Goal: Task Accomplishment & Management: Use online tool/utility

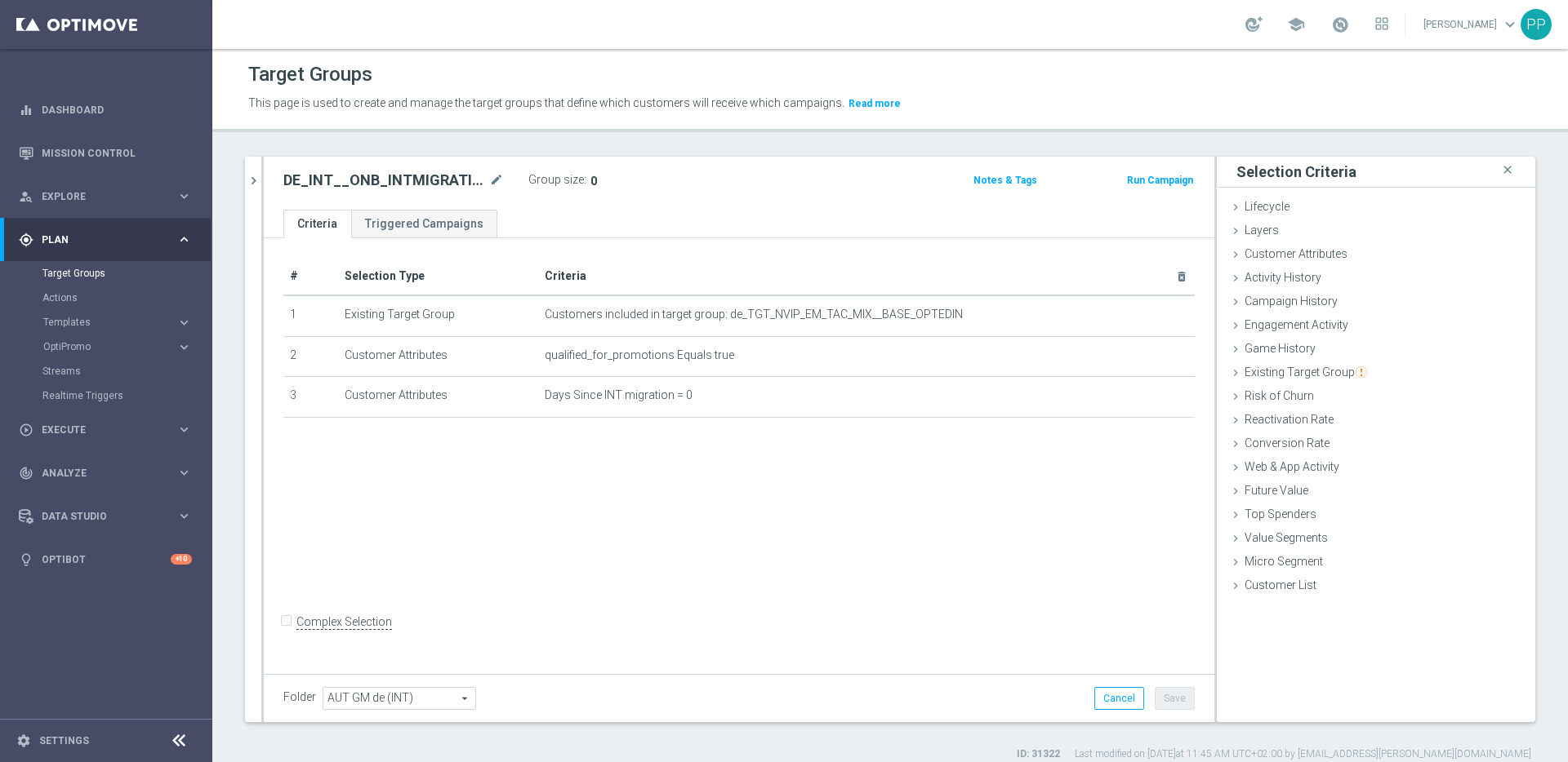
scroll to position [16, 0]
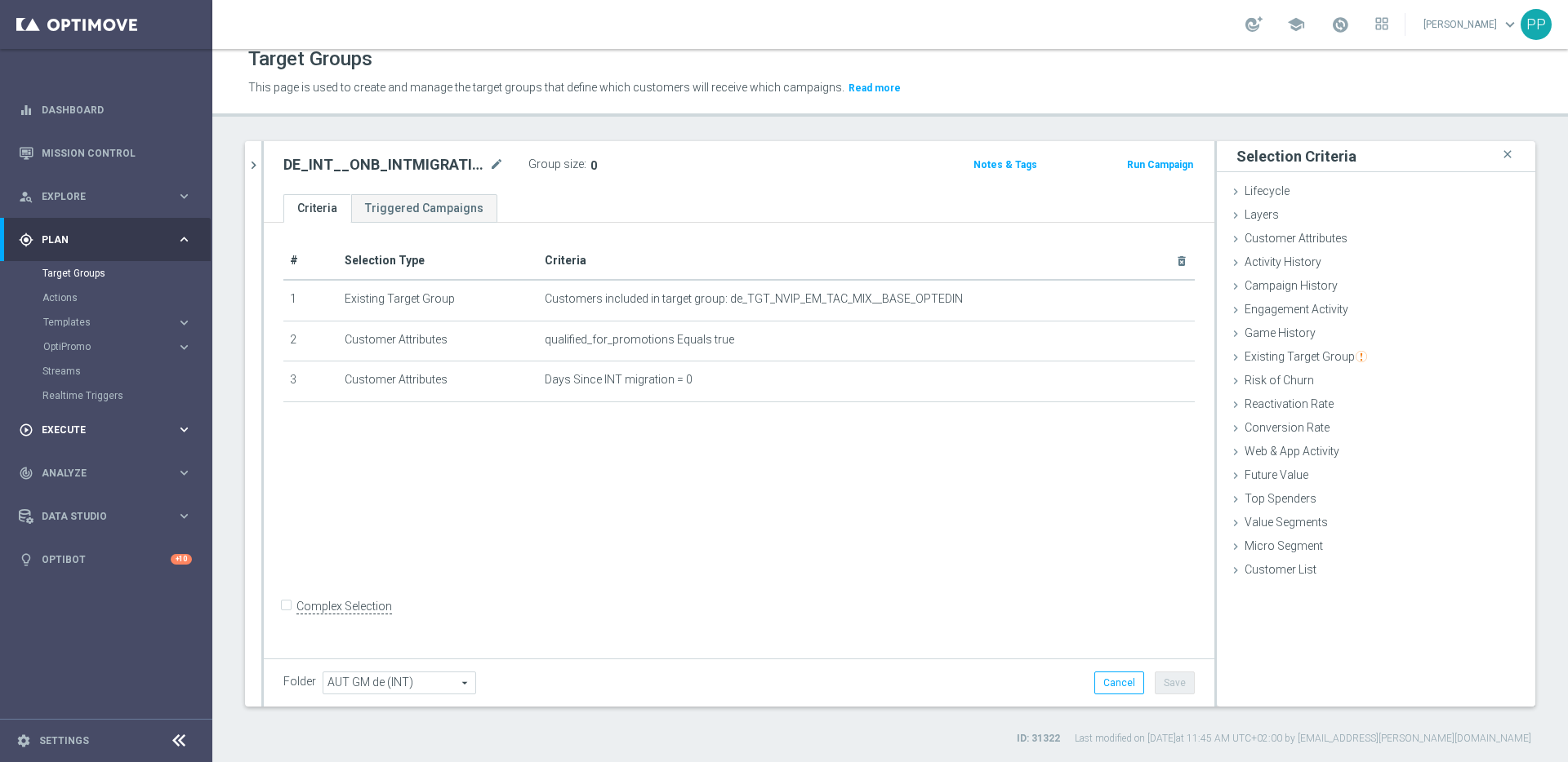
click at [48, 426] on span "Execute" at bounding box center [109, 430] width 135 height 10
click at [54, 317] on link "Campaign Builder" at bounding box center [106, 317] width 127 height 13
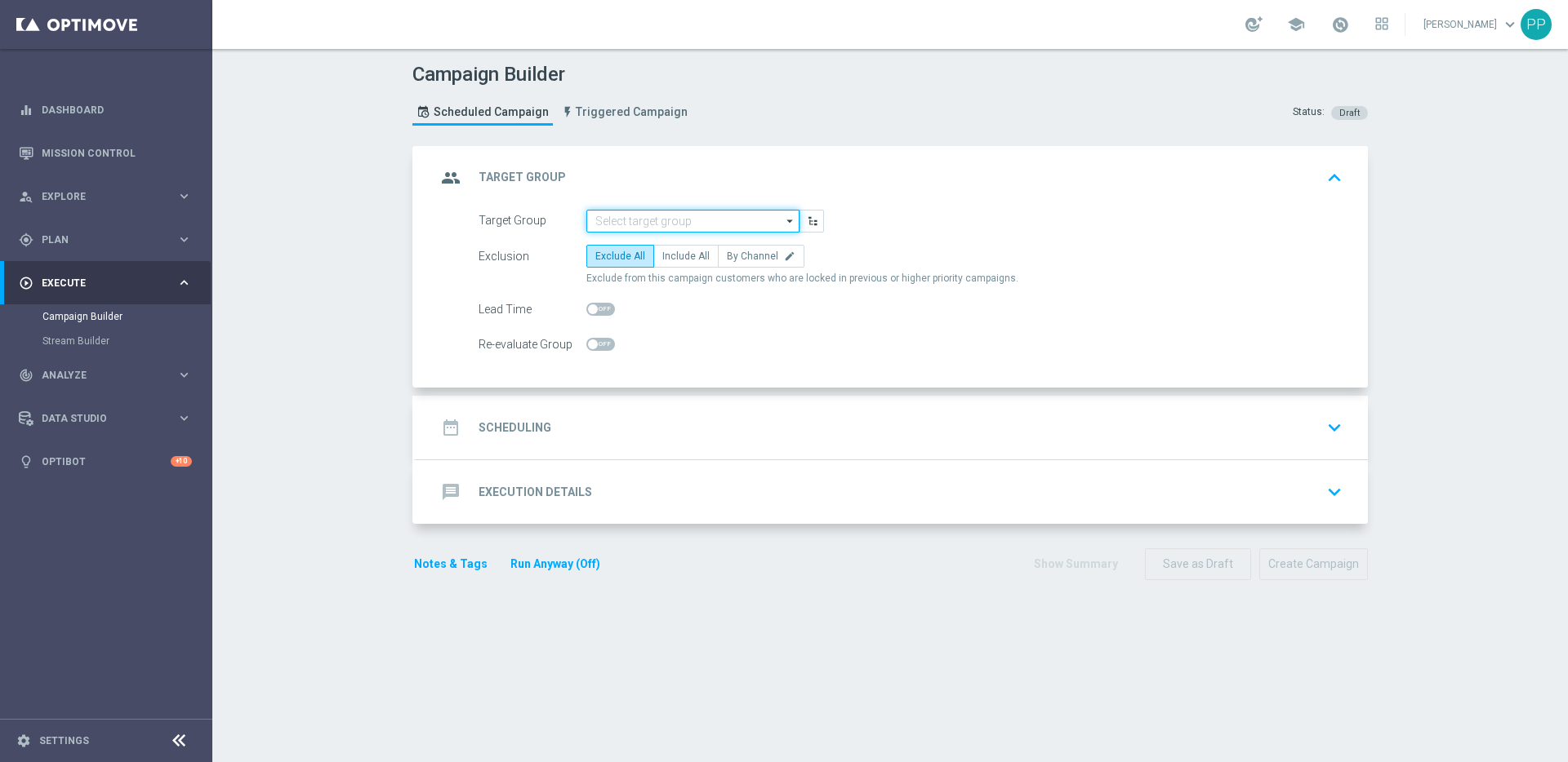
click at [630, 221] on input at bounding box center [693, 220] width 213 height 23
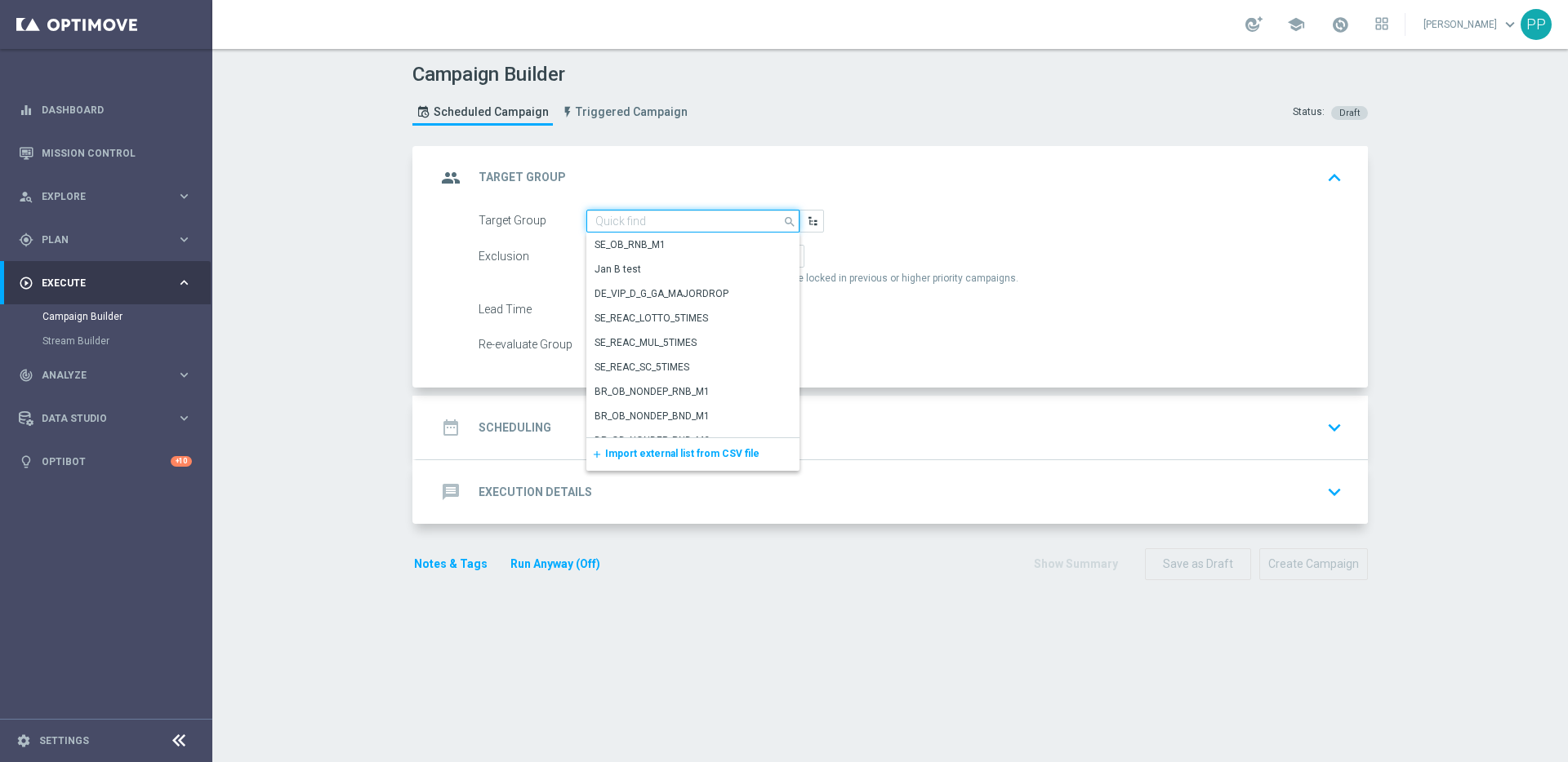
paste input "DE_SB_ACTIVE"
click at [636, 243] on div "DE_SB_ACTIVE" at bounding box center [628, 246] width 66 height 15
type input "DE_SB_ACTIVE"
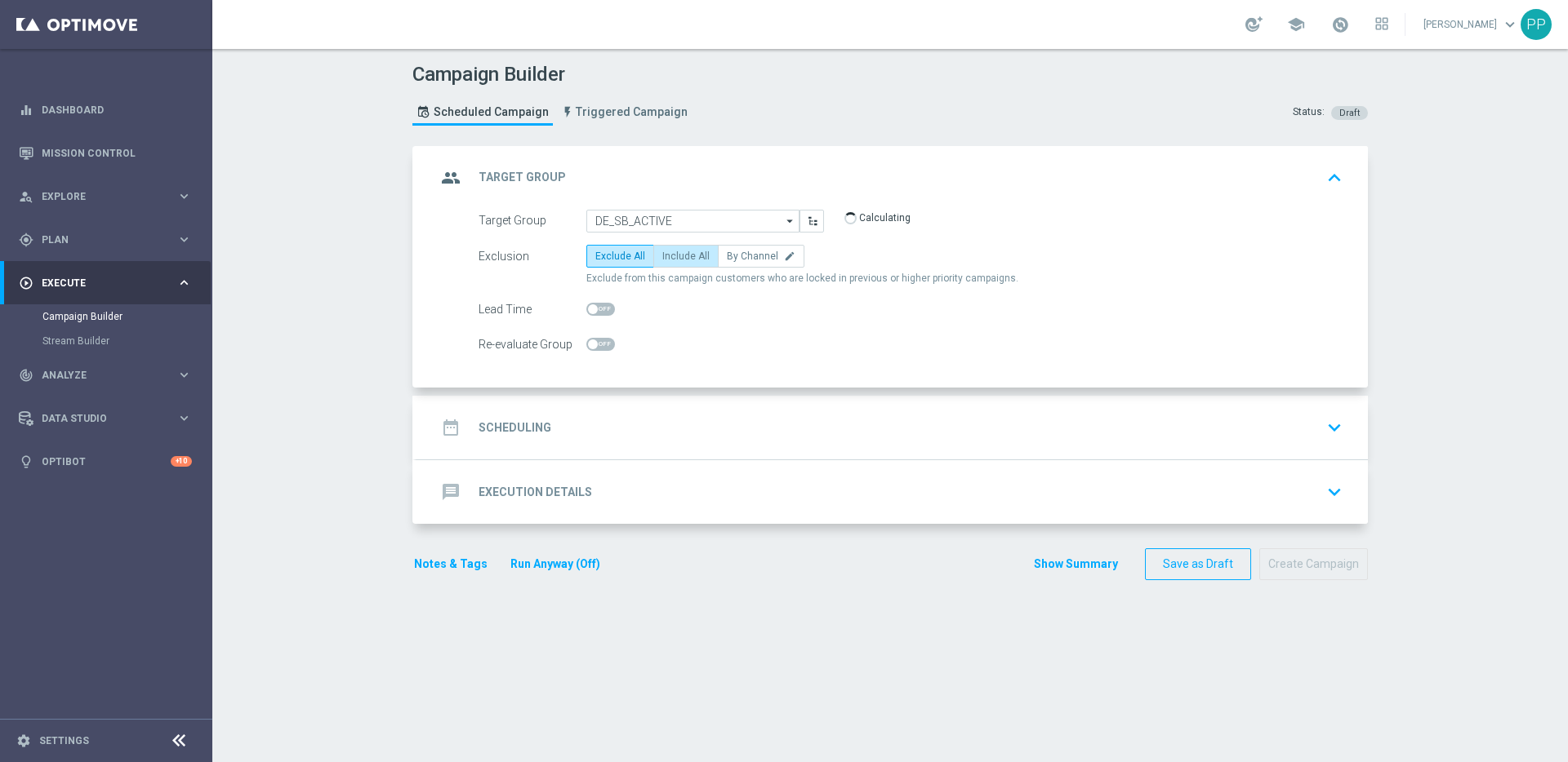
click at [686, 251] on span "Include All" at bounding box center [686, 257] width 47 height 12
click at [672, 254] on input "Include All" at bounding box center [667, 259] width 11 height 11
radio input "true"
click at [509, 416] on div "date_range Scheduling" at bounding box center [493, 428] width 115 height 29
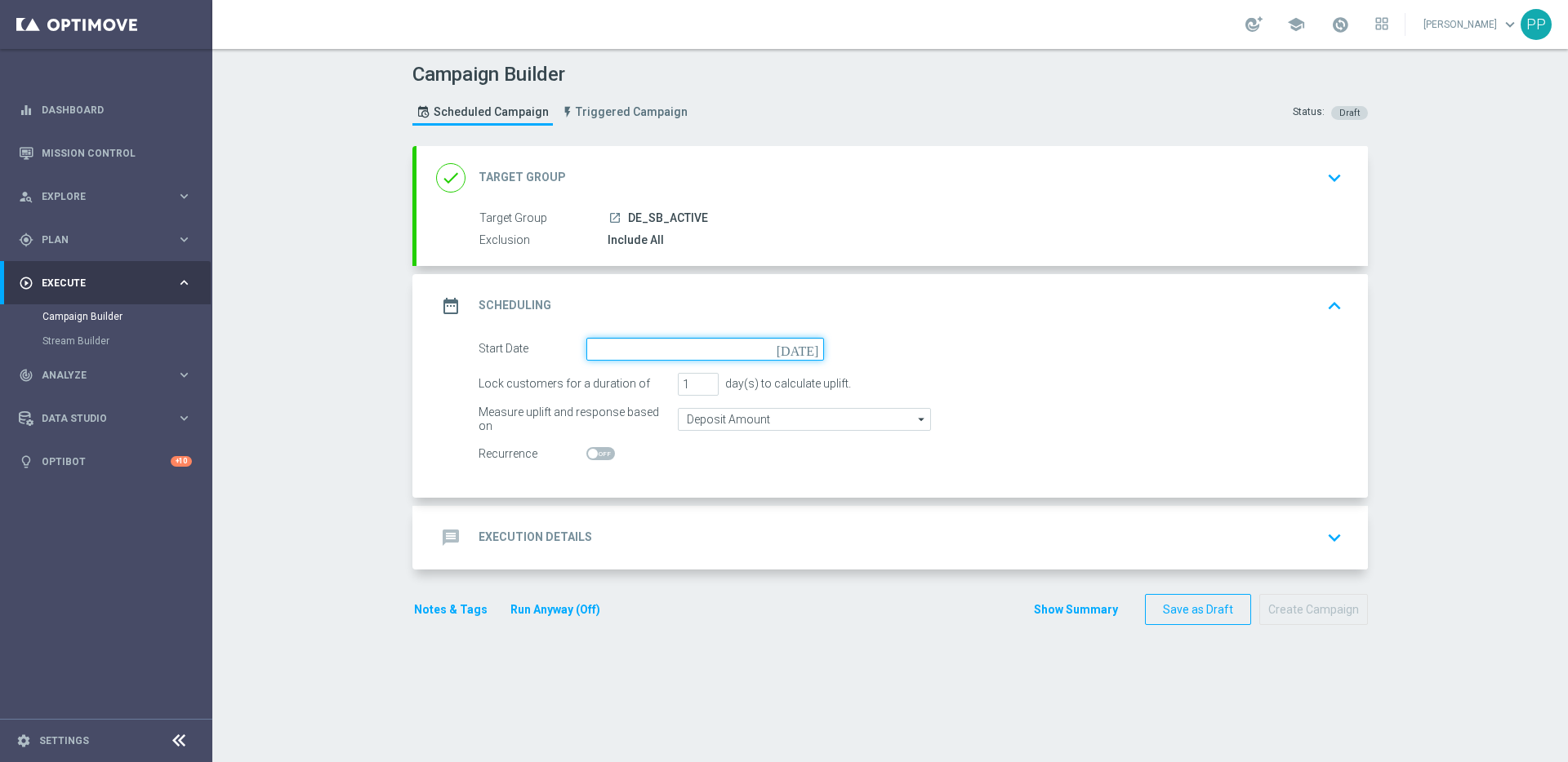
click at [660, 356] on input at bounding box center [704, 349] width 237 height 23
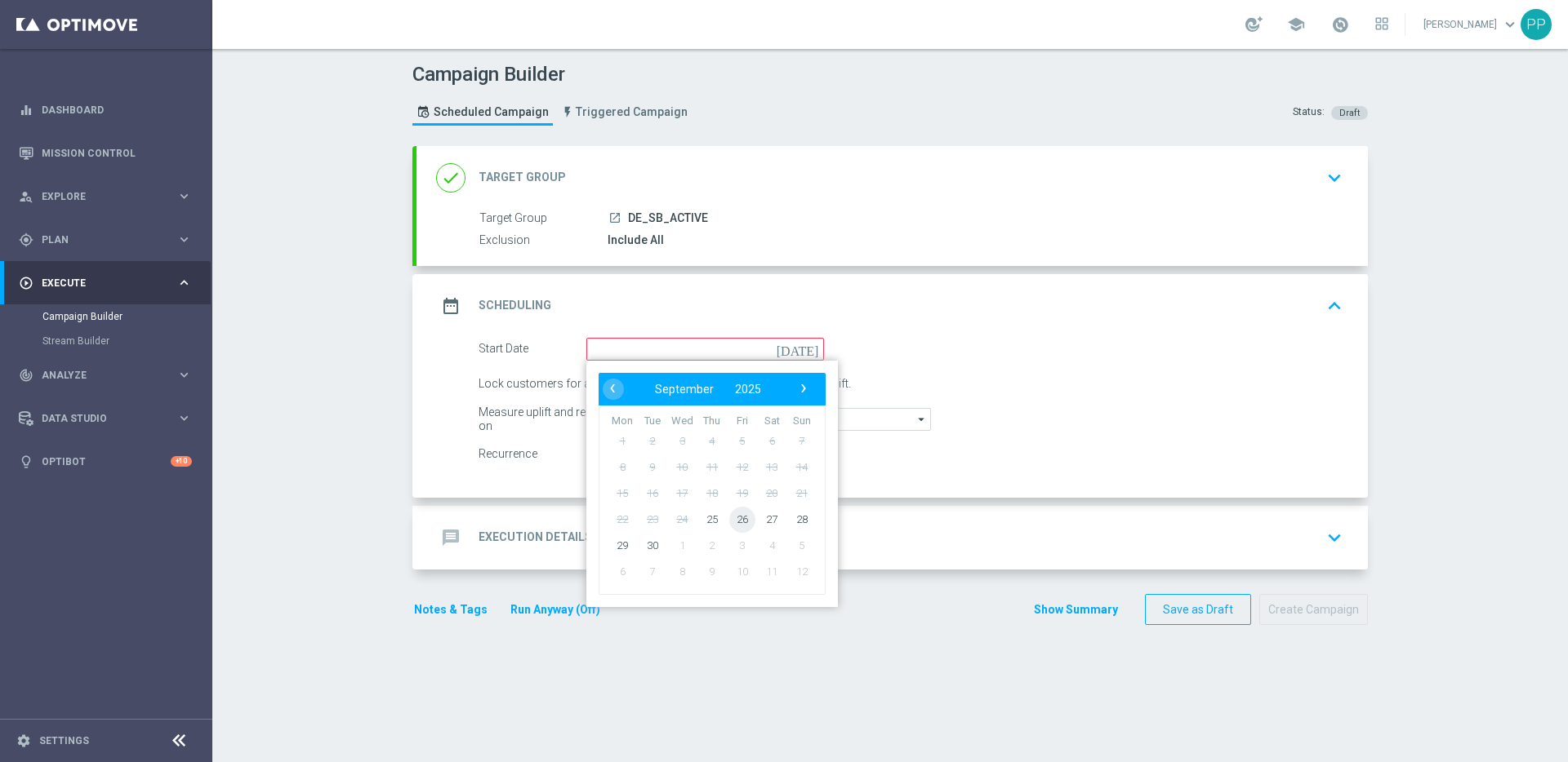
click at [742, 525] on span "26" at bounding box center [742, 519] width 26 height 26
type input "26 Sep 2025"
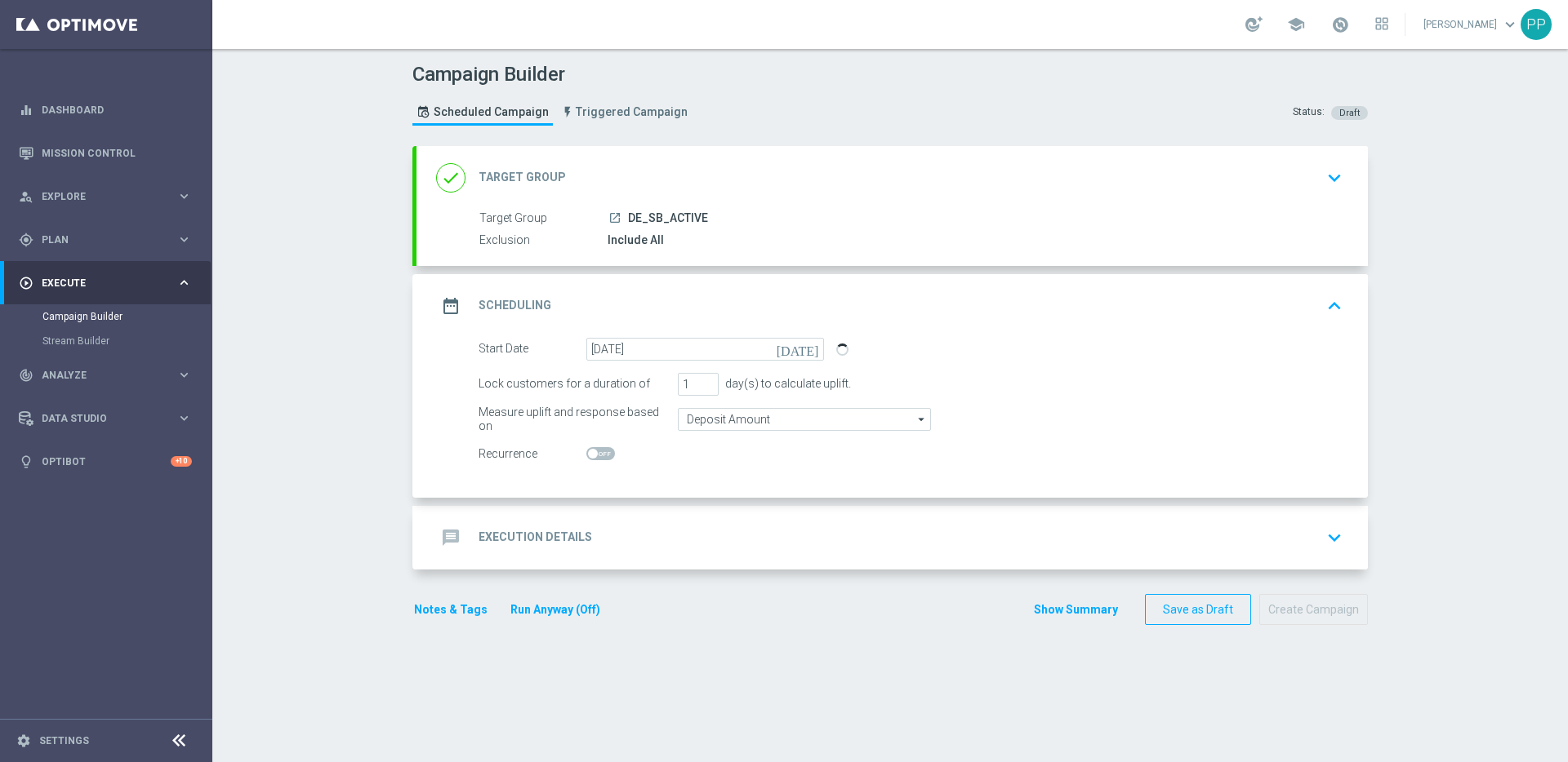
click at [714, 189] on div "done Target Group keyboard_arrow_down" at bounding box center [892, 178] width 912 height 31
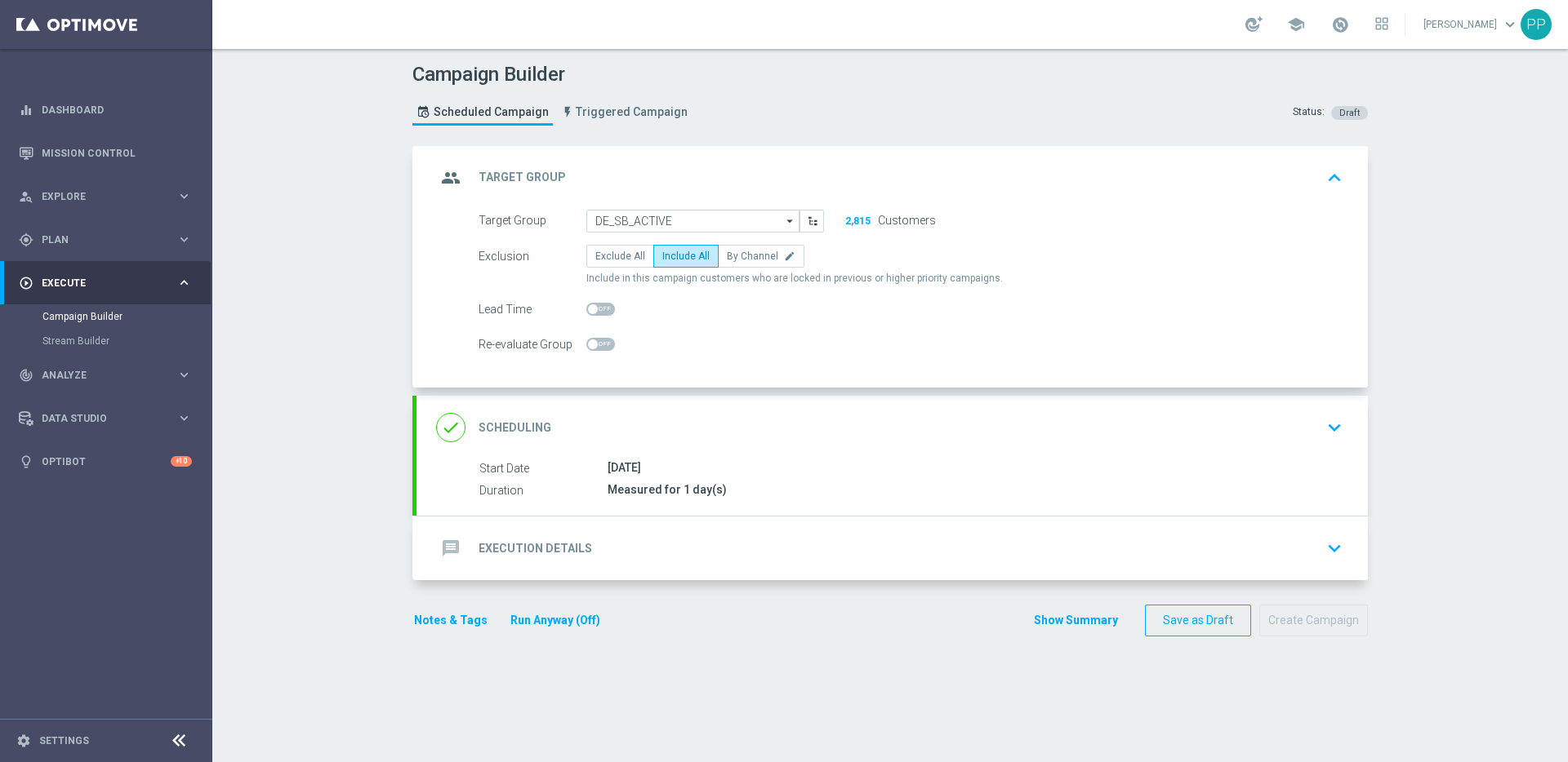
click at [594, 308] on span at bounding box center [600, 309] width 29 height 13
click at [594, 308] on input "checkbox" at bounding box center [600, 309] width 29 height 13
checkbox input "true"
click at [632, 412] on div "done Scheduling keyboard_arrow_down" at bounding box center [892, 428] width 912 height 31
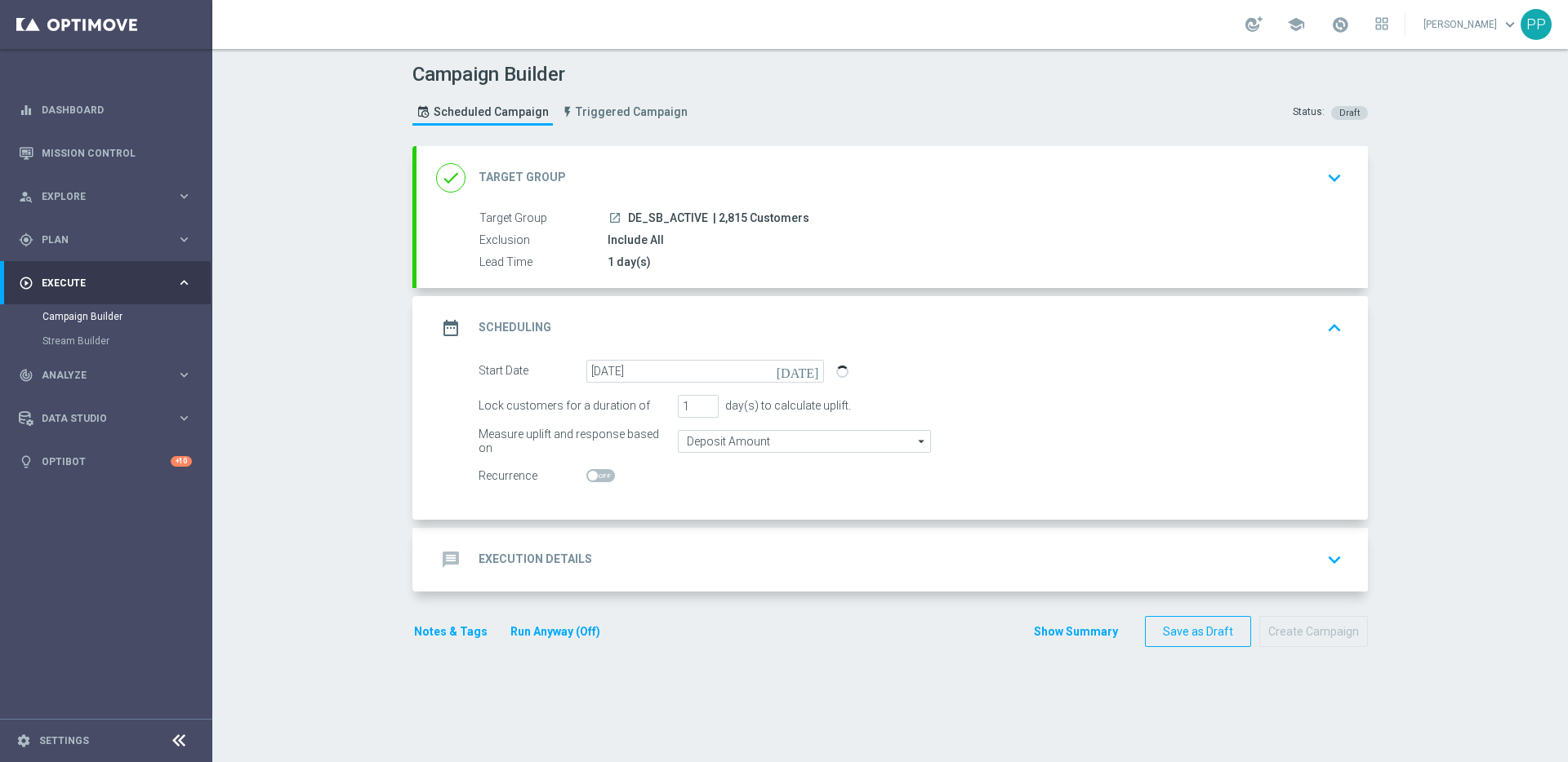
click at [714, 221] on span "| 2,815 Customers" at bounding box center [761, 219] width 96 height 15
copy span "2,815"
click at [513, 566] on h2 "Execution Details" at bounding box center [535, 559] width 113 height 16
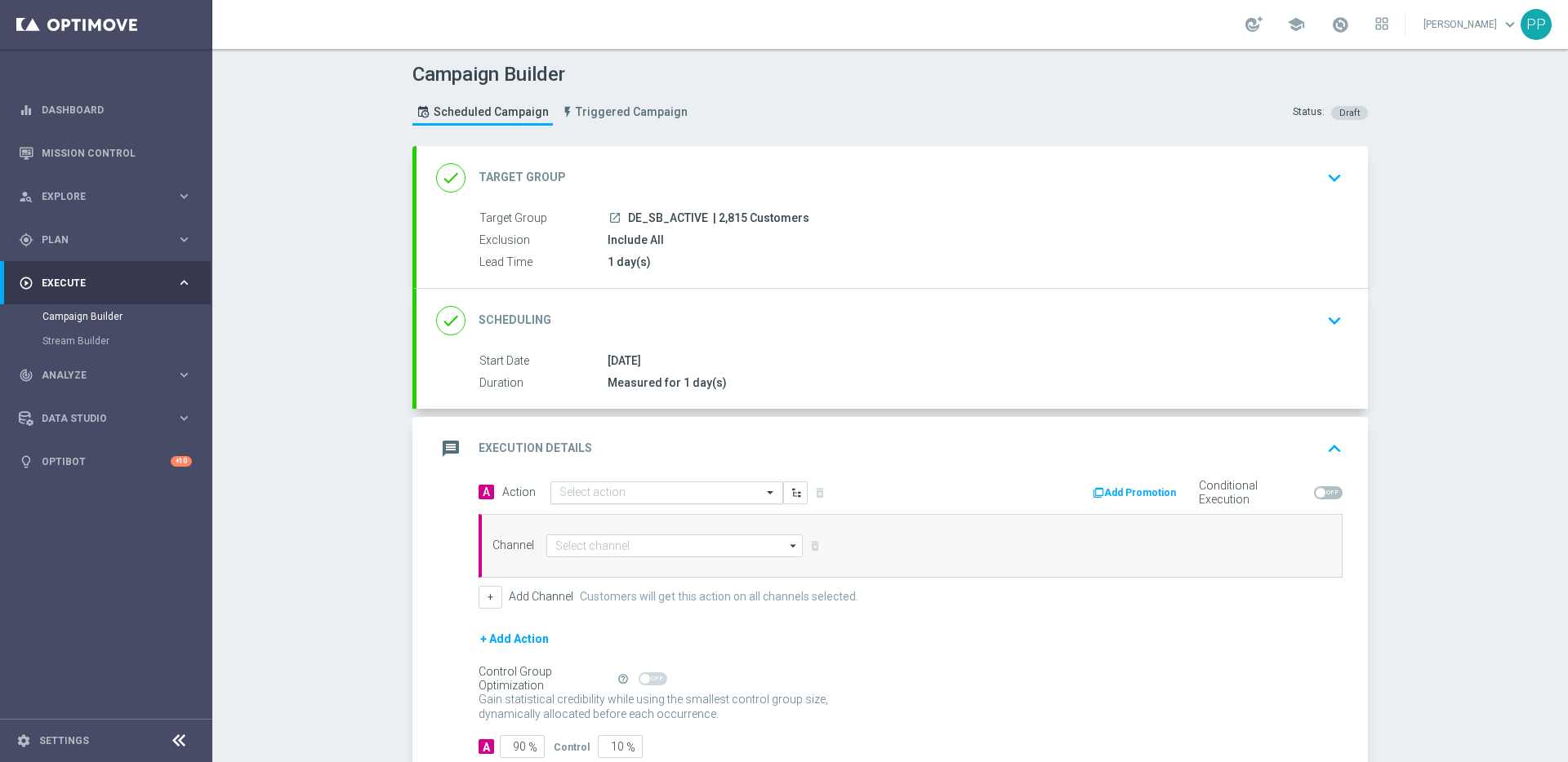
click at [581, 497] on input "text" at bounding box center [650, 493] width 182 height 14
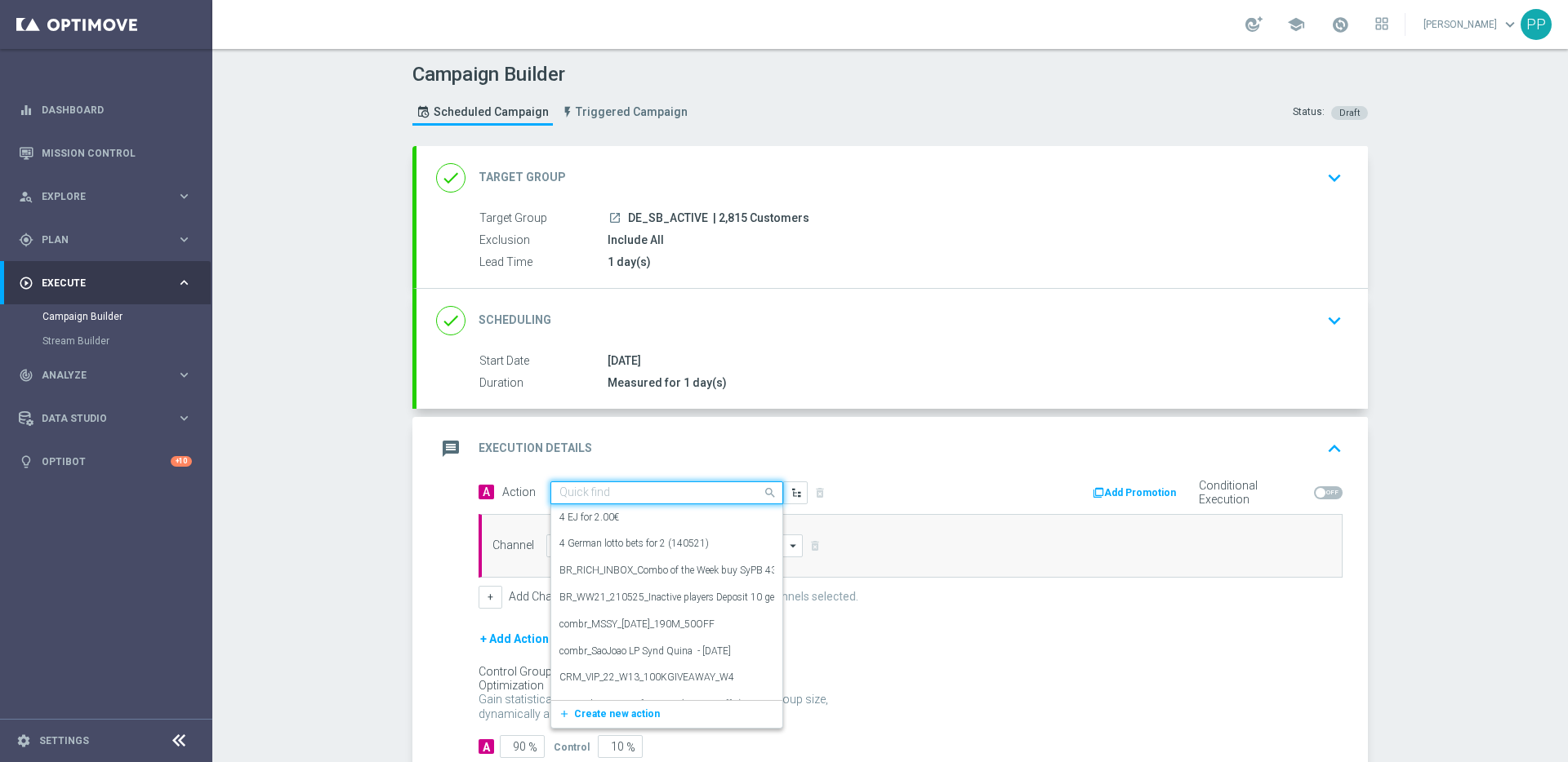
paste input "DE_ALL__SB_BETSLIPBOOST_250926__NVIP_EMA_TAC_SP"
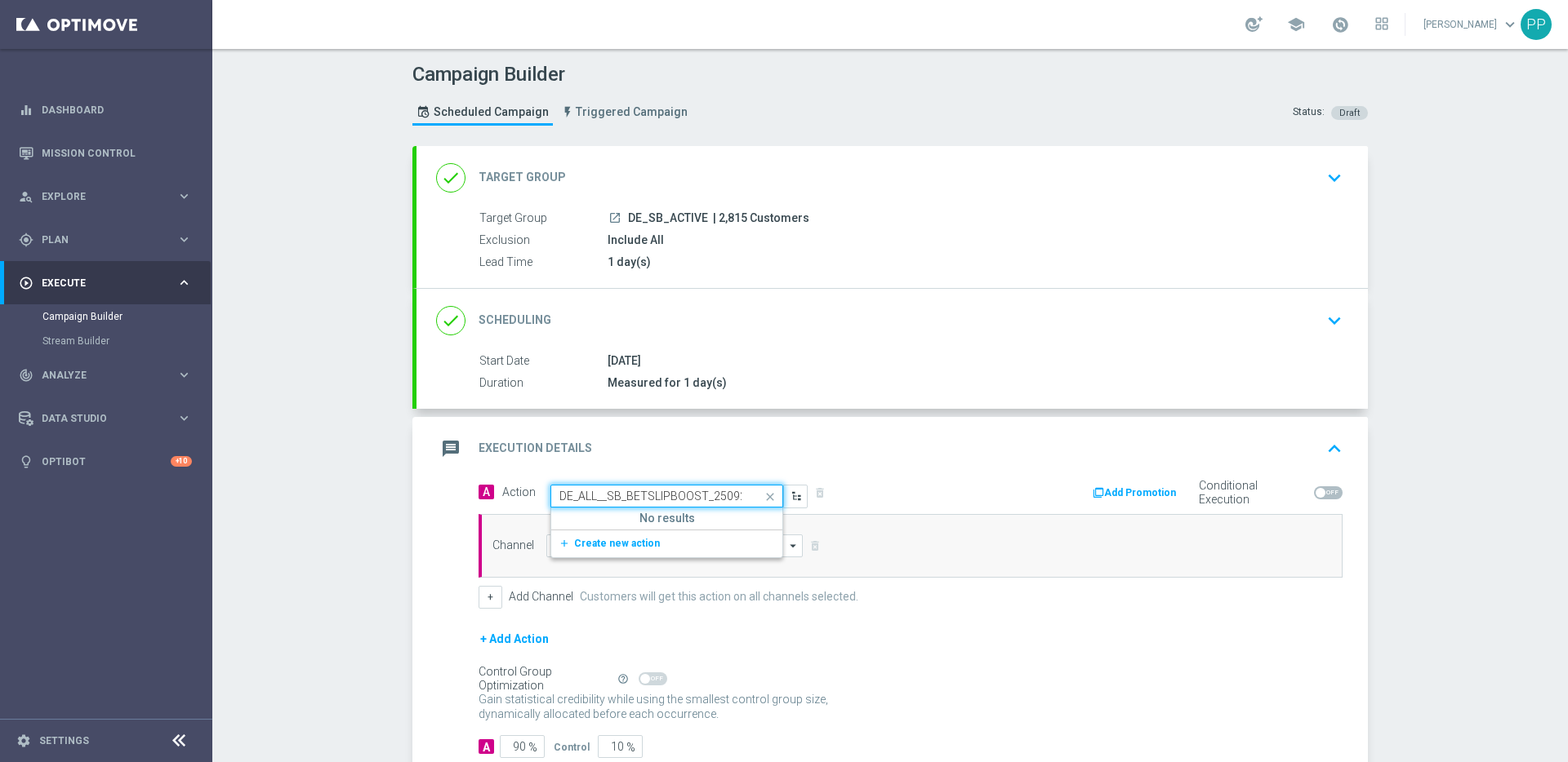
scroll to position [0, 115]
type input "DE_ALL__SB_BETSLIPBOOST_250926__NVIP_EMA_TAC_SP"
click at [739, 494] on div "DE_ALL__SB_BETSLIPBOOST_250926__NVIP_EMA_TAC_SP" at bounding box center [667, 496] width 231 height 14
click at [764, 498] on span at bounding box center [771, 496] width 20 height 20
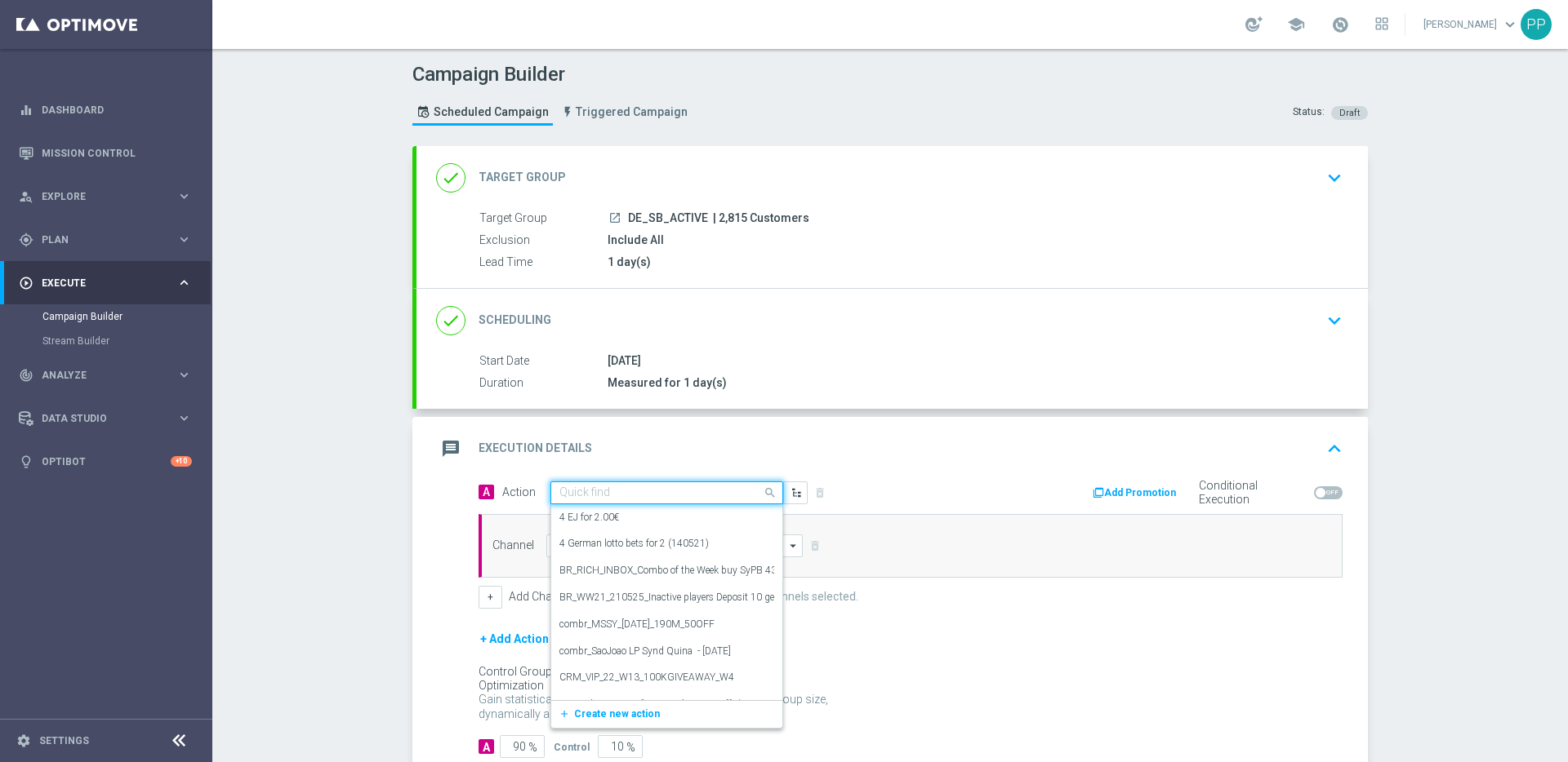
click at [672, 489] on input "text" at bounding box center [650, 493] width 182 height 14
paste input "Football Newsletter Betslip Boost"
type input "Football Newsletter Betslip Boost"
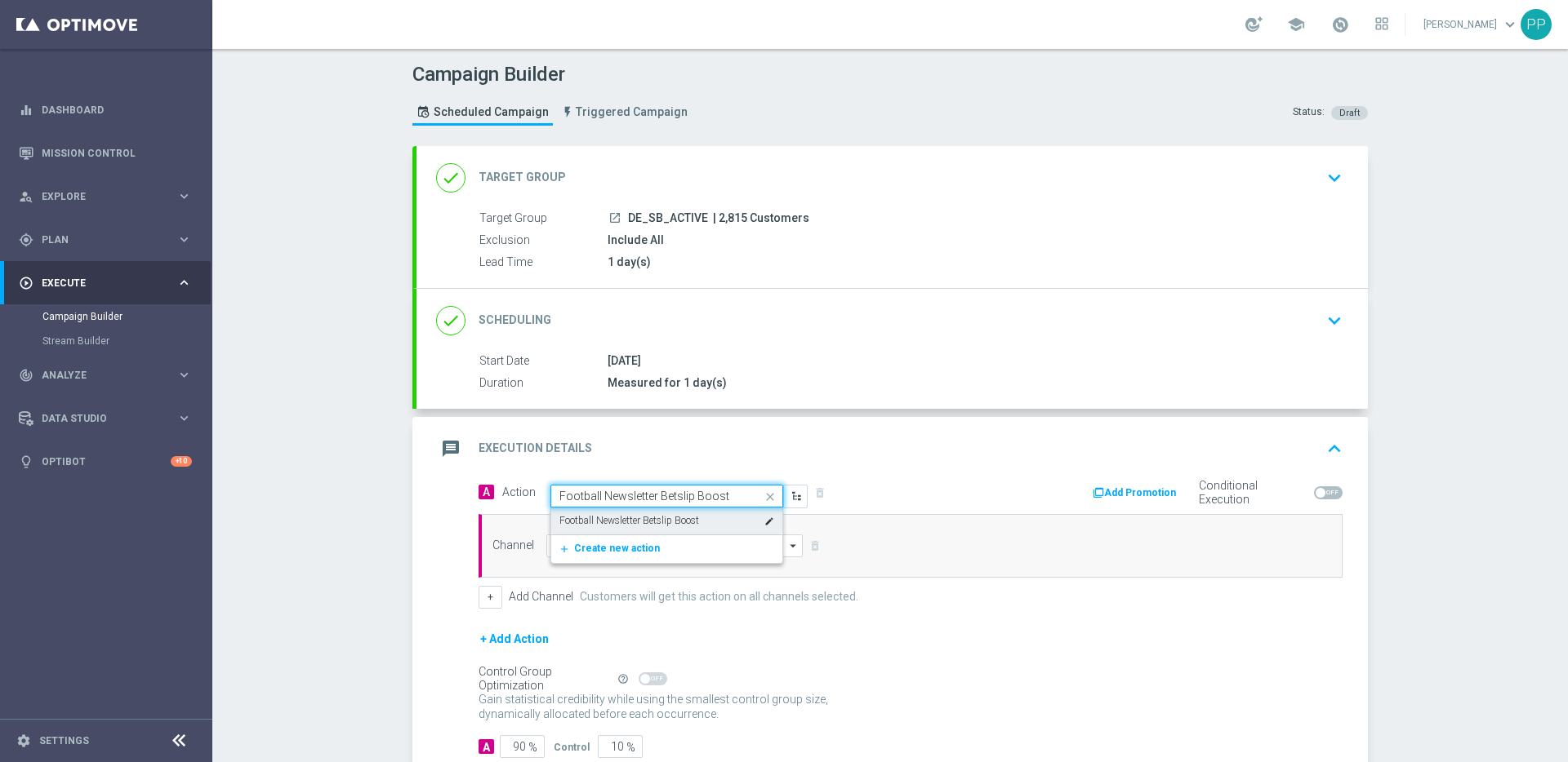
click at [629, 518] on label "Football Newsletter Betslip Boost" at bounding box center [629, 521] width 140 height 14
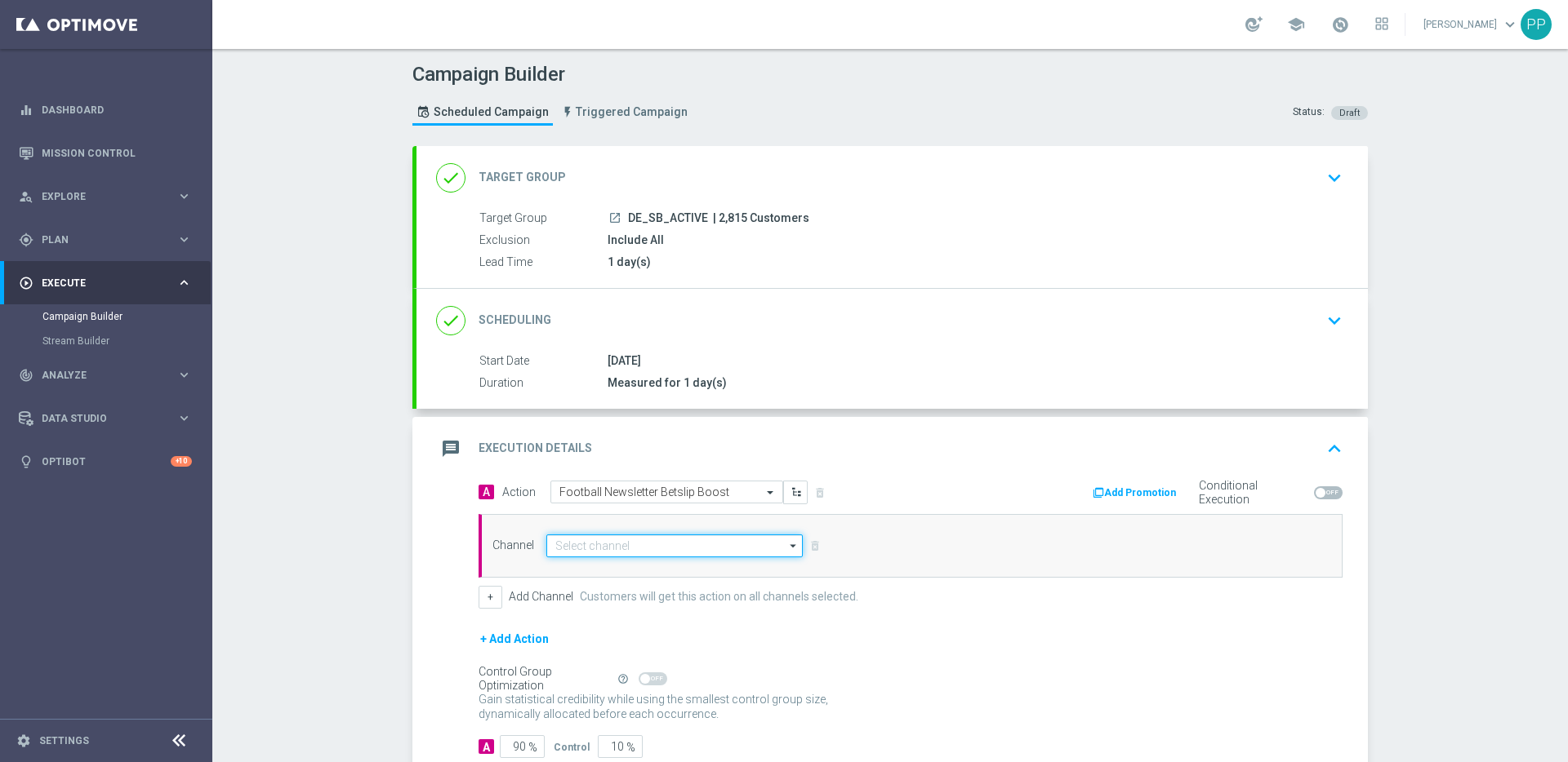
click at [589, 547] on input at bounding box center [674, 546] width 257 height 23
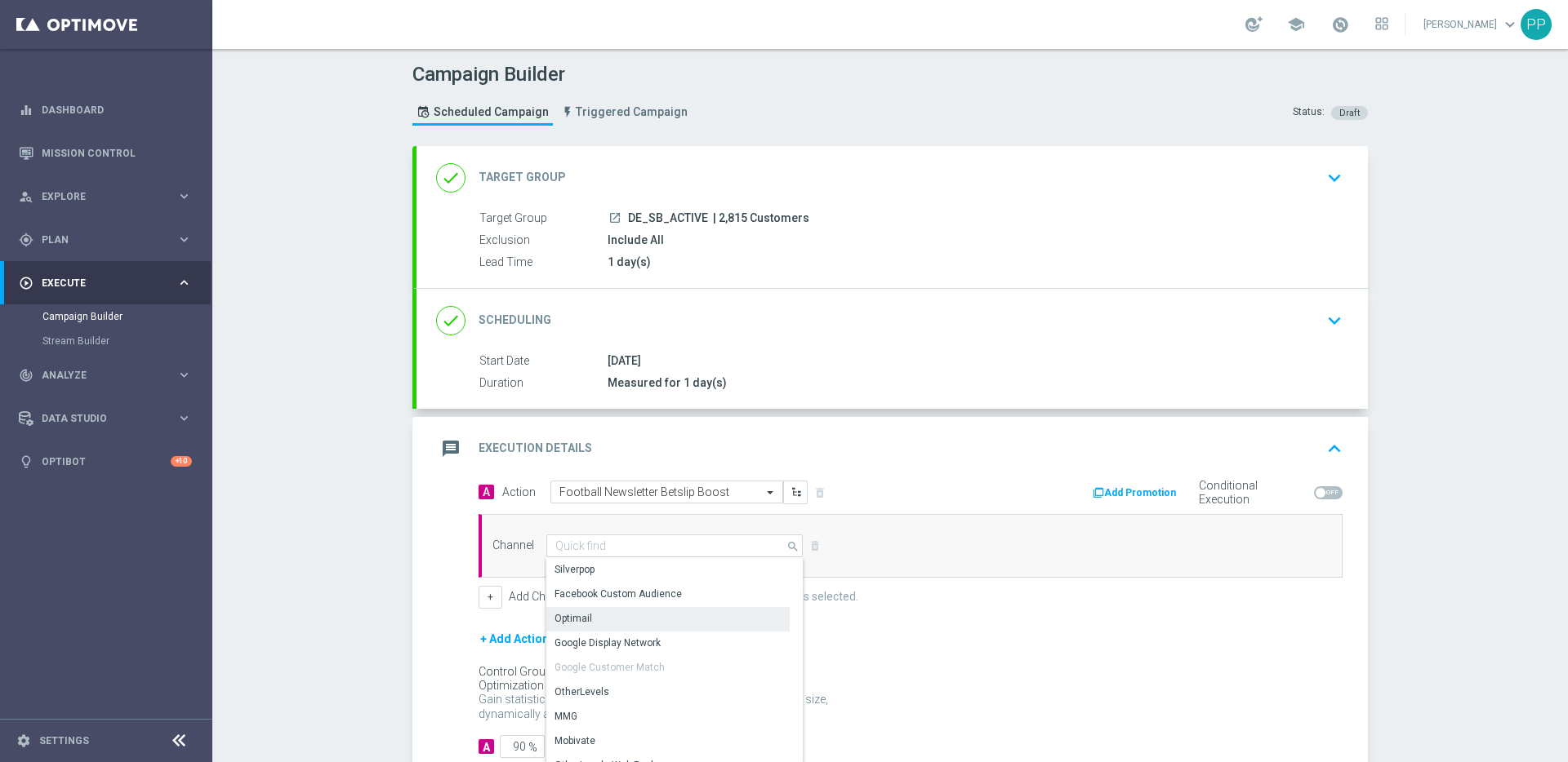
click at [584, 615] on div "Optimail" at bounding box center [667, 618] width 243 height 23
type input "Optimail"
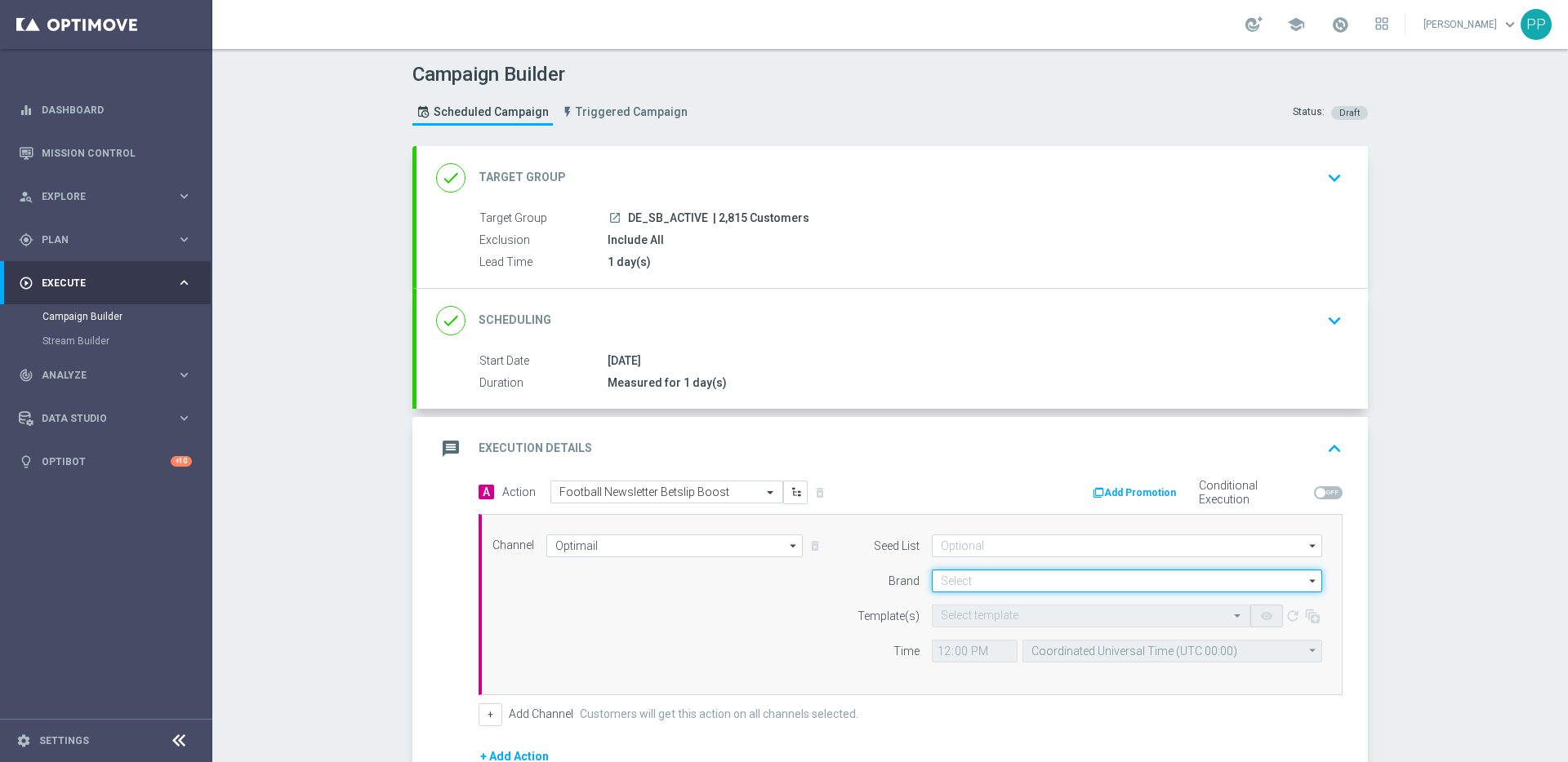
click at [953, 573] on input at bounding box center [1126, 581] width 390 height 23
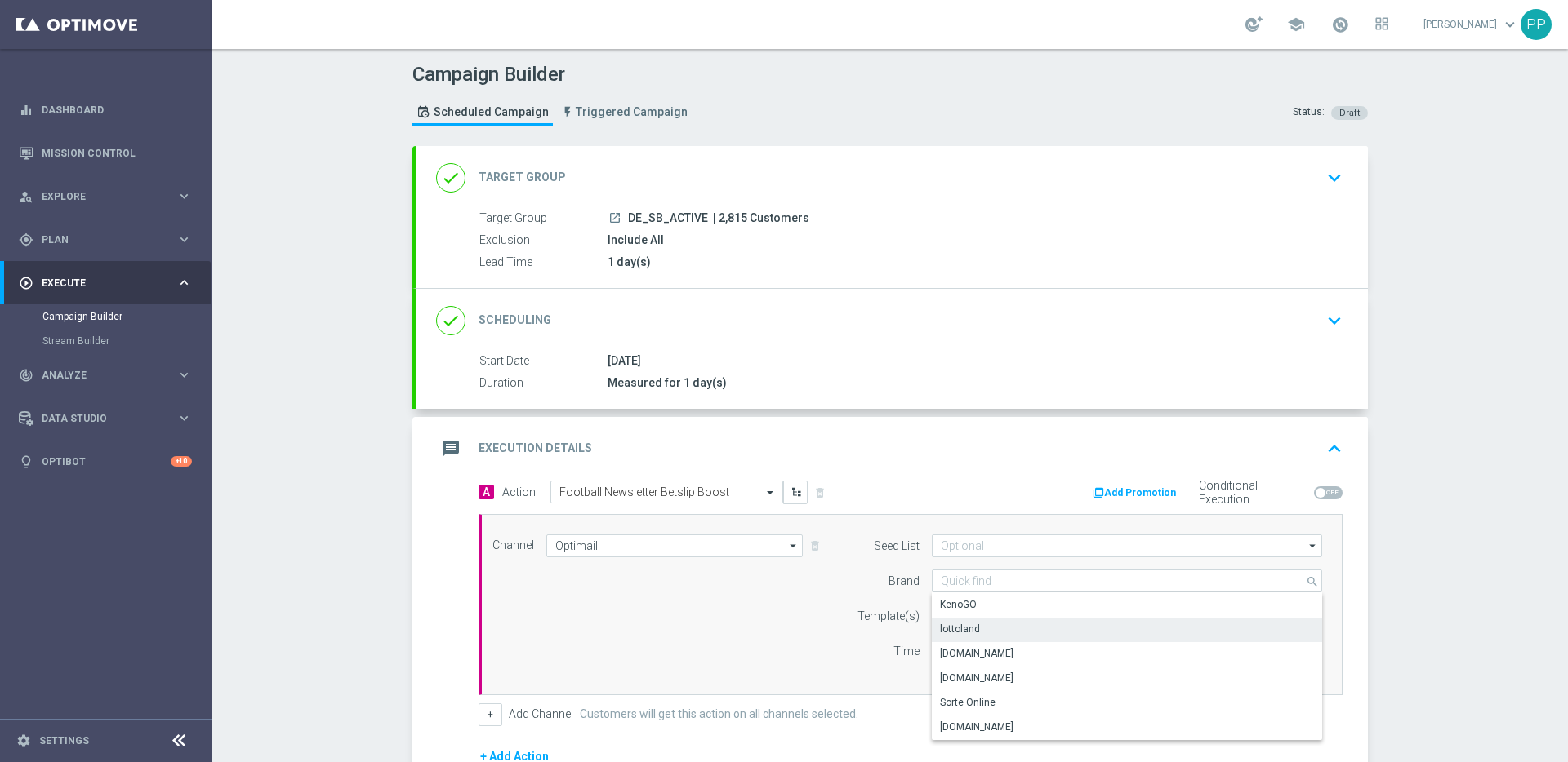
click at [959, 621] on div "lottoland" at bounding box center [1126, 629] width 390 height 23
type input "lottoland"
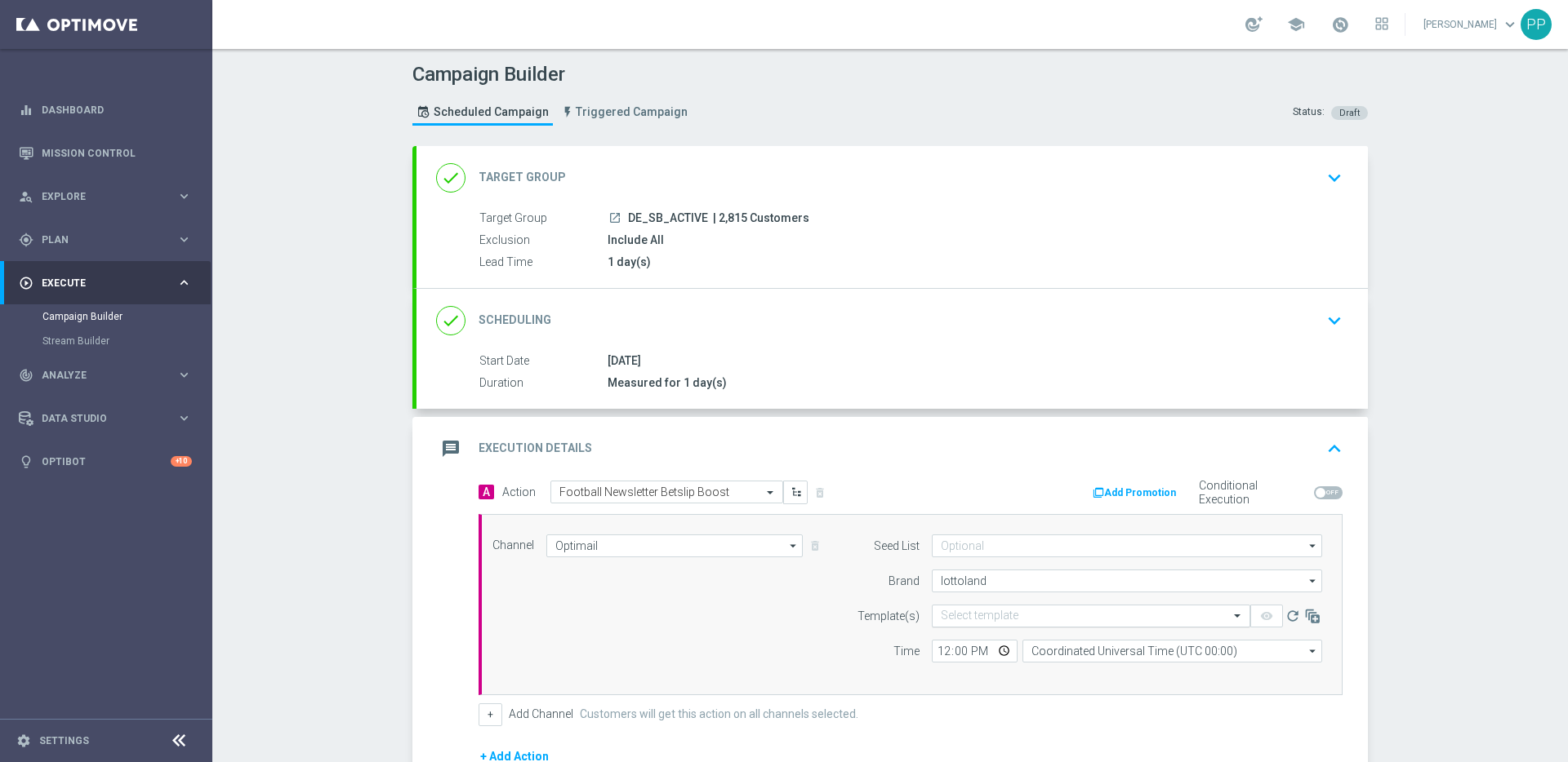
click at [959, 609] on input "text" at bounding box center [1074, 616] width 267 height 14
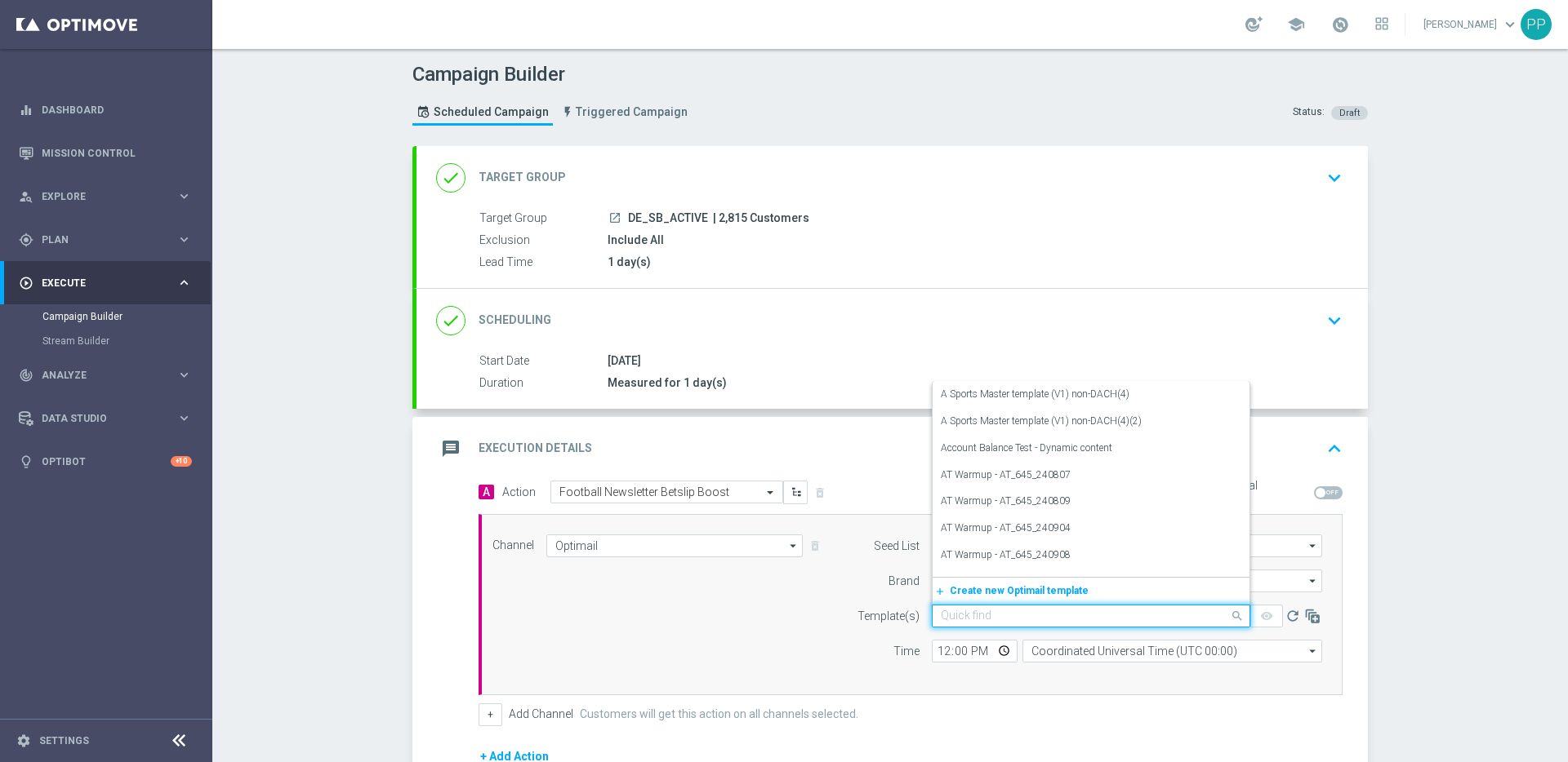
paste input "DE_ALL__SB_BETSLIPBOOST_250926__NVIP_EMA_TAC_SP"
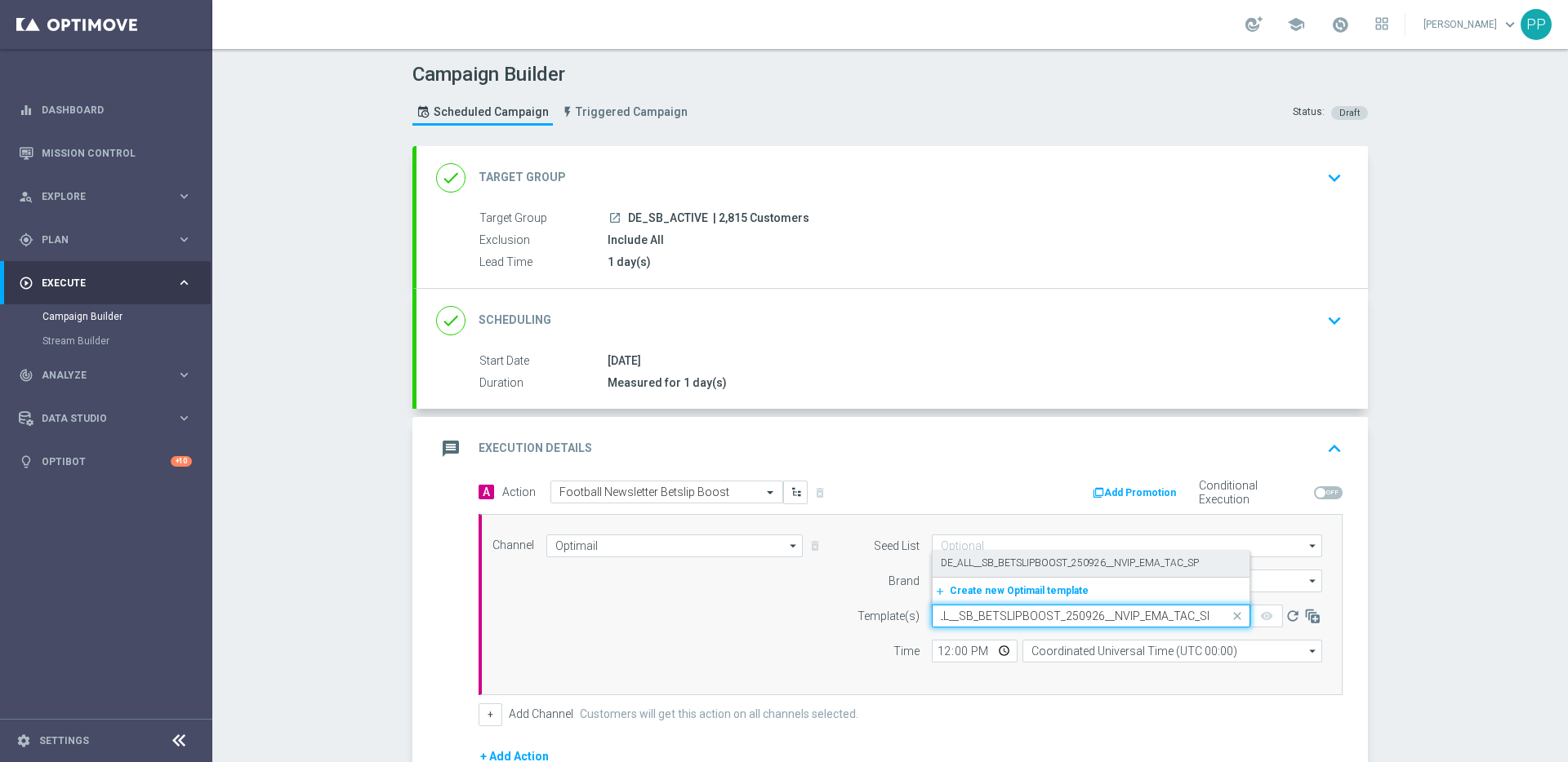
click at [953, 564] on label "DE_ALL__SB_BETSLIPBOOST_250926__NVIP_EMA_TAC_SP" at bounding box center [1070, 563] width 258 height 14
type input "DE_ALL__SB_BETSLIPBOOST_250926__NVIP_EMA_TAC_SP"
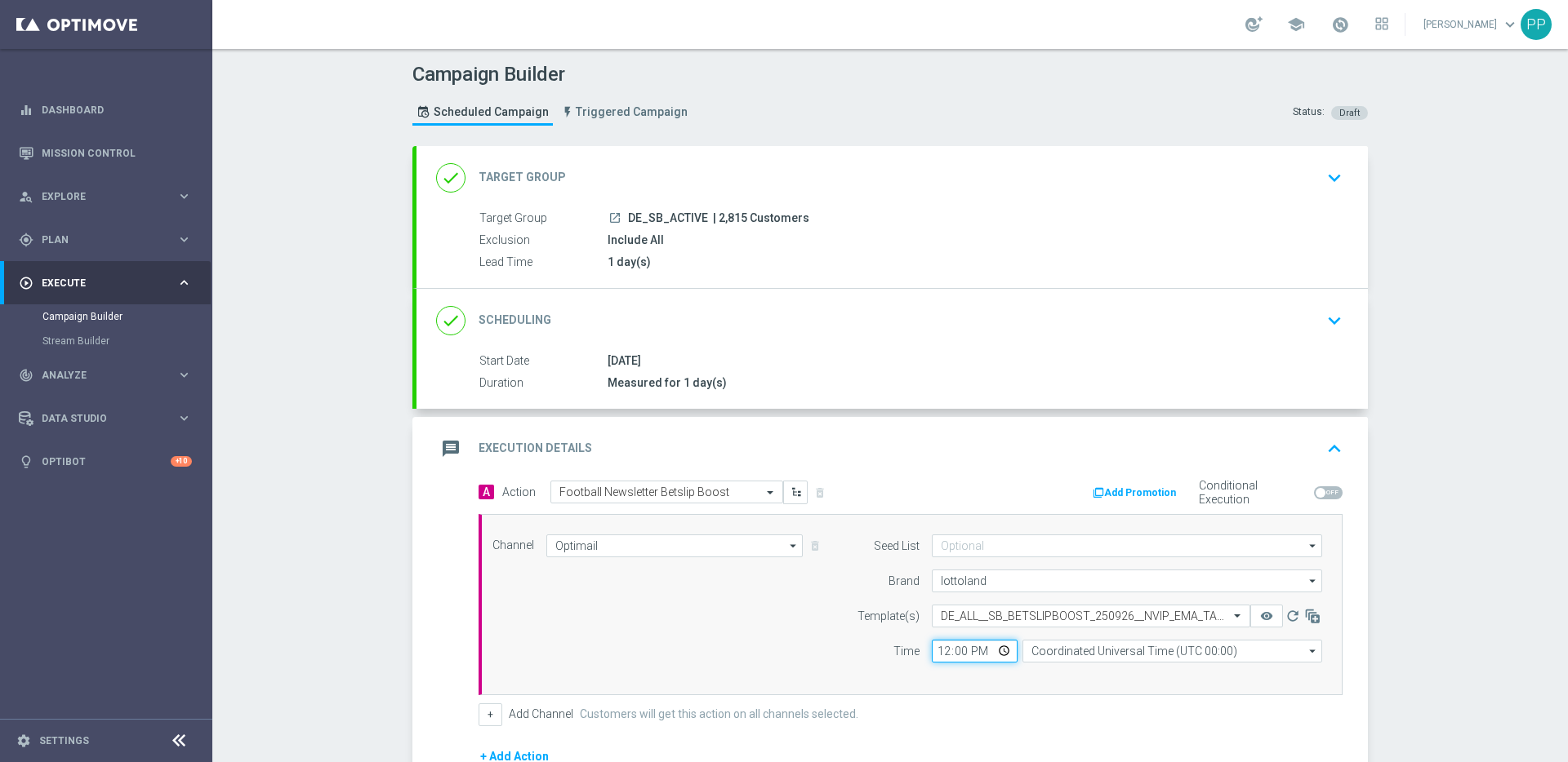
click at [938, 645] on input "12:00" at bounding box center [974, 651] width 86 height 23
type input "17:30"
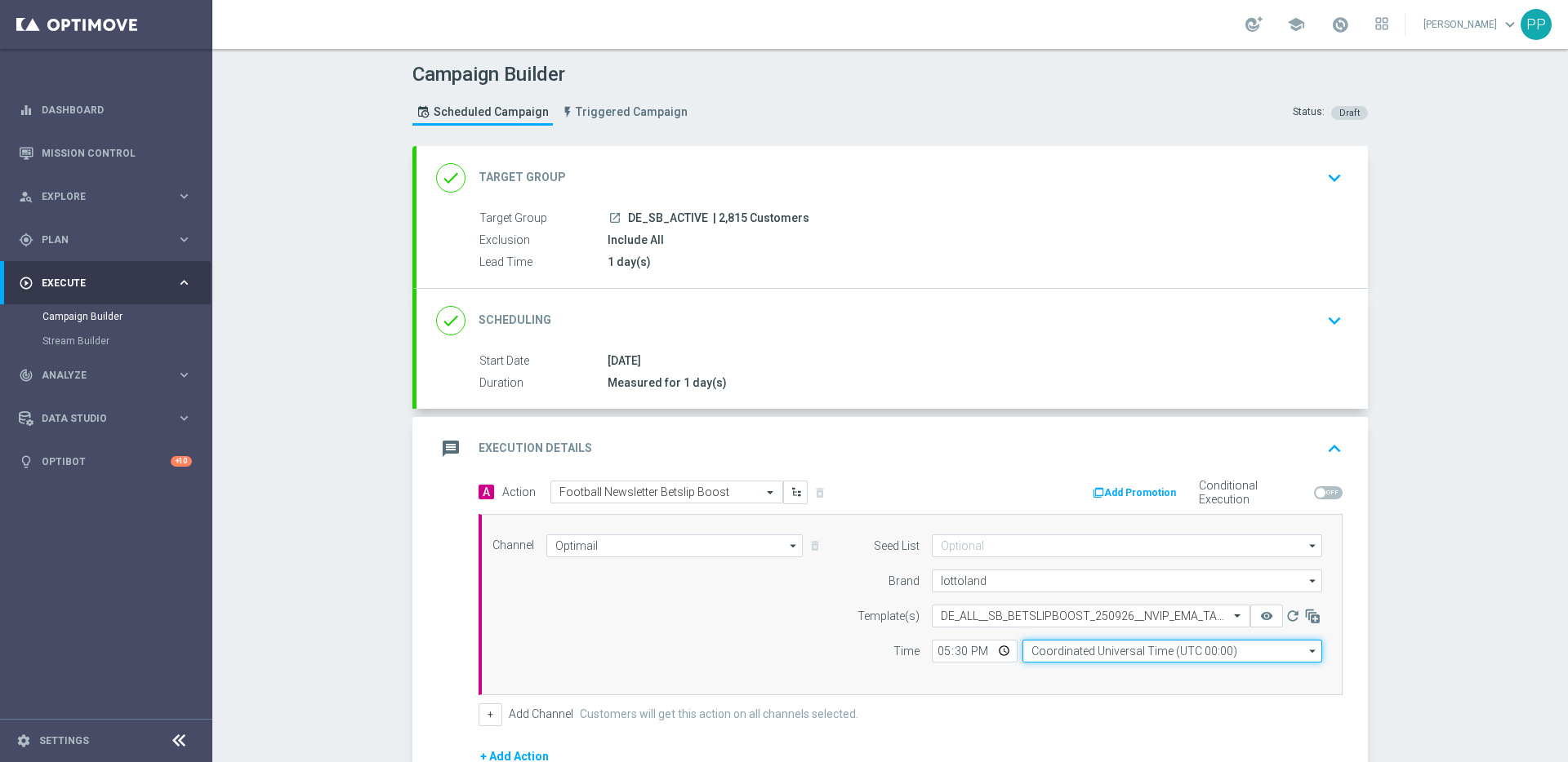
click at [1088, 659] on input "Coordinated Universal Time (UTC 00:00)" at bounding box center [1171, 651] width 299 height 23
click at [1089, 671] on div "Central European Time ([GEOGRAPHIC_DATA]) (UTC +02:00)" at bounding box center [1164, 675] width 267 height 15
type input "Central European Time ([GEOGRAPHIC_DATA]) (UTC +02:00)"
click at [935, 712] on div "+ Add Channel Customers will get this action on all channels selected." at bounding box center [911, 714] width 864 height 23
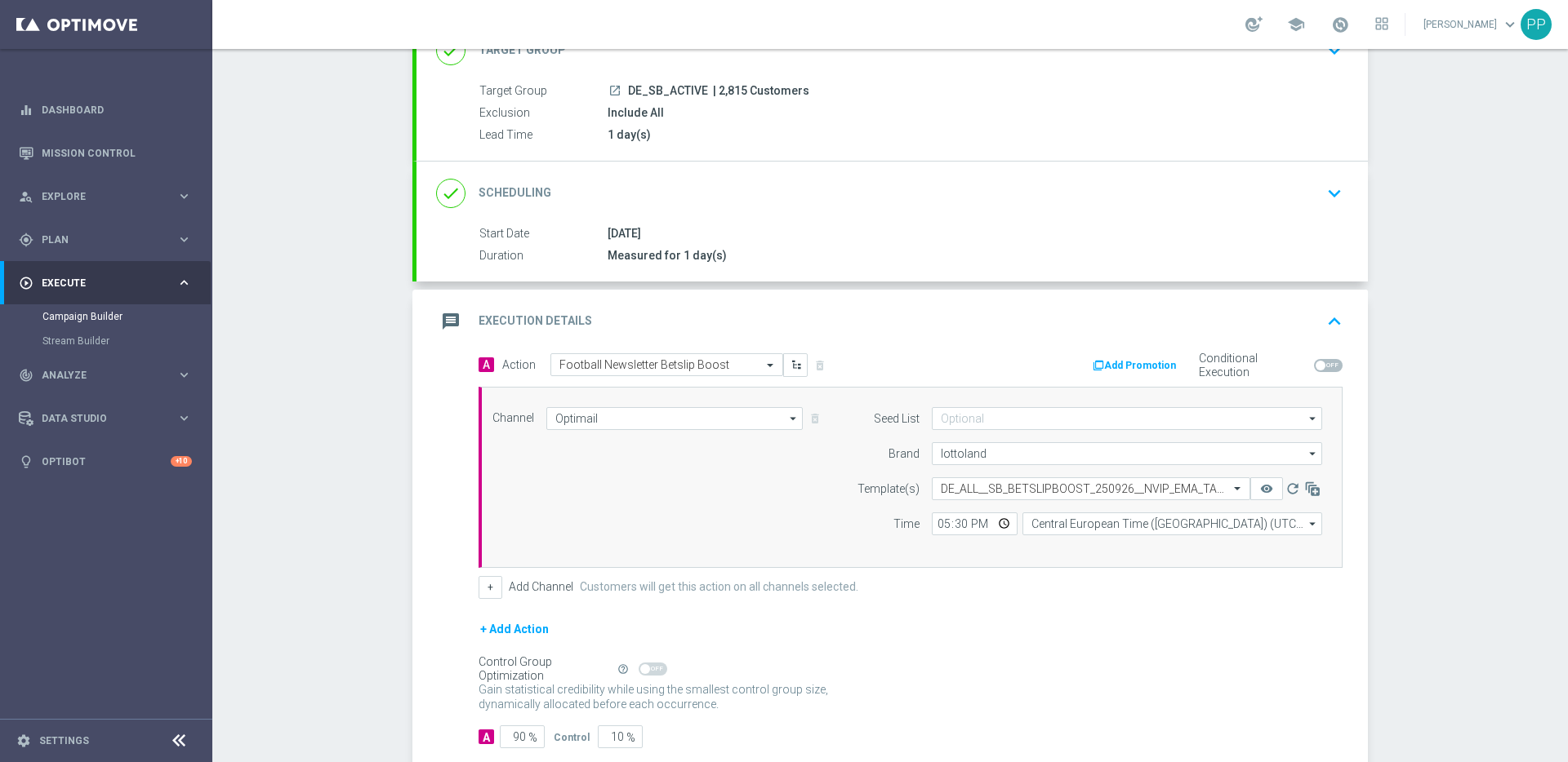
scroll to position [210, 0]
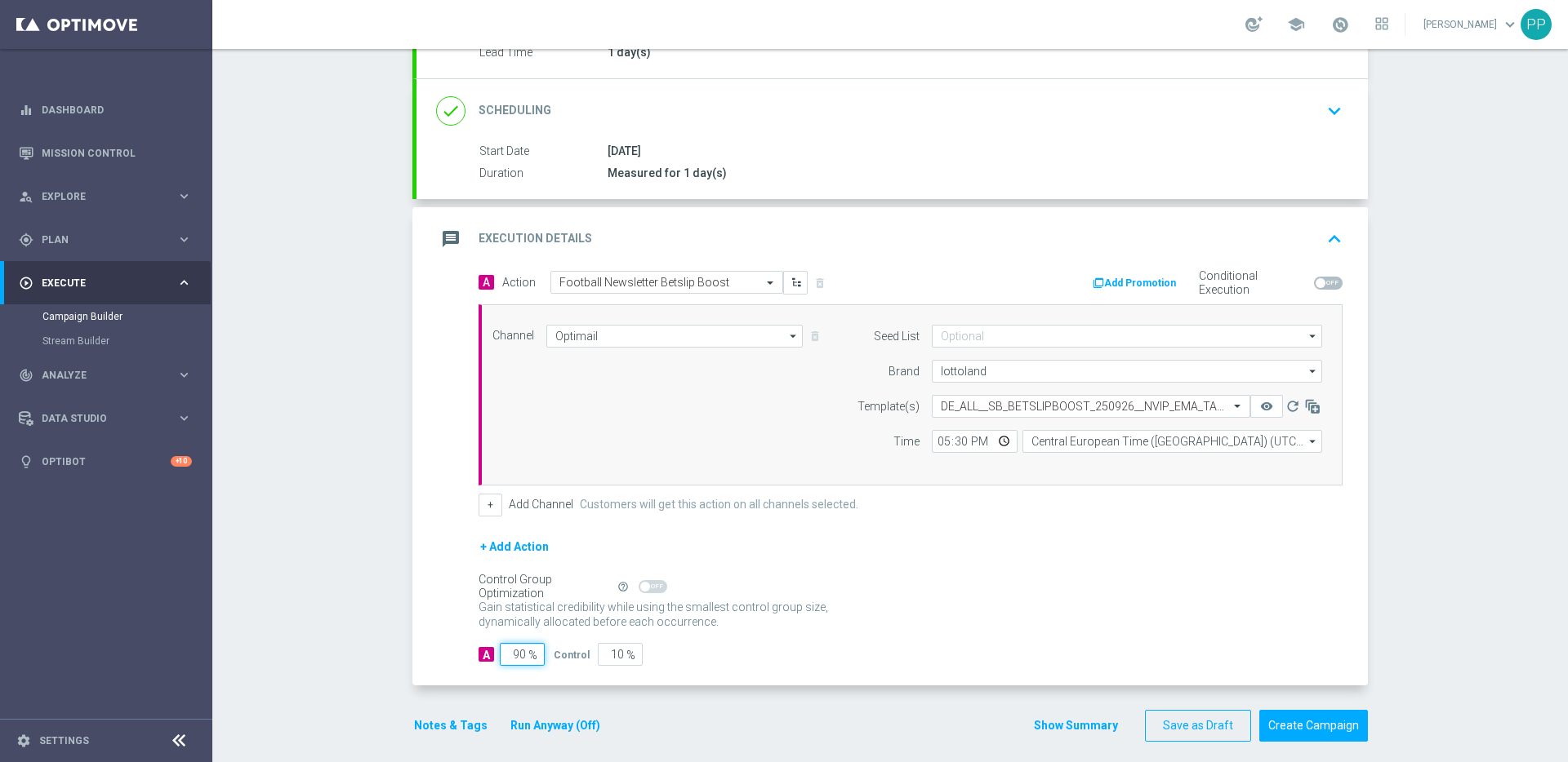
click at [512, 652] on input "90" at bounding box center [522, 654] width 45 height 23
type input "0"
type input "100"
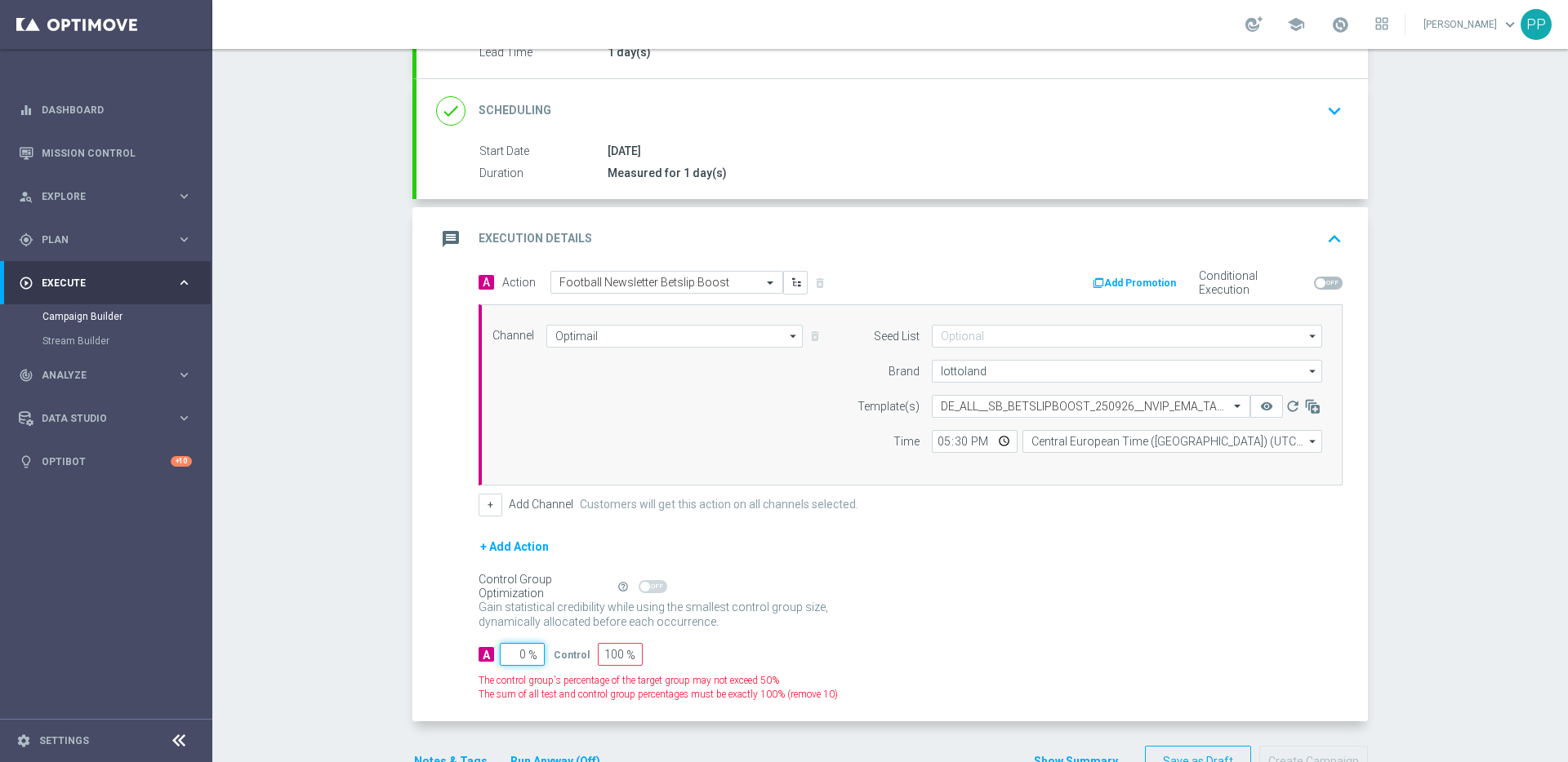
type input "10"
type input "90"
type input "100"
type input "0"
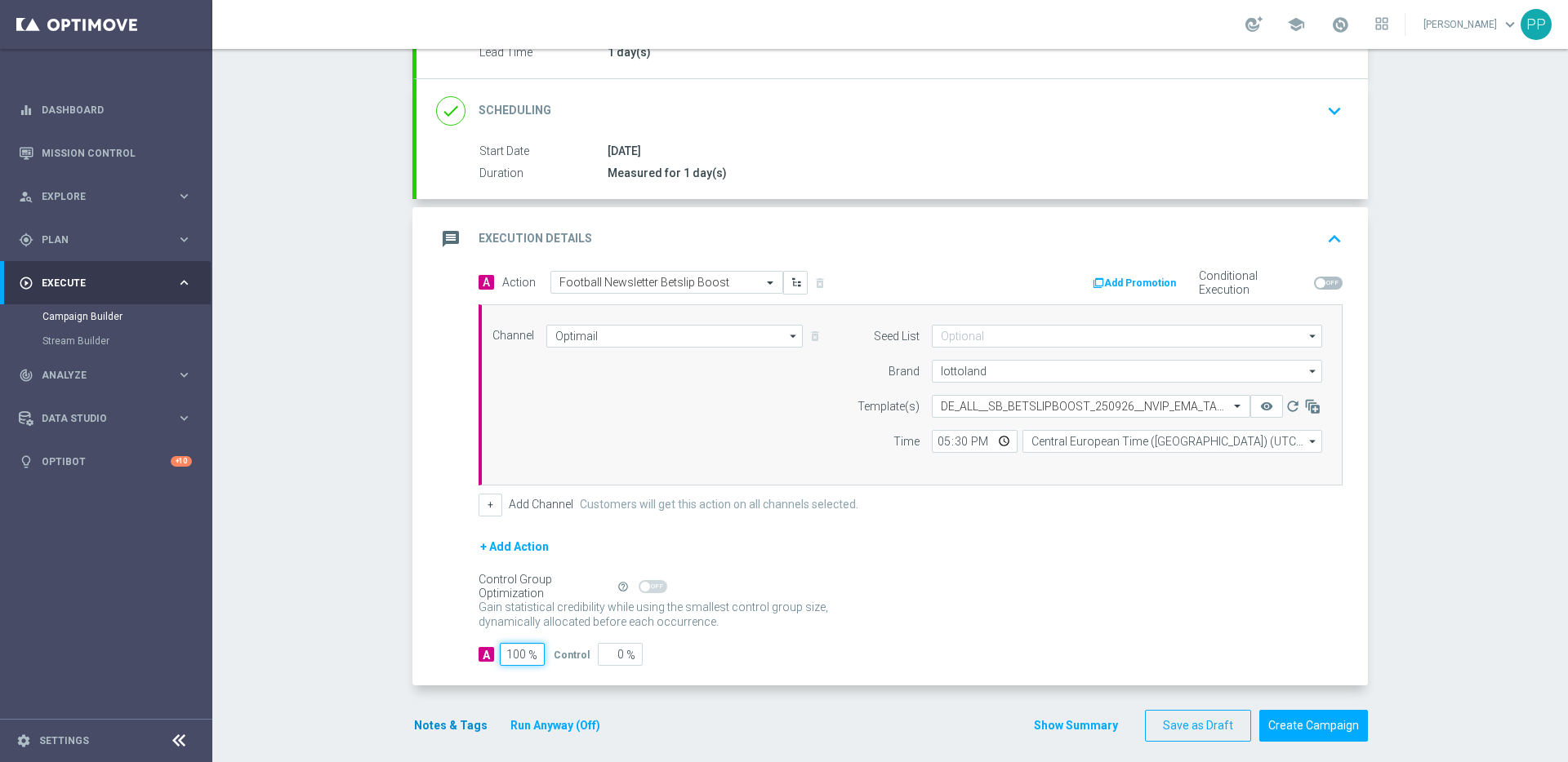
type input "100"
click at [450, 728] on button "Notes & Tags" at bounding box center [451, 726] width 77 height 20
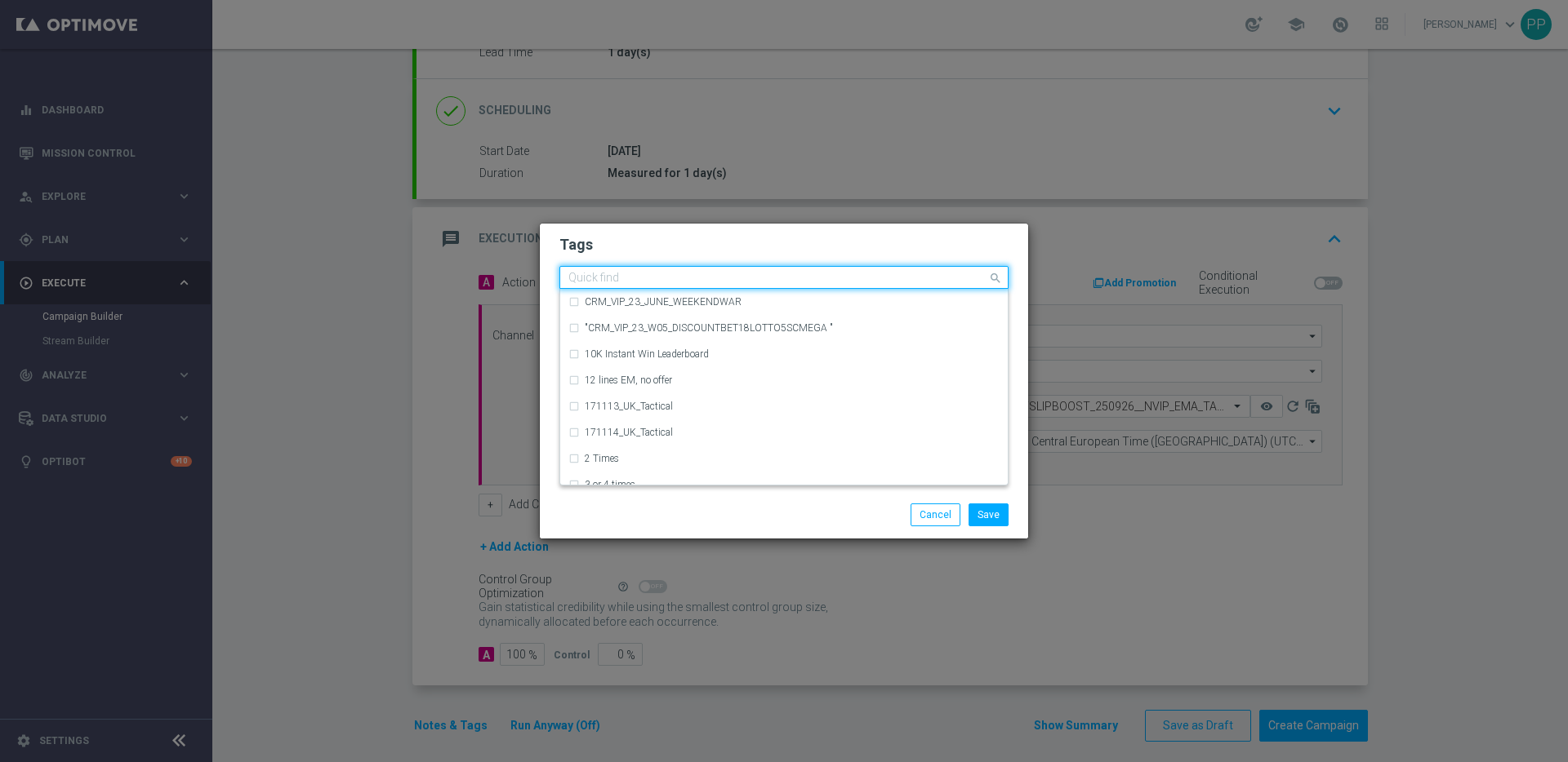
click at [592, 282] on input "text" at bounding box center [778, 278] width 419 height 14
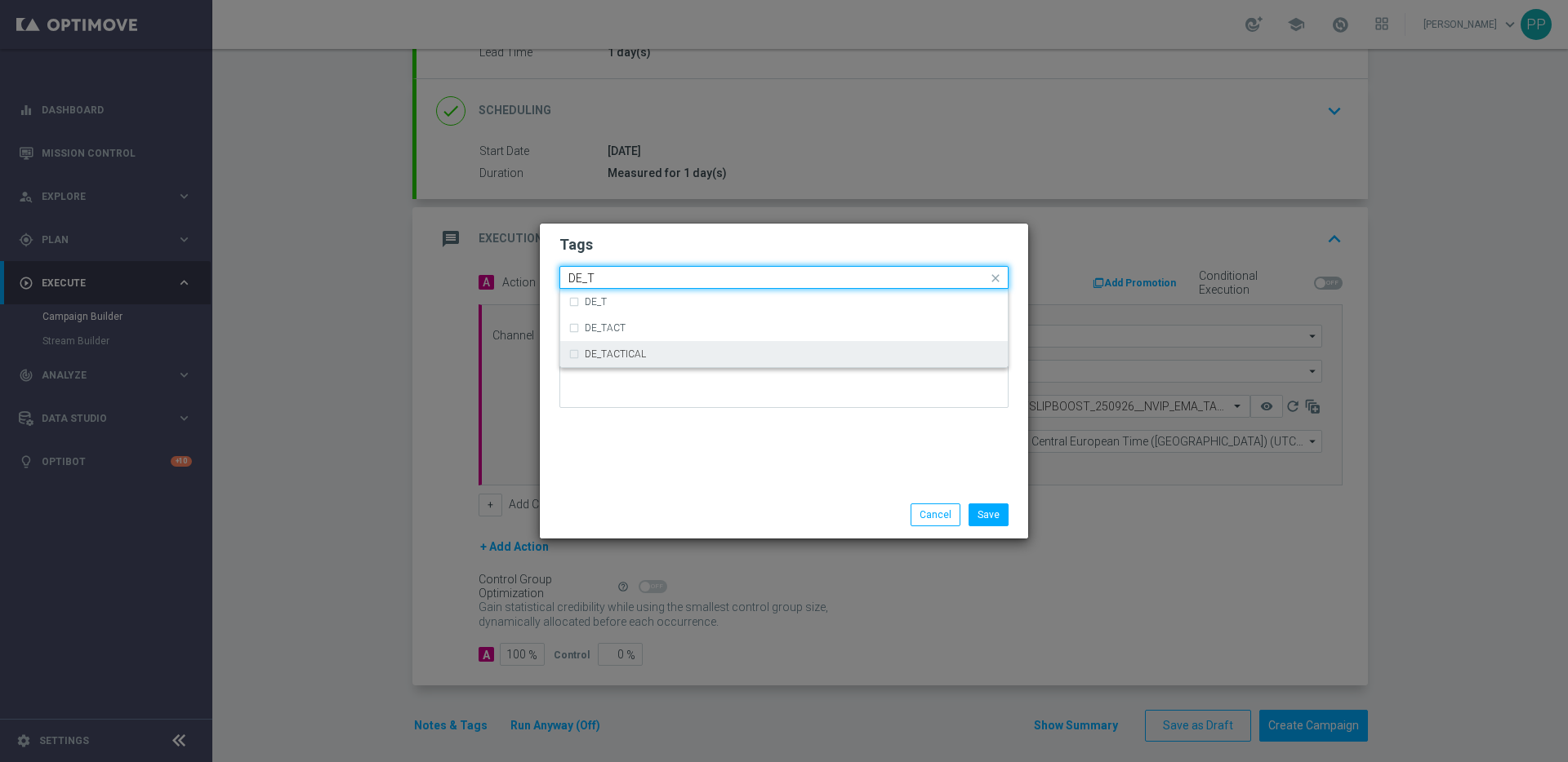
click at [597, 359] on div "DE_TACTICAL" at bounding box center [784, 354] width 431 height 26
type input "DE_T"
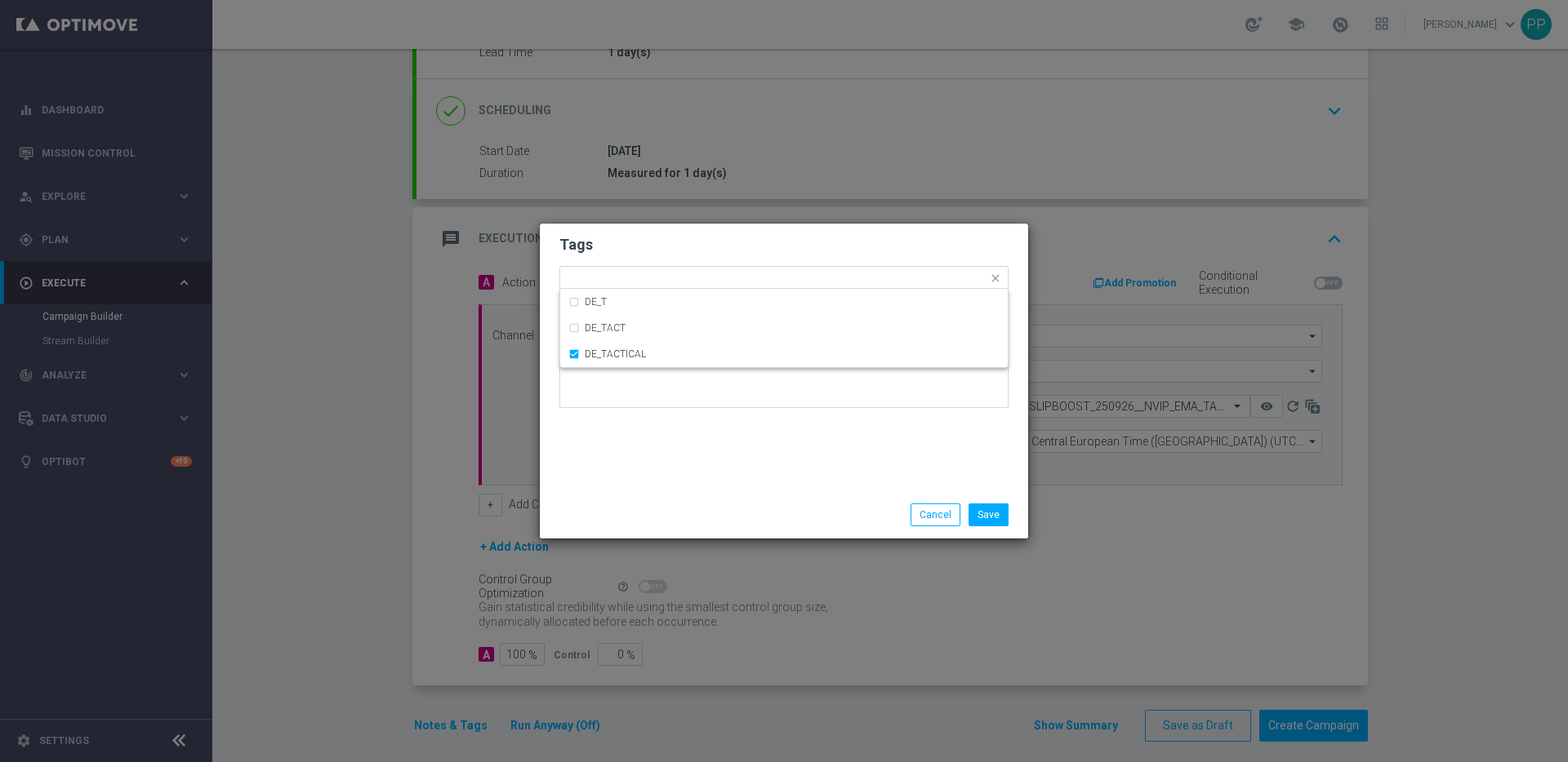
click at [755, 459] on div "Tags Quick find × DE_TACTICAL DE_T DE_TACT DE_TACTICAL Notes" at bounding box center [784, 357] width 488 height 267
click at [977, 515] on button "Save" at bounding box center [989, 515] width 40 height 23
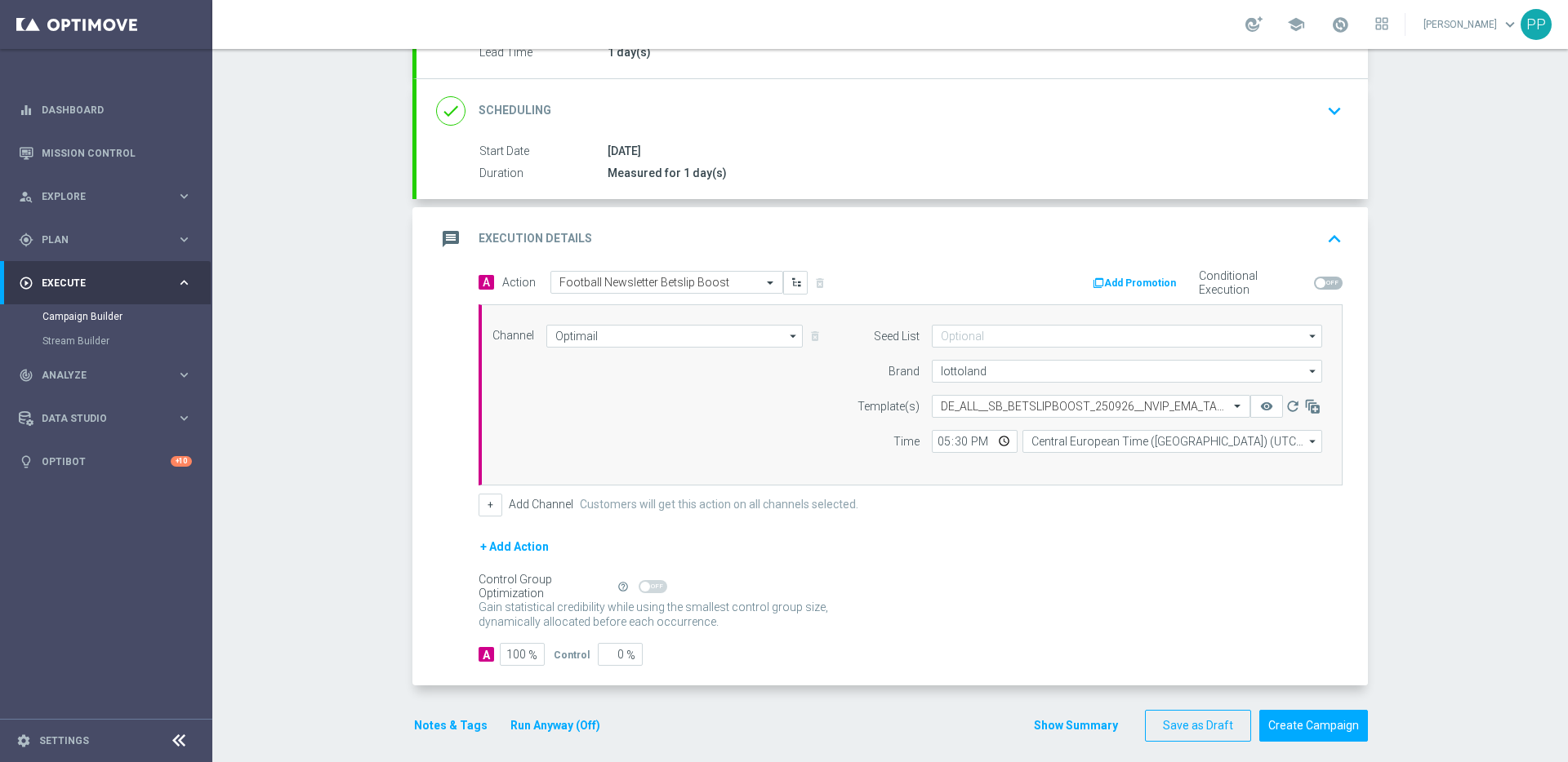
click at [942, 578] on div "Control Group Optimization Self Optimizing Campaign help_outline" at bounding box center [911, 586] width 864 height 18
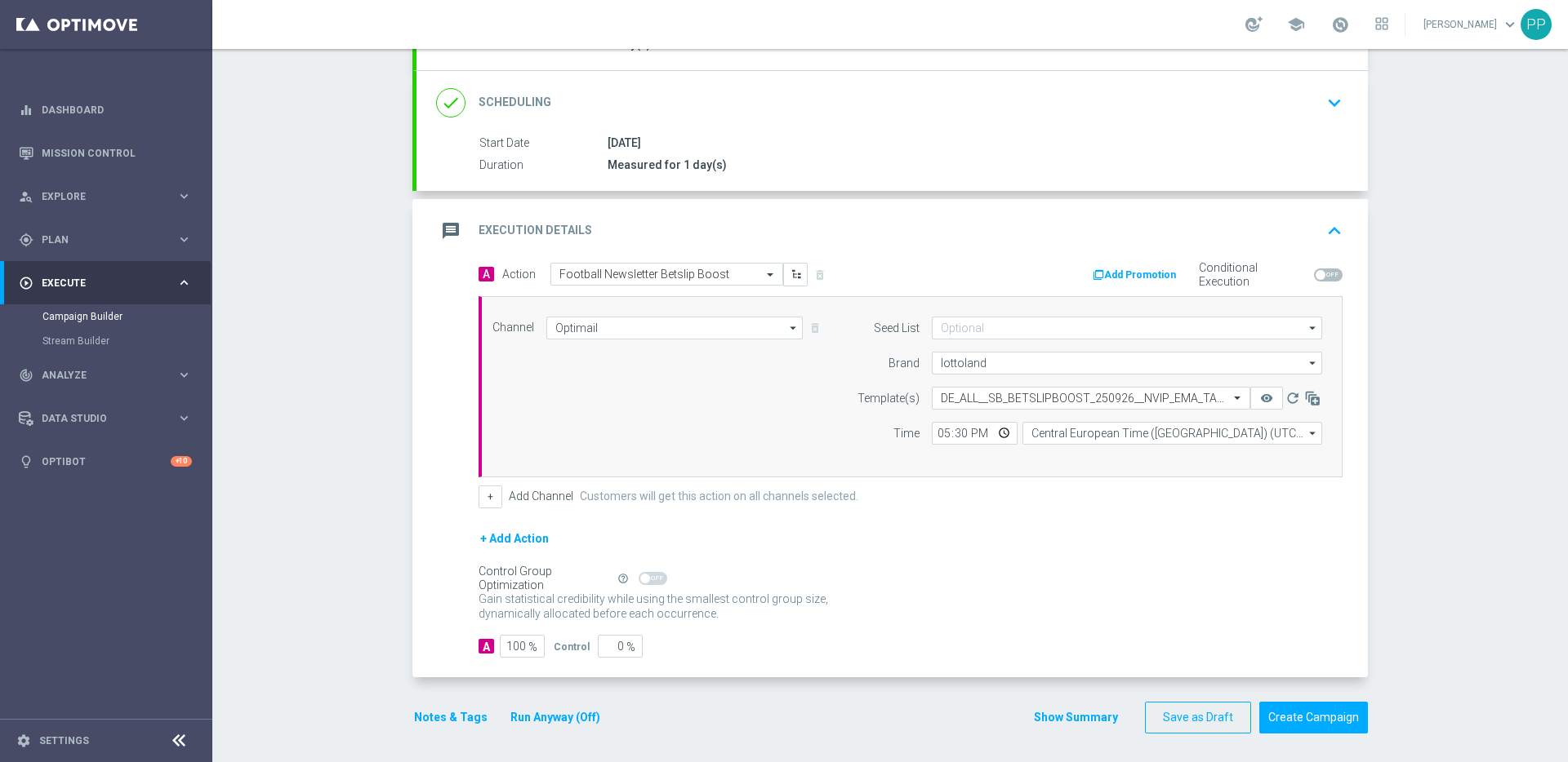
scroll to position [222, 0]
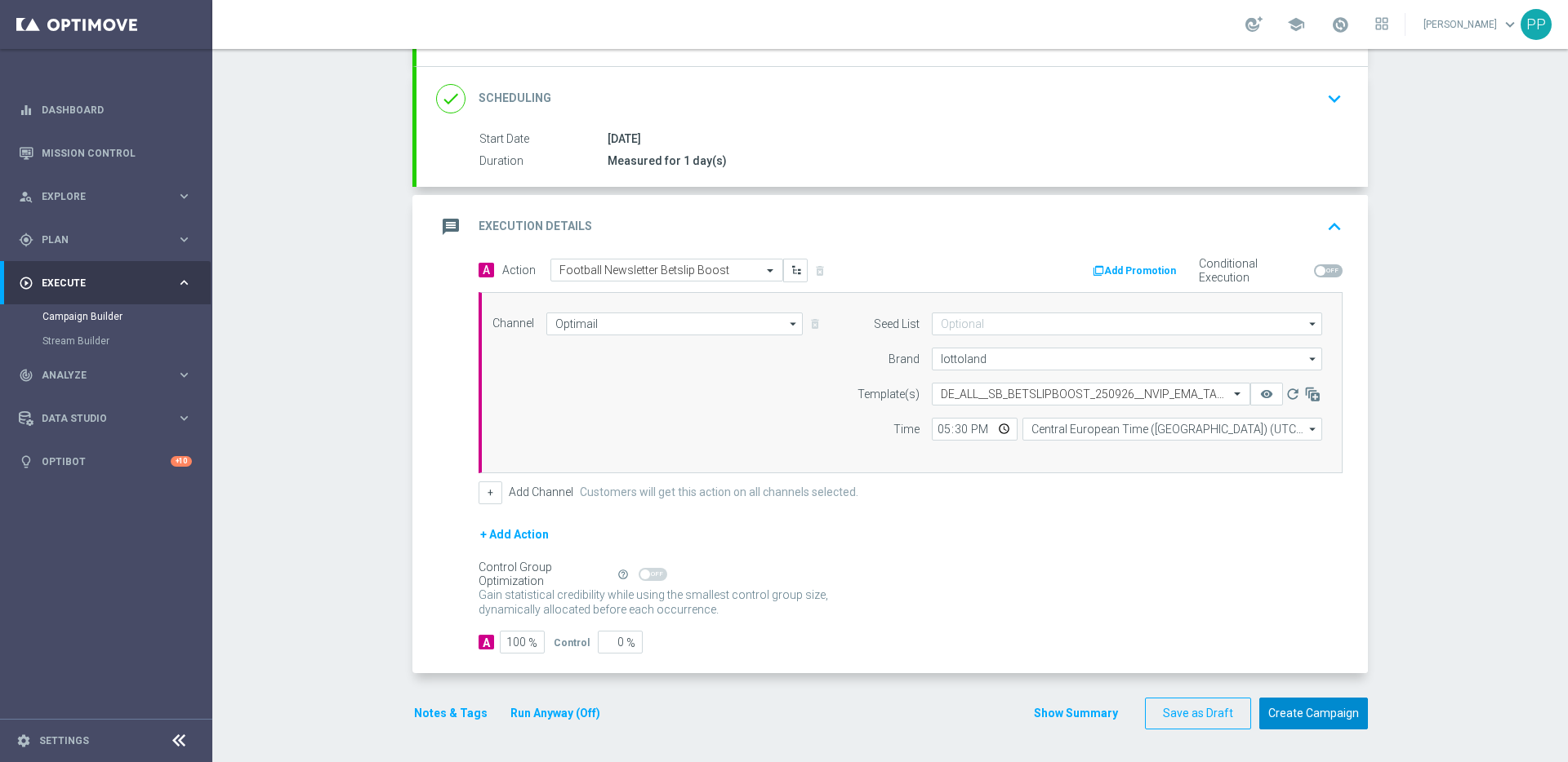
click at [1289, 718] on button "Create Campaign" at bounding box center [1313, 714] width 109 height 32
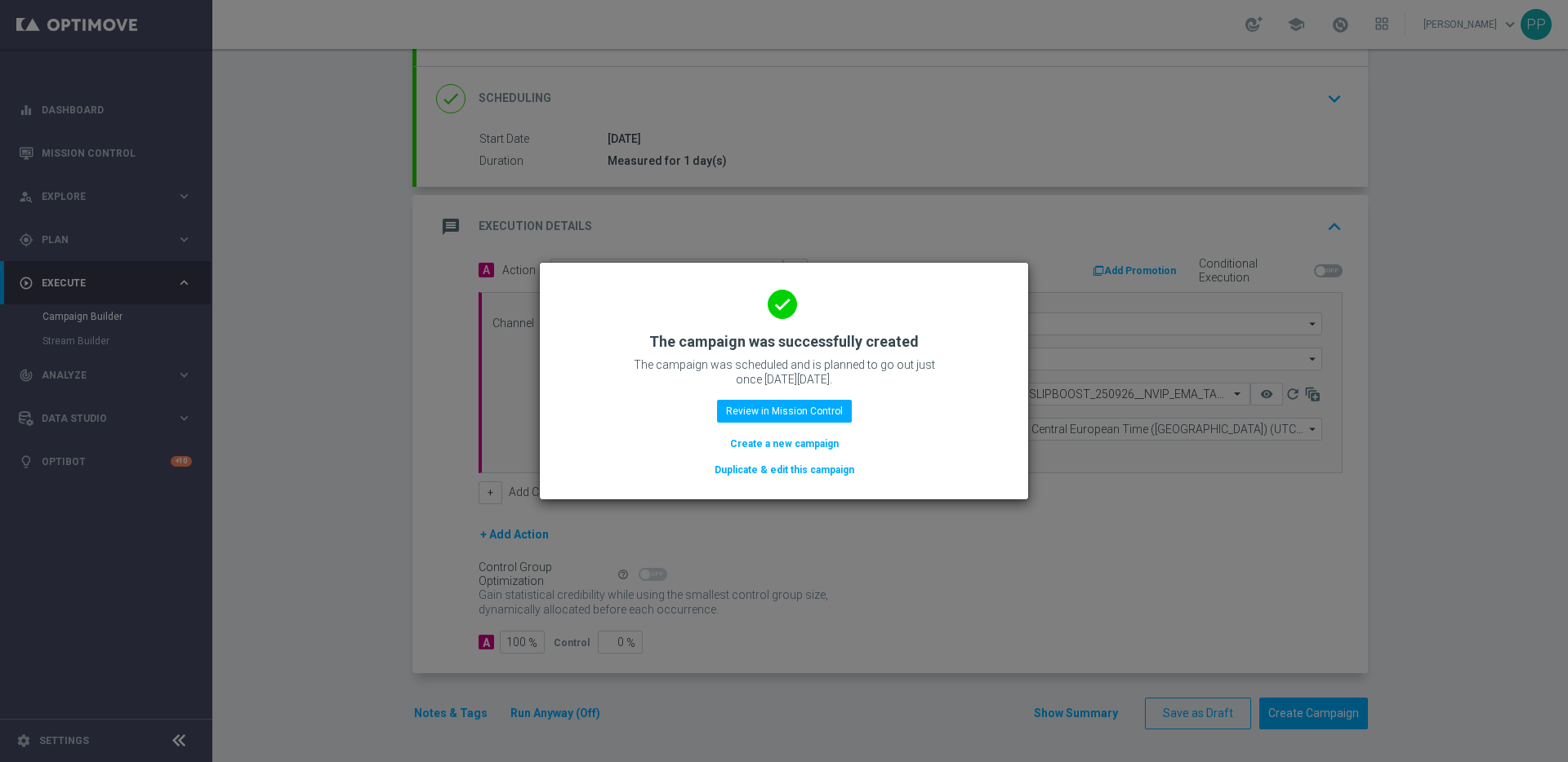
click at [771, 469] on button "Duplicate & edit this campaign" at bounding box center [784, 469] width 143 height 18
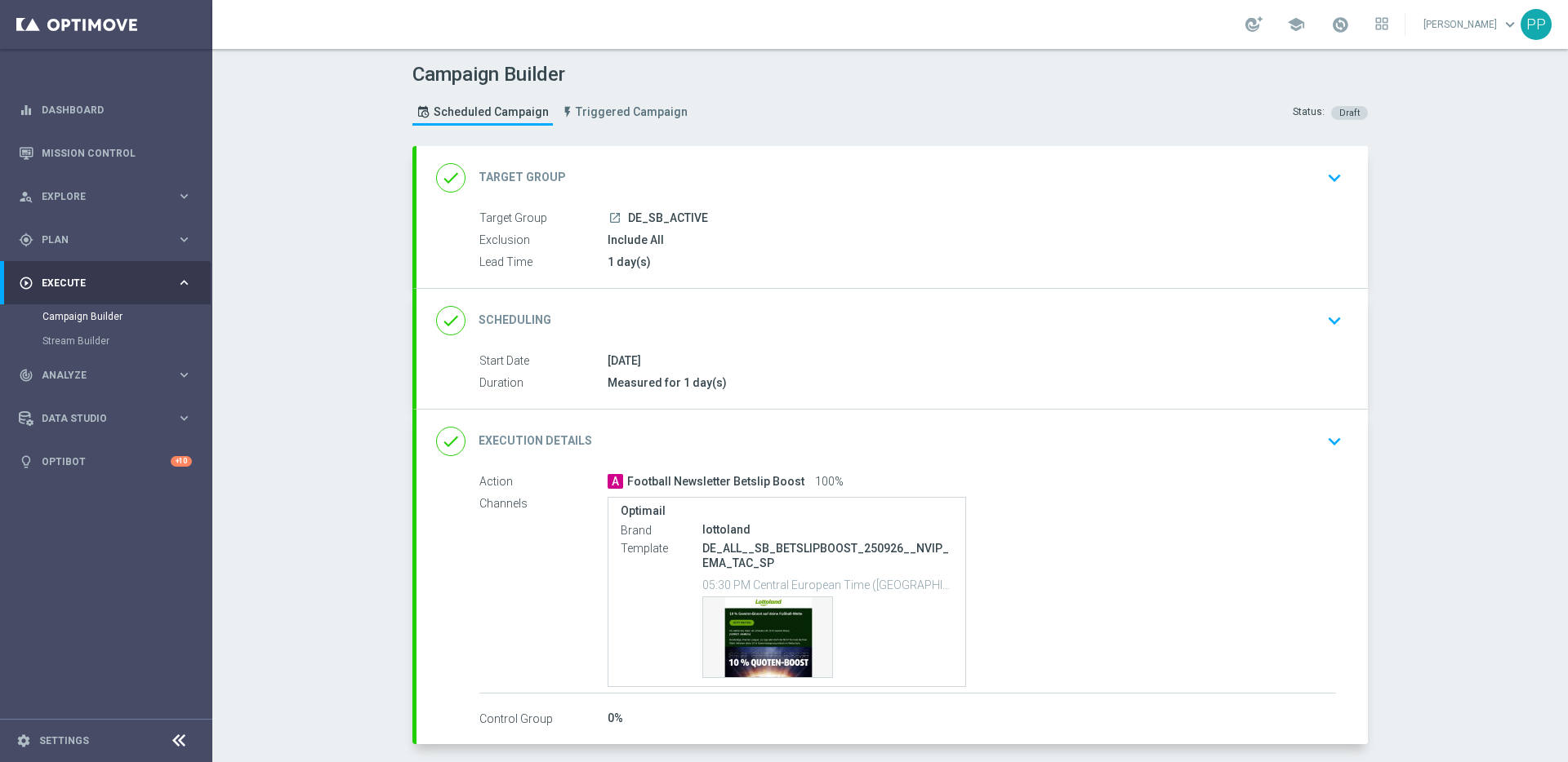
click at [629, 171] on div "done Target Group keyboard_arrow_down" at bounding box center [892, 178] width 912 height 31
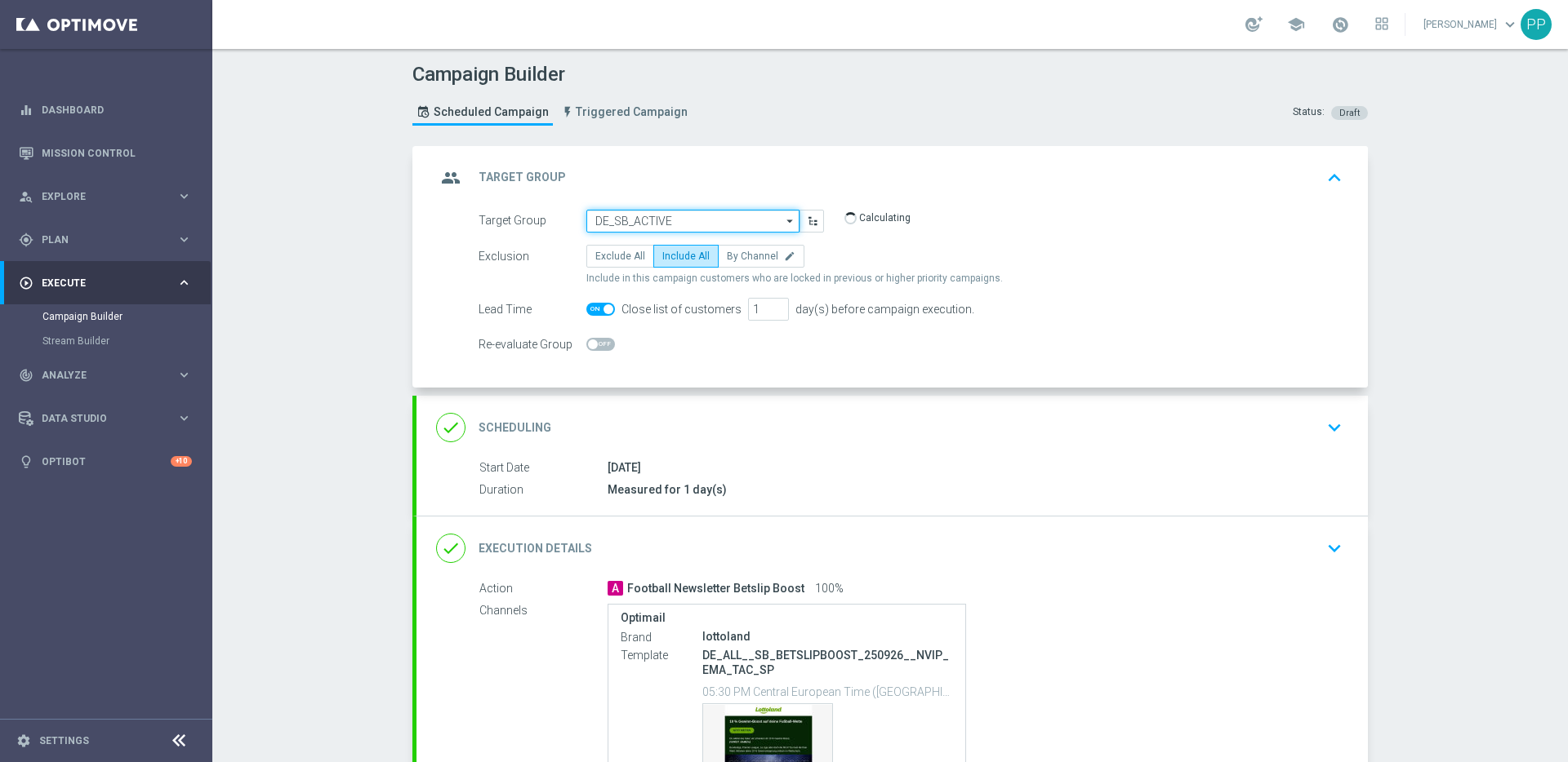
click at [635, 218] on input "DE_SB_ACTIVE" at bounding box center [693, 220] width 213 height 23
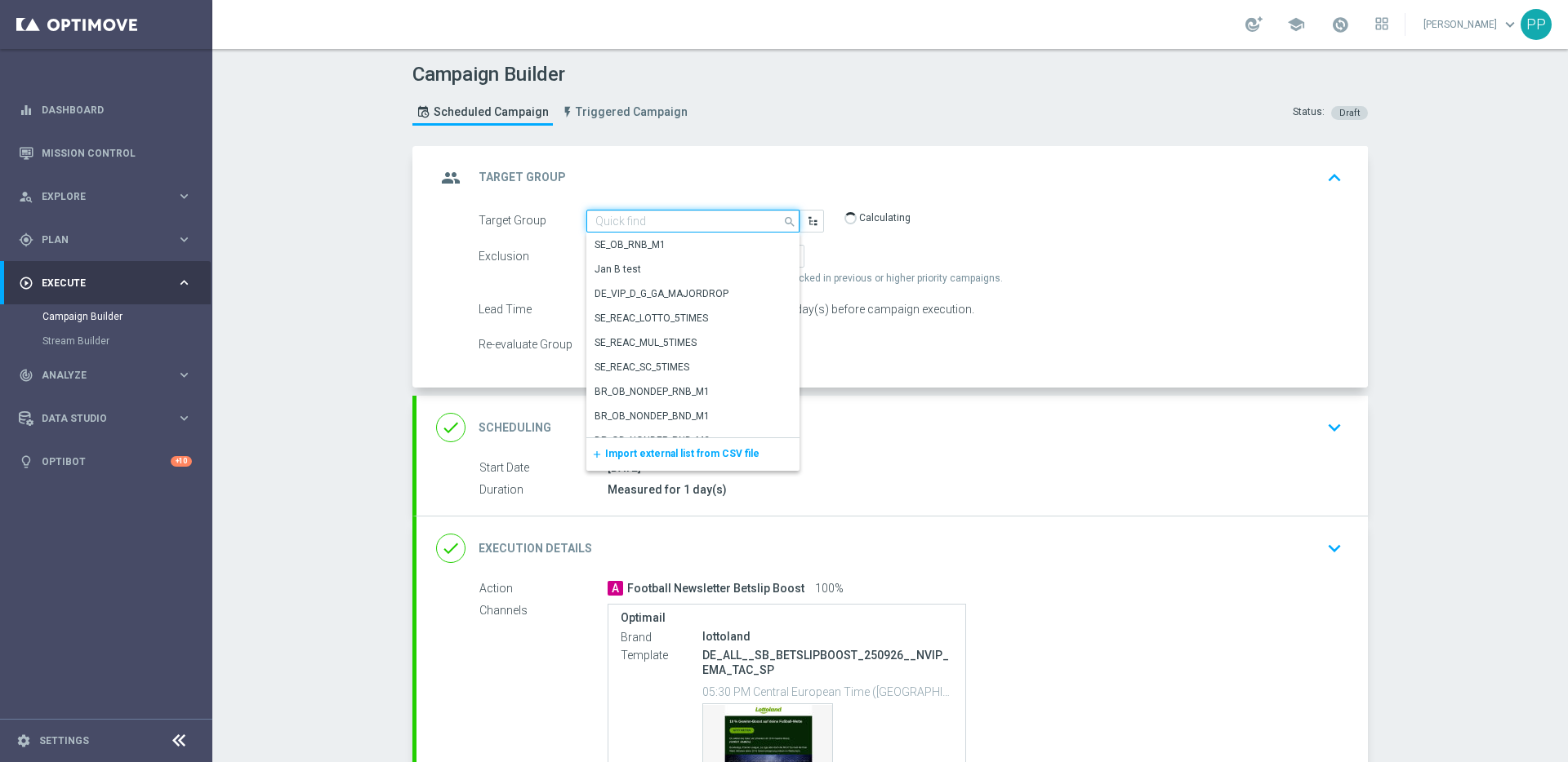
paste input "AT_SB_ACTIVE"
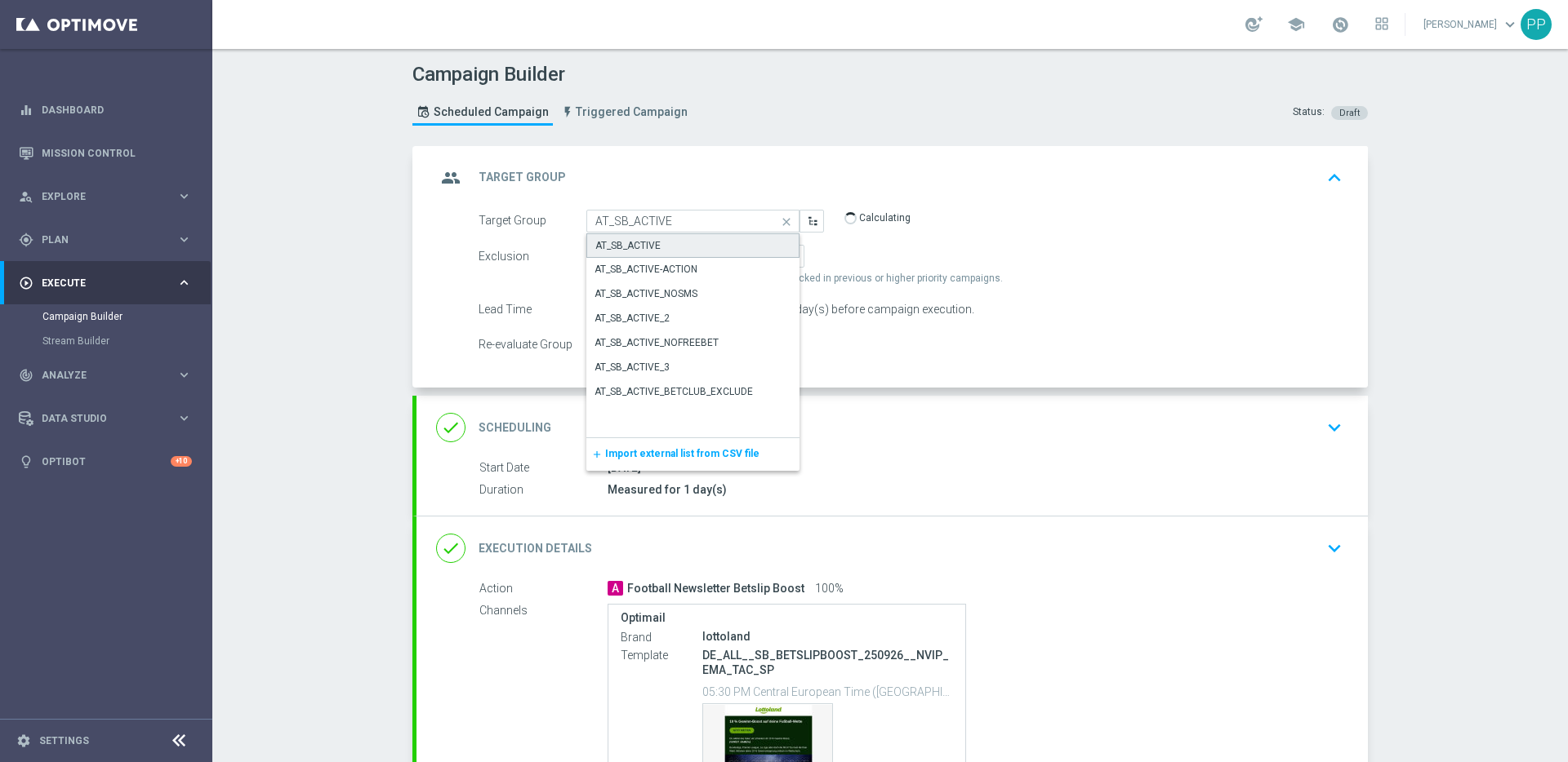
click at [641, 245] on div "AT_SB_ACTIVE" at bounding box center [628, 246] width 65 height 15
type input "AT_SB_ACTIVE"
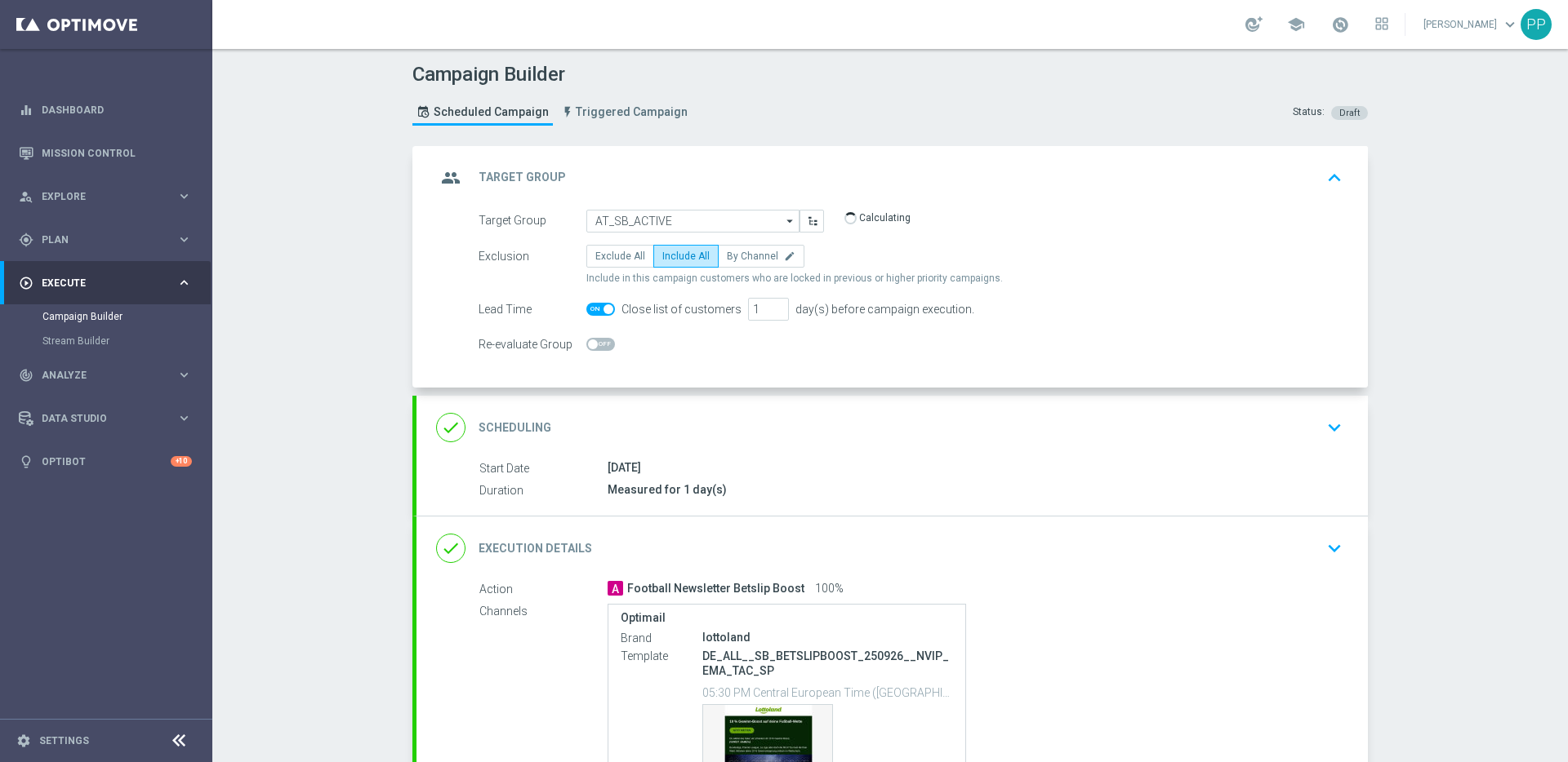
click at [768, 551] on div "done Execution Details keyboard_arrow_down" at bounding box center [892, 548] width 912 height 31
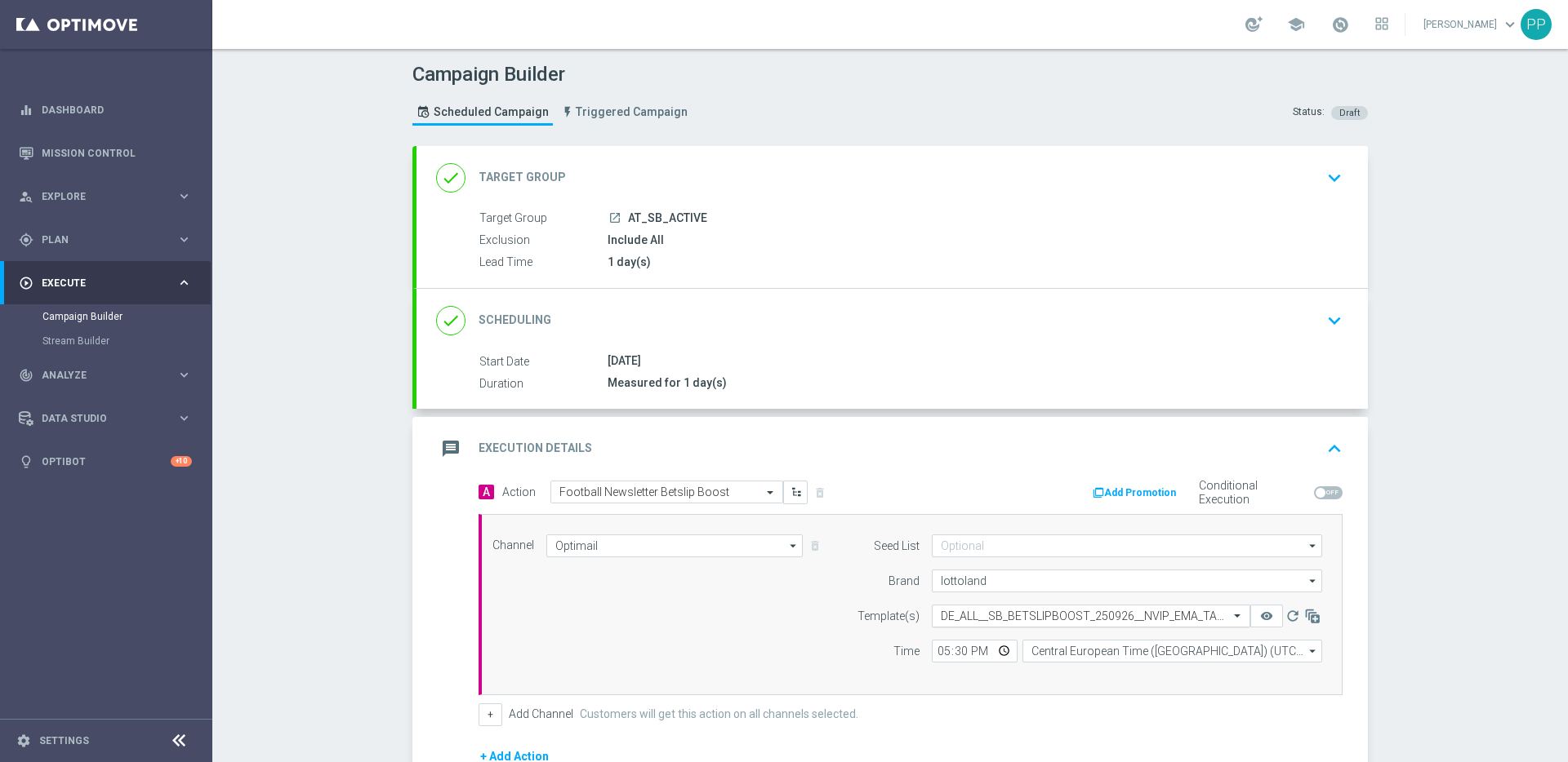
click at [948, 623] on div "Select template DE_ALL__SB_BETSLIPBOOST_250926__NVIP_EMA_TAC_SP" at bounding box center [1091, 616] width 319 height 23
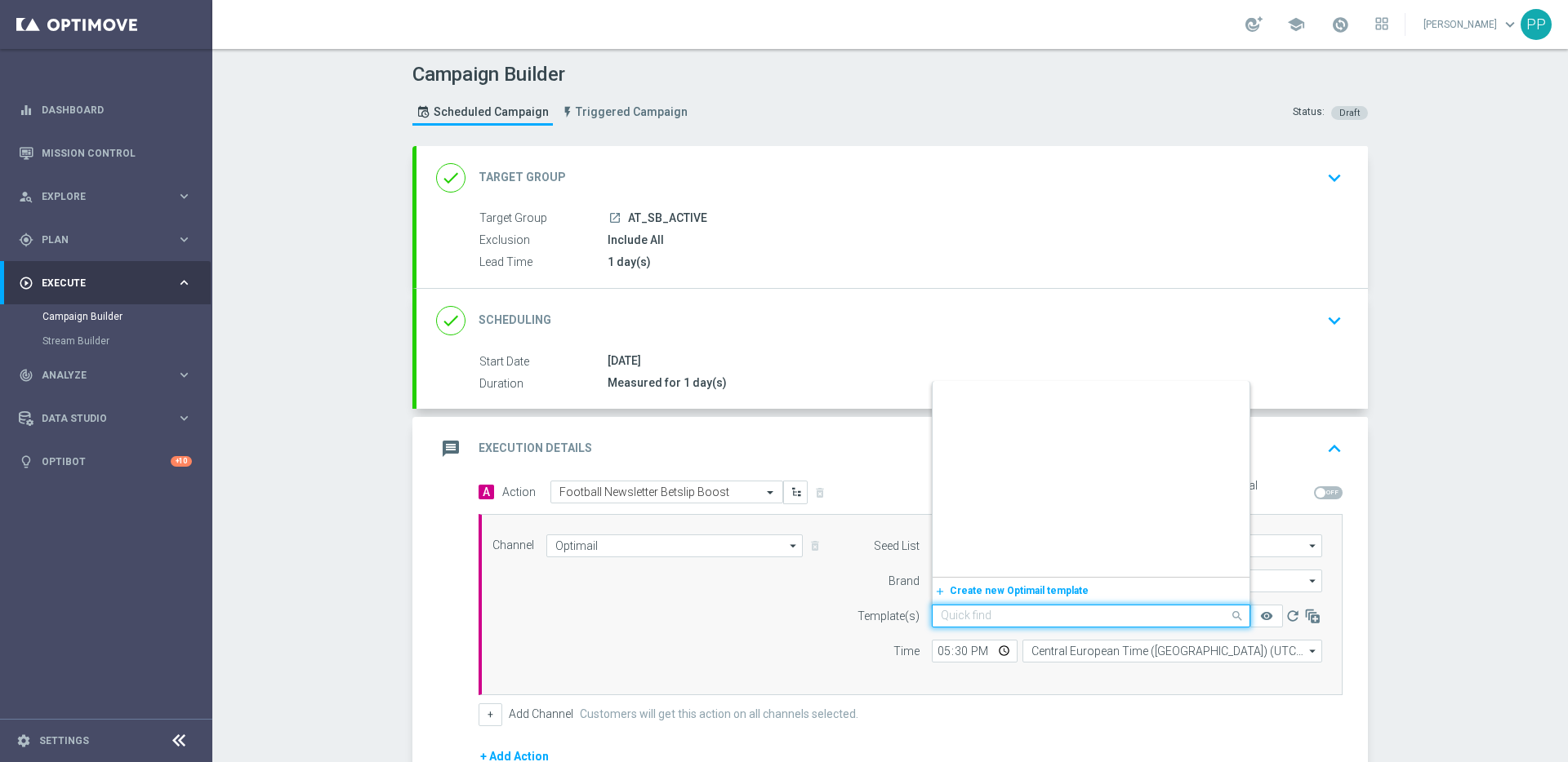
paste input "AT__SB_BETSLIPBOOST_250926__NVIP_EMA_TAC_SP"
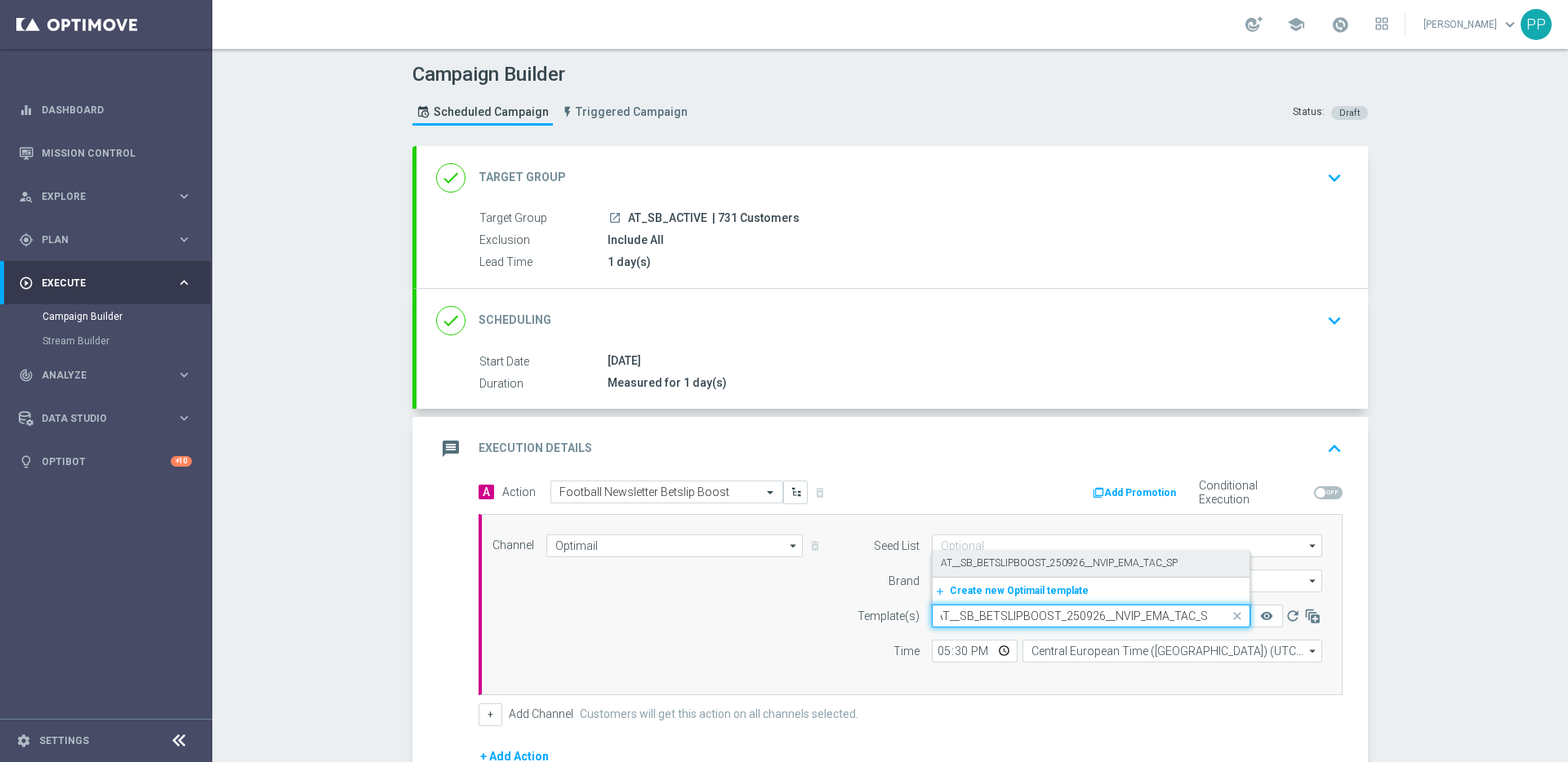
click at [948, 567] on label "AT__SB_BETSLIPBOOST_250926__NVIP_EMA_TAC_SP" at bounding box center [1059, 563] width 236 height 14
type input "AT__SB_BETSLIPBOOST_250926__NVIP_EMA_TAC_SP"
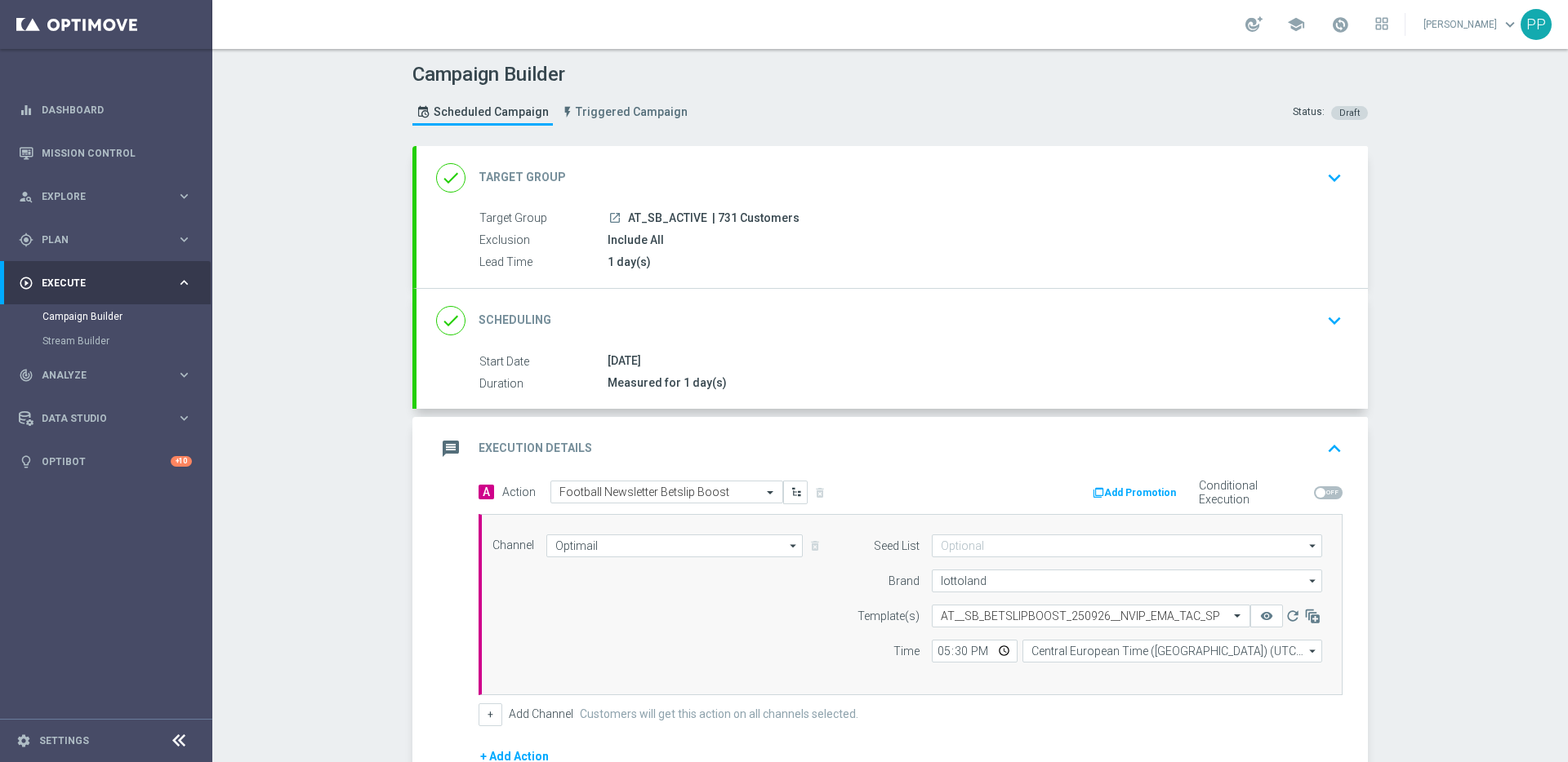
click at [715, 219] on span "| 731 Customers" at bounding box center [755, 219] width 87 height 15
copy span "731"
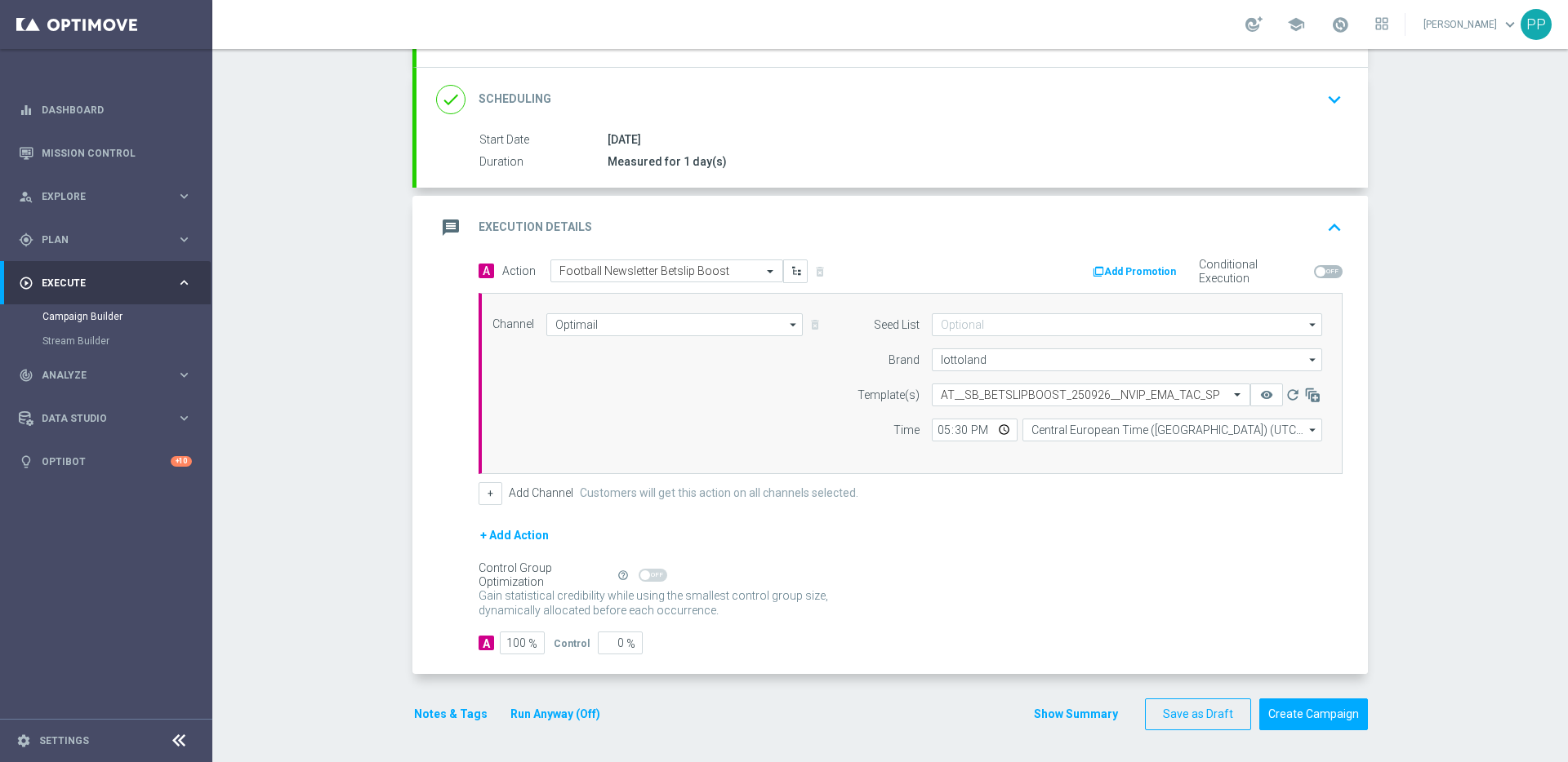
scroll to position [222, 0]
click at [461, 708] on button "Notes & Tags" at bounding box center [451, 713] width 77 height 20
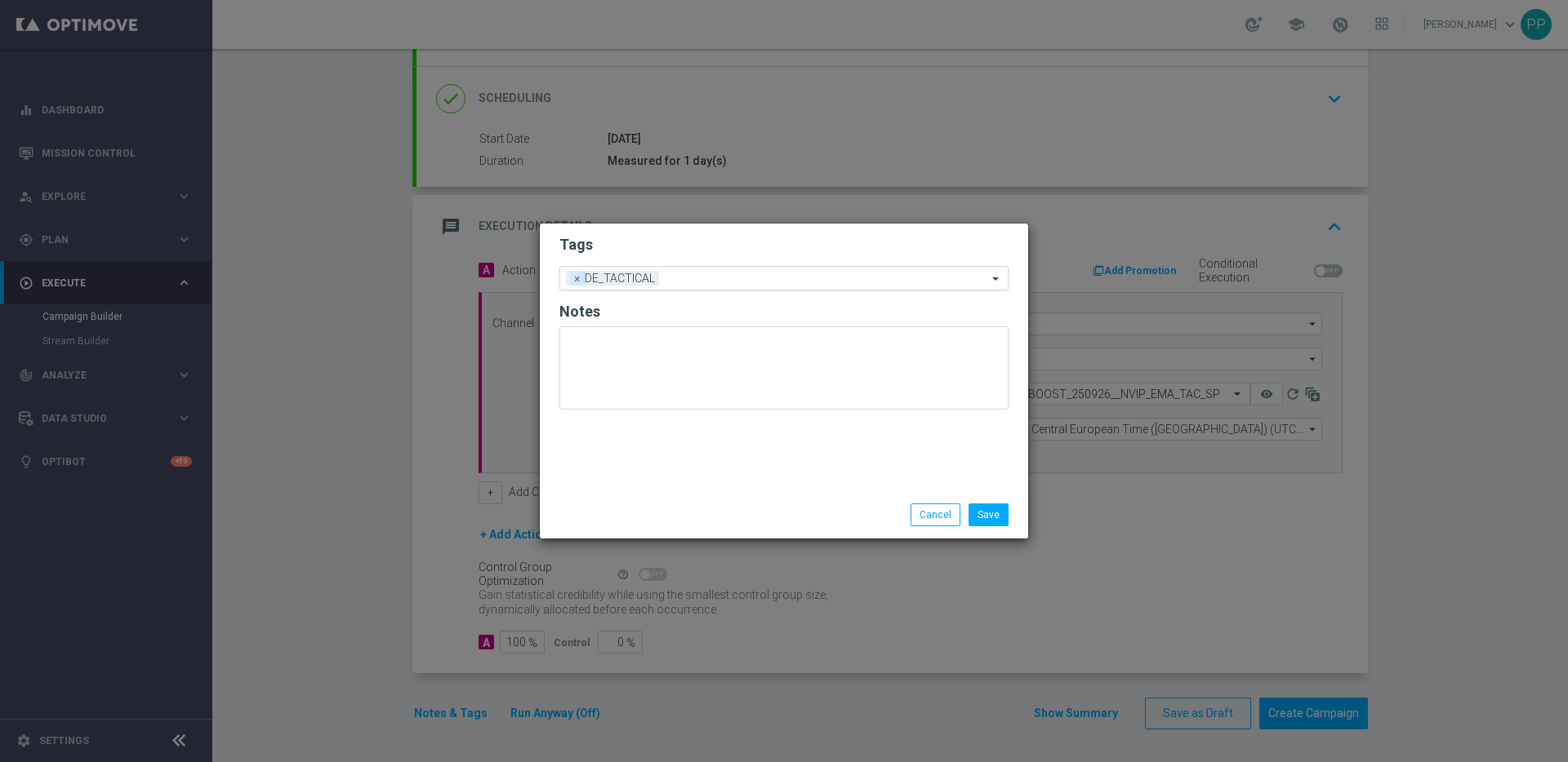
click at [571, 272] on span "×" at bounding box center [578, 278] width 15 height 15
click at [573, 277] on input "text" at bounding box center [778, 278] width 419 height 14
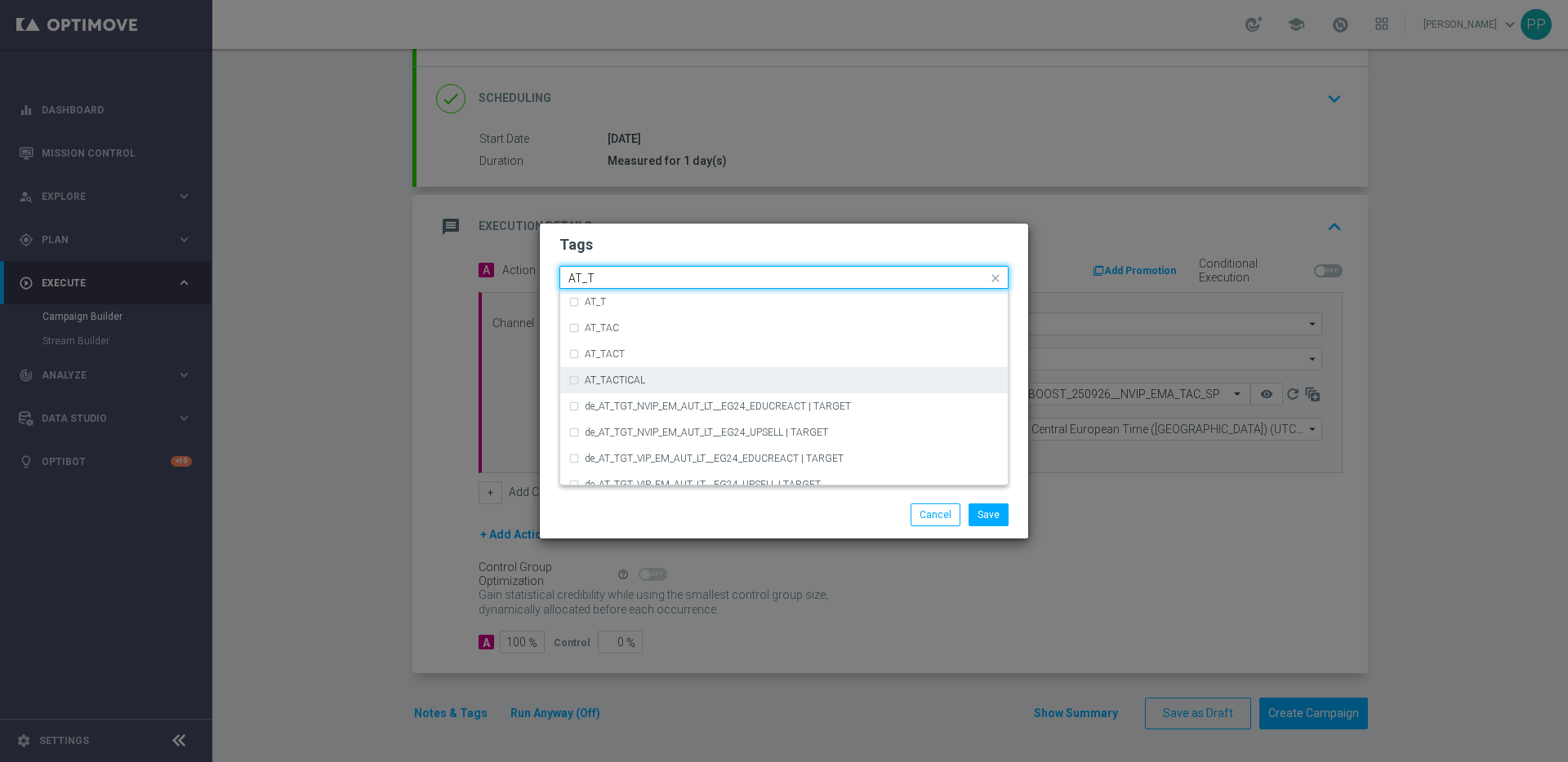
click at [598, 376] on label "AT_TACTICAL" at bounding box center [615, 381] width 60 height 10
type input "AT_T"
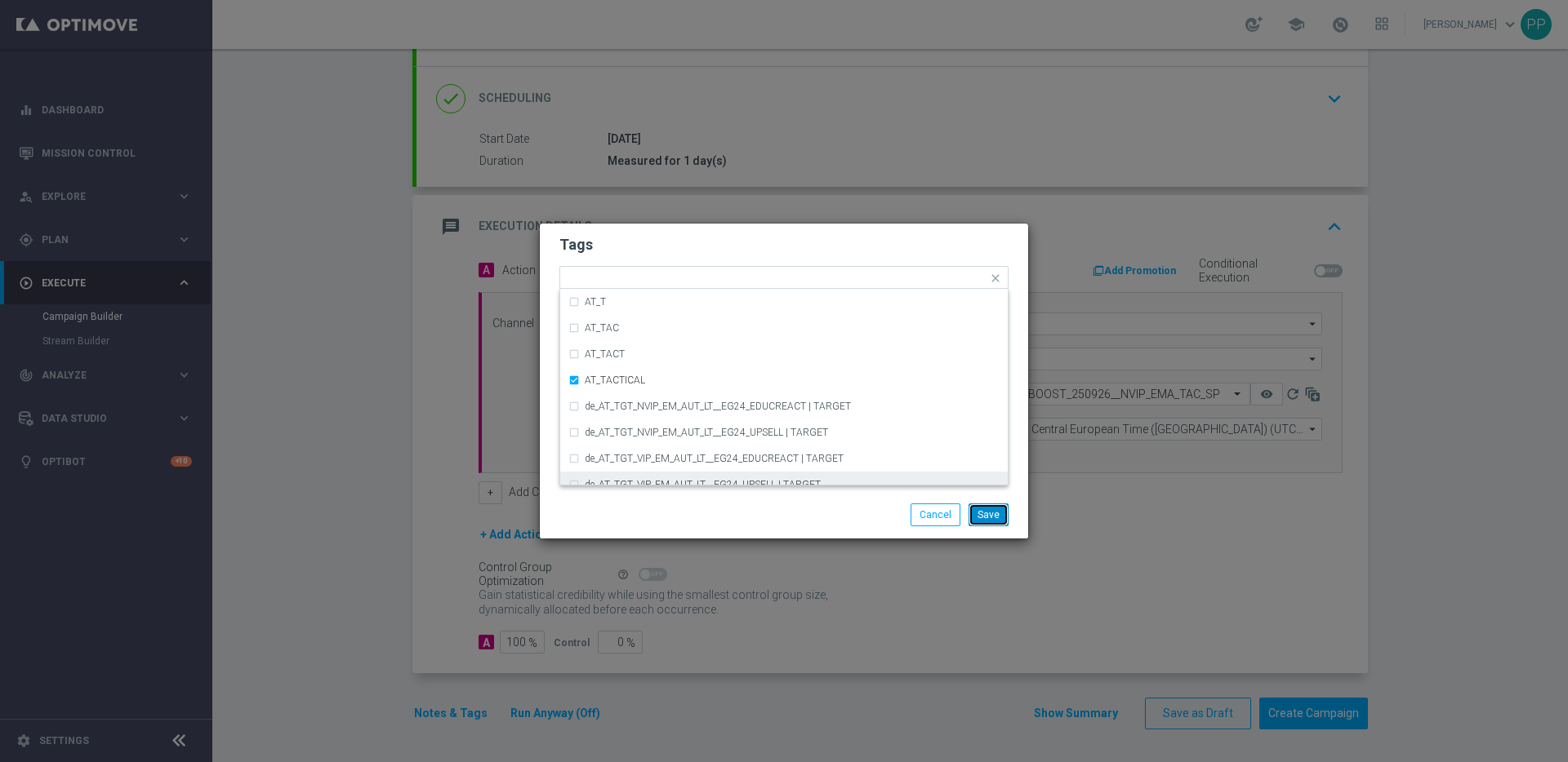
click at [983, 512] on button "Save" at bounding box center [989, 515] width 40 height 23
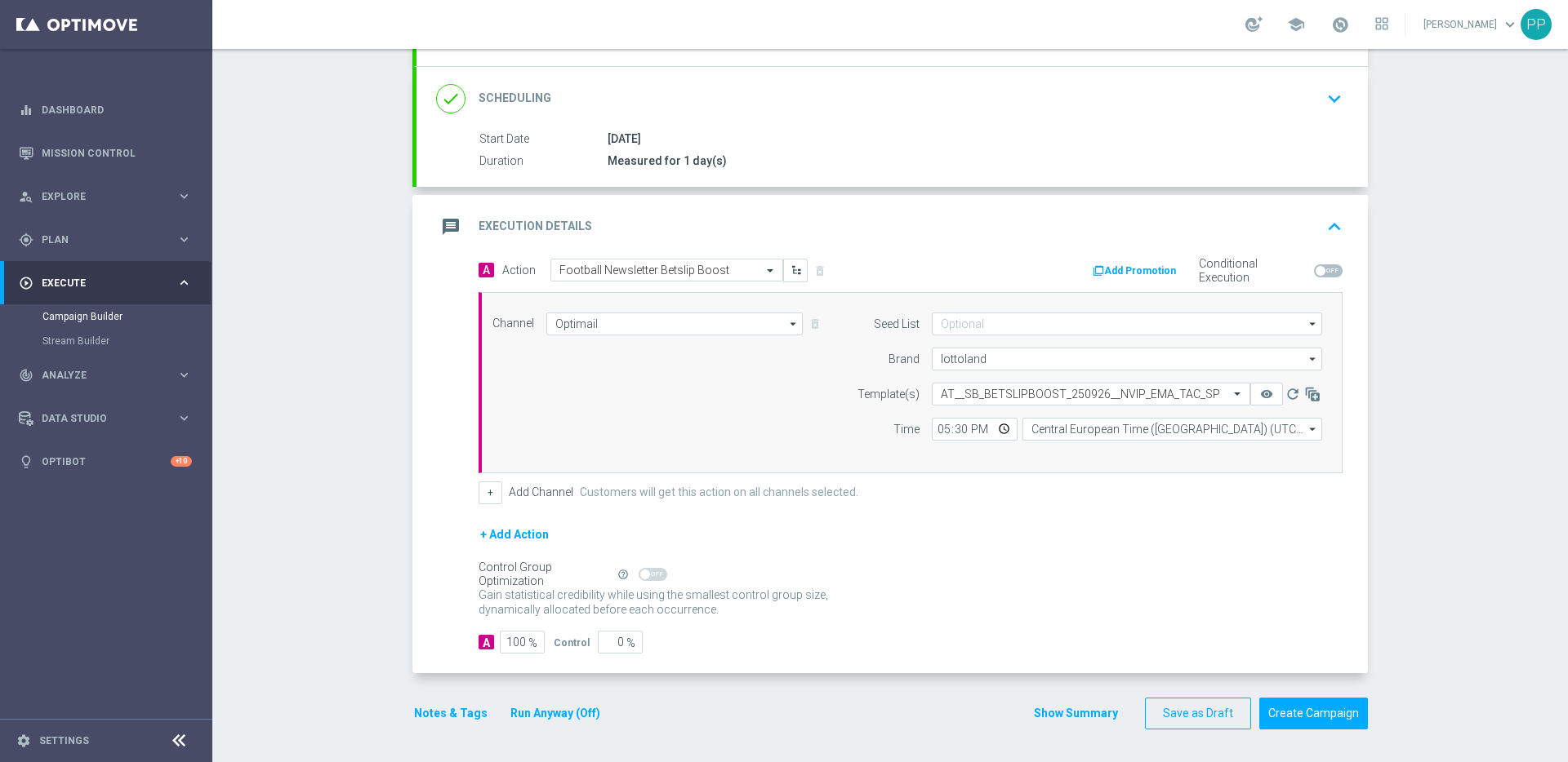
click at [956, 582] on div "Control Group Optimization Self Optimizing Campaign help_outline" at bounding box center [911, 574] width 864 height 18
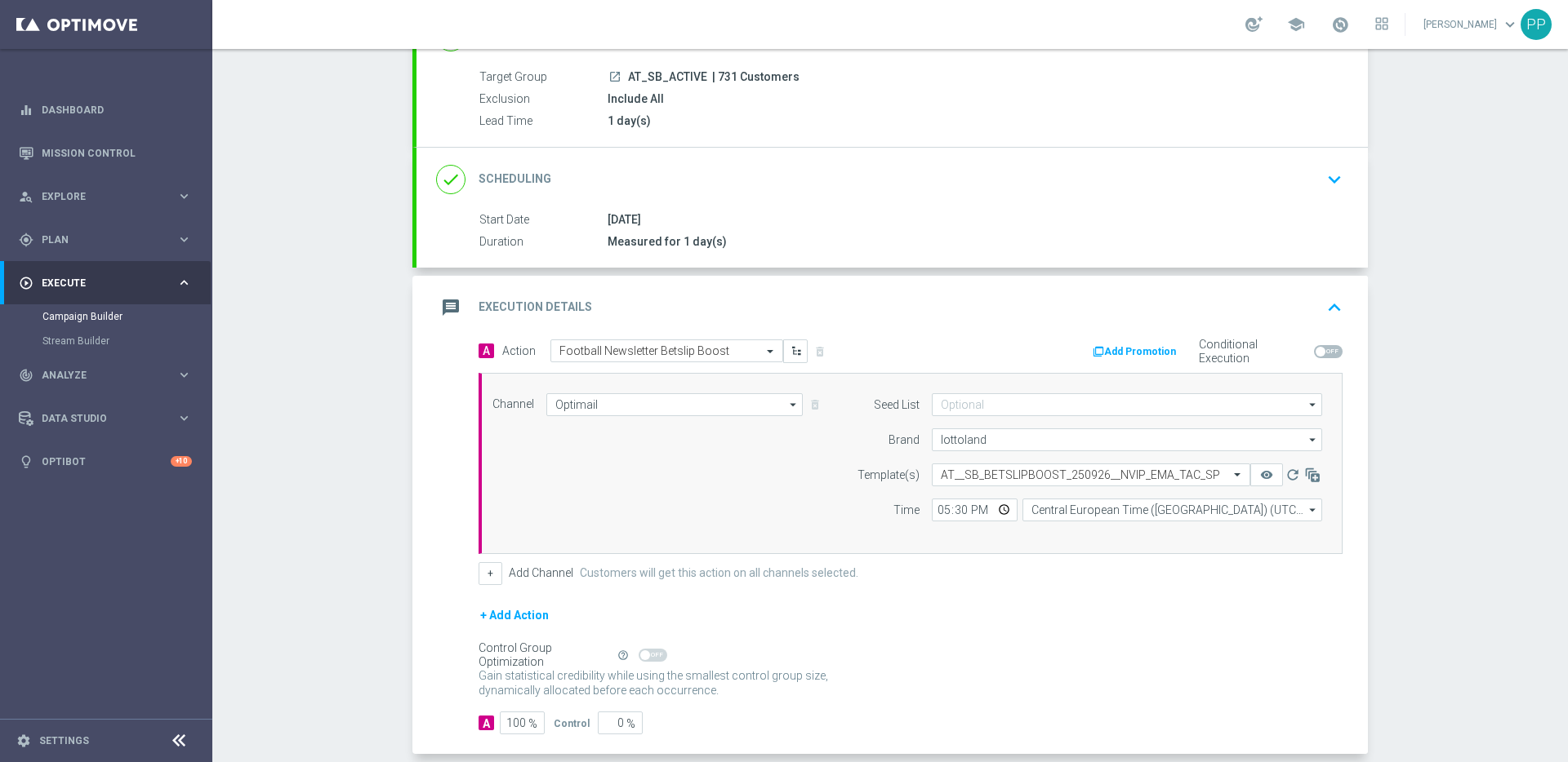
scroll to position [0, 0]
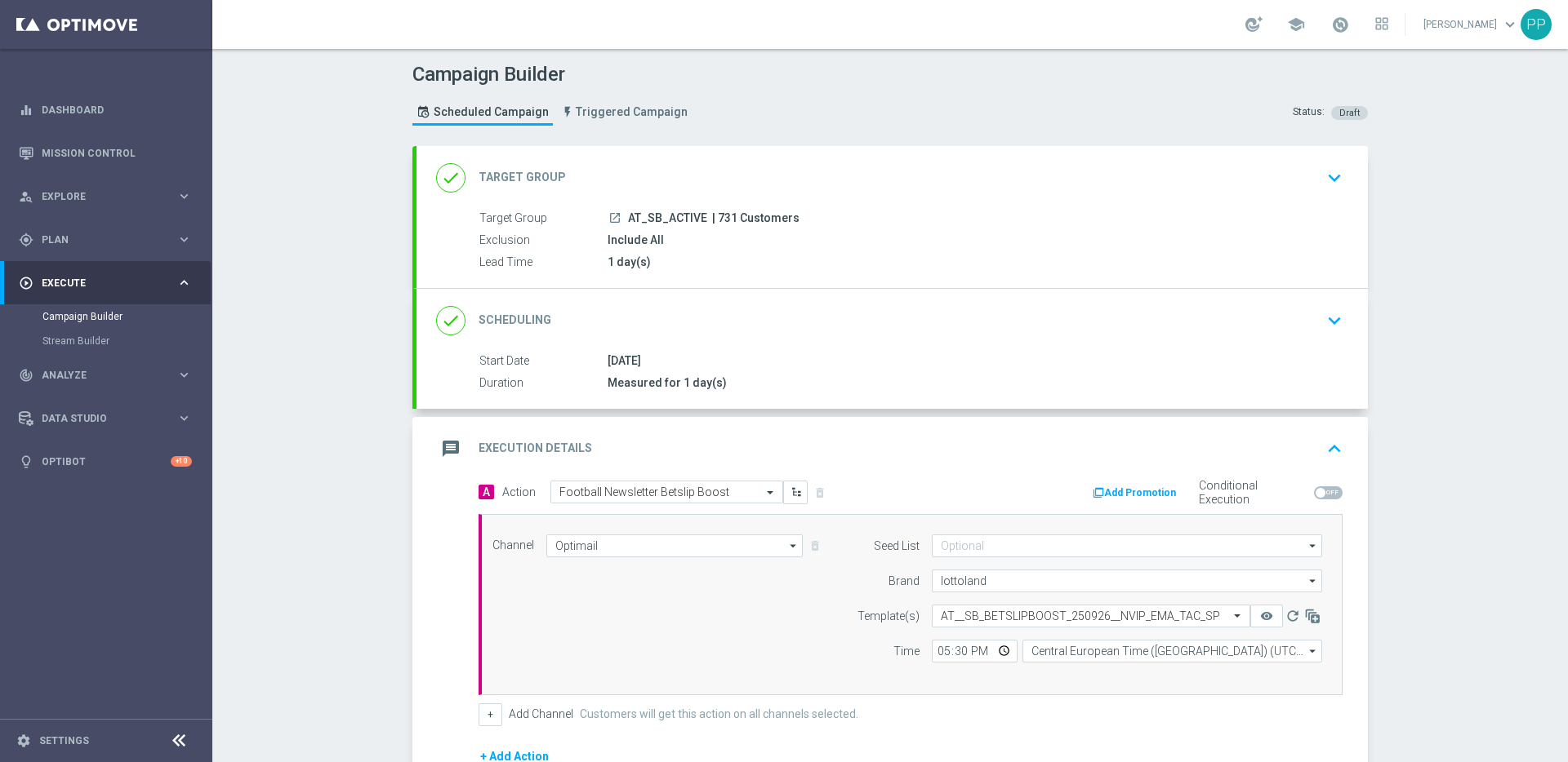
click at [717, 211] on span "| 731 Customers" at bounding box center [755, 219] width 87 height 15
copy span "731"
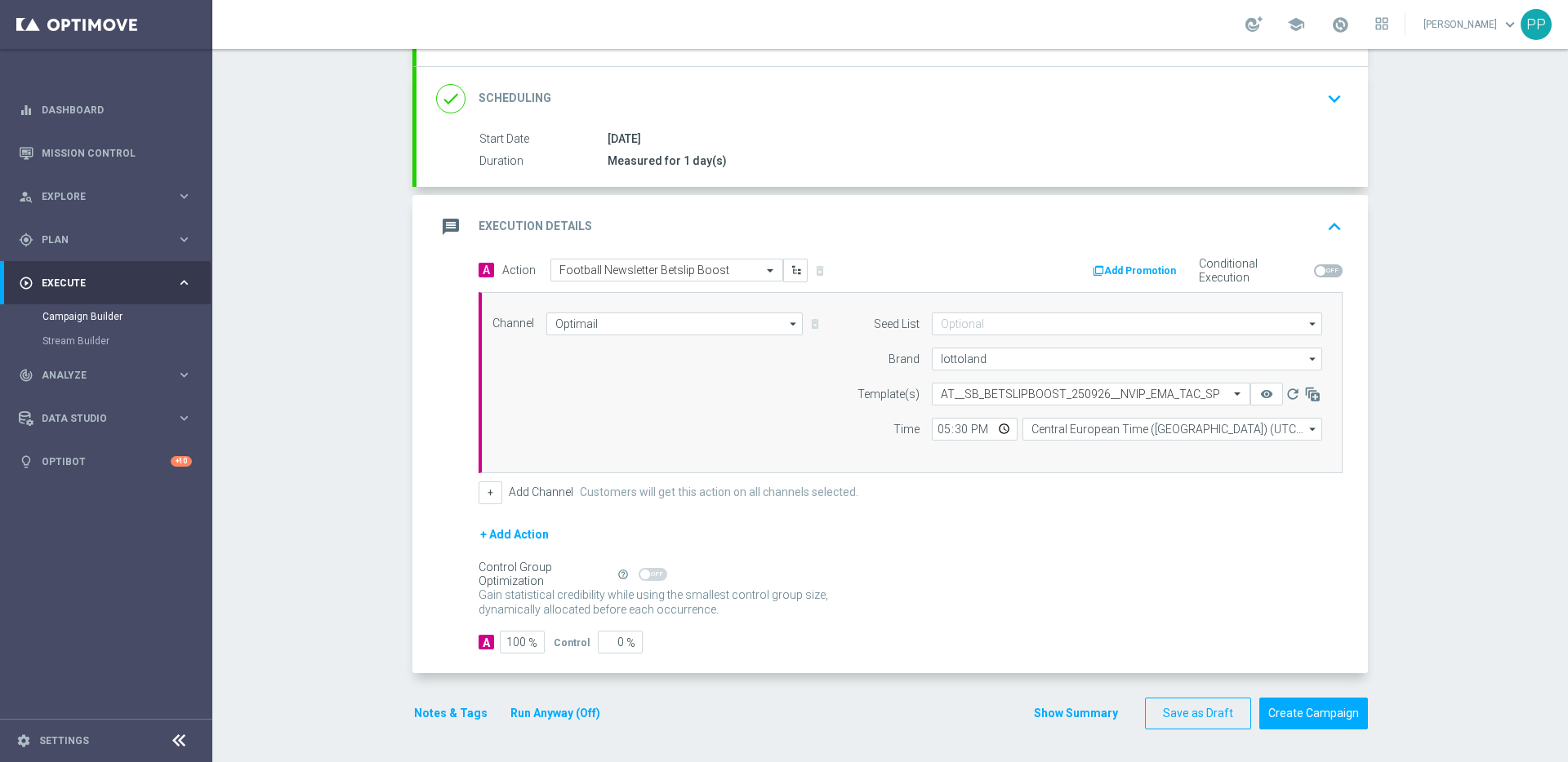
click at [1259, 575] on div "Control Group Optimization Self Optimizing Campaign help_outline" at bounding box center [911, 574] width 864 height 18
click at [1334, 719] on button "Create Campaign" at bounding box center [1313, 714] width 109 height 32
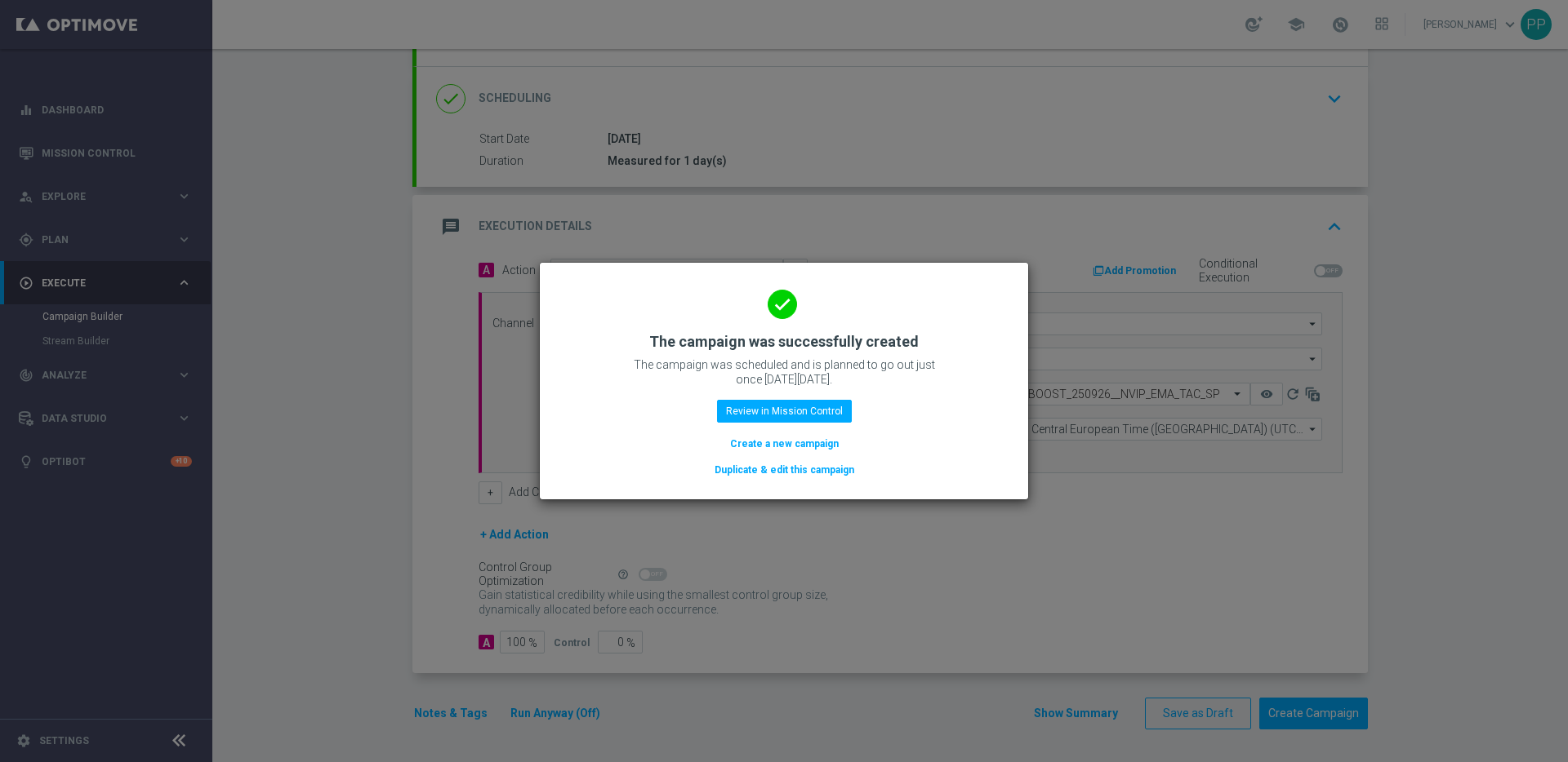
click at [759, 447] on button "Create a new campaign" at bounding box center [784, 443] width 112 height 18
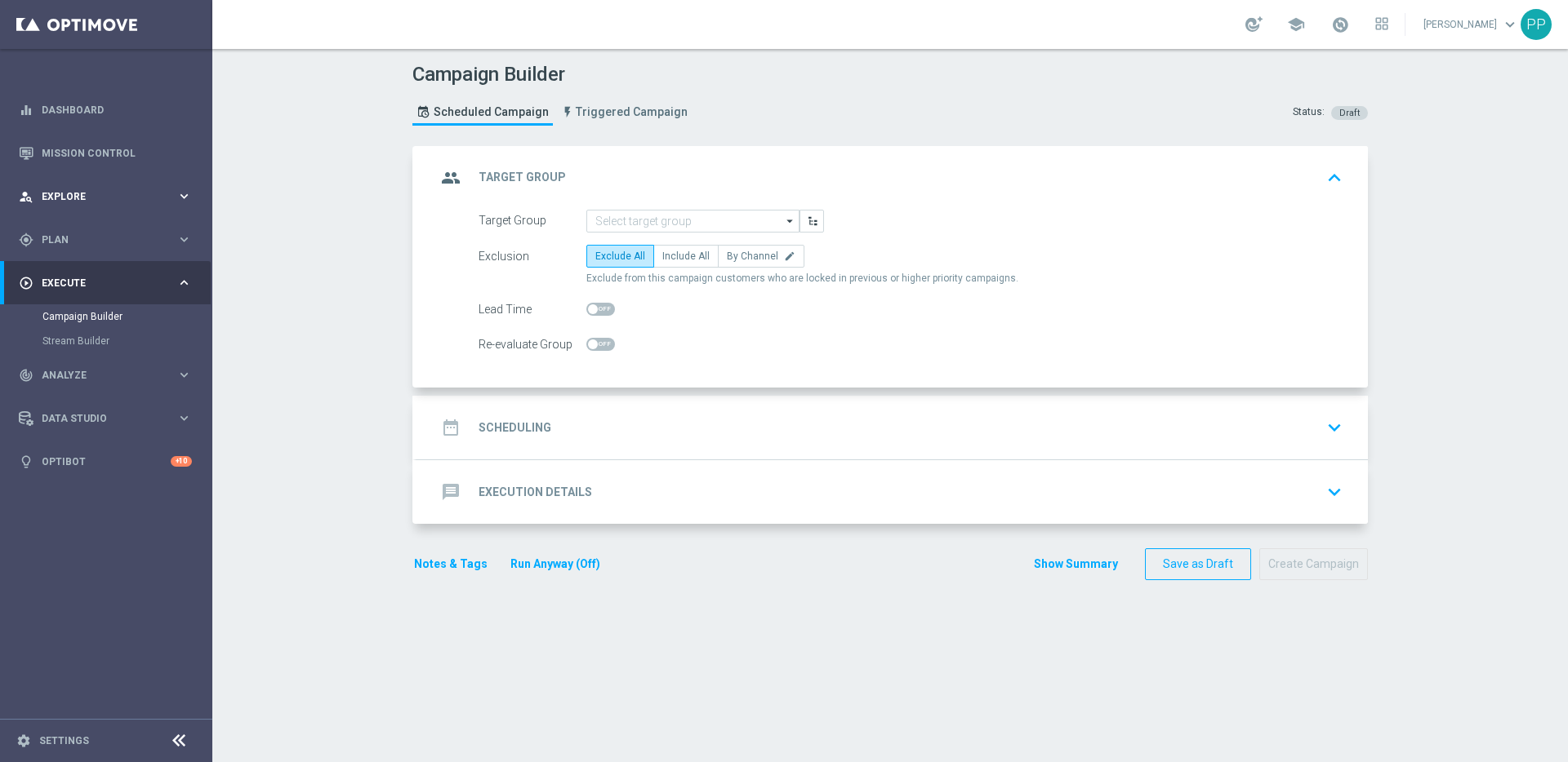
click at [67, 193] on span "Explore" at bounding box center [109, 197] width 135 height 10
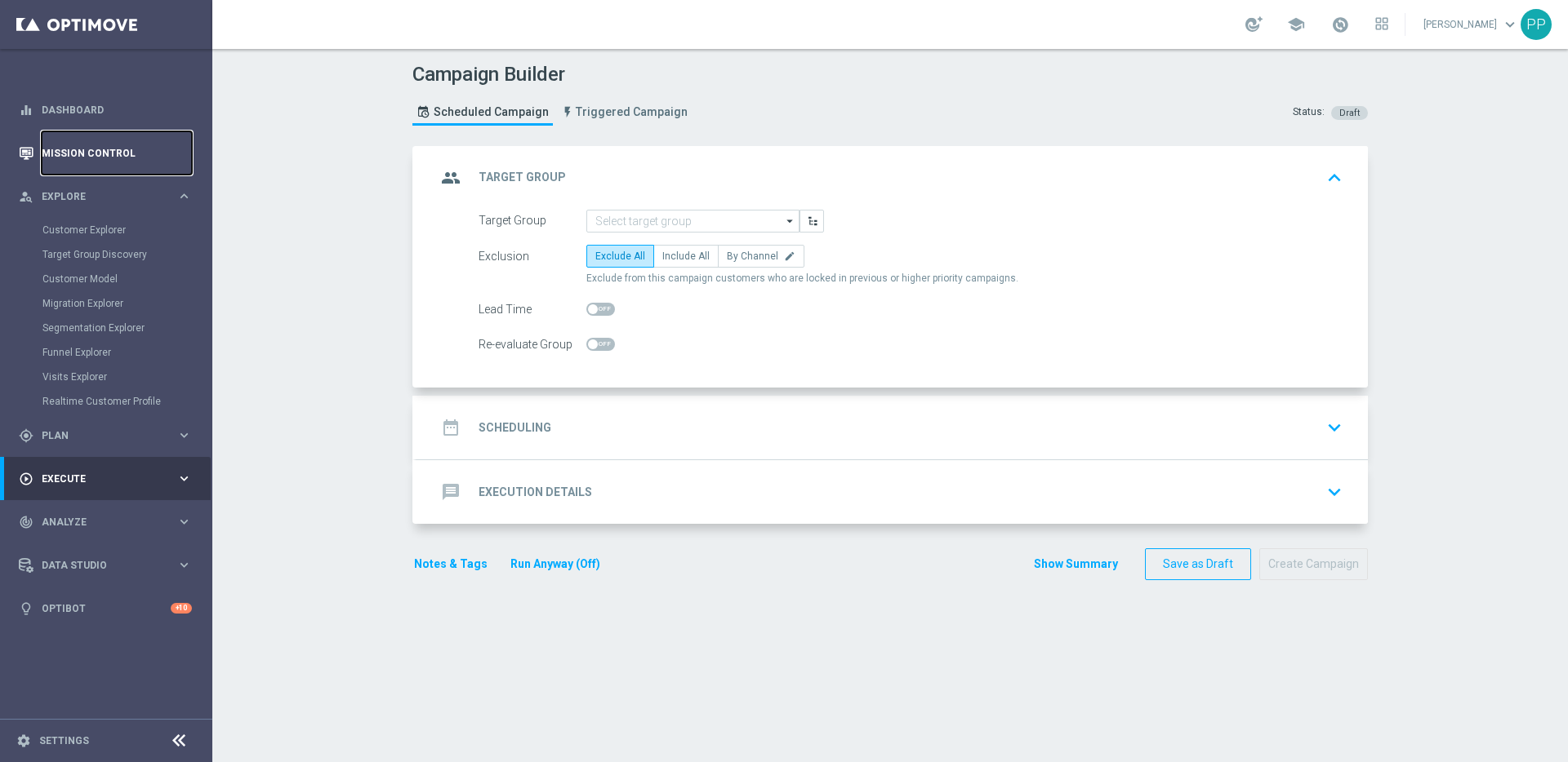
click at [55, 158] on link "Mission Control" at bounding box center [117, 153] width 150 height 44
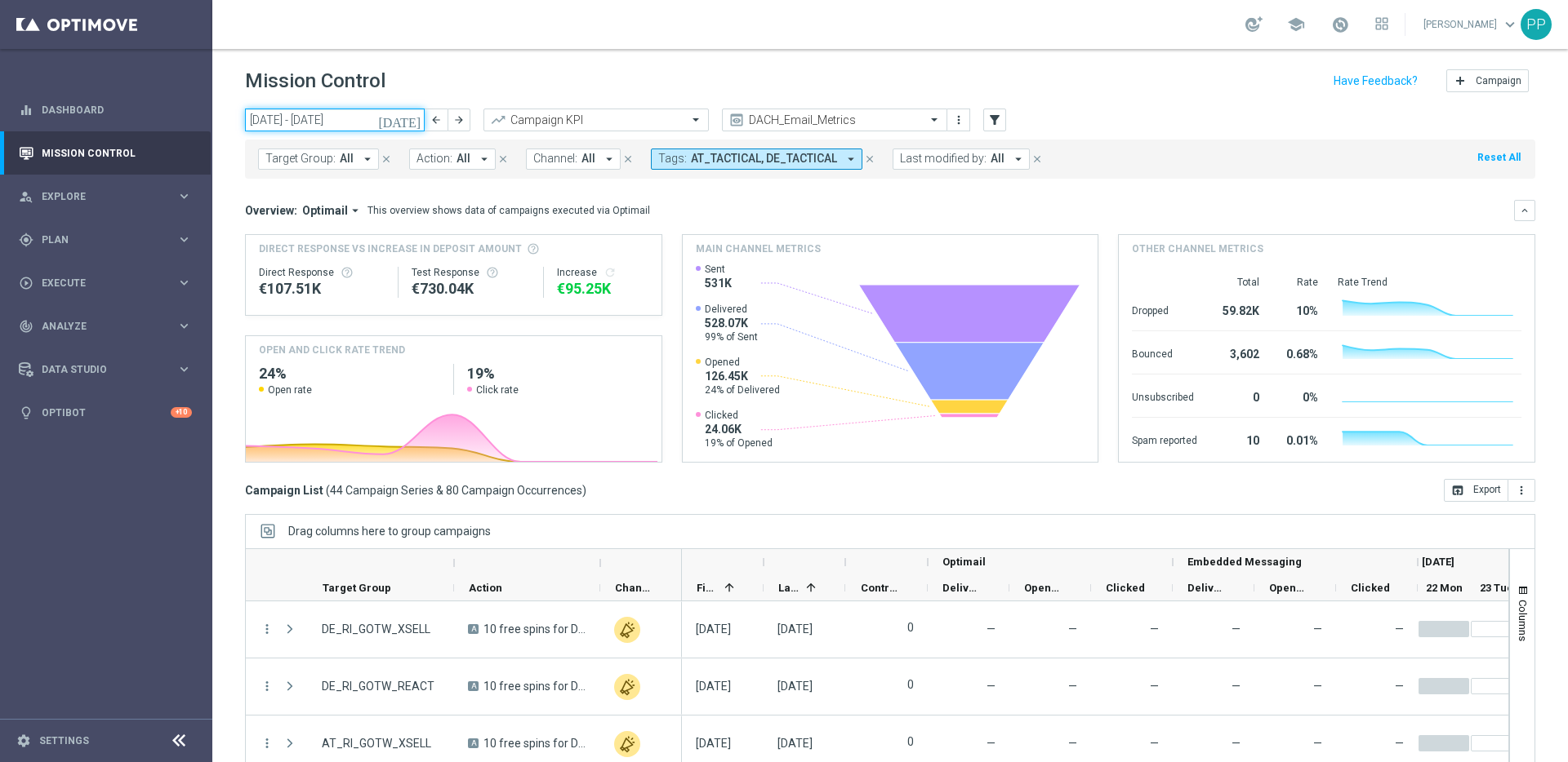
click at [354, 115] on input "22 Sep 2025 - 28 Sep 2025" at bounding box center [335, 120] width 179 height 23
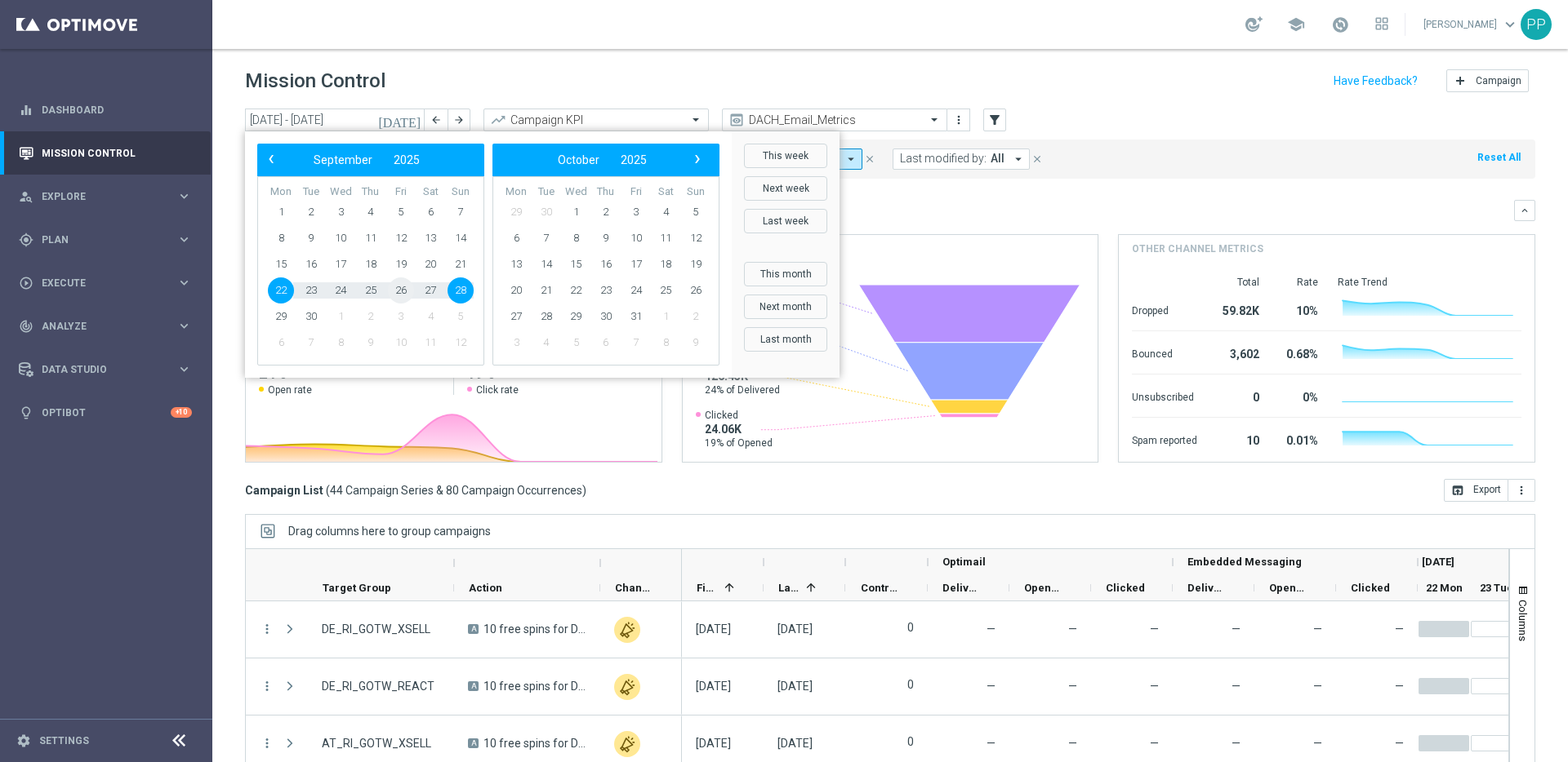
click at [403, 292] on span "26" at bounding box center [401, 290] width 26 height 26
type input "26 Sep 2025 - 26 Sep 2025"
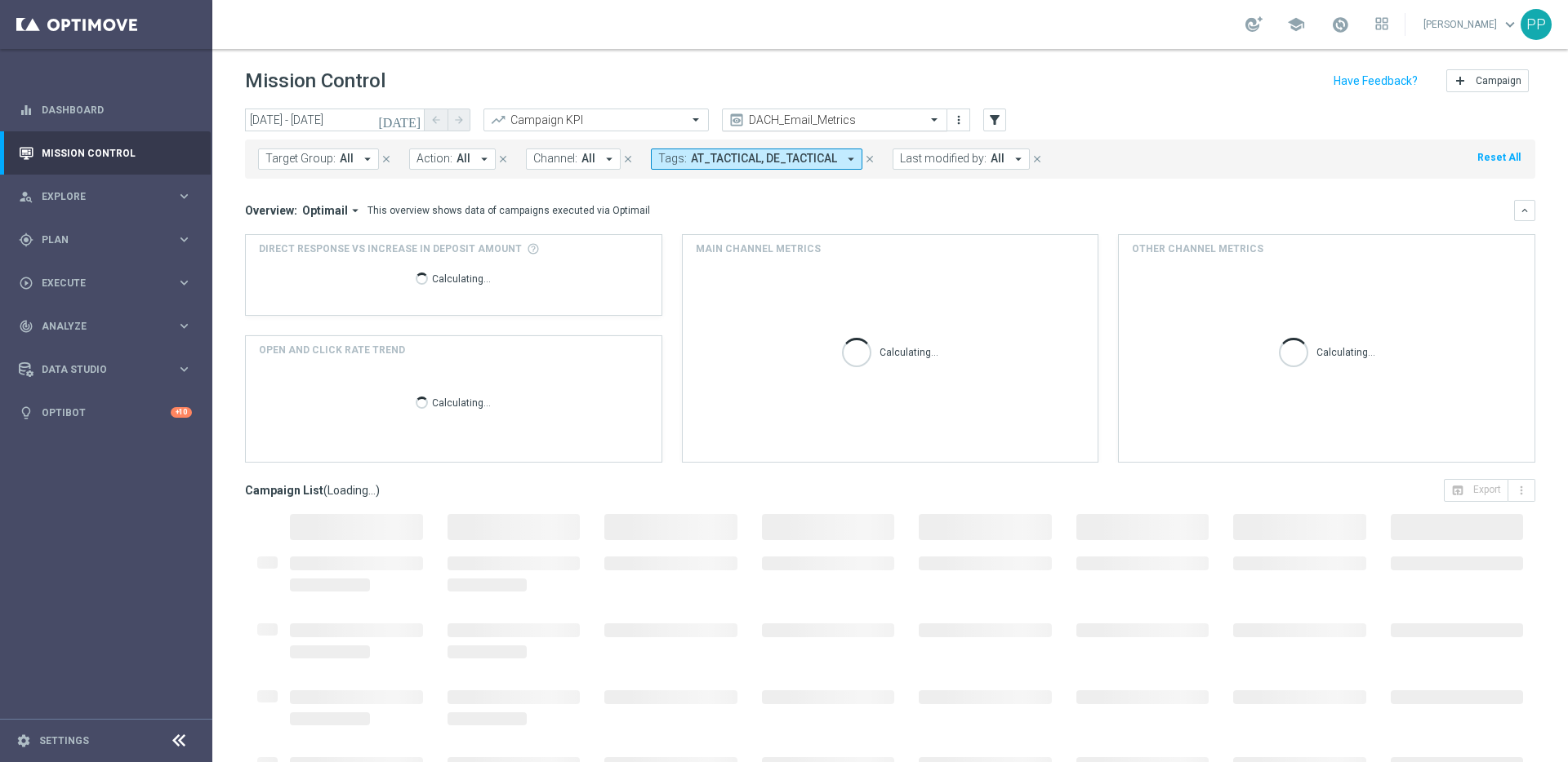
click at [935, 127] on span at bounding box center [936, 119] width 20 height 14
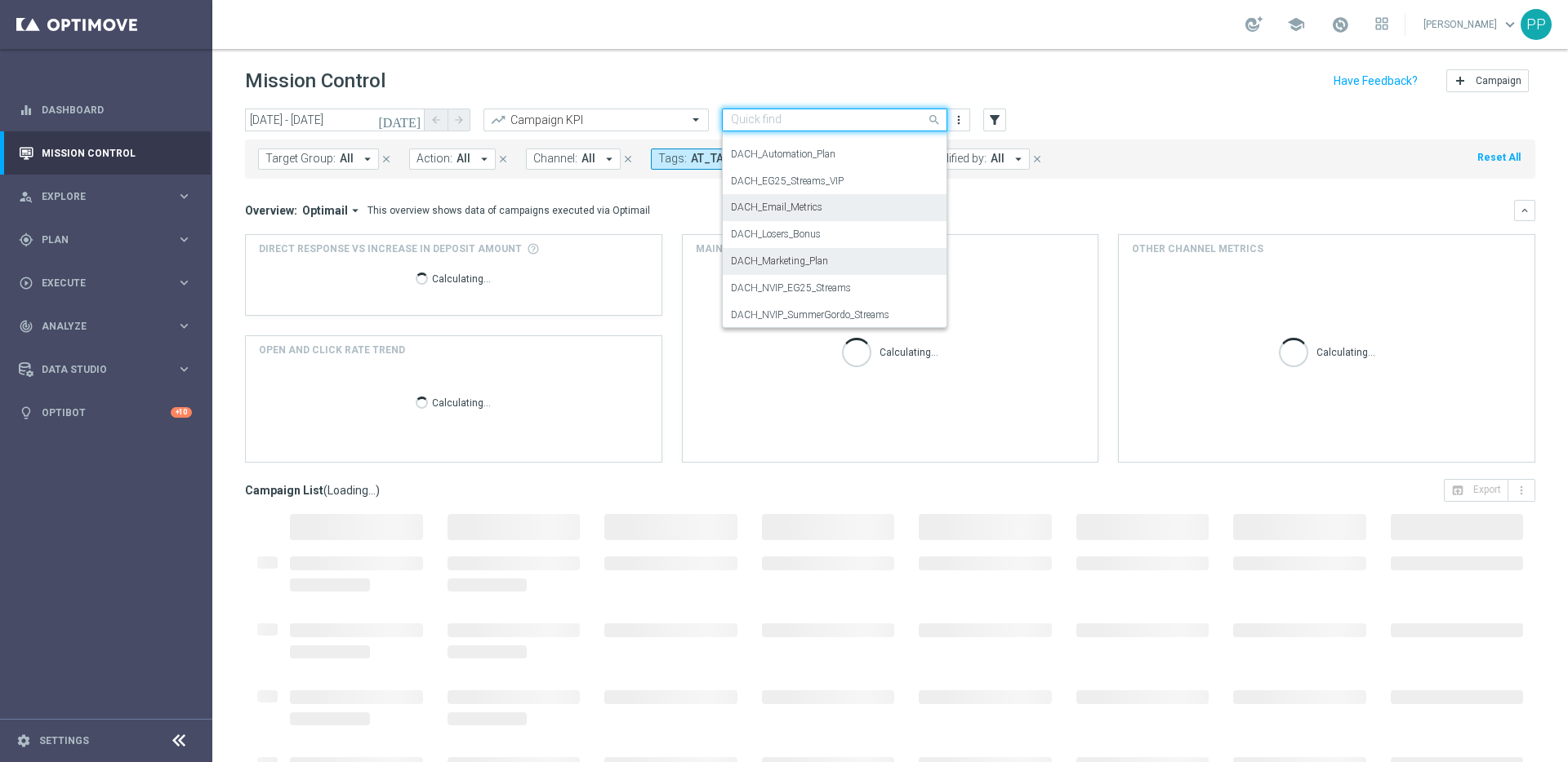
scroll to position [147, 0]
click at [785, 240] on label "DACH_Marketing_Plan" at bounding box center [779, 239] width 97 height 14
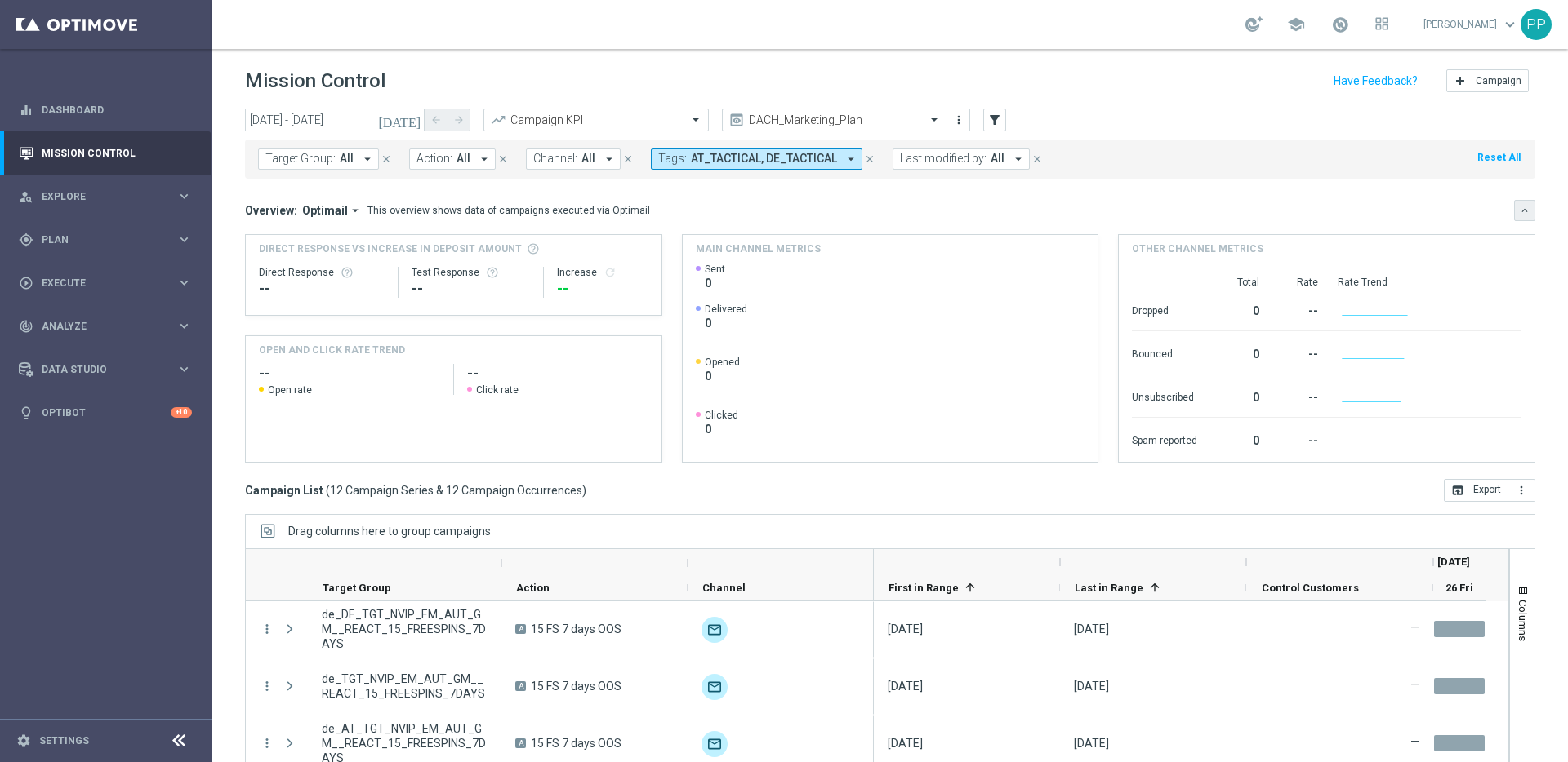
click at [1519, 212] on icon "keyboard_arrow_down" at bounding box center [1524, 210] width 12 height 12
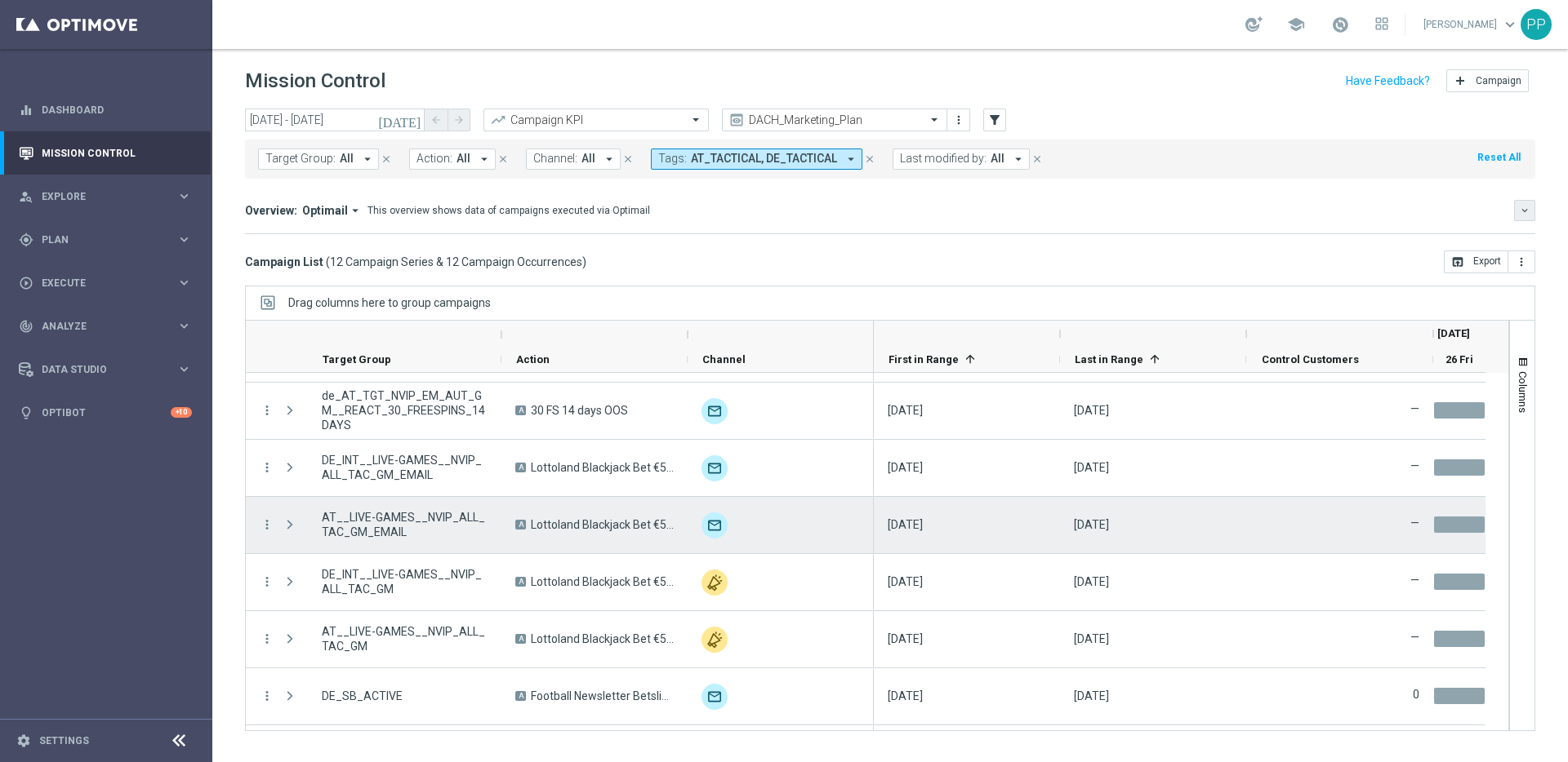
scroll to position [328, 0]
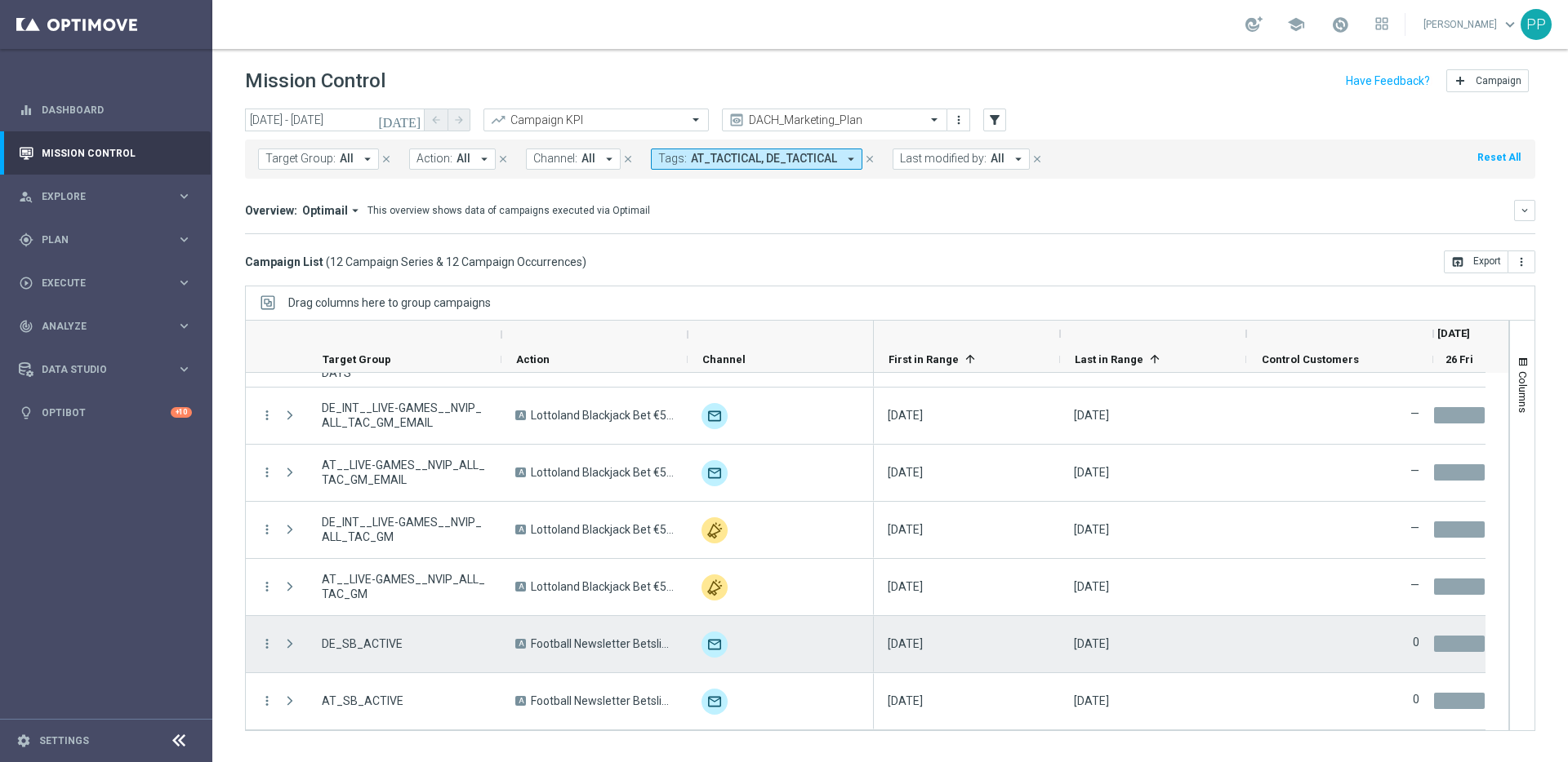
click at [293, 648] on span "Press SPACE to select this row." at bounding box center [290, 644] width 15 height 13
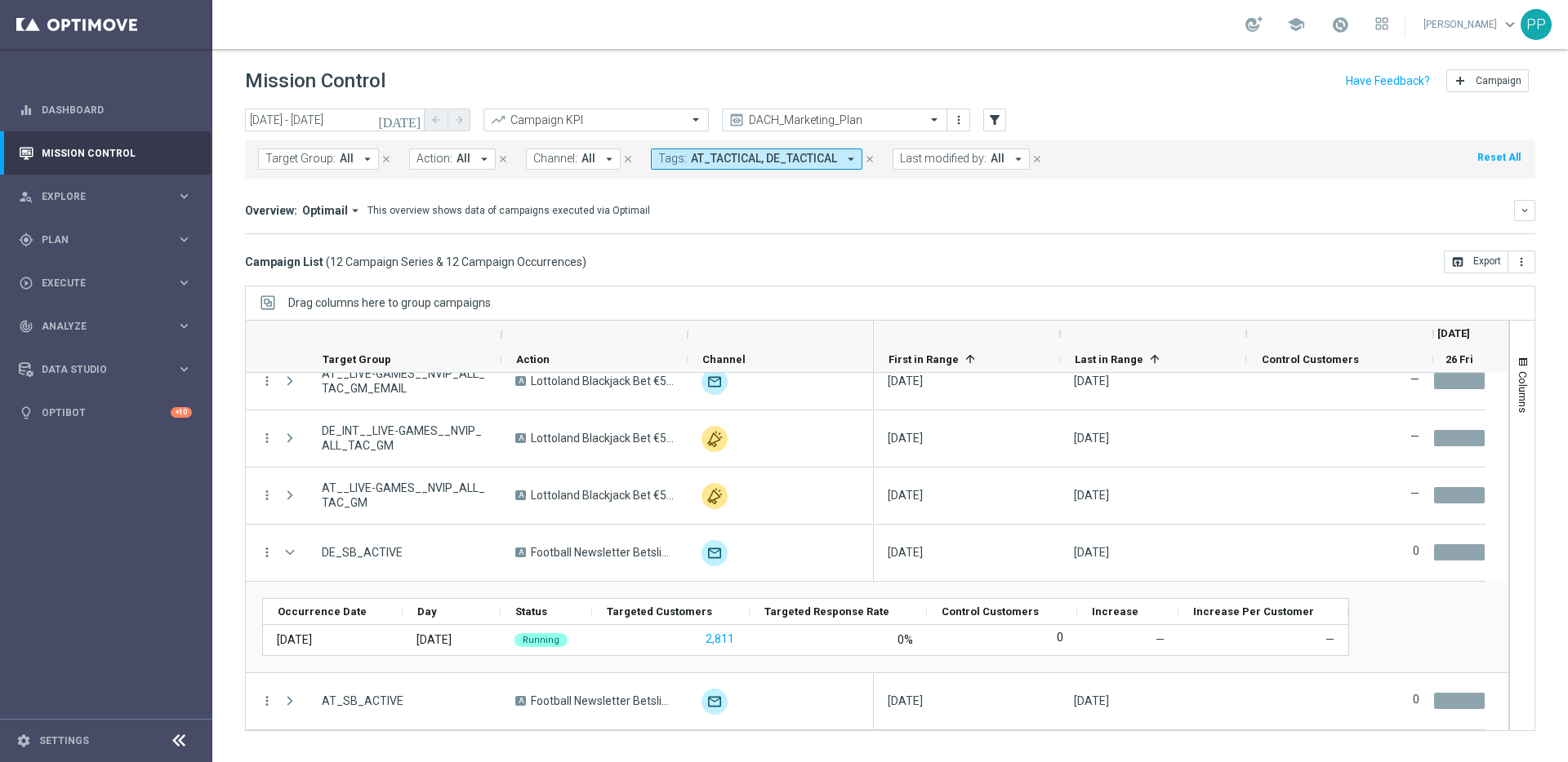
scroll to position [419, 0]
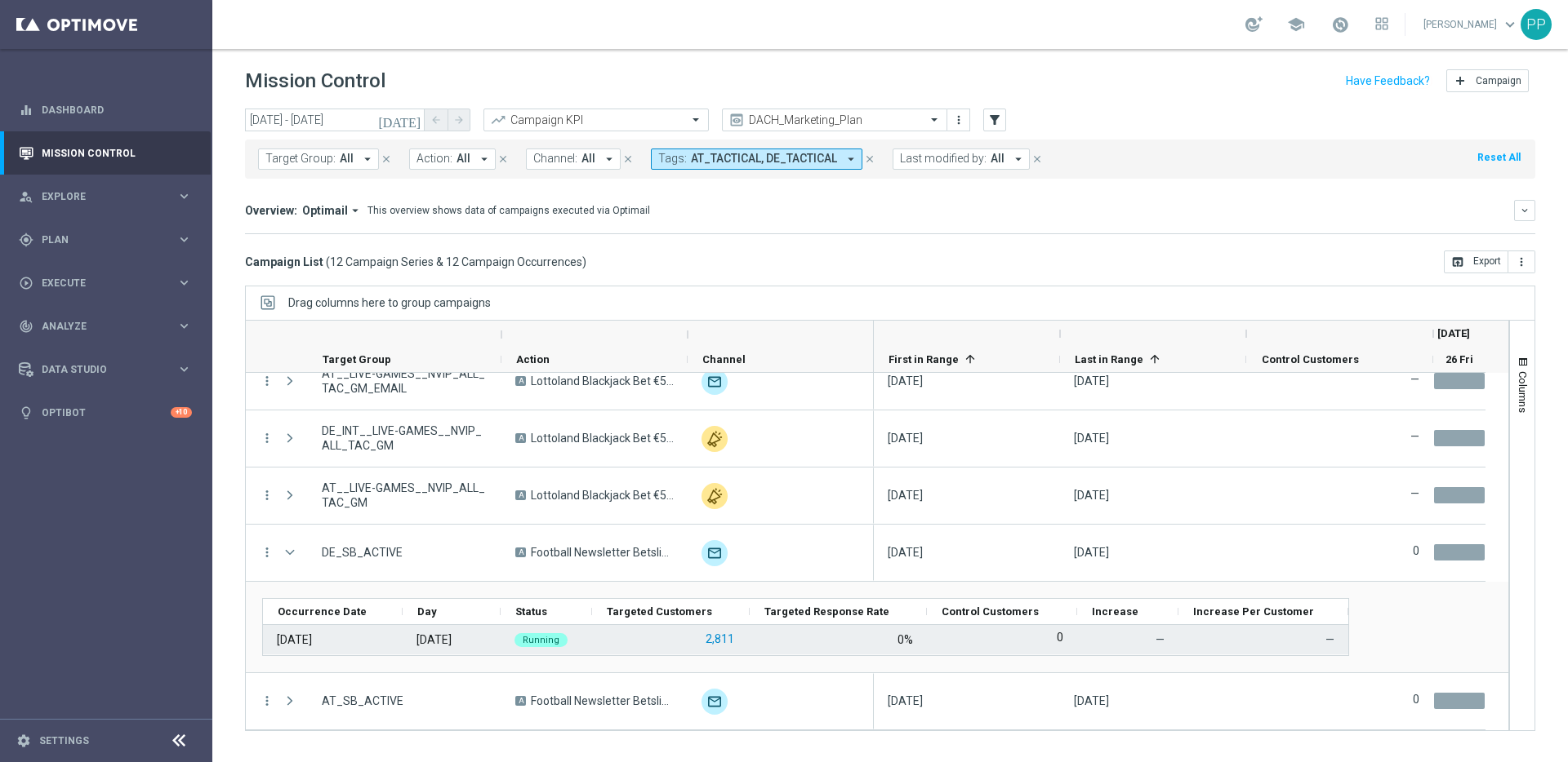
click at [720, 640] on button "2,811" at bounding box center [719, 640] width 32 height 20
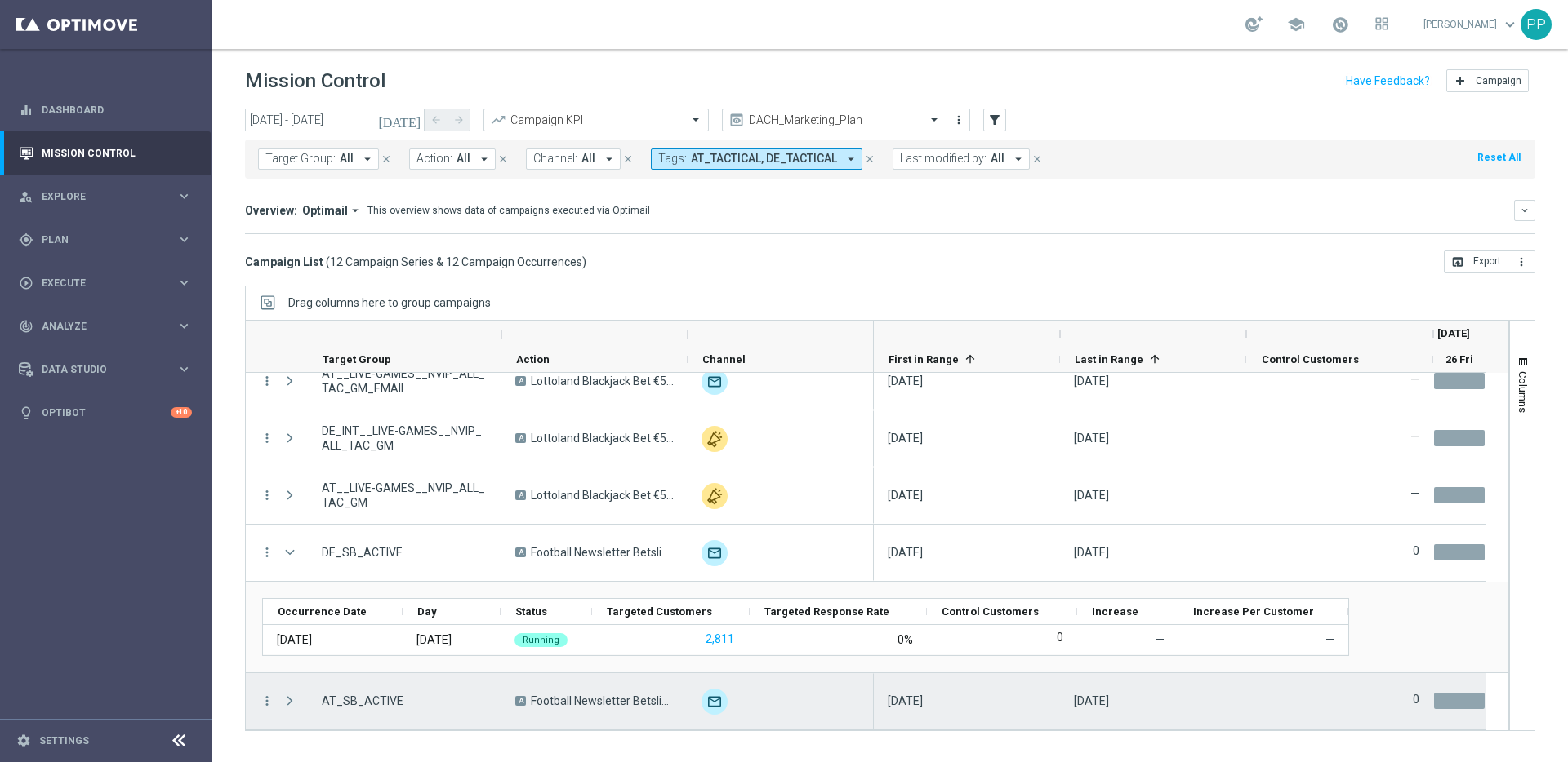
click at [289, 702] on span "Press SPACE to select this row." at bounding box center [290, 702] width 15 height 13
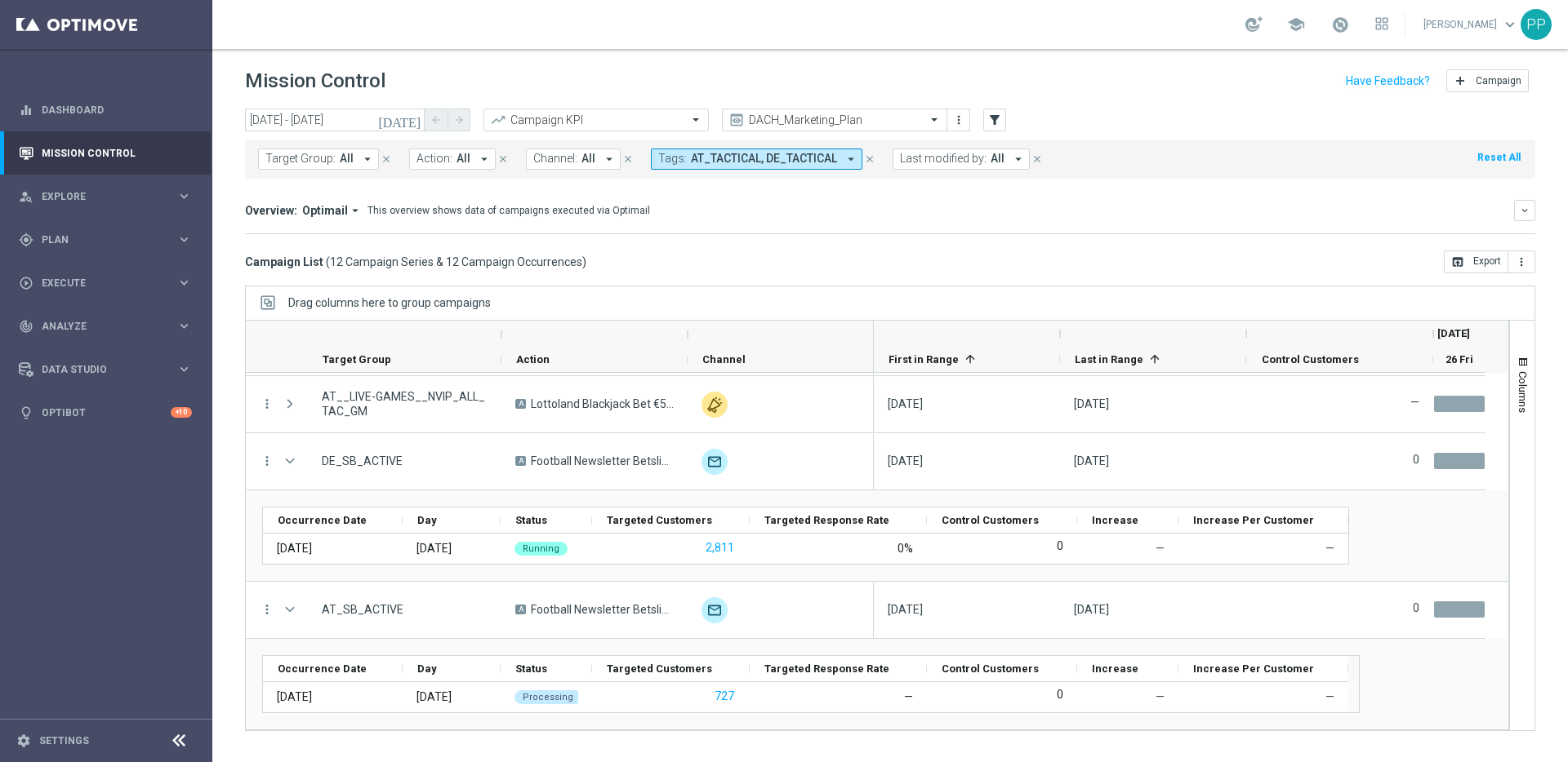
scroll to position [511, 0]
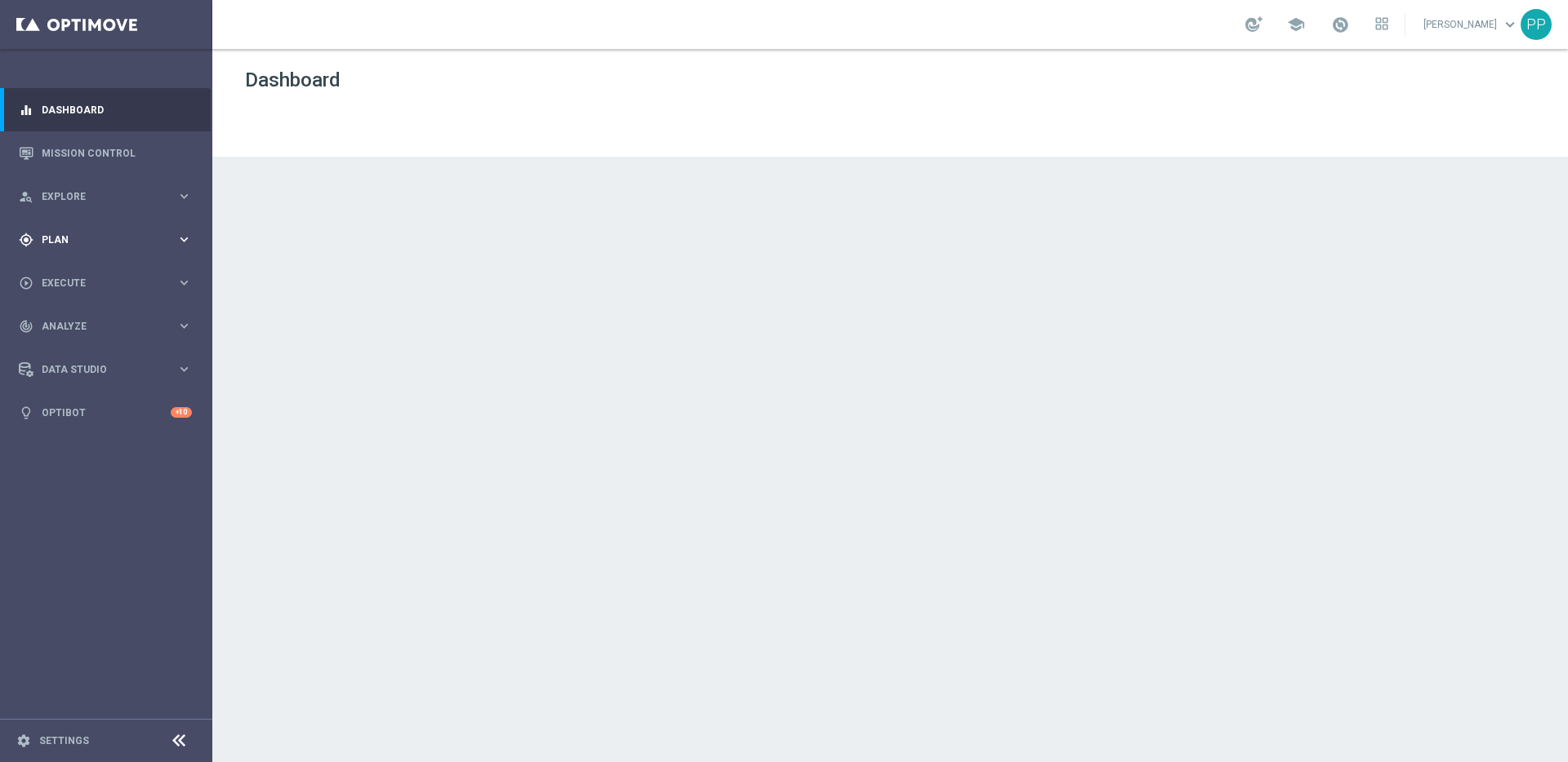
click at [58, 233] on div "gps_fixed Plan" at bounding box center [97, 241] width 158 height 15
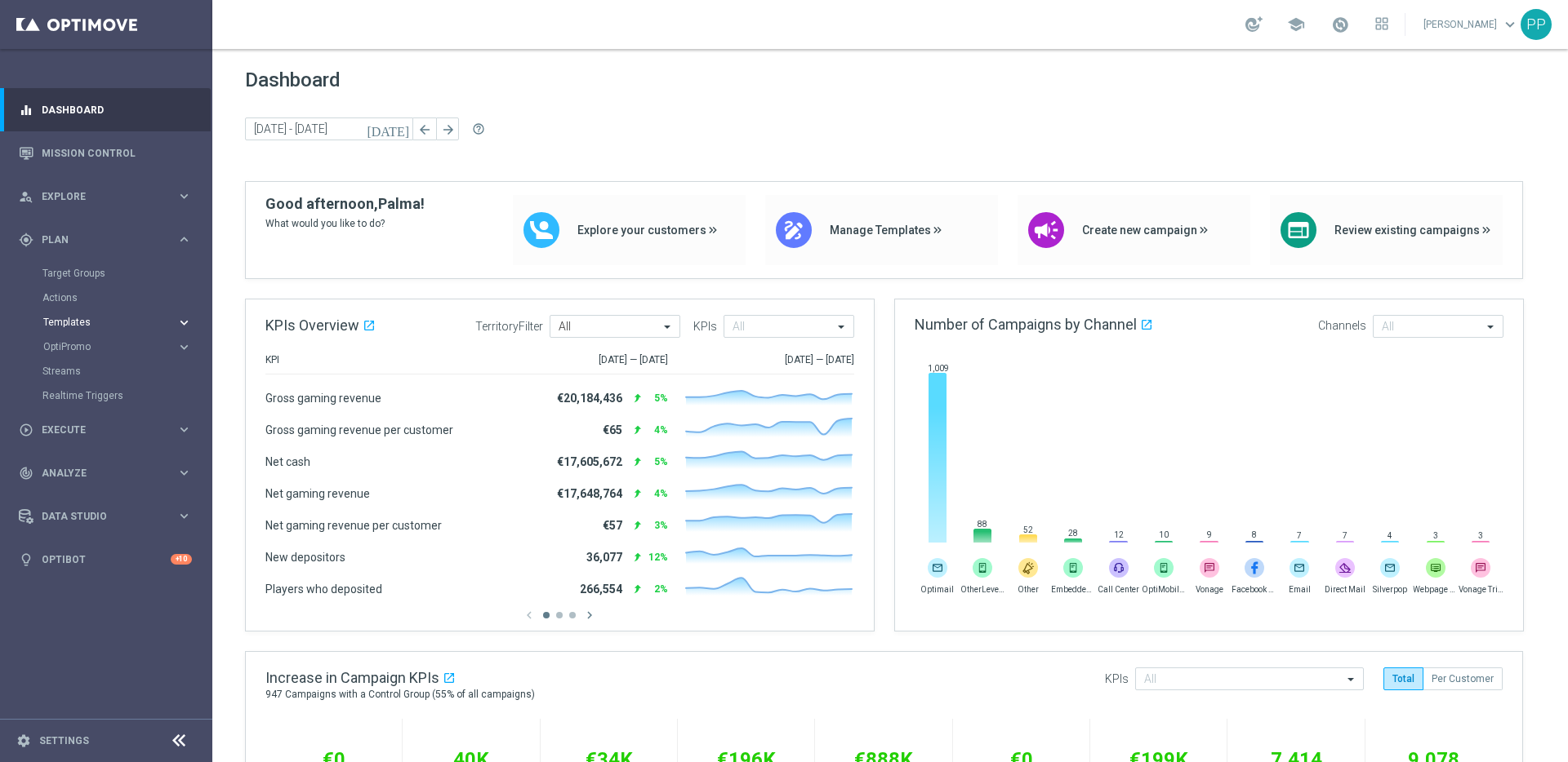
click at [66, 326] on span "Templates" at bounding box center [101, 323] width 117 height 10
click at [62, 575] on span "Execute" at bounding box center [109, 578] width 135 height 10
click at [67, 335] on link "Stream Builder" at bounding box center [106, 341] width 127 height 13
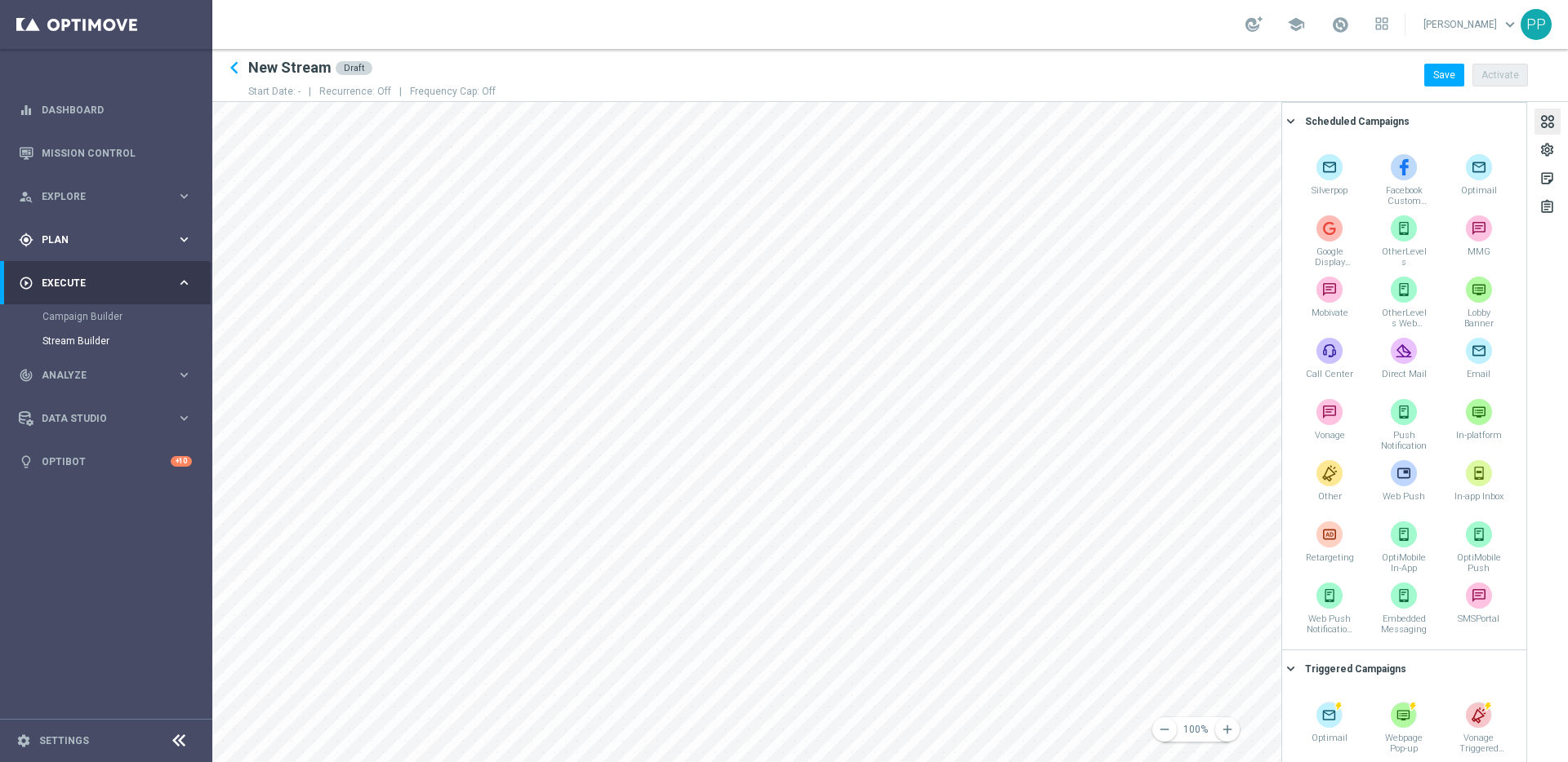
click at [51, 246] on div "gps_fixed Plan" at bounding box center [97, 241] width 158 height 15
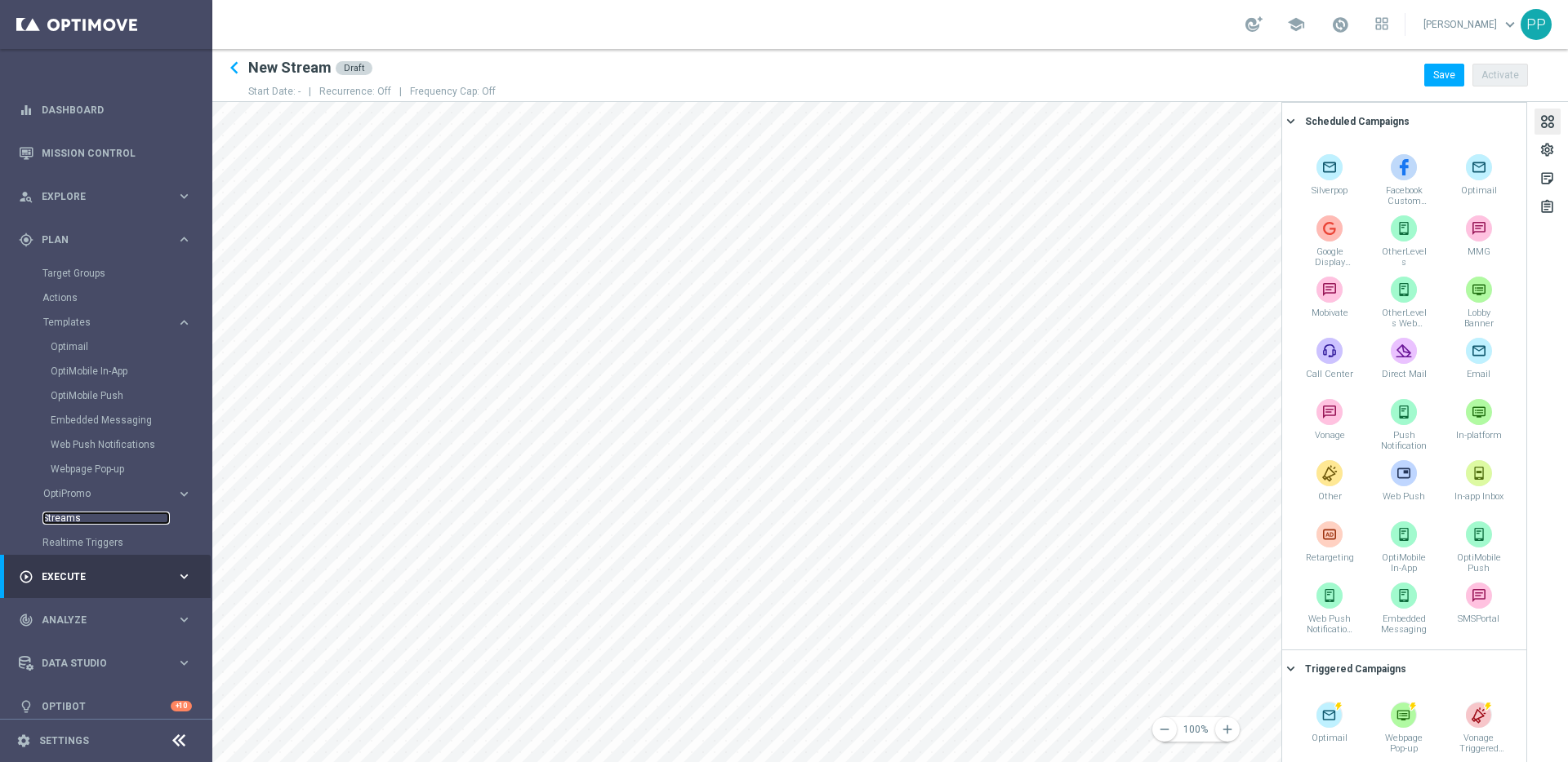
click at [72, 517] on link "Streams" at bounding box center [106, 519] width 127 height 13
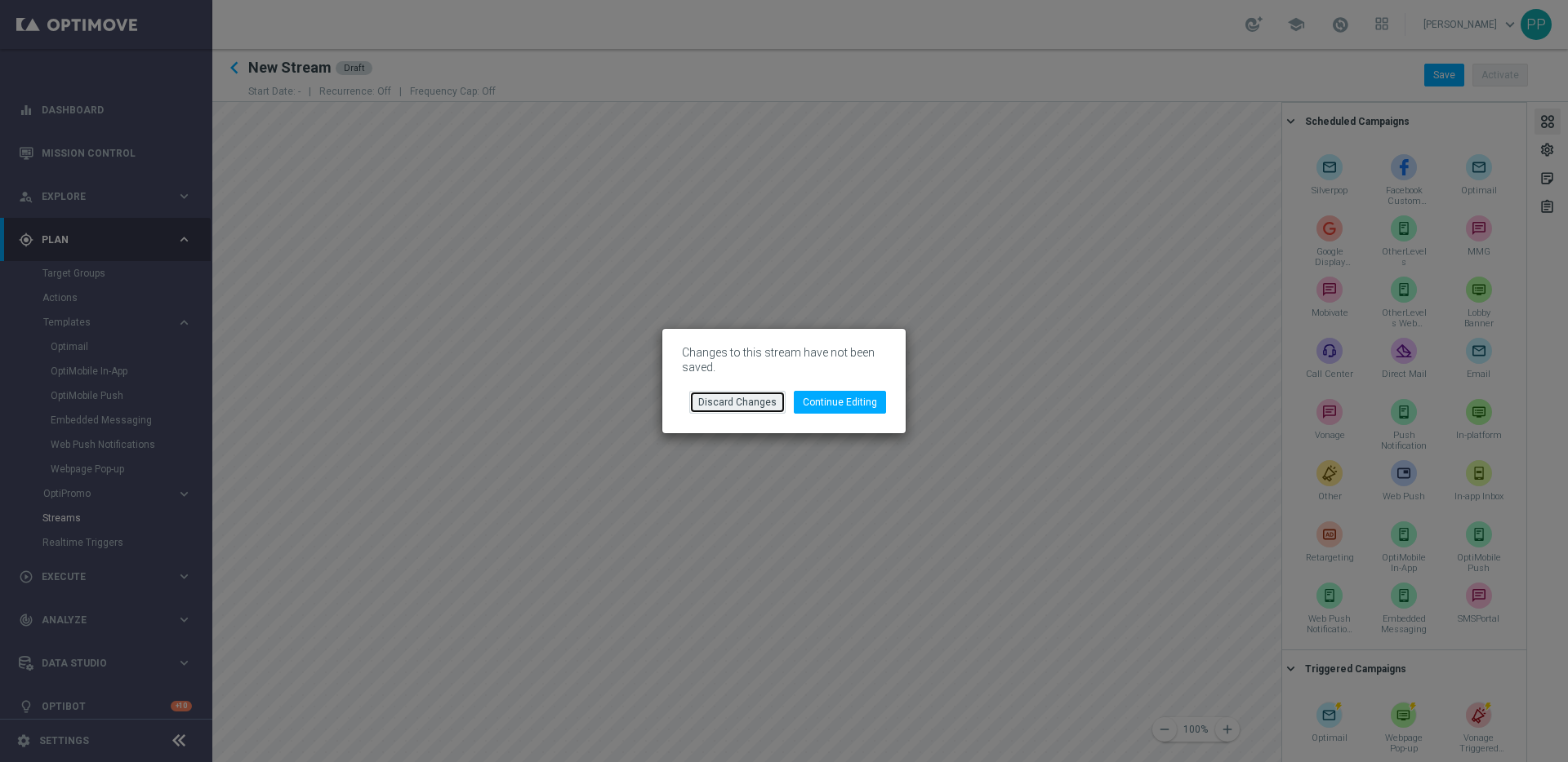
click at [750, 400] on button "Discard Changes" at bounding box center [737, 402] width 96 height 23
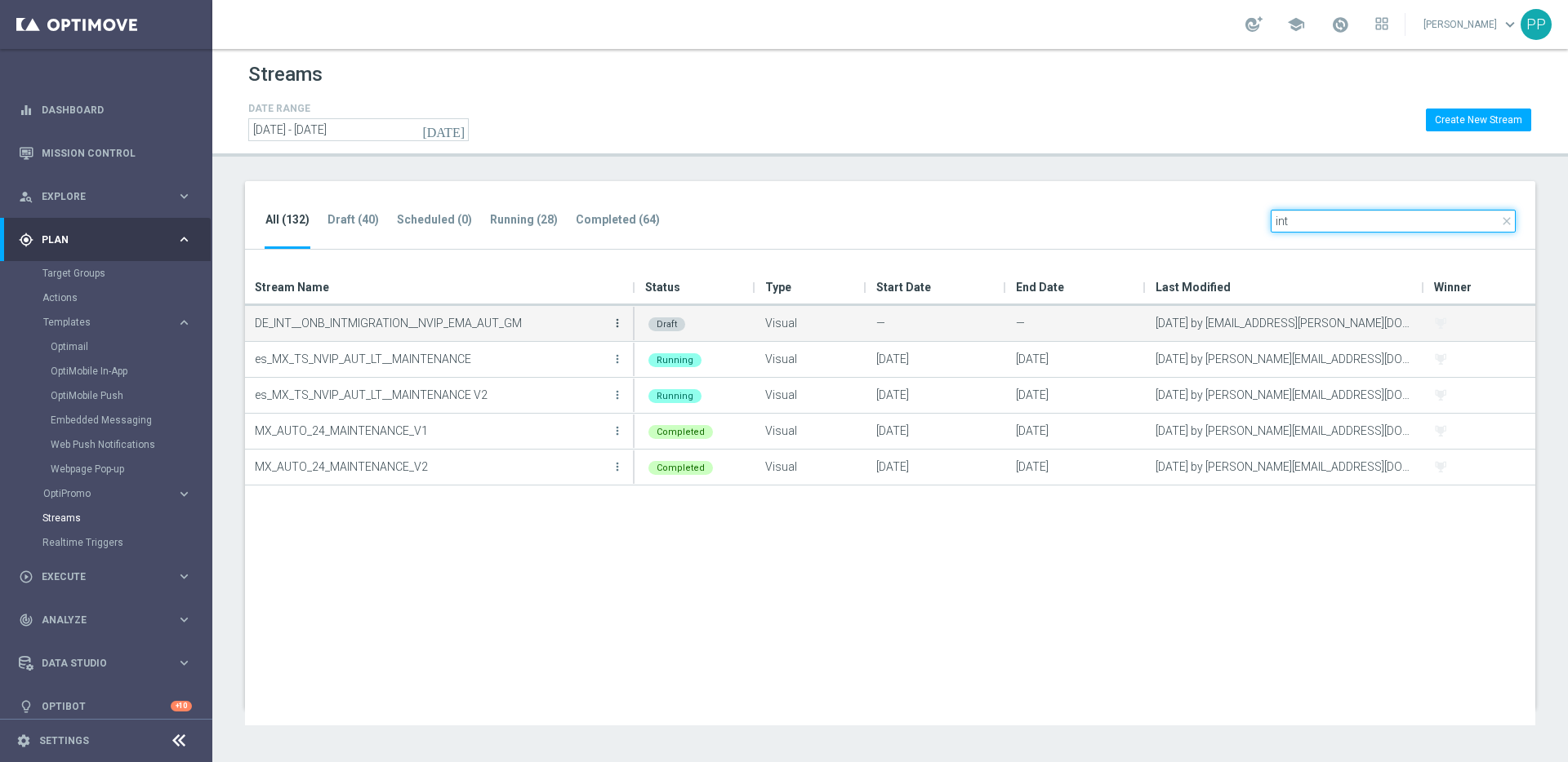
type input "int"
click at [618, 323] on icon "more_vert" at bounding box center [617, 324] width 13 height 13
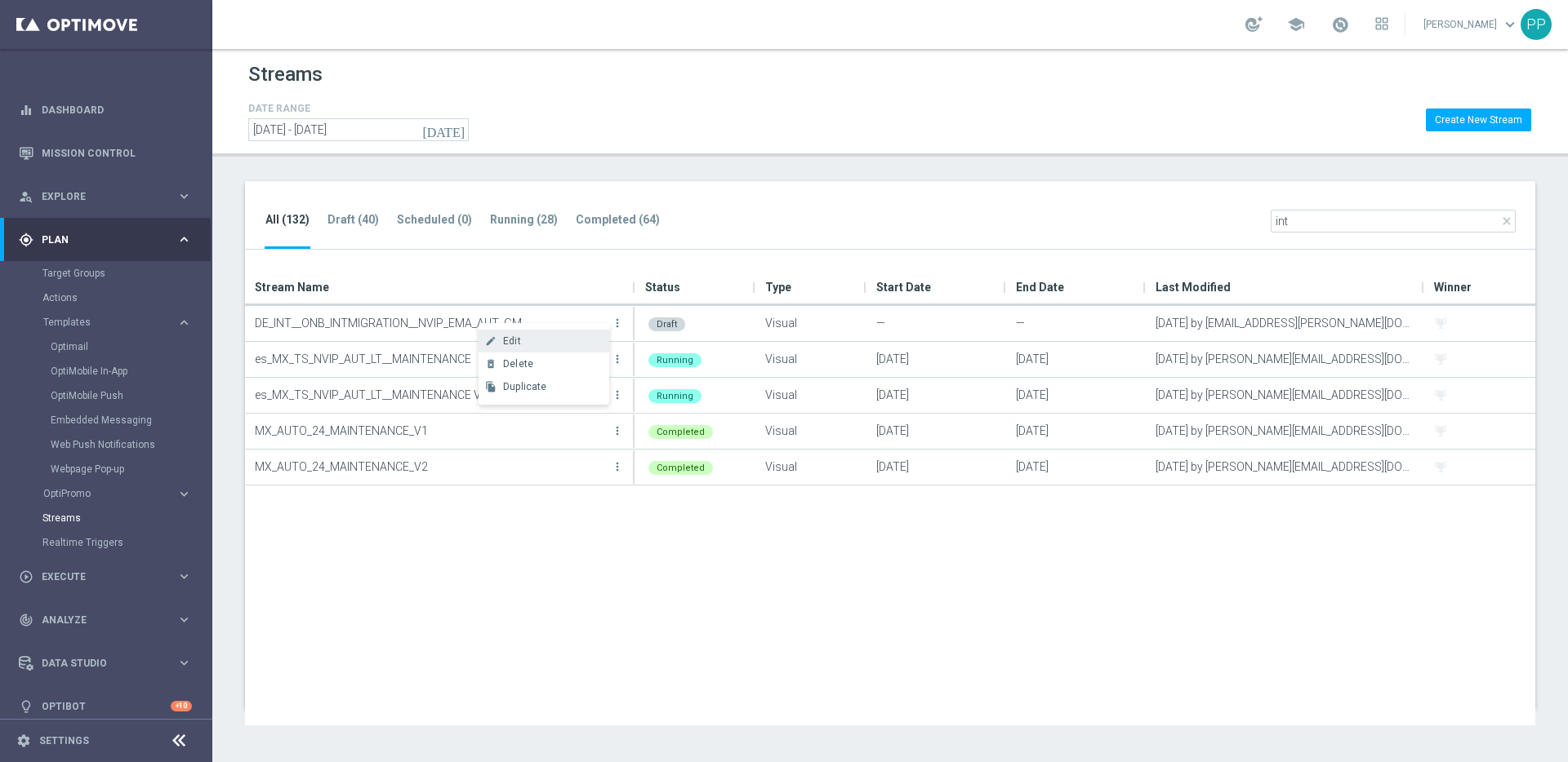
click at [527, 344] on div "Edit" at bounding box center [553, 341] width 99 height 12
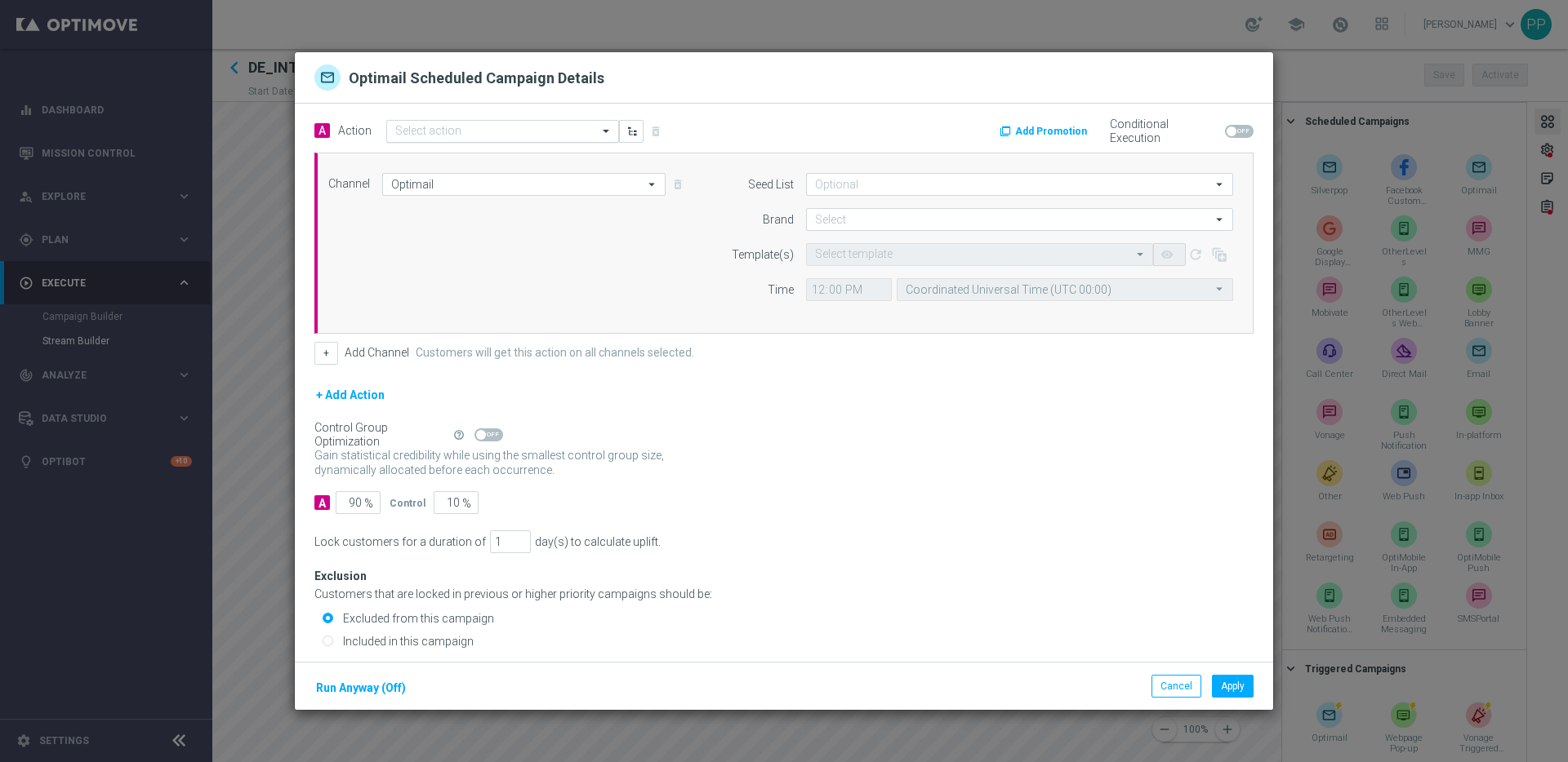
click at [419, 136] on input "text" at bounding box center [485, 132] width 182 height 14
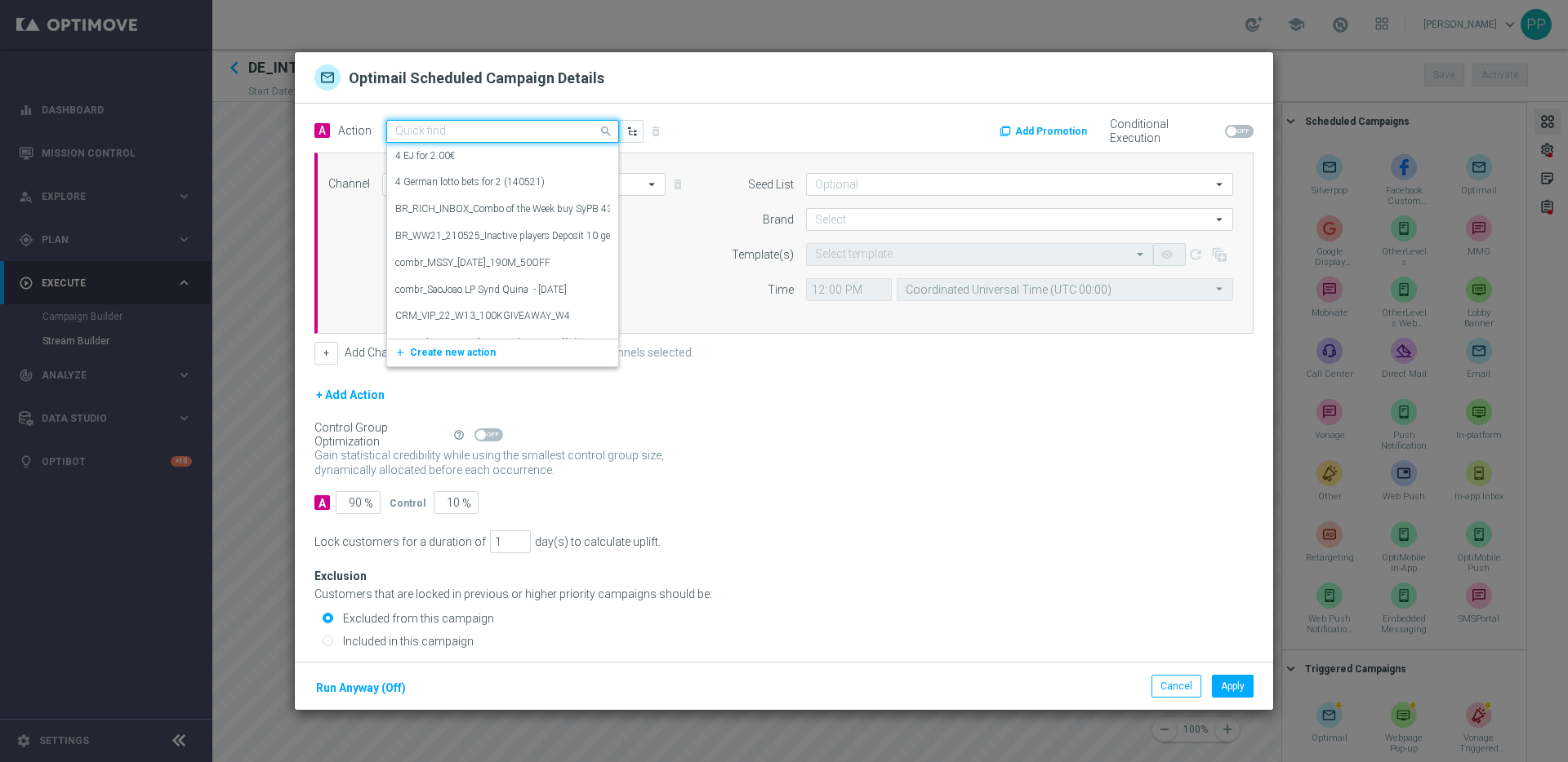
paste input "Jackpot Overdrive games infomailer"
type input "Jackpot Overdrive games infomailer"
click at [440, 183] on span "Create new action" at bounding box center [453, 182] width 86 height 12
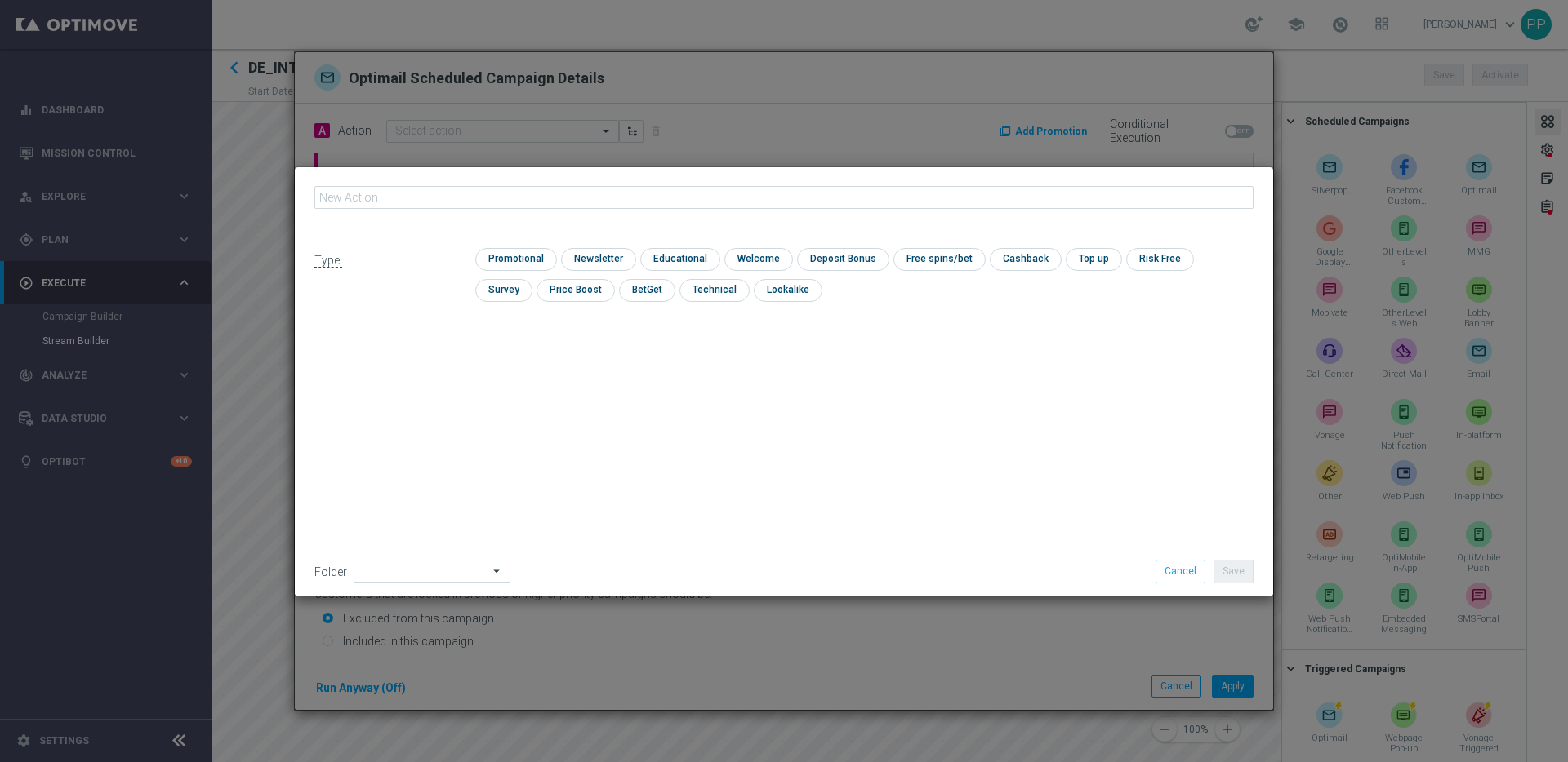
type input "Jackpot Overdrive games infomailer"
click at [496, 267] on input "checkbox" at bounding box center [514, 259] width 78 height 22
checkbox input "true"
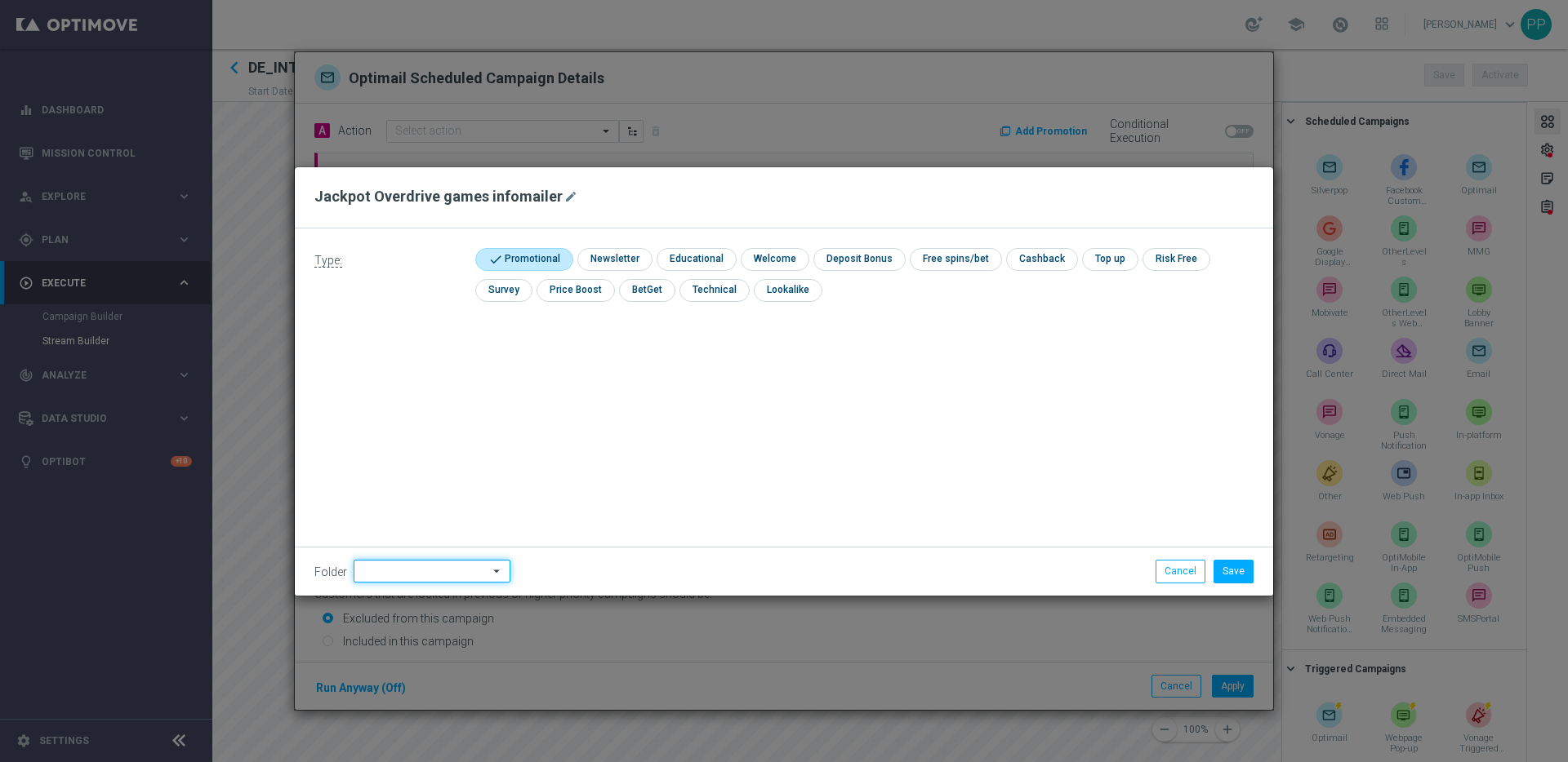
click at [442, 574] on input at bounding box center [432, 571] width 157 height 23
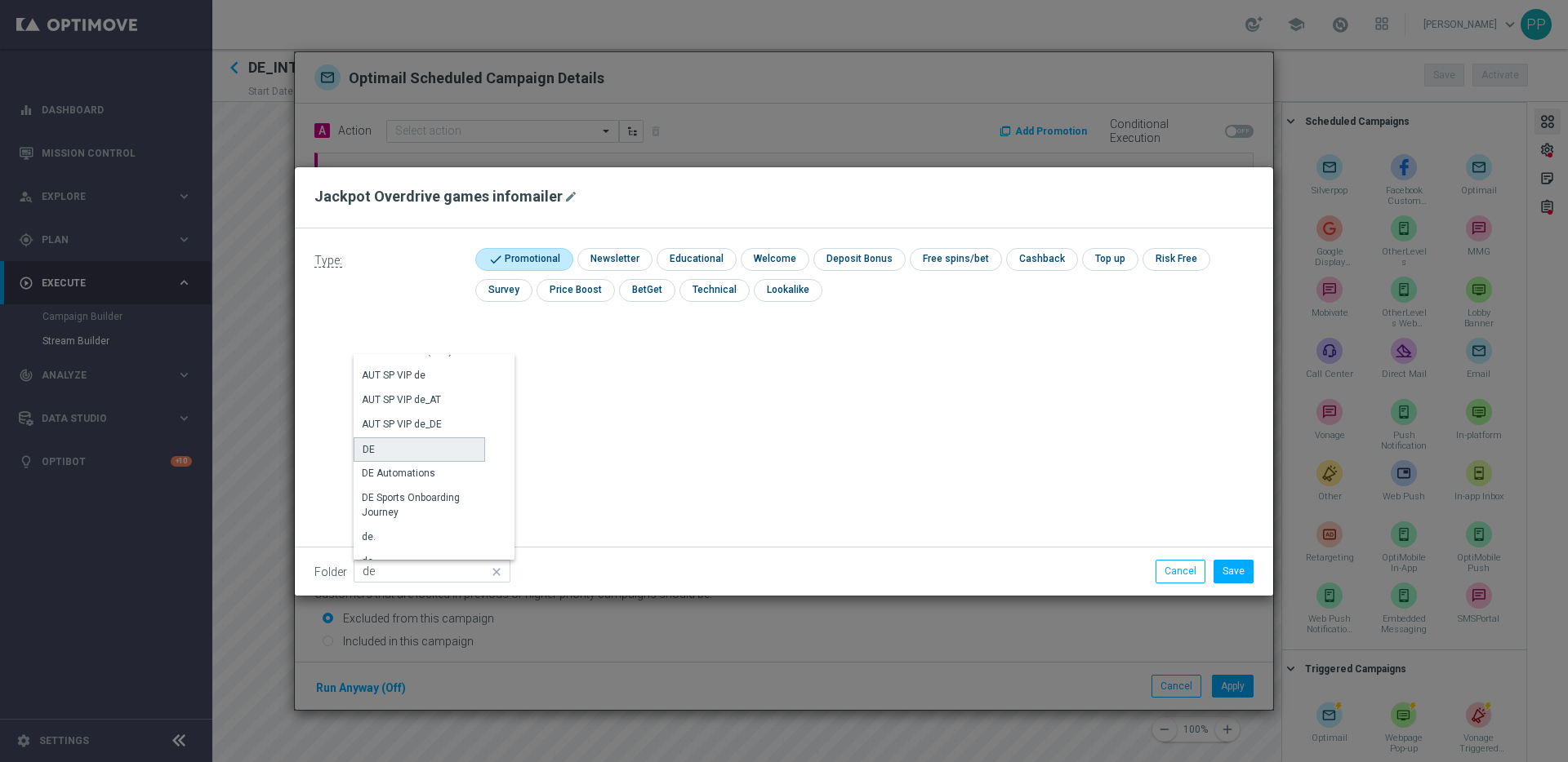
click at [371, 444] on div "DE" at bounding box center [368, 450] width 13 height 15
type input "DE"
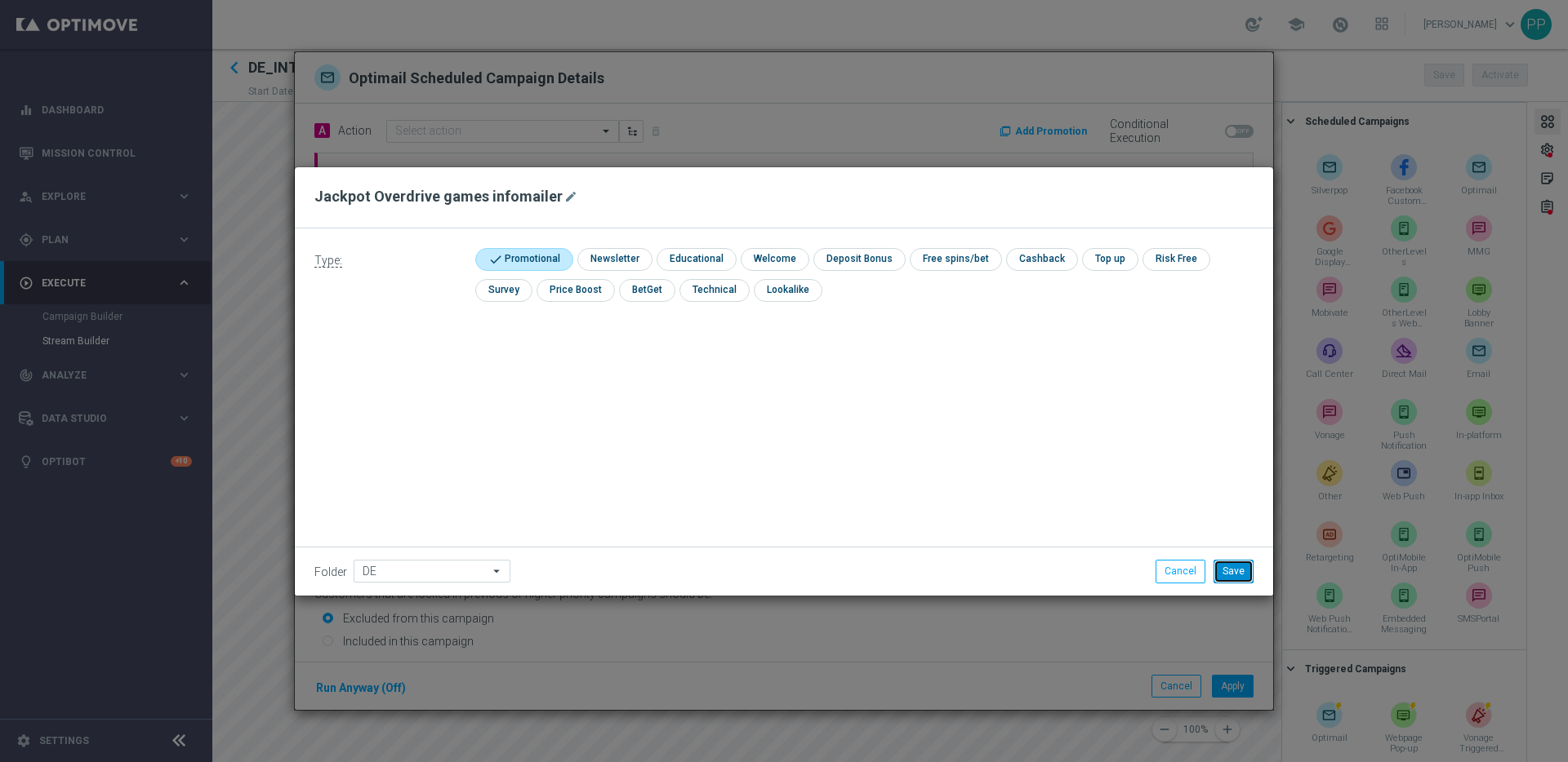
click at [1227, 582] on button "Save" at bounding box center [1233, 571] width 40 height 23
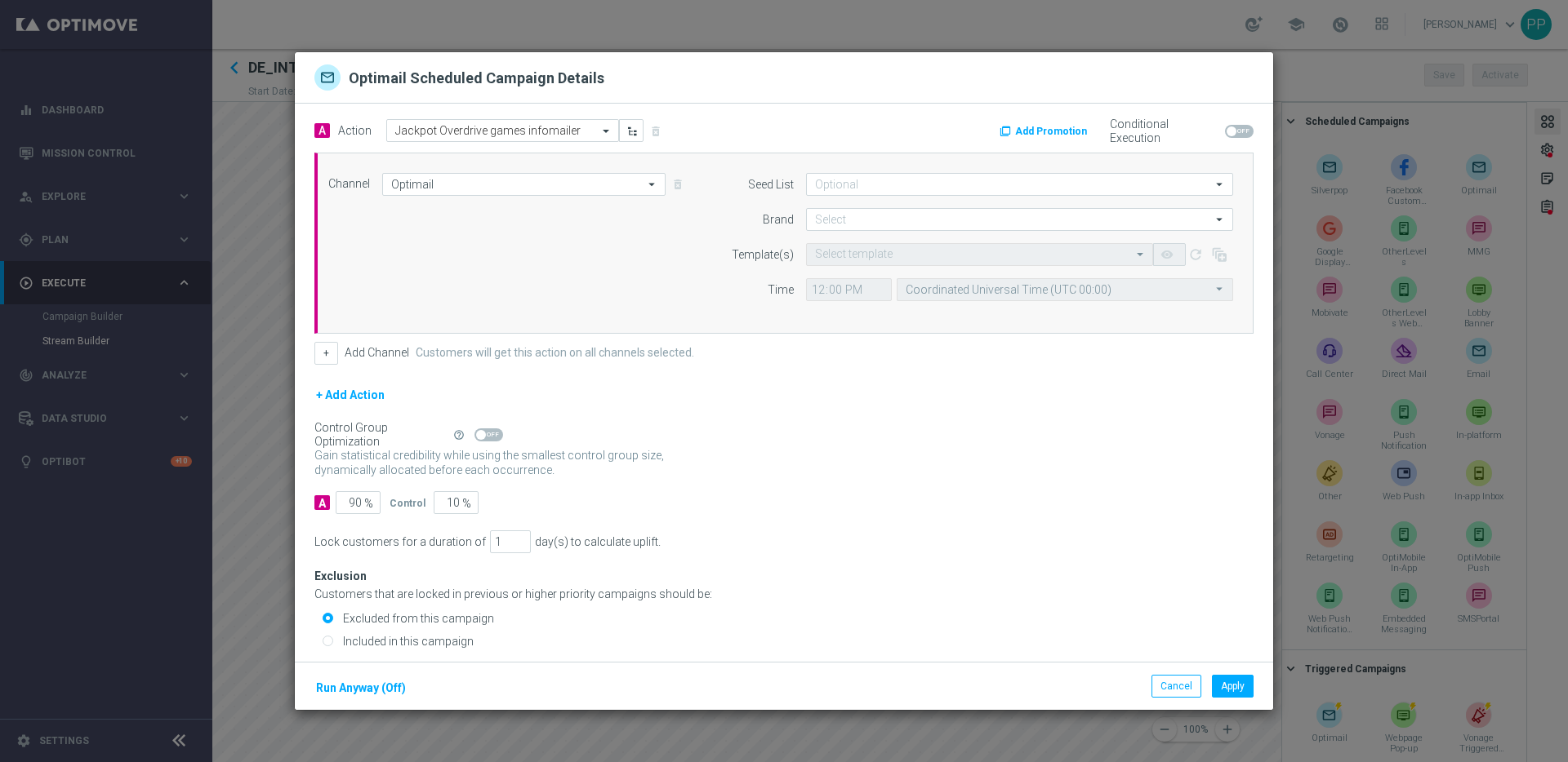
click at [854, 232] on form "Seed List arrow_drop_down Drag here to set row groups Drag here to set column l…" at bounding box center [974, 236] width 517 height 128
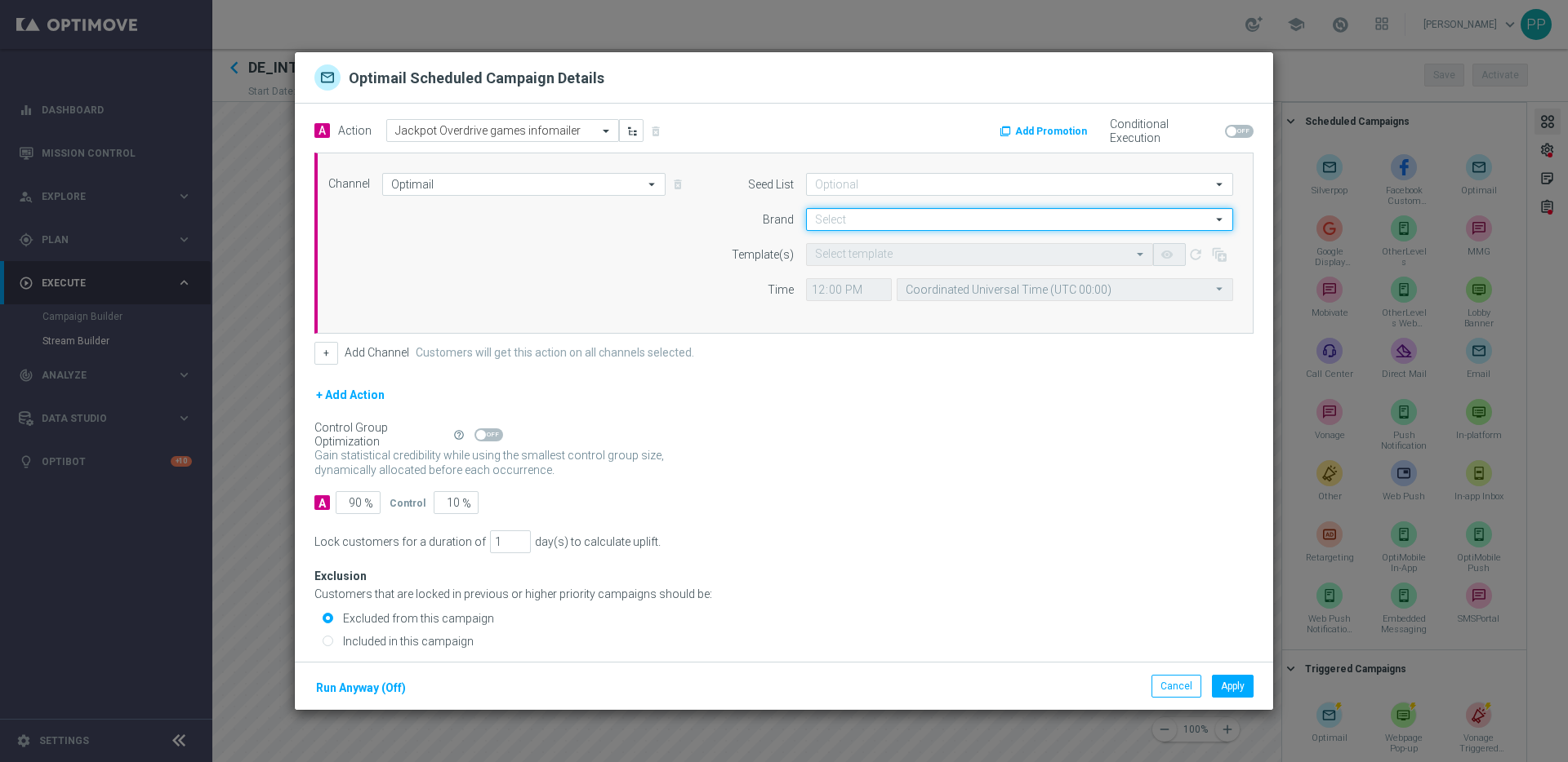
click at [854, 225] on input at bounding box center [1019, 219] width 427 height 23
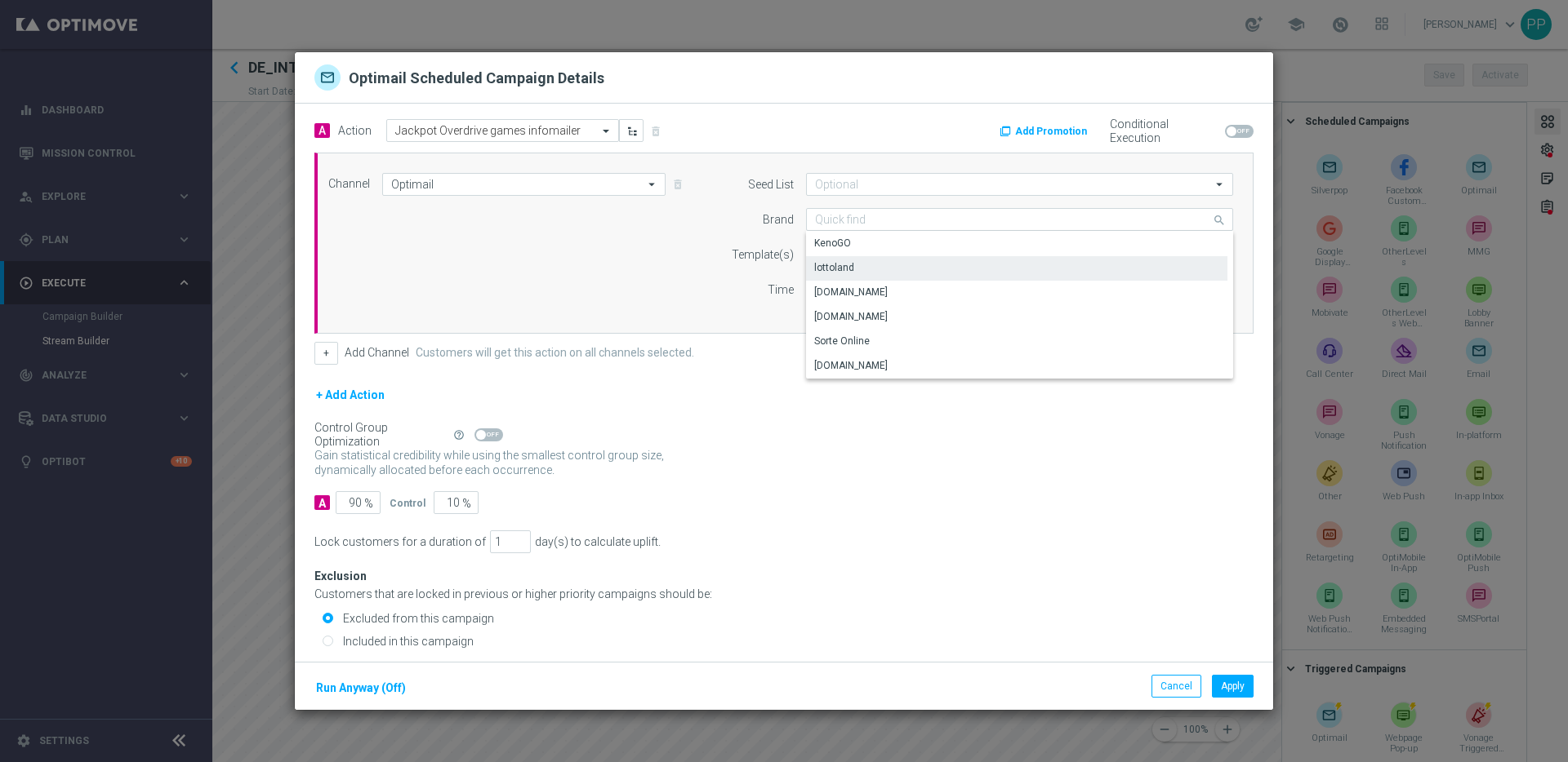
click at [845, 267] on div "lottoland" at bounding box center [834, 268] width 40 height 15
type input "lottoland"
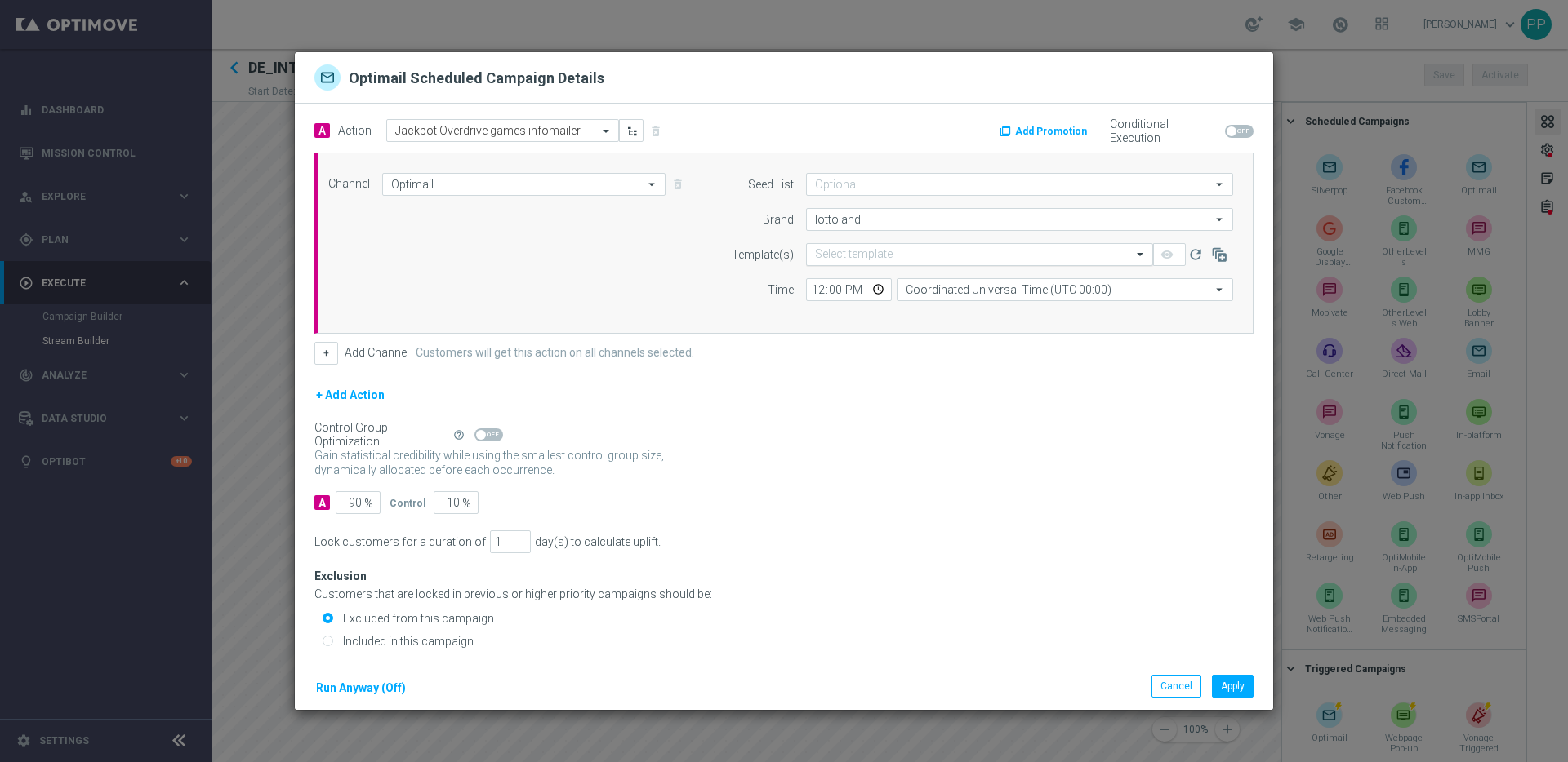
click at [850, 255] on input "text" at bounding box center [963, 255] width 296 height 14
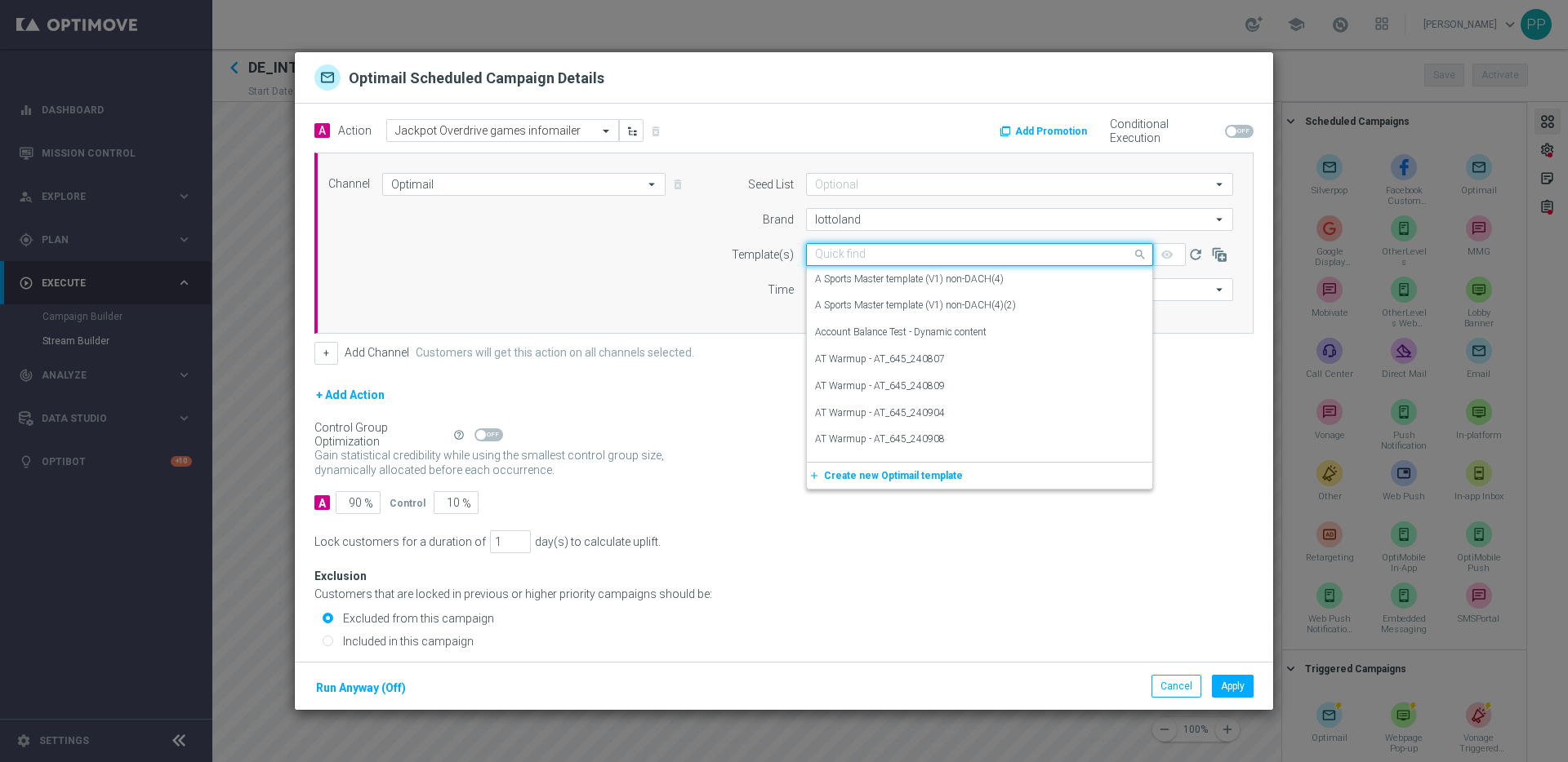
paste input "DE_INT__JPOVERDRIVE_NOOFFER__NVIP_EMA_AUT_GM"
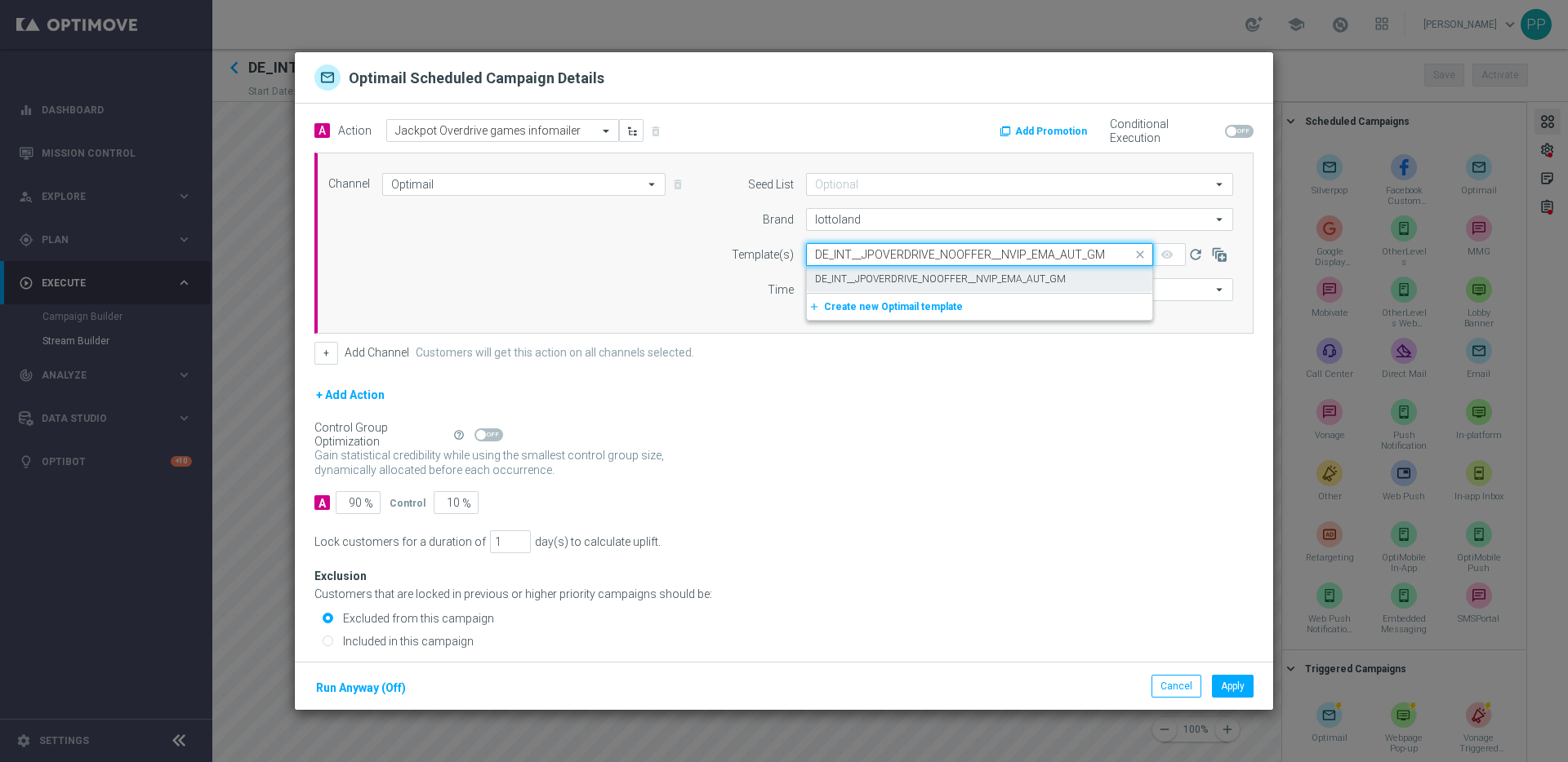
click at [849, 275] on label "DE_INT__JPOVERDRIVE_NOOFFER__NVIP_EMA_AUT_GM" at bounding box center [940, 279] width 251 height 14
type input "DE_INT__JPOVERDRIVE_NOOFFER__NVIP_EMA_AUT_GM"
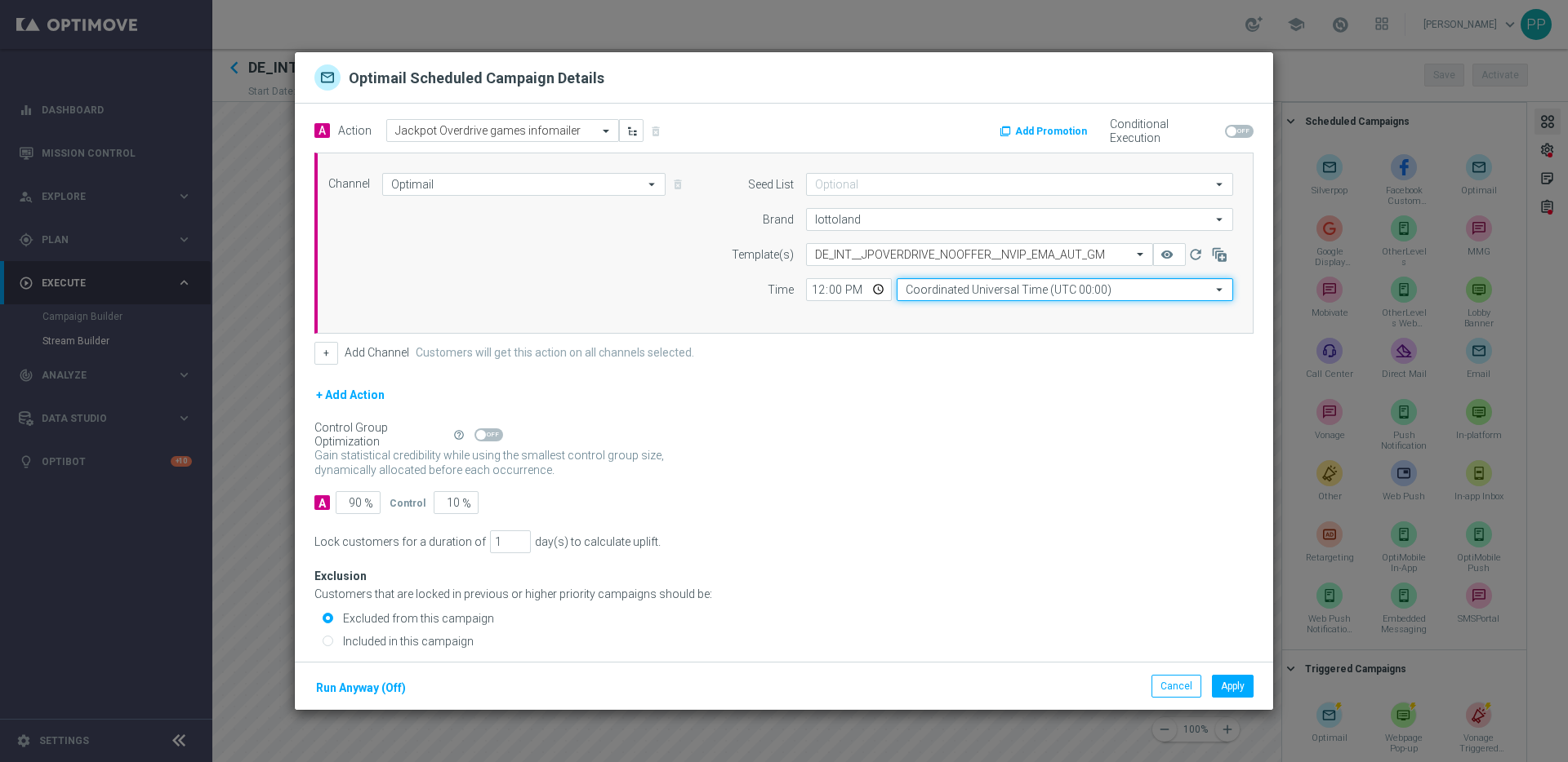
click at [953, 287] on input "Coordinated Universal Time (UTC 00:00)" at bounding box center [1064, 289] width 336 height 23
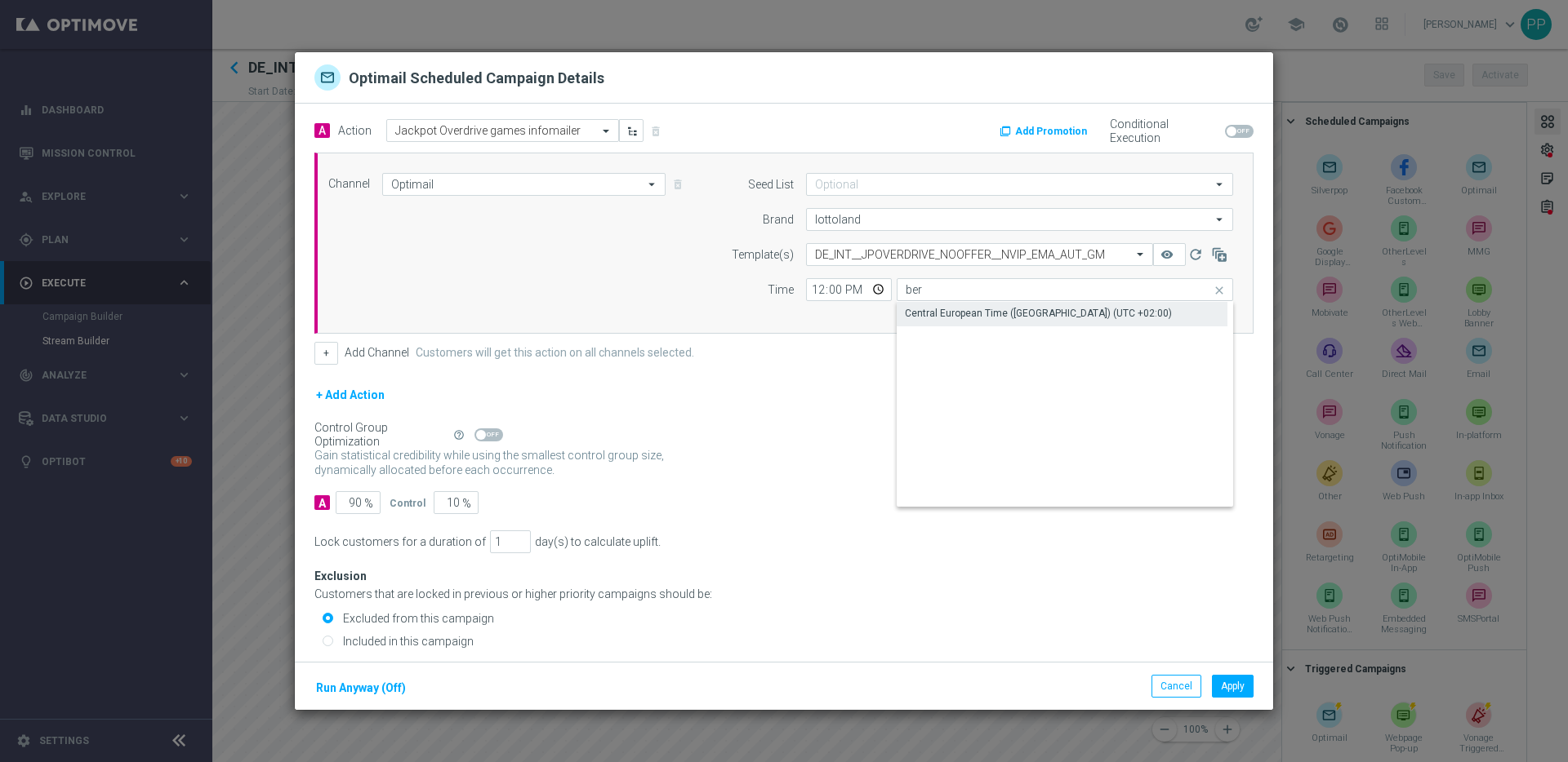
click at [968, 309] on div "Central European Time ([GEOGRAPHIC_DATA]) (UTC +02:00)" at bounding box center [1038, 314] width 267 height 15
type input "Central European Time ([GEOGRAPHIC_DATA]) (UTC +02:00)"
click at [862, 417] on div "+ Add Action" at bounding box center [784, 406] width 939 height 41
click at [353, 505] on input "90" at bounding box center [358, 502] width 45 height 23
type input "0"
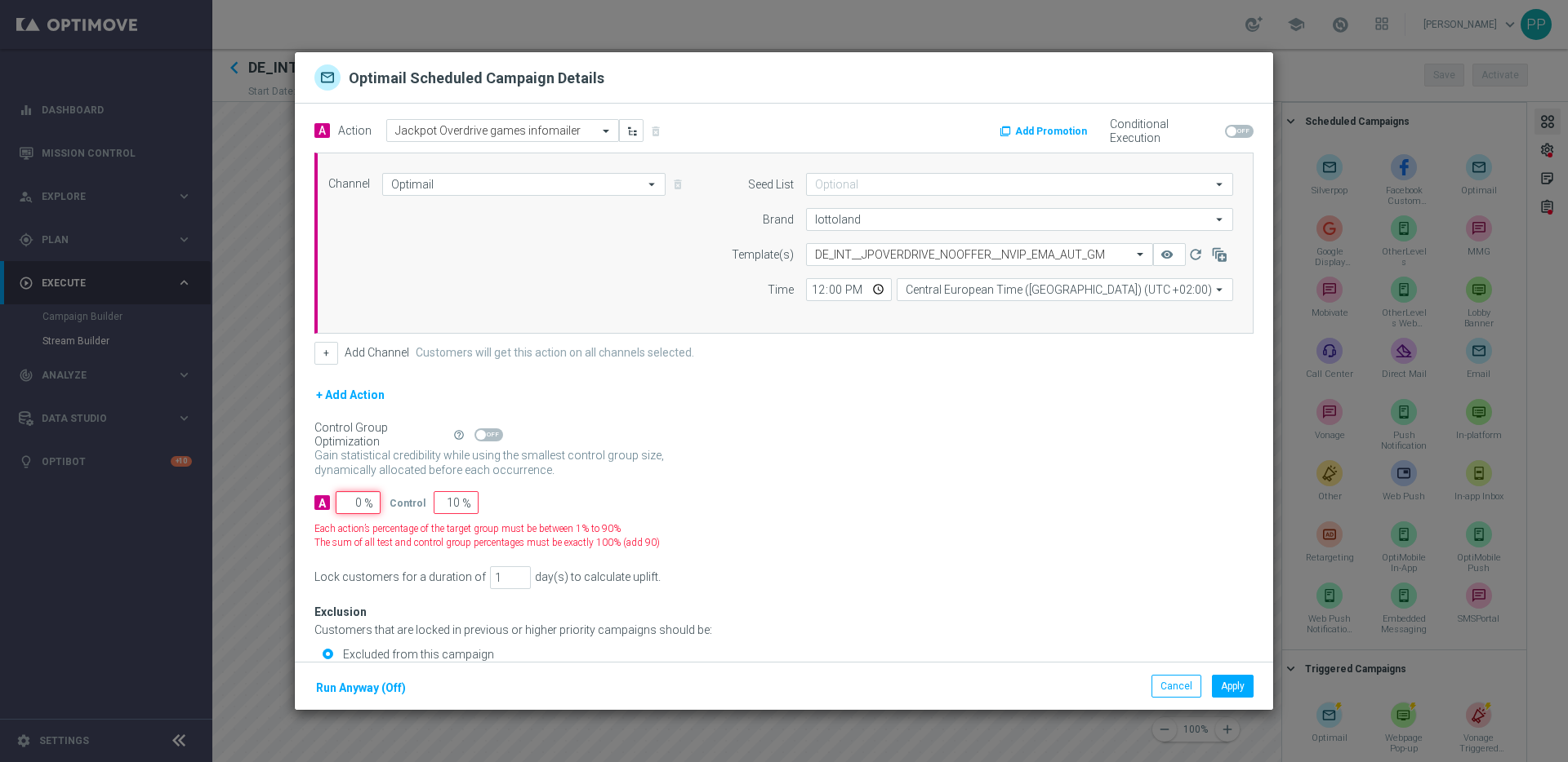
type input "100"
type input "10"
type input "90"
type input "100"
type input "0"
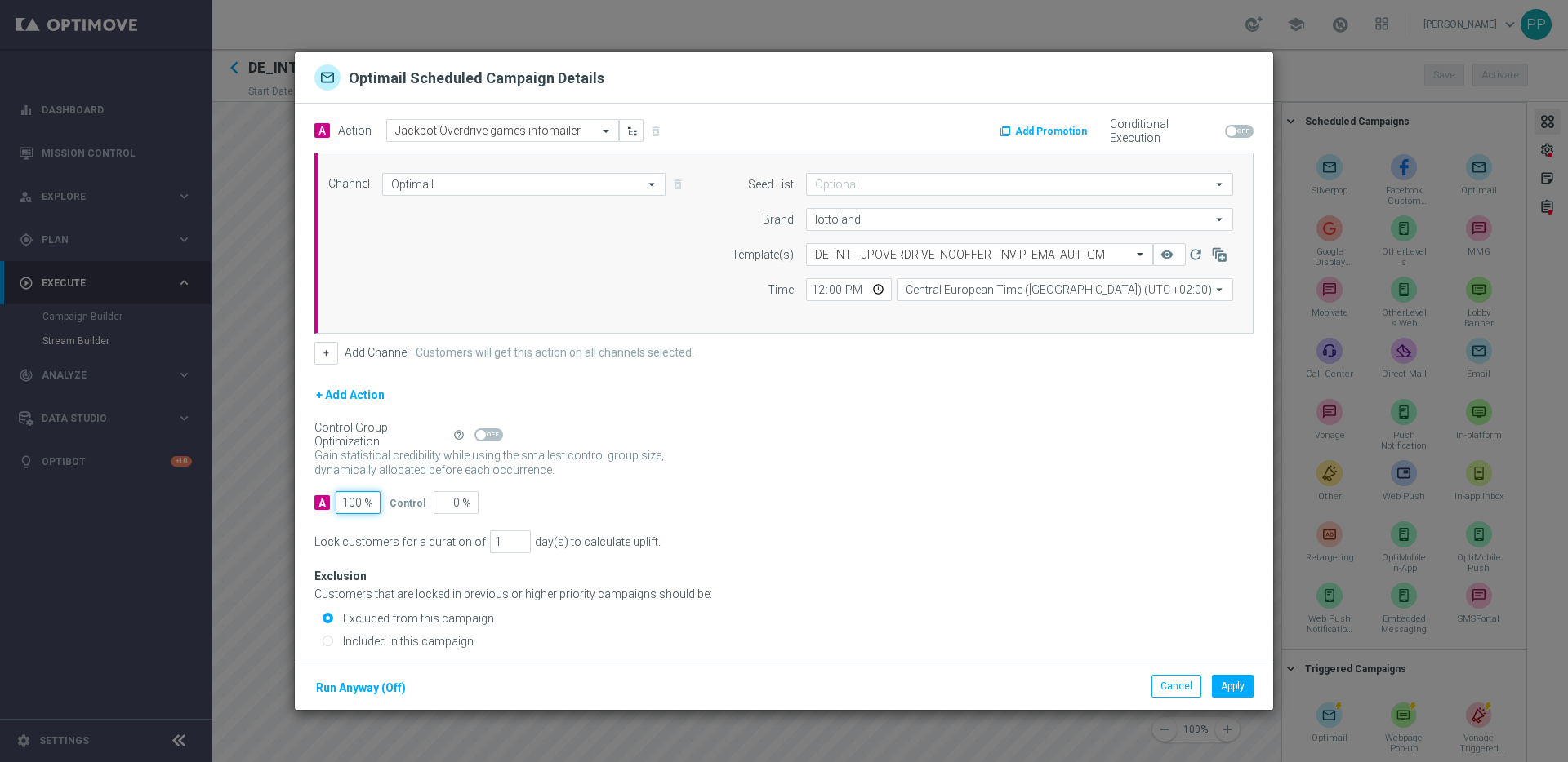
type input "100"
click at [327, 643] on input "Included in this campaign" at bounding box center [328, 642] width 11 height 11
radio input "true"
click at [863, 590] on div "Customers that are locked in previous or higher priority campaigns should be:" at bounding box center [784, 594] width 939 height 14
click at [1236, 682] on button "Apply" at bounding box center [1233, 686] width 42 height 23
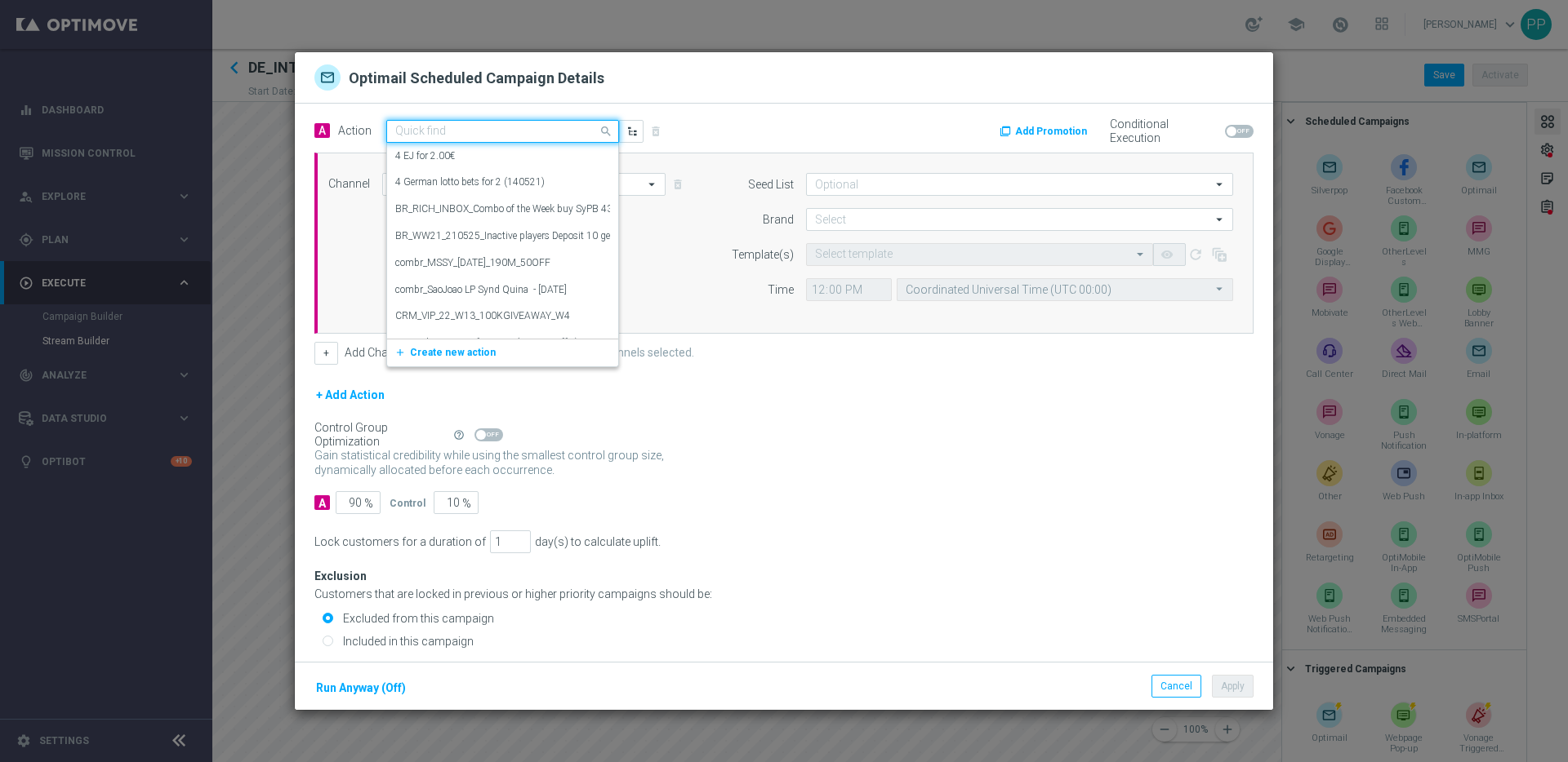
click at [485, 125] on input "text" at bounding box center [485, 132] width 182 height 14
paste input "Crash/Instant games infomailer"
type input "Crash/Instant games infomailer"
click at [444, 188] on button "add_new Create new action" at bounding box center [500, 182] width 226 height 18
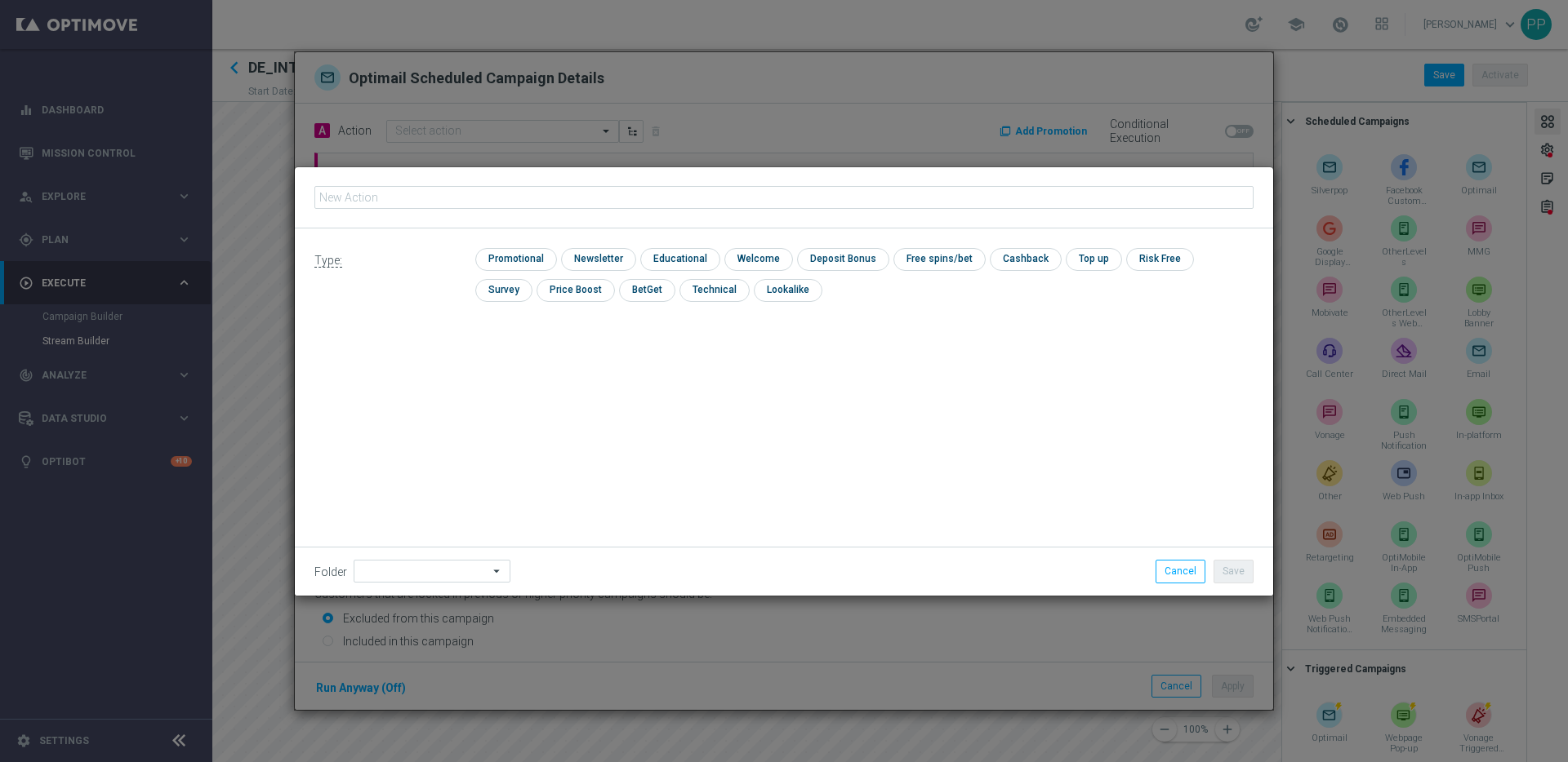
type input "Crash/Instant games infomailer"
click at [465, 248] on div "check Promotional check Newsletter check Educational check Welcome check Deposi…" at bounding box center [864, 275] width 802 height 54
click at [492, 251] on input "checkbox" at bounding box center [514, 259] width 78 height 22
checkbox input "true"
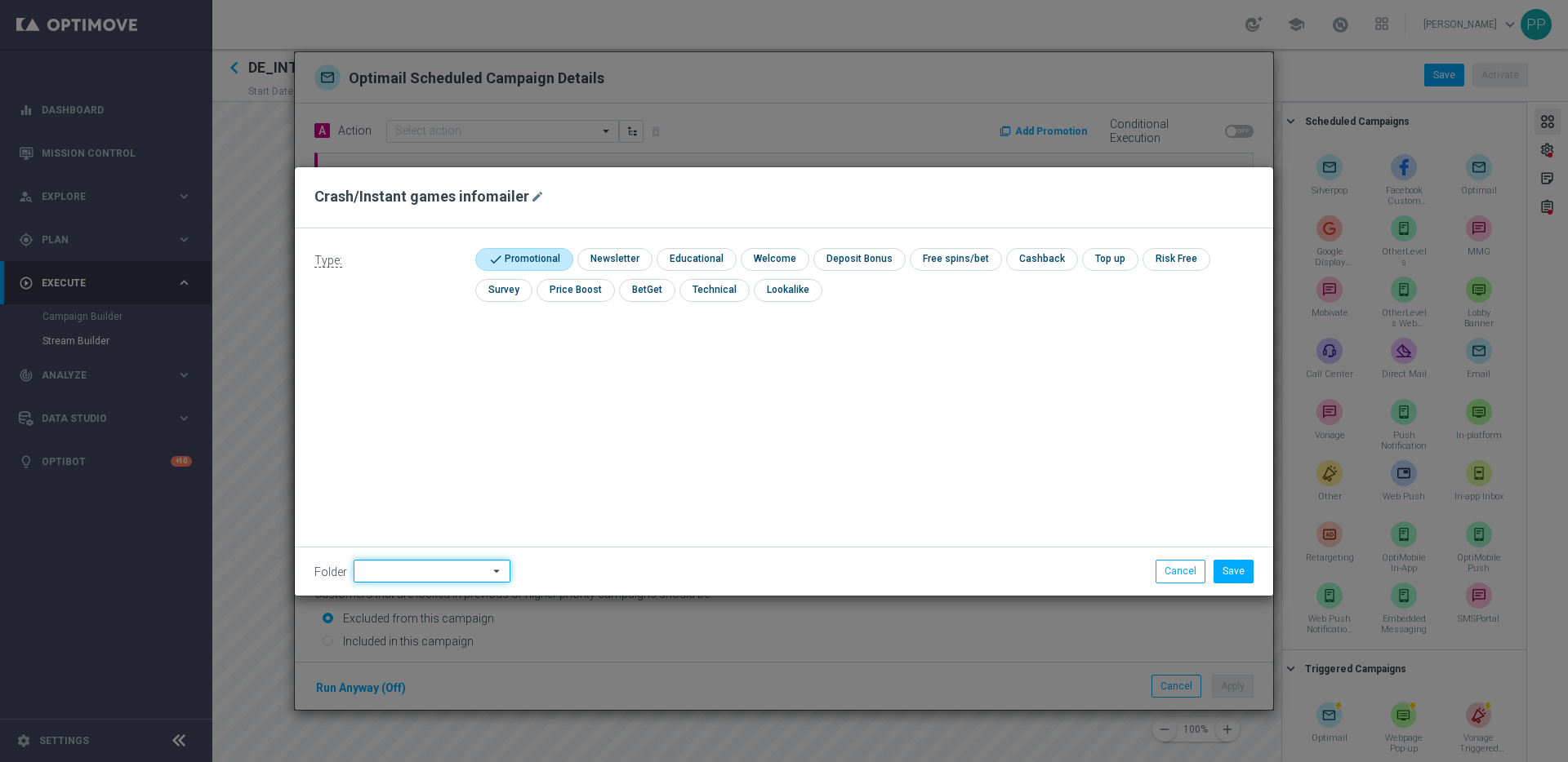
click at [408, 576] on input at bounding box center [432, 571] width 157 height 23
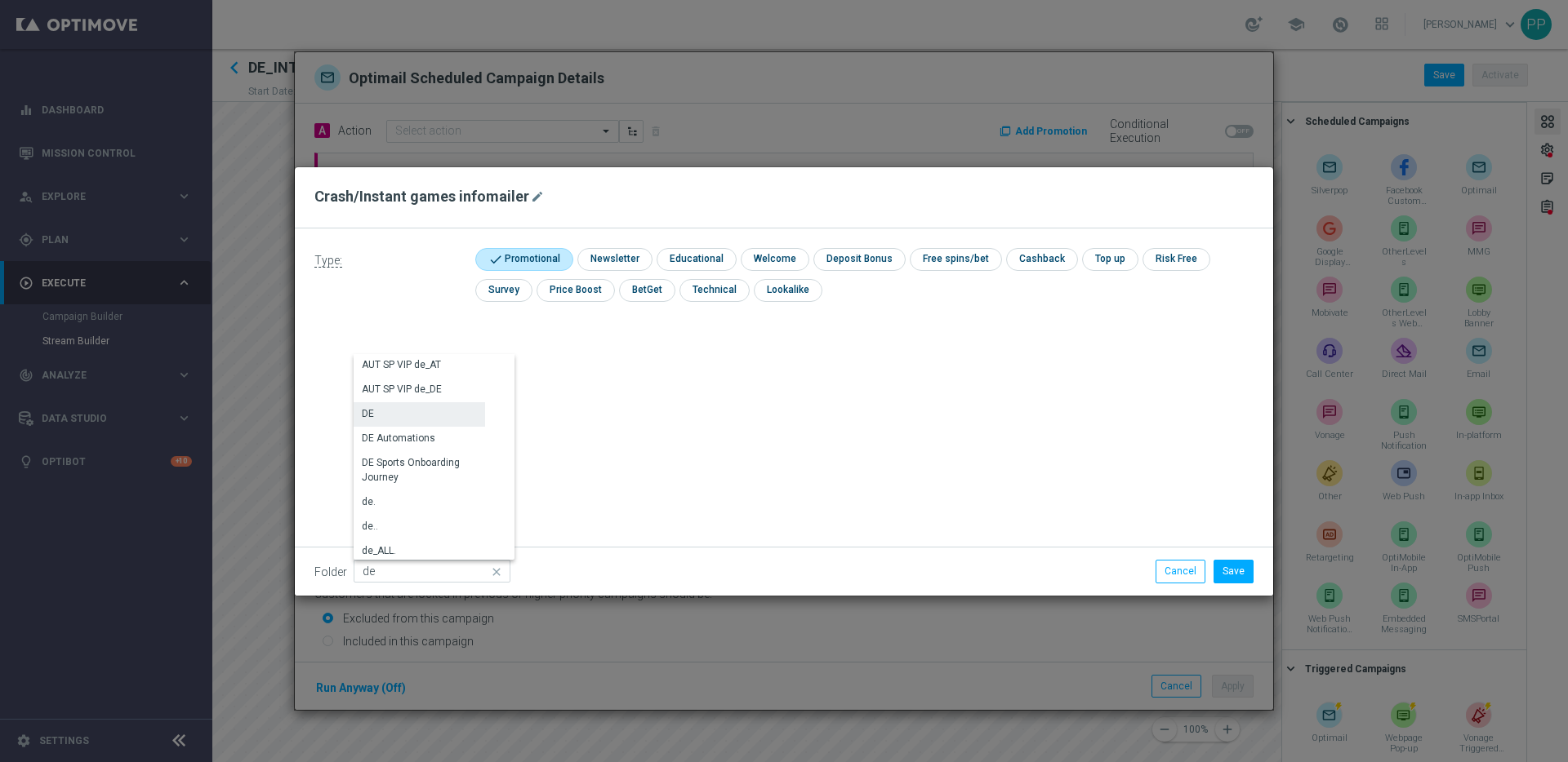
click at [366, 407] on div "DE" at bounding box center [367, 414] width 13 height 15
type input "DE"
click at [1228, 575] on button "Save" at bounding box center [1233, 571] width 40 height 23
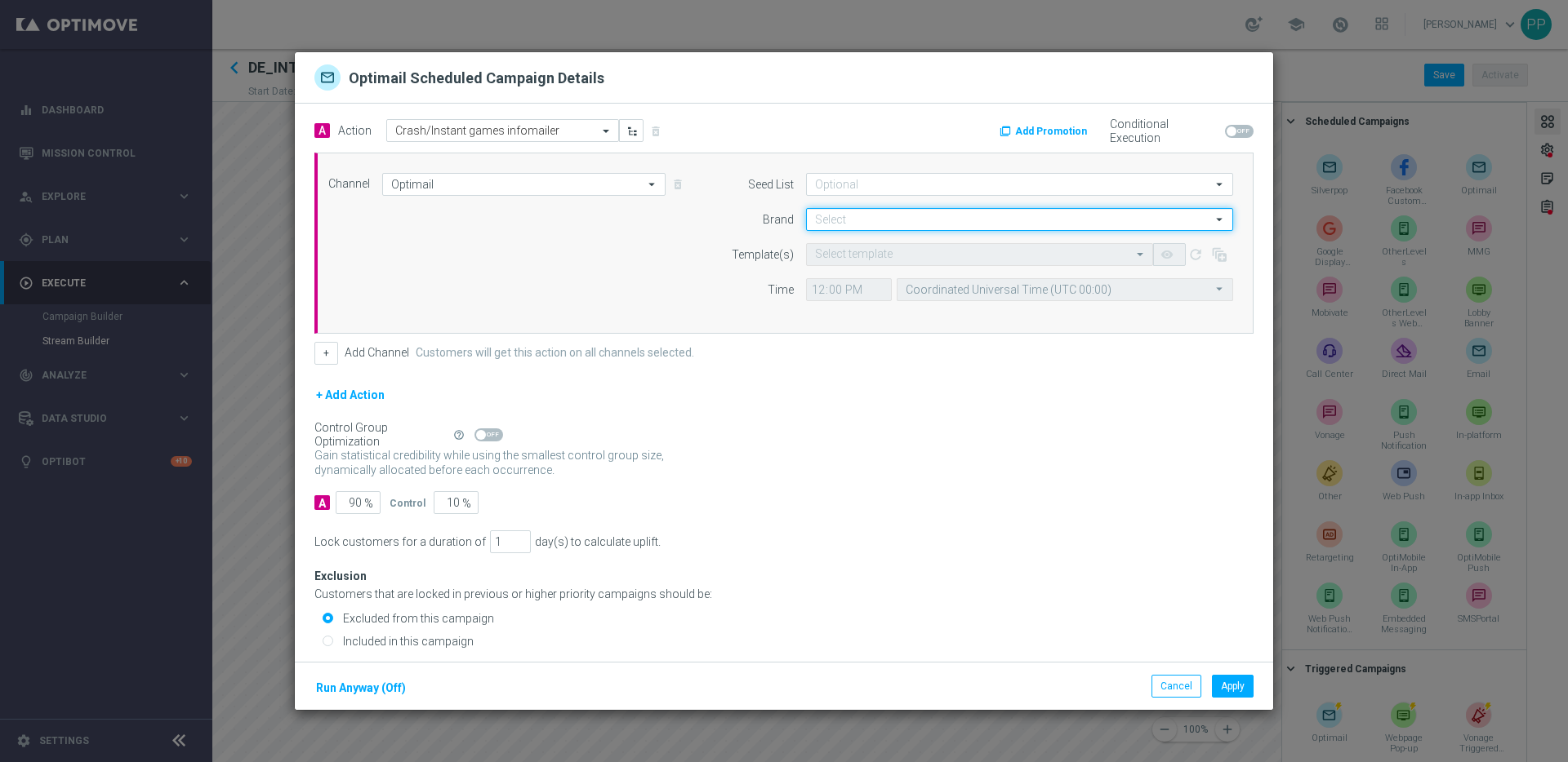
click at [833, 225] on input at bounding box center [1019, 219] width 427 height 23
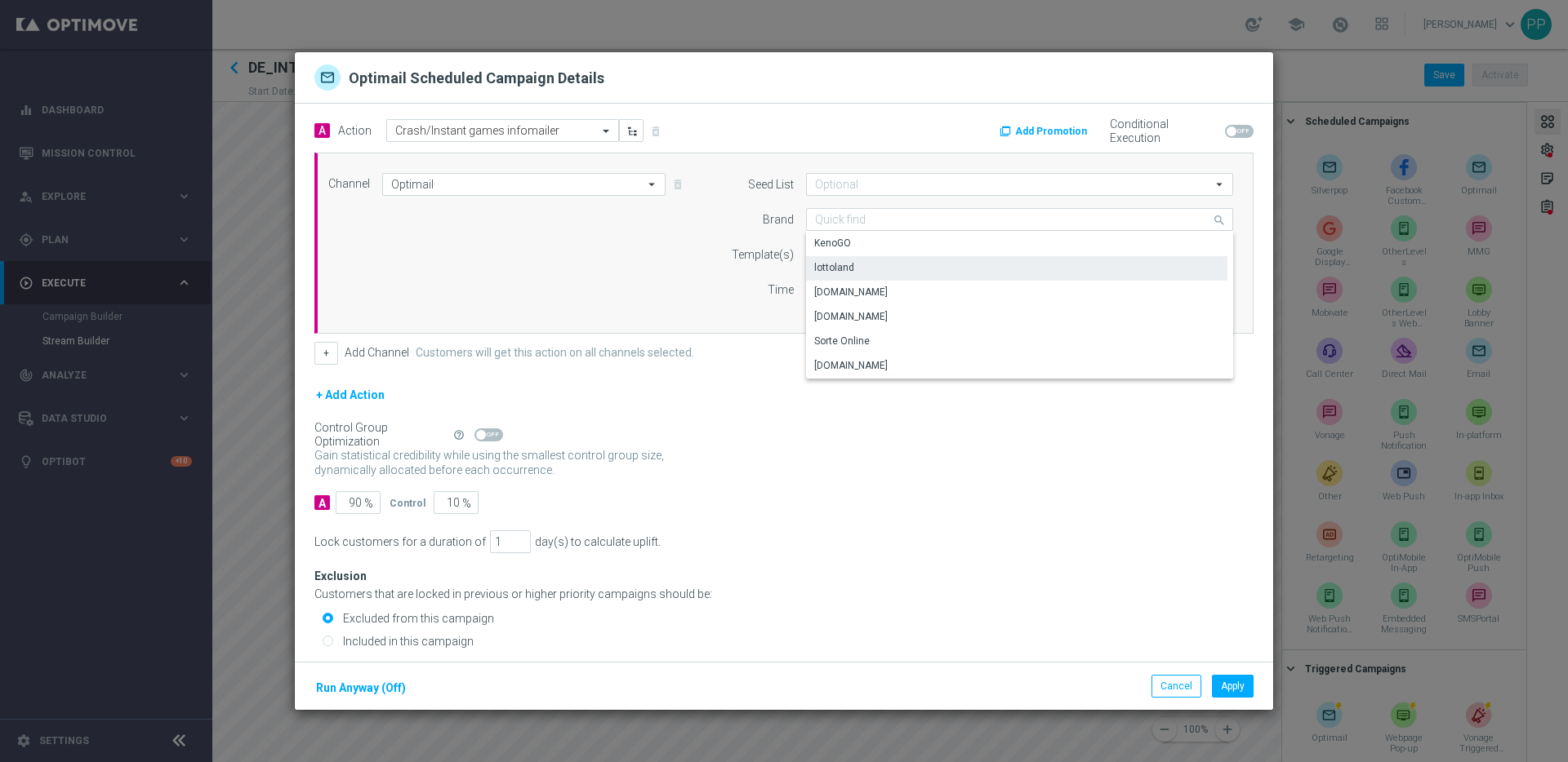
click at [832, 270] on div "lottoland" at bounding box center [834, 268] width 40 height 15
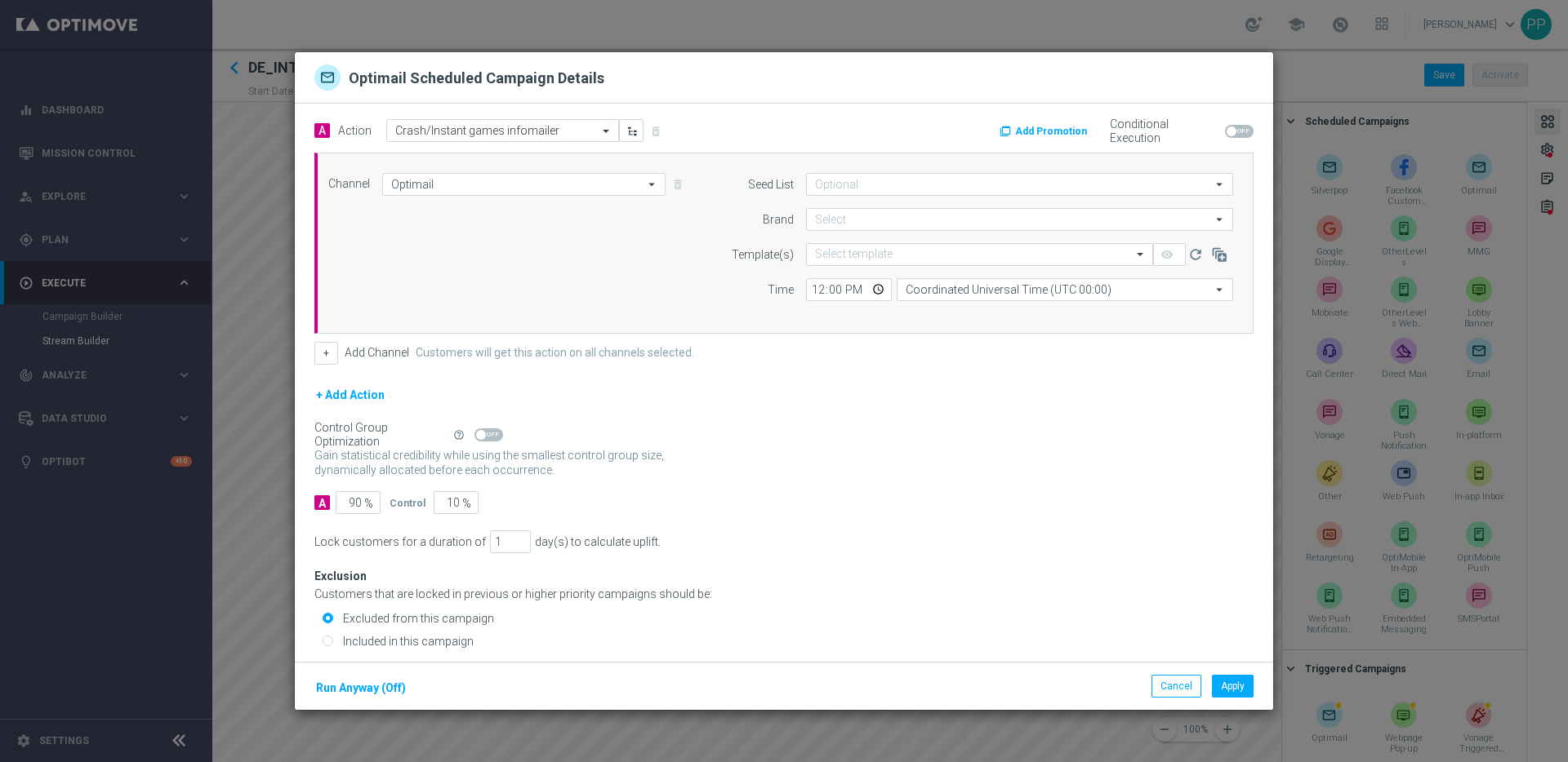
type input "lottoland"
click at [821, 253] on input "text" at bounding box center [963, 255] width 296 height 14
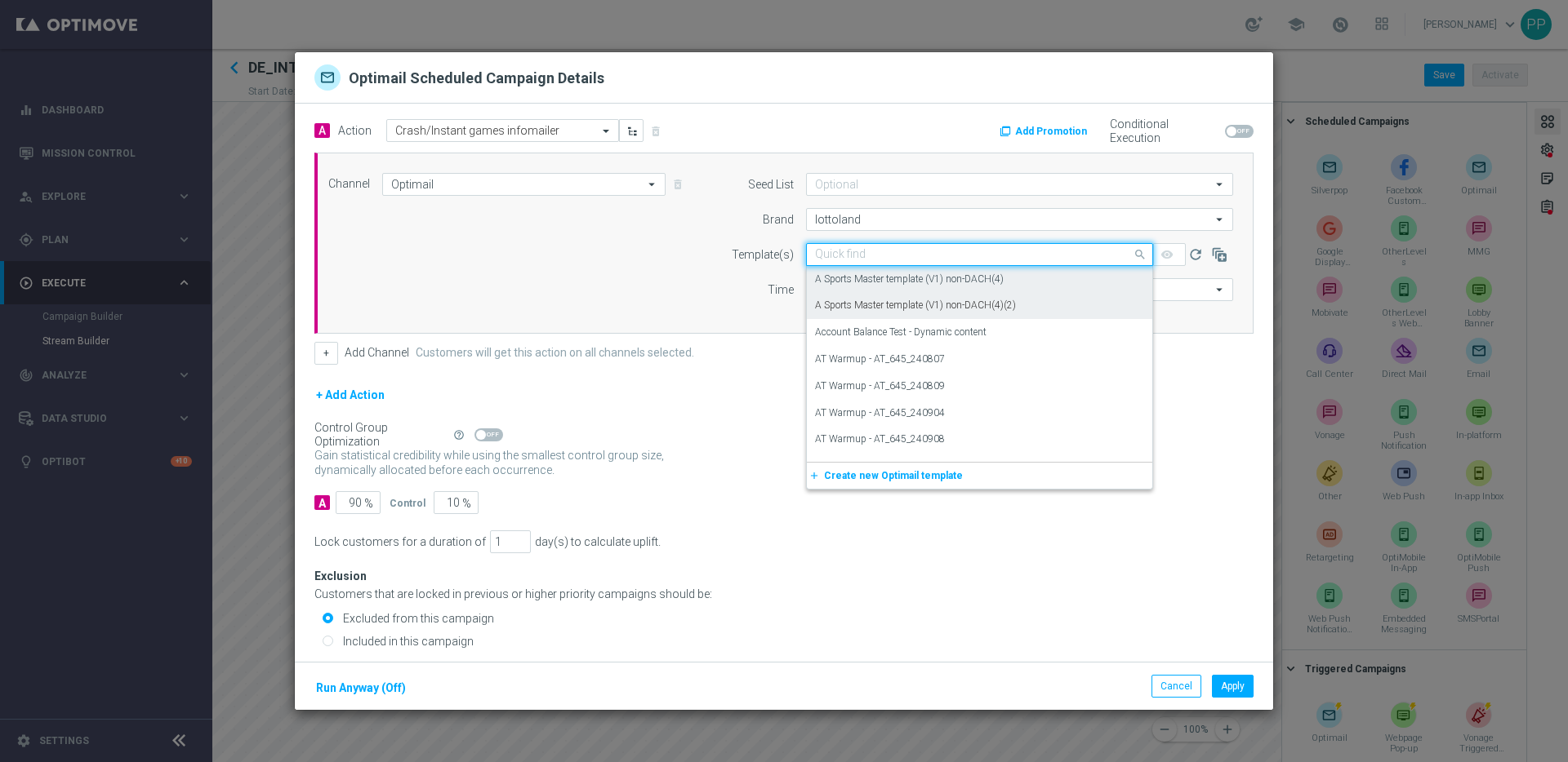
paste input "DE_INT__INSTANT_CRASH_NOOFFER__NVIP_EMA_AUT_GM"
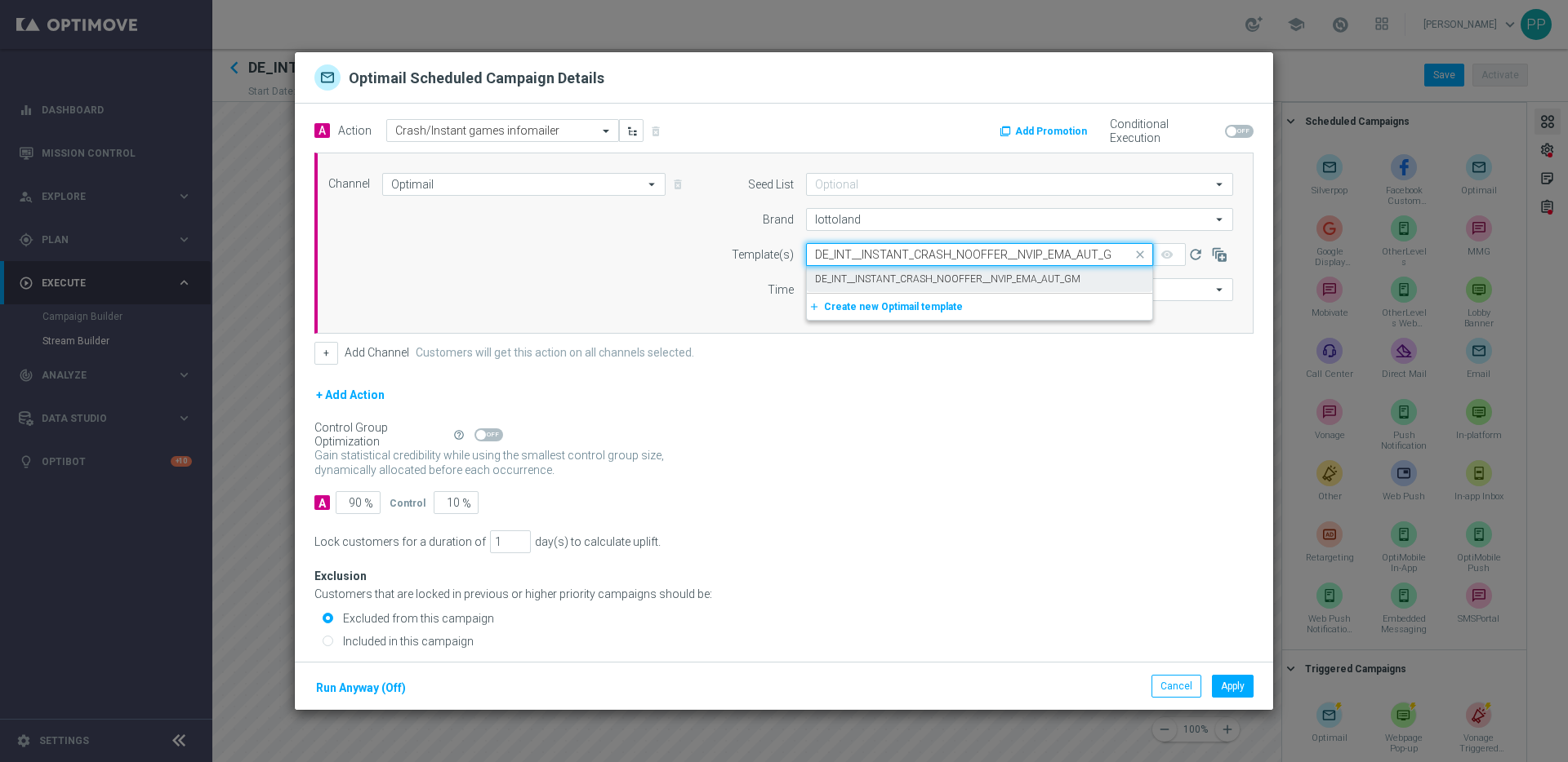
scroll to position [0, 12]
click at [836, 282] on label "DE_INT__INSTANT_CRASH_NOOFFER__NVIP_EMA_AUT_GM" at bounding box center [948, 279] width 265 height 14
type input "DE_INT__INSTANT_CRASH_NOOFFER__NVIP_EMA_AUT_GM"
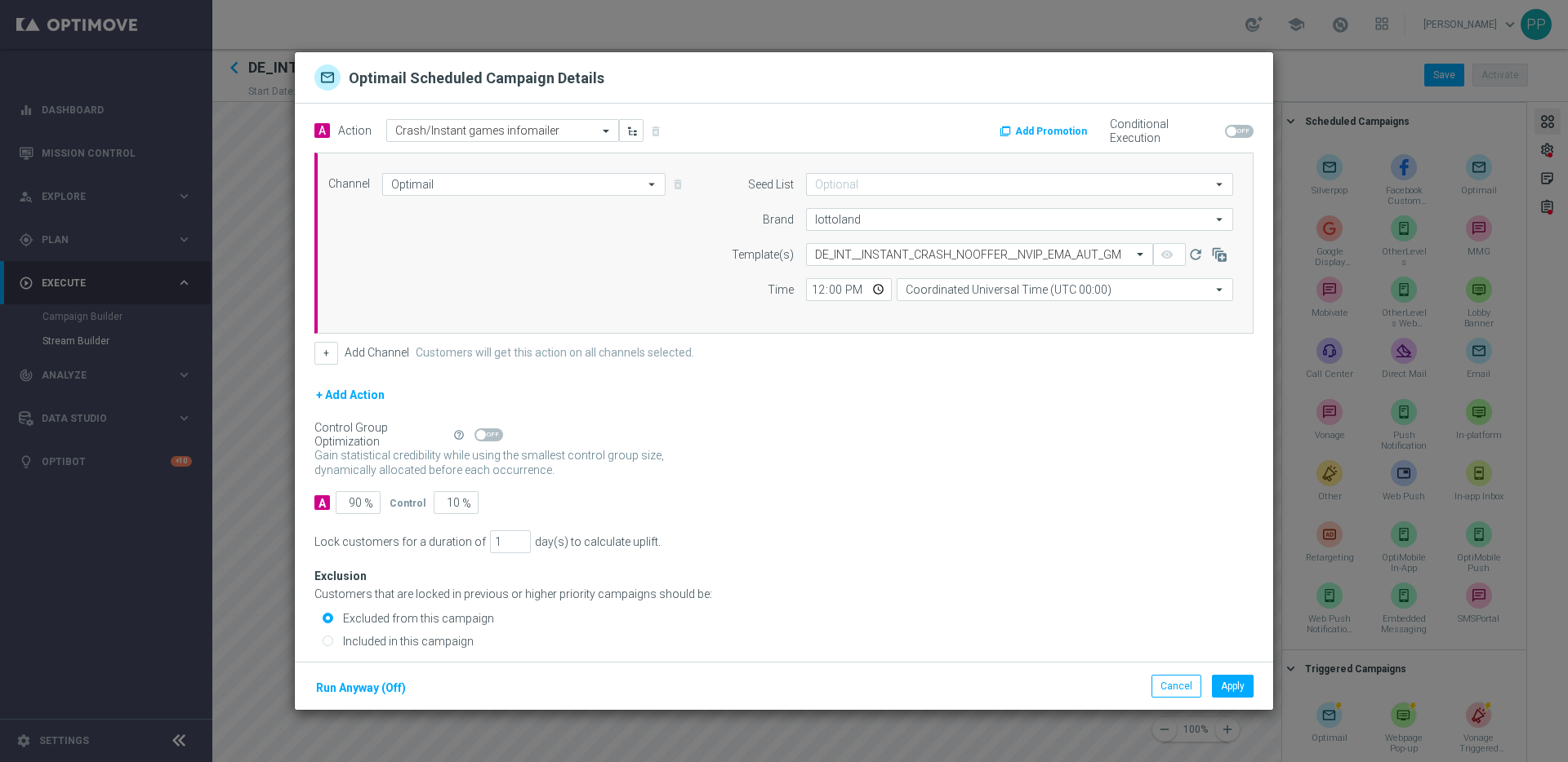
scroll to position [0, 0]
click at [961, 293] on input "Coordinated Universal Time (UTC 00:00)" at bounding box center [1064, 289] width 336 height 23
click at [953, 317] on div "Central European Time (Berlin) (UTC +02:00)" at bounding box center [1038, 314] width 267 height 15
type input "Central European Time (Berlin) (UTC +02:00)"
click at [851, 398] on div "+ Add Action" at bounding box center [784, 406] width 939 height 41
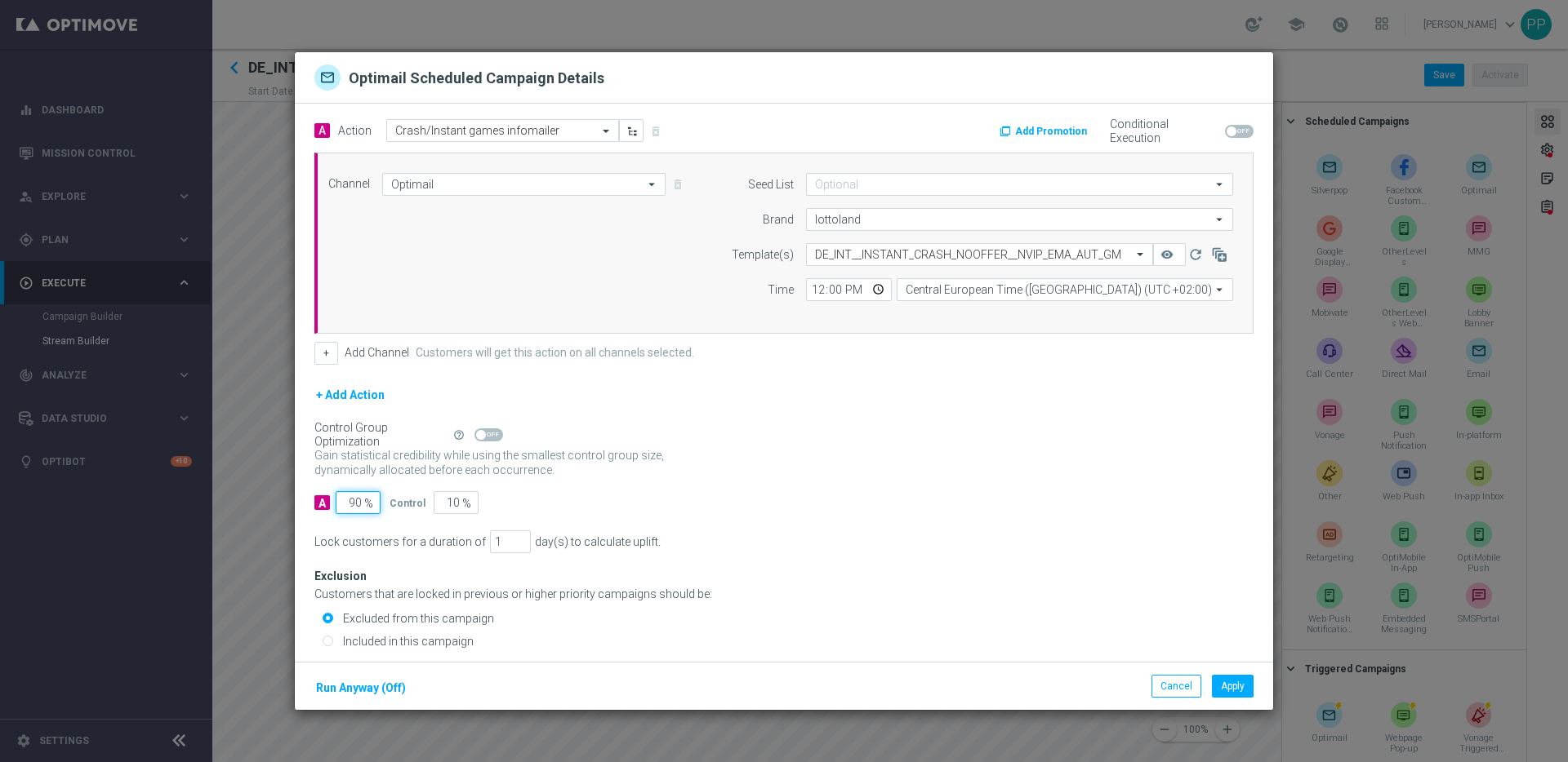
click at [353, 500] on input "90" at bounding box center [358, 502] width 45 height 23
type input "0"
type input "100"
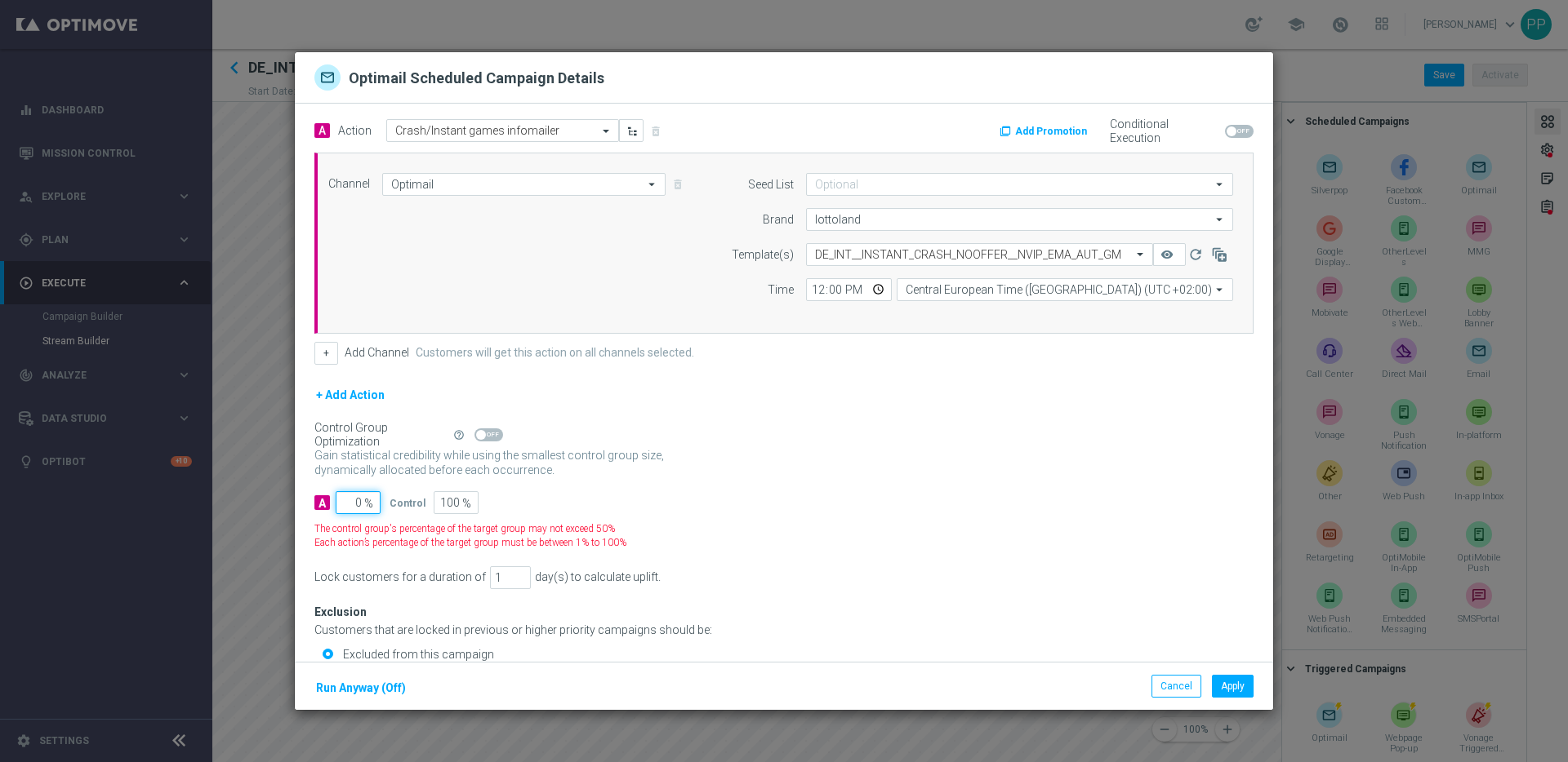
type input "10"
type input "90"
type input "100"
type input "0"
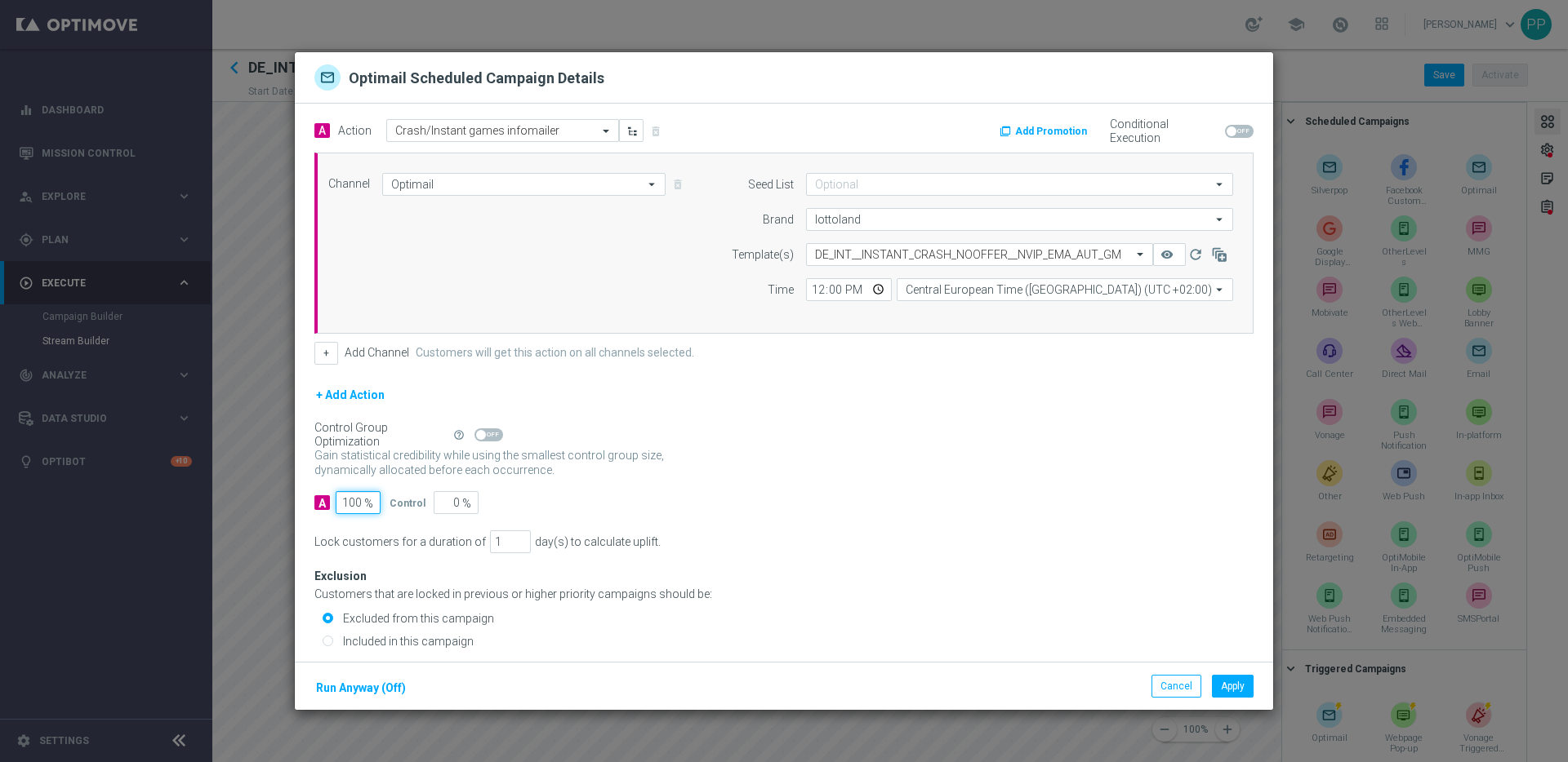
type input "100"
click at [380, 640] on label "Included in this campaign" at bounding box center [406, 642] width 135 height 15
click at [333, 640] on input "Included in this campaign" at bounding box center [328, 642] width 11 height 11
radio input "true"
click at [913, 531] on div "Lock customers for a duration of 1 day(s) to calculate uplift." at bounding box center [784, 542] width 939 height 23
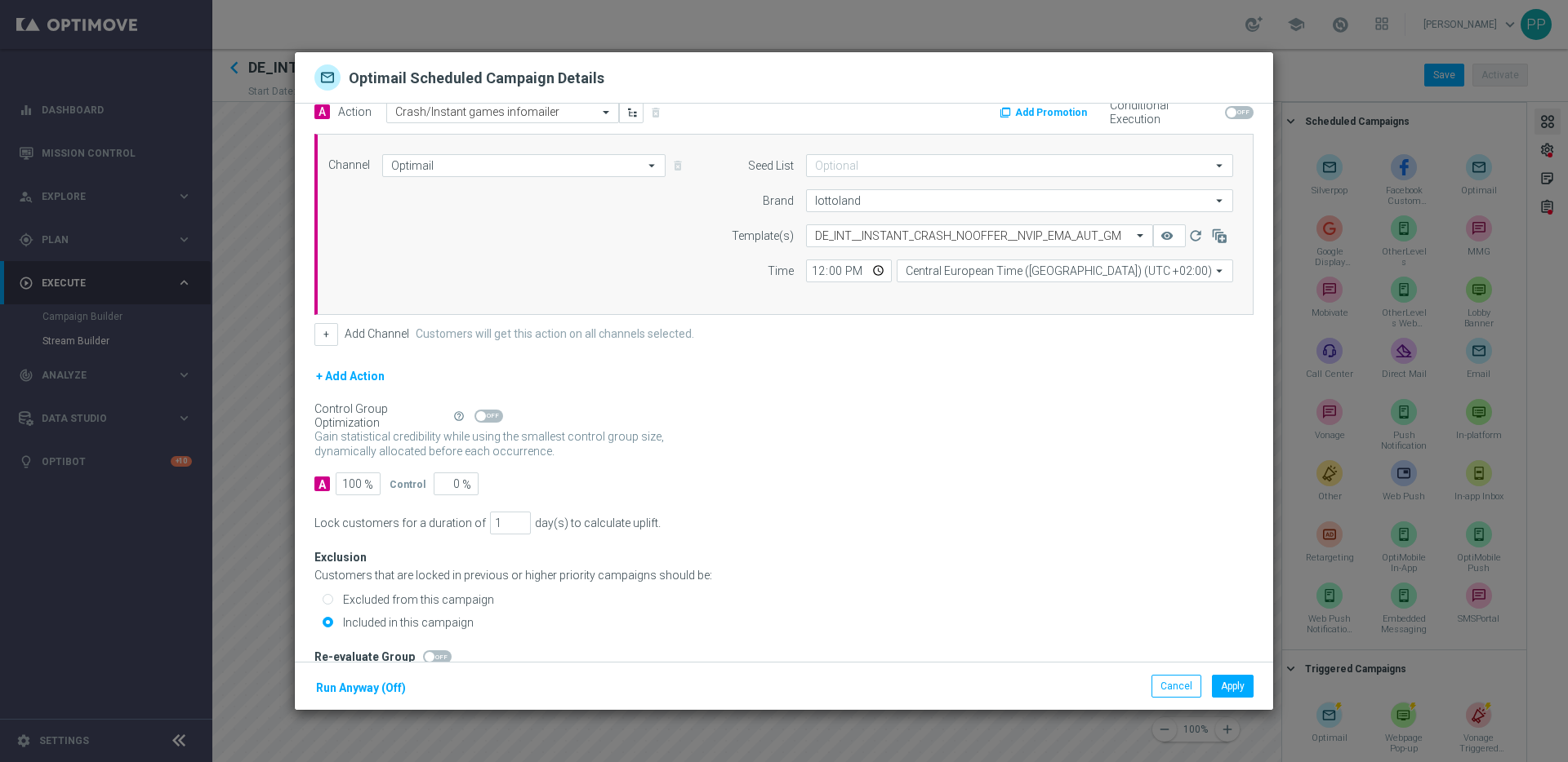
scroll to position [41, 0]
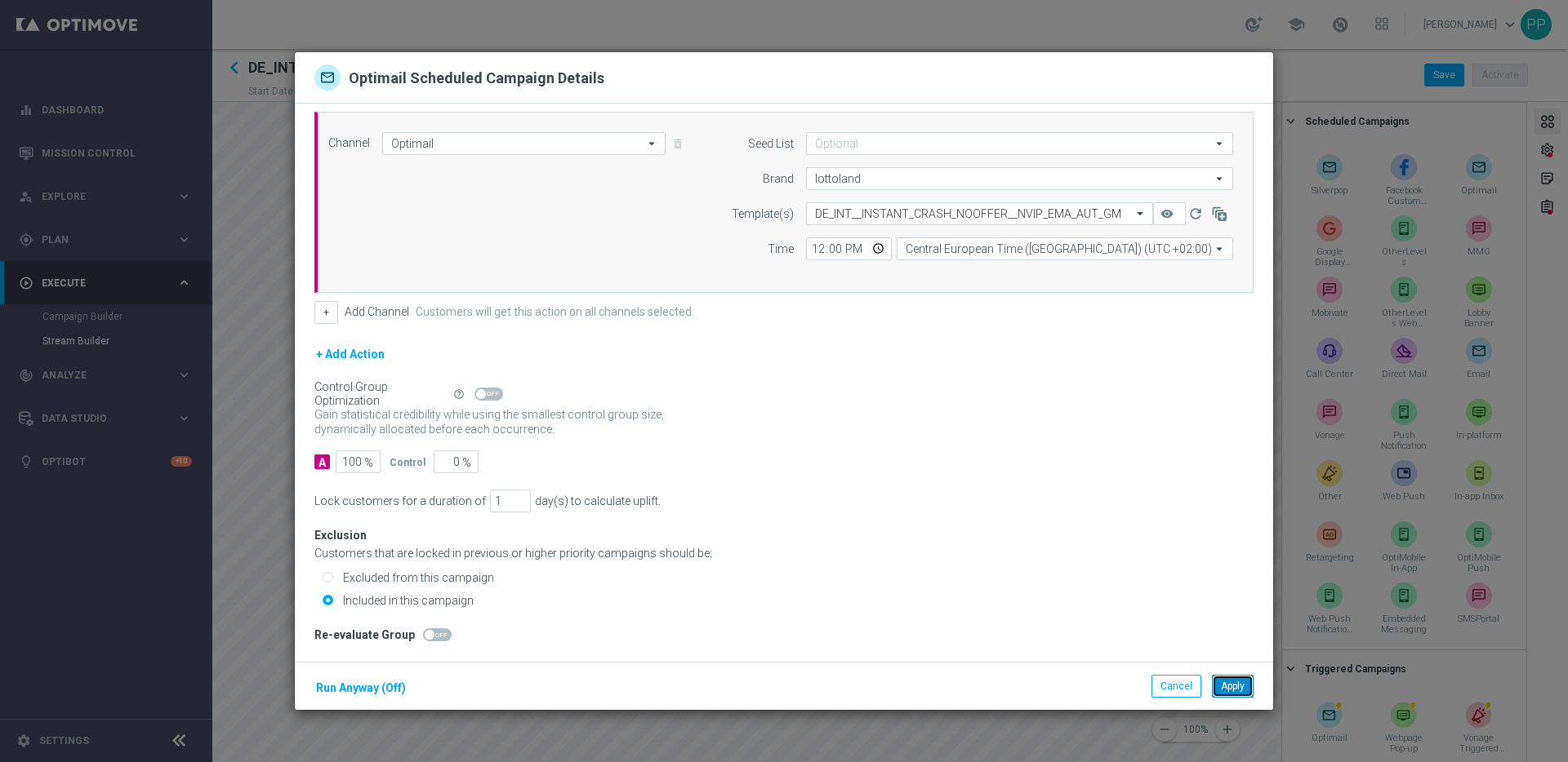
click at [1228, 690] on button "Apply" at bounding box center [1233, 686] width 42 height 23
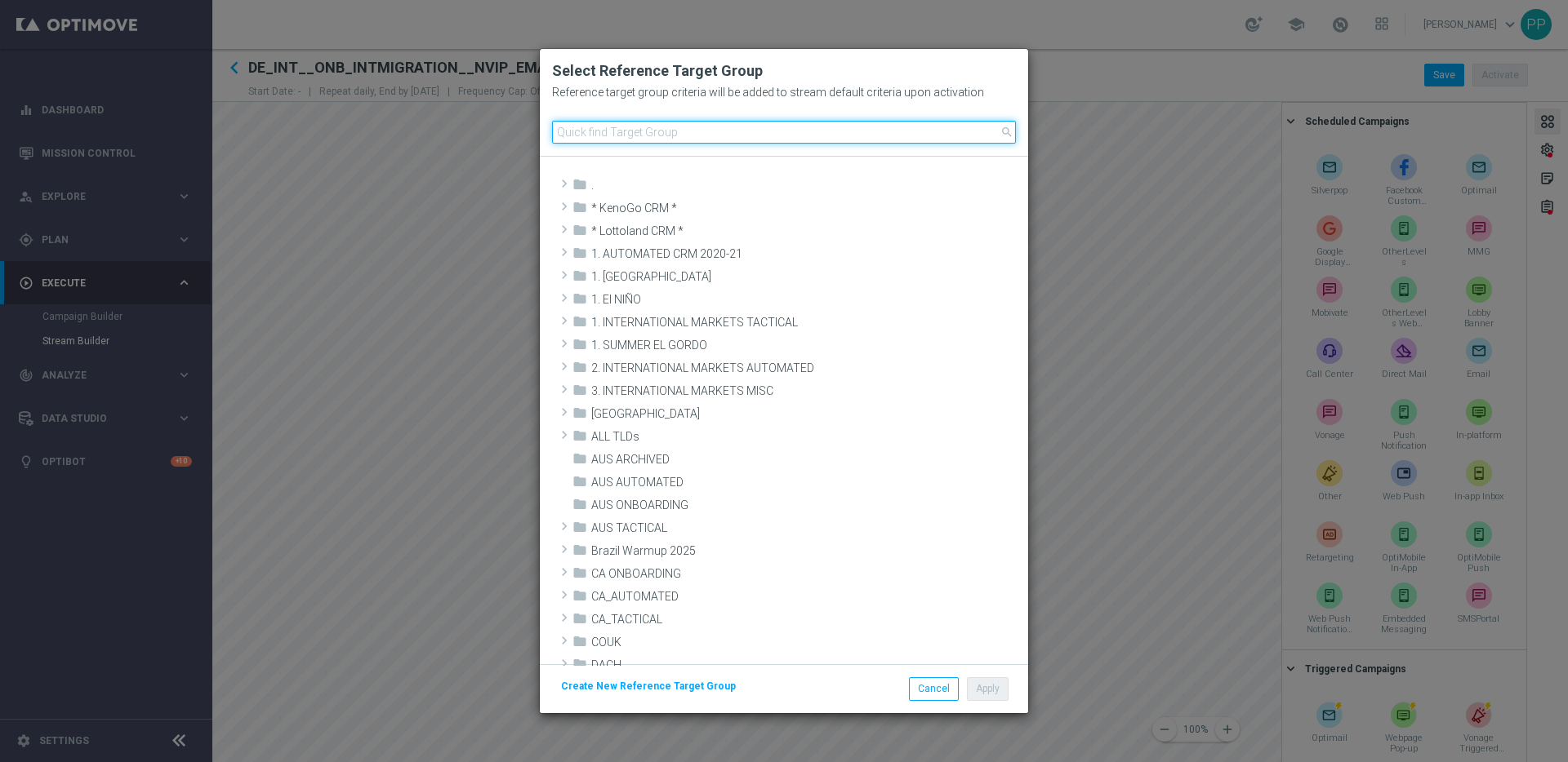
paste input "DE_INT__ONB_INTMIGRATION__NVIP_EMA_AUT_MIX"
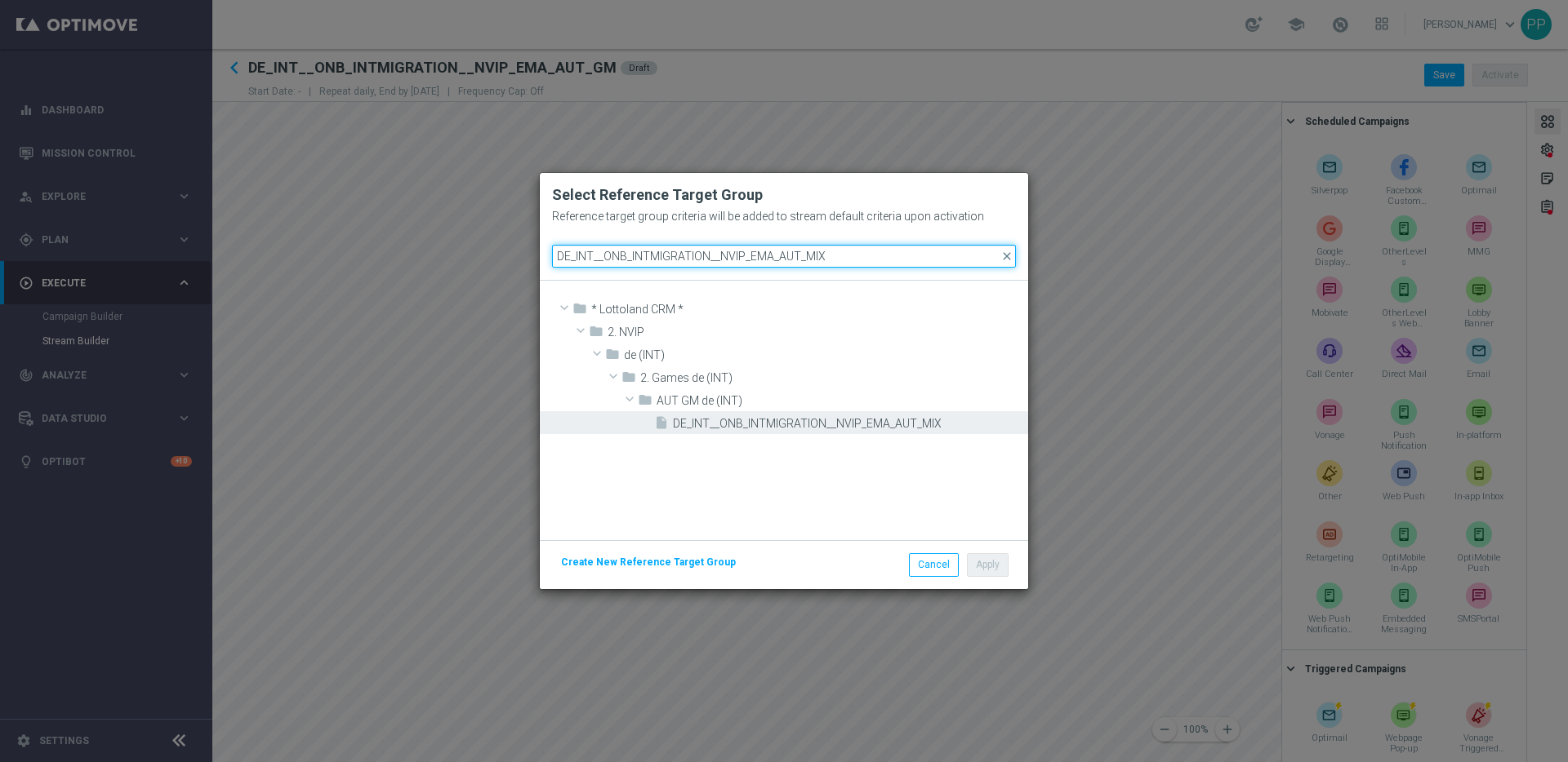
type input "DE_INT__ONB_INTMIGRATION__NVIP_EMA_AUT_MIX"
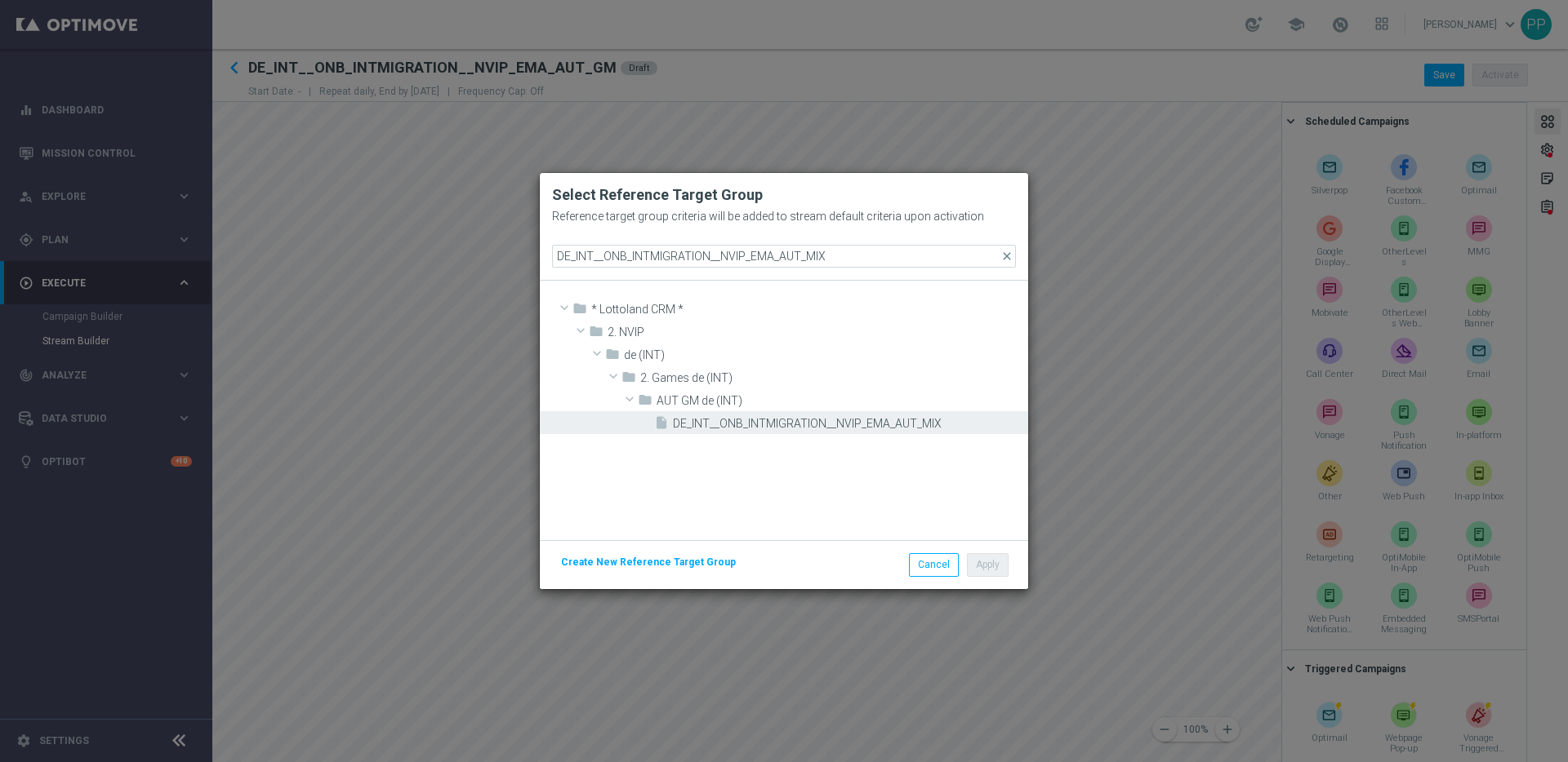
click at [734, 423] on span "DE_INT__ONB_INTMIGRATION__NVIP_EMA_AUT_MIX" at bounding box center [848, 424] width 351 height 14
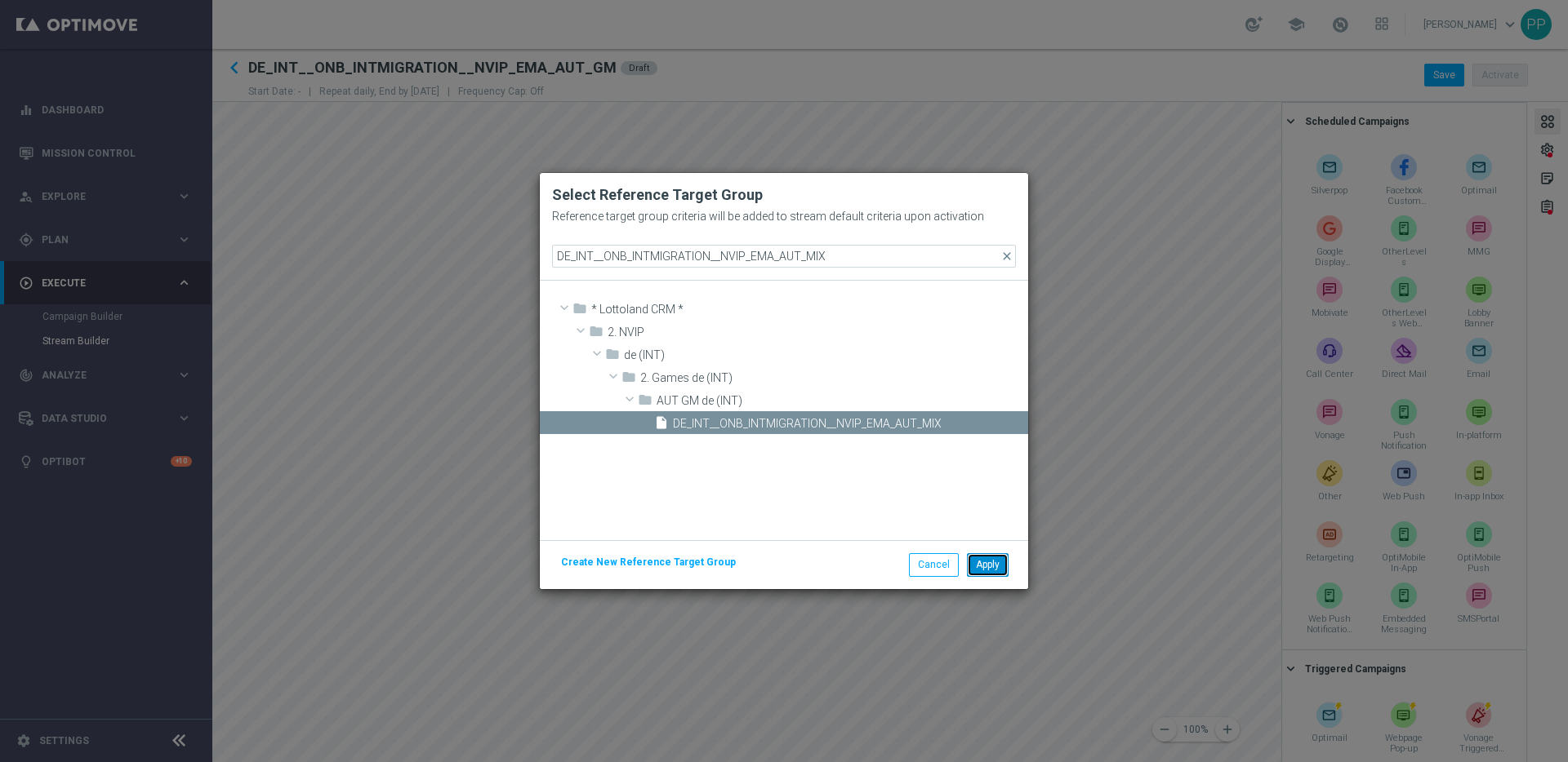
click at [971, 568] on button "Apply" at bounding box center [988, 564] width 42 height 23
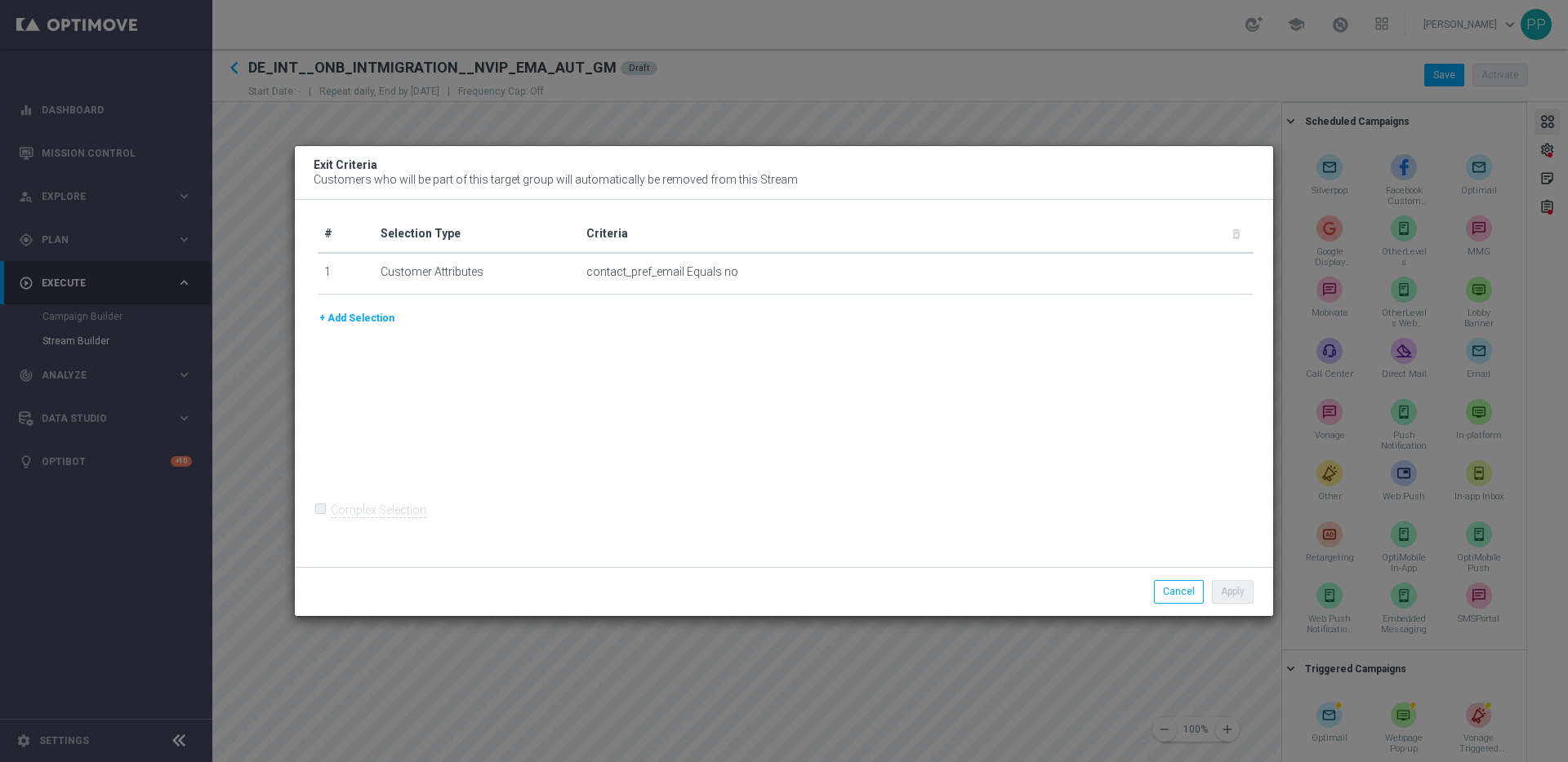
click at [1174, 118] on modal-container "Exit Criteria Customers who will be part of this target group will automaticall…" at bounding box center [784, 381] width 1568 height 762
click at [1171, 598] on button "Cancel" at bounding box center [1178, 591] width 49 height 23
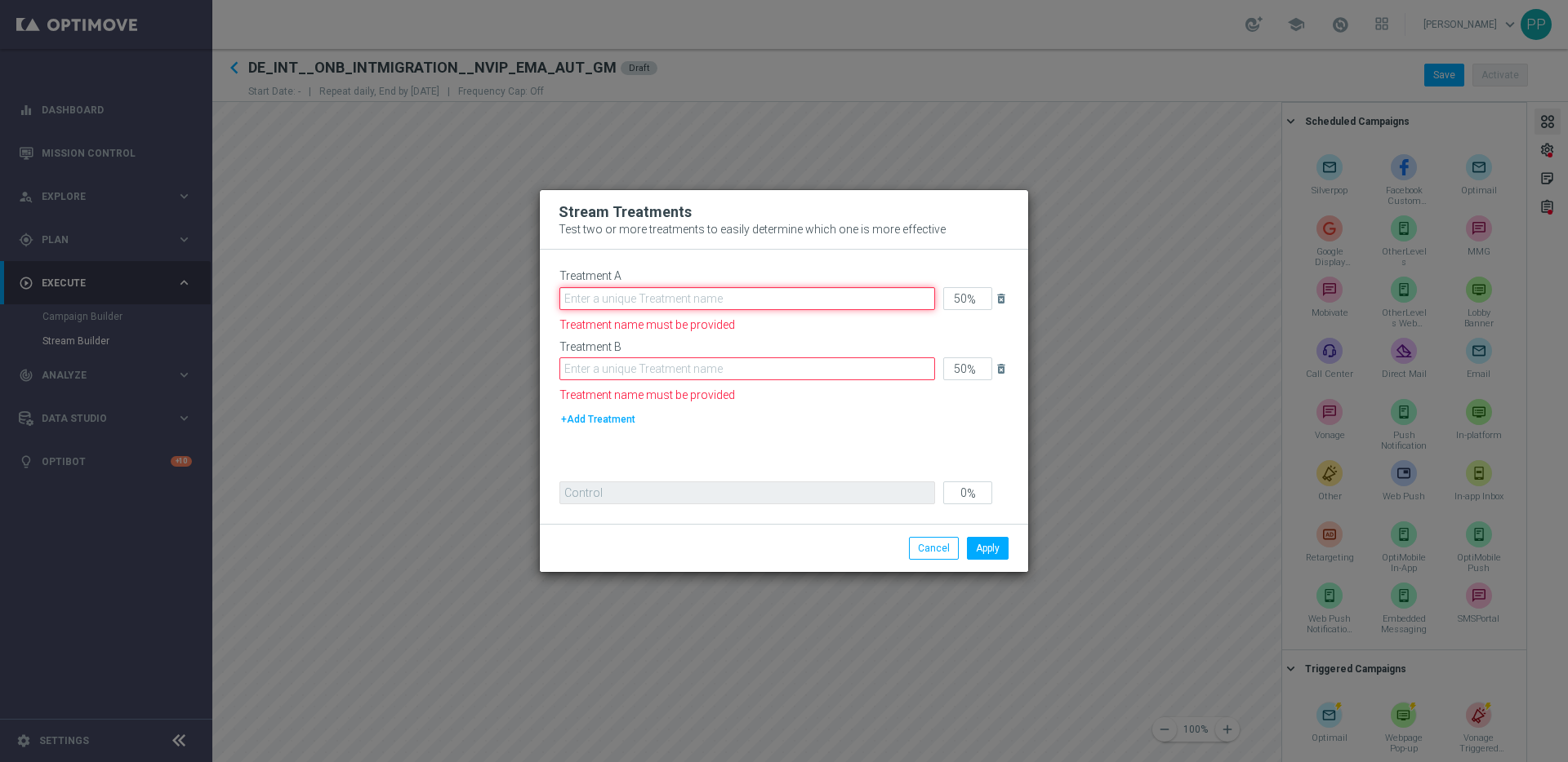
click at [625, 299] on input "text" at bounding box center [747, 298] width 376 height 23
paste input "DE_INT__ONB_INTMIGRATION__NVIP_EMA_AUT_MIX"
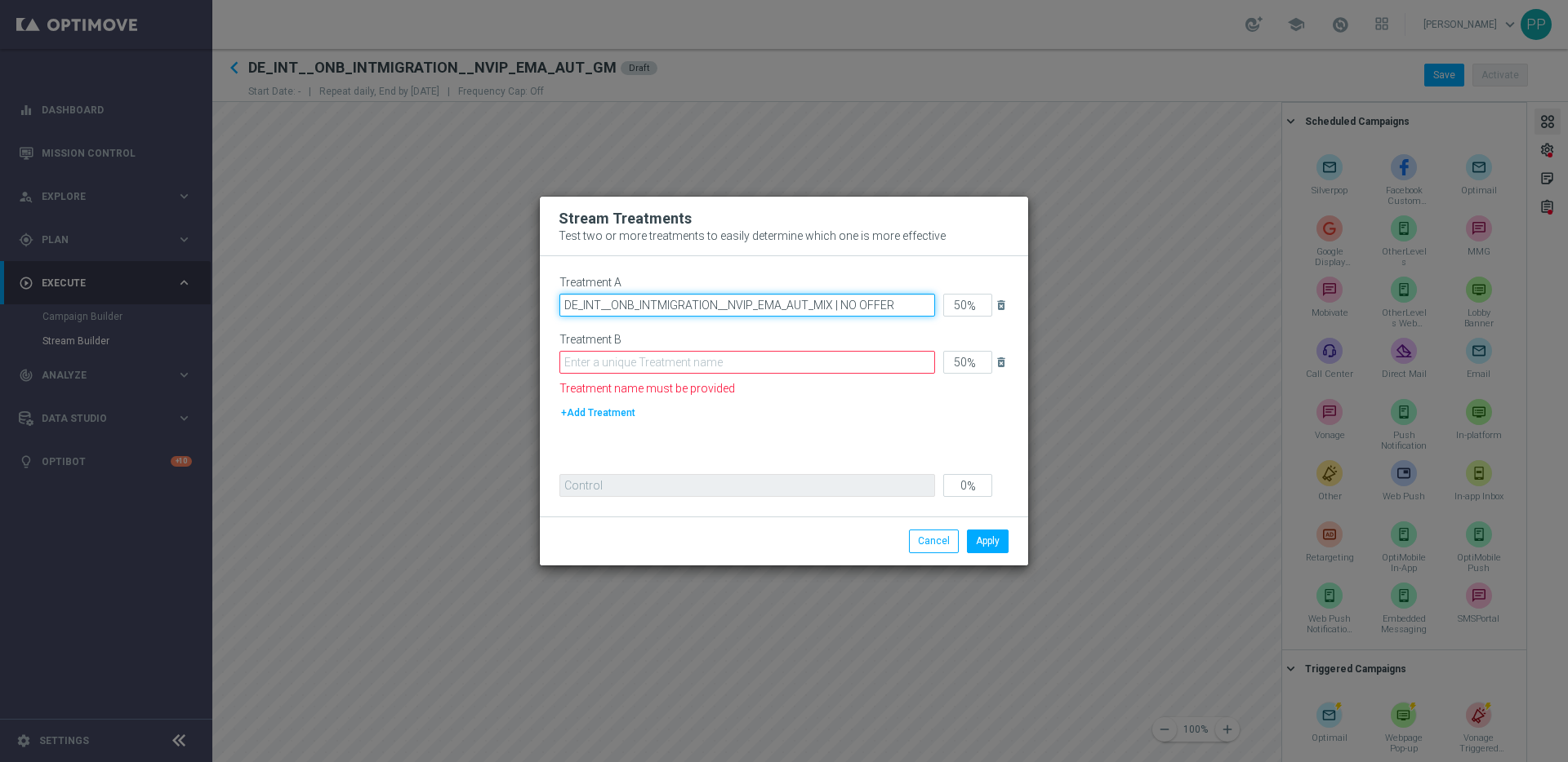
type input "DE_INT__ONB_INTMIGRATION__NVIP_EMA_AUT_MIX | NO OFFER"
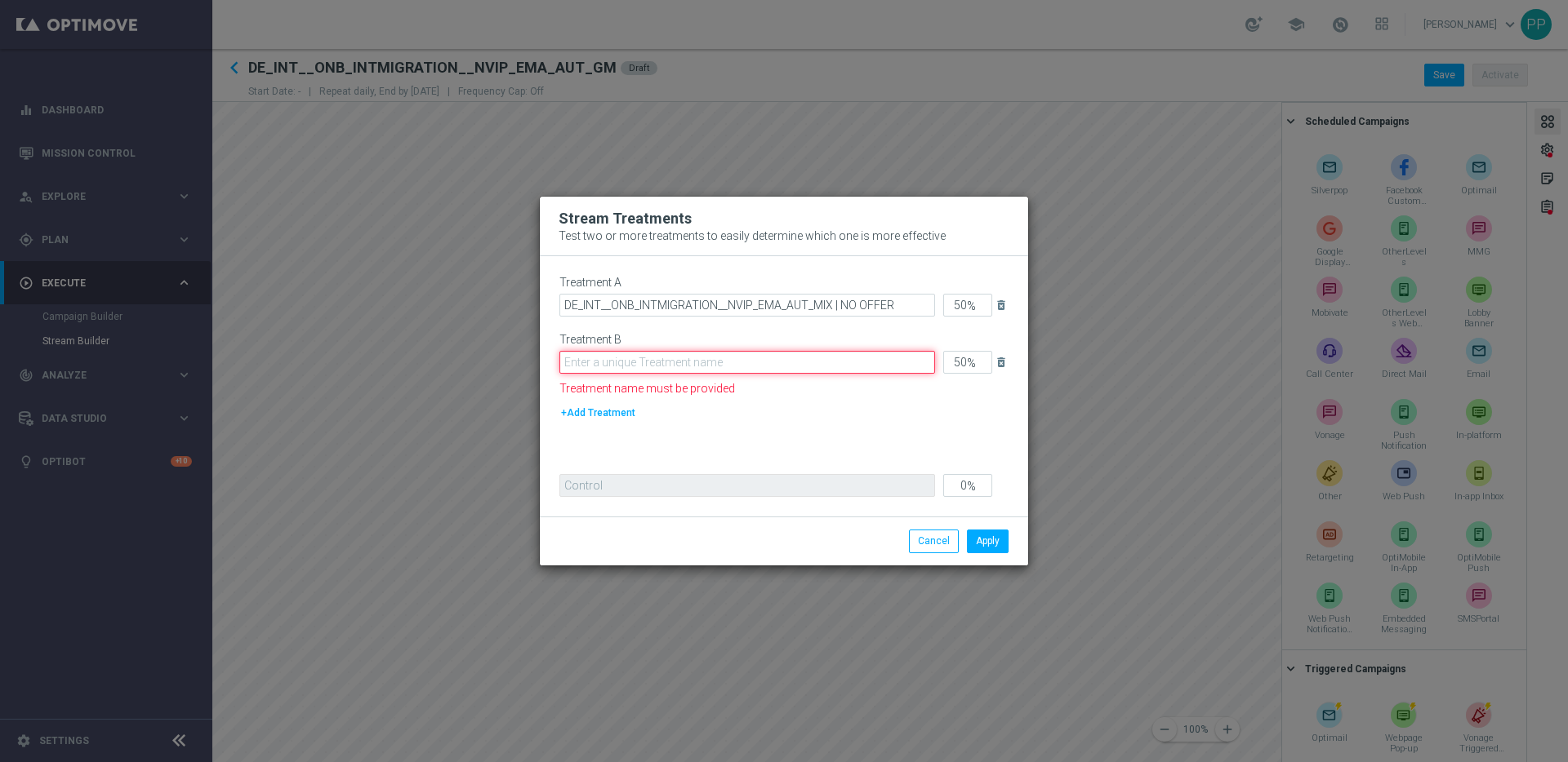
click at [584, 365] on input "text" at bounding box center [747, 362] width 376 height 23
paste input "DE_INT__ONB_INTMIGRATION__NVIP_EMA_AUT_MIX"
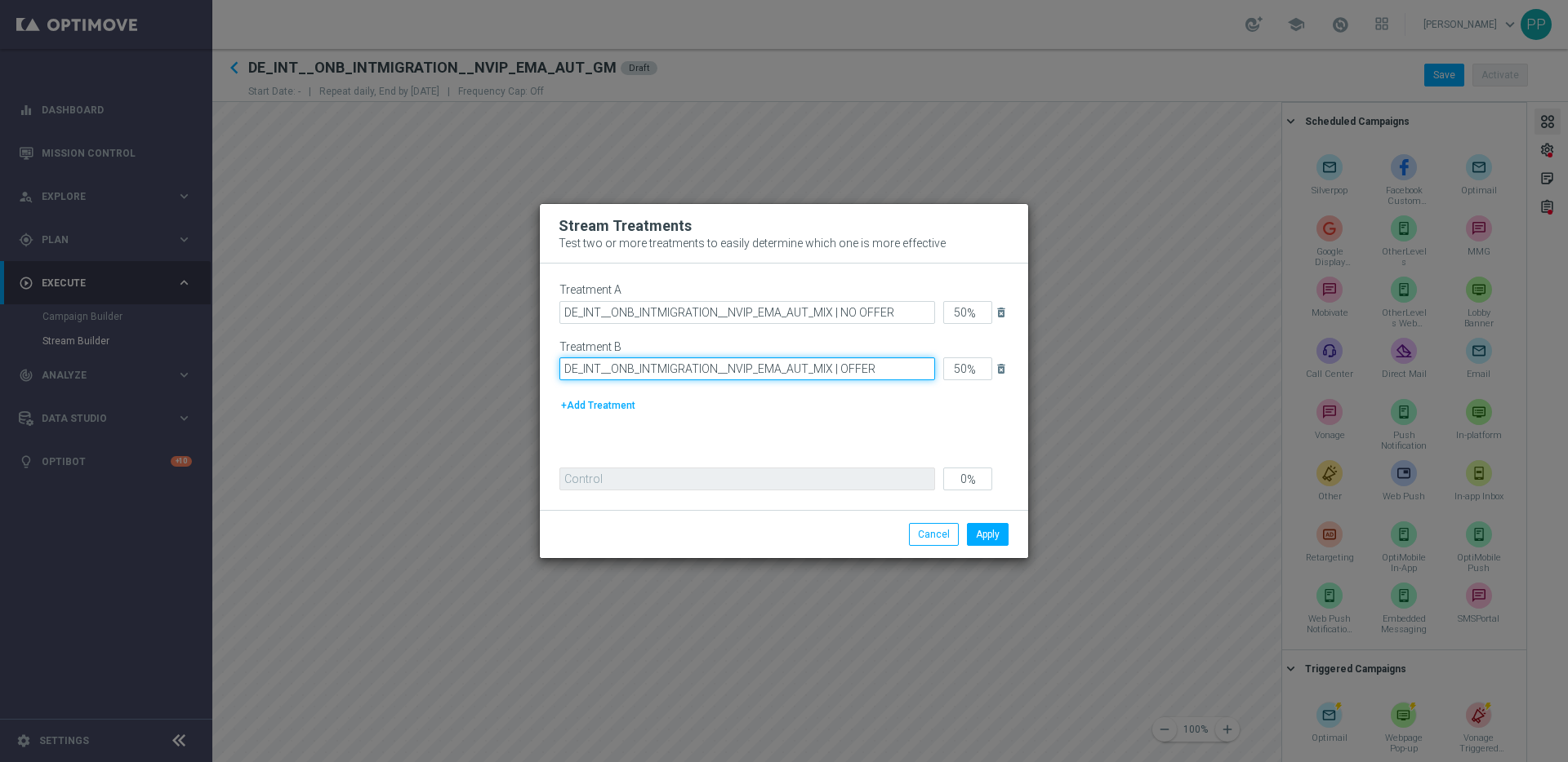
type input "DE_INT__ONB_INTMIGRATION__NVIP_EMA_AUT_MIX | OFFER"
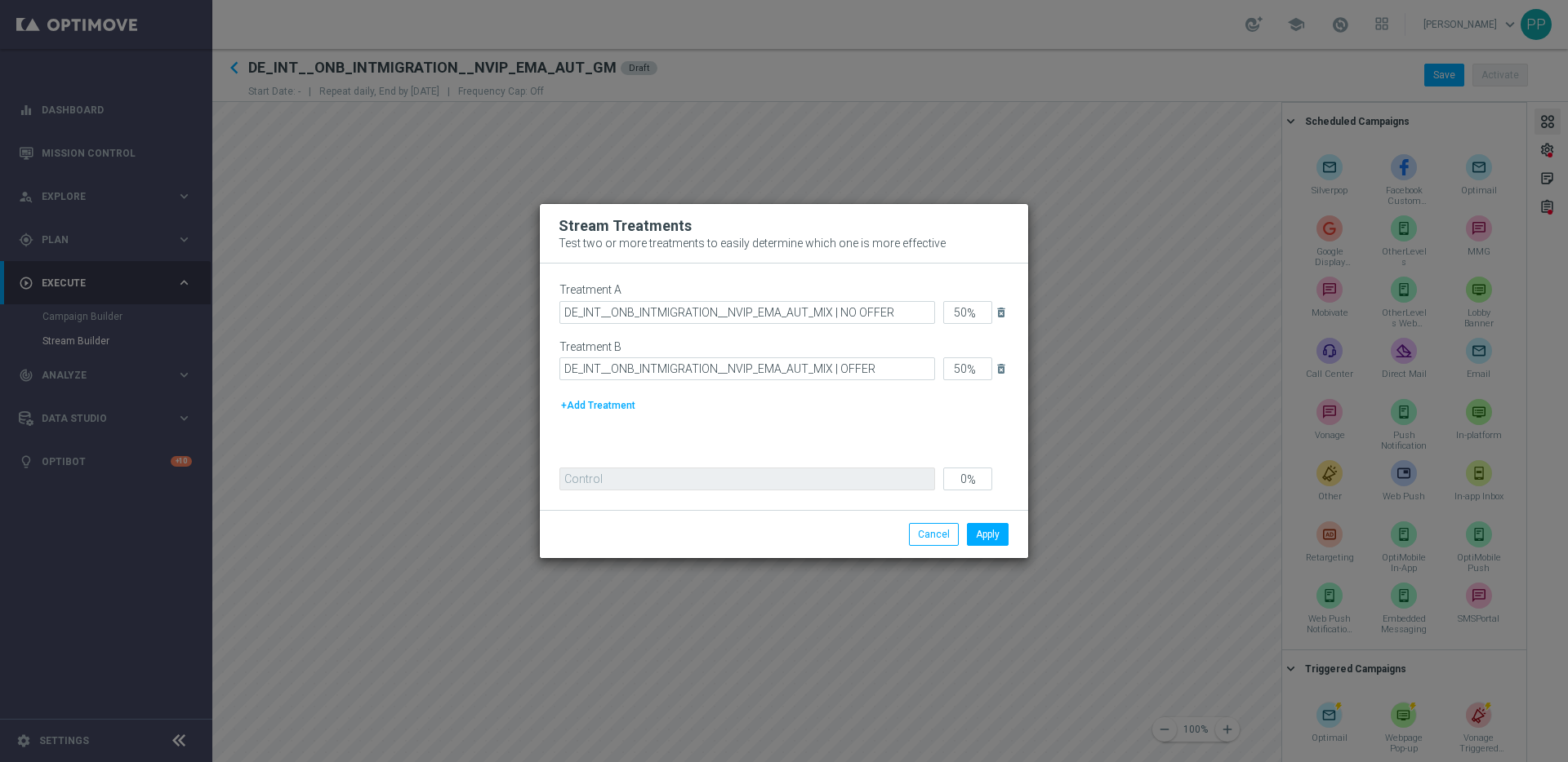
click at [874, 431] on div "Treatment A DE_INT__ONB_INTMIGRATION__NVIP_EMA_AUT_MIX | NO OFFER 50 % delete_f…" at bounding box center [784, 367] width 449 height 168
click at [994, 541] on button "Apply" at bounding box center [988, 534] width 42 height 23
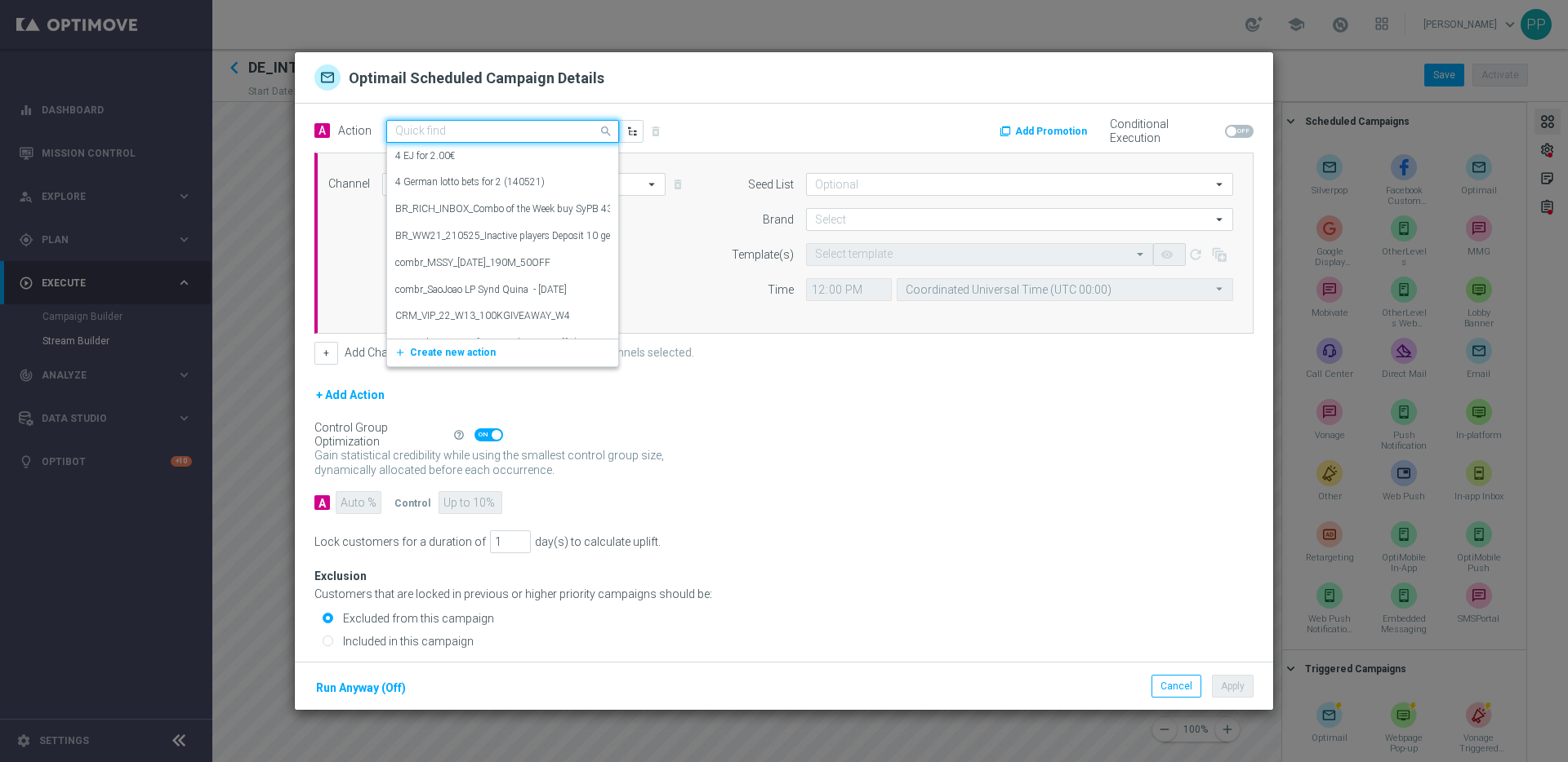
click at [503, 130] on input "text" at bounding box center [485, 132] width 182 height 14
paste input "Novomatic games offer, 5€ bonus"
type input "Novomatic games offer, 5€ bonus"
click at [466, 184] on span "Create new action" at bounding box center [453, 182] width 86 height 12
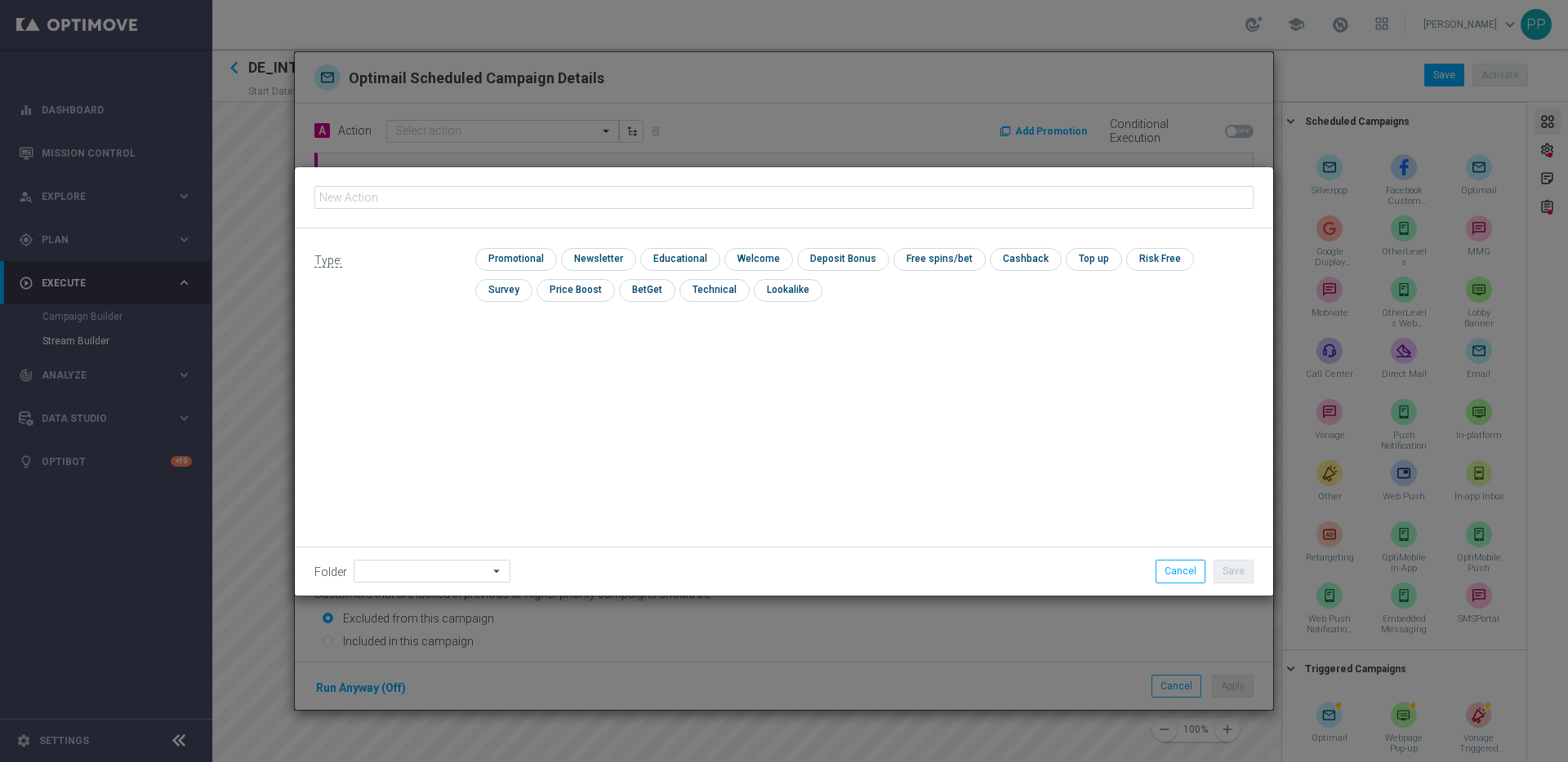
type input "Novomatic games offer, 5€ bonus"
click at [505, 256] on input "checkbox" at bounding box center [514, 259] width 78 height 22
checkbox input "true"
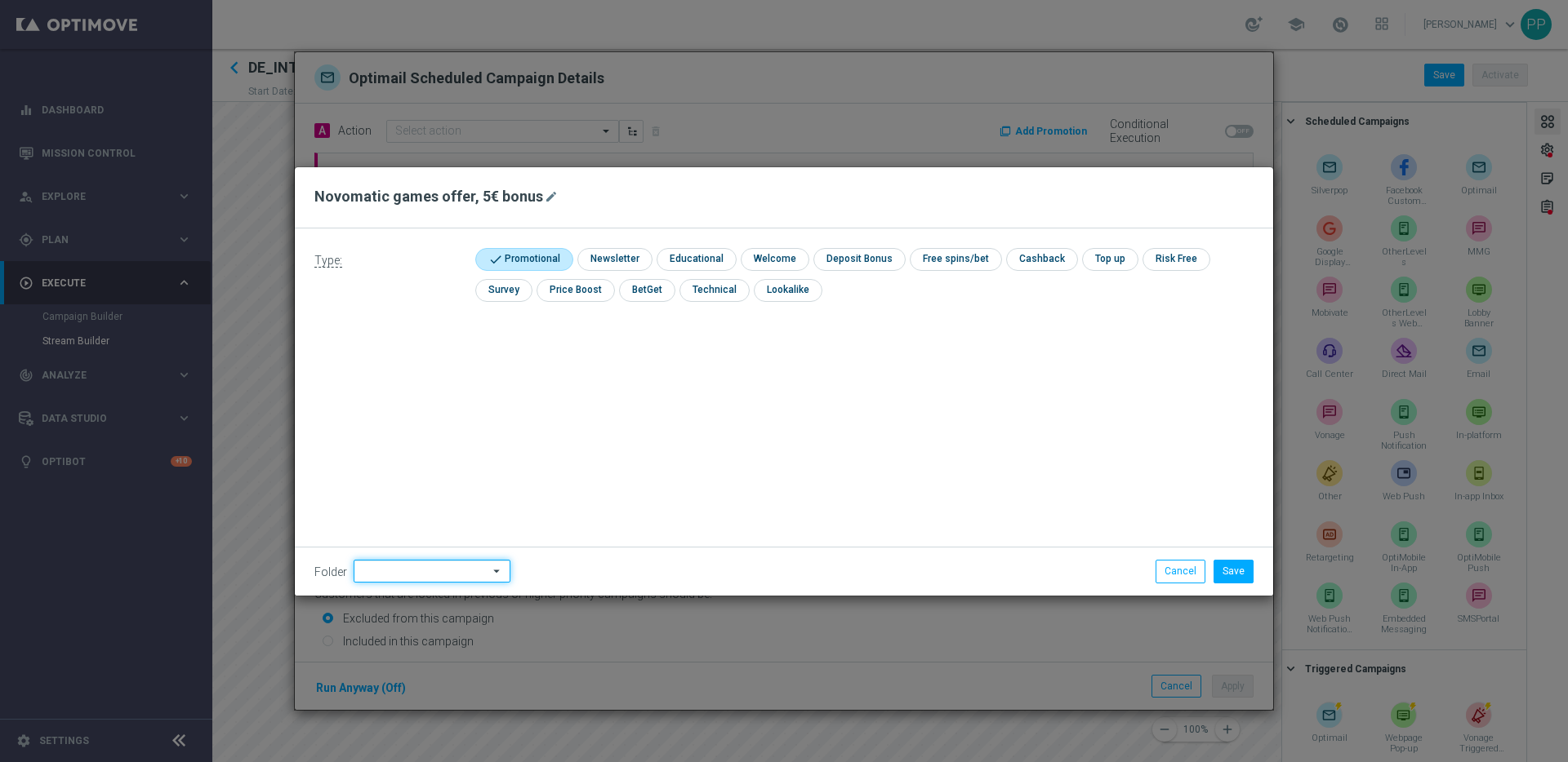
click at [408, 576] on input at bounding box center [432, 571] width 157 height 23
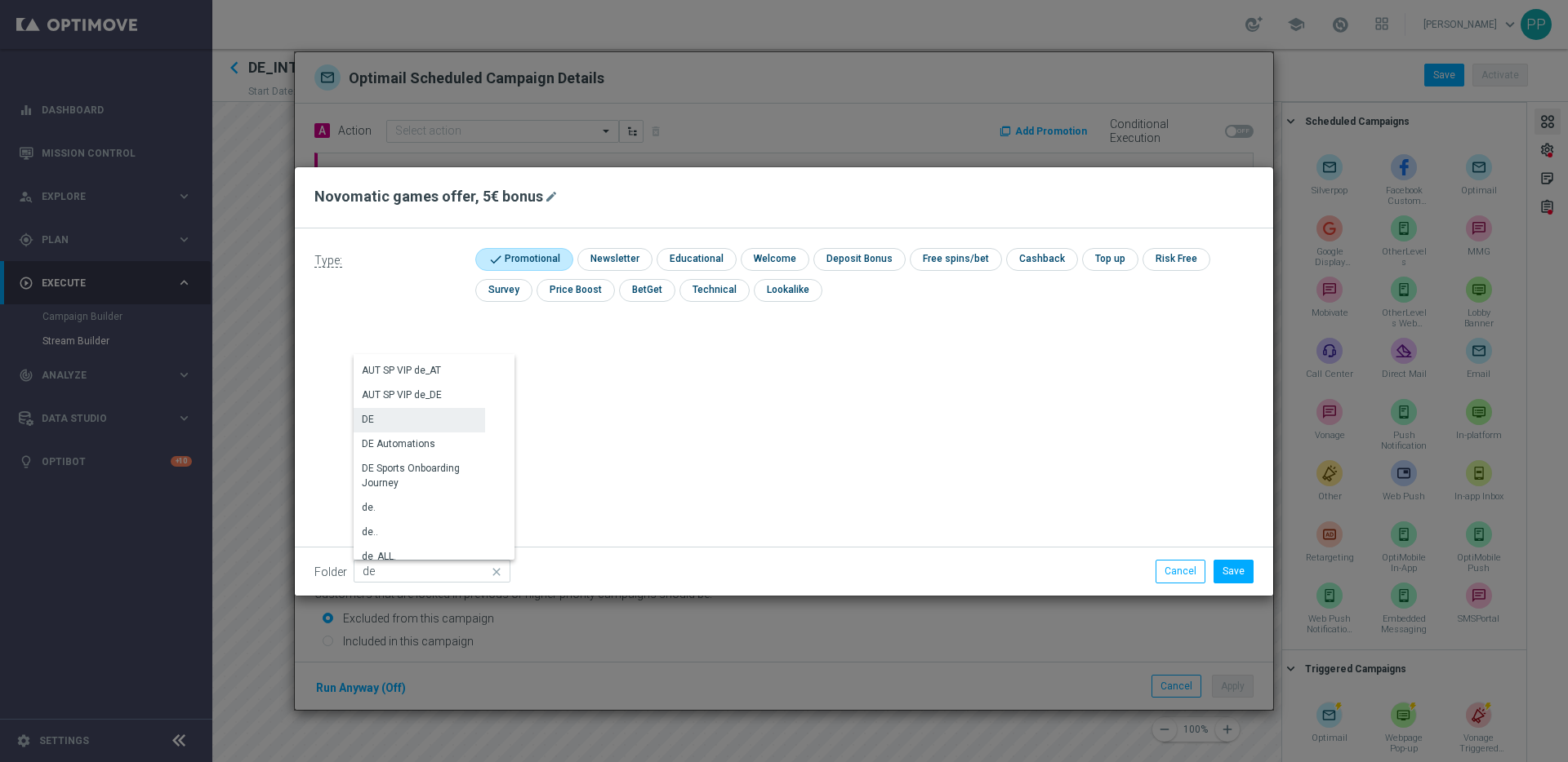
click at [377, 419] on div "DE" at bounding box center [419, 419] width 132 height 23
type input "DE"
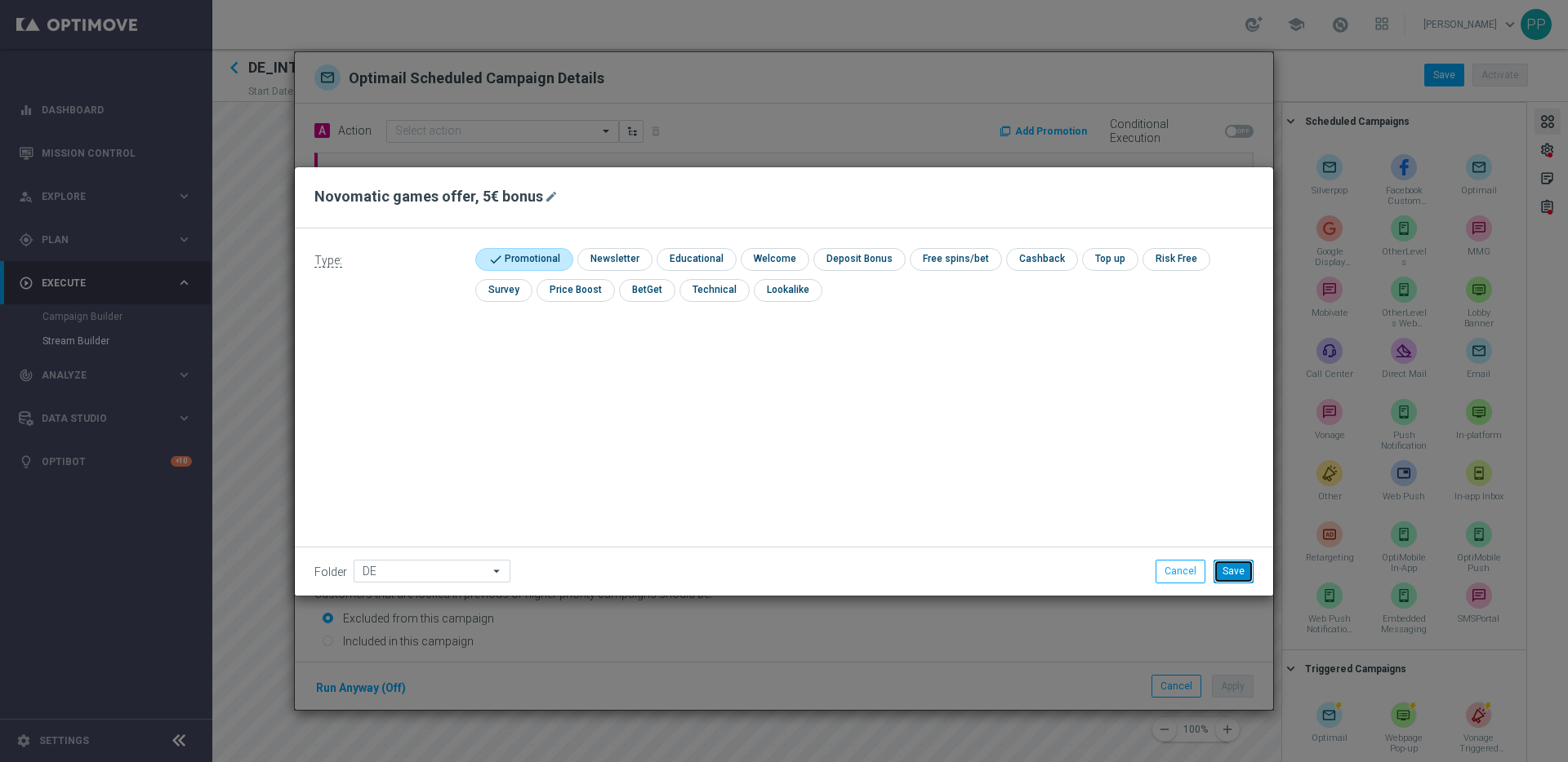
click at [1235, 570] on button "Save" at bounding box center [1233, 571] width 40 height 23
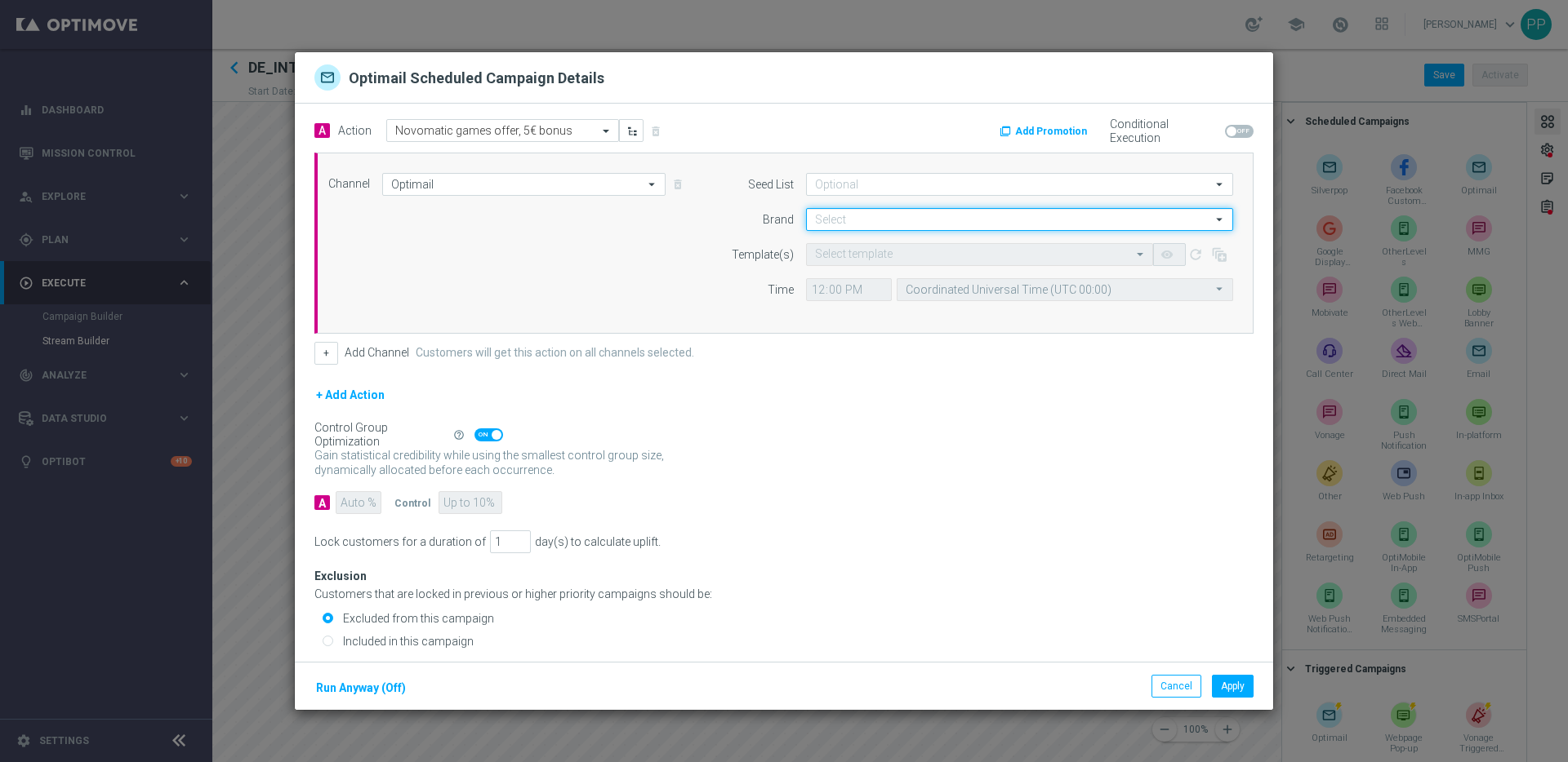
click at [854, 220] on input at bounding box center [1019, 219] width 427 height 23
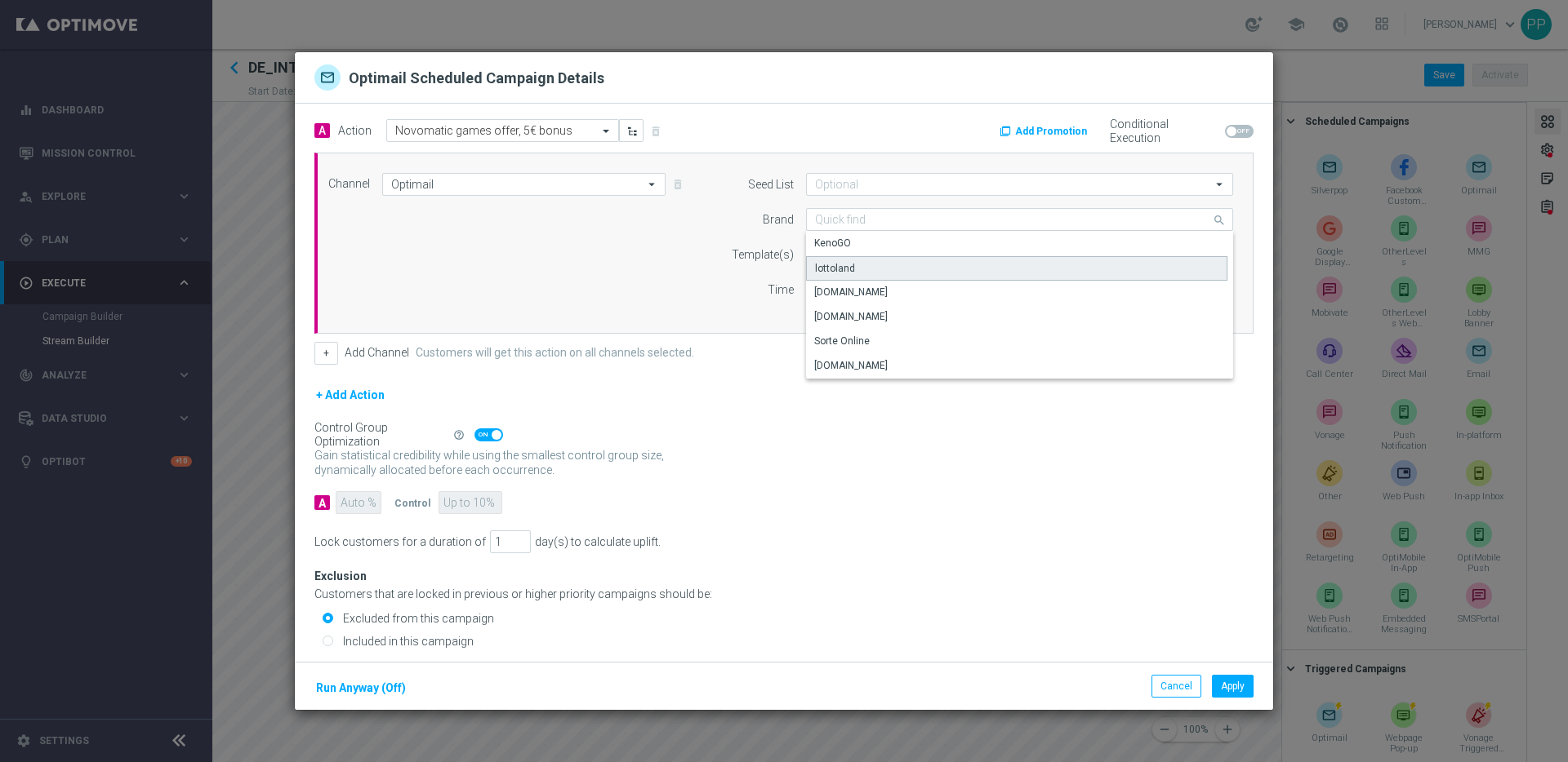
click at [846, 262] on div "lottoland" at bounding box center [1016, 268] width 421 height 24
type input "lottoland"
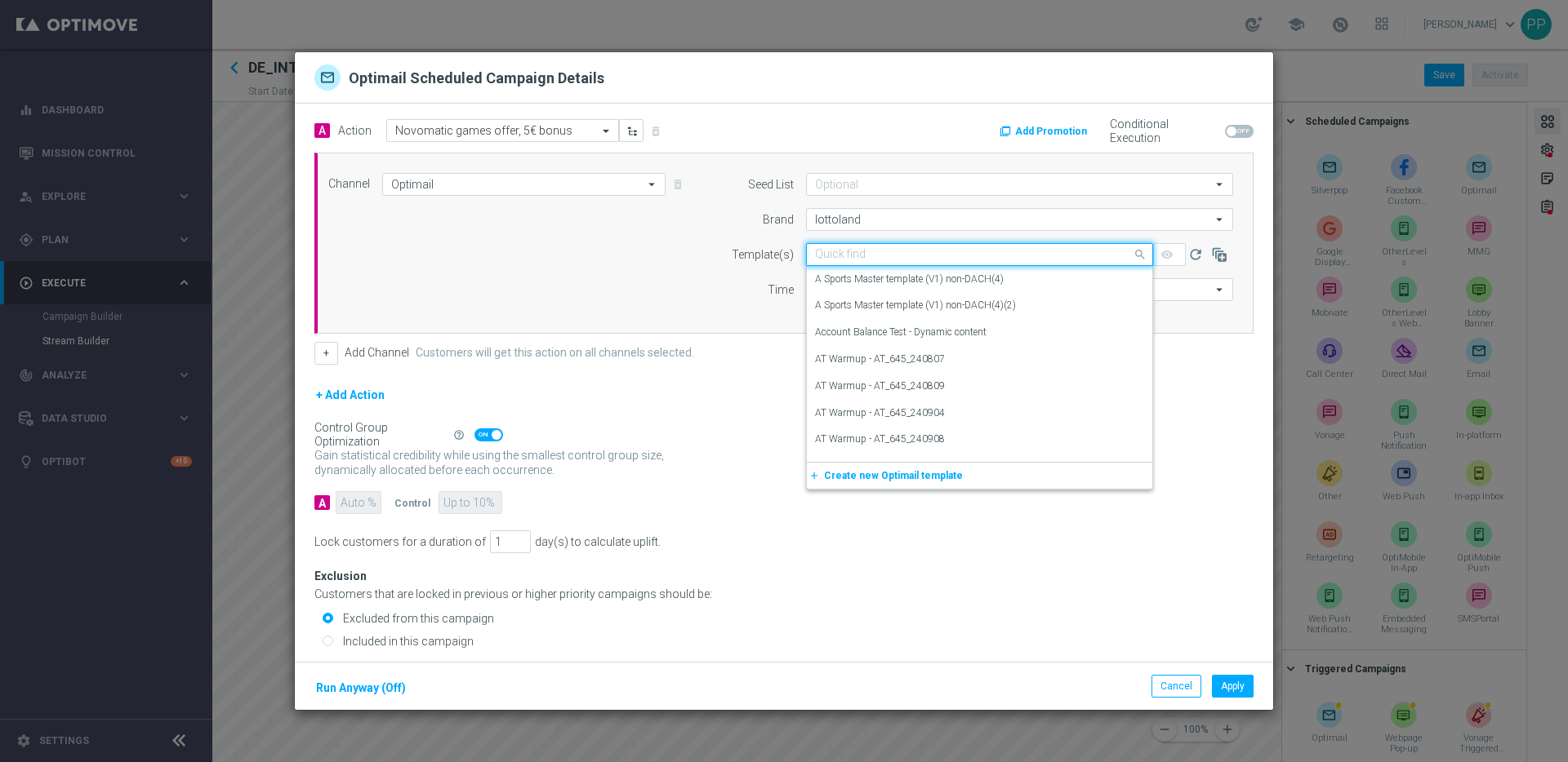
click at [836, 251] on input "text" at bounding box center [963, 255] width 296 height 14
paste input "DE_INT__NOVOMATIC_OFFER__NVIP_EMA_AUT_GM"
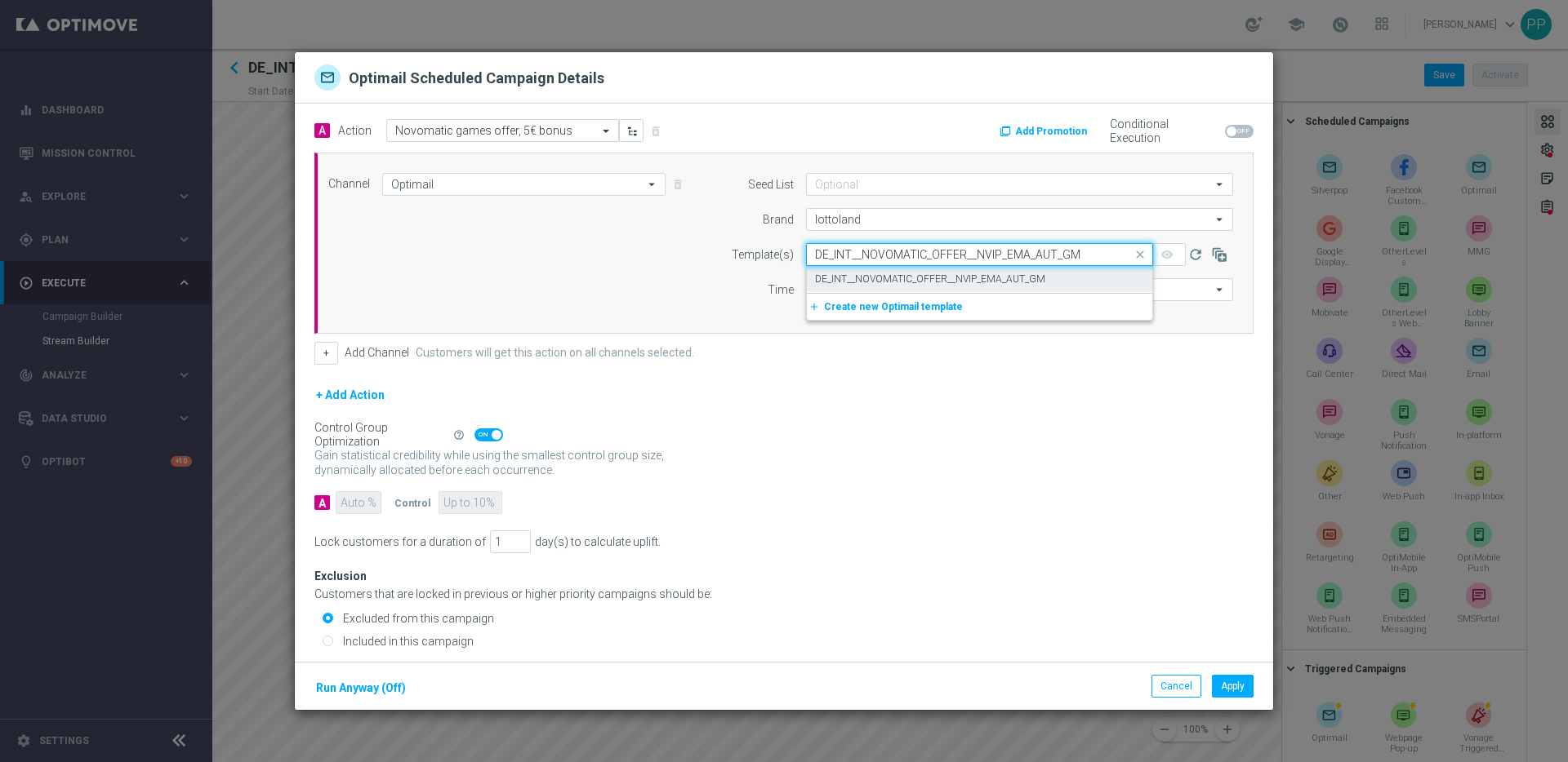
click at [831, 274] on label "DE_INT__NOVOMATIC_OFFER__NVIP_EMA_AUT_GM" at bounding box center [930, 279] width 231 height 14
type input "DE_INT__NOVOMATIC_OFFER__NVIP_EMA_AUT_GM"
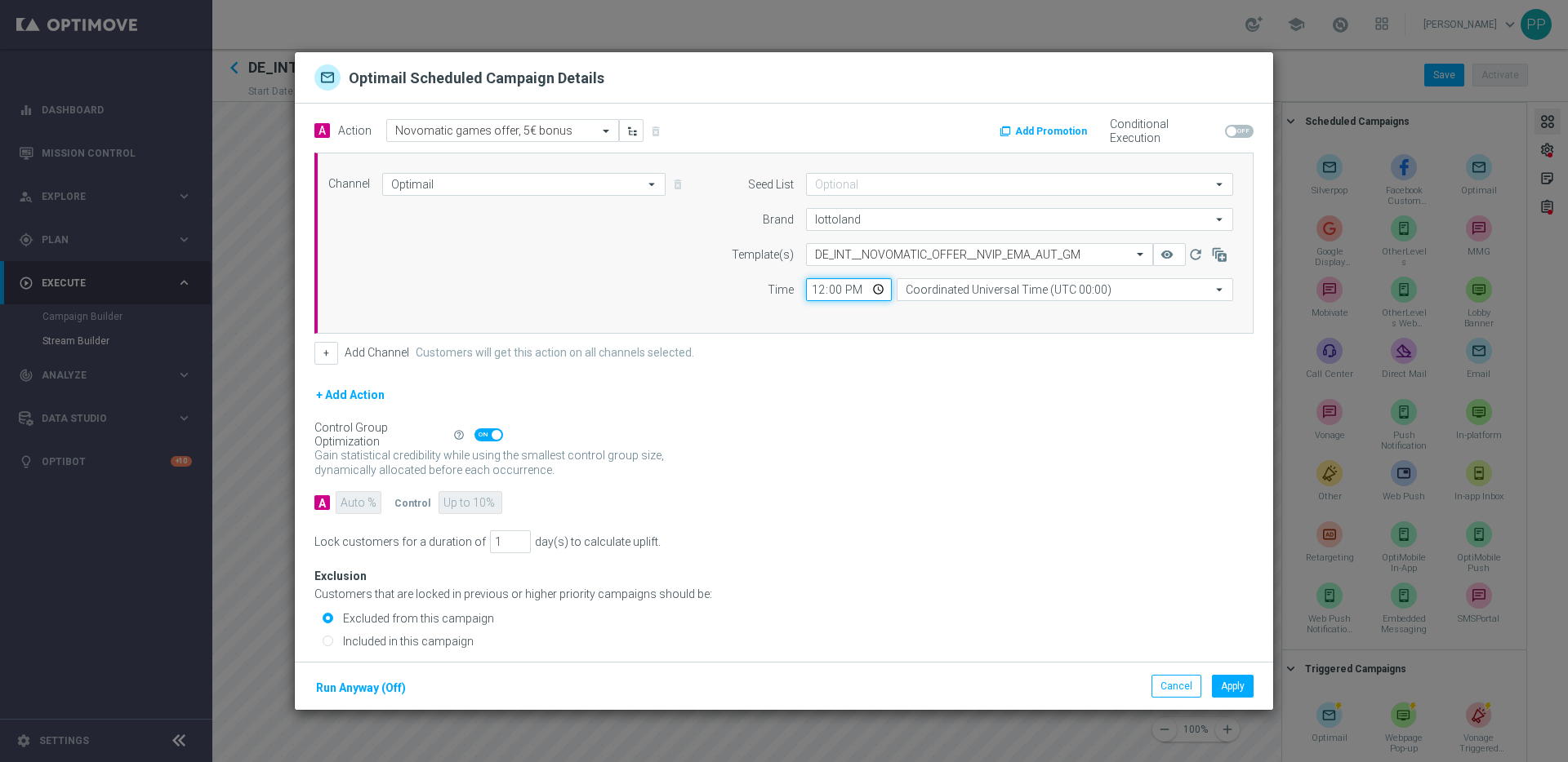
click at [807, 291] on input "12:00" at bounding box center [849, 289] width 86 height 23
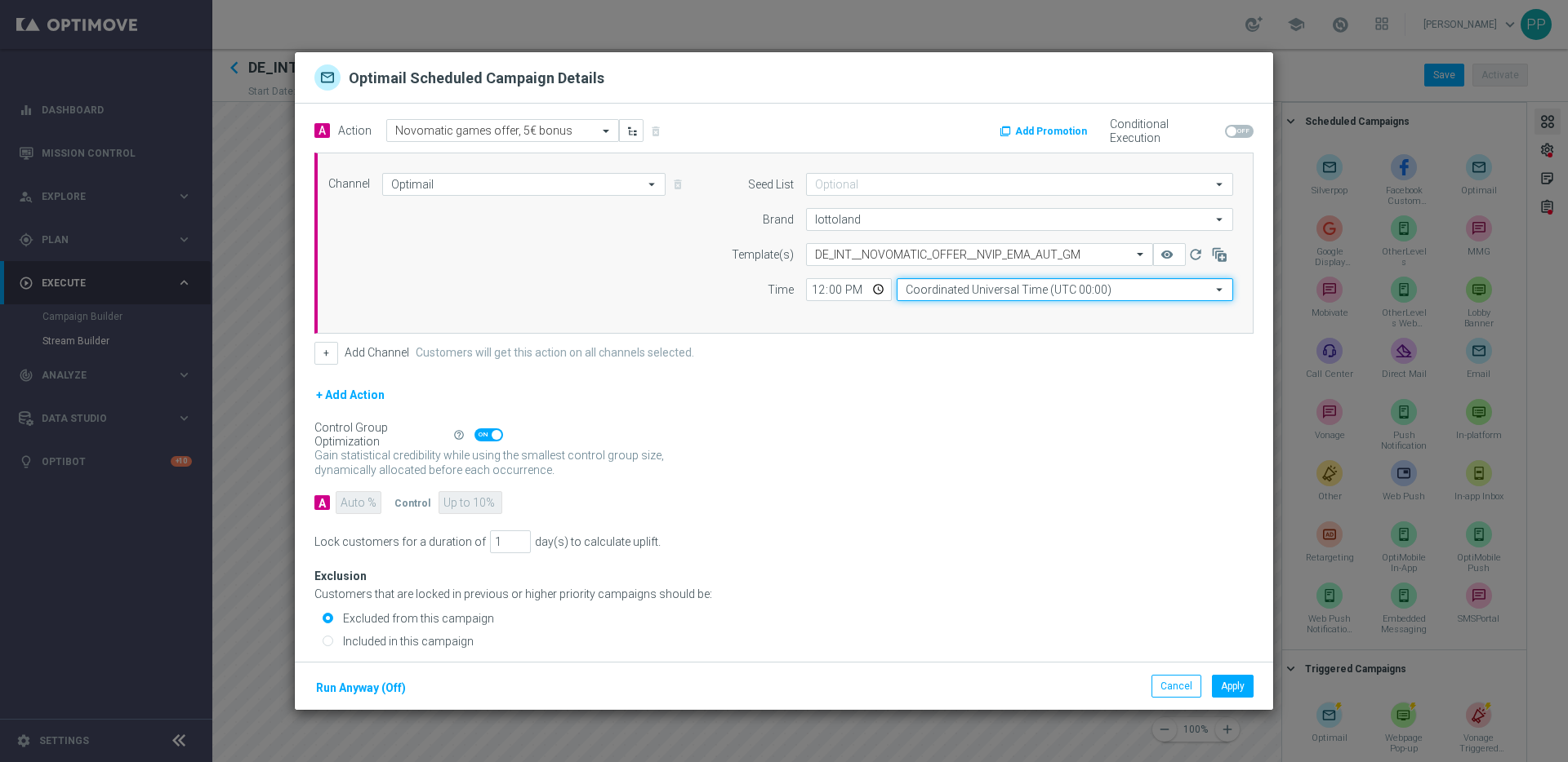
click at [936, 286] on input "Coordinated Universal Time (UTC 00:00)" at bounding box center [1064, 289] width 336 height 23
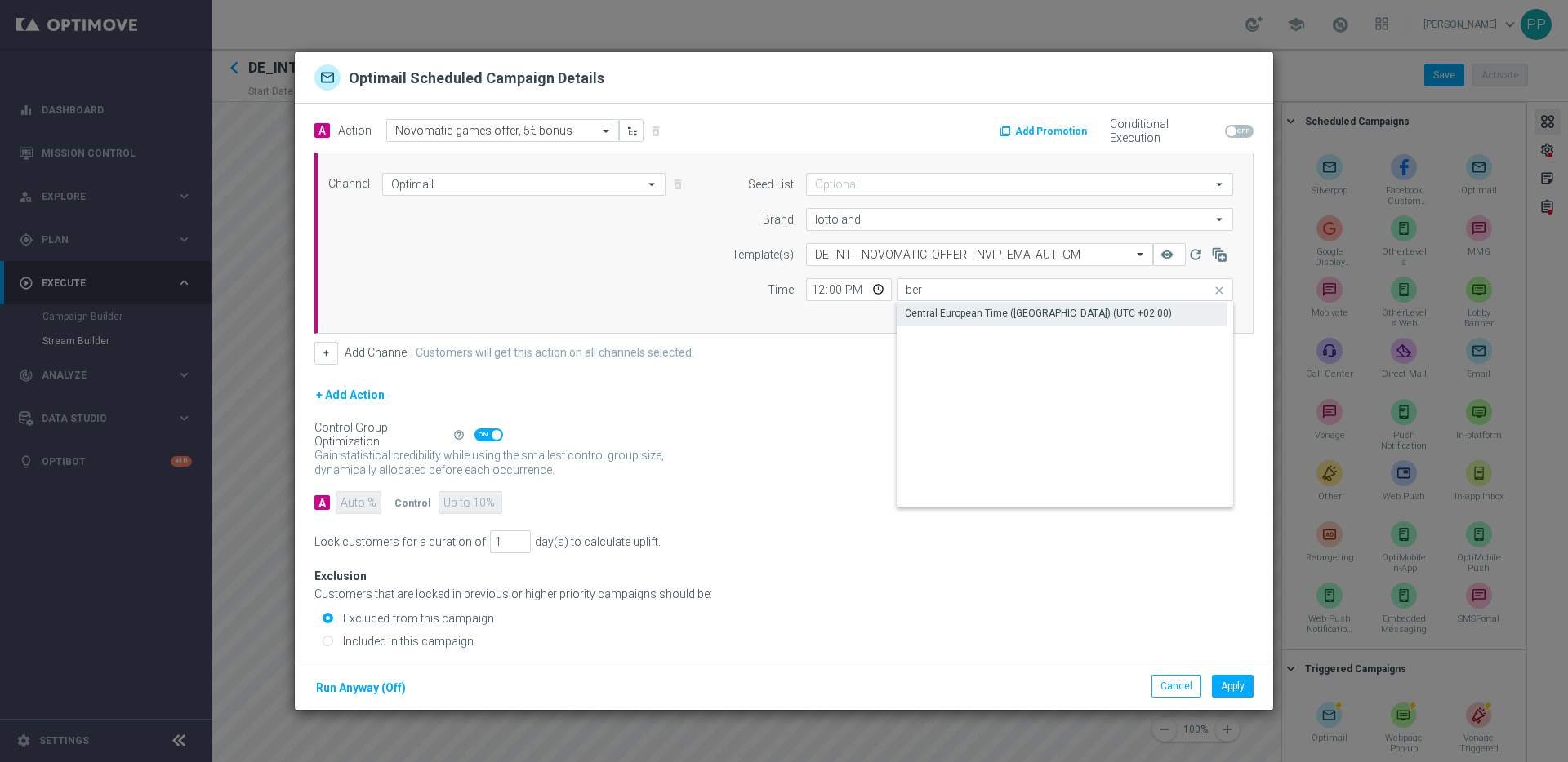
click at [940, 309] on div "Central European Time (Berlin) (UTC +02:00)" at bounding box center [1038, 314] width 267 height 15
type input "Central European Time (Berlin) (UTC +02:00)"
click at [333, 642] on div "Included in this campaign" at bounding box center [788, 642] width 931 height 15
click at [330, 640] on input "Included in this campaign" at bounding box center [328, 642] width 11 height 11
radio input "true"
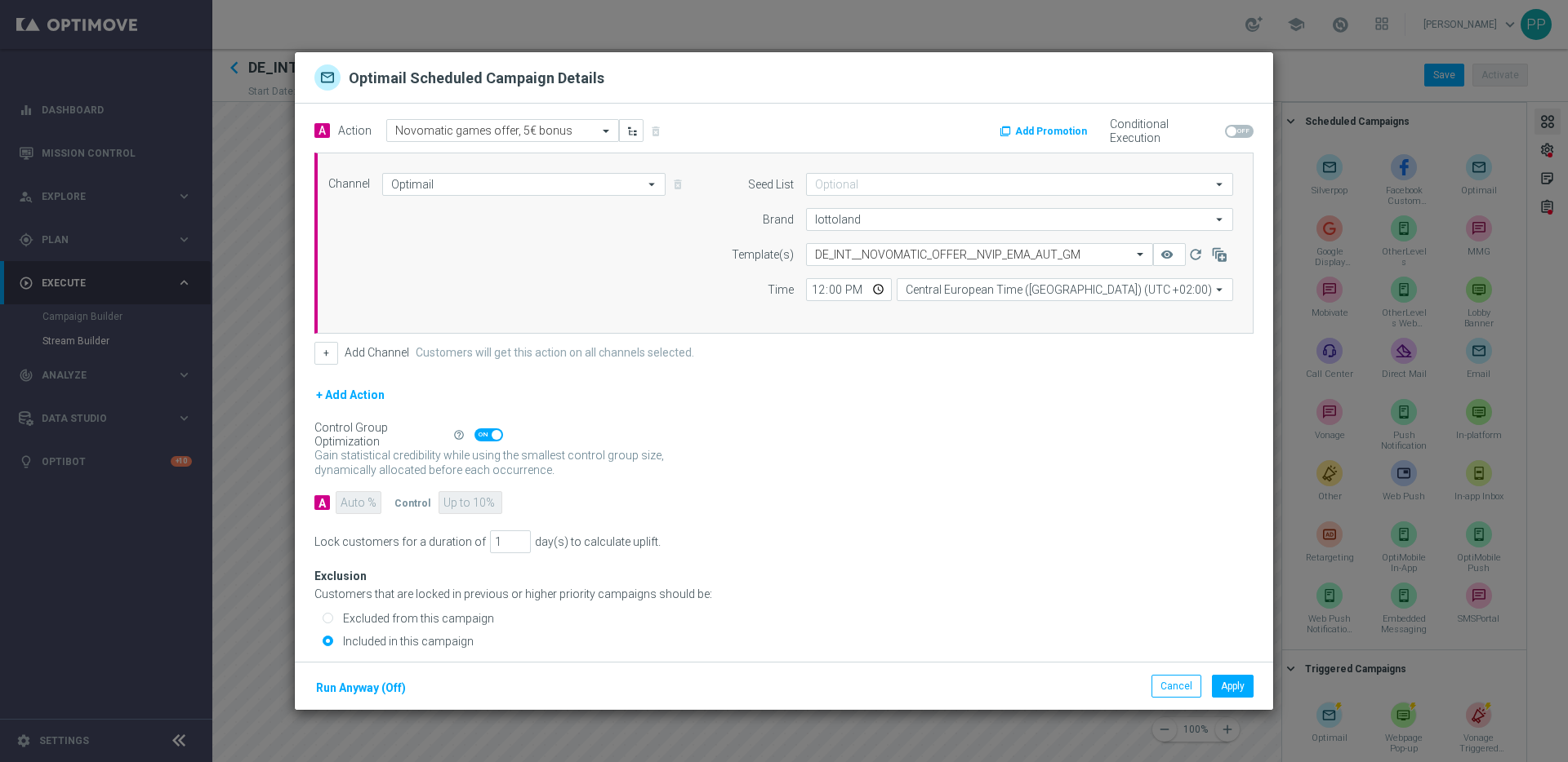
click at [490, 436] on span at bounding box center [489, 435] width 29 height 13
click at [490, 436] on input "checkbox" at bounding box center [489, 435] width 29 height 13
checkbox input "false"
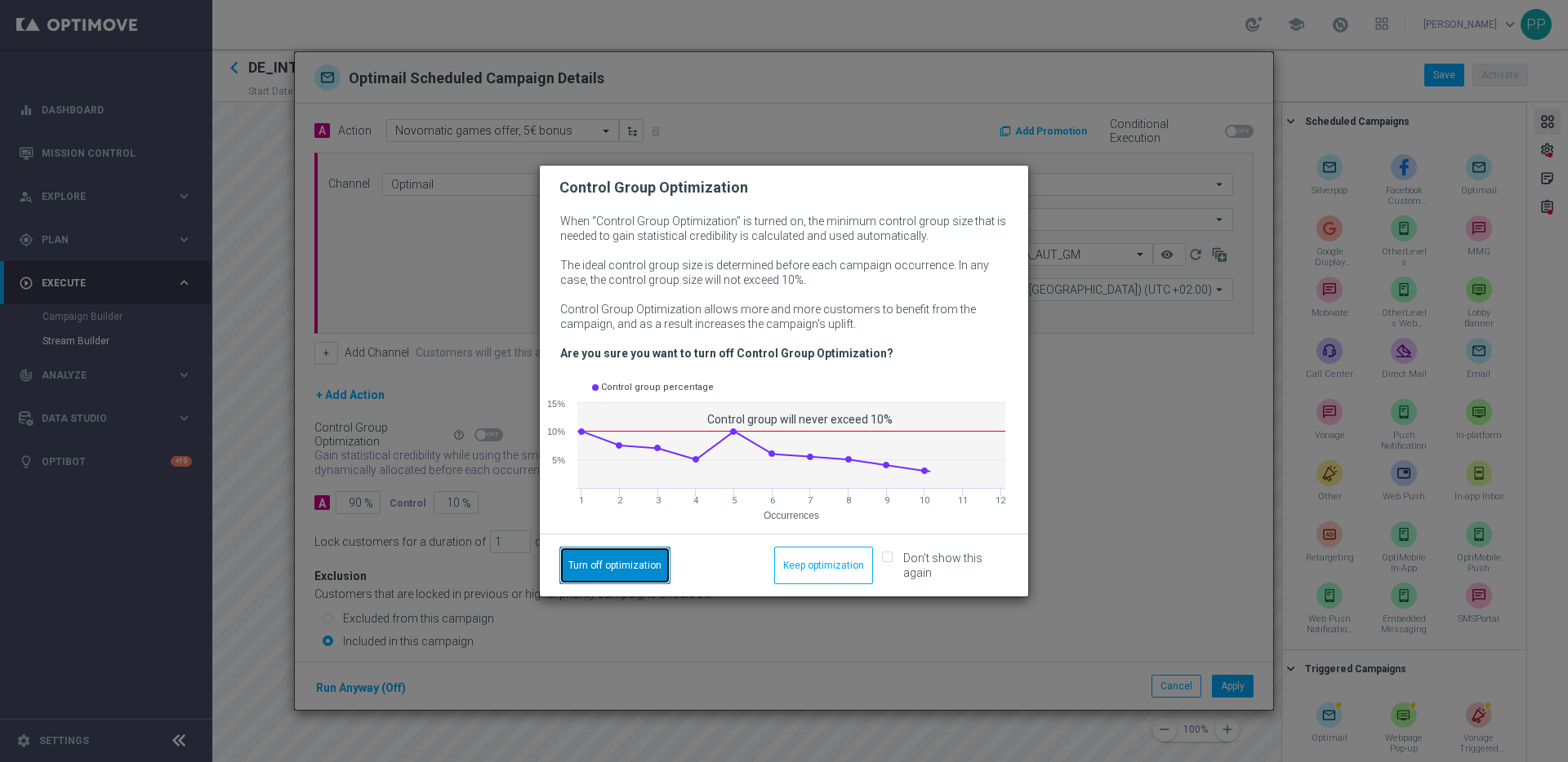
click at [603, 567] on button "Turn off optimization" at bounding box center [615, 565] width 111 height 38
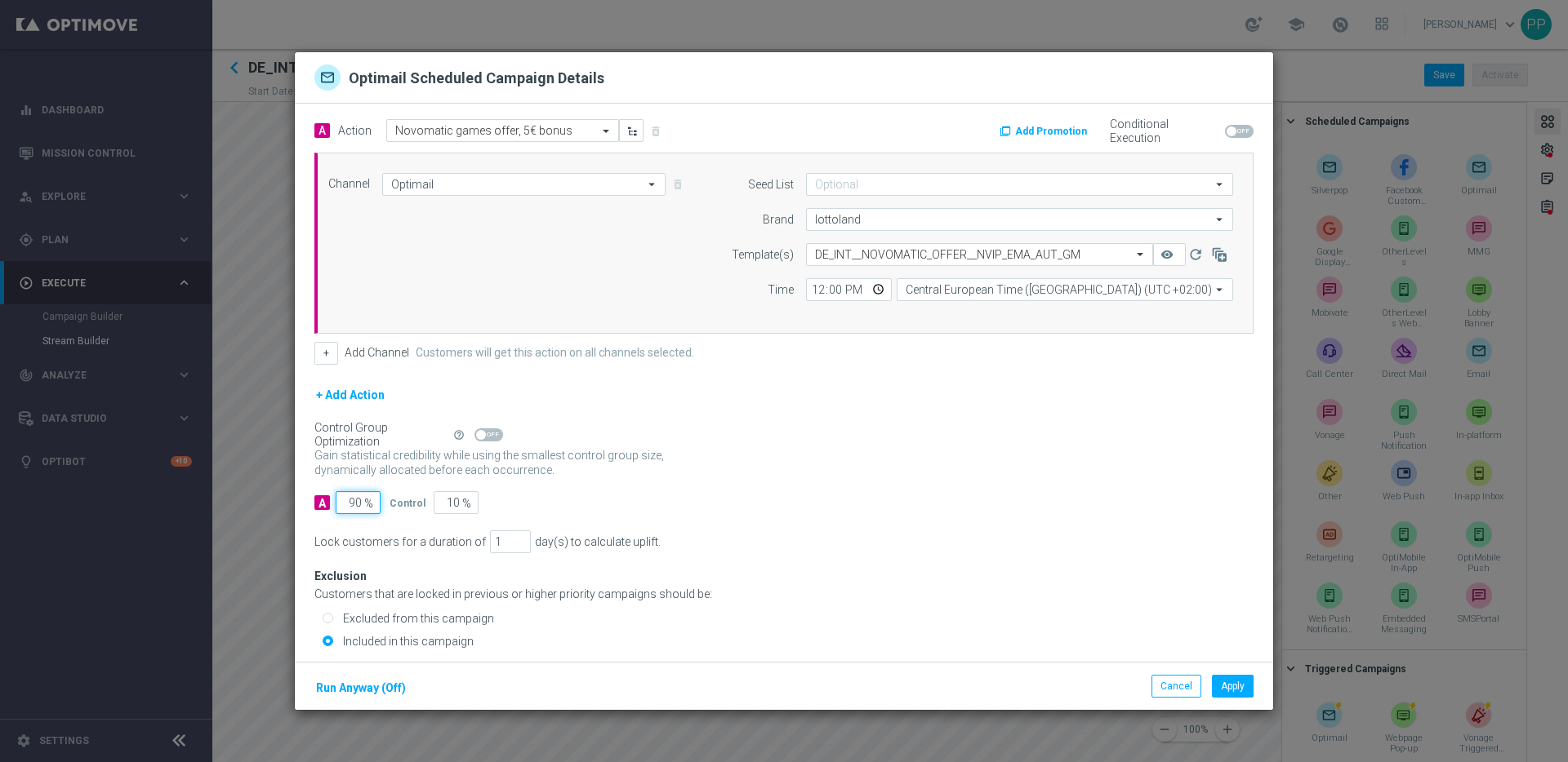
click at [357, 504] on input "90" at bounding box center [358, 502] width 45 height 23
type input "0"
type input "100"
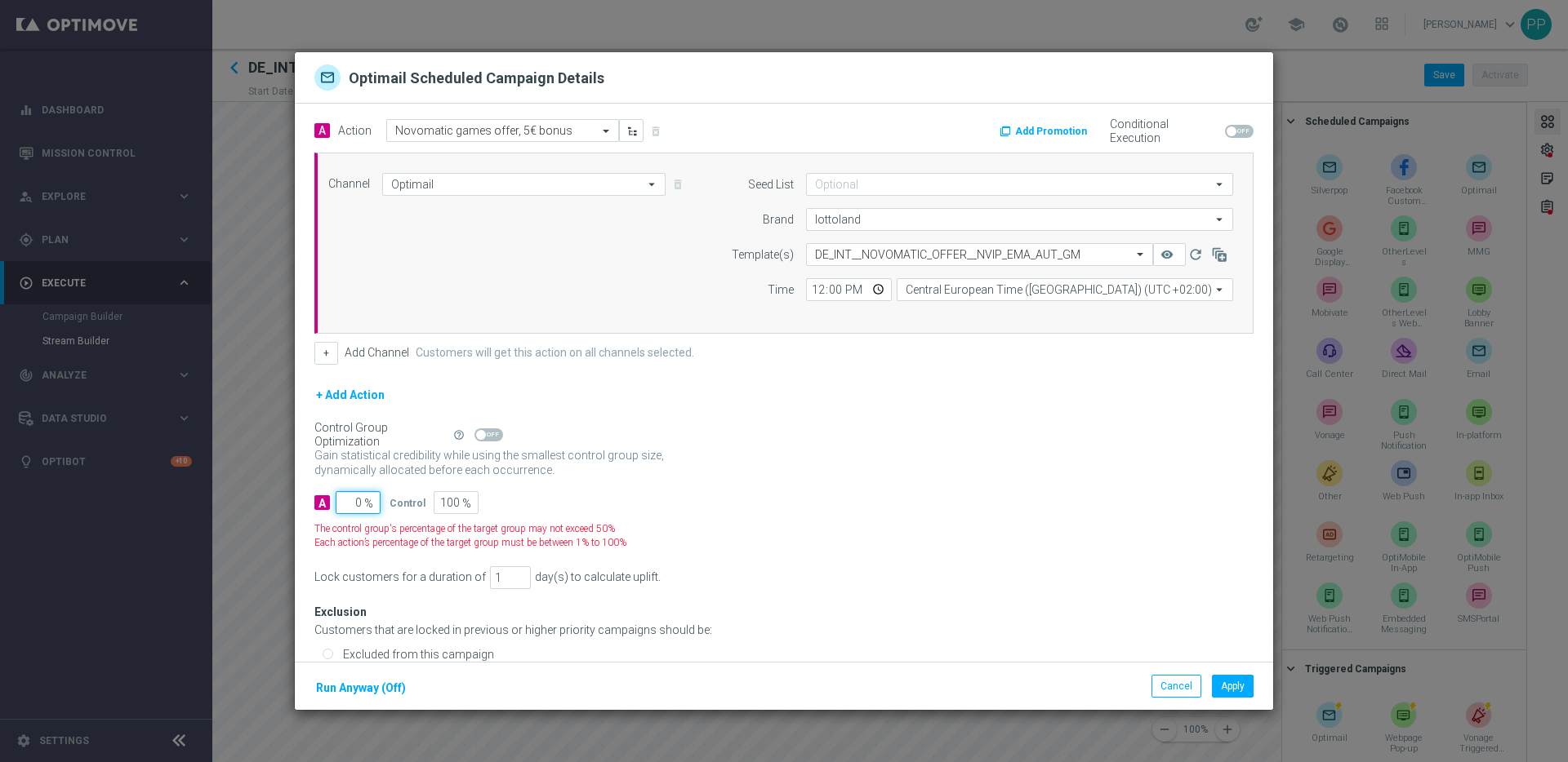
type input "10"
type input "90"
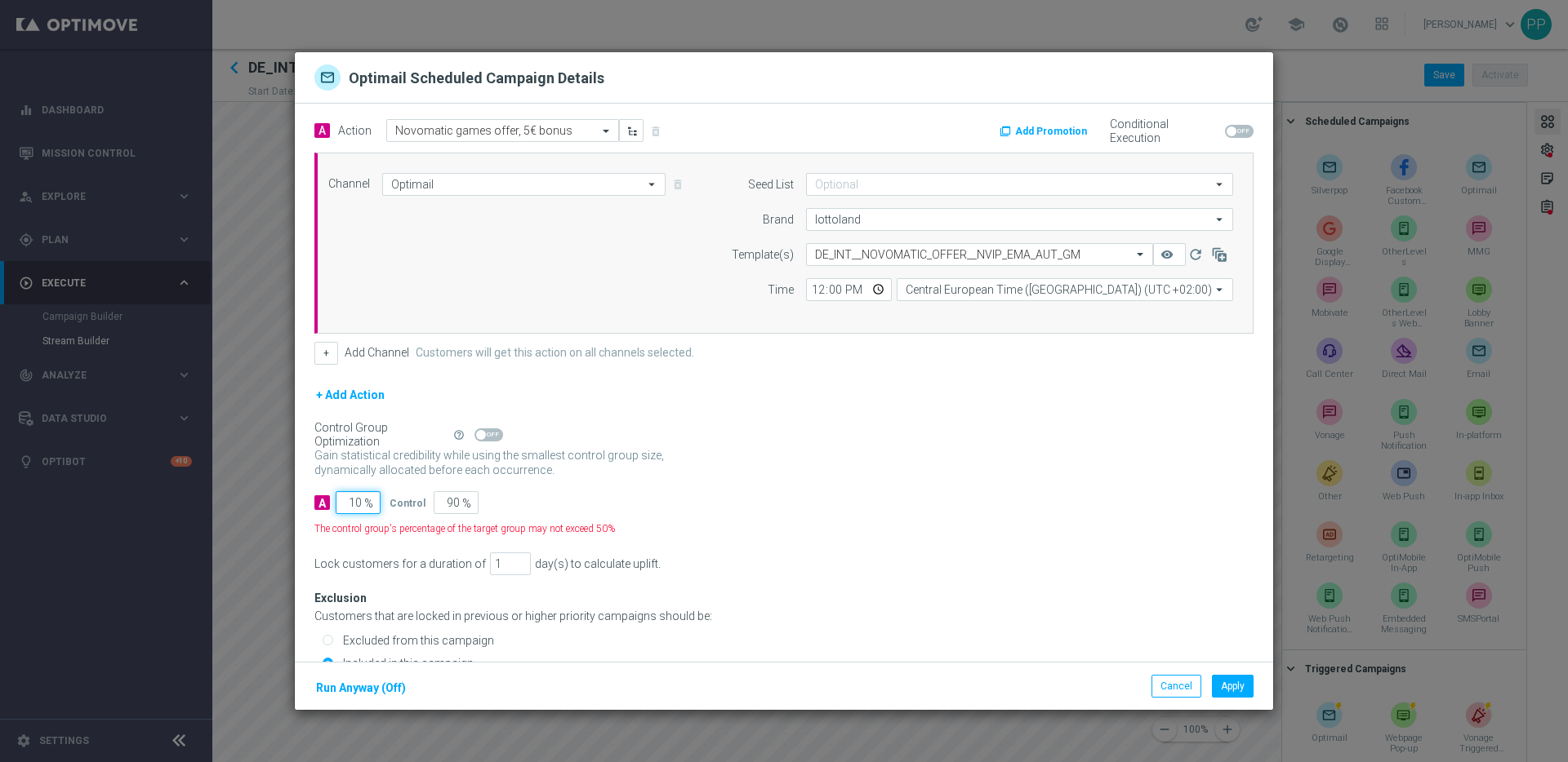
type input "100"
type input "0"
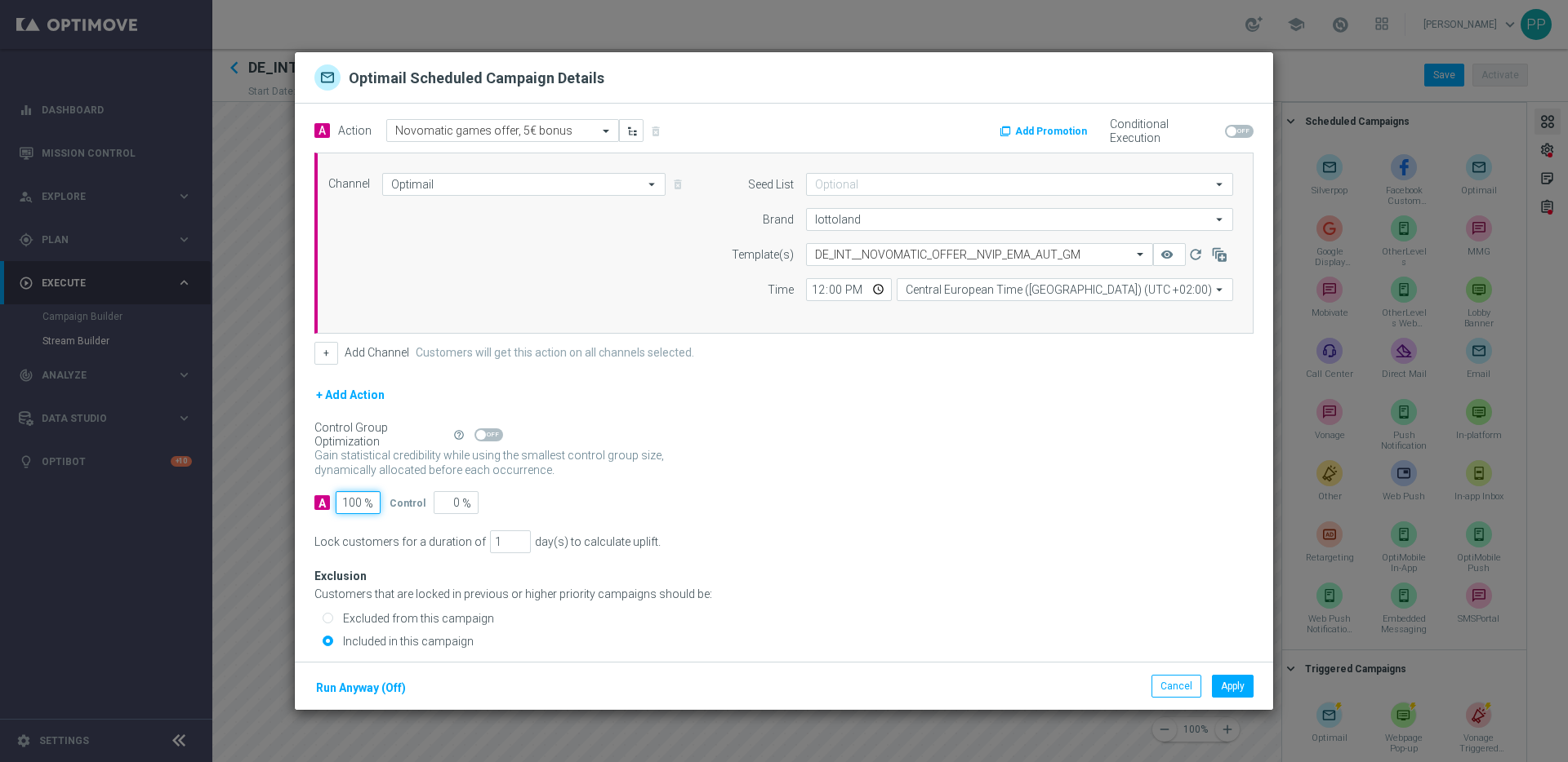
type input "100"
click at [652, 493] on div "A 100 % Control 0 %" at bounding box center [784, 502] width 939 height 23
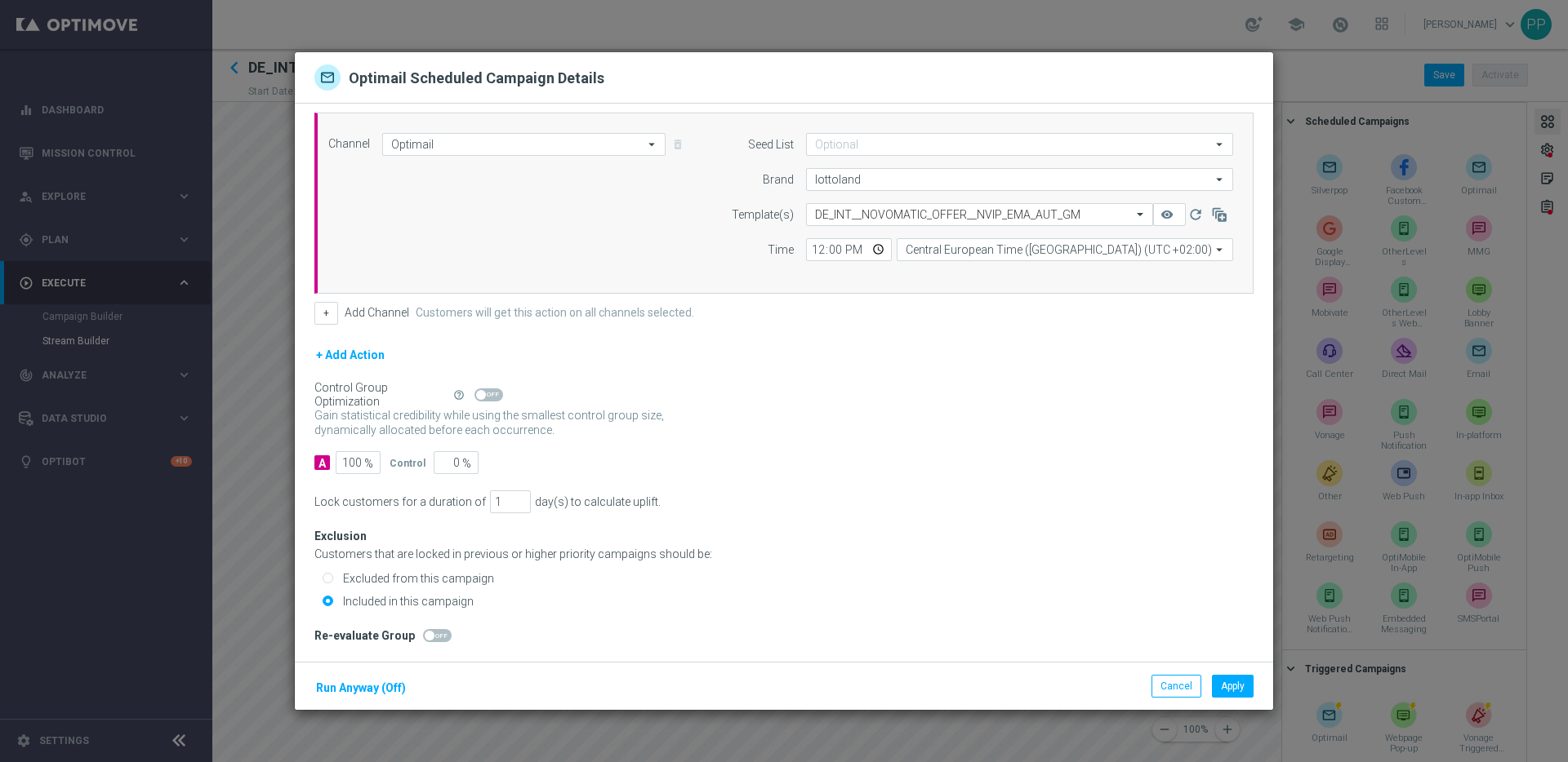
scroll to position [41, 0]
click at [1234, 685] on button "Apply" at bounding box center [1233, 686] width 42 height 23
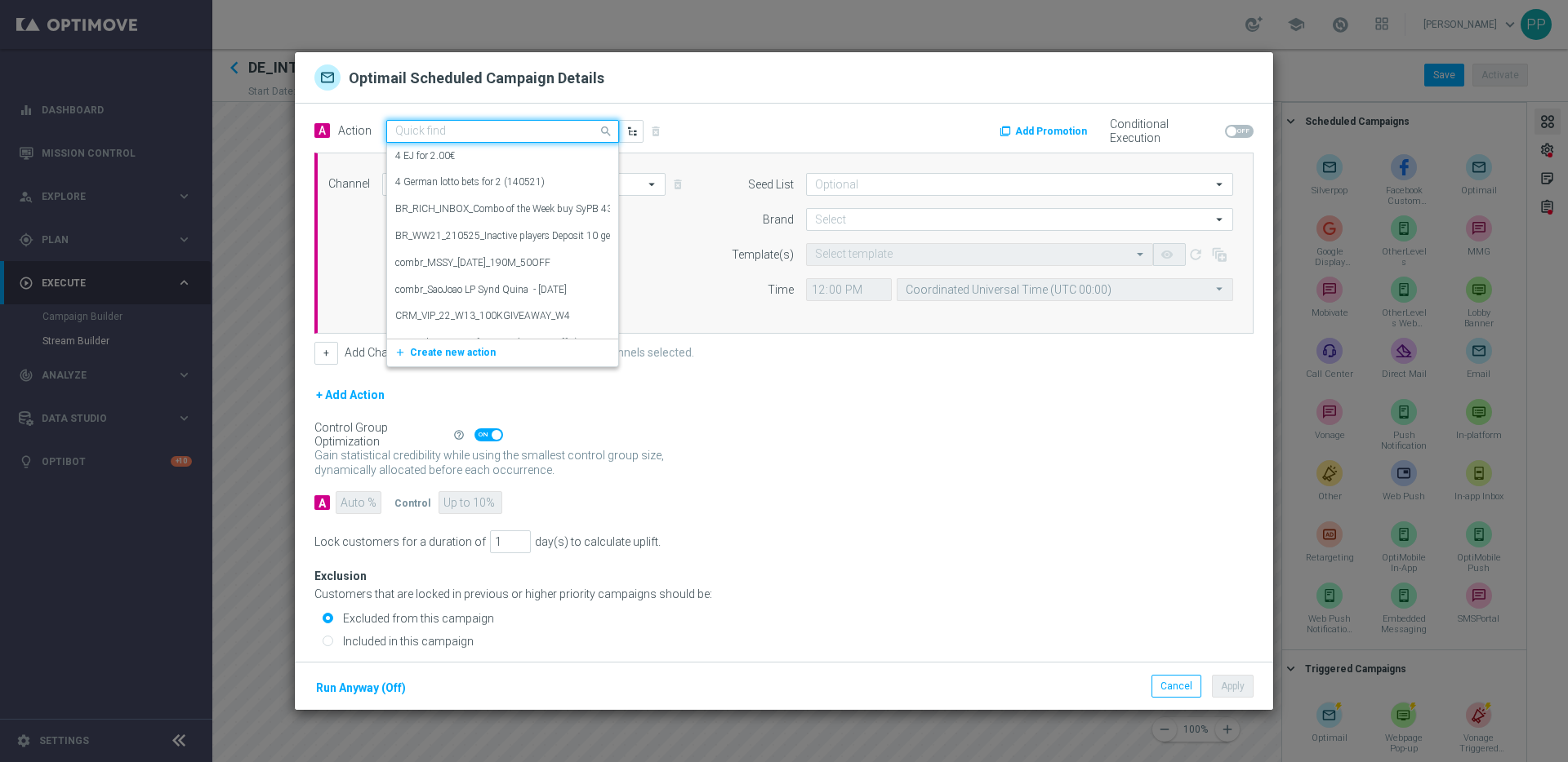
click at [455, 130] on input "text" at bounding box center [485, 132] width 182 height 14
paste input "Live games offer, 5€ bonus"
type input "Live games offer, 5€ bonus"
click at [454, 176] on span "Create new action" at bounding box center [453, 182] width 86 height 12
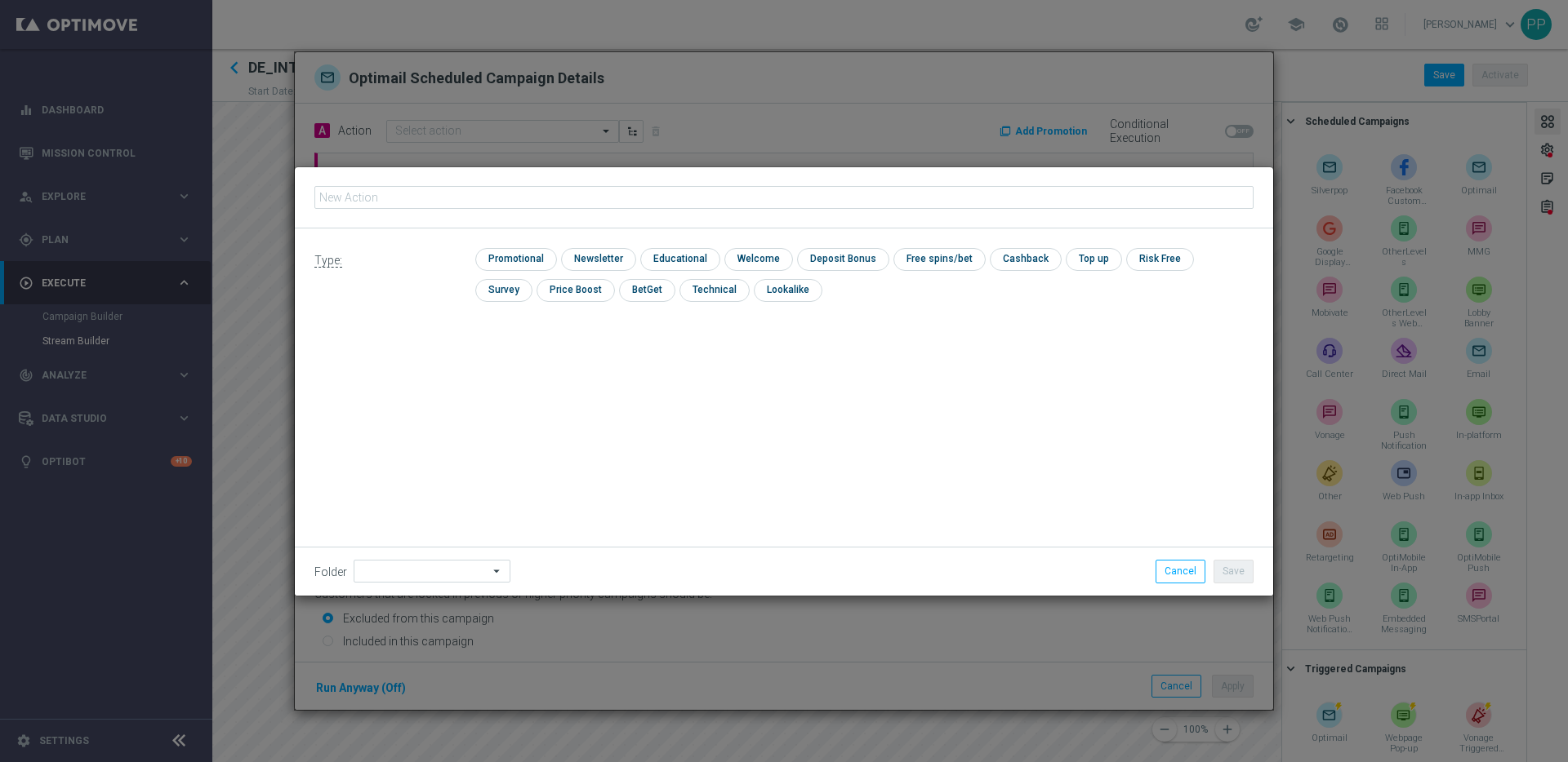
type input "Live games offer, 5€ bonus"
click at [493, 256] on input "checkbox" at bounding box center [514, 259] width 78 height 22
checkbox input "true"
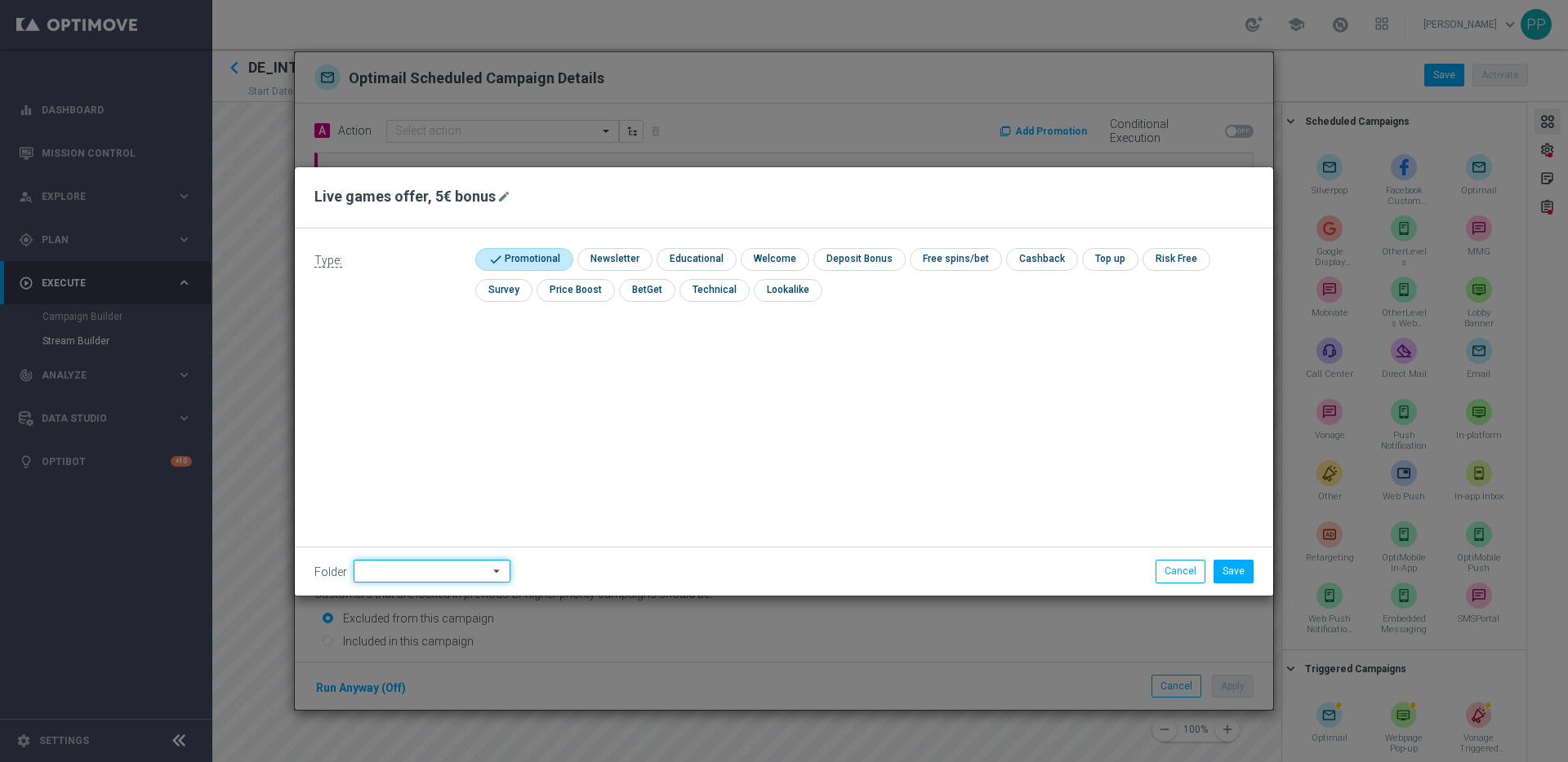
click at [422, 577] on input at bounding box center [432, 571] width 157 height 23
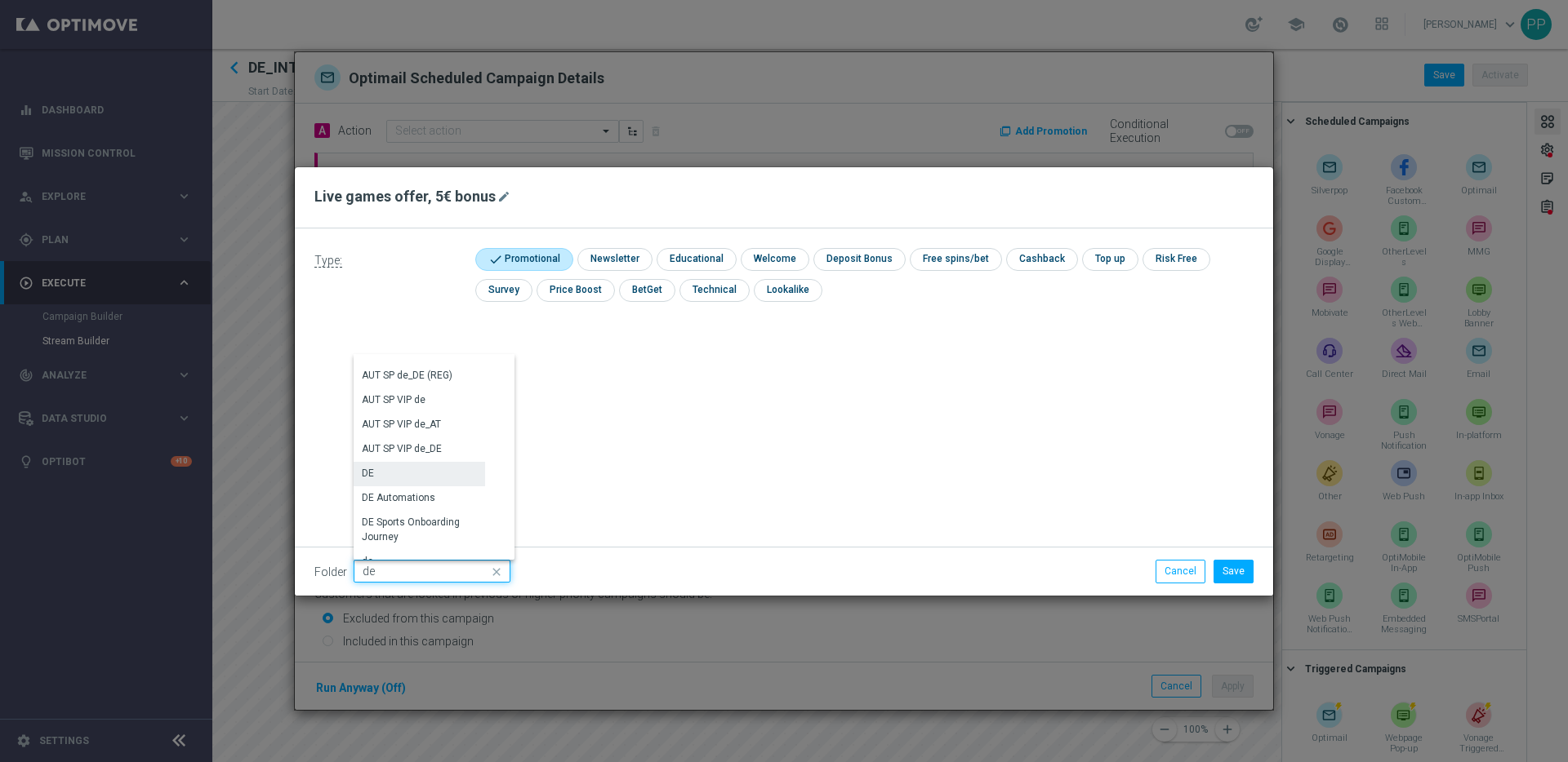
scroll to position [1614, 0]
click at [392, 468] on div "DE" at bounding box center [419, 466] width 132 height 23
type input "DE"
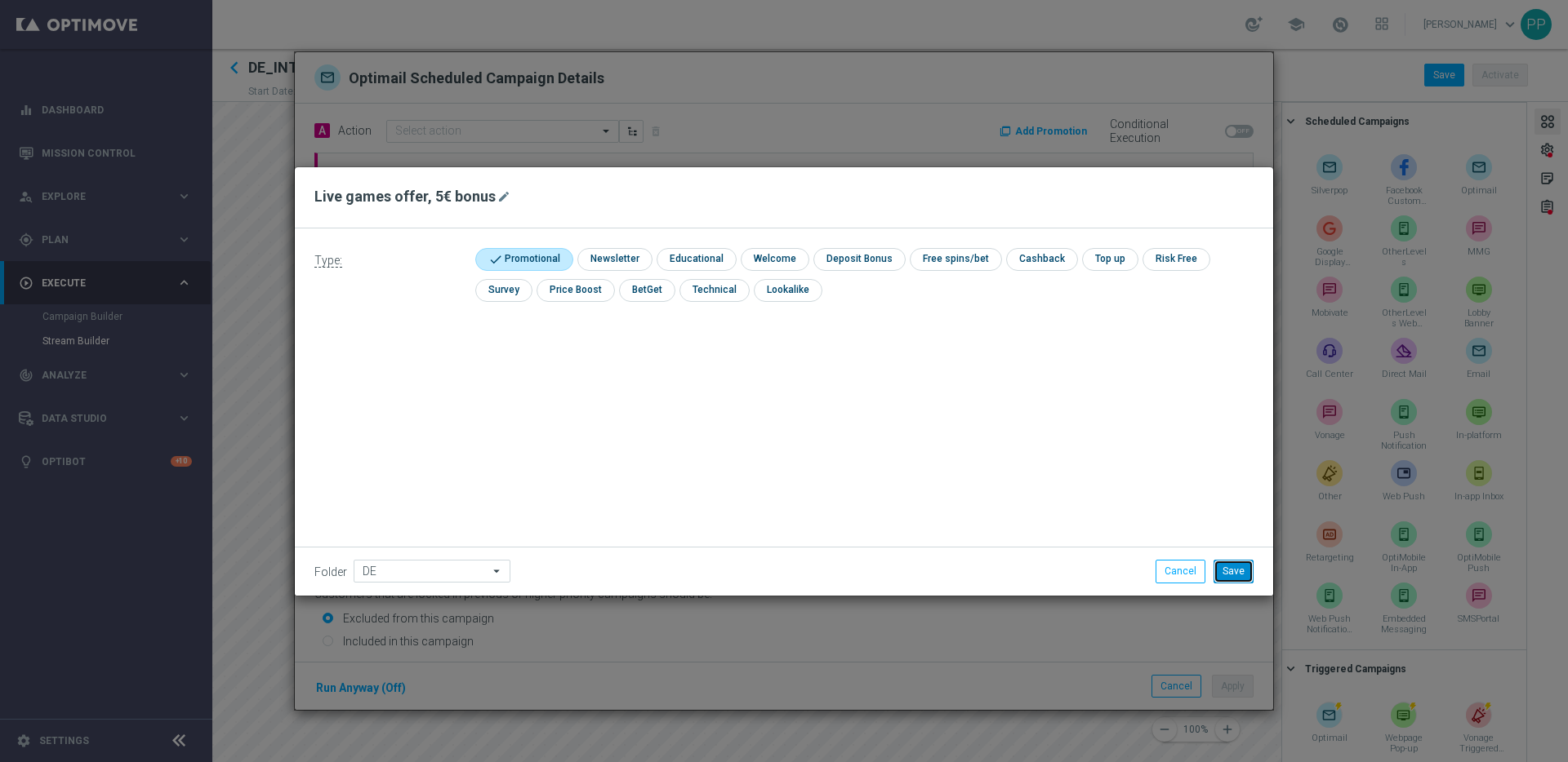
click at [1233, 573] on button "Save" at bounding box center [1233, 571] width 40 height 23
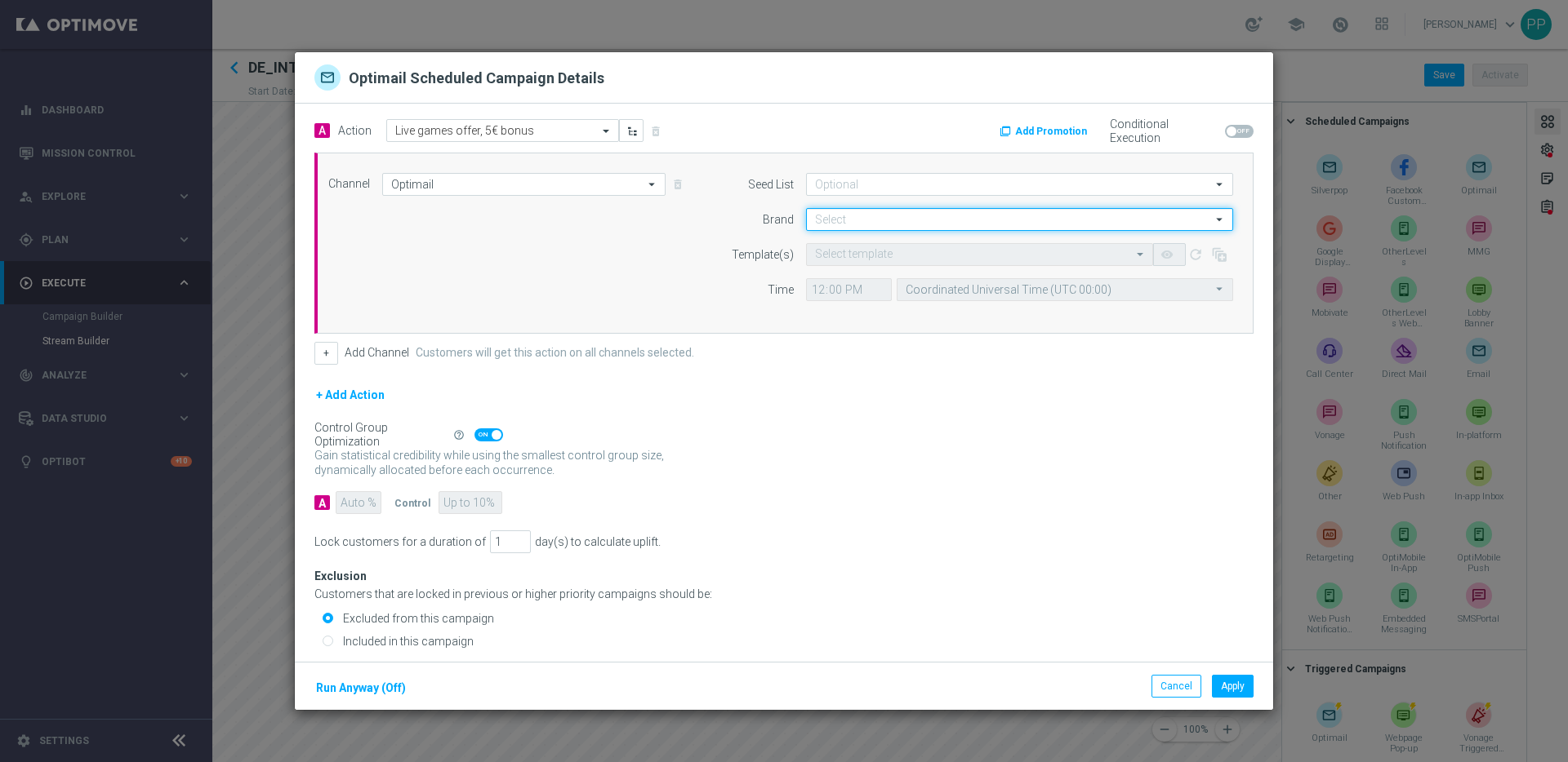
click at [841, 219] on input at bounding box center [1019, 219] width 427 height 23
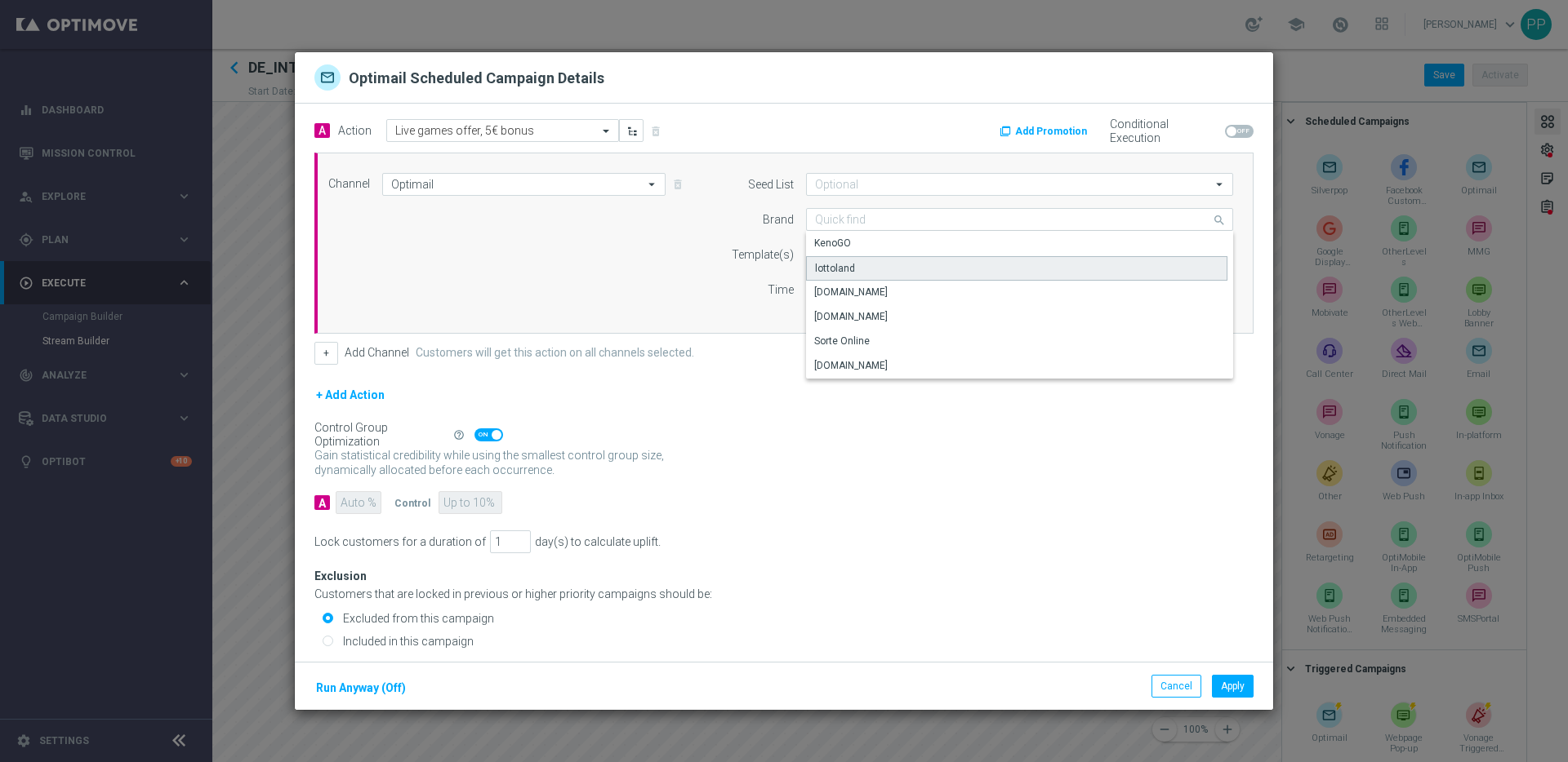
click at [833, 269] on div "lottoland" at bounding box center [835, 269] width 40 height 15
type input "lottoland"
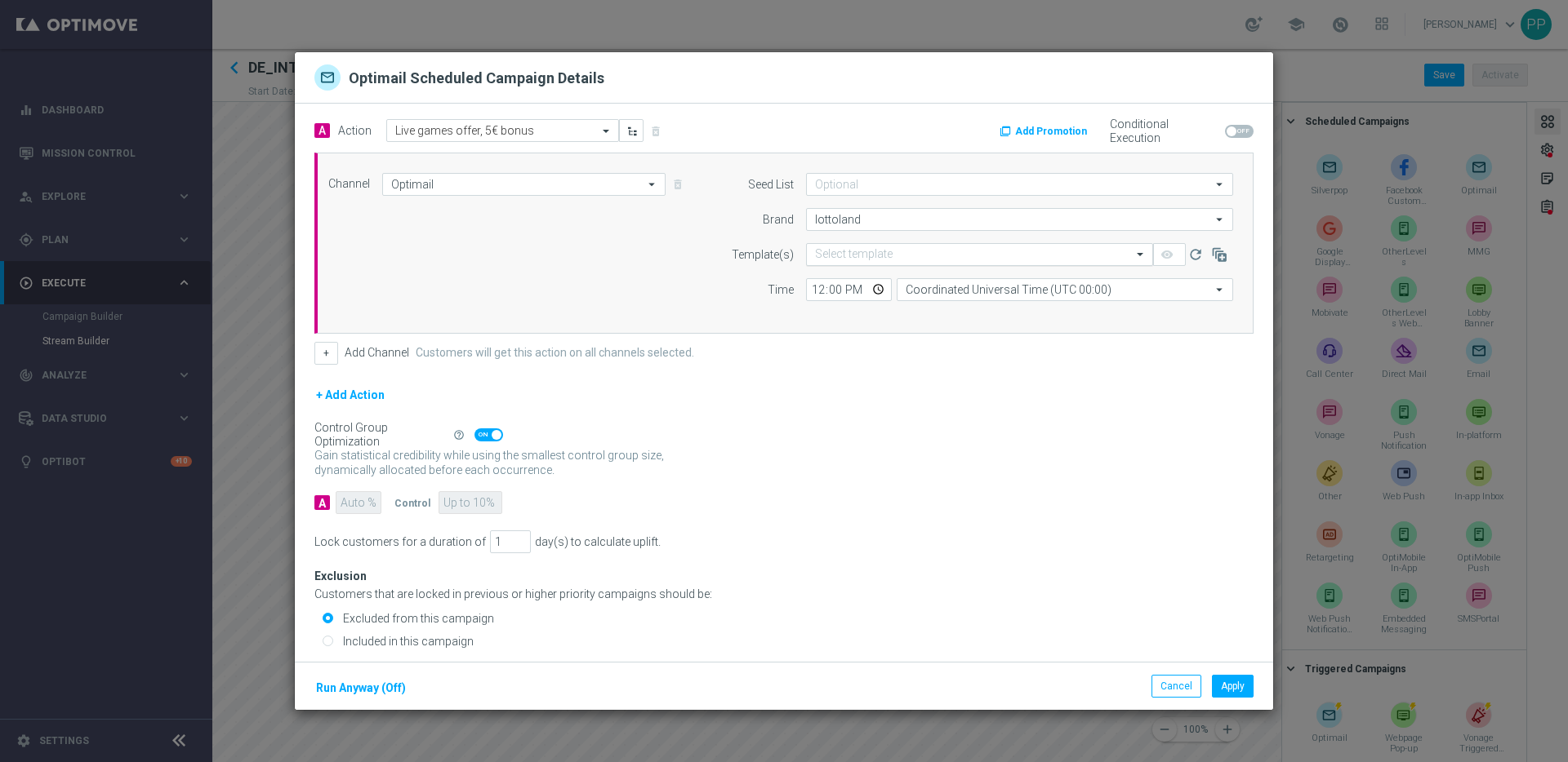
click at [828, 255] on input "text" at bounding box center [963, 255] width 296 height 14
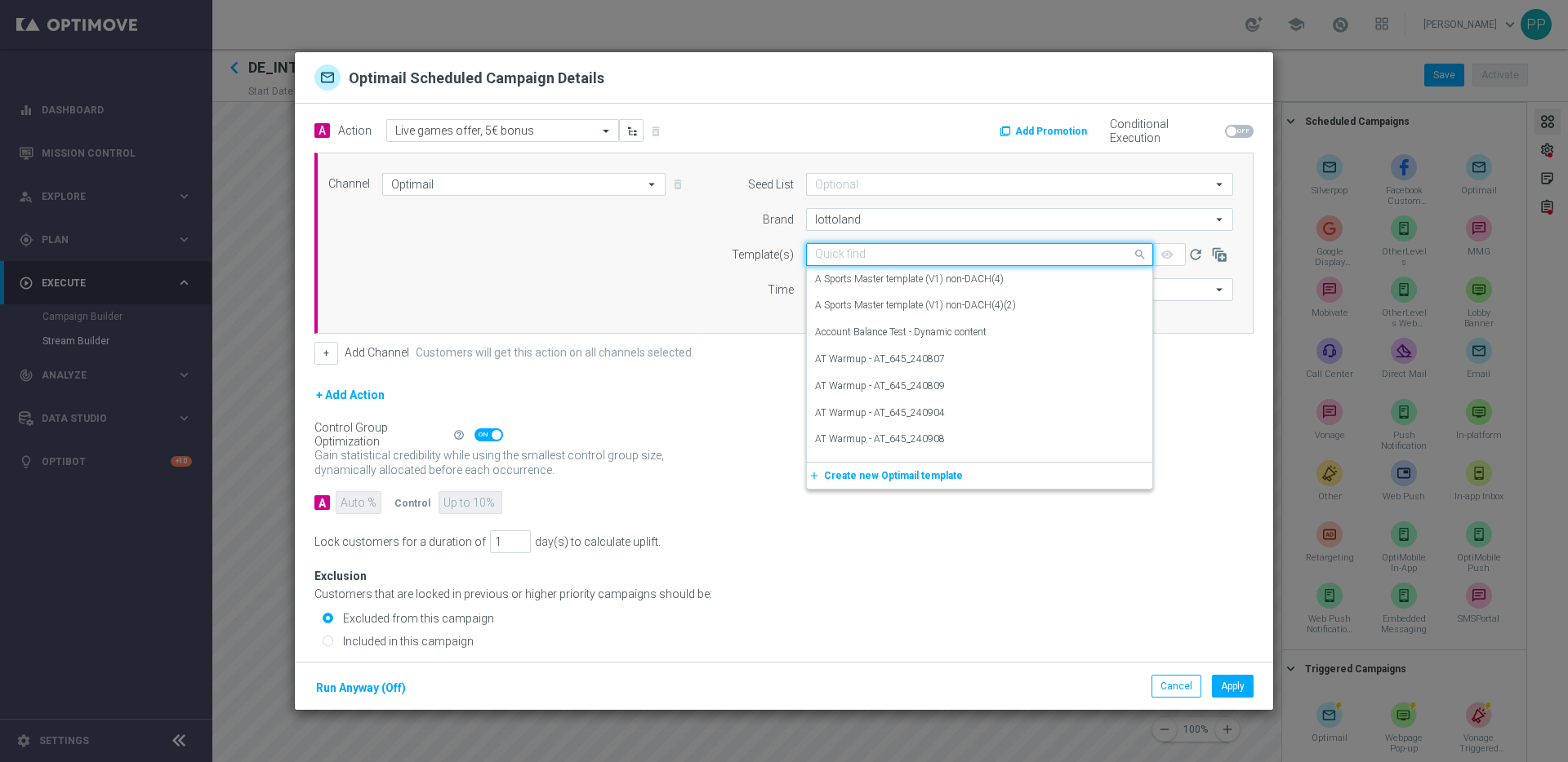
paste input "DE_INT__LIVEGAMES_OFFER__NVIP_EMA_AUT_GM"
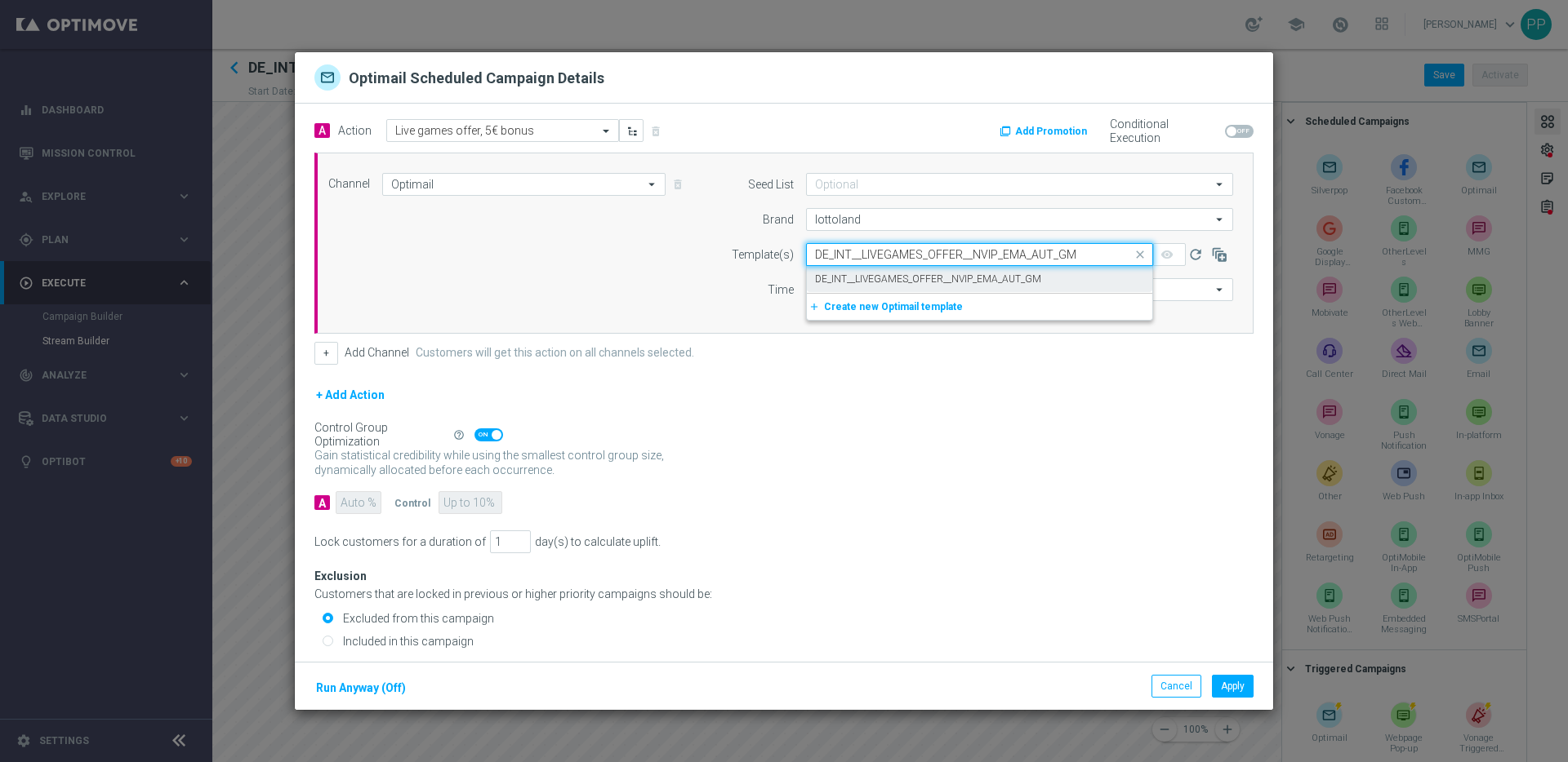
click at [838, 277] on label "DE_INT__LIVEGAMES_OFFER__NVIP_EMA_AUT_GM" at bounding box center [928, 279] width 226 height 14
type input "DE_INT__LIVEGAMES_OFFER__NVIP_EMA_AUT_GM"
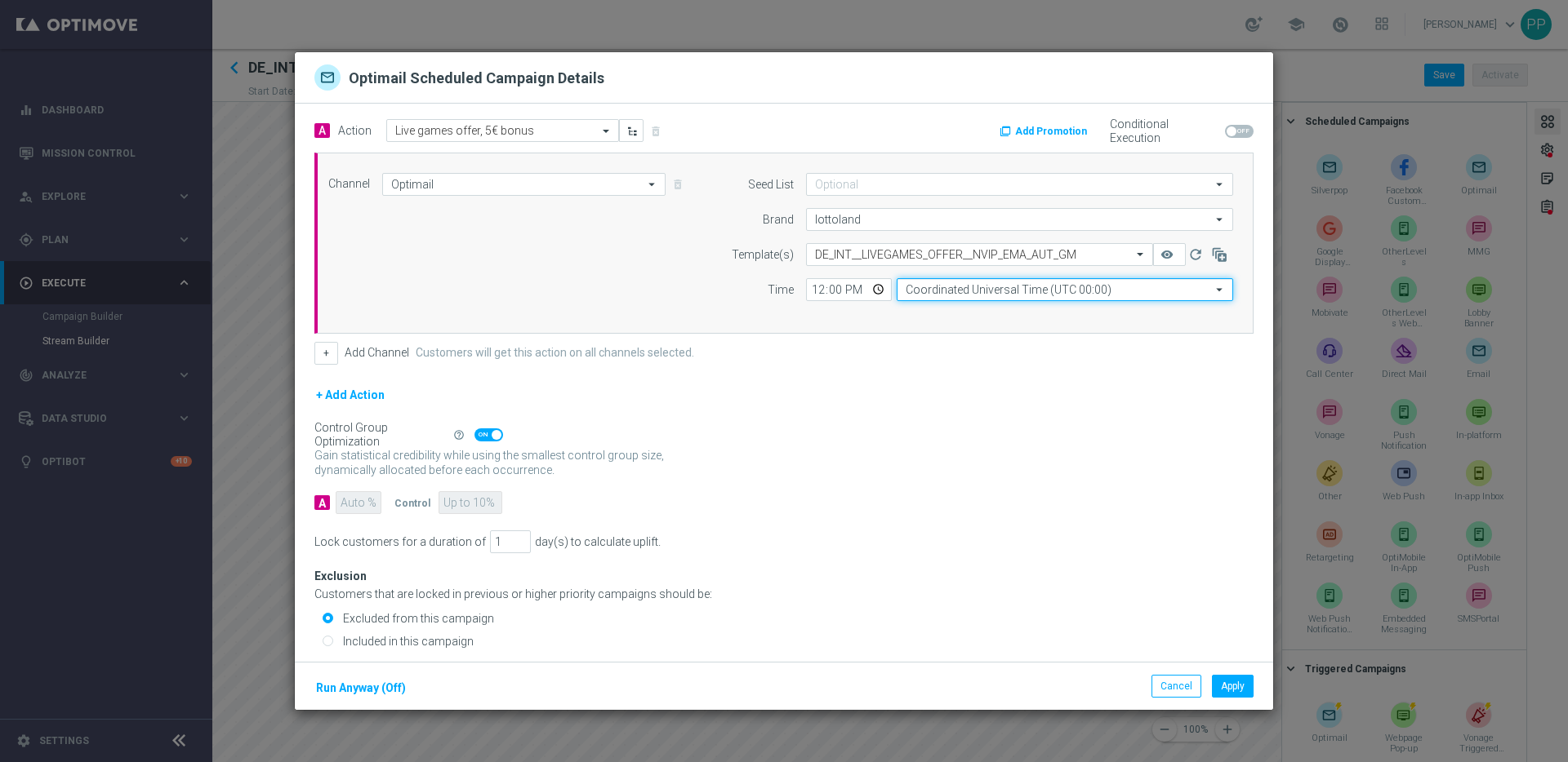
click at [950, 291] on input "Coordinated Universal Time (UTC 00:00)" at bounding box center [1064, 289] width 336 height 23
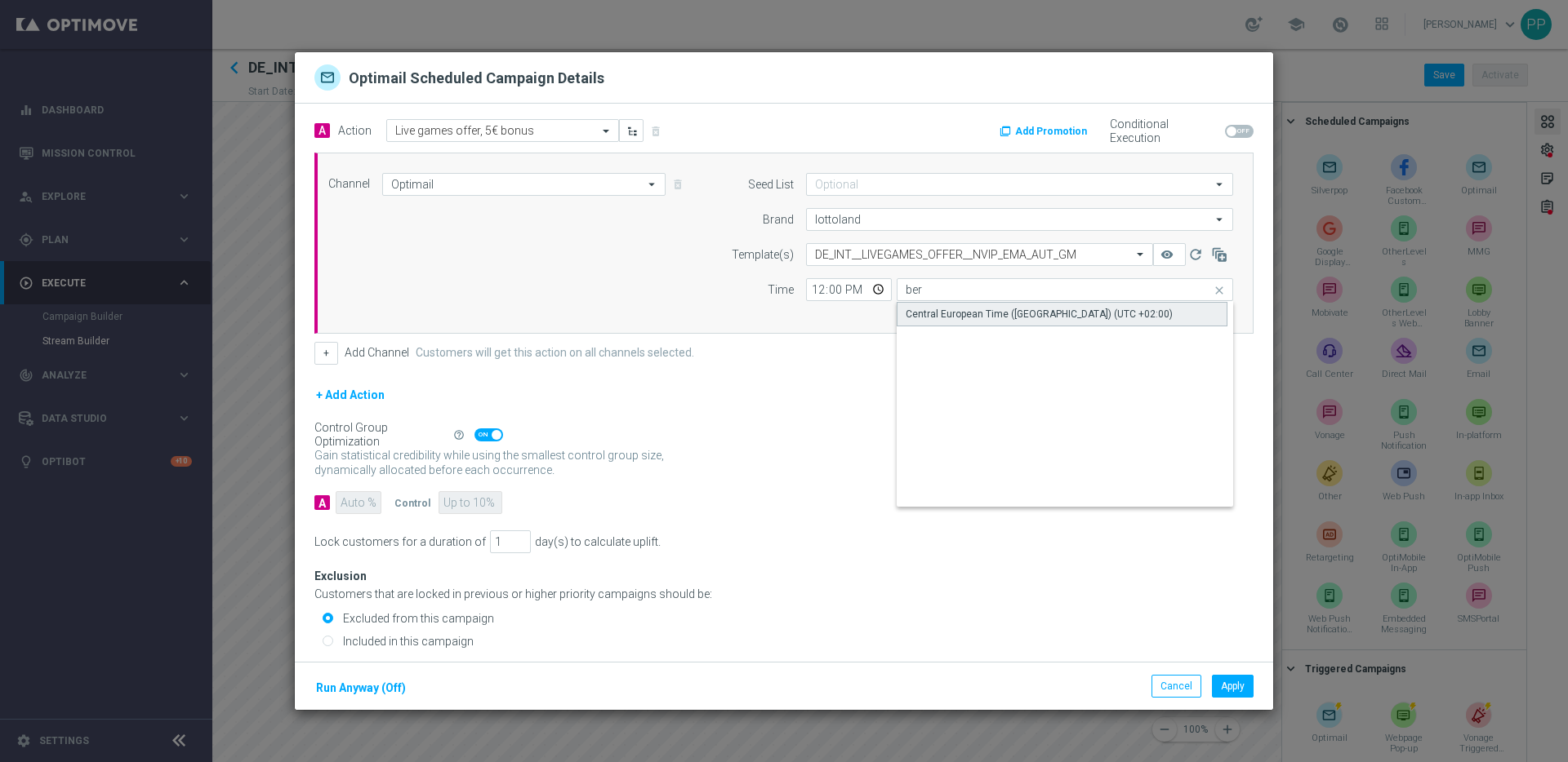
click at [972, 321] on div "Central European Time (Berlin) (UTC +02:00)" at bounding box center [1062, 314] width 330 height 24
type input "Central European Time (Berlin) (UTC +02:00)"
click at [470, 430] on button "help_outline" at bounding box center [462, 434] width 23 height 18
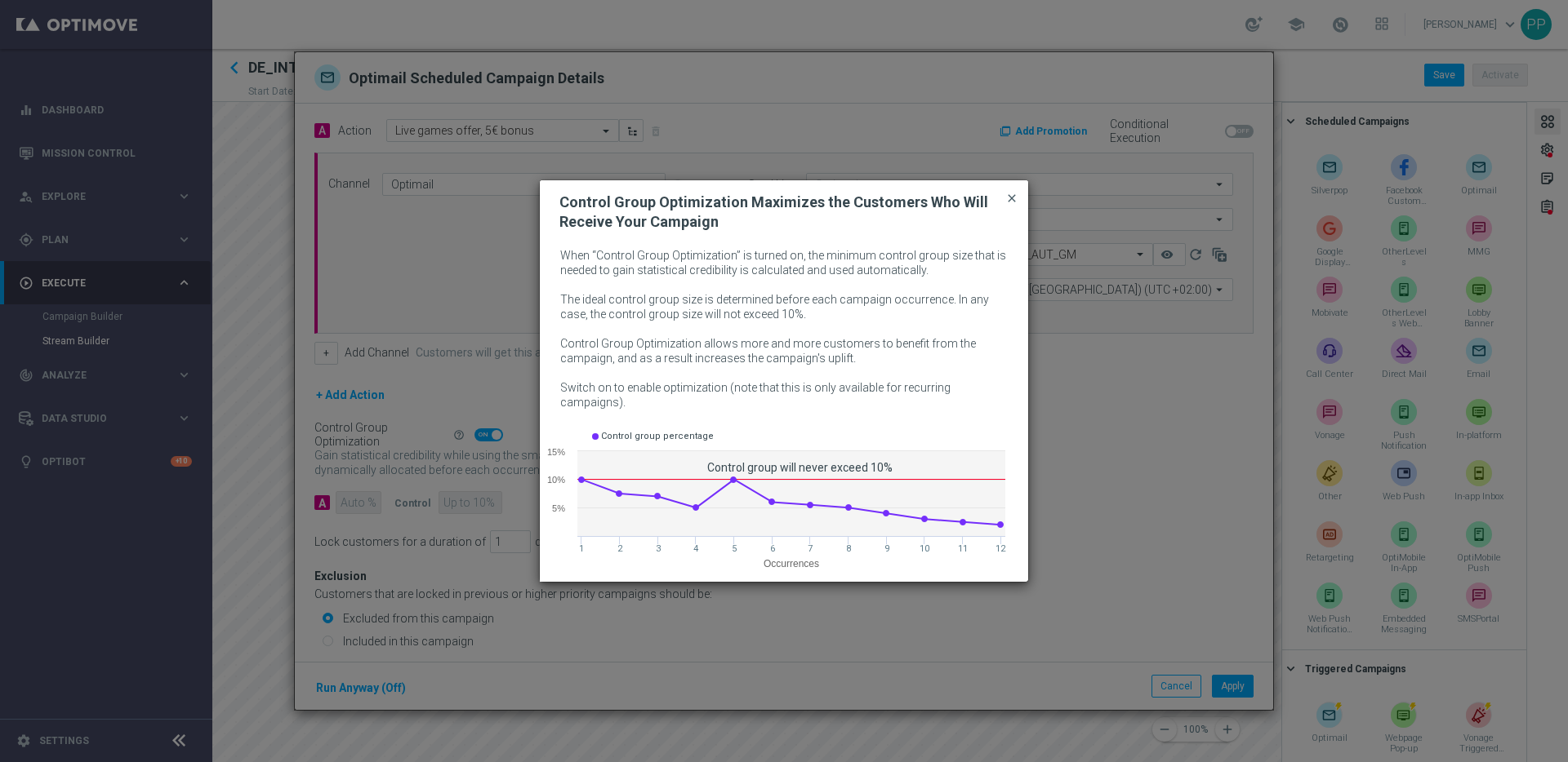
click at [1009, 200] on span "close" at bounding box center [1012, 199] width 13 height 13
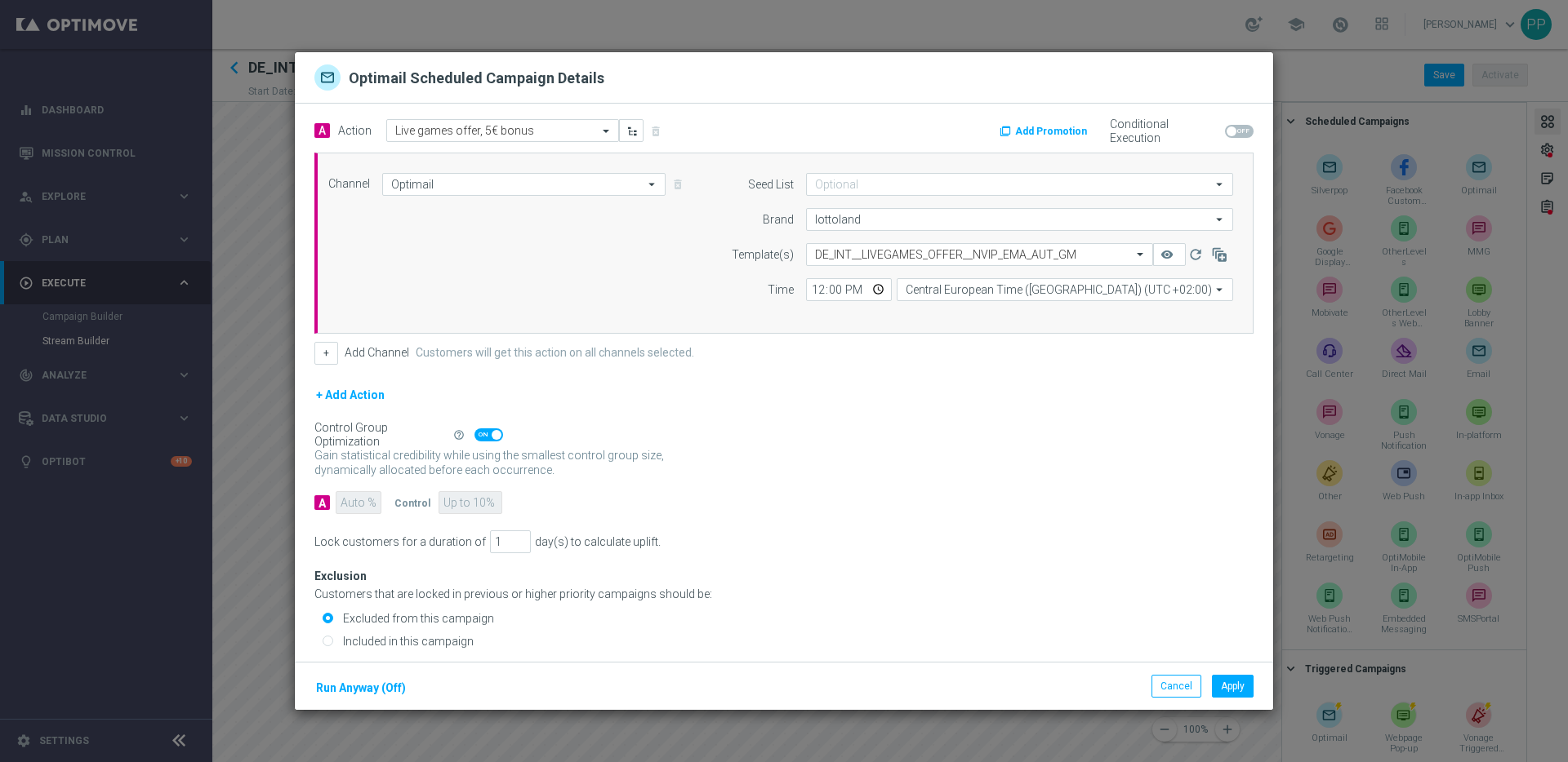
click at [481, 436] on span at bounding box center [489, 435] width 29 height 13
click at [481, 436] on input "checkbox" at bounding box center [489, 435] width 29 height 13
checkbox input "false"
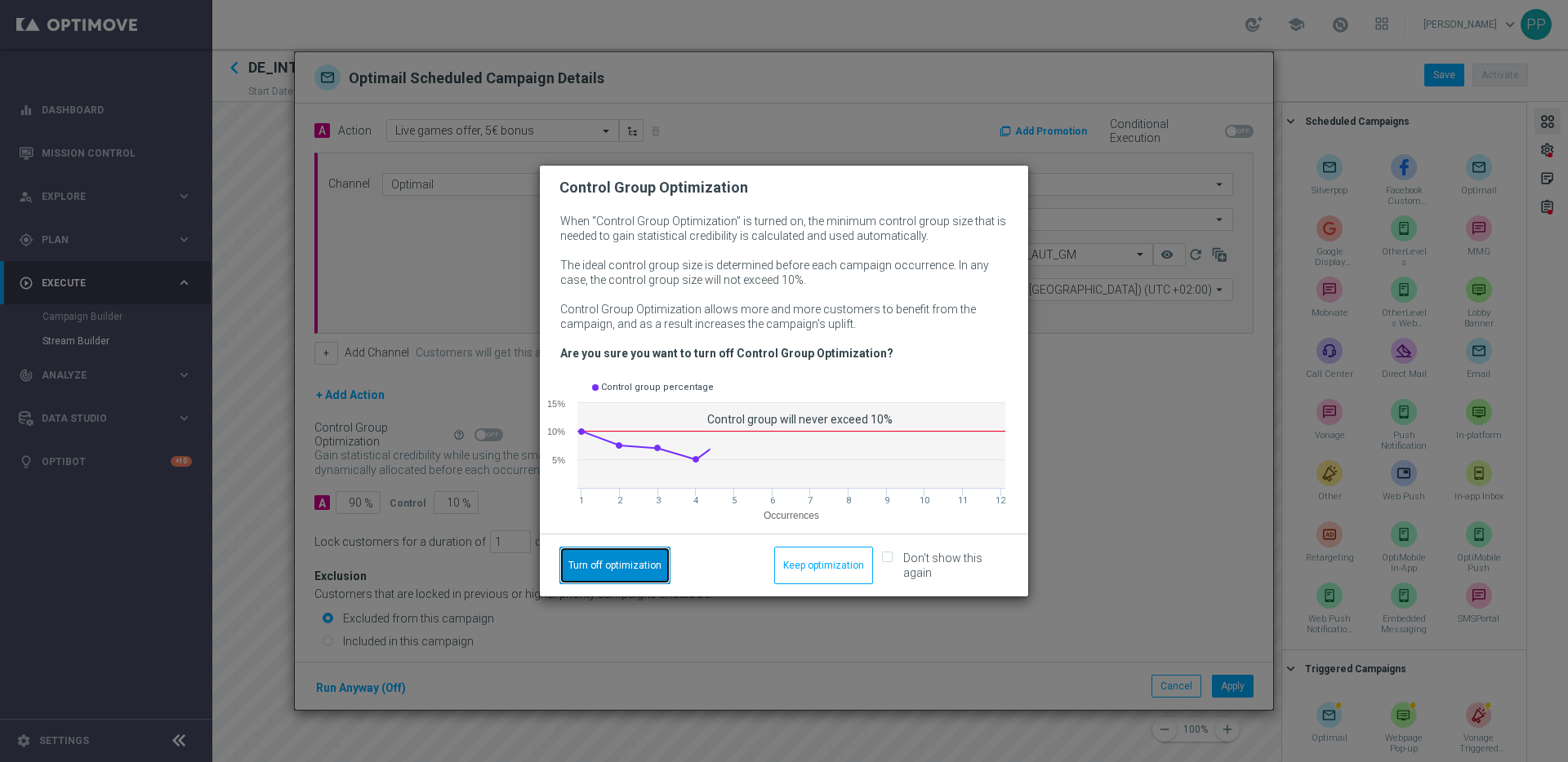
click at [598, 568] on button "Turn off optimization" at bounding box center [615, 565] width 111 height 38
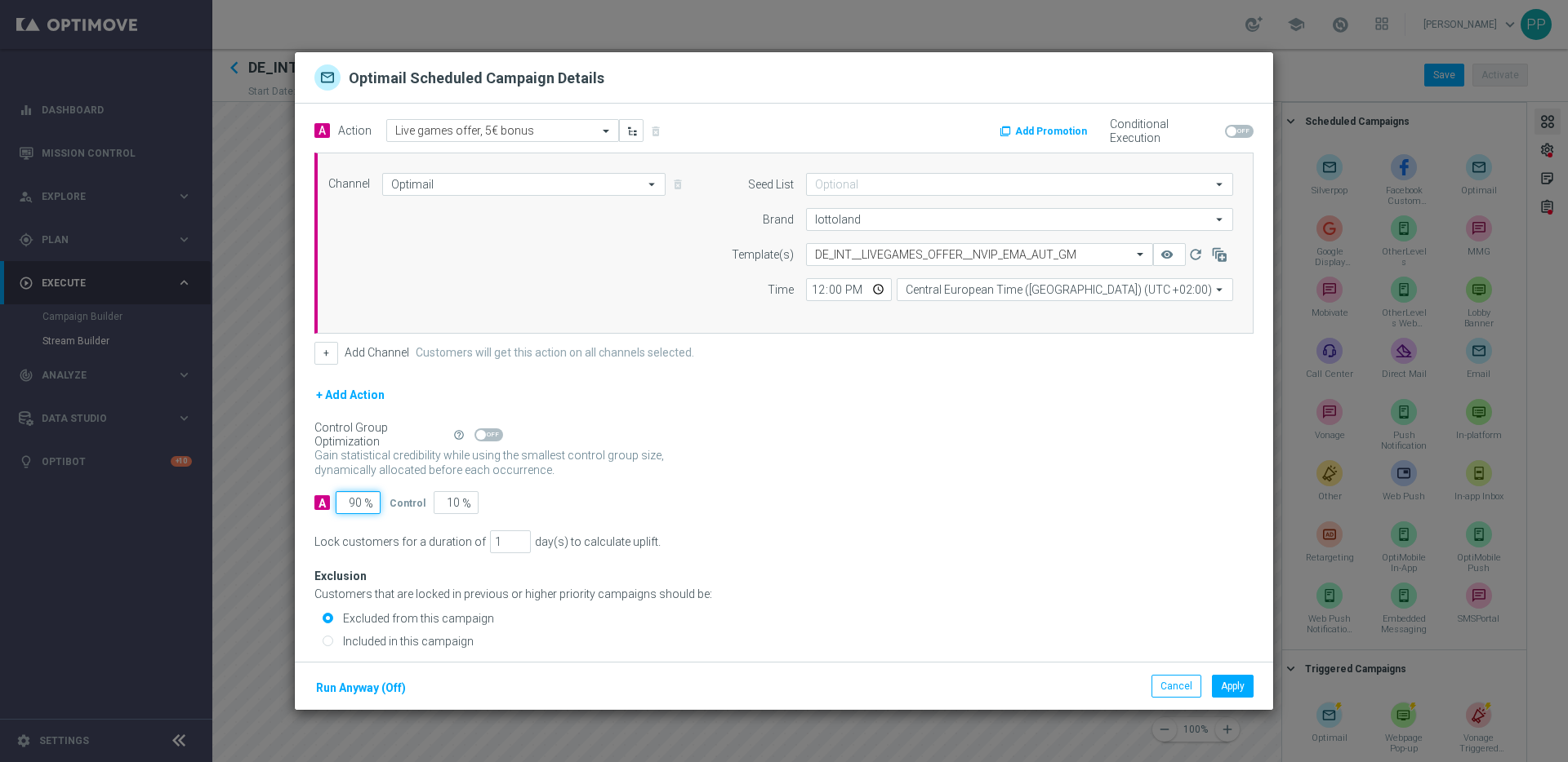
click at [357, 502] on input "90" at bounding box center [358, 502] width 45 height 23
type input "0"
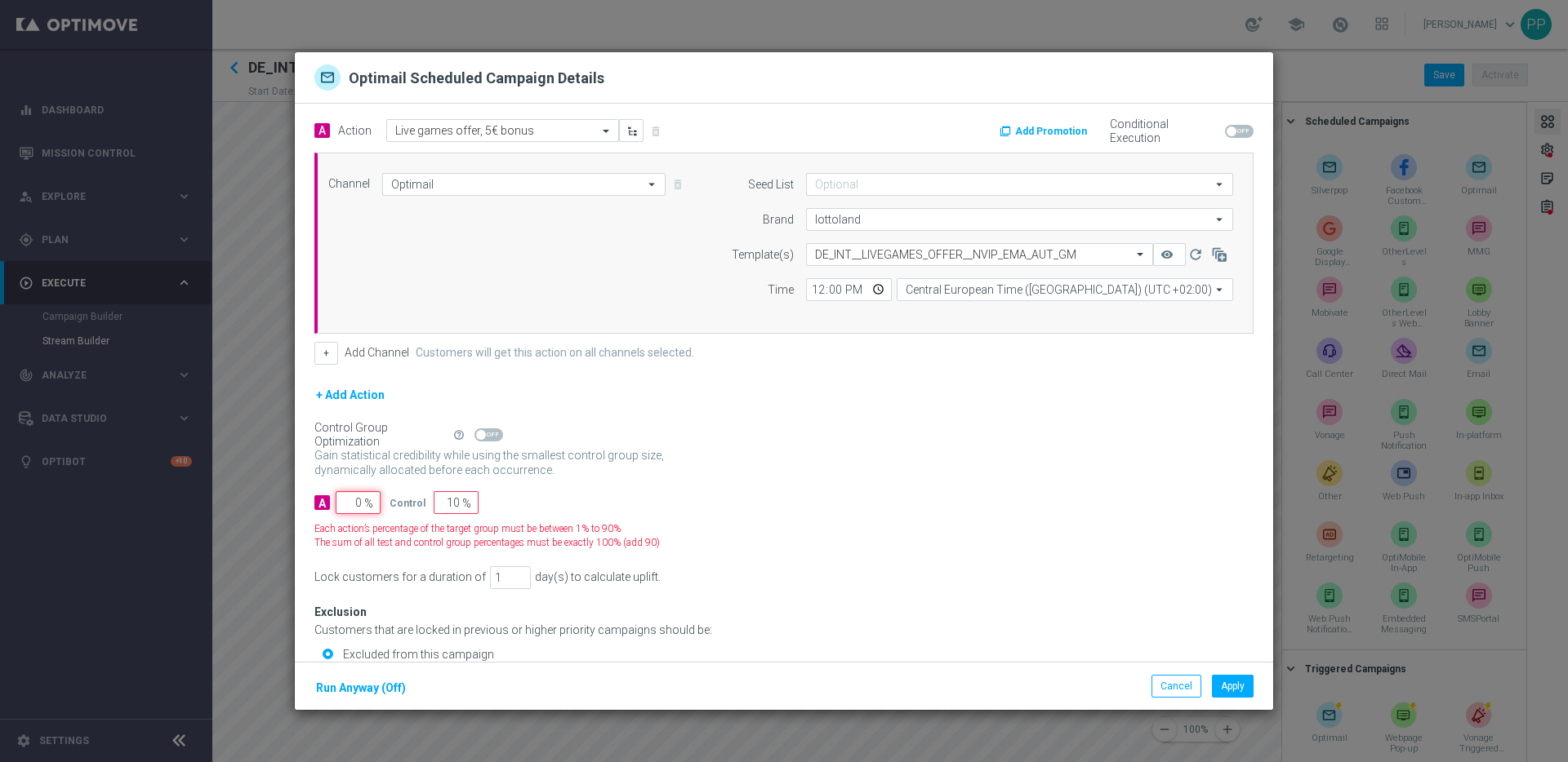
type input "100"
type input "10"
type input "90"
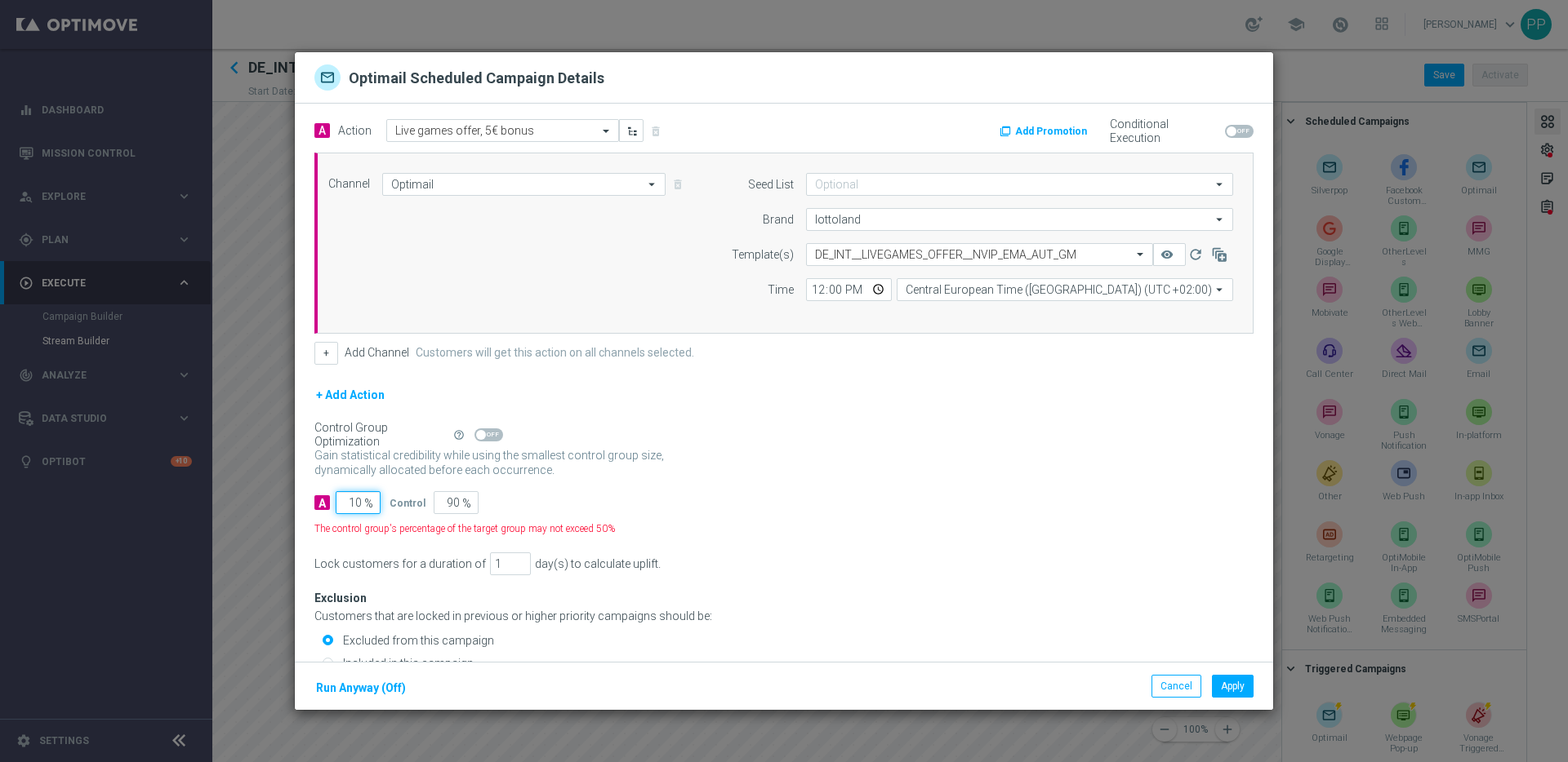
type input "100"
type input "0"
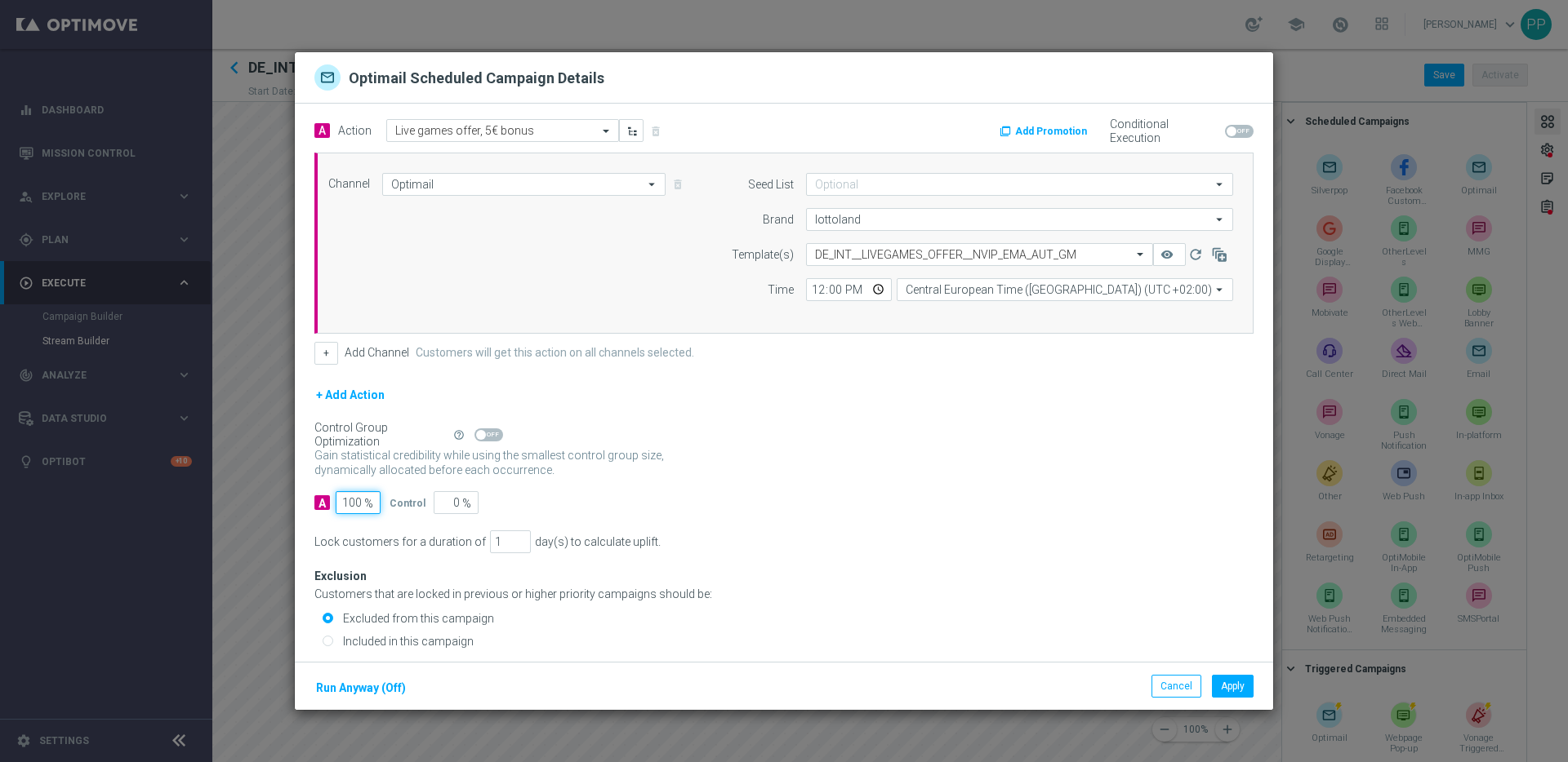
type input "100"
click at [325, 646] on input "Included in this campaign" at bounding box center [328, 642] width 11 height 11
radio input "true"
click at [844, 568] on div "Exclusion Customers that are locked in previous or higher priority campaigns sh…" at bounding box center [784, 603] width 939 height 100
click at [1043, 131] on button "Add Promotion" at bounding box center [1045, 131] width 95 height 18
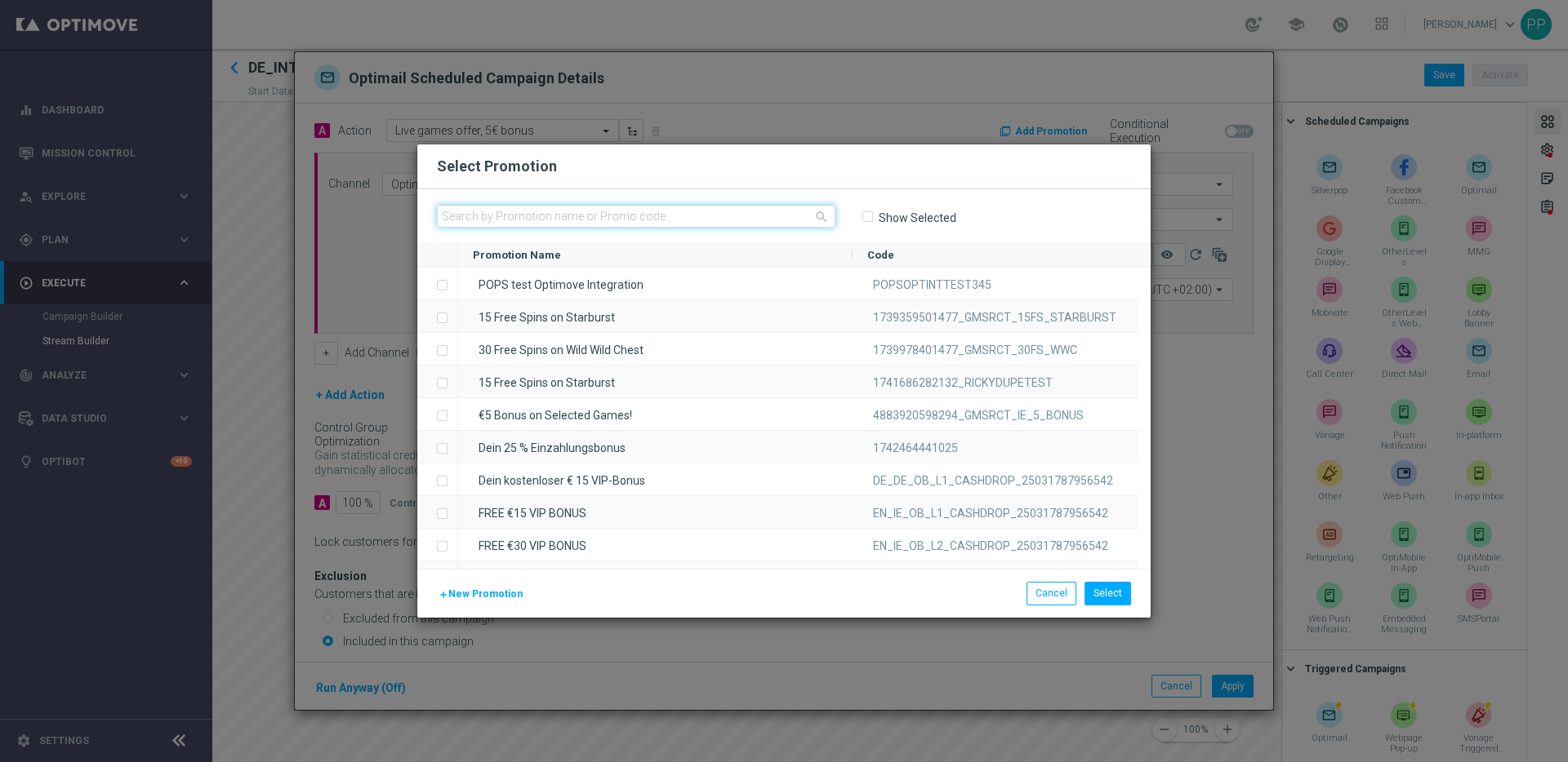
click at [555, 221] on input "text" at bounding box center [636, 215] width 398 height 23
paste input "TDW18B8PZ8VP6FDCQBPYJVQ"
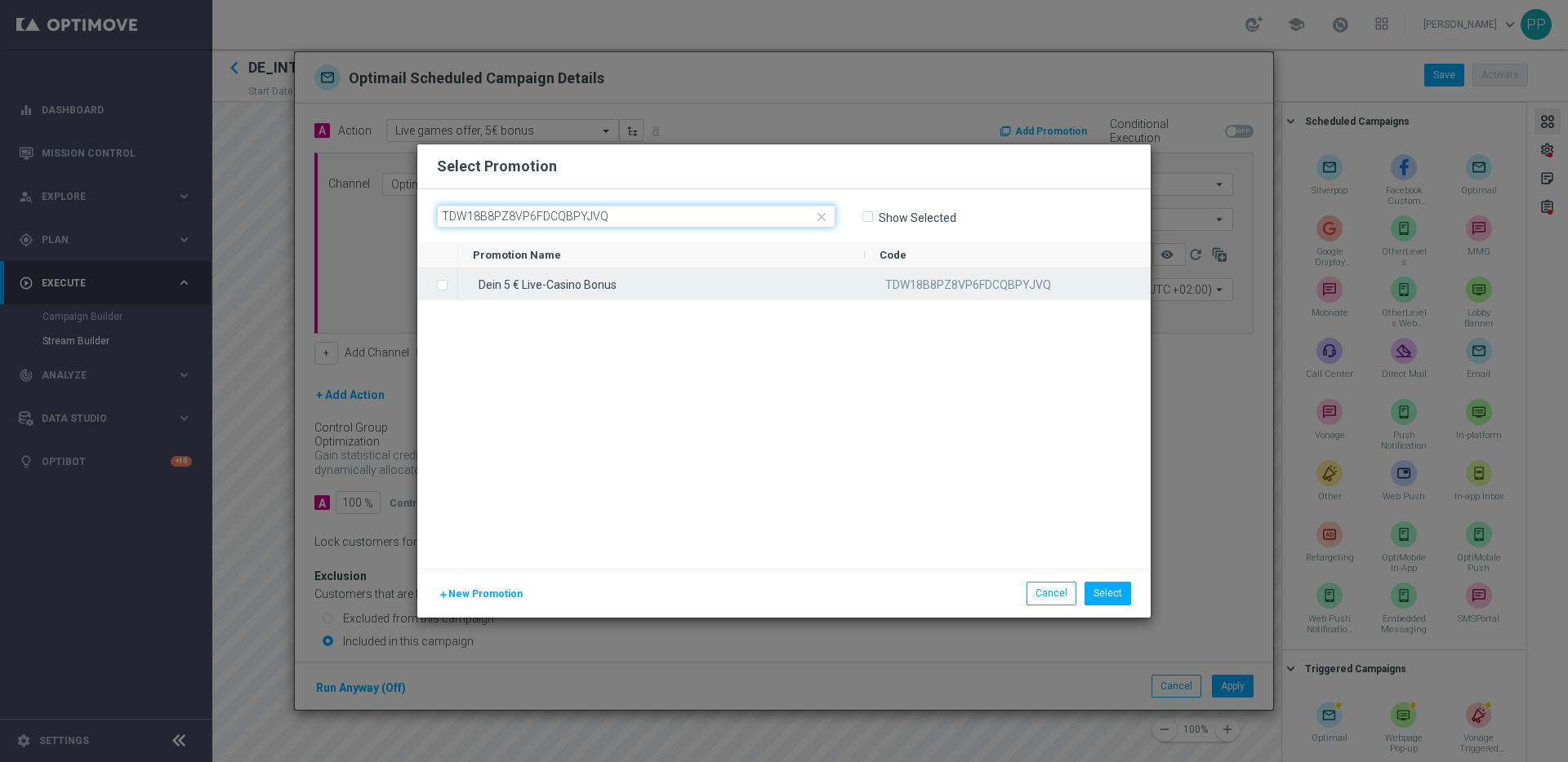
type input "TDW18B8PZ8VP6FDCQBPYJVQ"
click at [443, 281] on input "Press SPACE to select this row." at bounding box center [441, 277] width 10 height 10
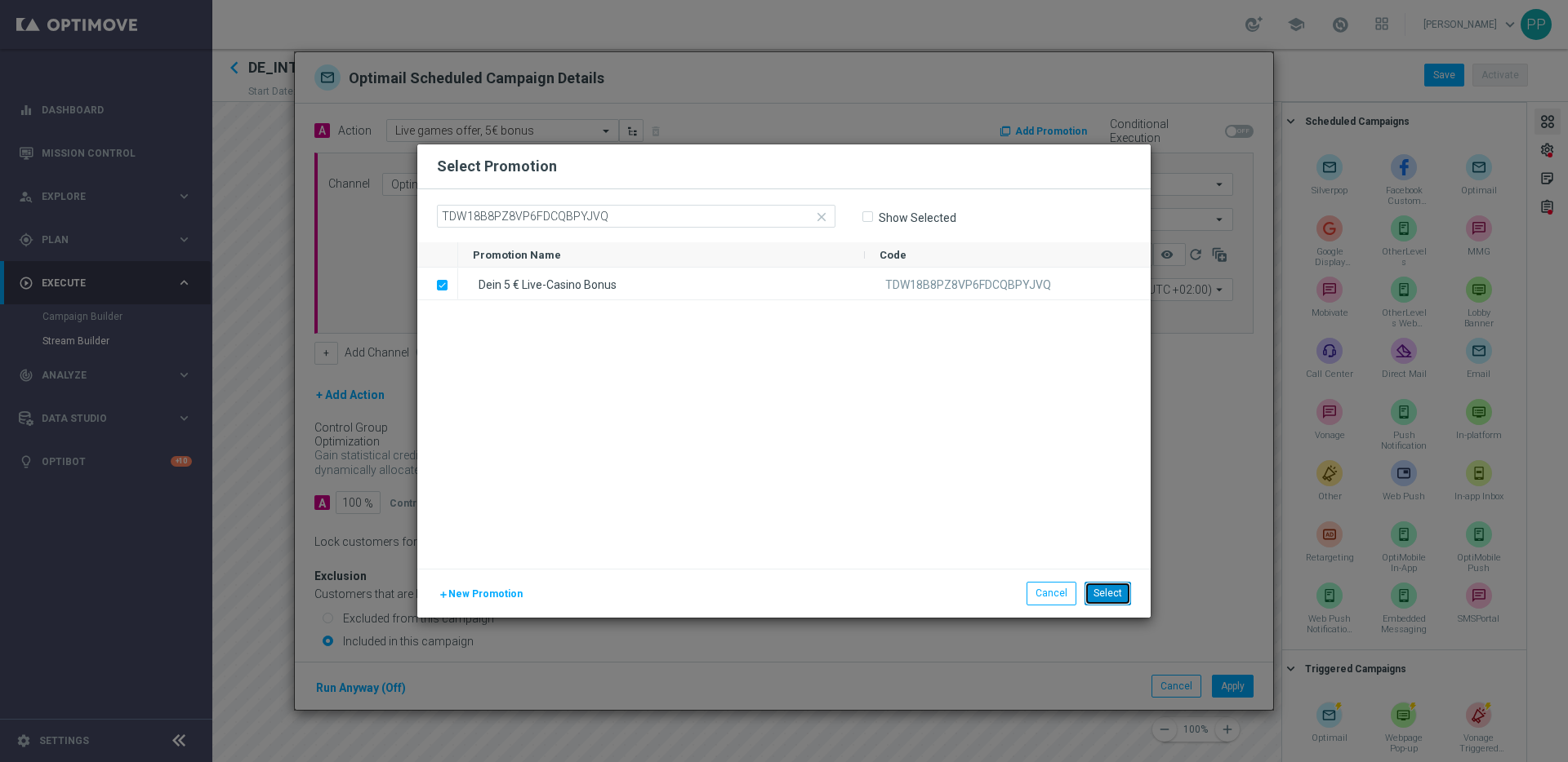
click at [1091, 594] on button "Select" at bounding box center [1108, 593] width 47 height 23
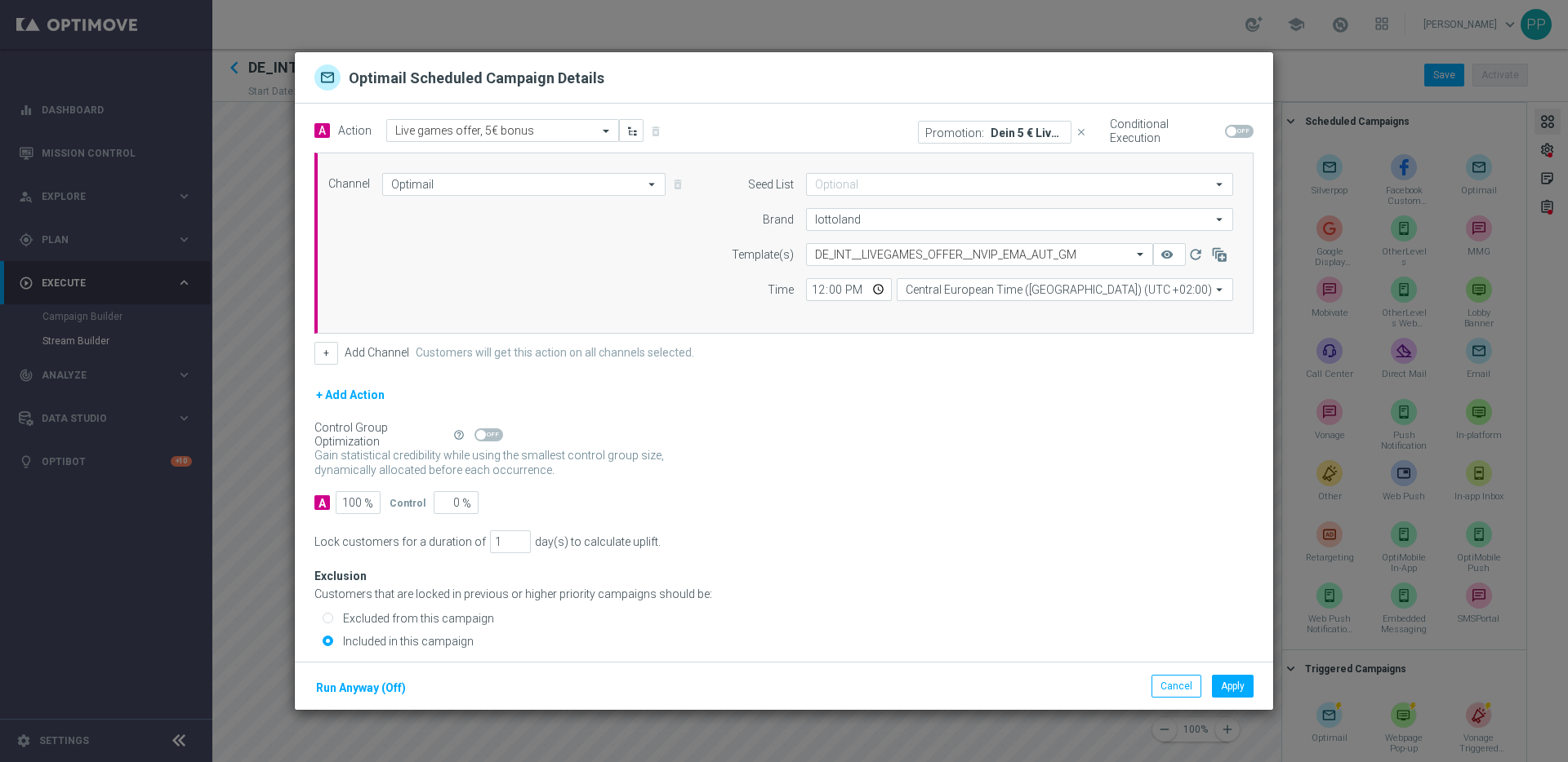
click at [1225, 129] on span at bounding box center [1239, 132] width 29 height 13
click at [1225, 129] on input "checkbox" at bounding box center [1239, 132] width 29 height 13
checkbox input "true"
click at [1238, 686] on button "Apply" at bounding box center [1233, 686] width 42 height 23
click at [1051, 132] on button "Add Promotion" at bounding box center [1045, 131] width 95 height 18
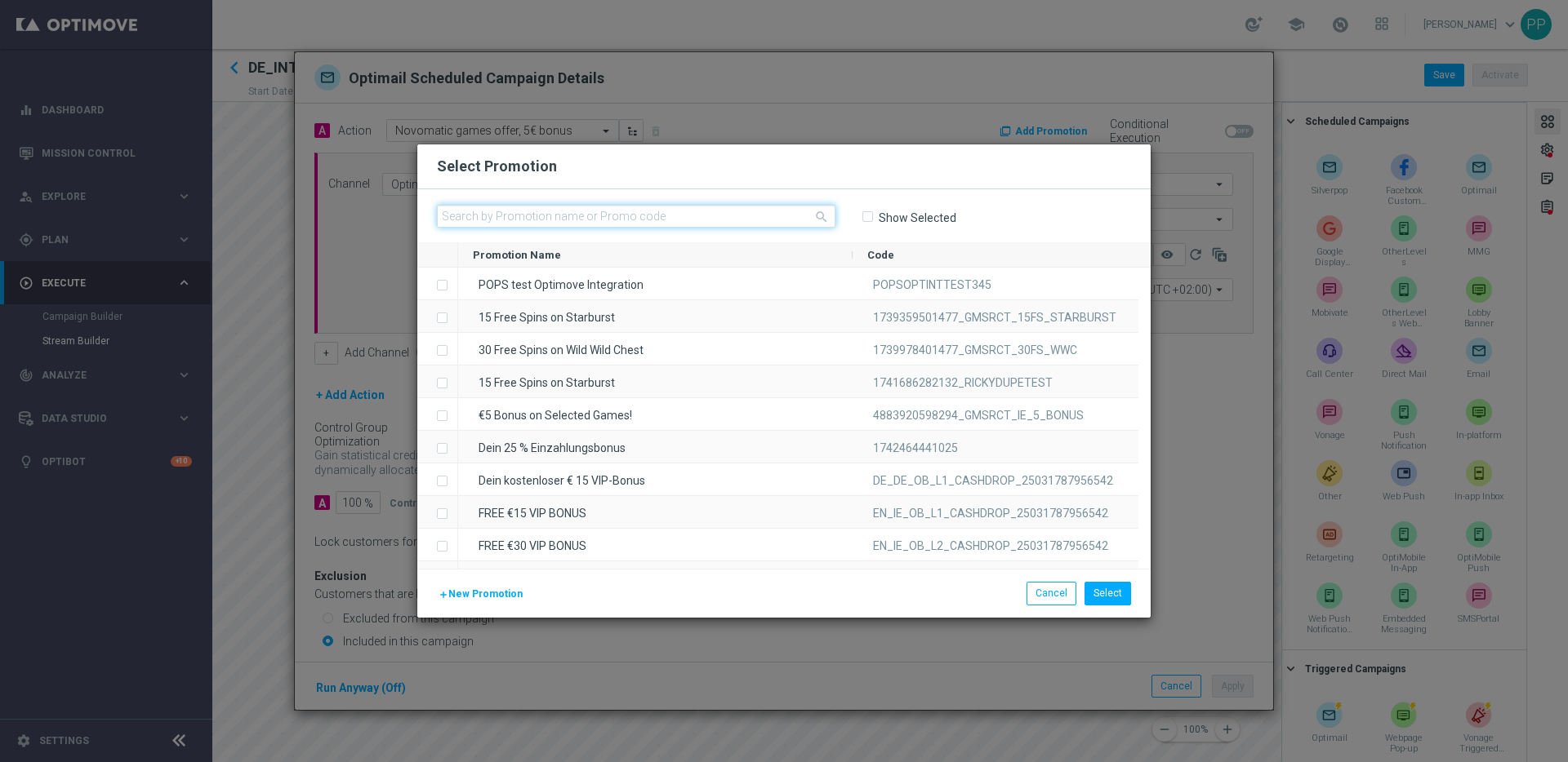
click at [650, 213] on input "text" at bounding box center [636, 215] width 398 height 23
paste input "HQS957HAC7NVX3YX0H07J1Y"
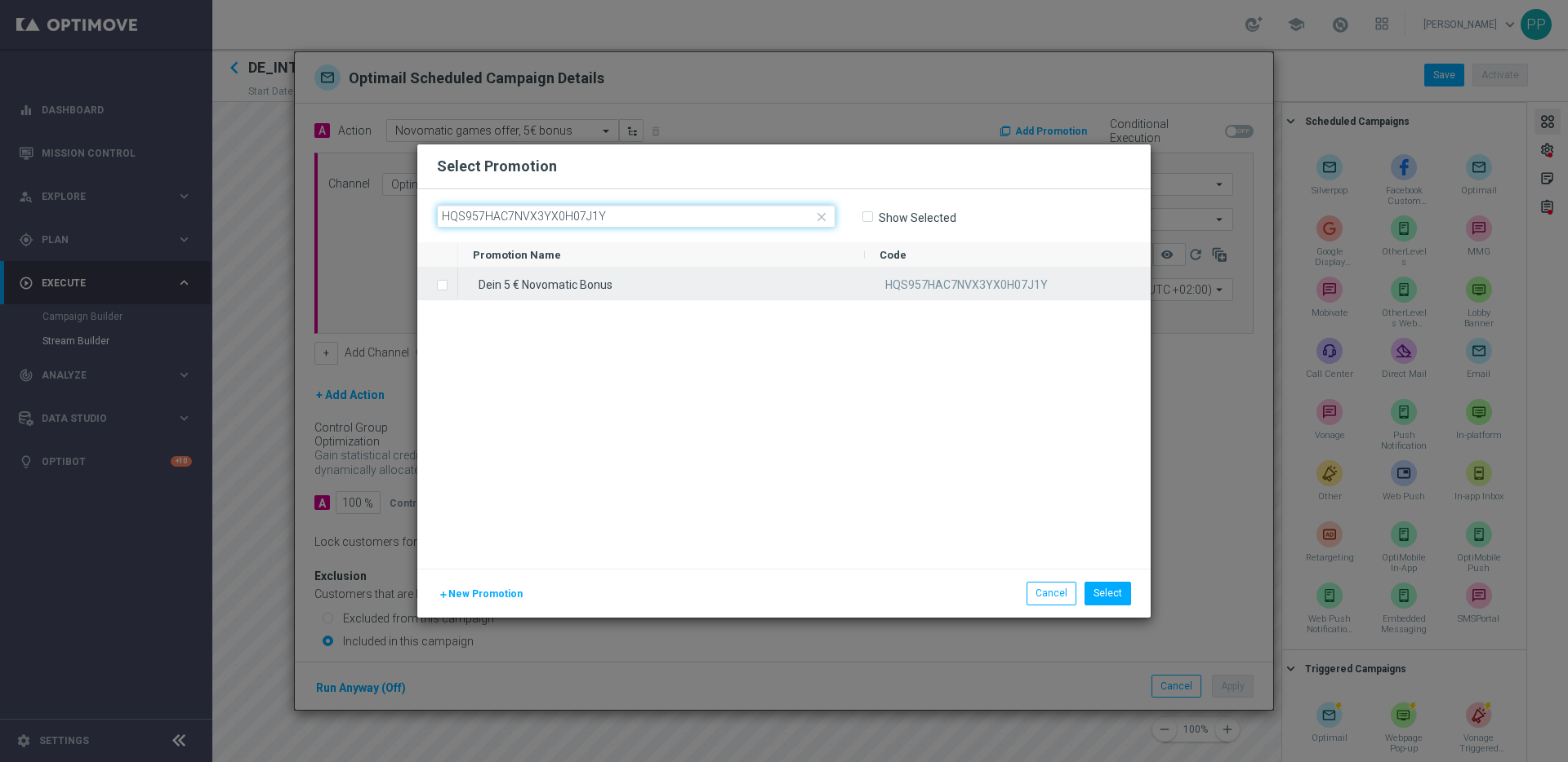
type input "HQS957HAC7NVX3YX0H07J1Y"
click at [452, 283] on label "Press SPACE to select this row." at bounding box center [454, 287] width 6 height 15
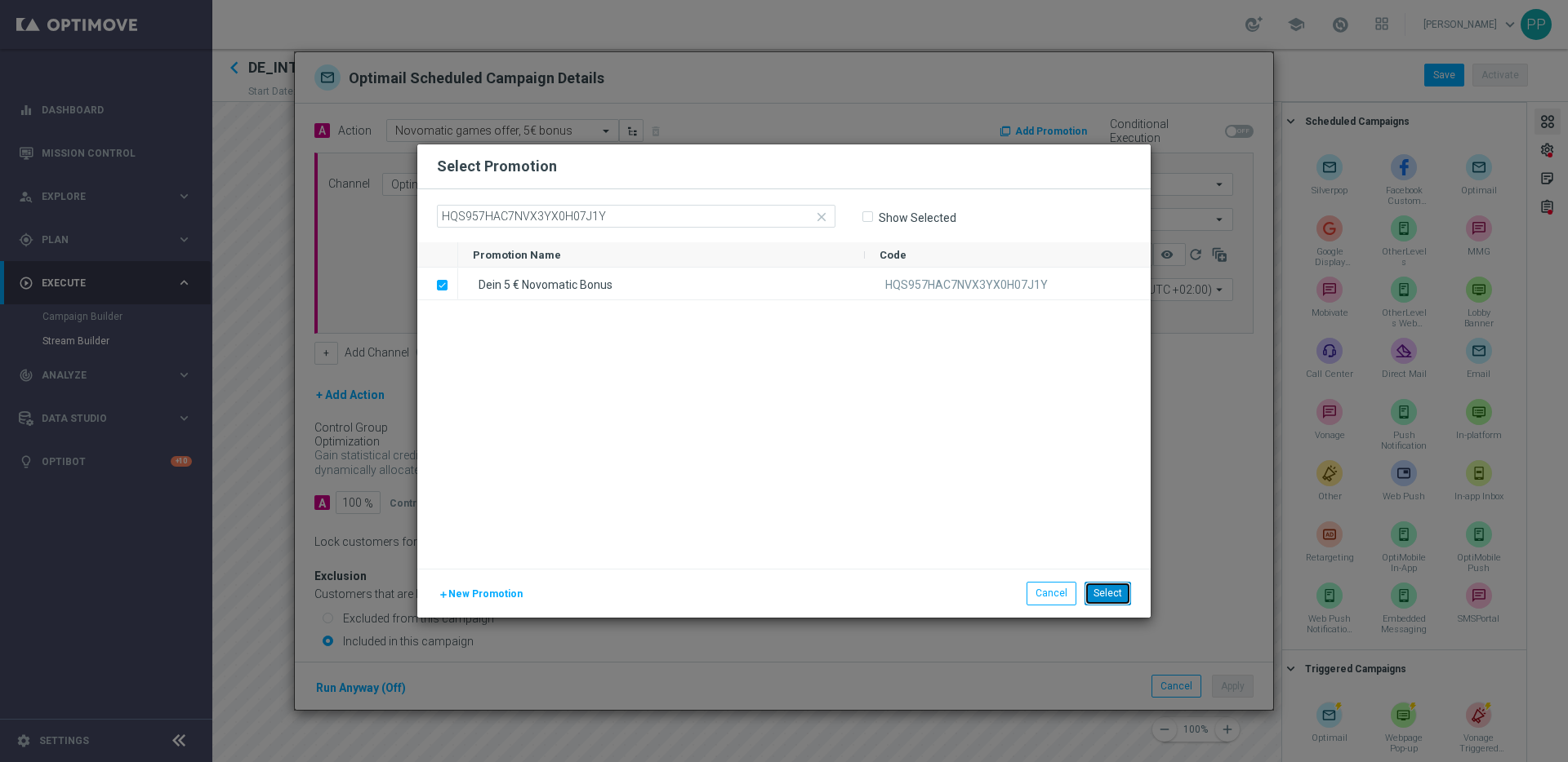
click at [1109, 583] on button "Select" at bounding box center [1108, 593] width 47 height 23
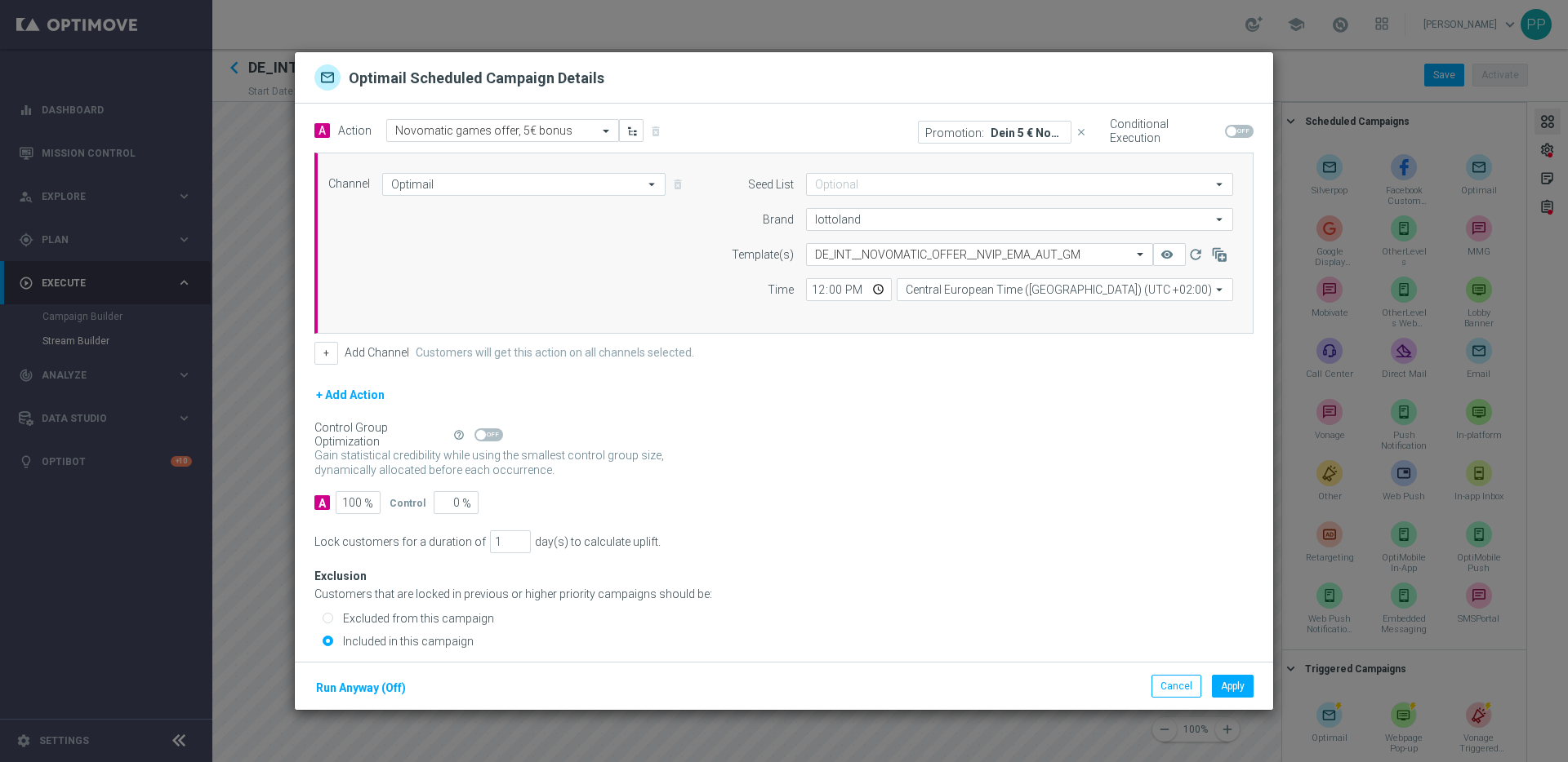
click at [1227, 134] on span at bounding box center [1232, 132] width 10 height 10
click at [1225, 134] on input "checkbox" at bounding box center [1239, 132] width 29 height 13
checkbox input "true"
click at [1240, 682] on button "Apply" at bounding box center [1233, 686] width 42 height 23
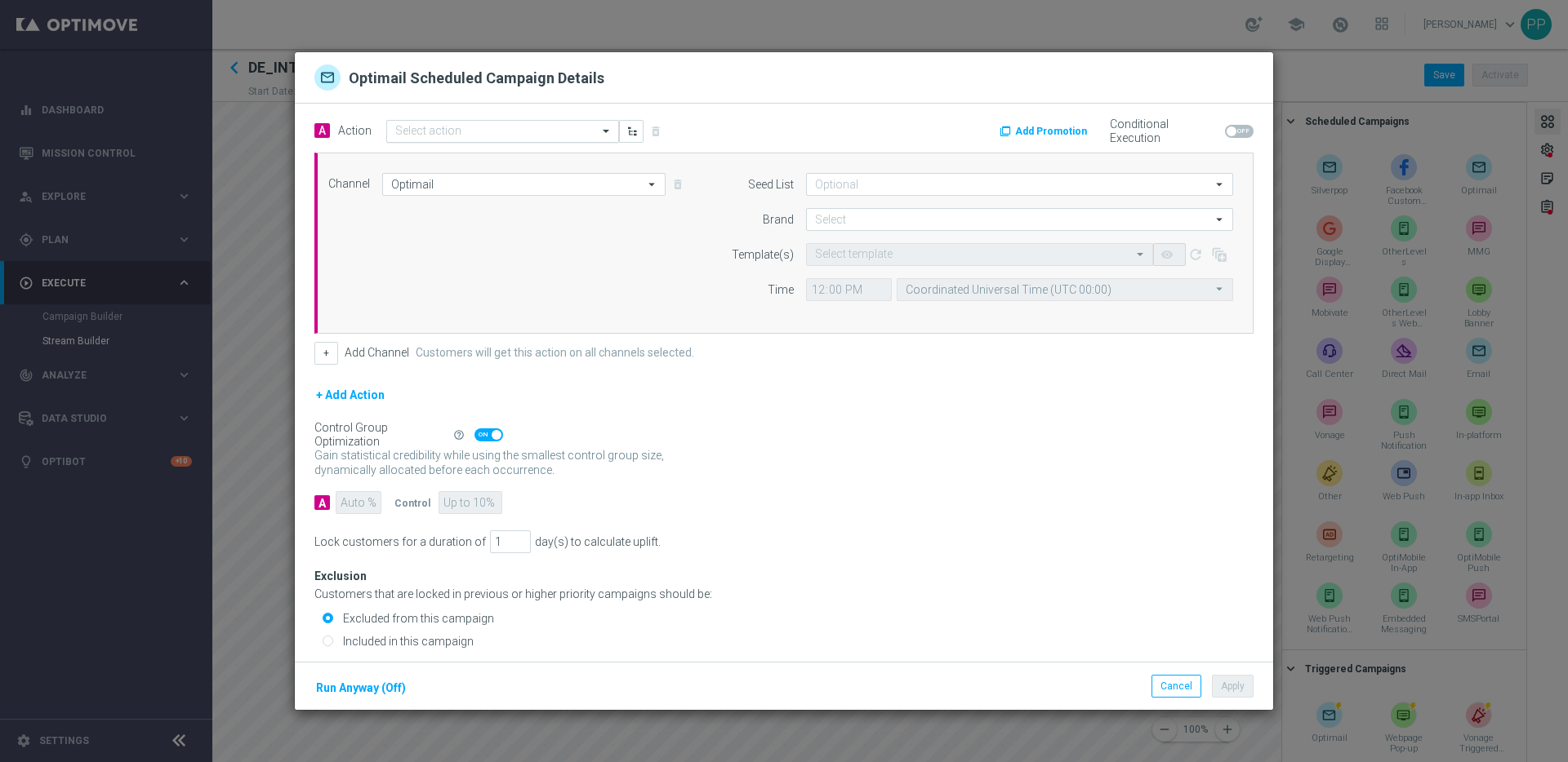
click at [513, 129] on input "text" at bounding box center [485, 132] width 182 height 14
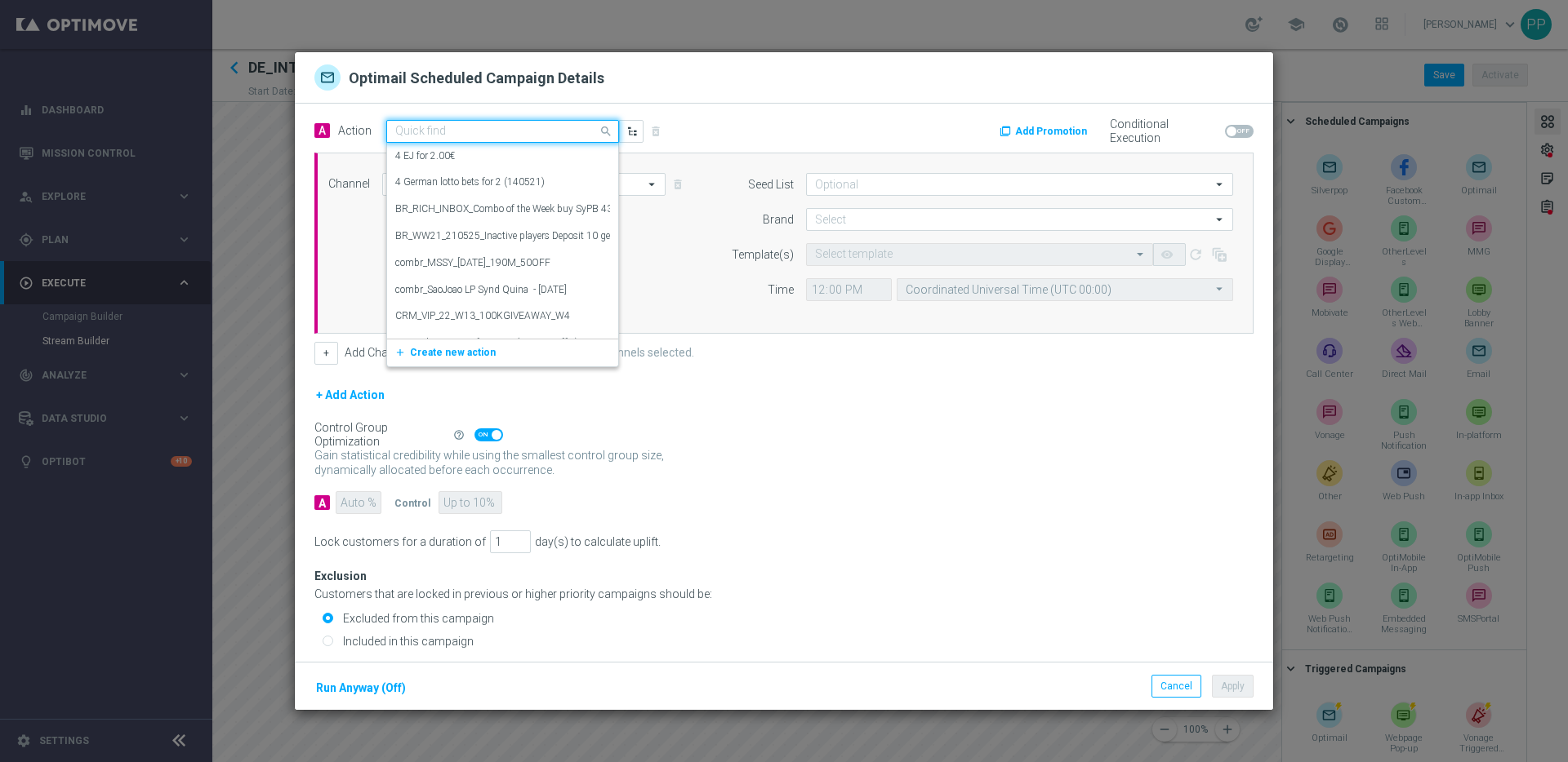
paste input "ONB_INT_MIGRATION_JackpotOverdrive_offer"
type input "ONB_INT_MIGRATION_JackpotOverdrive_offer"
click at [454, 177] on span "Create new action" at bounding box center [453, 182] width 86 height 12
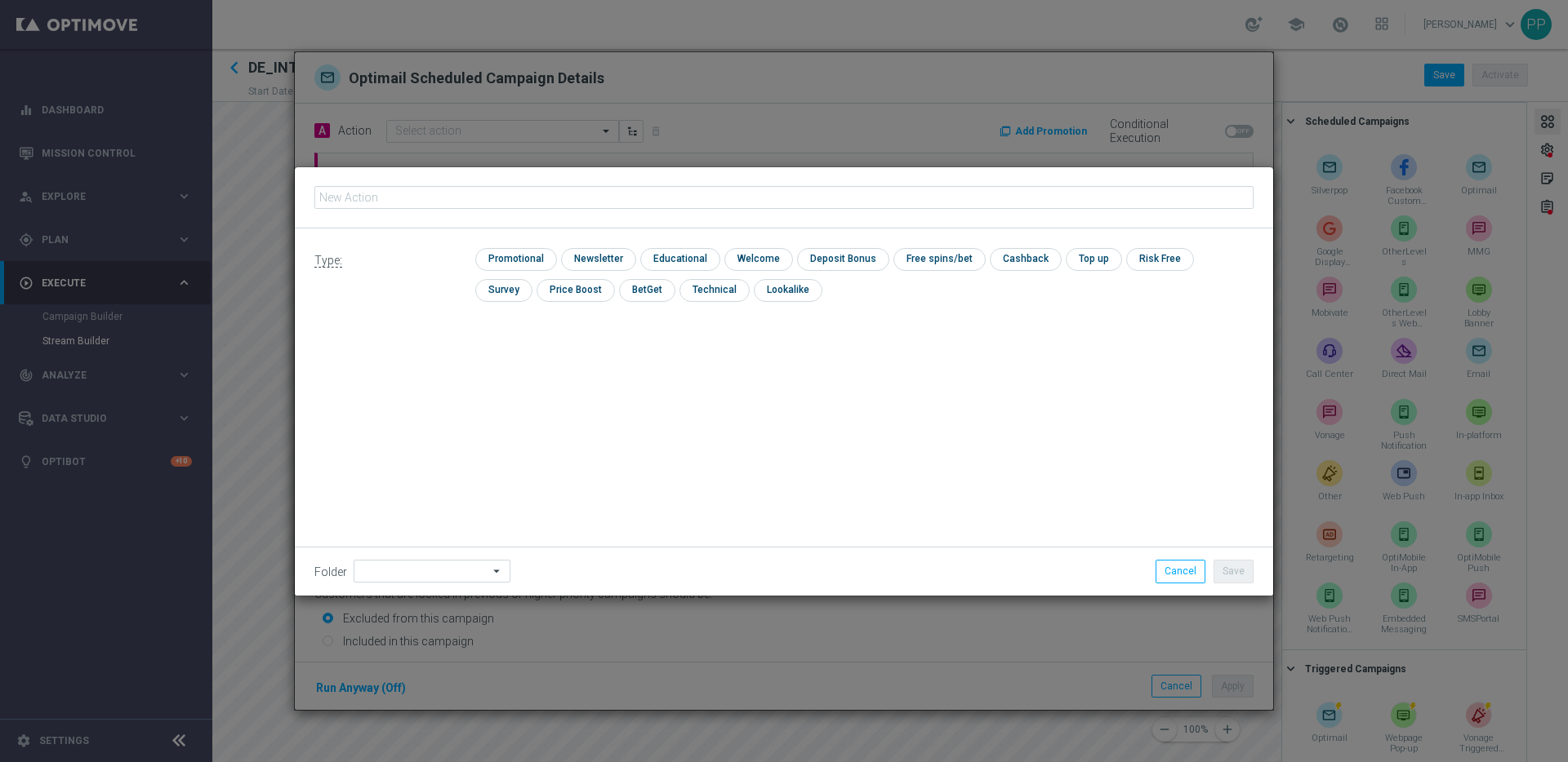
type input "ONB_INT_MIGRATION_JackpotOverdrive_offer"
click at [500, 263] on input "checkbox" at bounding box center [514, 259] width 78 height 22
checkbox input "true"
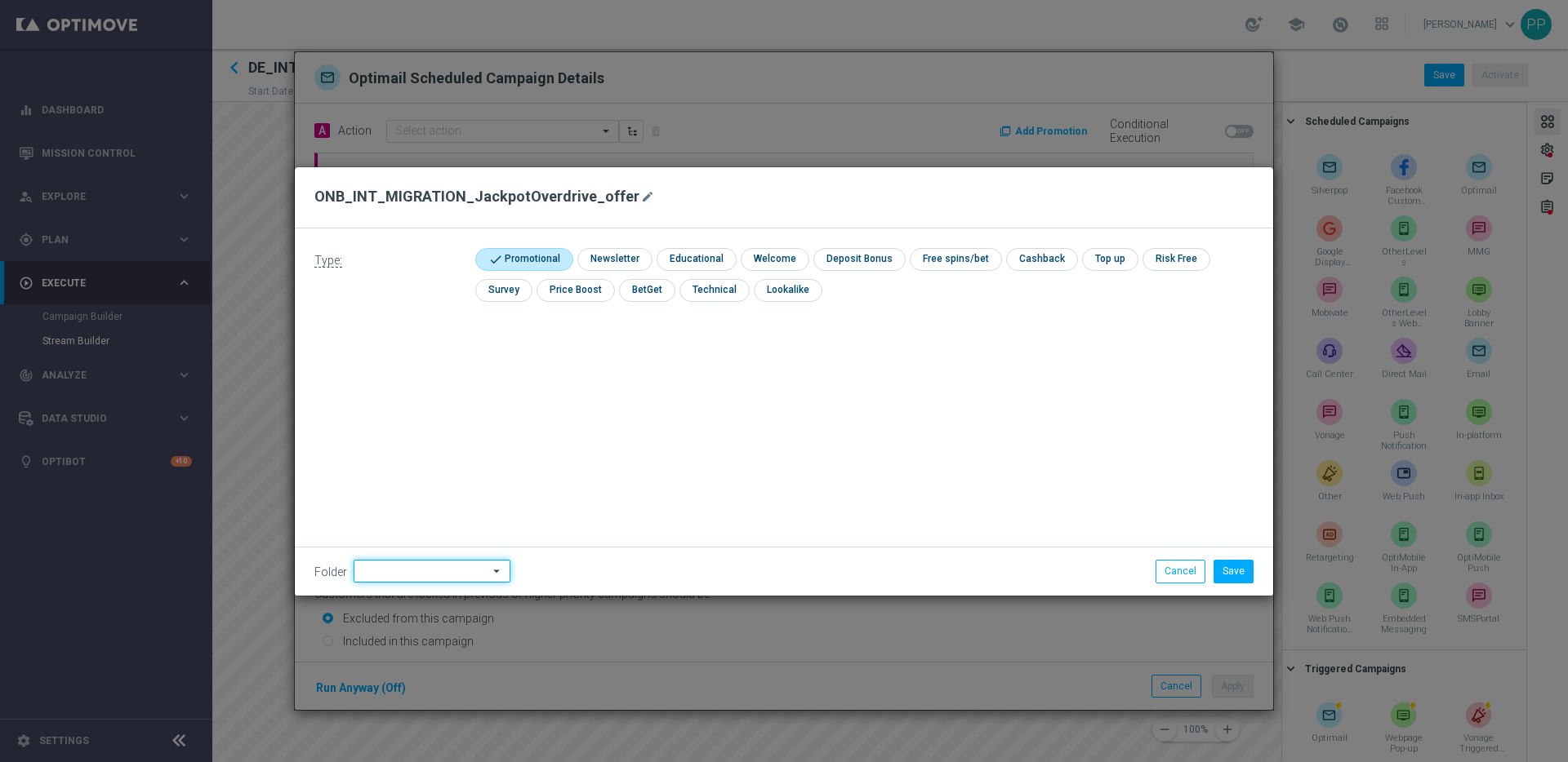
click at [388, 574] on input at bounding box center [432, 571] width 157 height 23
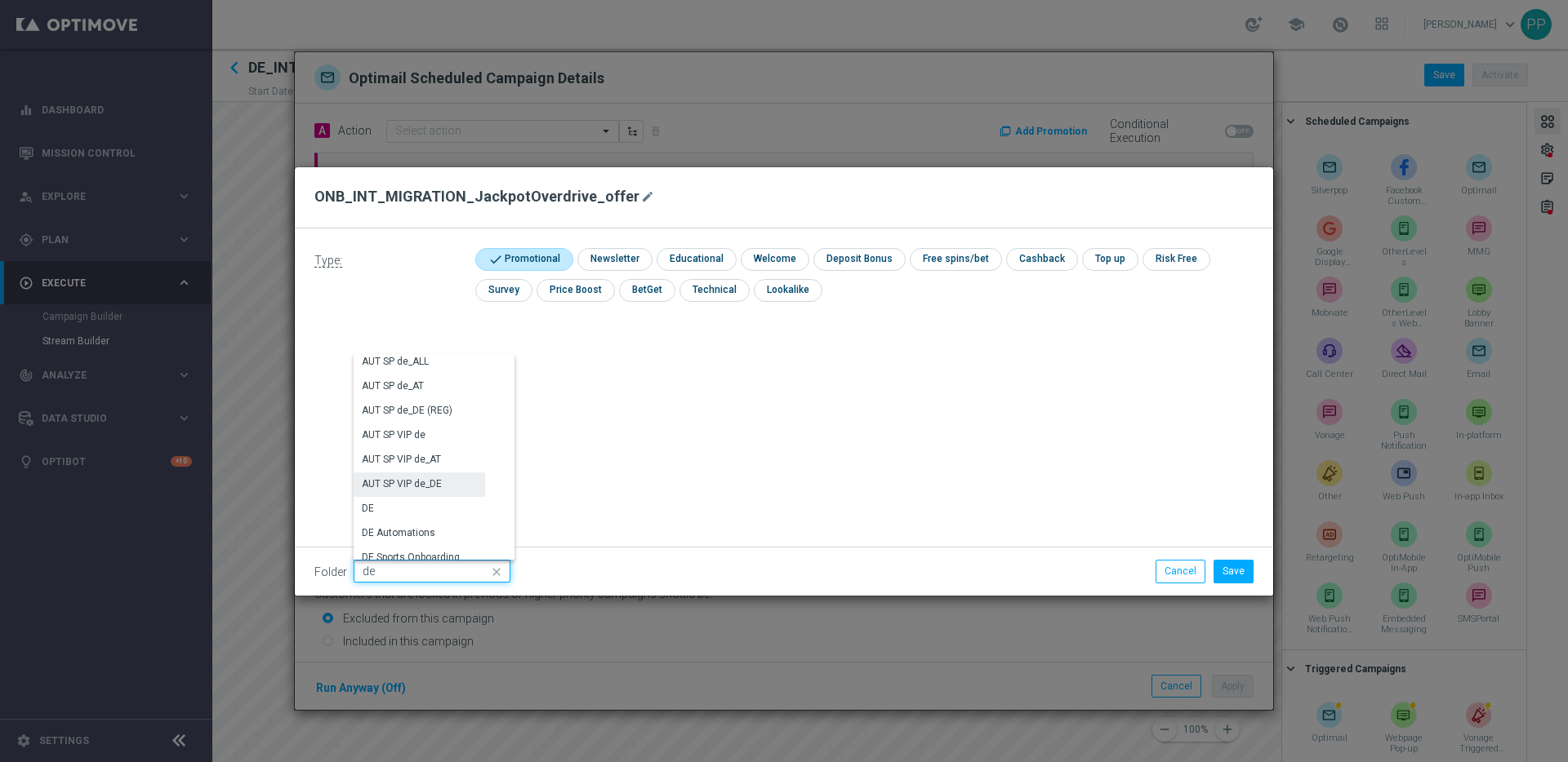
scroll to position [1617, 0]
click at [371, 461] on div "DE" at bounding box center [367, 464] width 13 height 15
type input "DE"
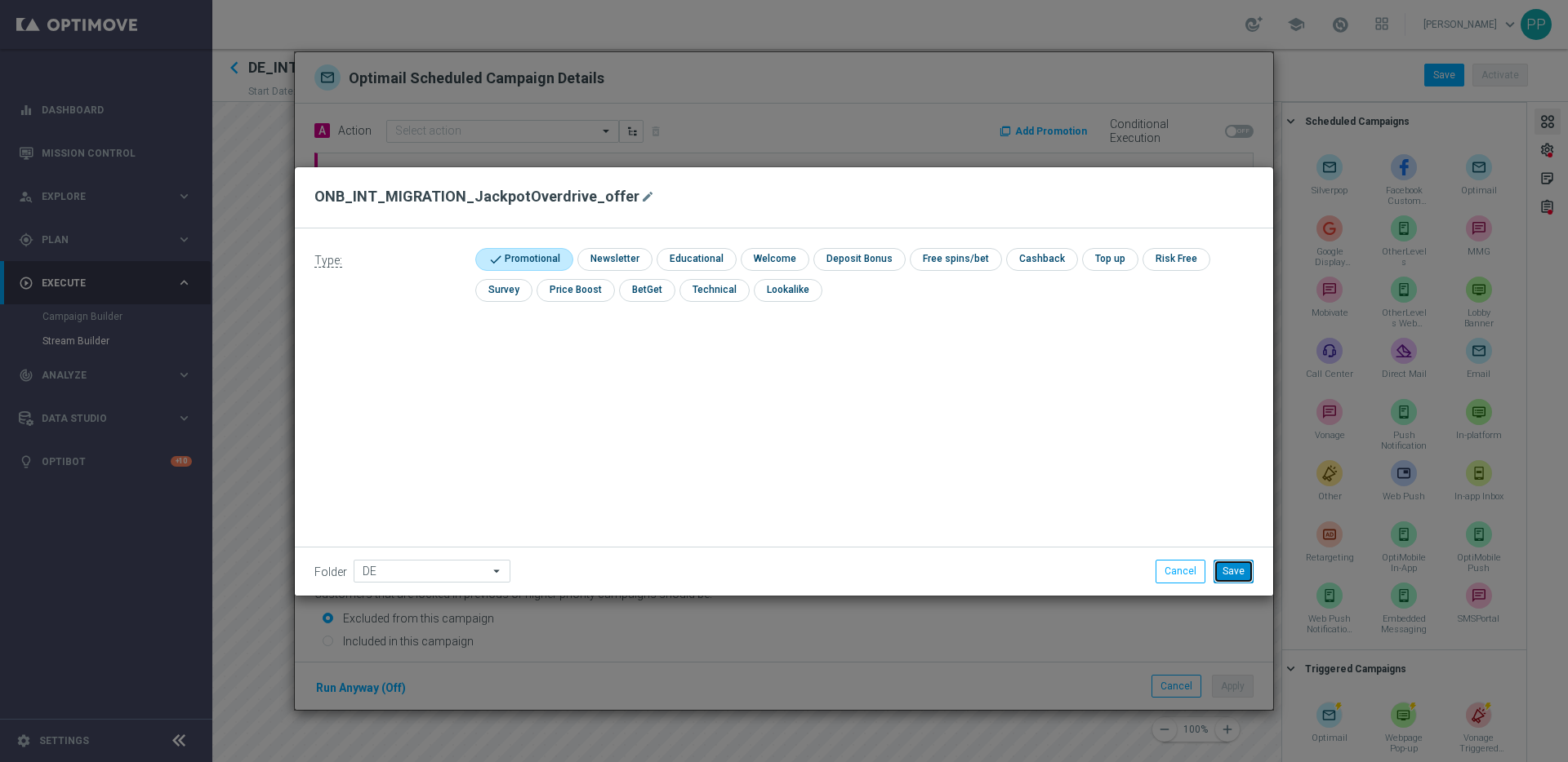
click at [1241, 570] on button "Save" at bounding box center [1233, 571] width 40 height 23
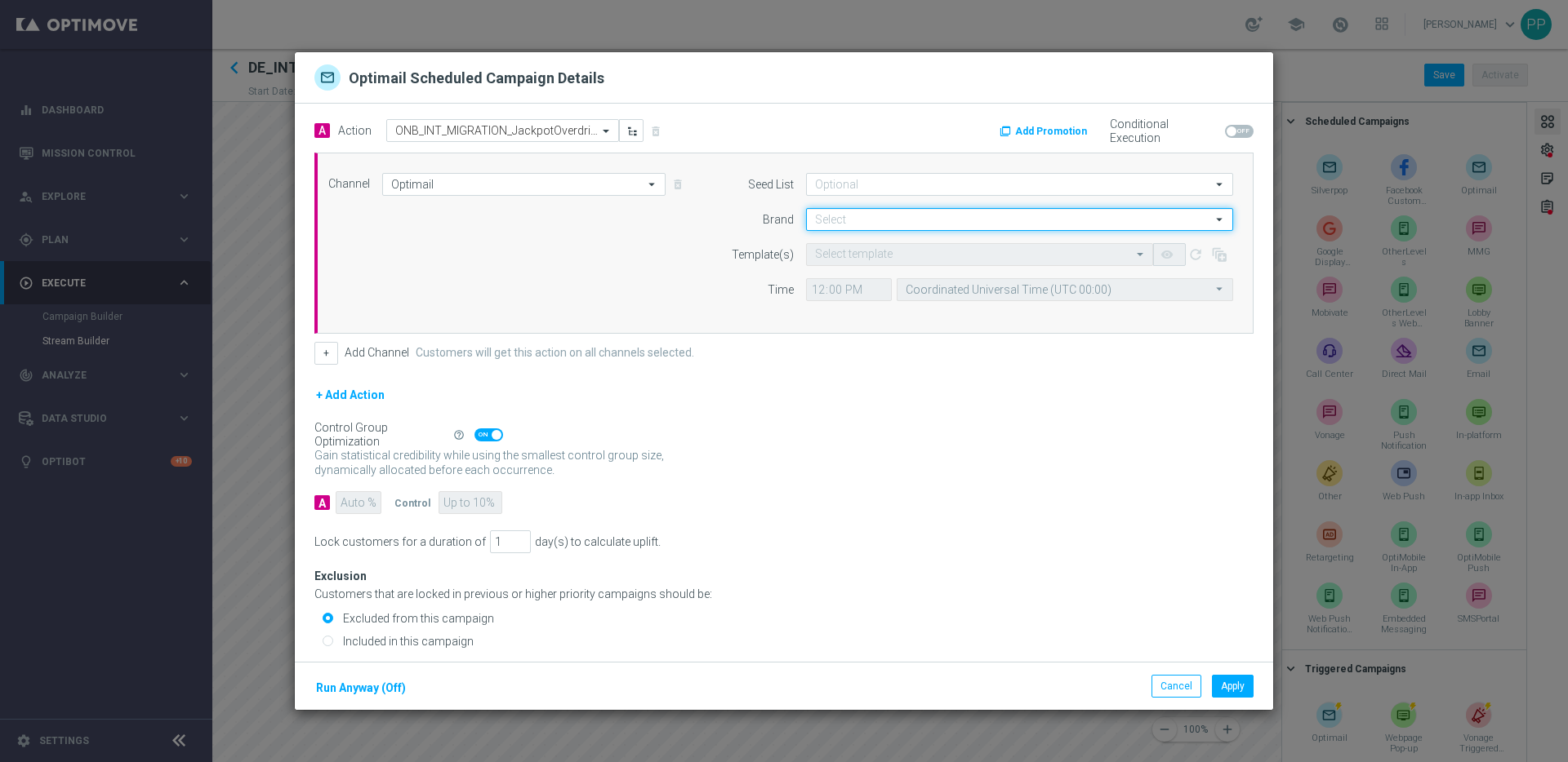
click at [864, 227] on input at bounding box center [1019, 219] width 427 height 23
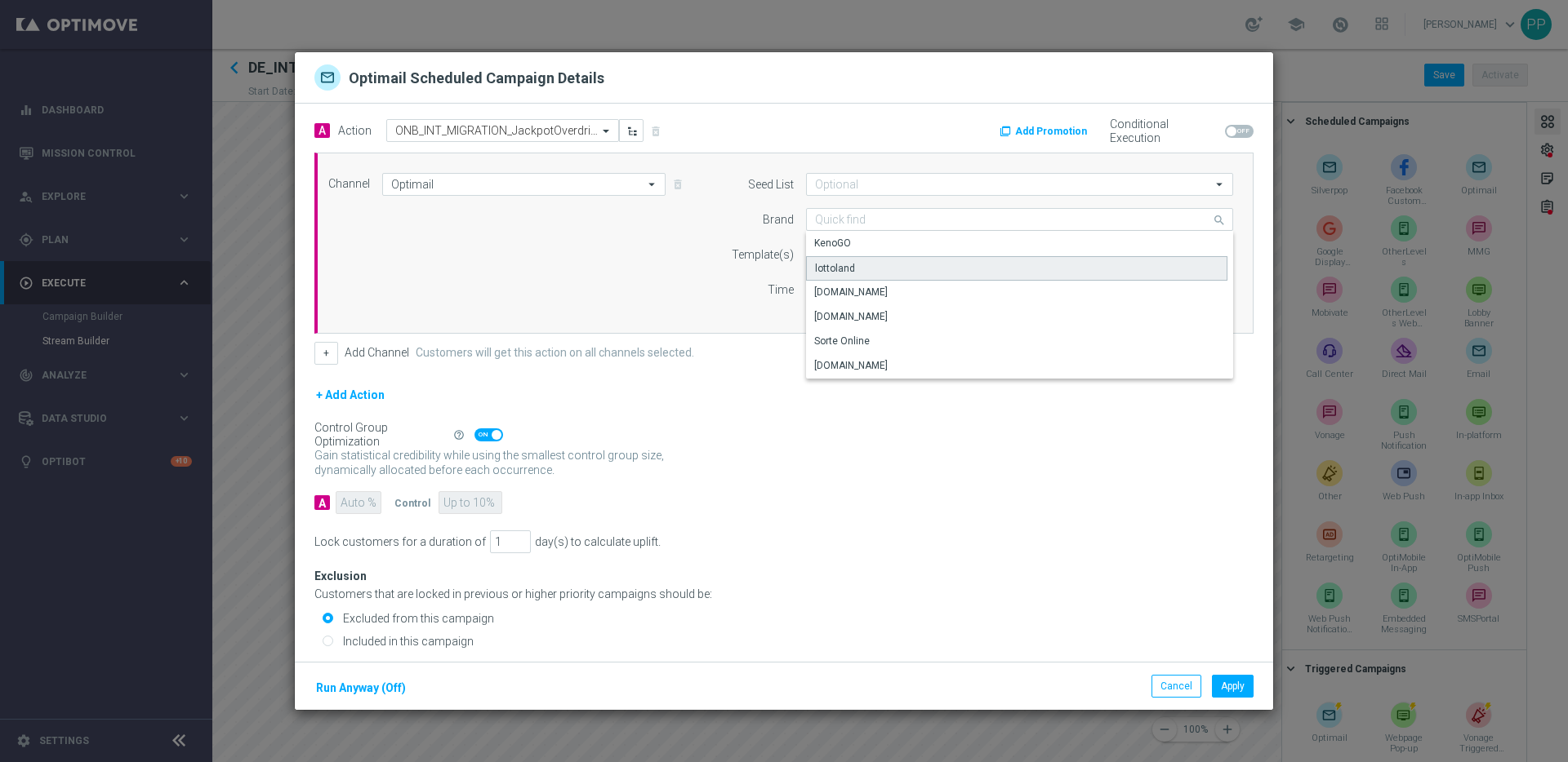
click at [823, 277] on div "lottoland" at bounding box center [1016, 268] width 421 height 24
type input "lottoland"
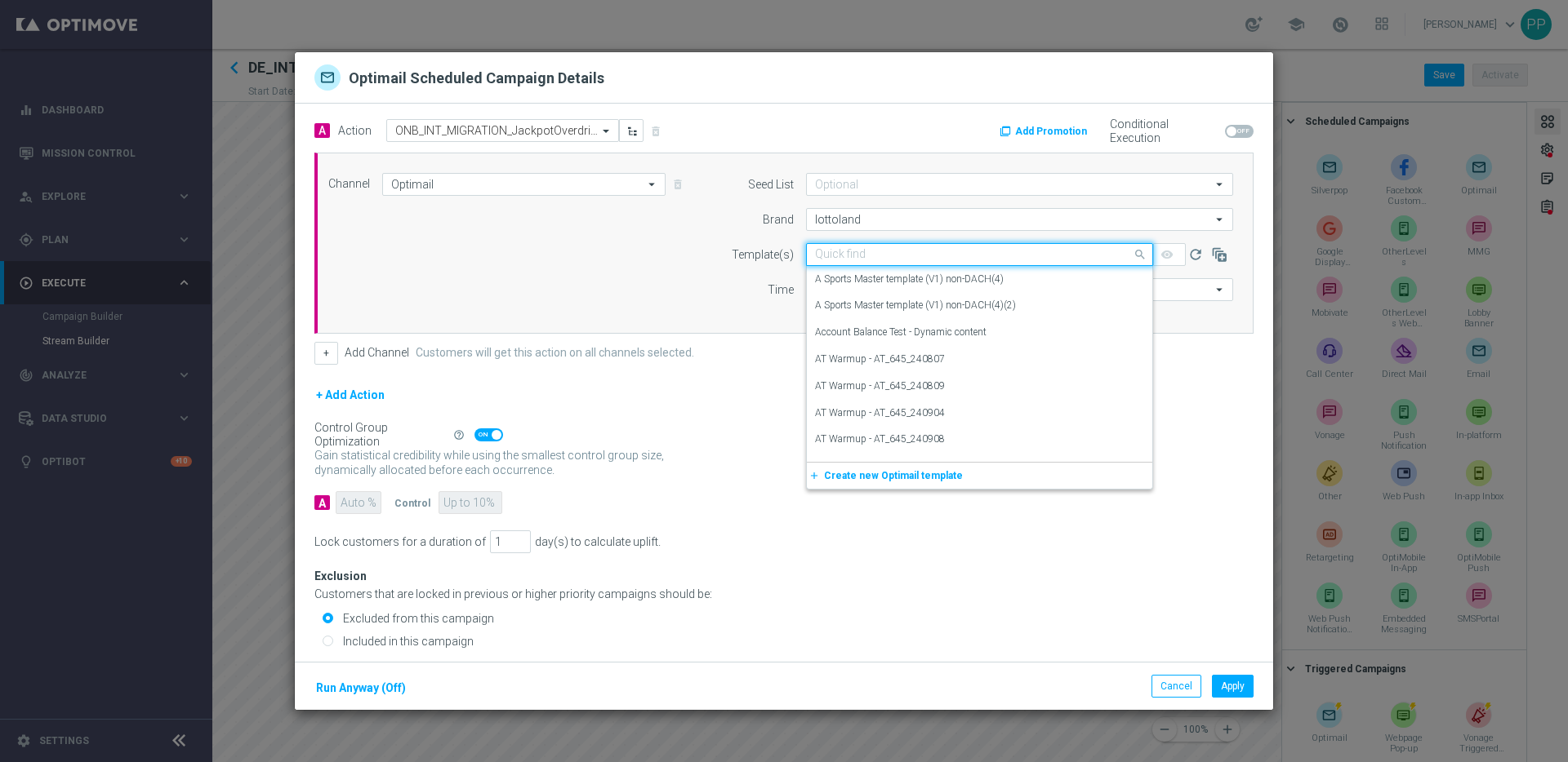
click at [818, 251] on input "text" at bounding box center [963, 255] width 296 height 14
paste input "DE_INT__JPOVERDRIVE_OFFER__NVIP_EMA_AUT_GM"
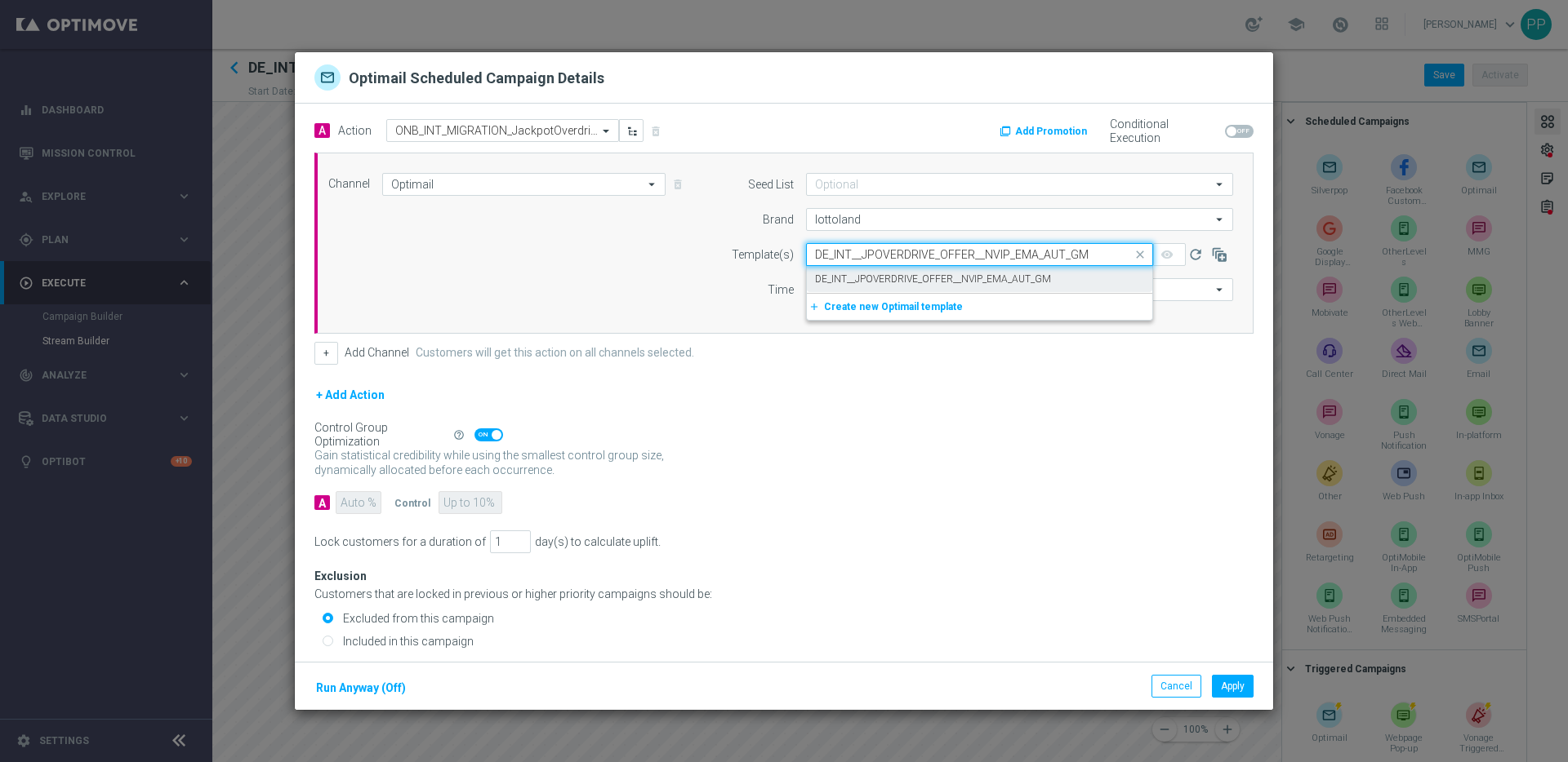
click at [826, 272] on label "DE_INT__JPOVERDRIVE_OFFER__NVIP_EMA_AUT_GM" at bounding box center [932, 279] width 236 height 14
type input "DE_INT__JPOVERDRIVE_OFFER__NVIP_EMA_AUT_GM"
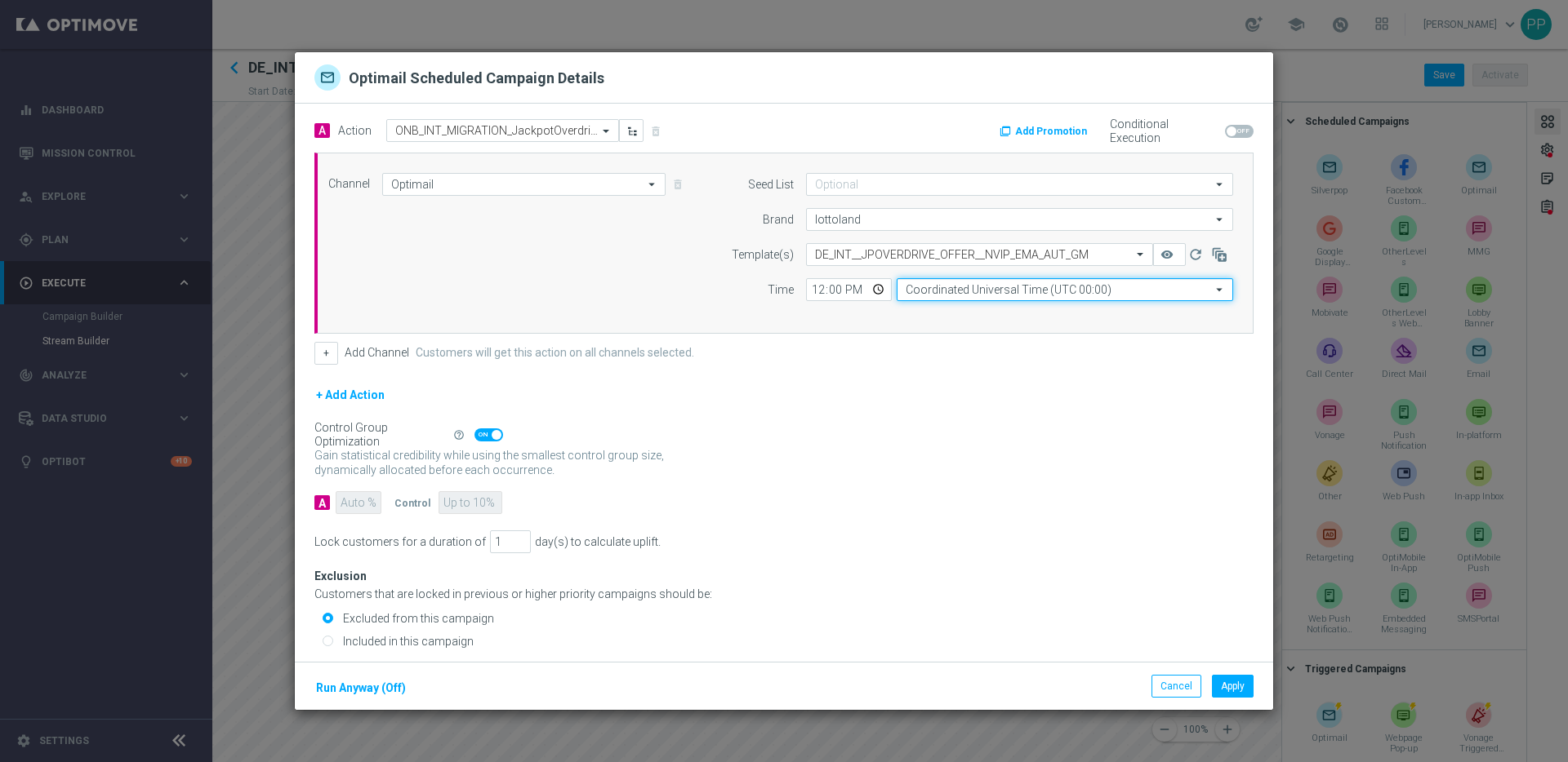
click at [926, 293] on input "Coordinated Universal Time (UTC 00:00)" at bounding box center [1064, 289] width 336 height 23
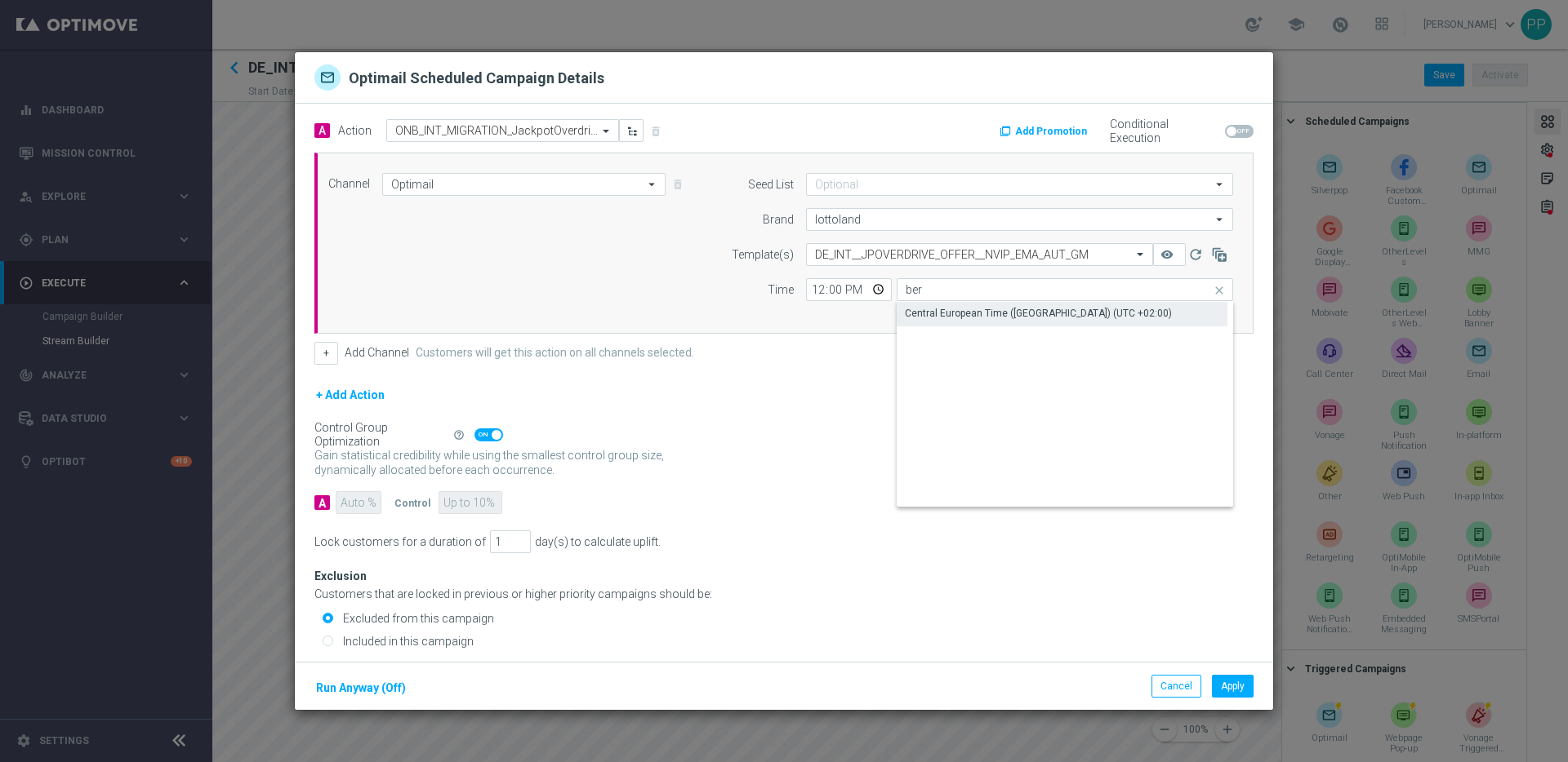
click at [945, 317] on div "Central European Time (Berlin) (UTC +02:00)" at bounding box center [1038, 314] width 267 height 15
type input "Central European Time (Berlin) (UTC +02:00)"
click at [490, 434] on span at bounding box center [489, 435] width 29 height 13
click at [490, 434] on input "checkbox" at bounding box center [489, 435] width 29 height 13
checkbox input "false"
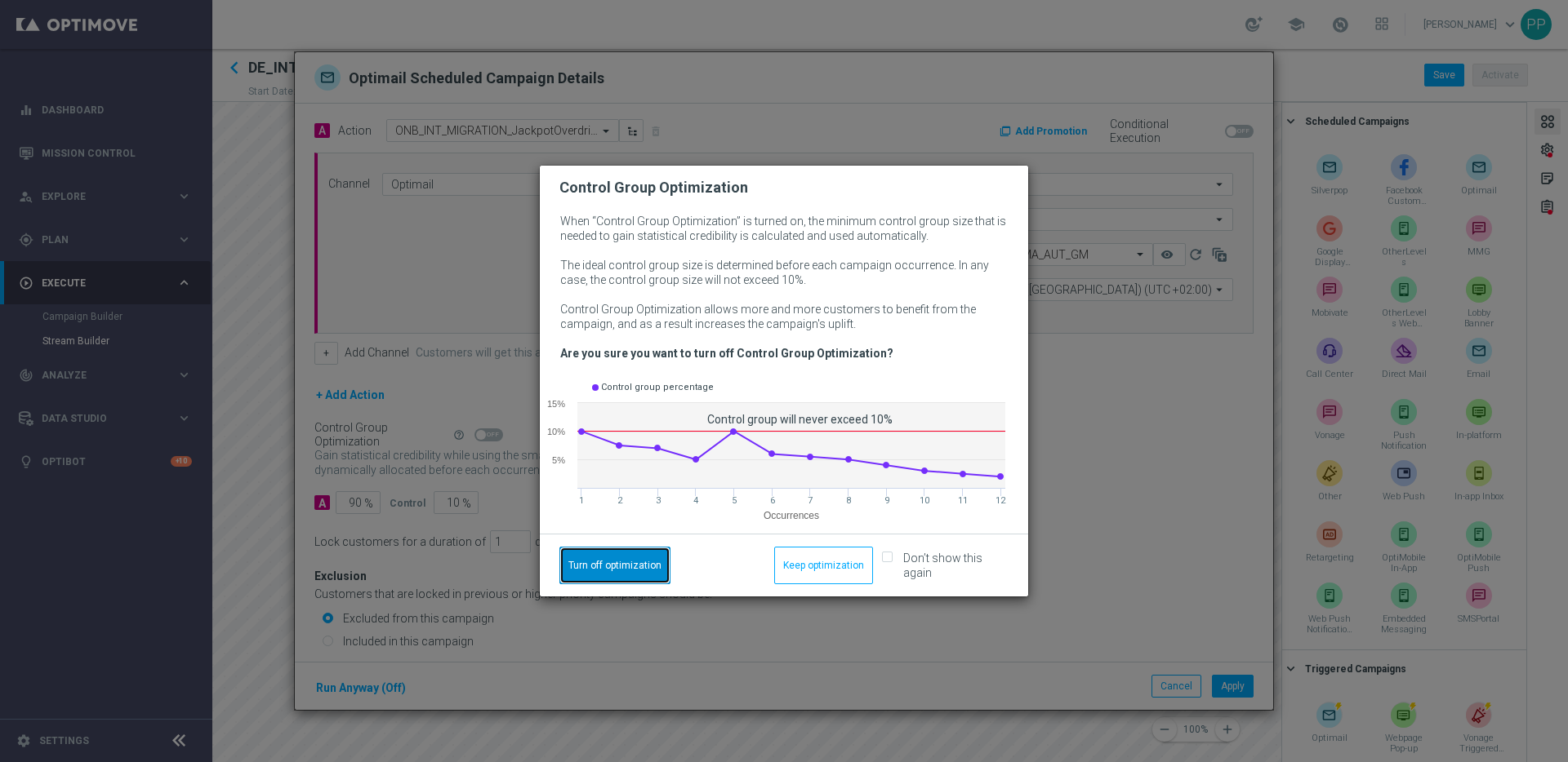
click at [605, 572] on button "Turn off optimization" at bounding box center [615, 565] width 111 height 38
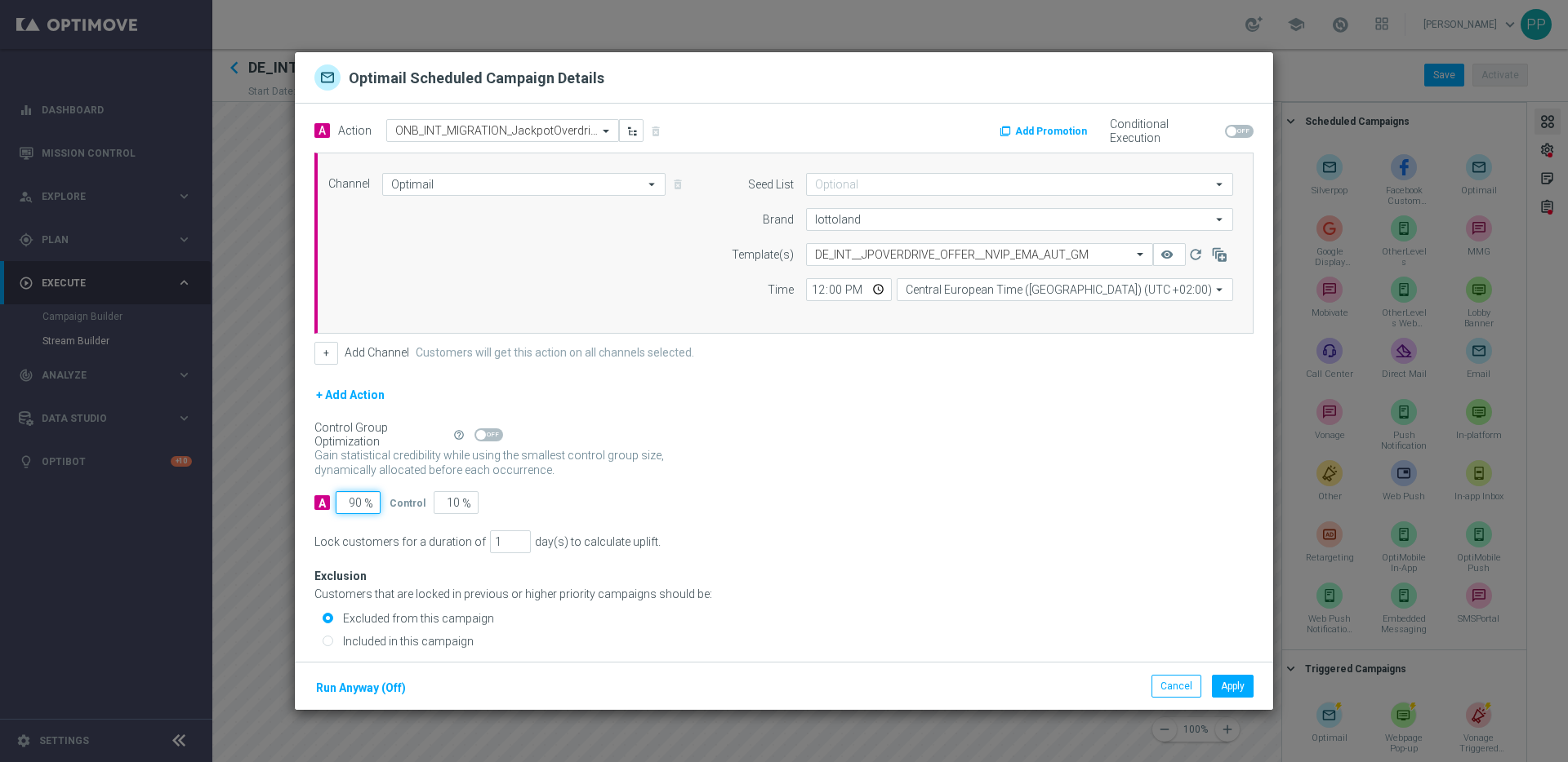
click at [353, 500] on input "90" at bounding box center [358, 502] width 45 height 23
type input "0"
type input "100"
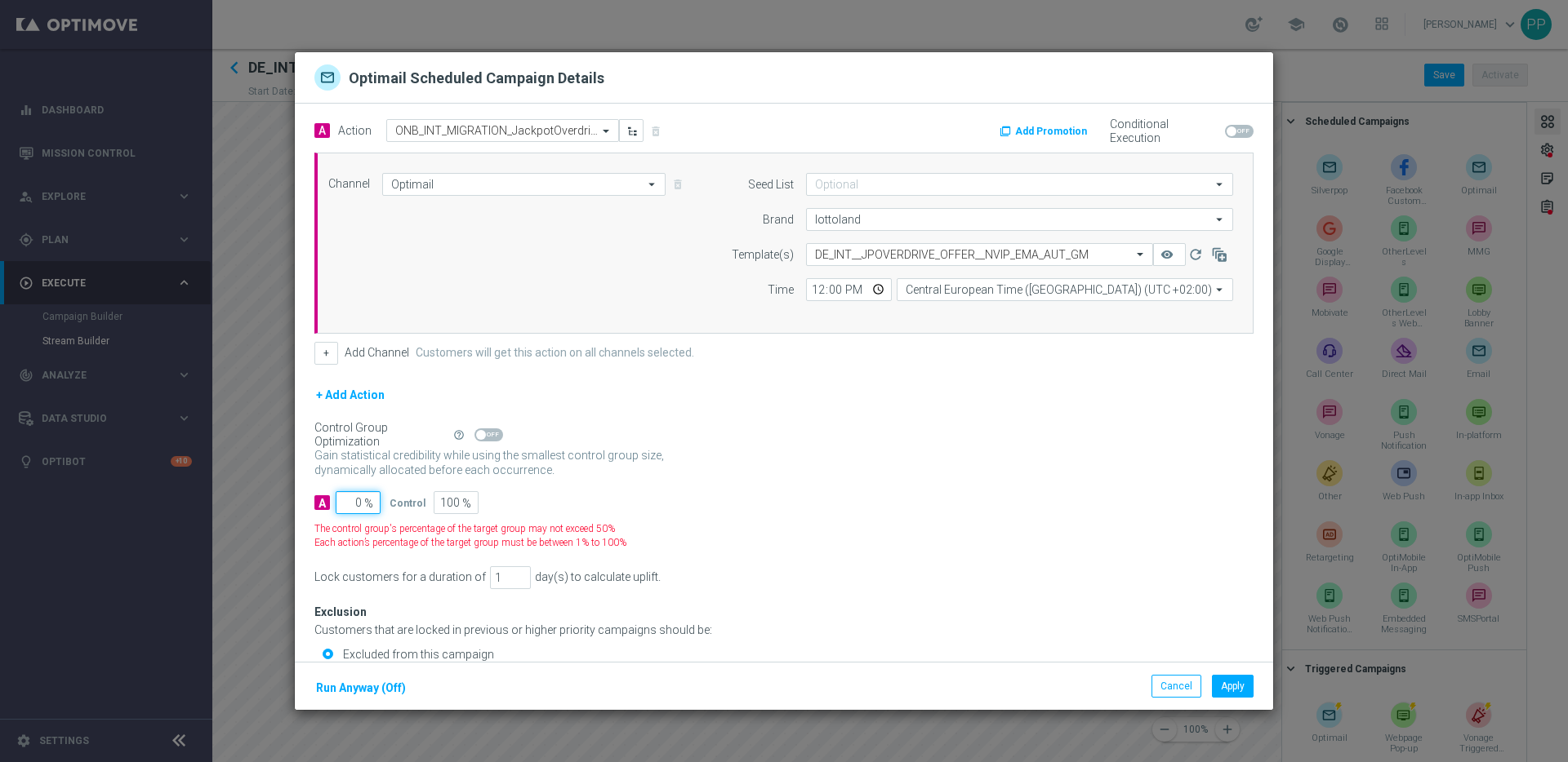
type input "10"
type input "90"
type input "100"
type input "0"
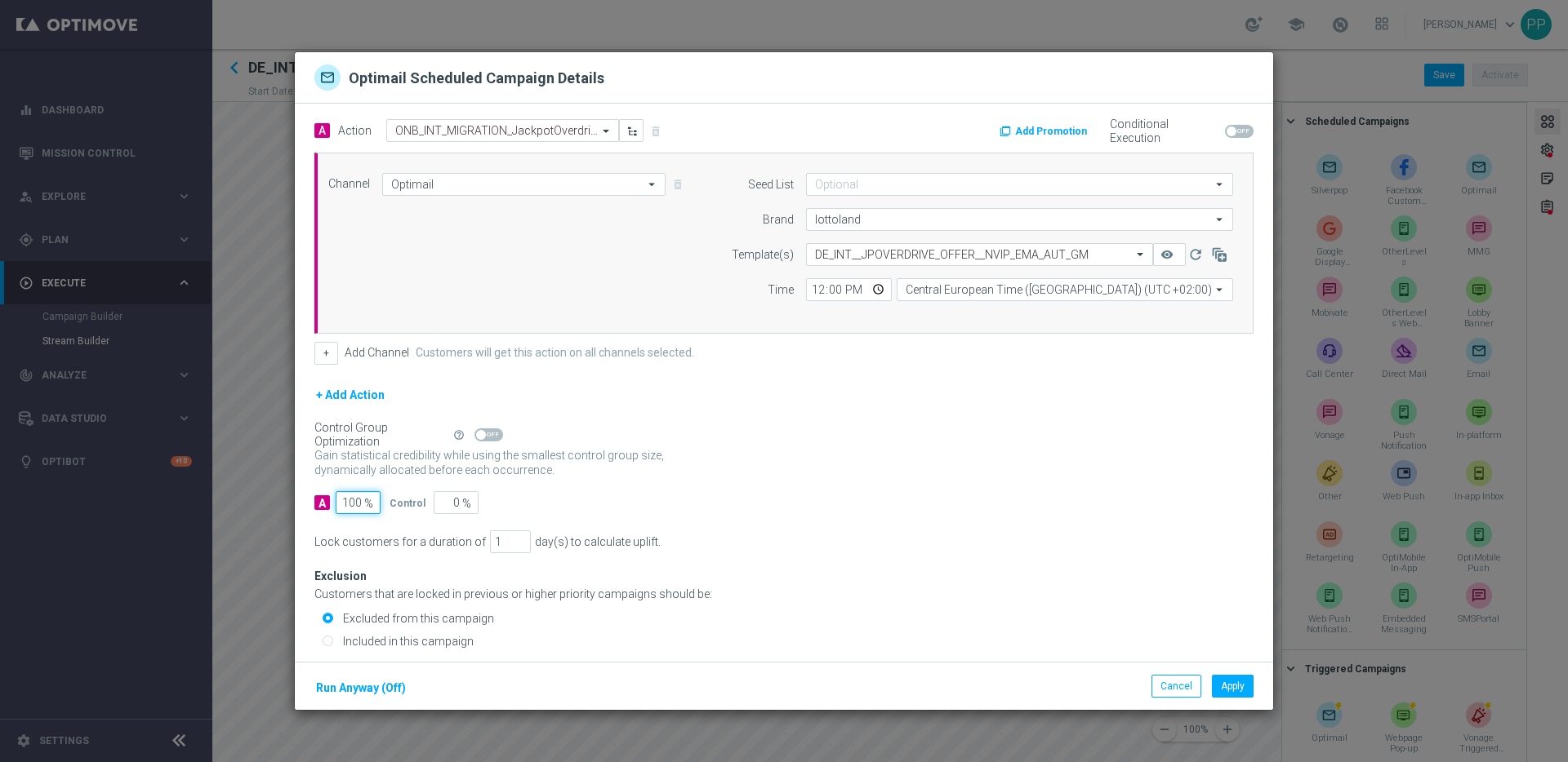
type input "100"
click at [331, 640] on input "Included in this campaign" at bounding box center [328, 642] width 11 height 11
radio input "true"
click at [1041, 132] on button "Add Promotion" at bounding box center [1045, 131] width 95 height 18
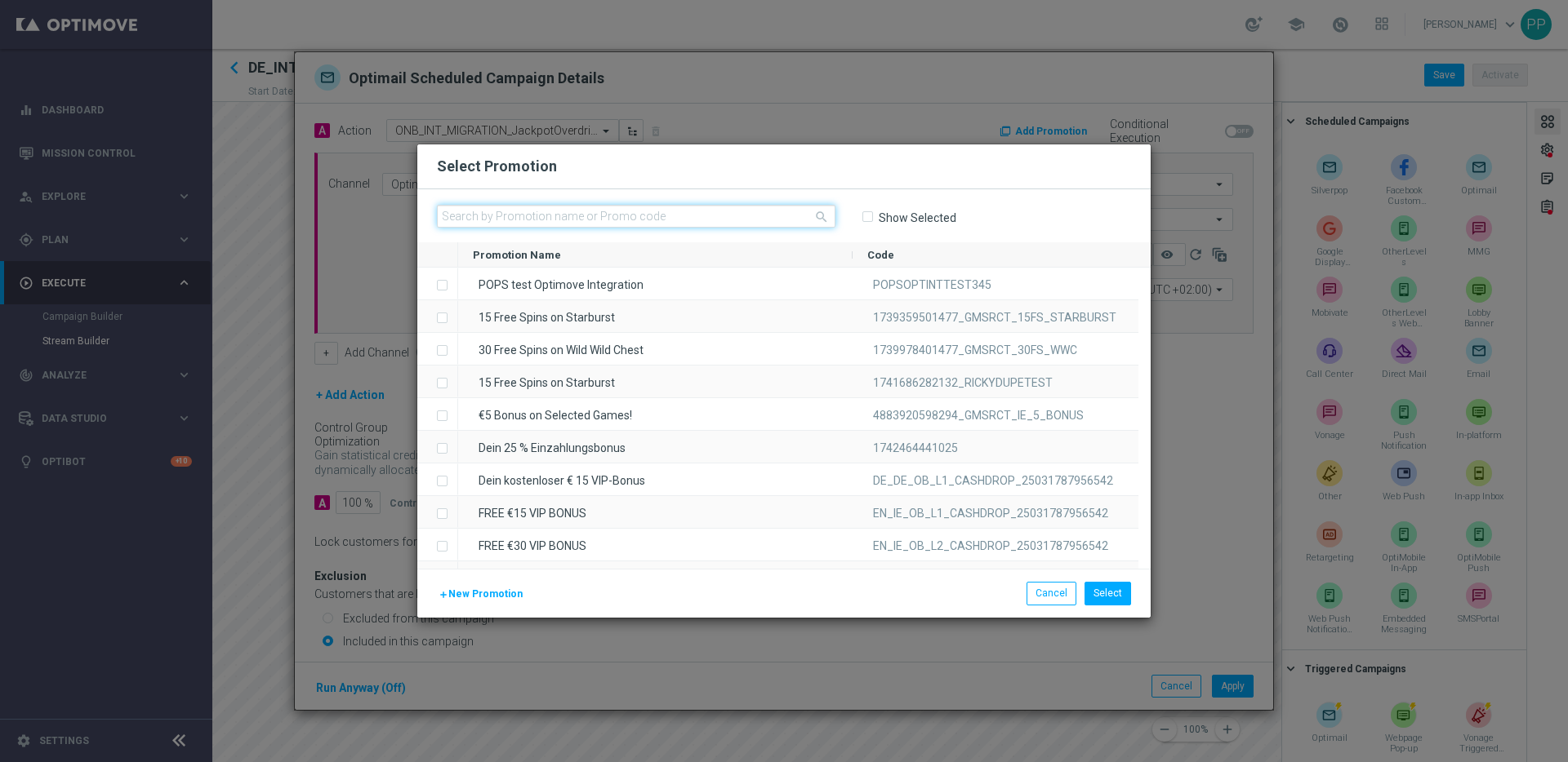
click at [621, 220] on input "text" at bounding box center [636, 215] width 398 height 23
paste input "H2S2P32BNTU6RS73FWP9PD1"
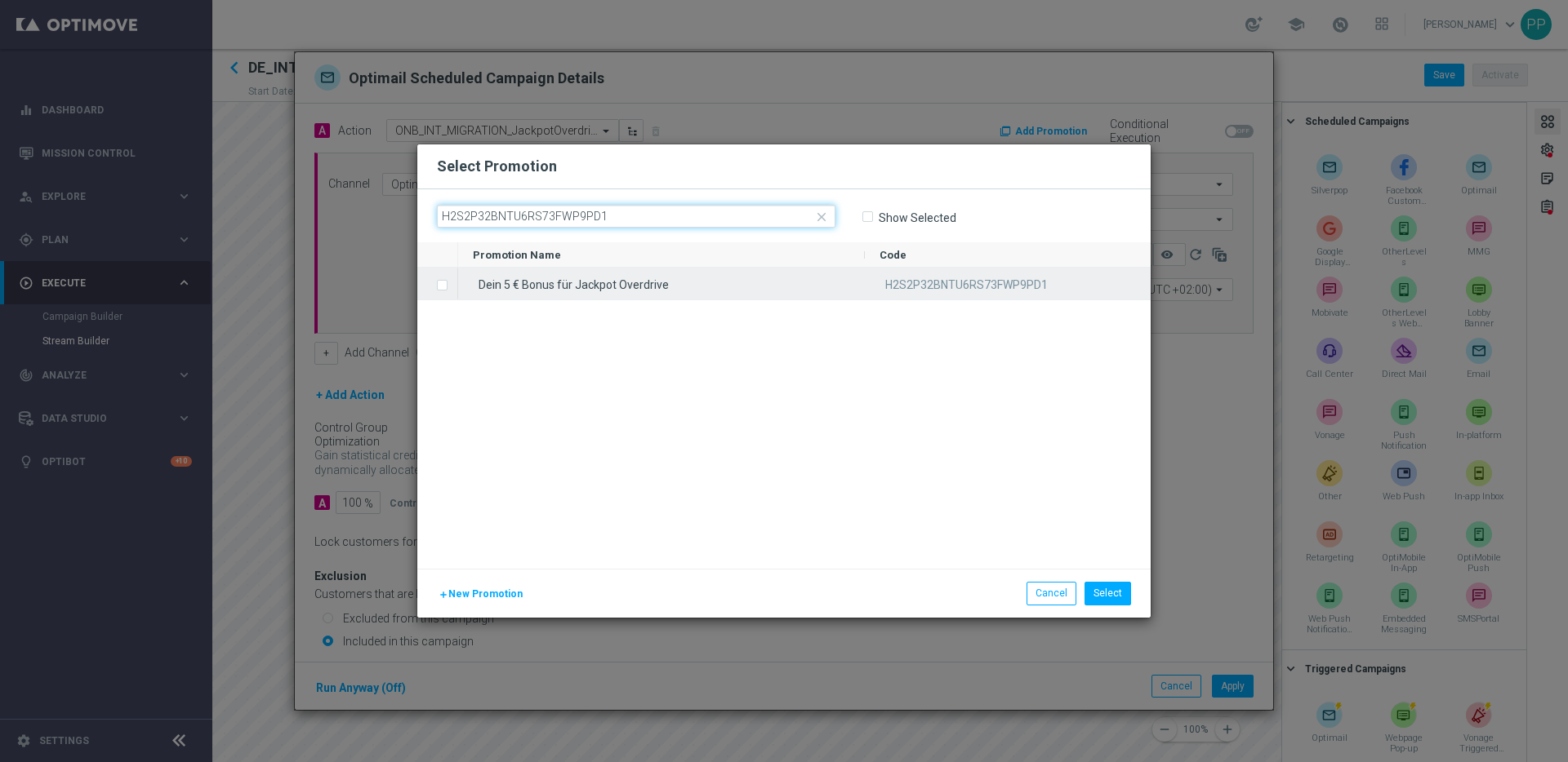
type input "H2S2P32BNTU6RS73FWP9PD1"
click at [452, 288] on label "Press SPACE to select this row." at bounding box center [454, 287] width 6 height 15
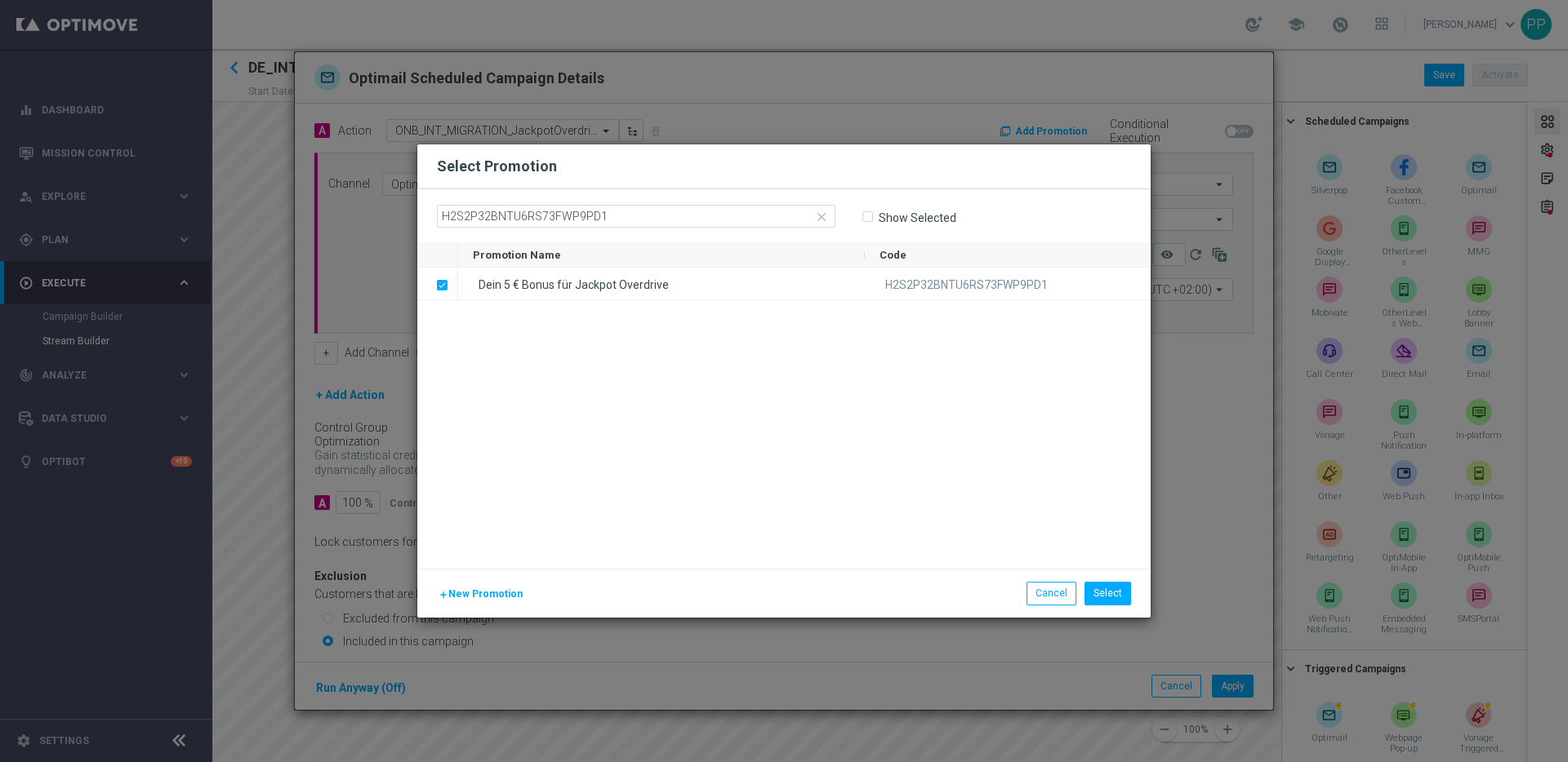
click at [846, 427] on div "Dein 5 € Bonus für Jackpot Overdrive H2S2P32BNTU6RS73FWP9PD1" at bounding box center [804, 417] width 693 height 301
click at [1113, 594] on button "Select" at bounding box center [1108, 593] width 47 height 23
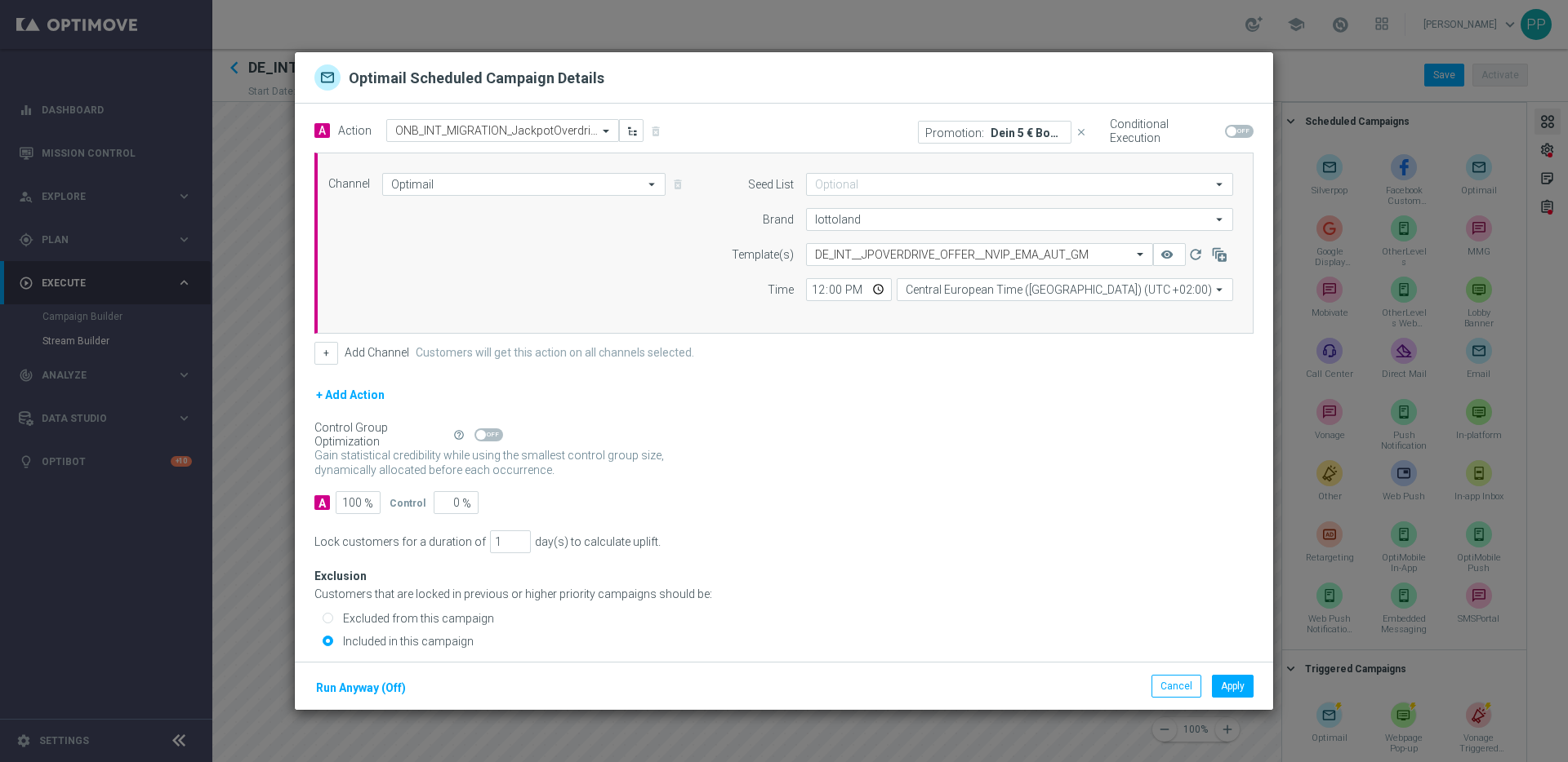
click at [1225, 128] on span at bounding box center [1239, 132] width 29 height 13
click at [1225, 128] on input "checkbox" at bounding box center [1239, 132] width 29 height 13
checkbox input "true"
click at [1101, 452] on div "Gain statistical credibility while using the smallest control group size, dynam…" at bounding box center [784, 464] width 939 height 39
click at [1233, 687] on button "Apply" at bounding box center [1233, 686] width 42 height 23
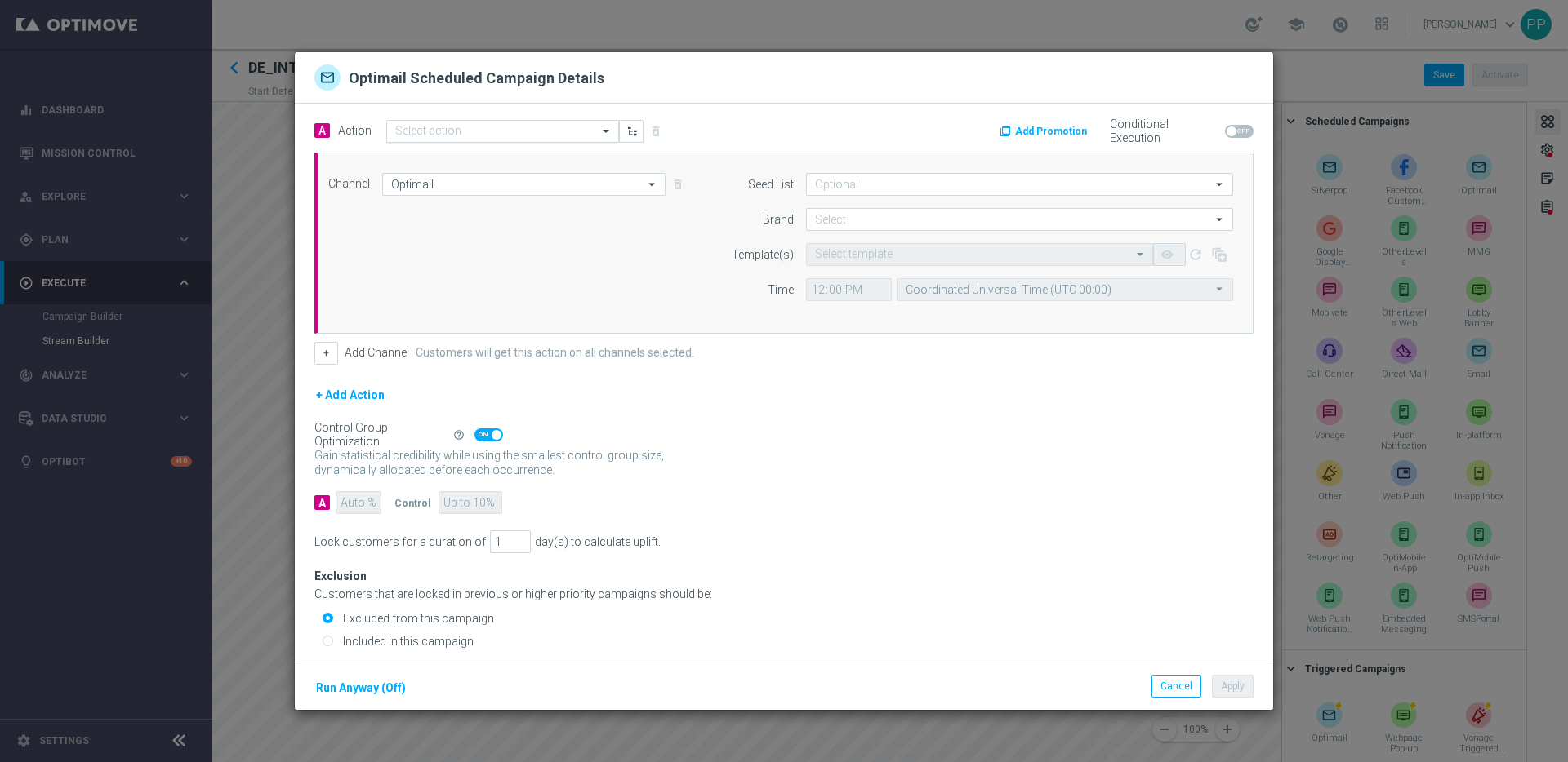
click at [431, 125] on input "text" at bounding box center [485, 132] width 182 height 14
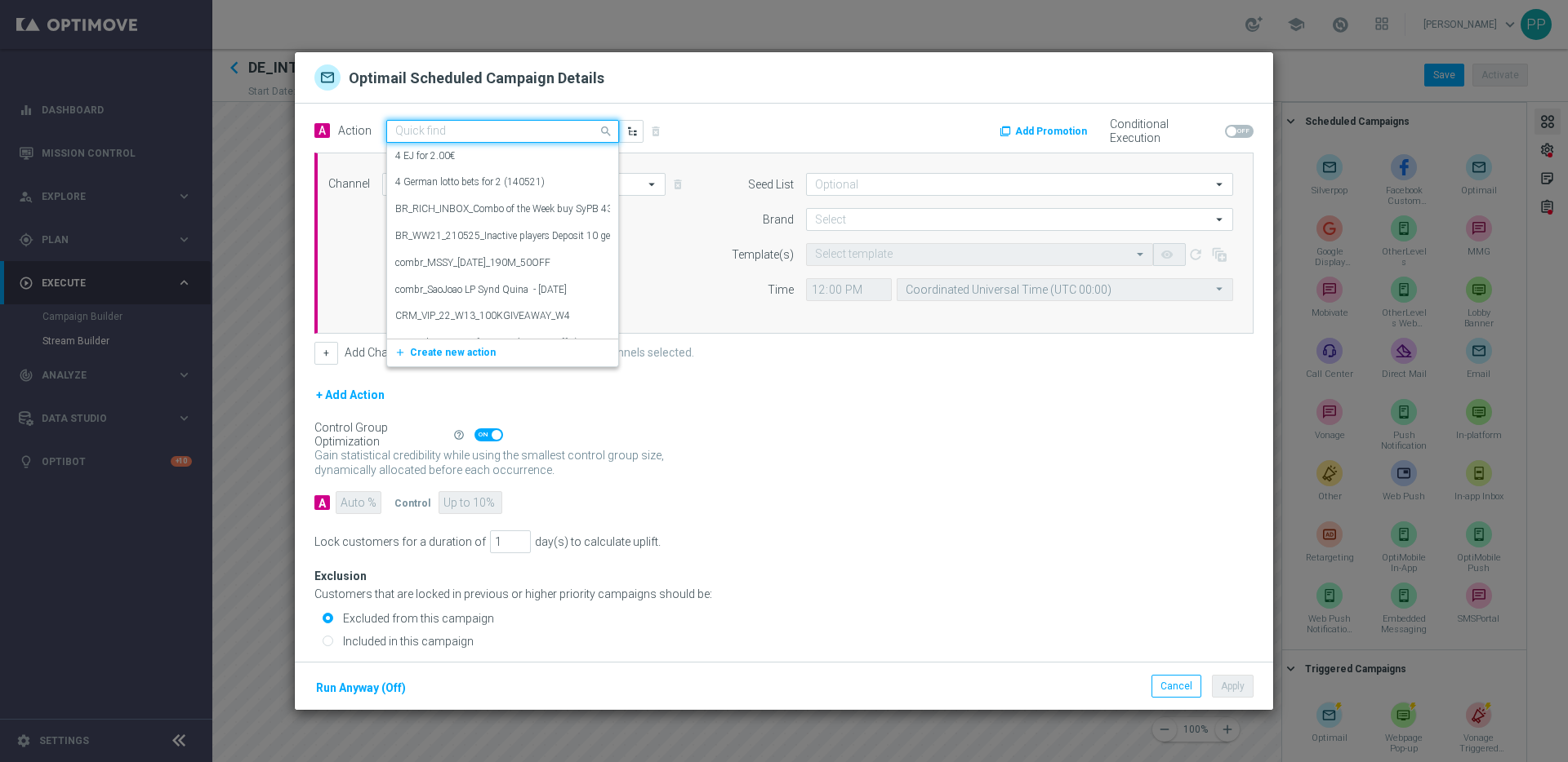
paste input "ONB_INT_MIGRATION_InstantGames_offer"
type input "ONB_INT_MIGRATION_InstantGames_offer"
click at [438, 183] on span "Create new action" at bounding box center [453, 182] width 86 height 12
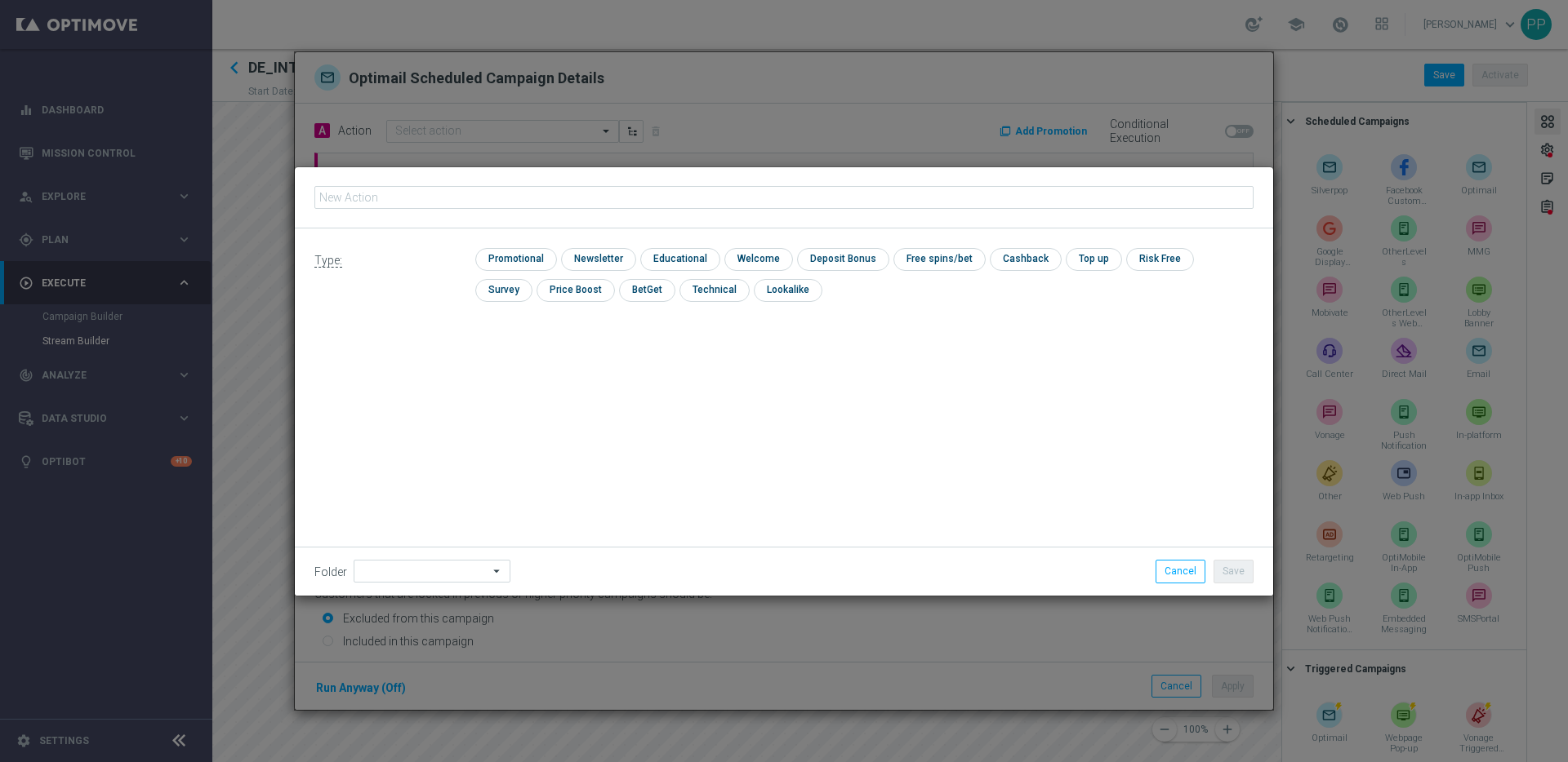
type input "ONB_INT_MIGRATION_InstantGames_offer"
click at [513, 252] on input "checkbox" at bounding box center [514, 259] width 78 height 22
checkbox input "true"
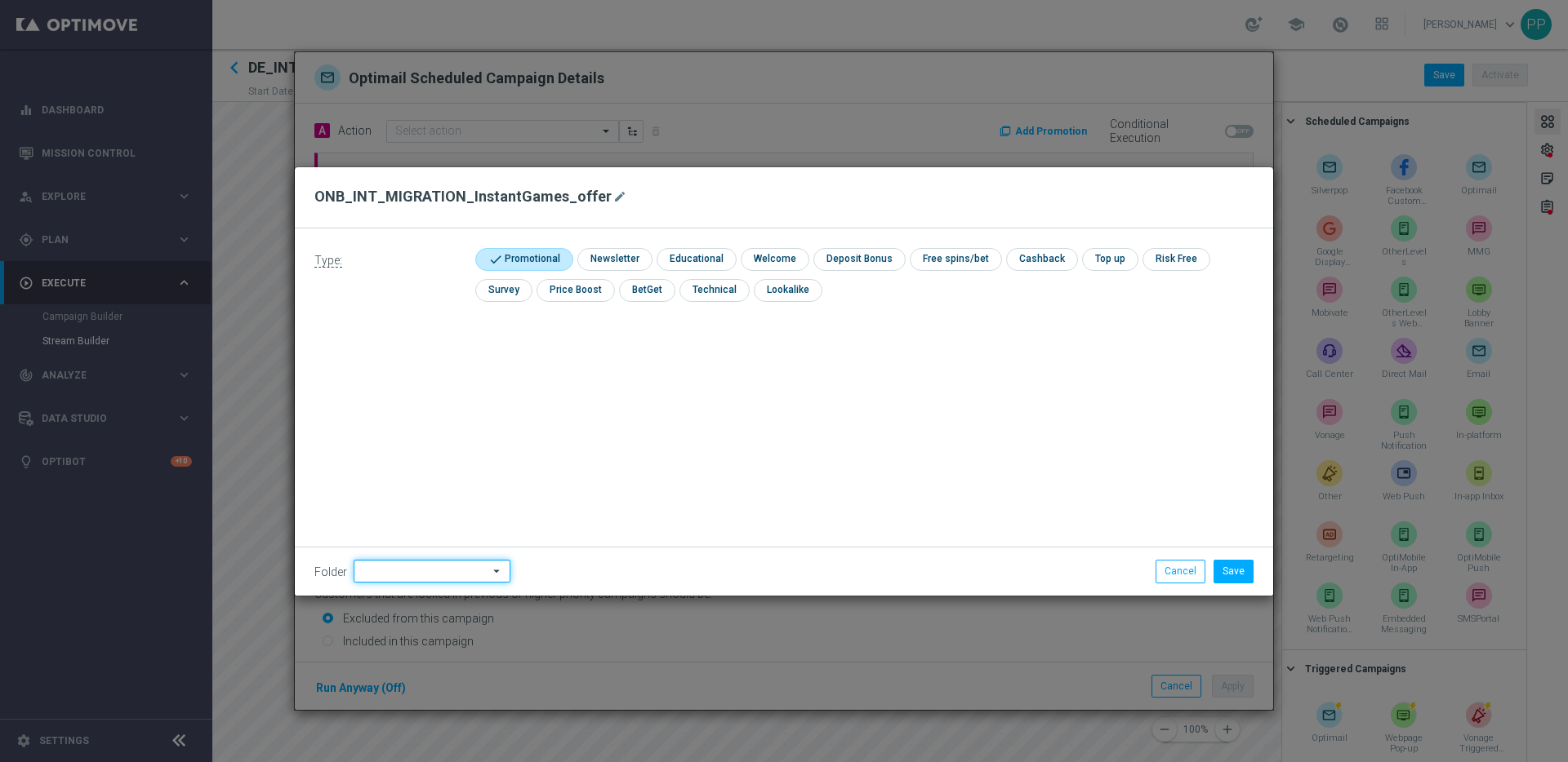
click at [401, 578] on input at bounding box center [432, 571] width 157 height 23
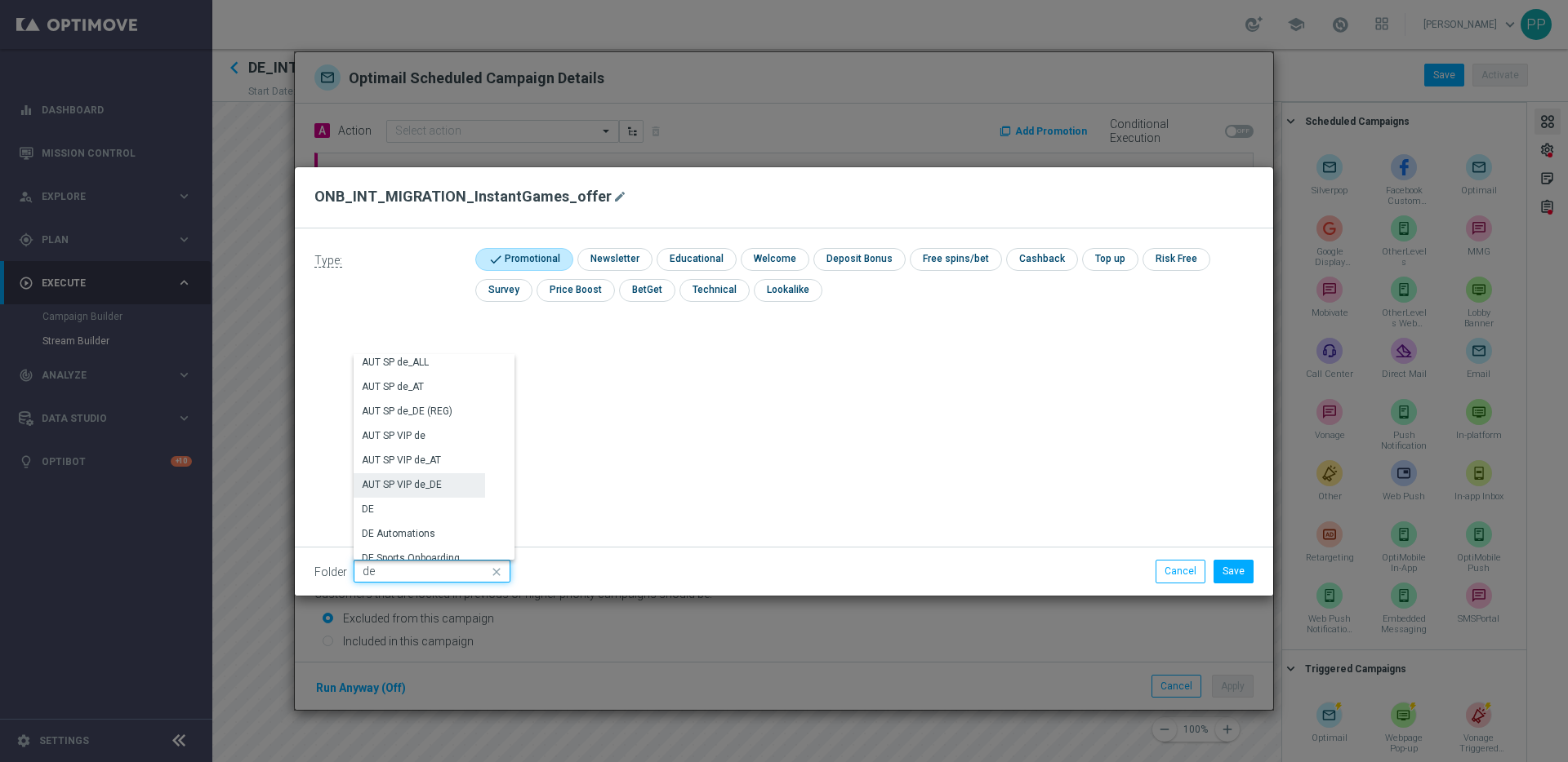
scroll to position [1578, 0]
click at [376, 499] on div "DE" at bounding box center [419, 502] width 132 height 24
type input "DE"
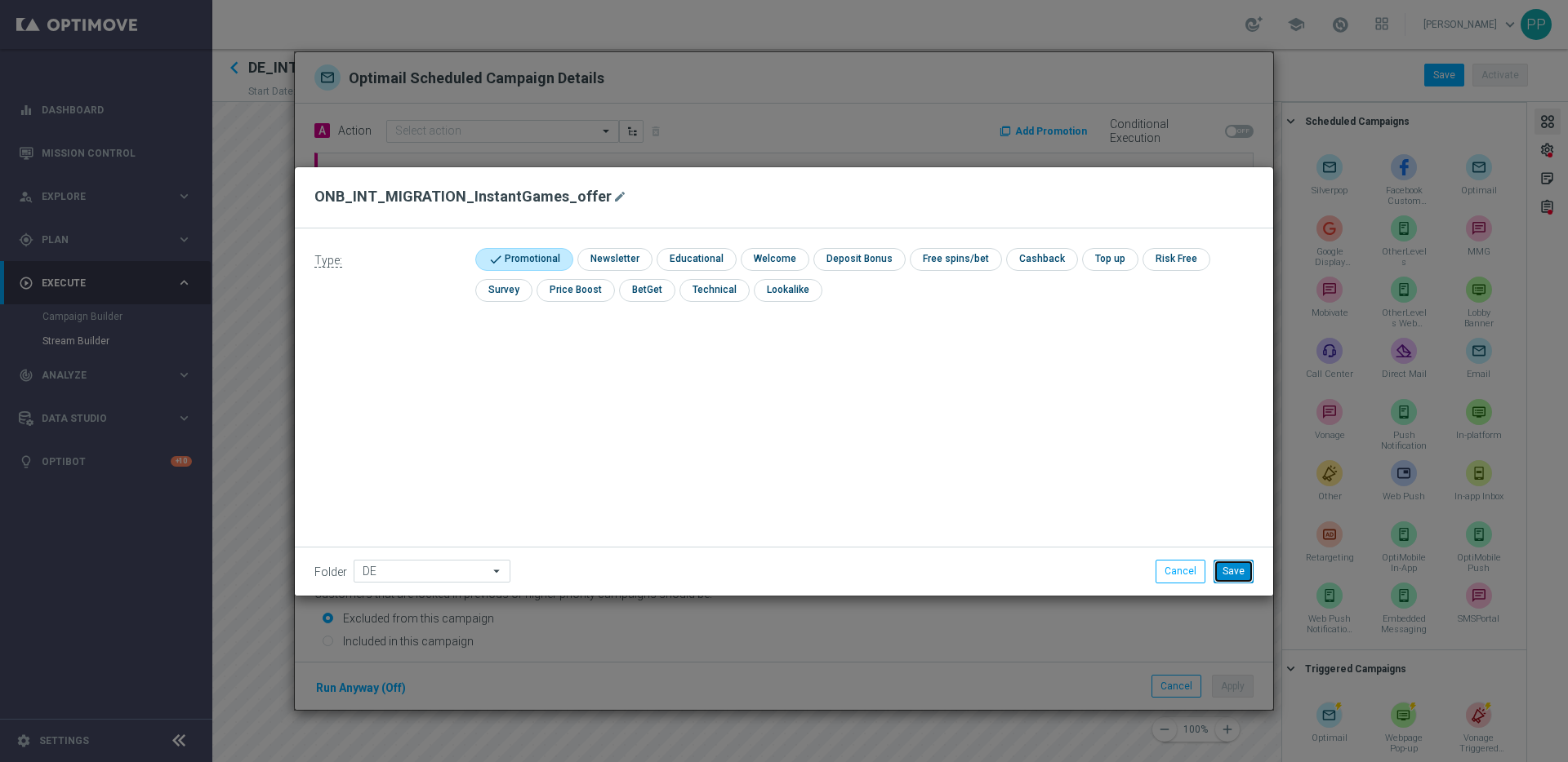
click at [1245, 573] on button "Save" at bounding box center [1233, 571] width 40 height 23
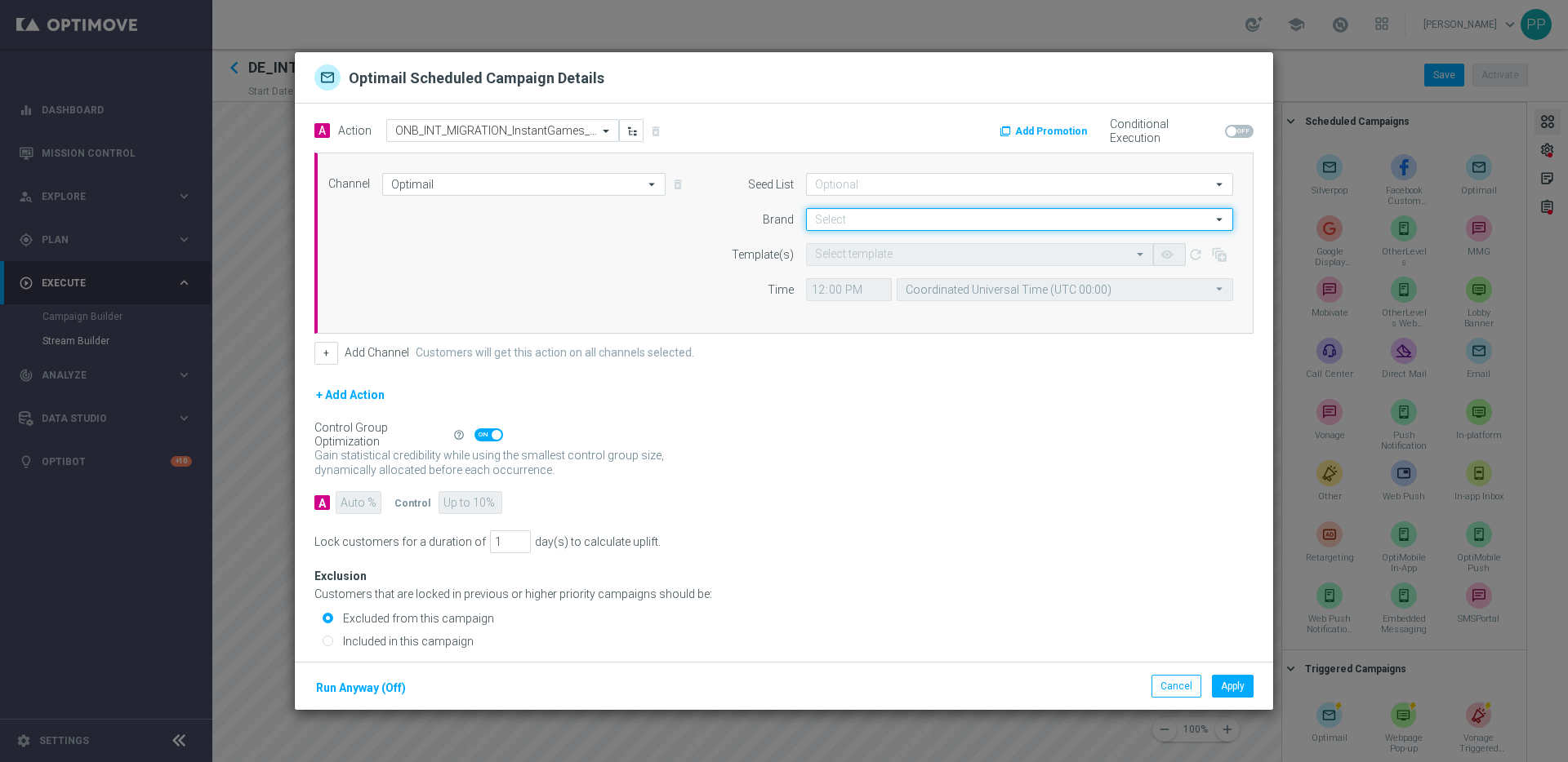
click at [849, 226] on input at bounding box center [1019, 219] width 427 height 23
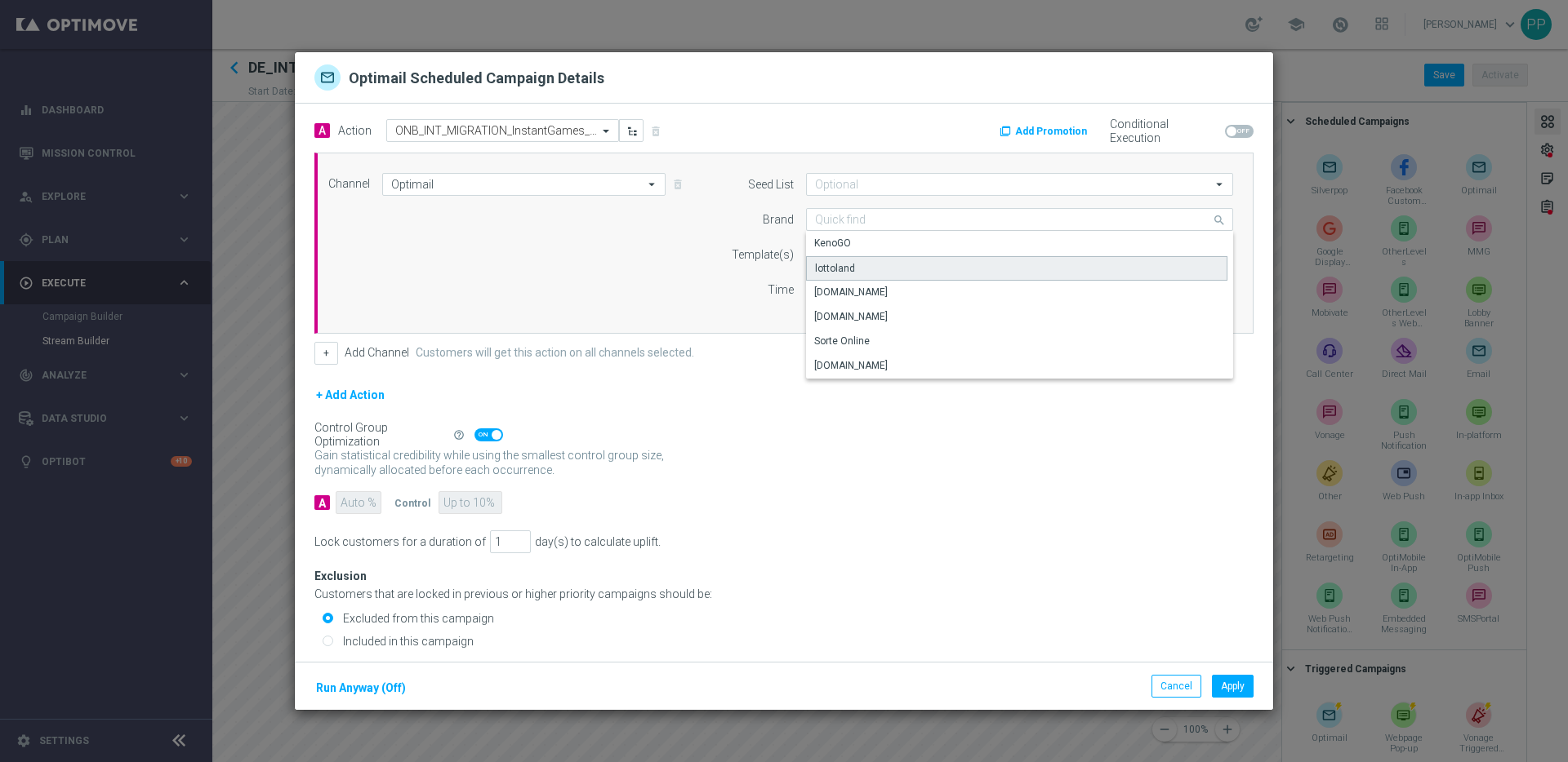
click at [843, 277] on div "lottoland" at bounding box center [1016, 268] width 421 height 24
type input "lottoland"
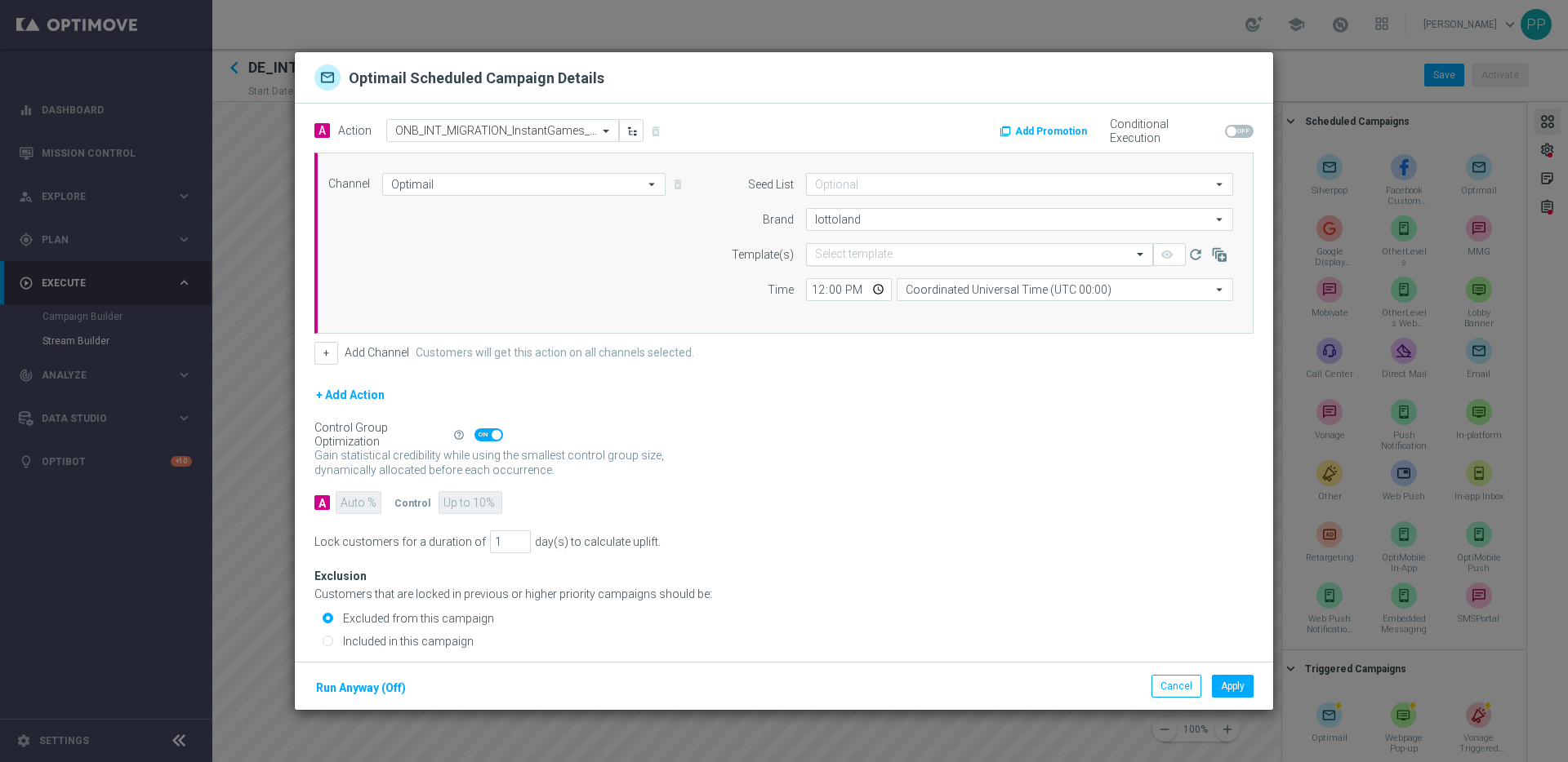
click at [833, 259] on input "text" at bounding box center [963, 255] width 296 height 14
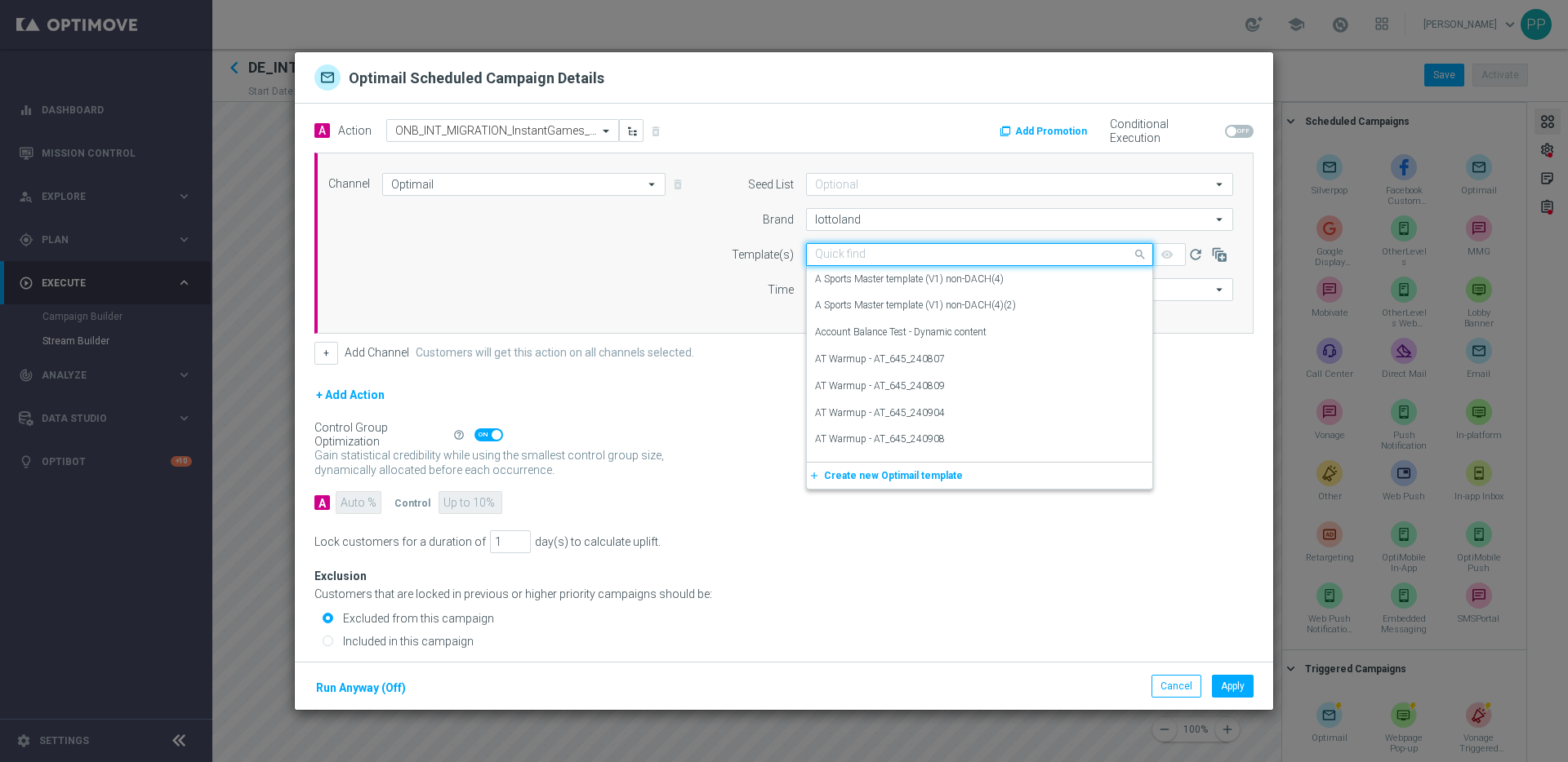
paste input "DE_INT__INSTANT_CRASH_OFFER__NVIP_EMA_AUT_GM"
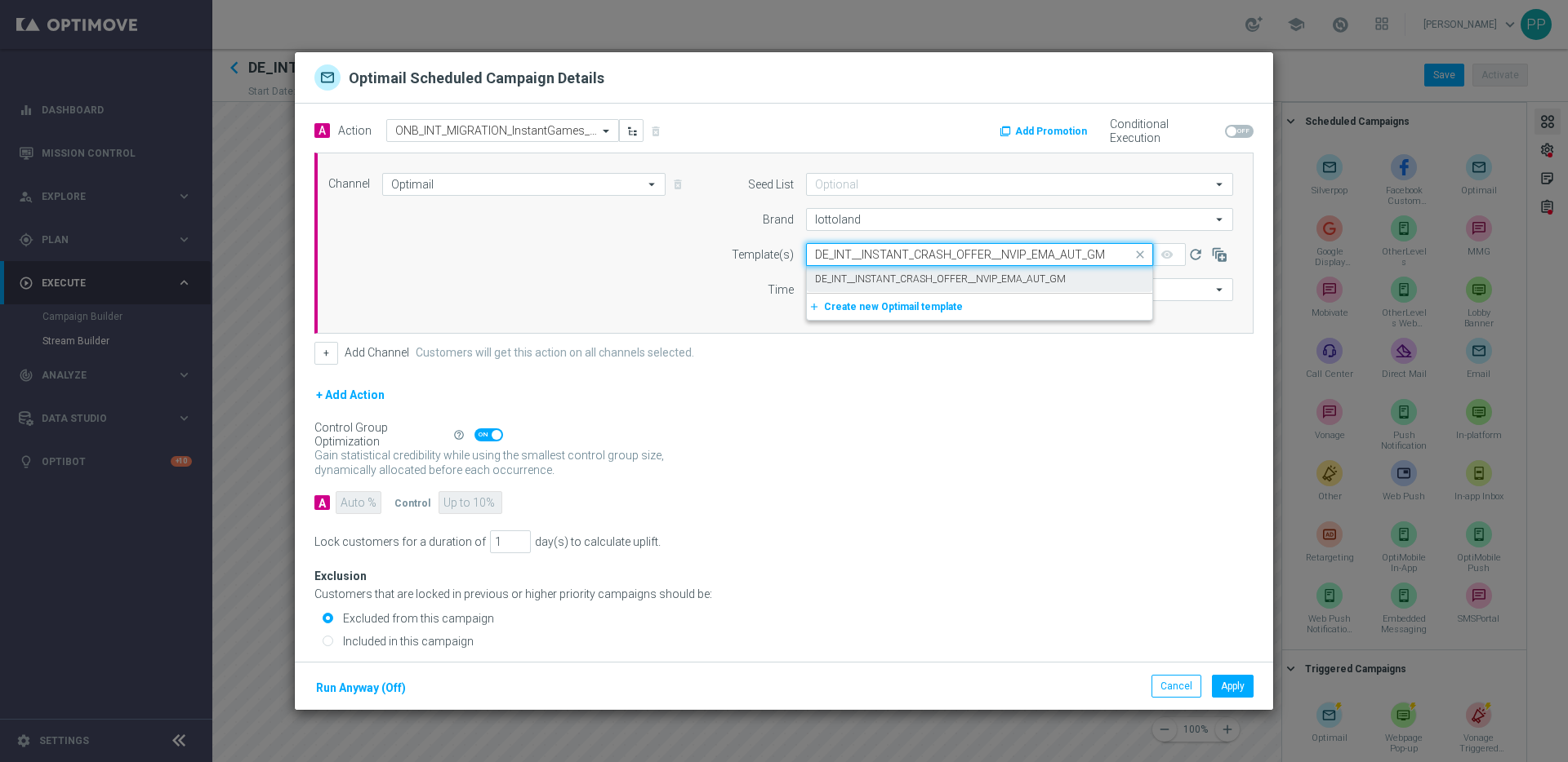
click at [838, 278] on label "DE_INT__INSTANT_CRASH_OFFER__NVIP_EMA_AUT_GM" at bounding box center [940, 279] width 251 height 14
type input "DE_INT__INSTANT_CRASH_OFFER__NVIP_EMA_AUT_GM"
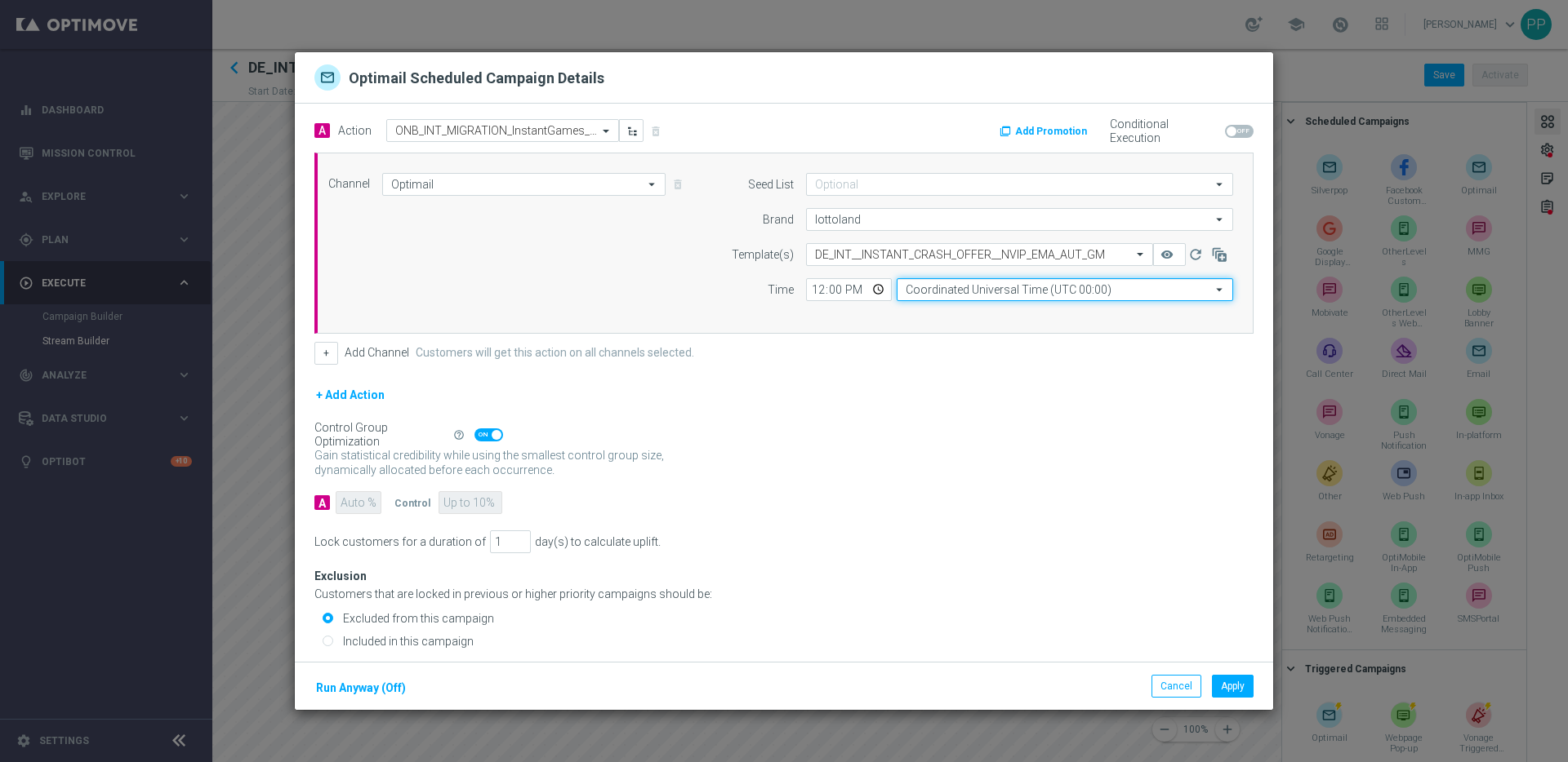
click at [962, 286] on input "Coordinated Universal Time (UTC 00:00)" at bounding box center [1064, 289] width 336 height 23
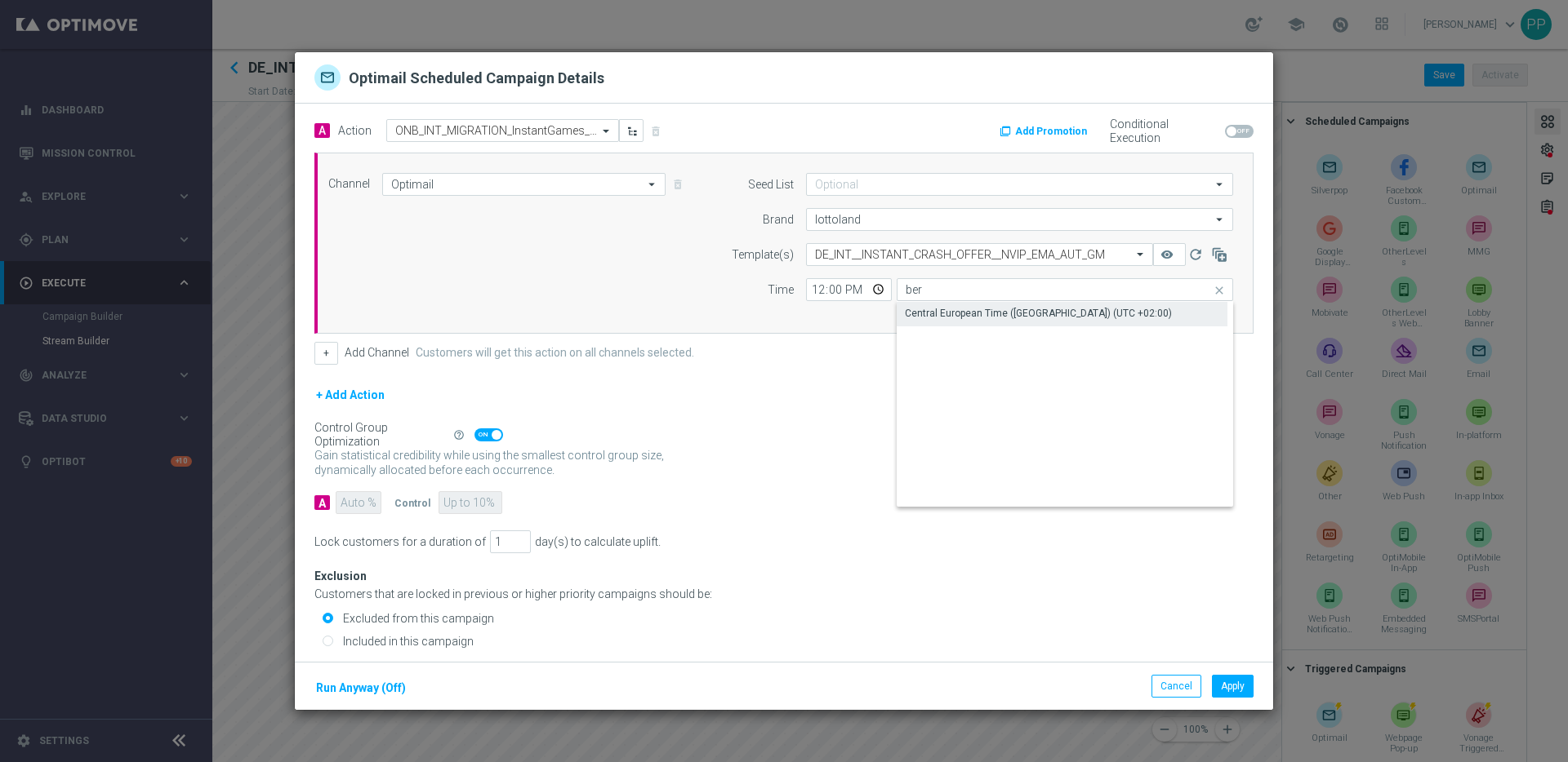
click at [974, 307] on div "Central European Time (Berlin) (UTC +02:00)" at bounding box center [1038, 314] width 267 height 15
type input "Central European Time (Berlin) (UTC +02:00)"
click at [880, 435] on div "Control Group Optimization Self Optimizing Campaign help_outline" at bounding box center [784, 434] width 939 height 18
click at [485, 431] on span at bounding box center [489, 435] width 29 height 13
click at [485, 431] on input "checkbox" at bounding box center [489, 435] width 29 height 13
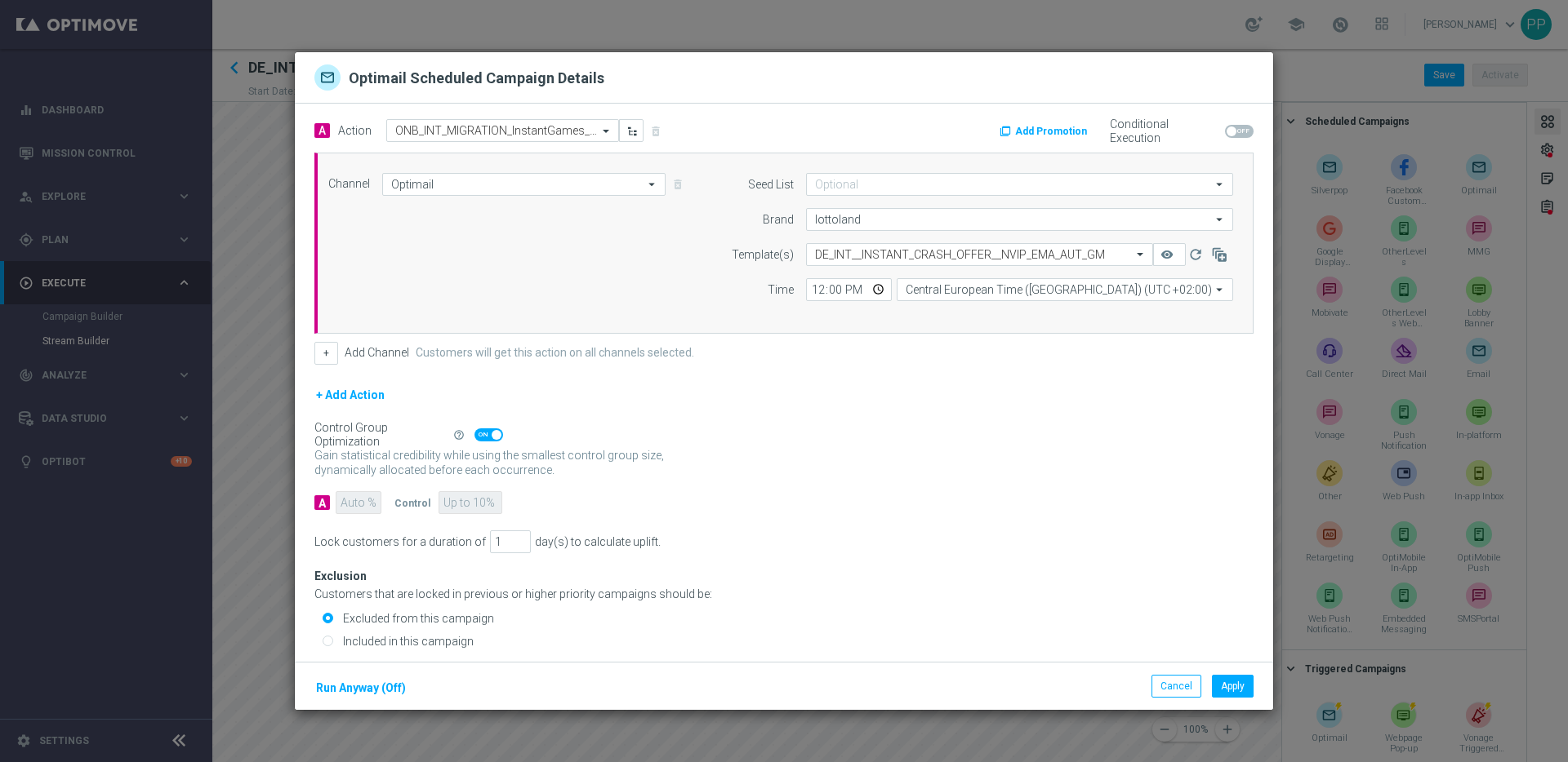
checkbox input "false"
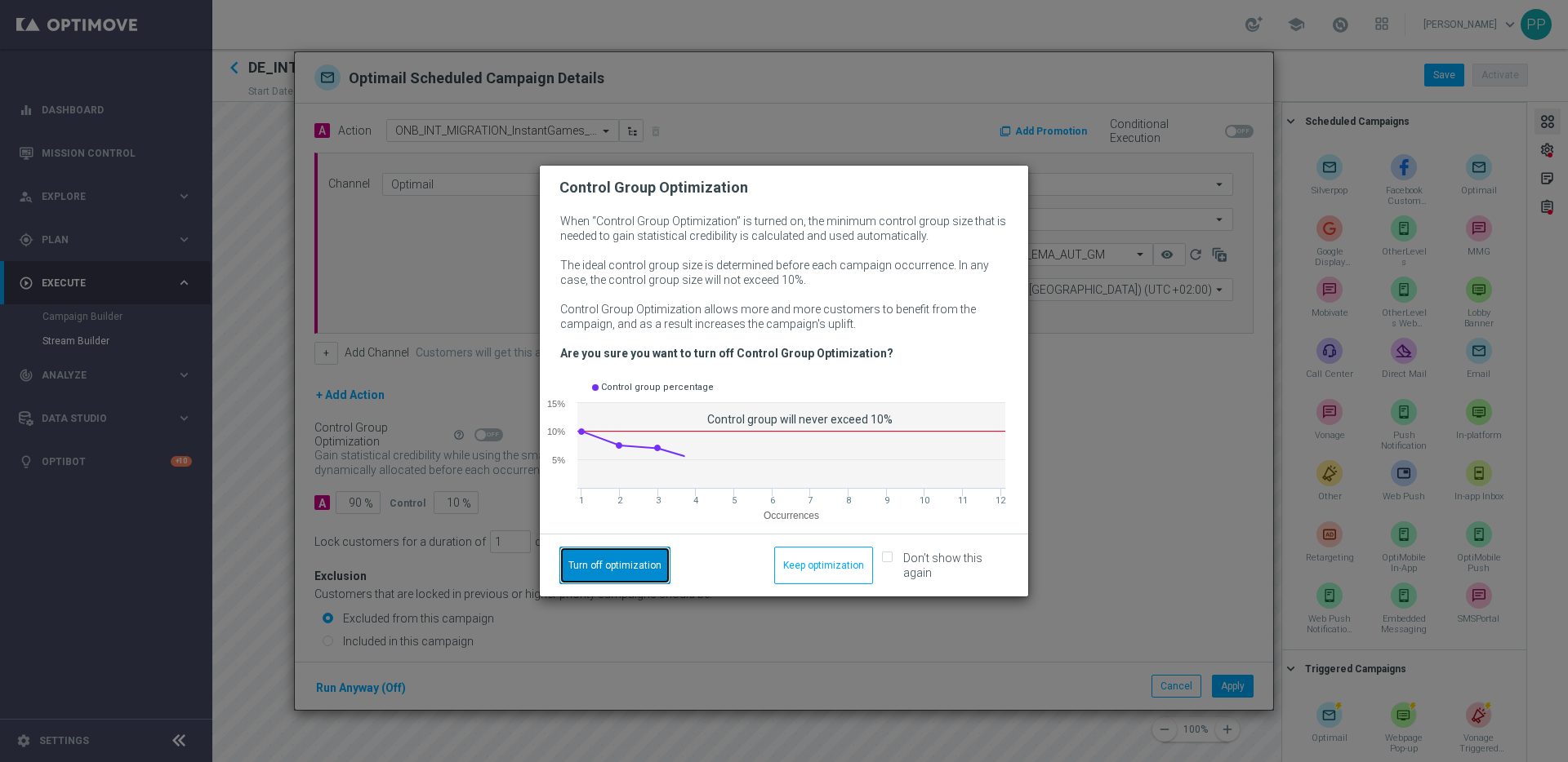
click at [589, 559] on button "Turn off optimization" at bounding box center [615, 565] width 111 height 38
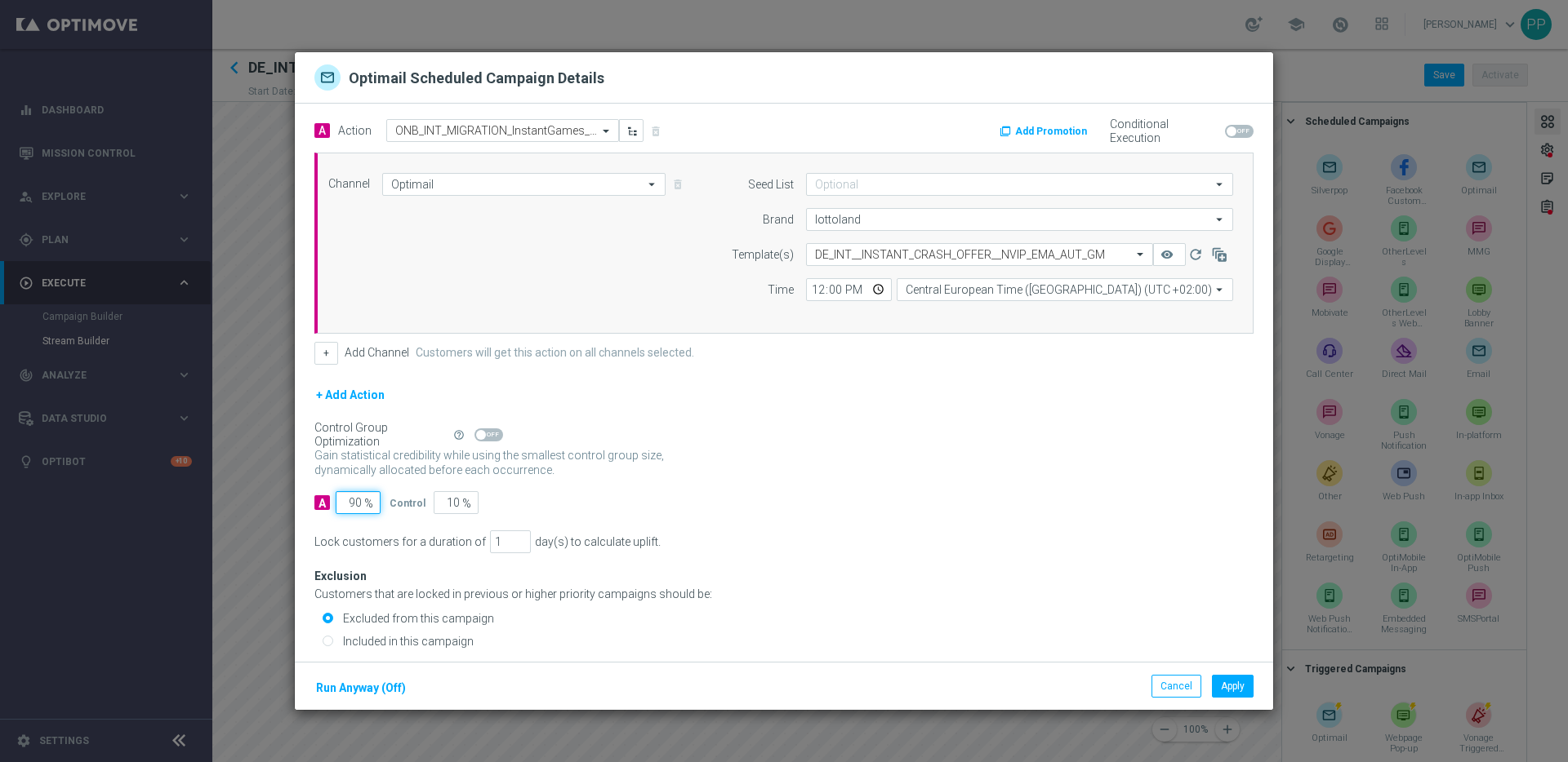
click at [356, 501] on input "90" at bounding box center [358, 502] width 45 height 23
type input "0"
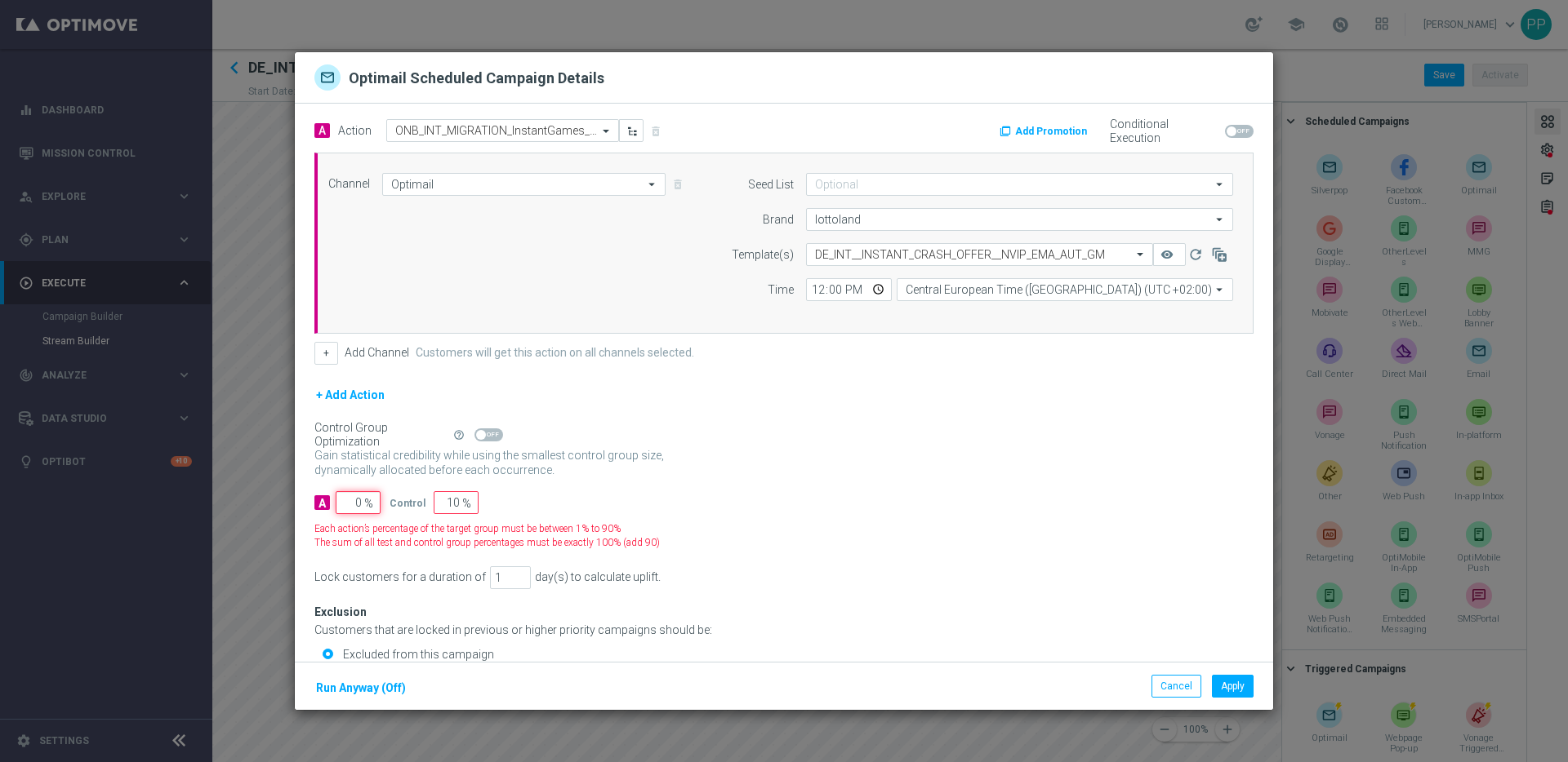
type input "100"
type input "10"
type input "90"
type input "100"
type input "0"
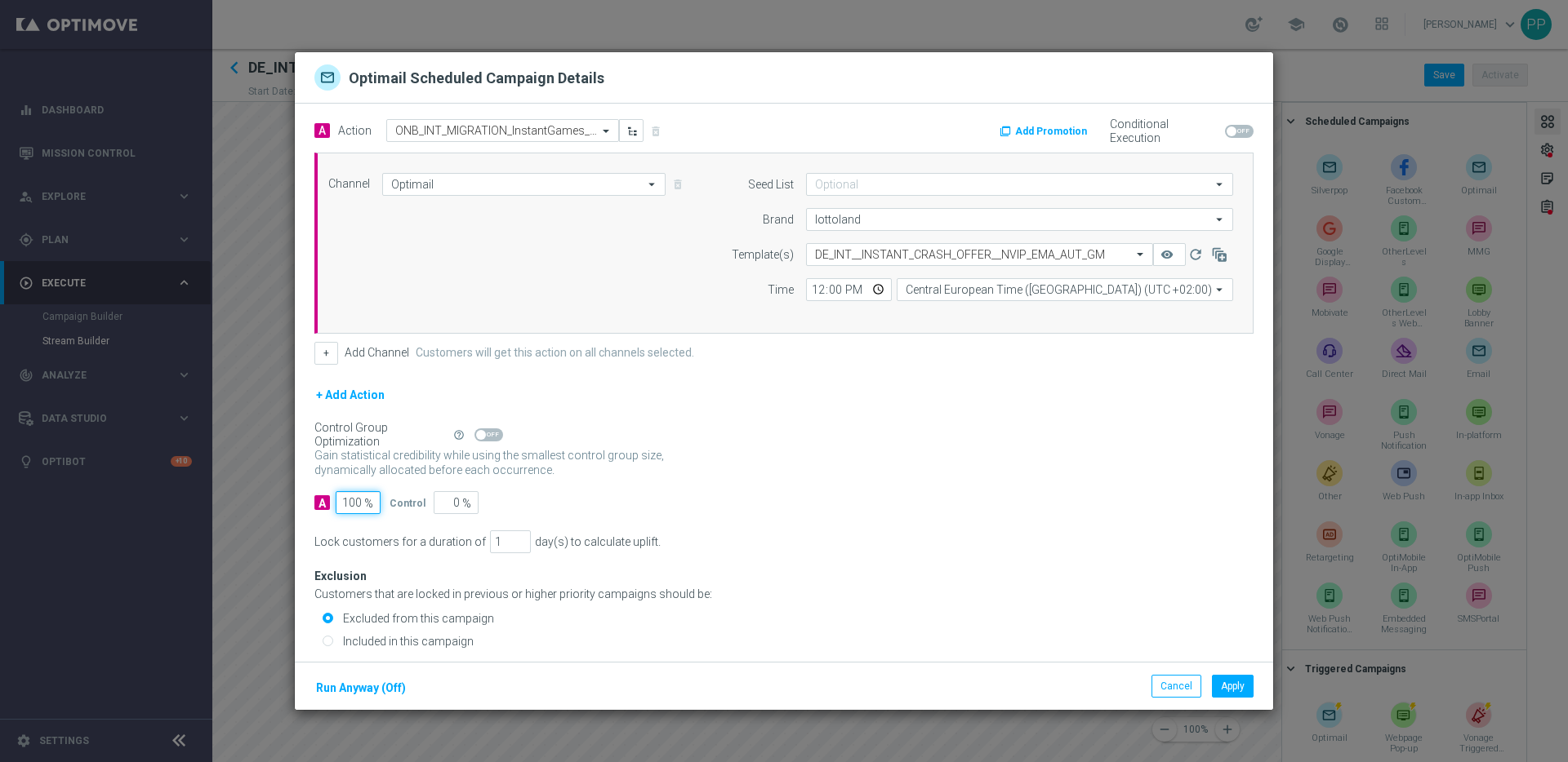
type input "100"
click at [328, 642] on input "Included in this campaign" at bounding box center [328, 642] width 11 height 11
radio input "true"
click at [795, 454] on div "Gain statistical credibility while using the smallest control group size, dynam…" at bounding box center [784, 464] width 939 height 39
click at [1056, 127] on button "Add Promotion" at bounding box center [1045, 131] width 95 height 18
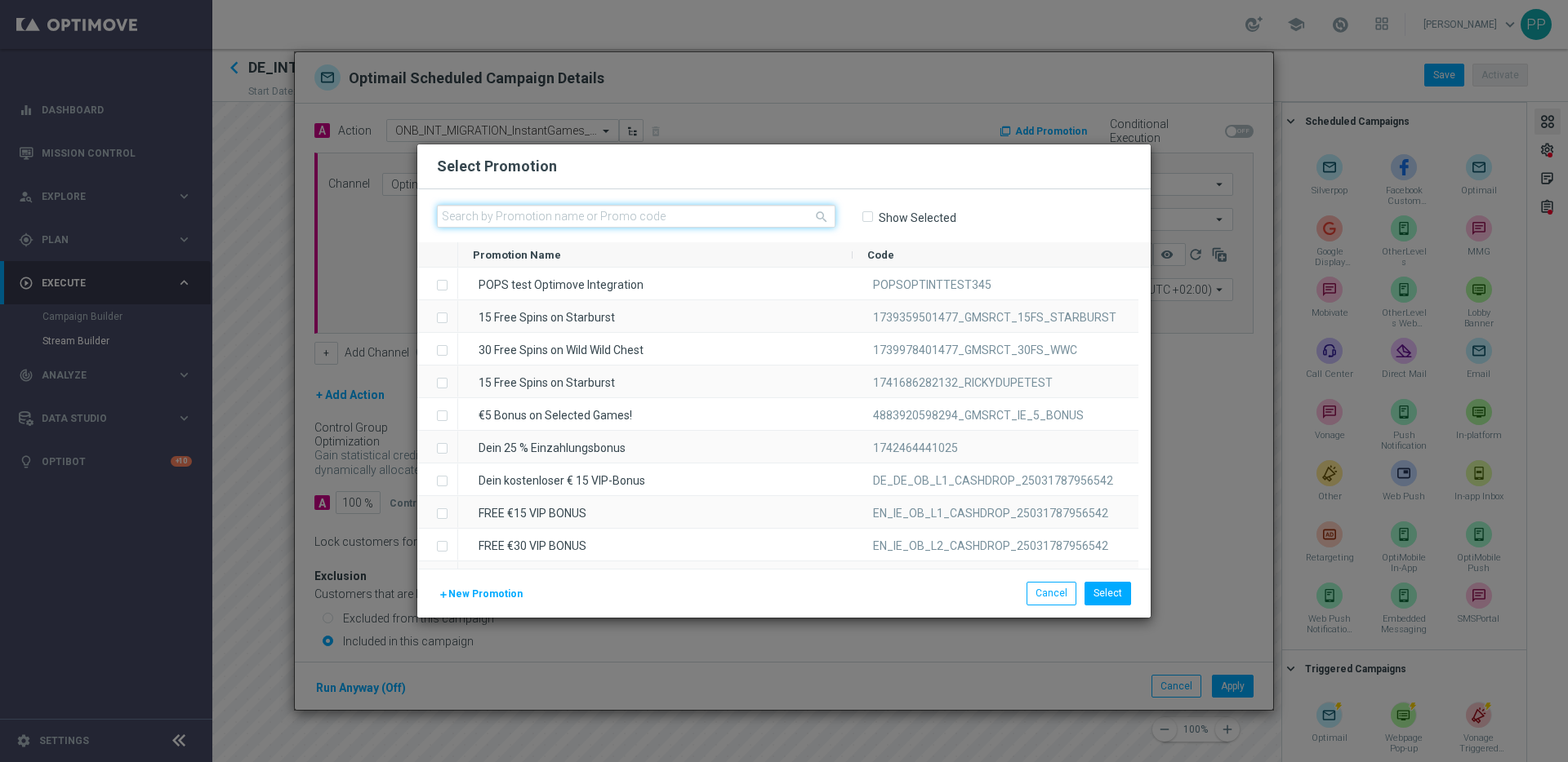
click at [451, 215] on input "text" at bounding box center [636, 215] width 398 height 23
paste input "DQLDN578JBYYWTYS315QUQN"
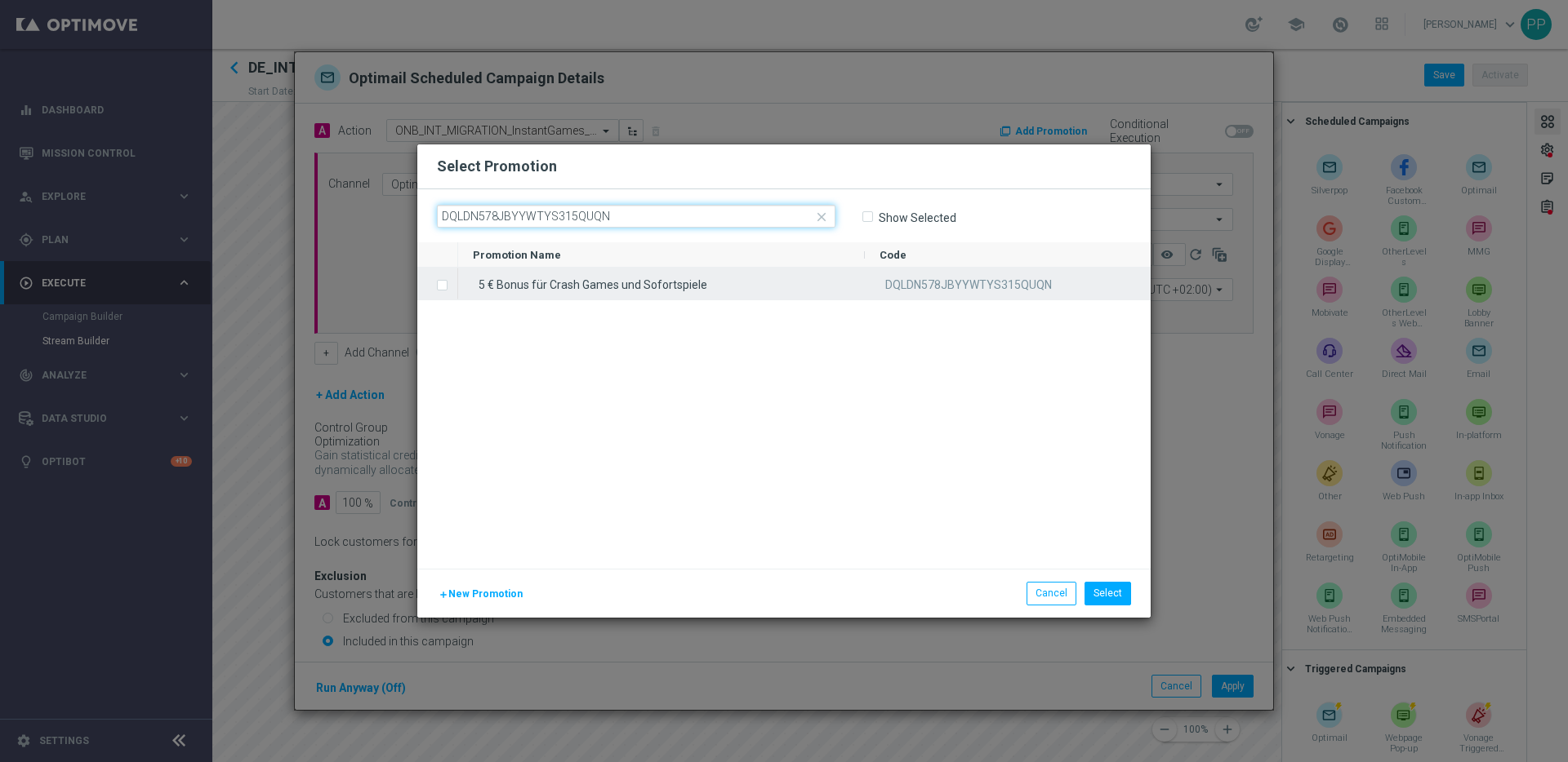
type input "DQLDN578JBYYWTYS315QUQN"
click at [452, 283] on label "Press SPACE to select this row." at bounding box center [454, 287] width 6 height 15
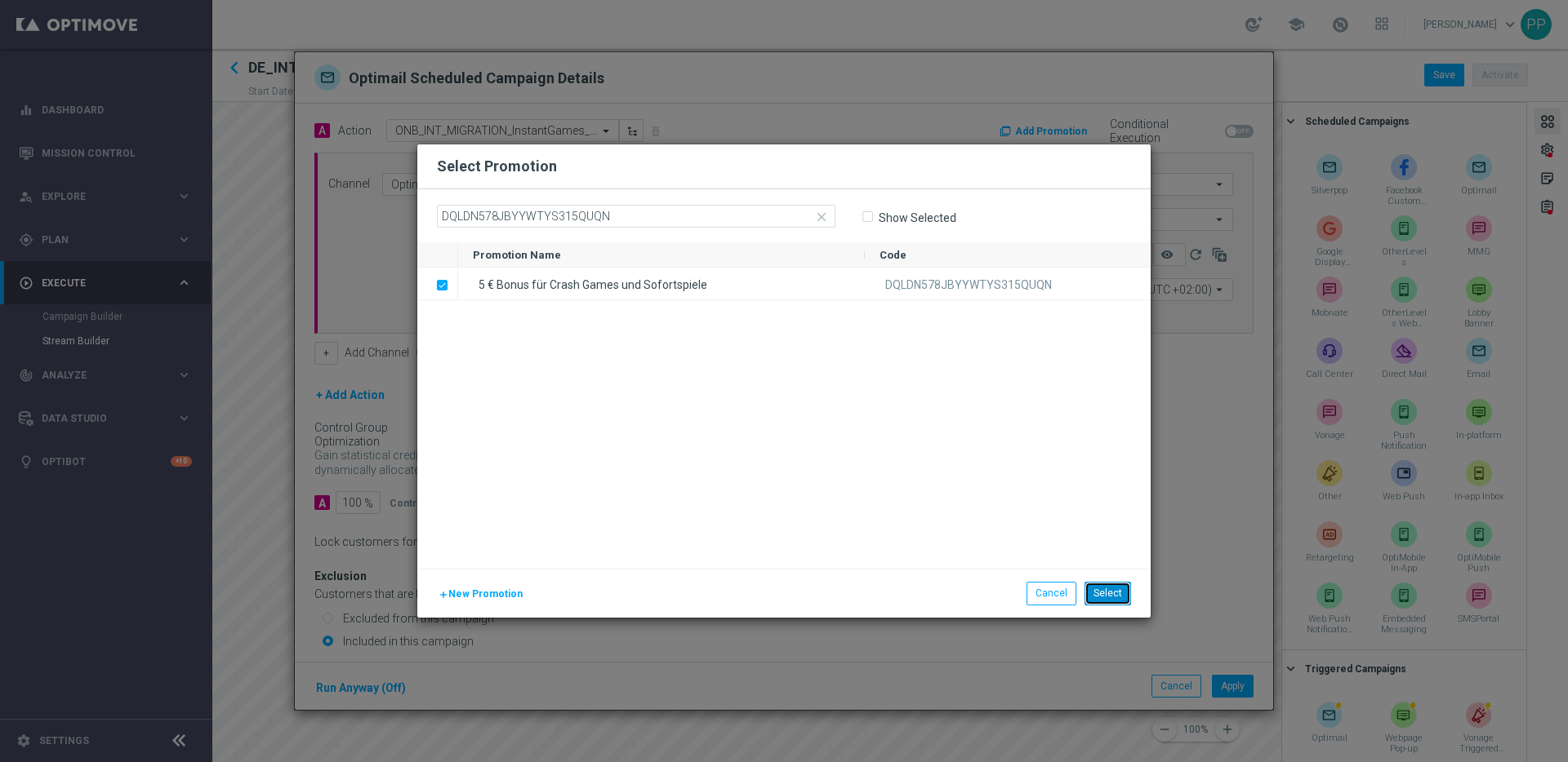
click at [1114, 596] on button "Select" at bounding box center [1108, 593] width 47 height 23
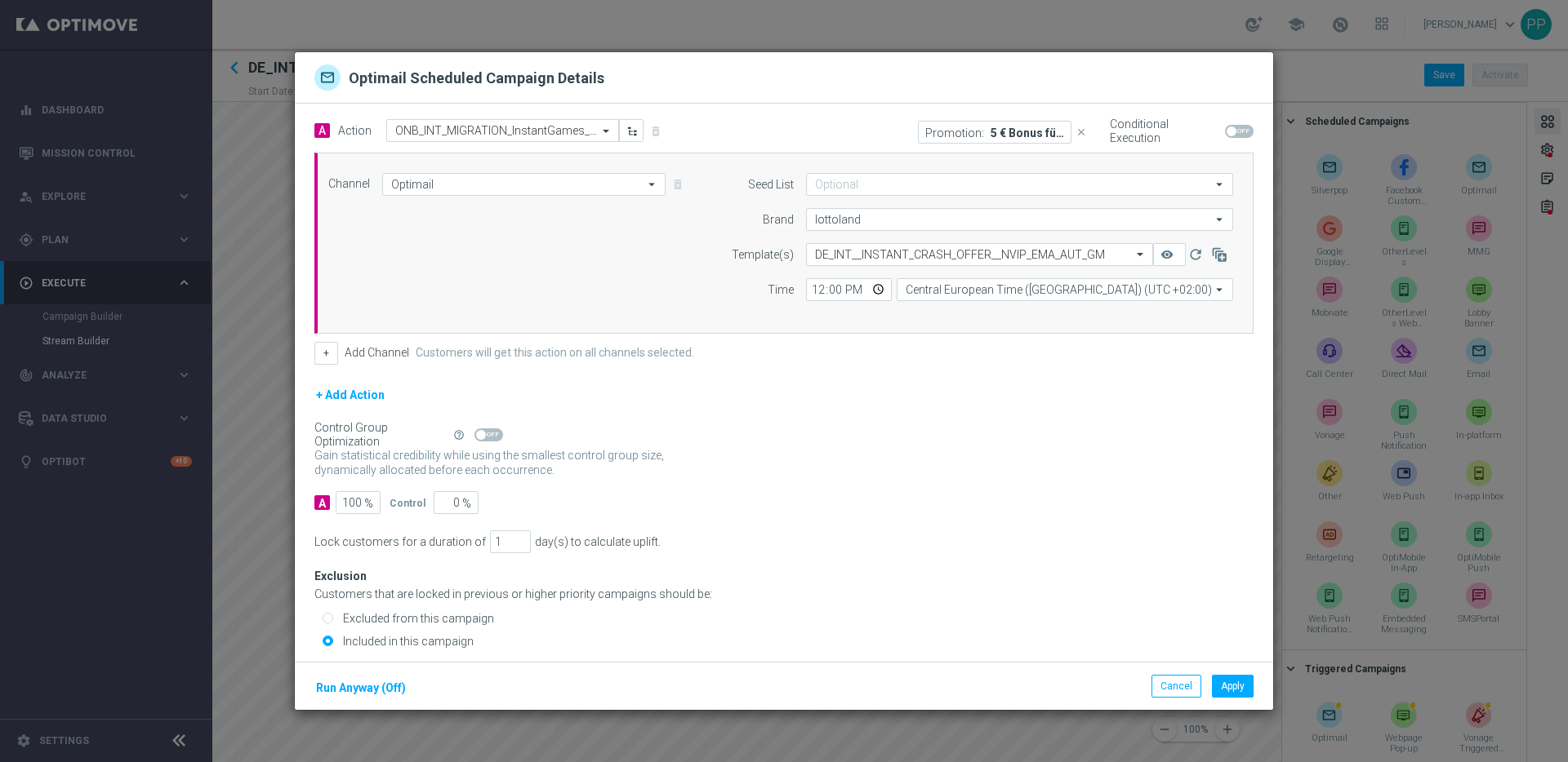
click at [1227, 132] on span at bounding box center [1232, 132] width 10 height 10
click at [1225, 132] on input "checkbox" at bounding box center [1239, 132] width 29 height 13
checkbox input "true"
click at [1067, 438] on div "Control Group Optimization Self Optimizing Campaign help_outline" at bounding box center [784, 434] width 939 height 18
click at [1240, 688] on button "Apply" at bounding box center [1233, 686] width 42 height 23
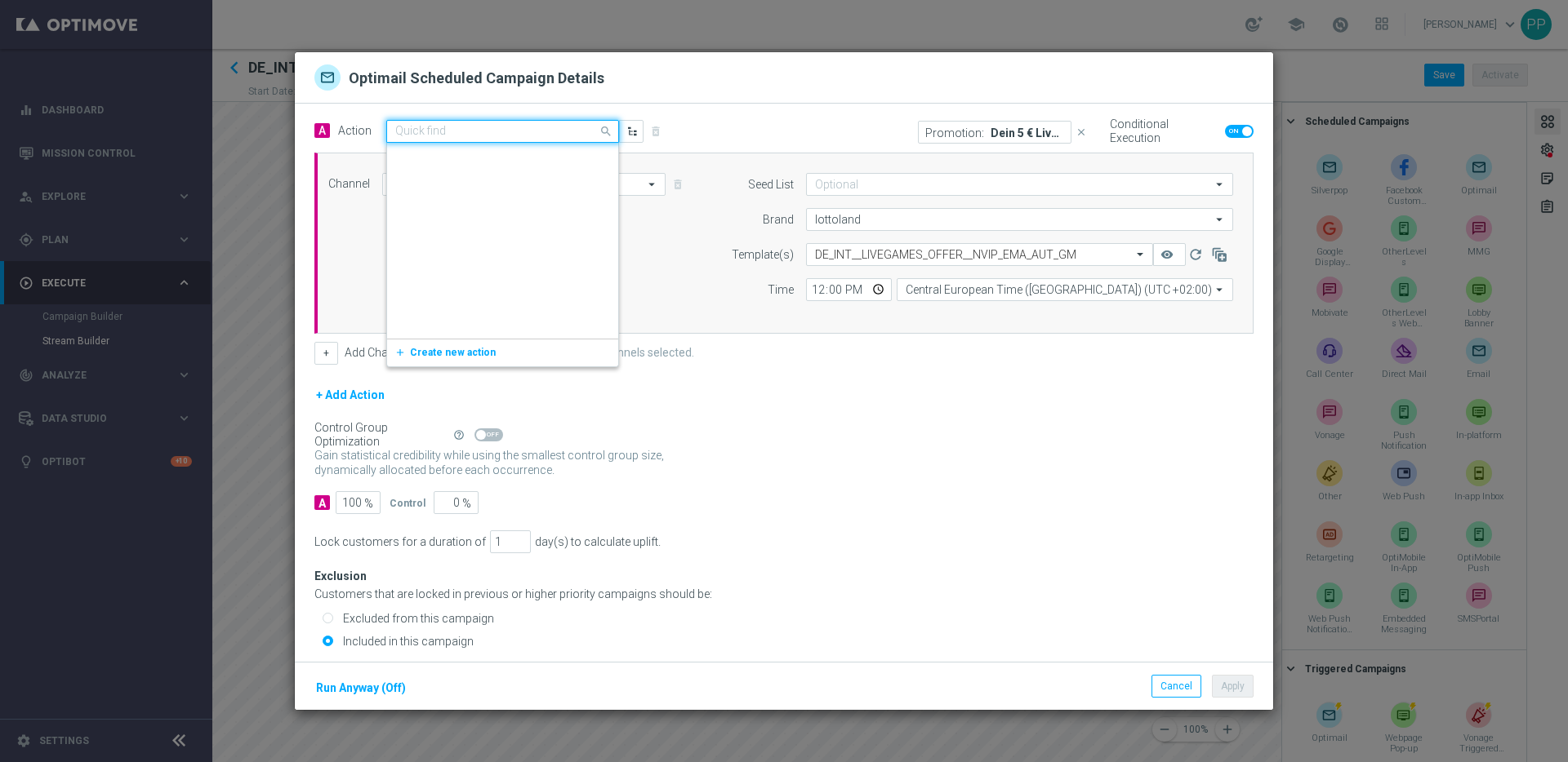
click at [436, 134] on input "text" at bounding box center [485, 132] width 182 height 14
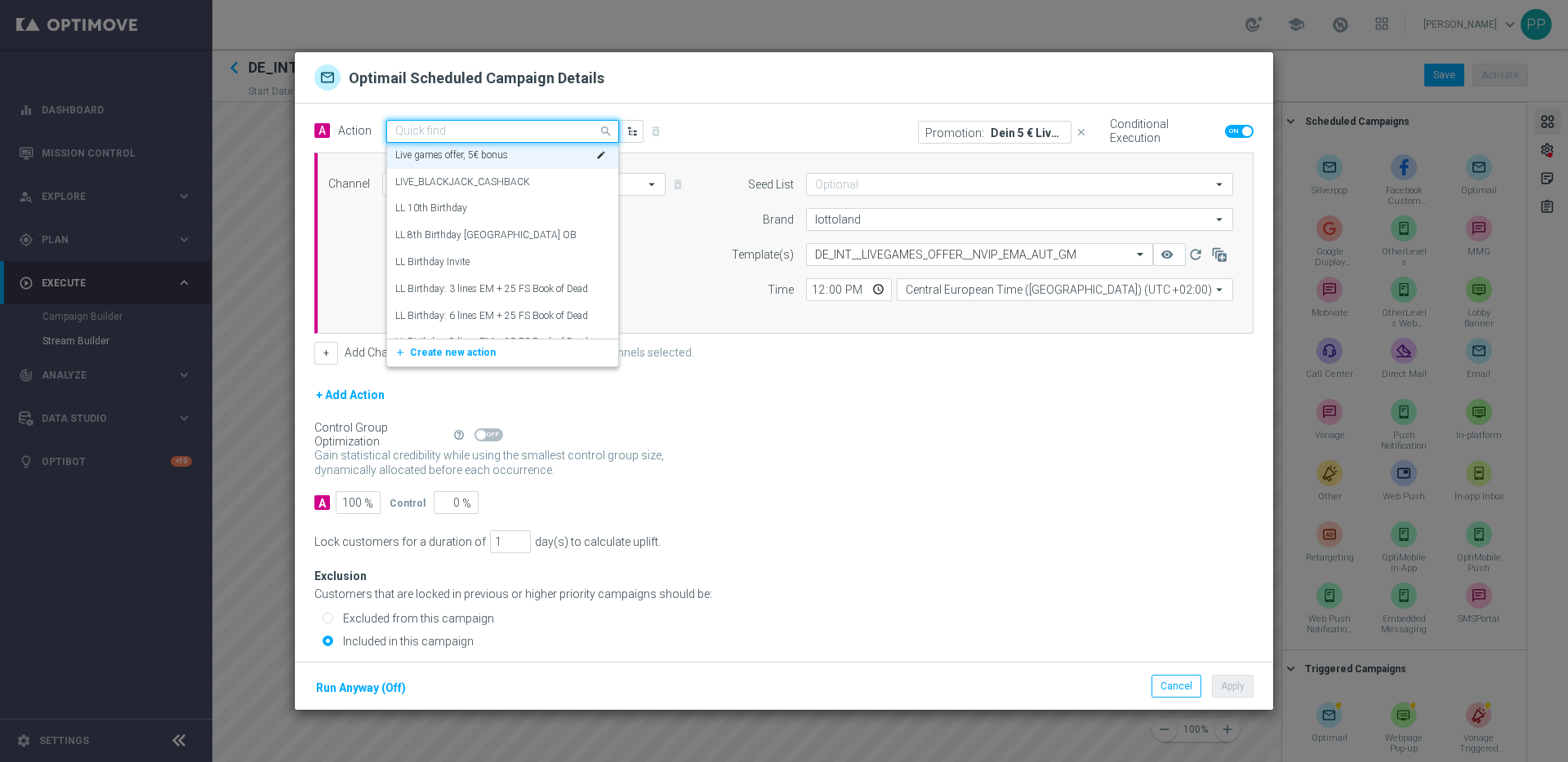
paste input "ONB_INT_MIGRATION_LiveGames_offer"
type input "ONB_INT_MIGRATION_LiveGames_offer"
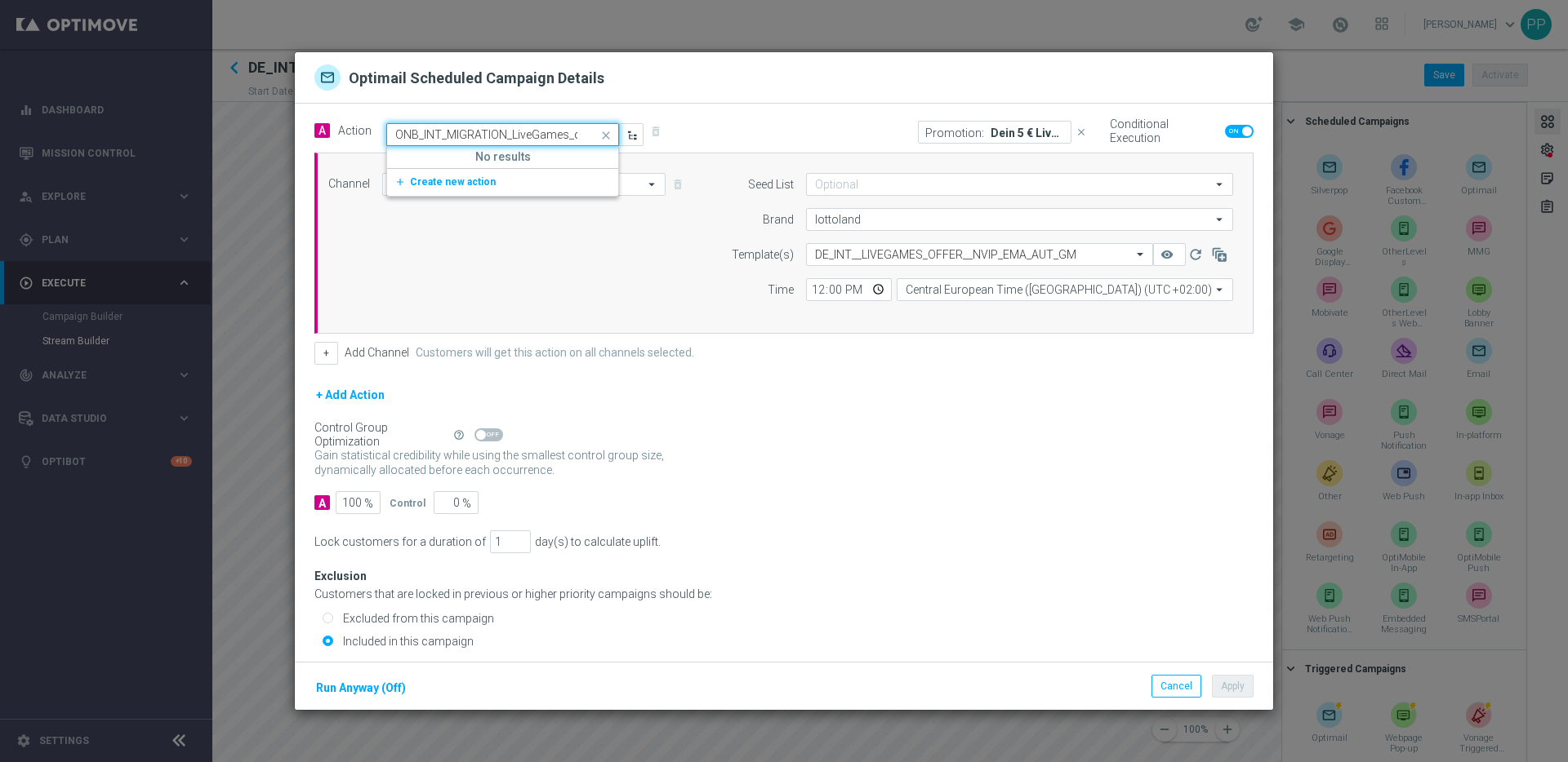
scroll to position [0, 17]
click at [441, 182] on span "Create new action" at bounding box center [453, 182] width 86 height 12
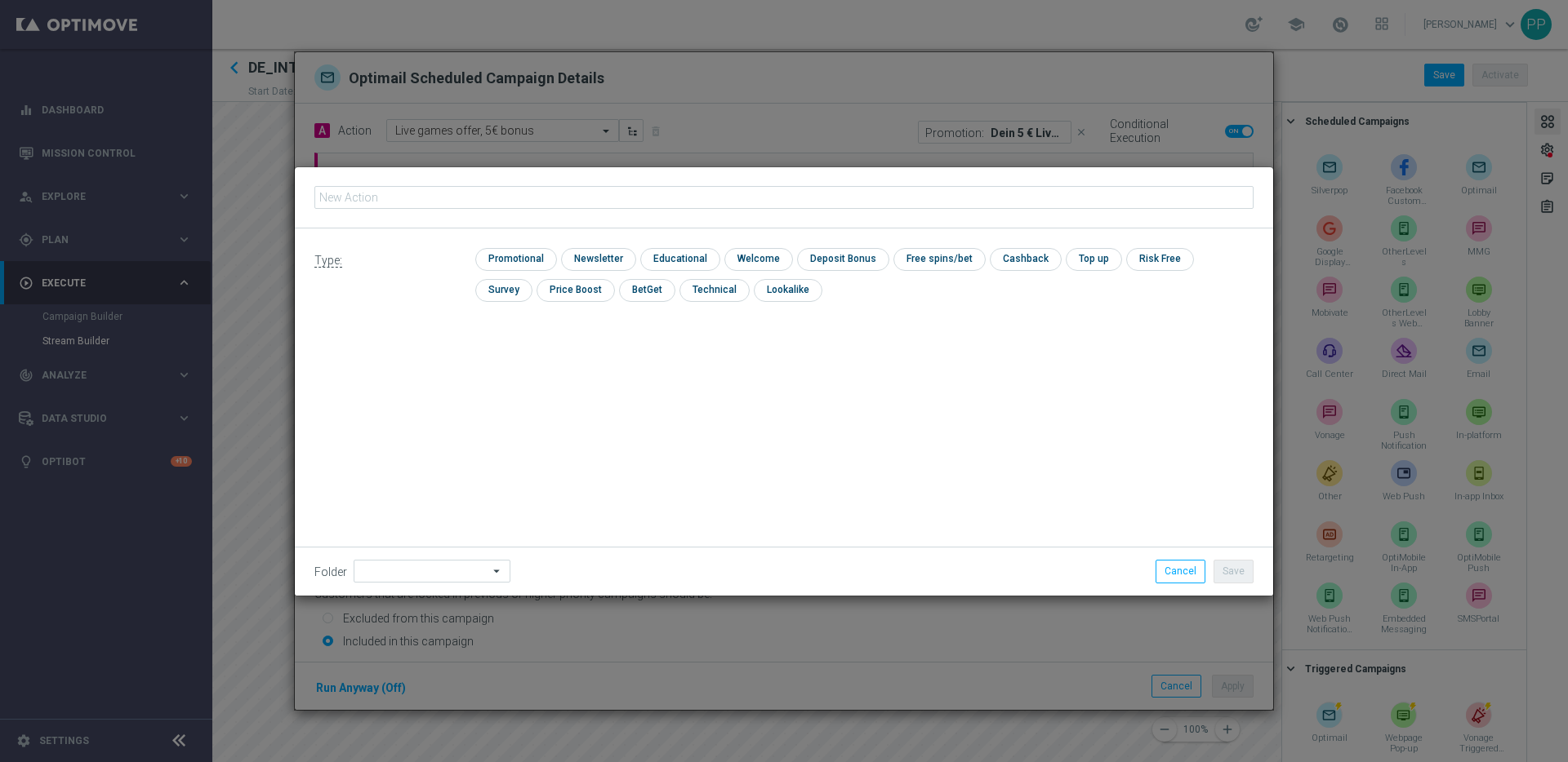
type input "ONB_INT_MIGRATION_LiveGames_offer"
click at [495, 256] on input "checkbox" at bounding box center [514, 259] width 78 height 22
checkbox input "true"
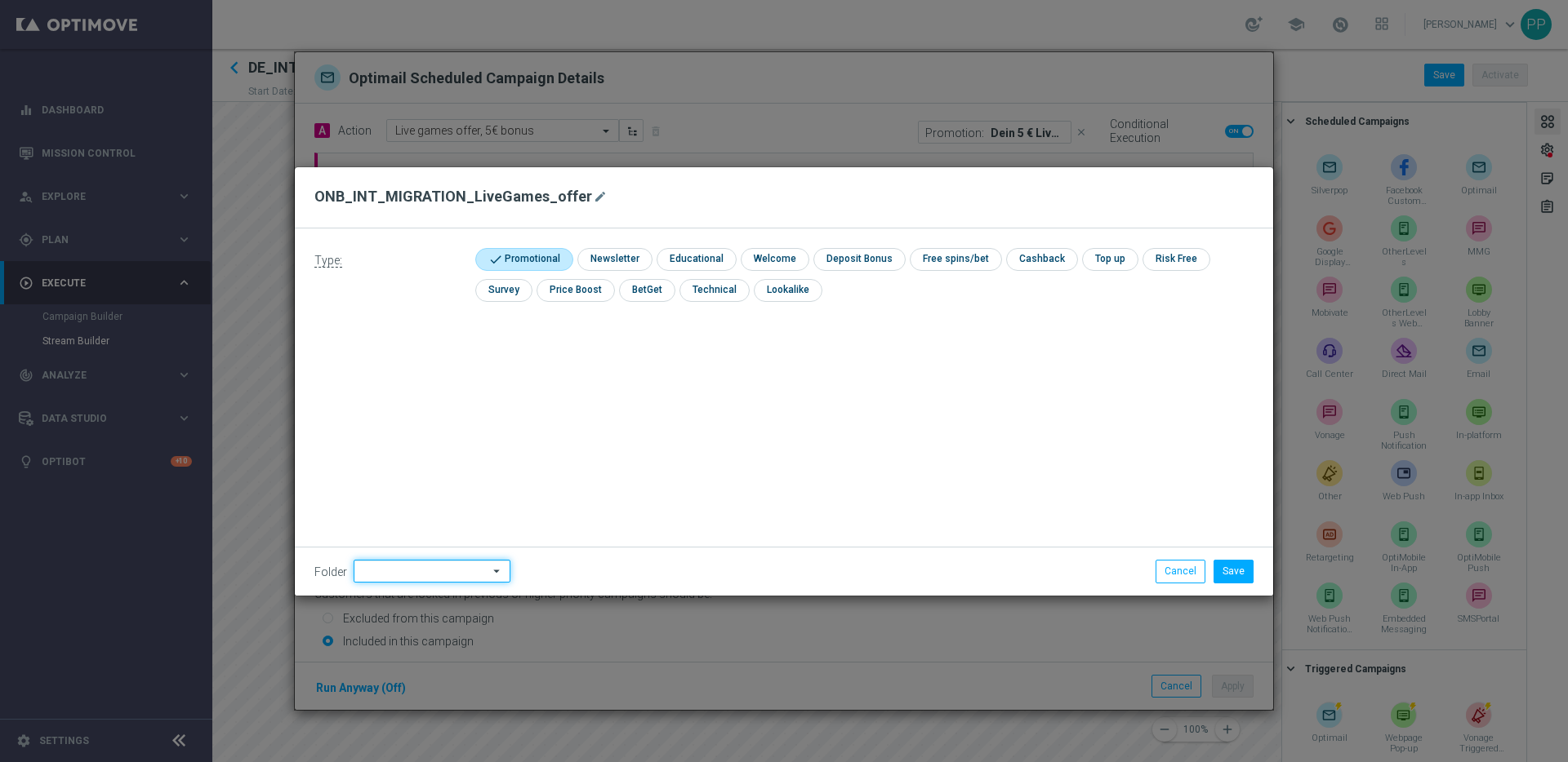
click at [387, 568] on input at bounding box center [432, 571] width 157 height 23
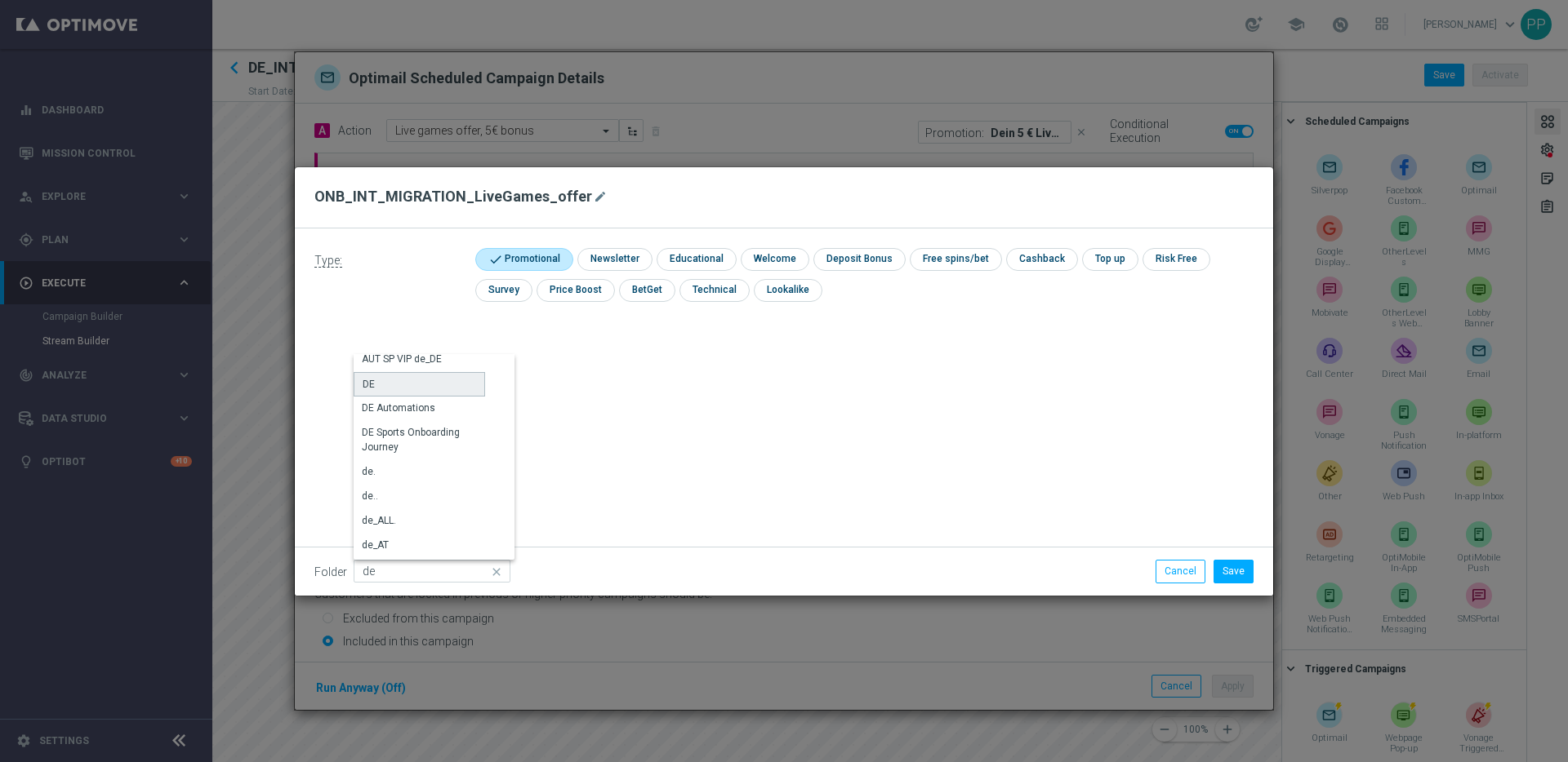
click at [376, 385] on div "DE" at bounding box center [419, 384] width 132 height 24
type input "DE"
click at [1232, 563] on button "Save" at bounding box center [1233, 571] width 40 height 23
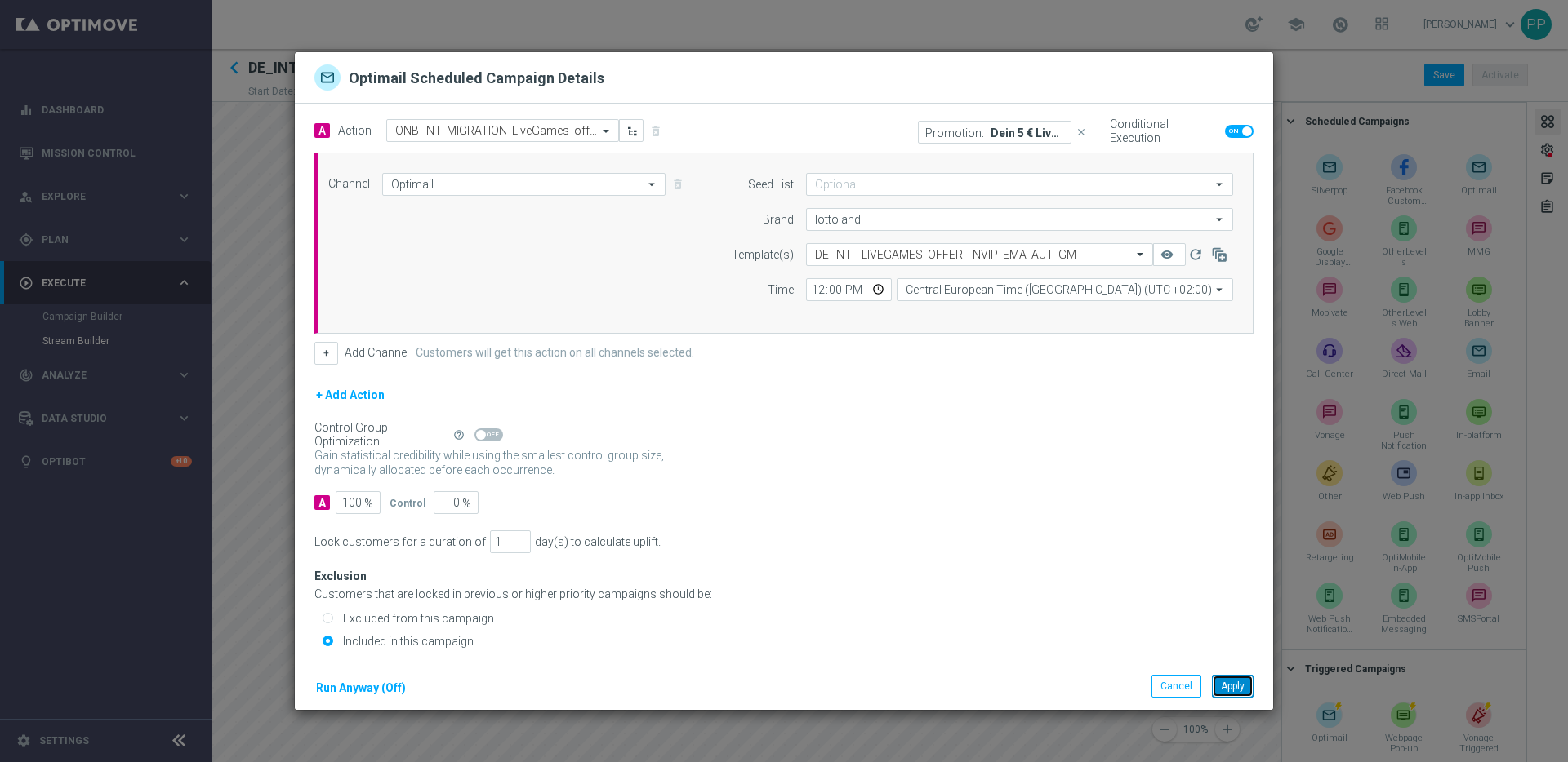
click at [1230, 688] on button "Apply" at bounding box center [1233, 686] width 42 height 23
click at [518, 129] on input "text" at bounding box center [485, 131] width 182 height 14
paste input "ONB_INT_MIGRATION_Novamatic_offer"
type input "ONB_INT_MIGRATION_Novamatic_offer"
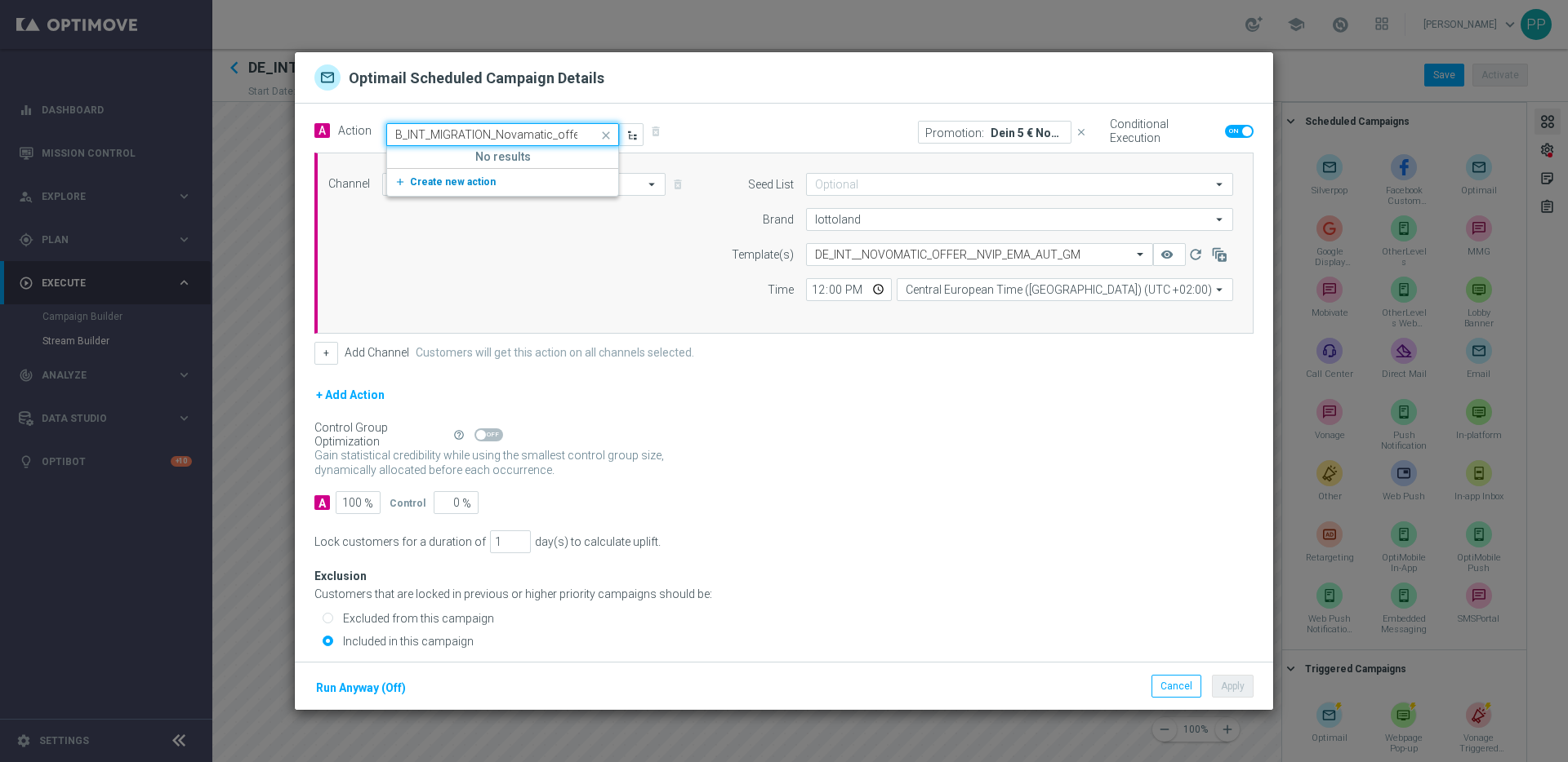
click at [470, 178] on span "Create new action" at bounding box center [453, 182] width 86 height 12
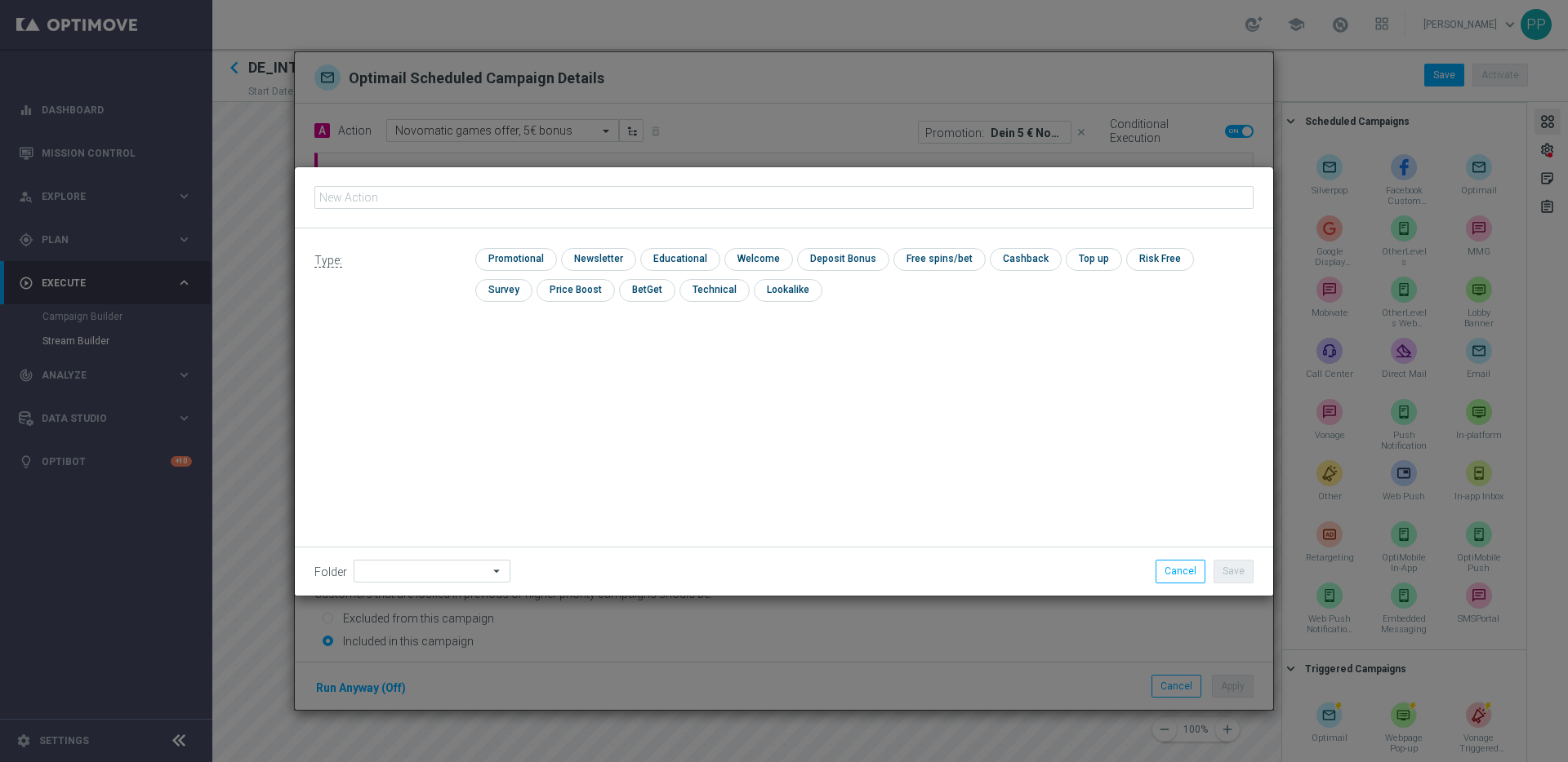
type input "ONB_INT_MIGRATION_Novamatic_offer"
click at [515, 259] on input "checkbox" at bounding box center [514, 259] width 78 height 22
checkbox input "true"
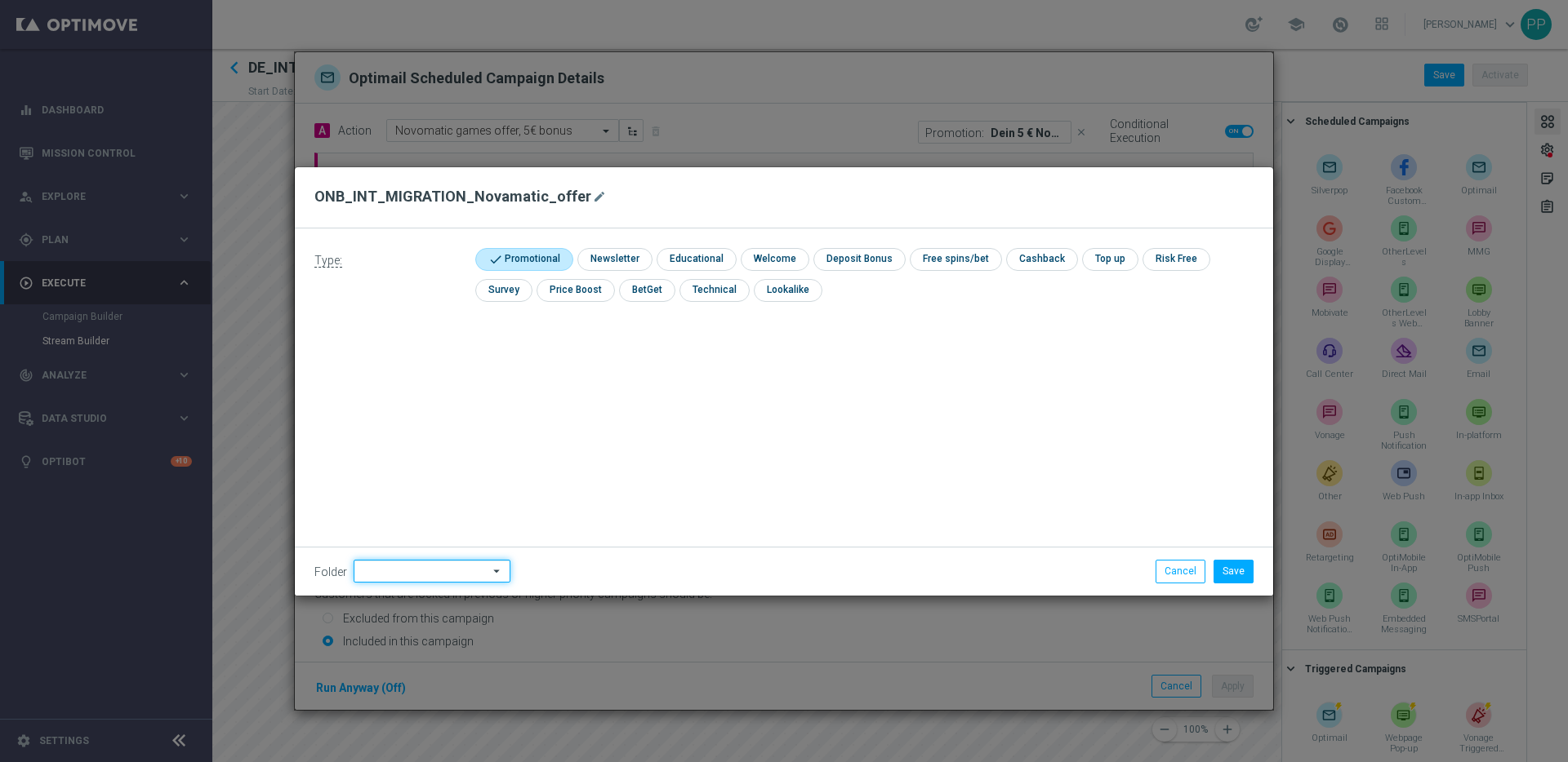
click at [407, 568] on input at bounding box center [432, 571] width 157 height 23
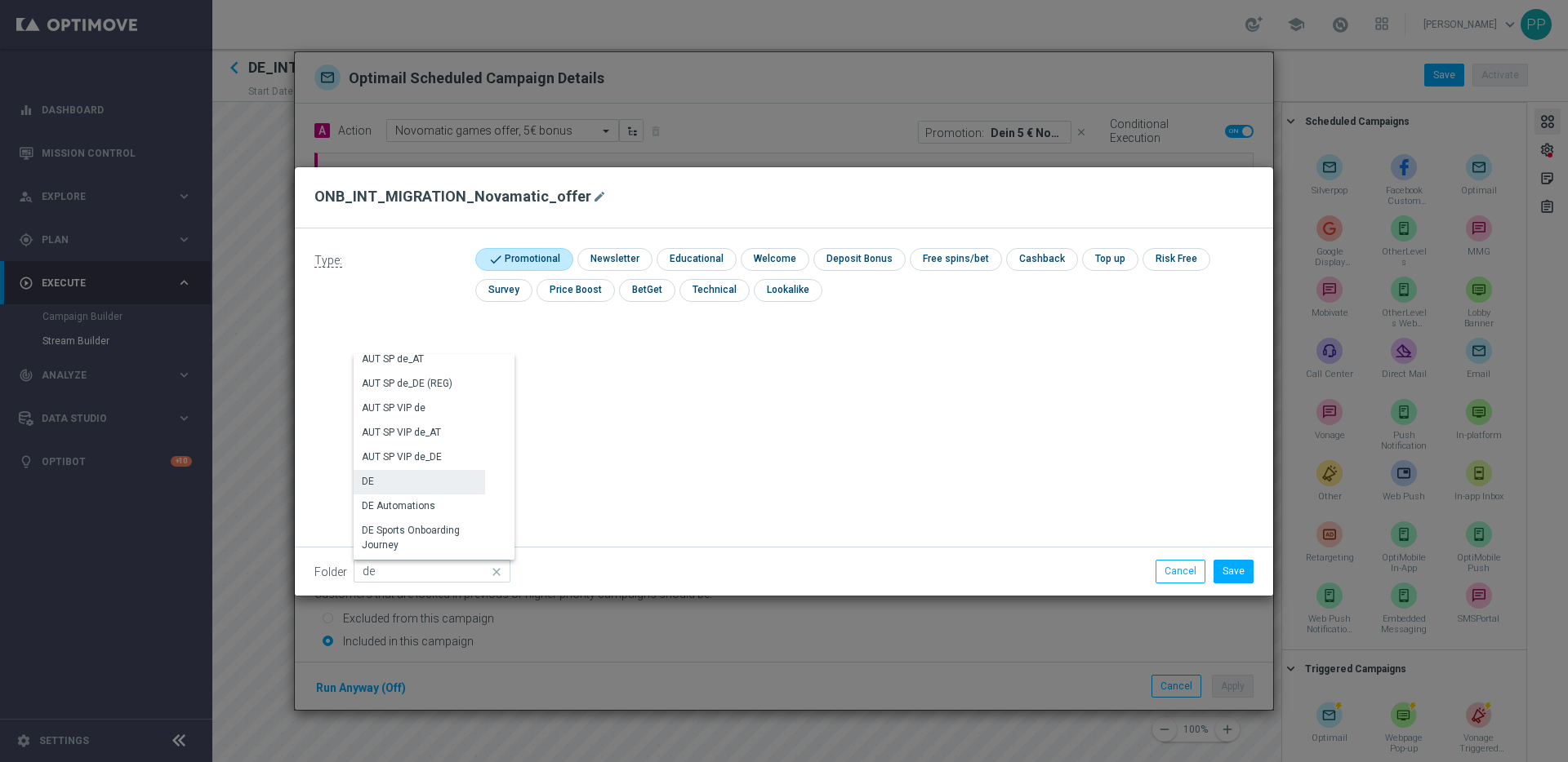
click at [388, 484] on div "DE" at bounding box center [419, 481] width 132 height 23
type input "DE"
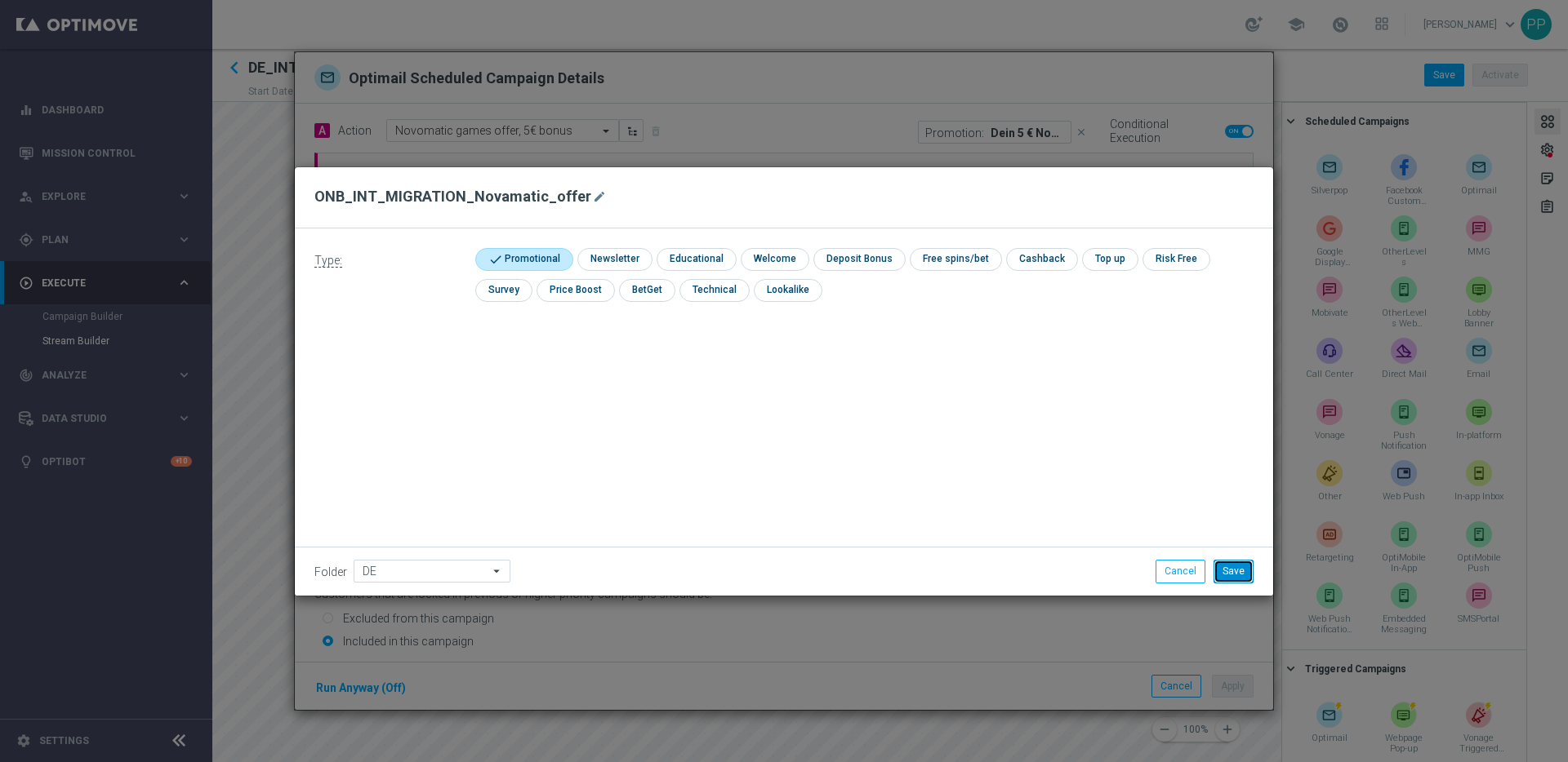
click at [1228, 571] on button "Save" at bounding box center [1233, 571] width 40 height 23
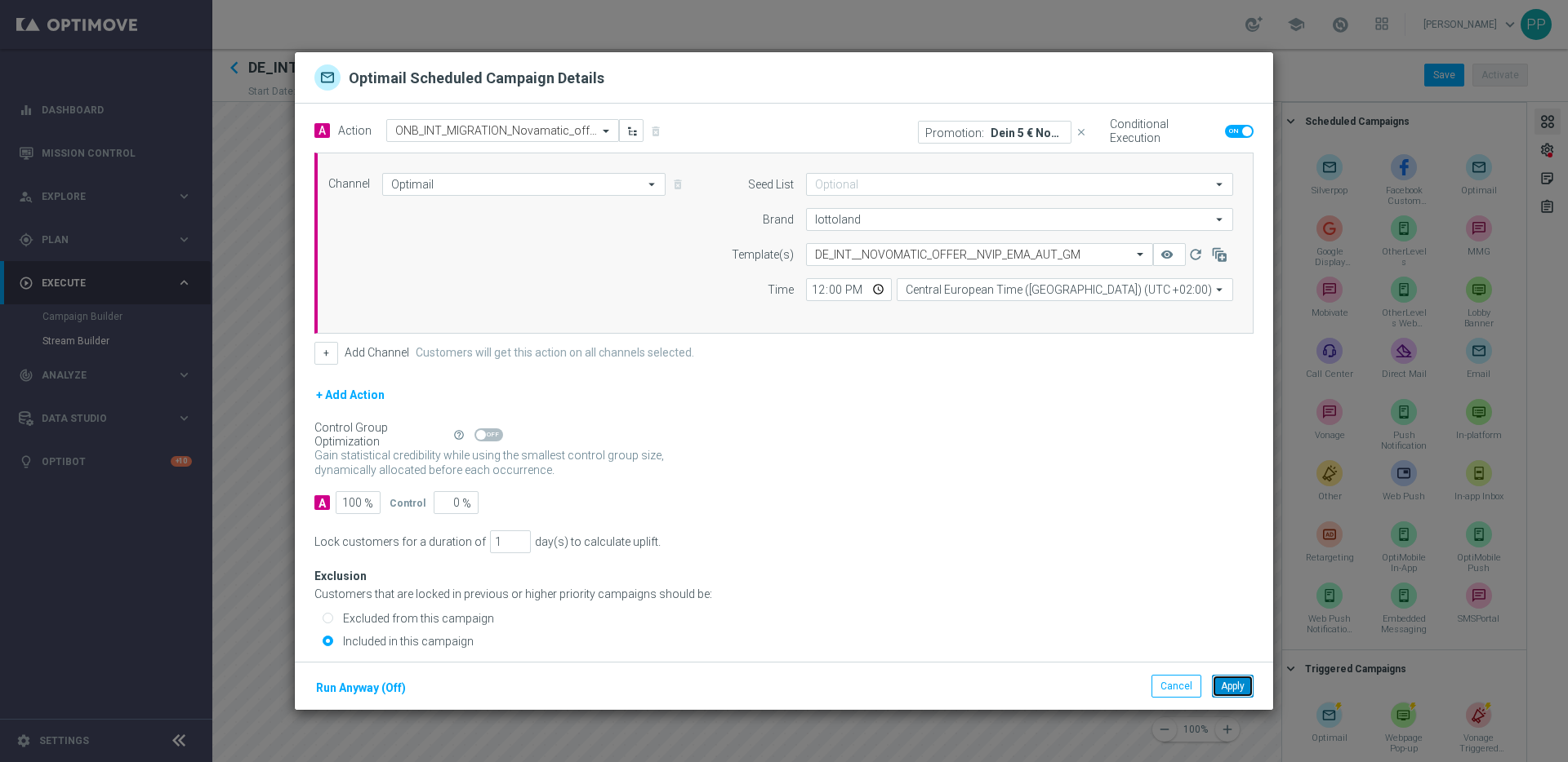
click at [1237, 686] on button "Apply" at bounding box center [1233, 686] width 42 height 23
click at [443, 137] on input "text" at bounding box center [485, 135] width 182 height 14
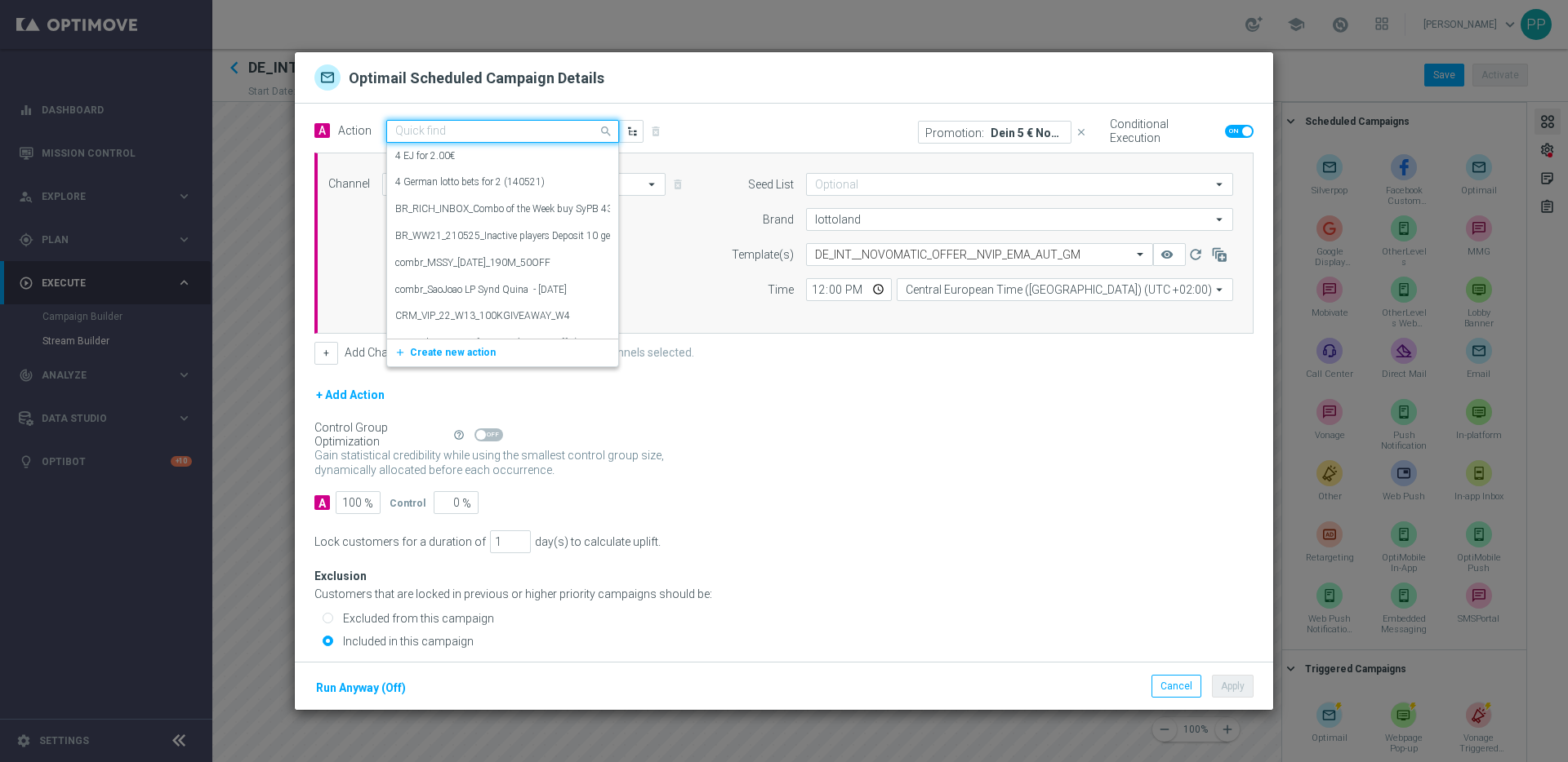
paste input "ONB_INT_MIGRATION_Novamatic_offer"
type input "ONB_INT_MIGRATION_Novamatic_offer"
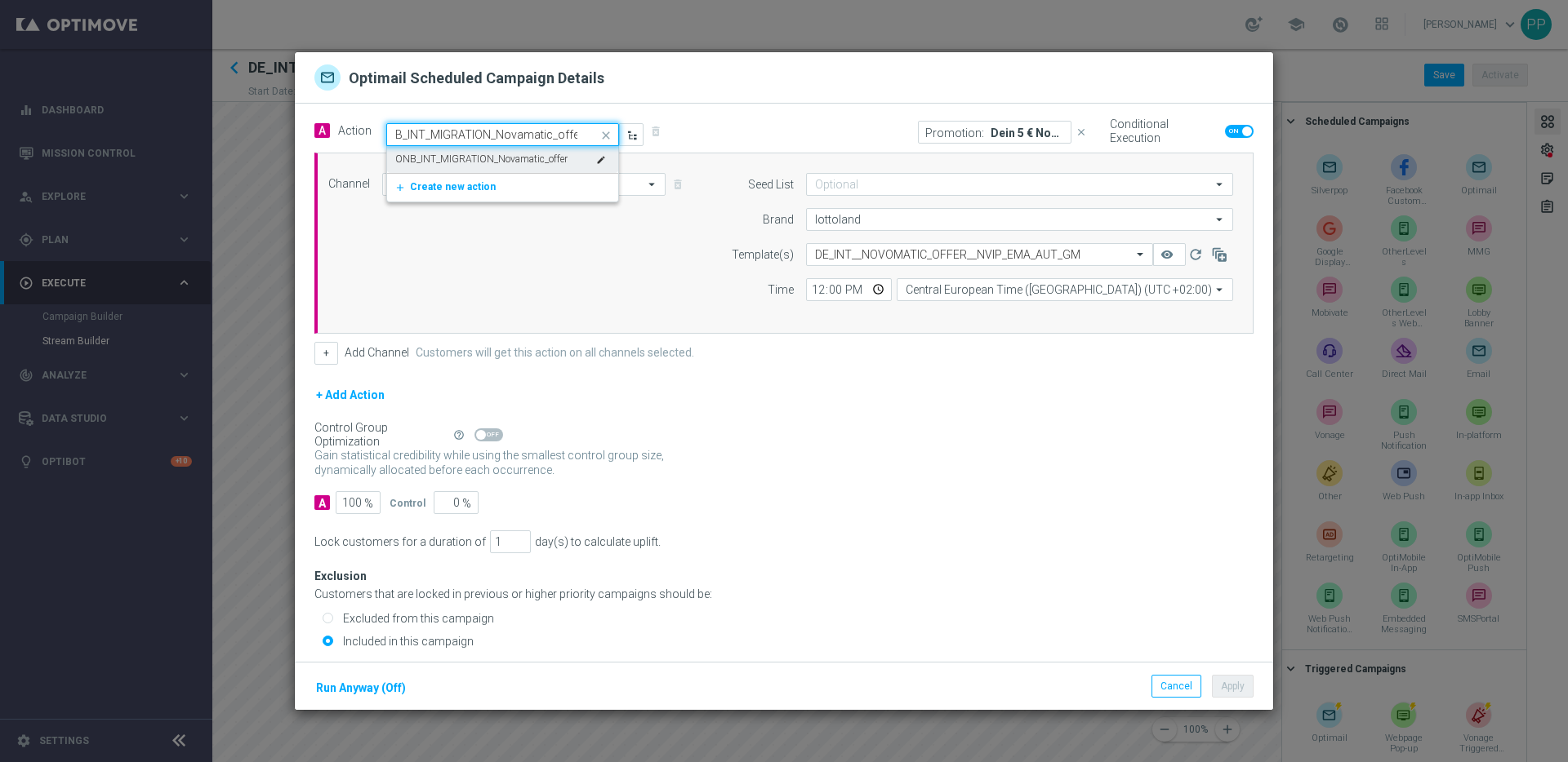
click at [436, 158] on label "ONB_INT_MIGRATION_Novamatic_offer" at bounding box center [480, 159] width 172 height 14
click at [849, 357] on div "+ Add Channel Customers will get this action on all channels selected." at bounding box center [784, 353] width 939 height 23
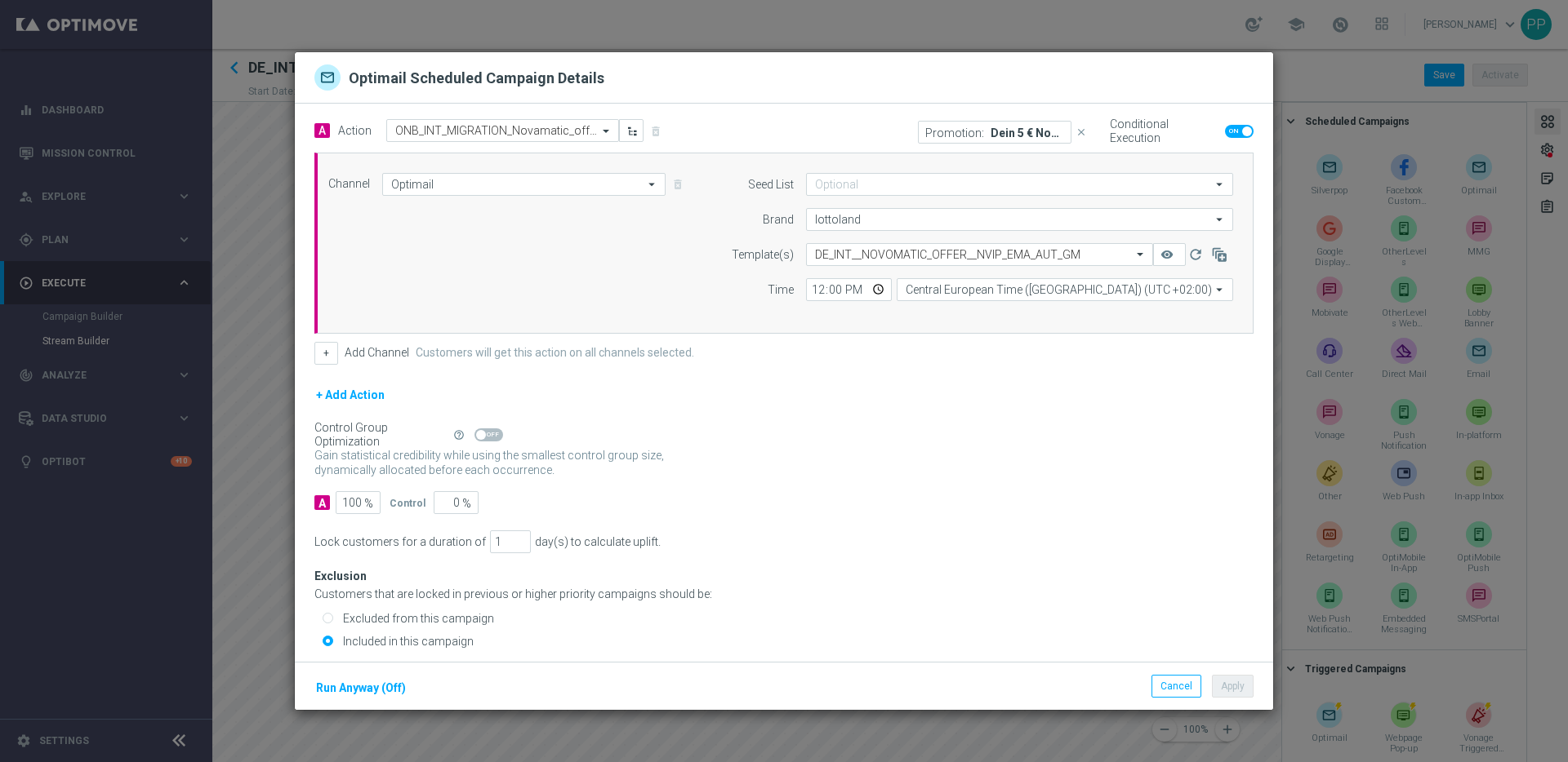
click at [1336, 560] on modal-container "Optimail Scheduled Campaign Details A Action Select action ONB_INT_MIGRATION_No…" at bounding box center [784, 381] width 1568 height 762
click at [1171, 683] on button "Cancel" at bounding box center [1176, 686] width 49 height 23
click at [407, 128] on input "text" at bounding box center [485, 131] width 182 height 14
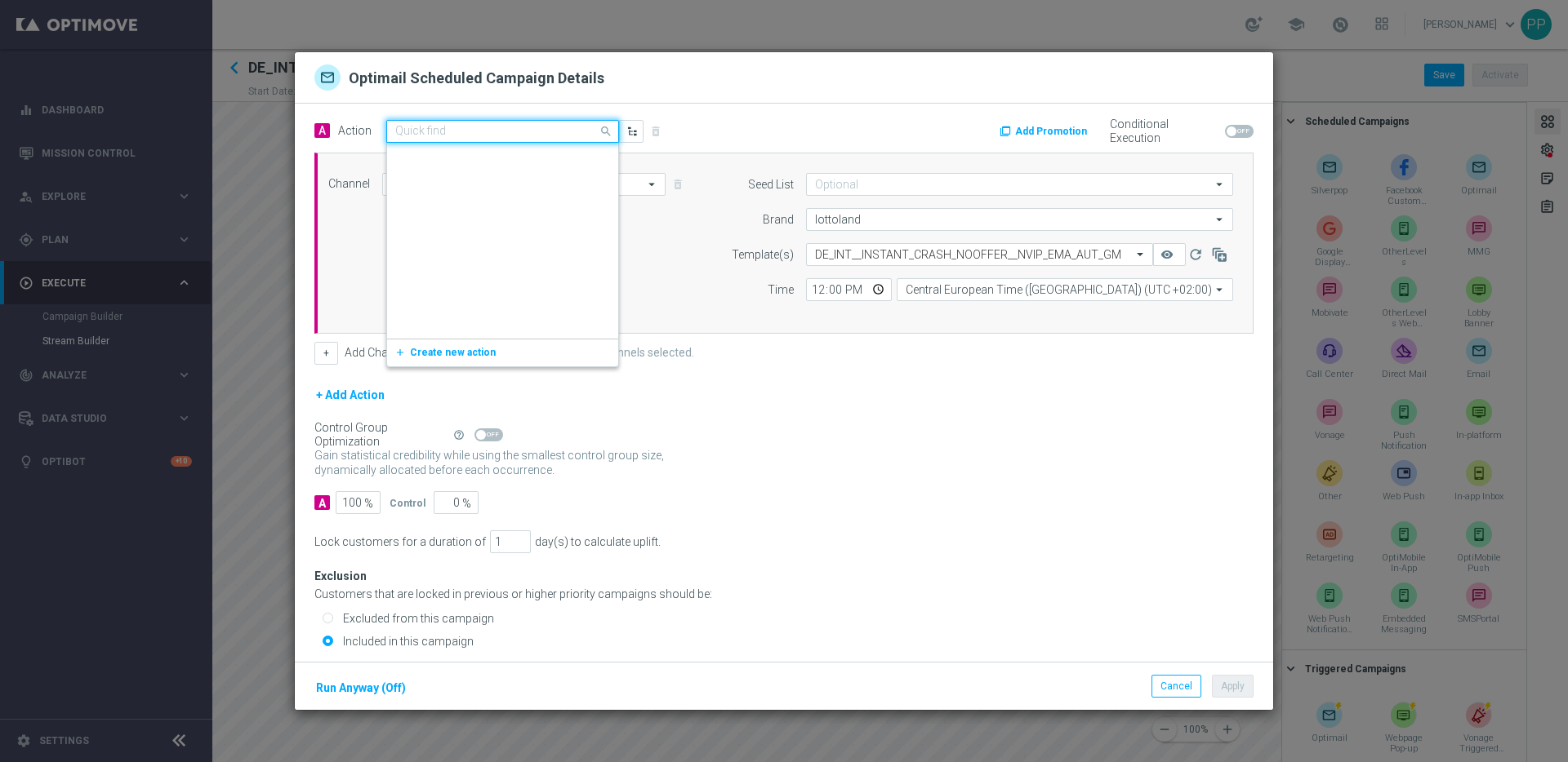
scroll to position [328860, 0]
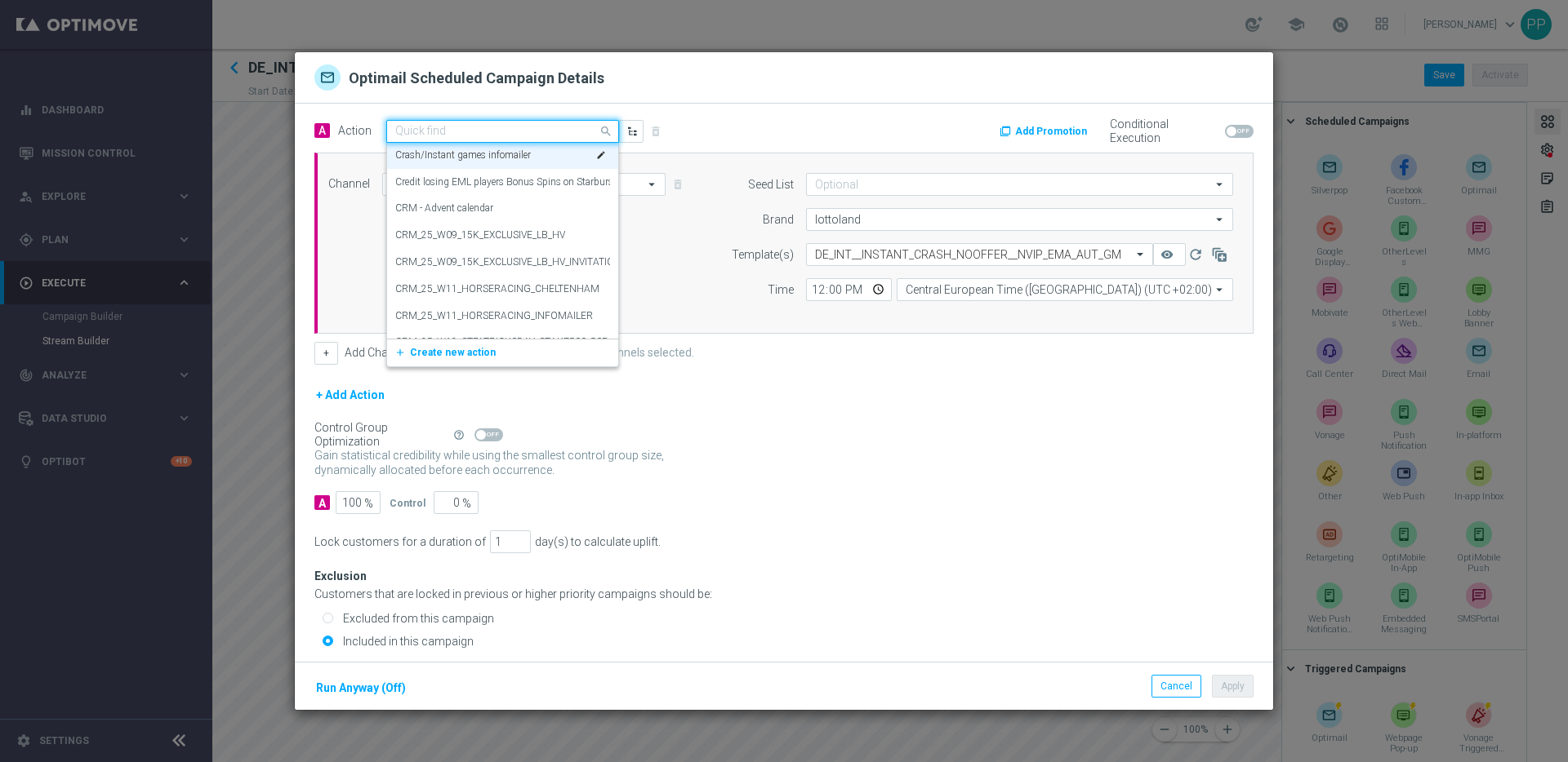
paste input "ONB_INT_MIGRATION_InstantGames_nooffer"
type input "ONB_INT_MIGRATION_InstantGames_nooffer"
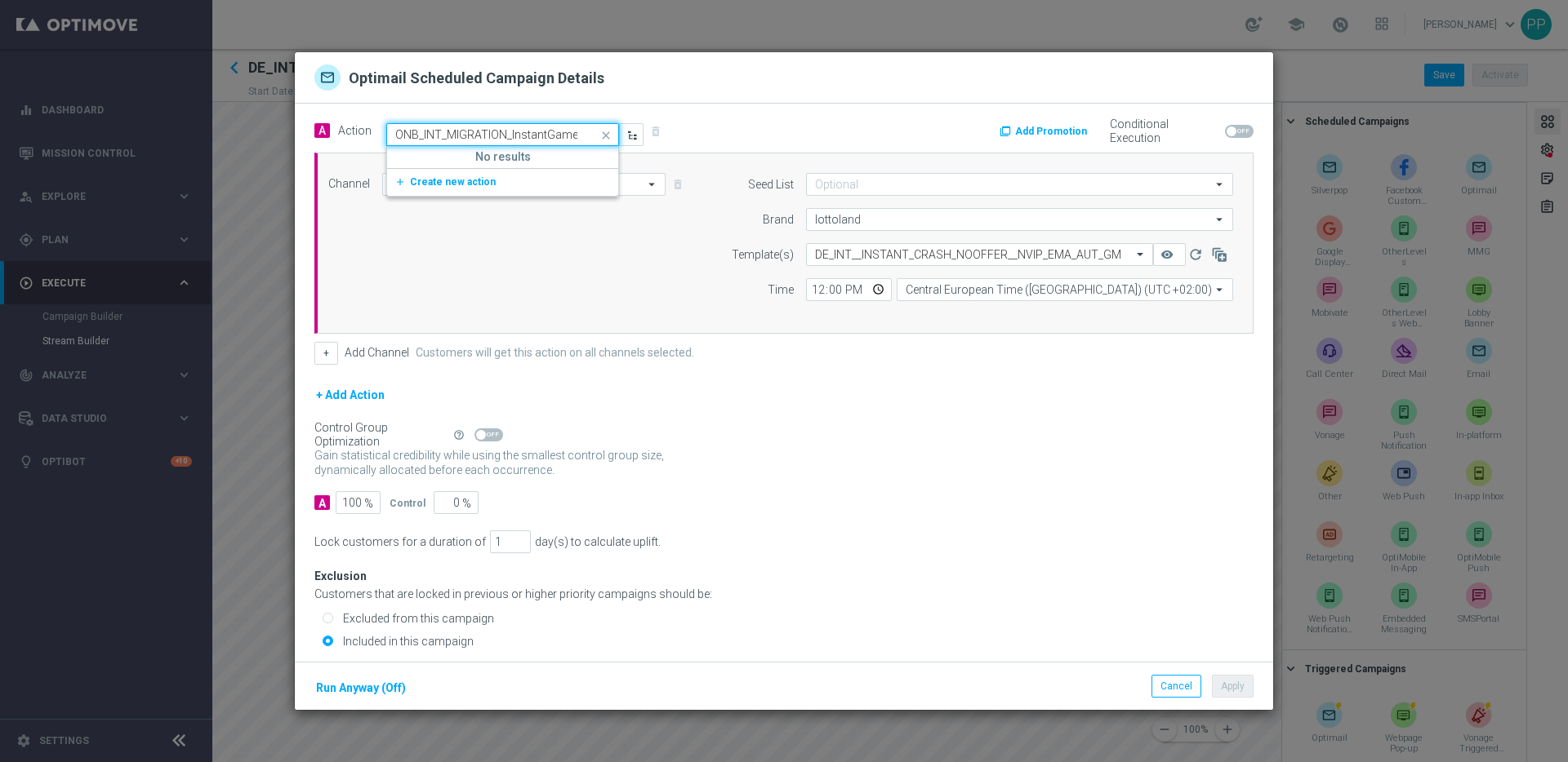
scroll to position [0, 45]
click at [428, 174] on button "add_new Create new action" at bounding box center [500, 182] width 226 height 18
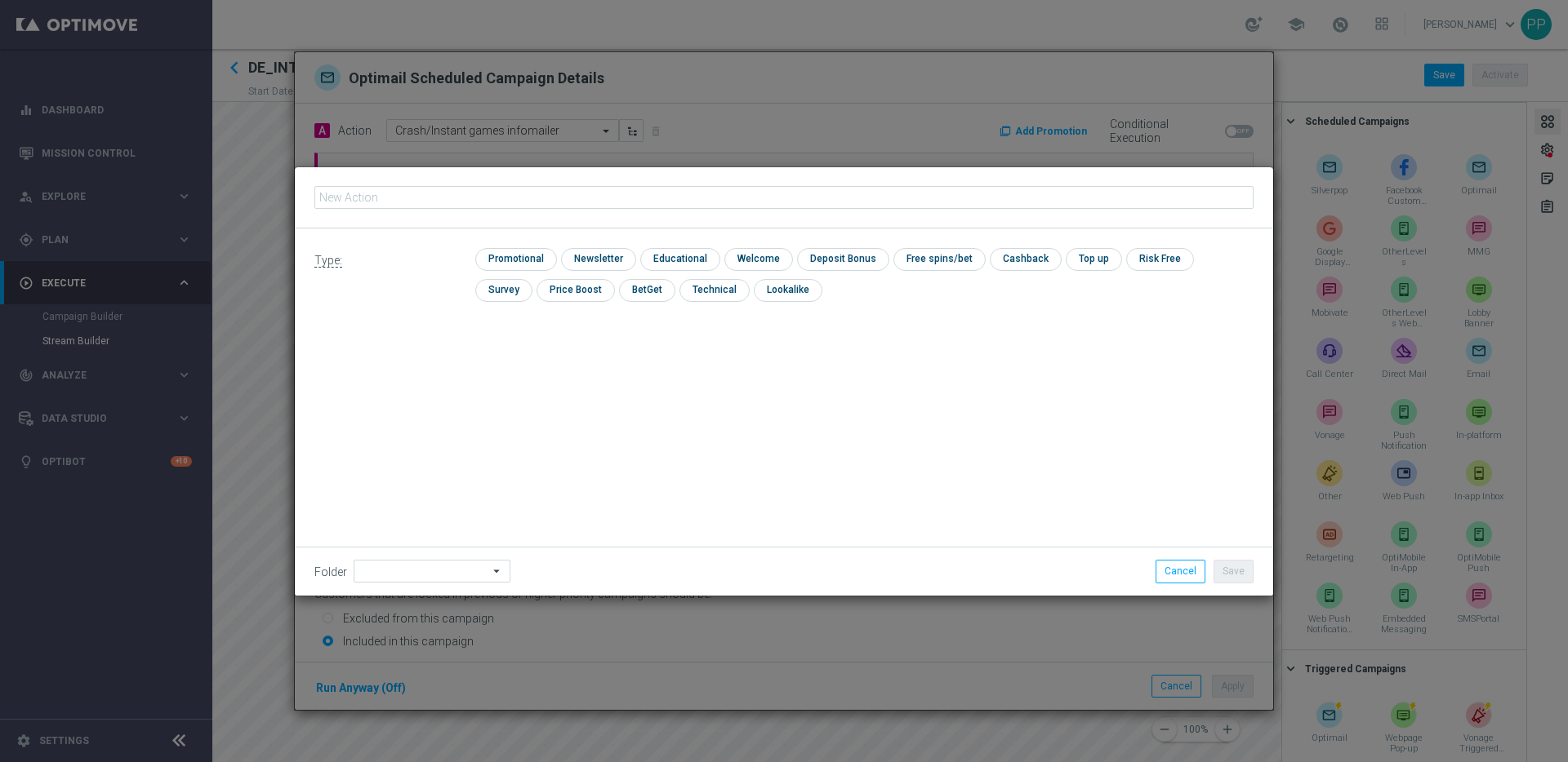
type input "ONB_INT_MIGRATION_InstantGames_nooffer"
click at [499, 264] on input "checkbox" at bounding box center [514, 259] width 78 height 22
checkbox input "true"
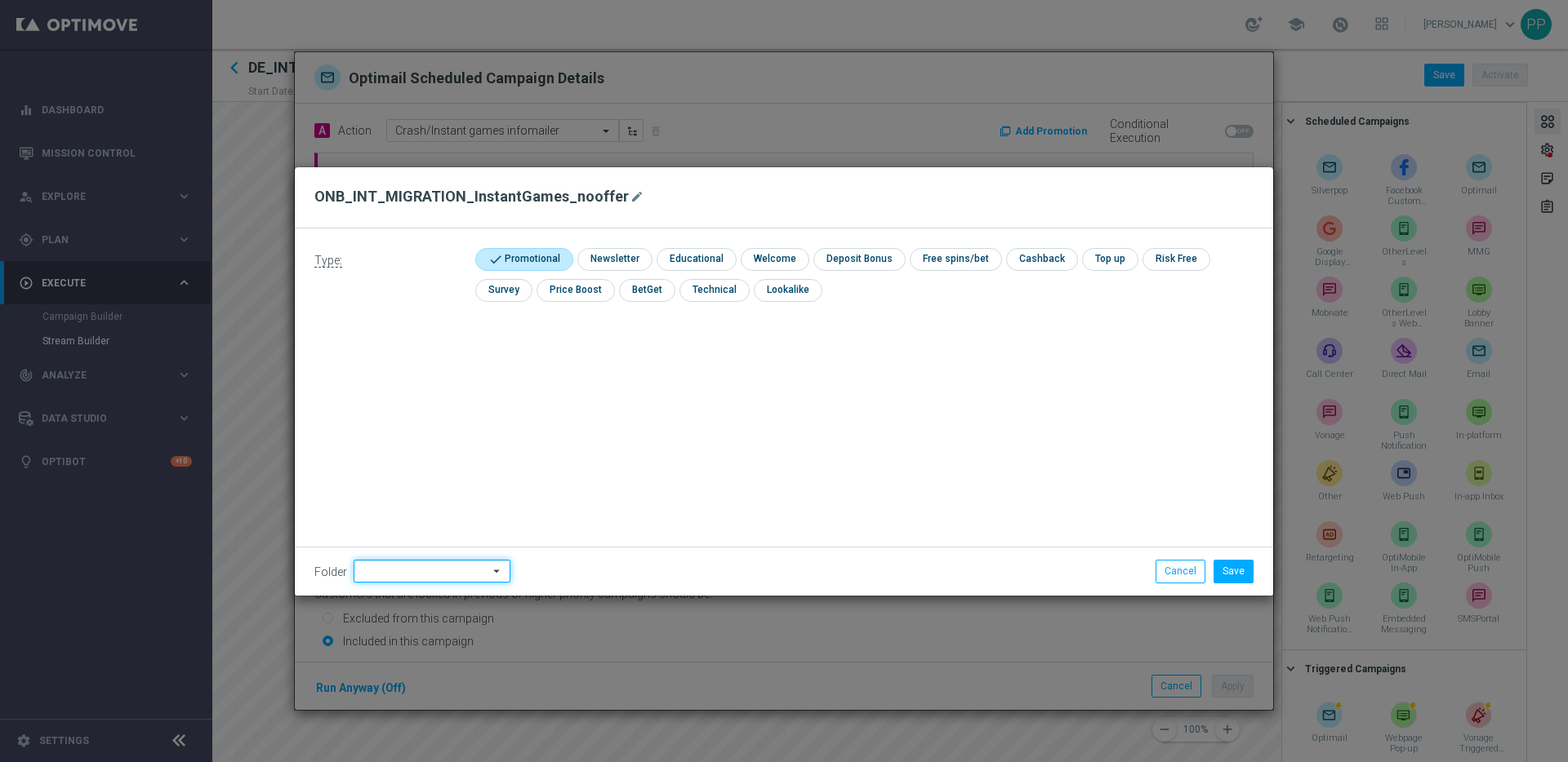
click at [396, 567] on input at bounding box center [432, 571] width 157 height 23
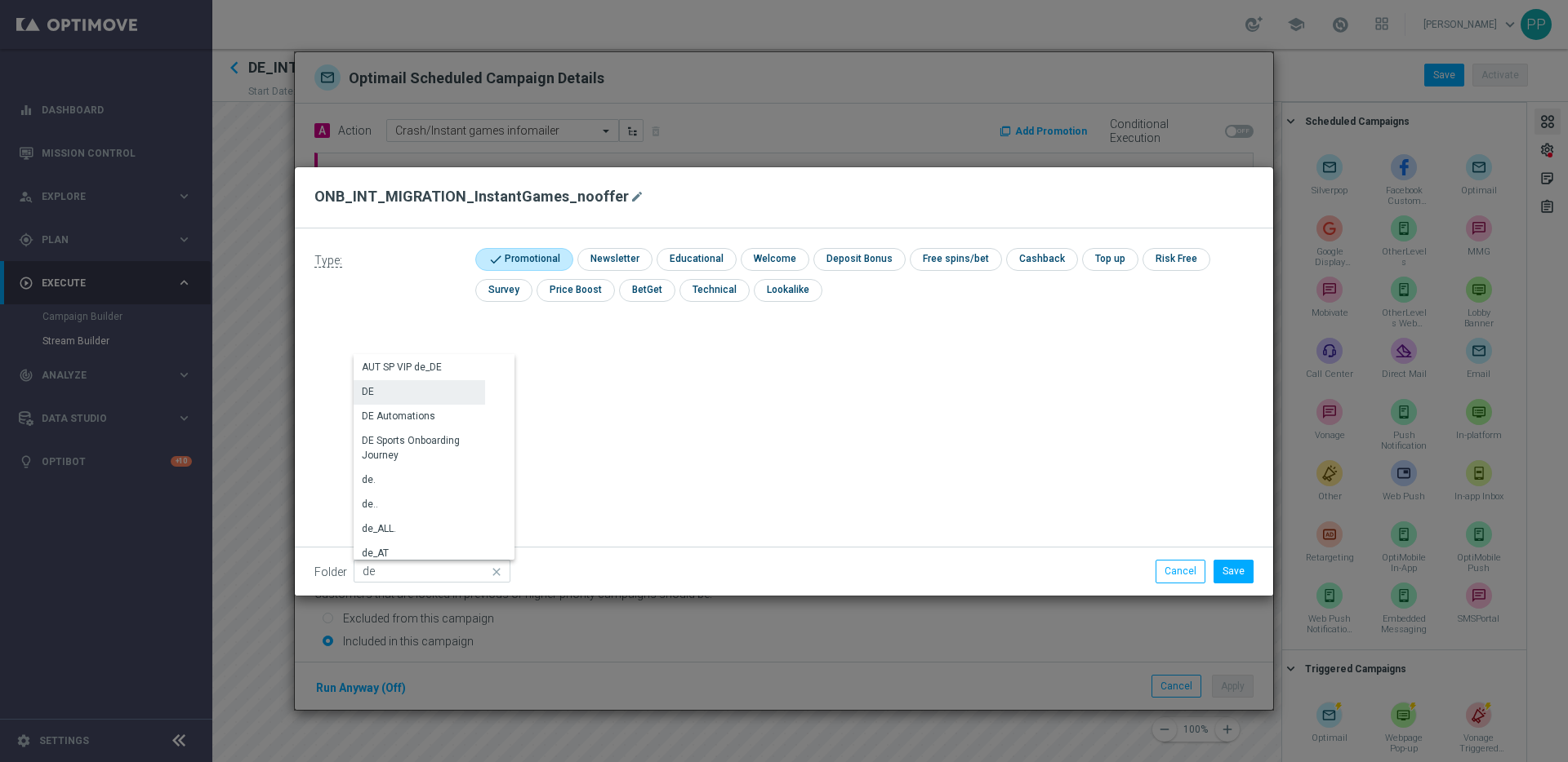
click at [376, 392] on div "DE" at bounding box center [419, 391] width 132 height 23
type input "DE"
click at [1246, 574] on button "Save" at bounding box center [1233, 571] width 40 height 23
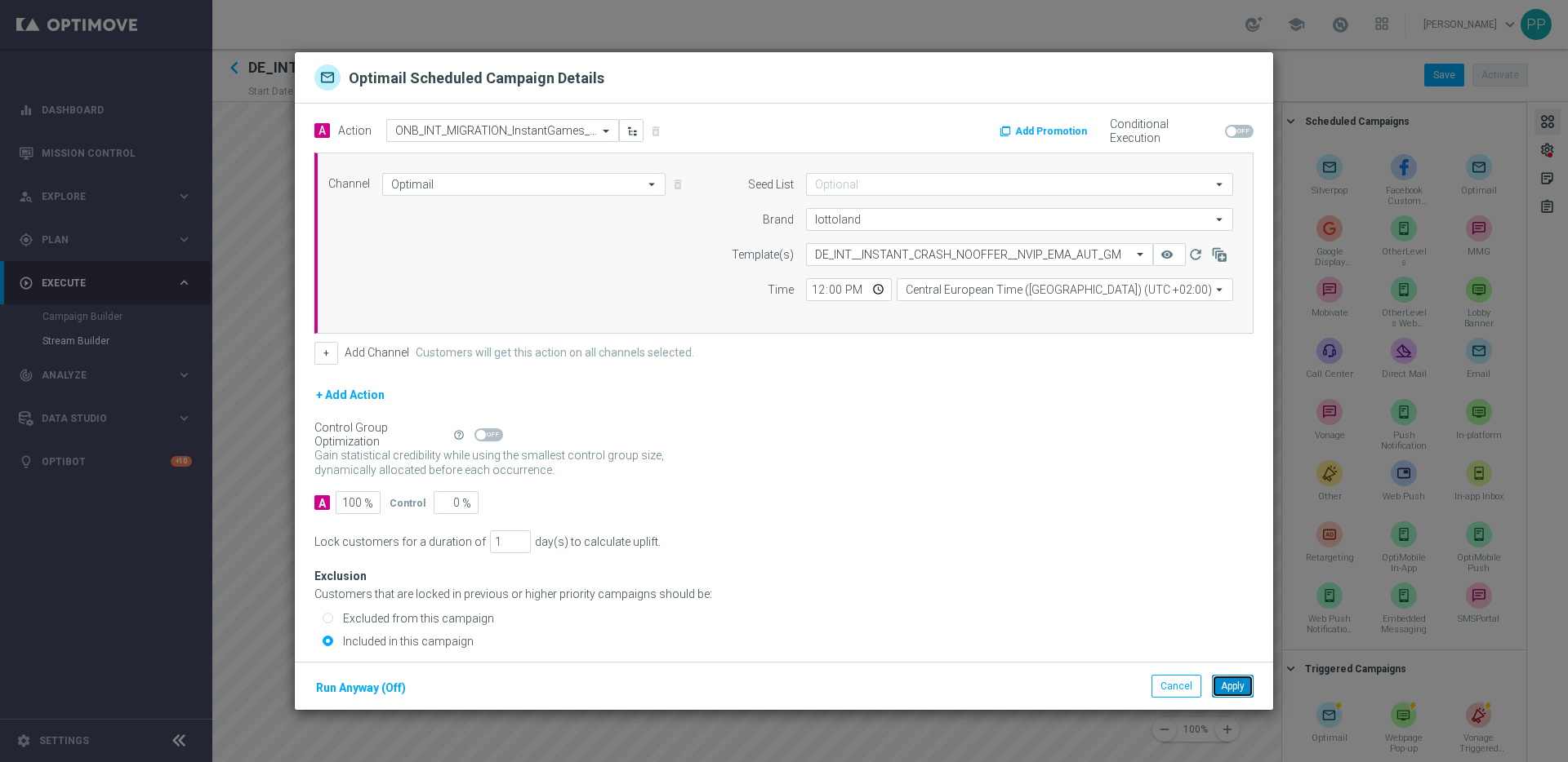
click at [1233, 687] on button "Apply" at bounding box center [1233, 686] width 42 height 23
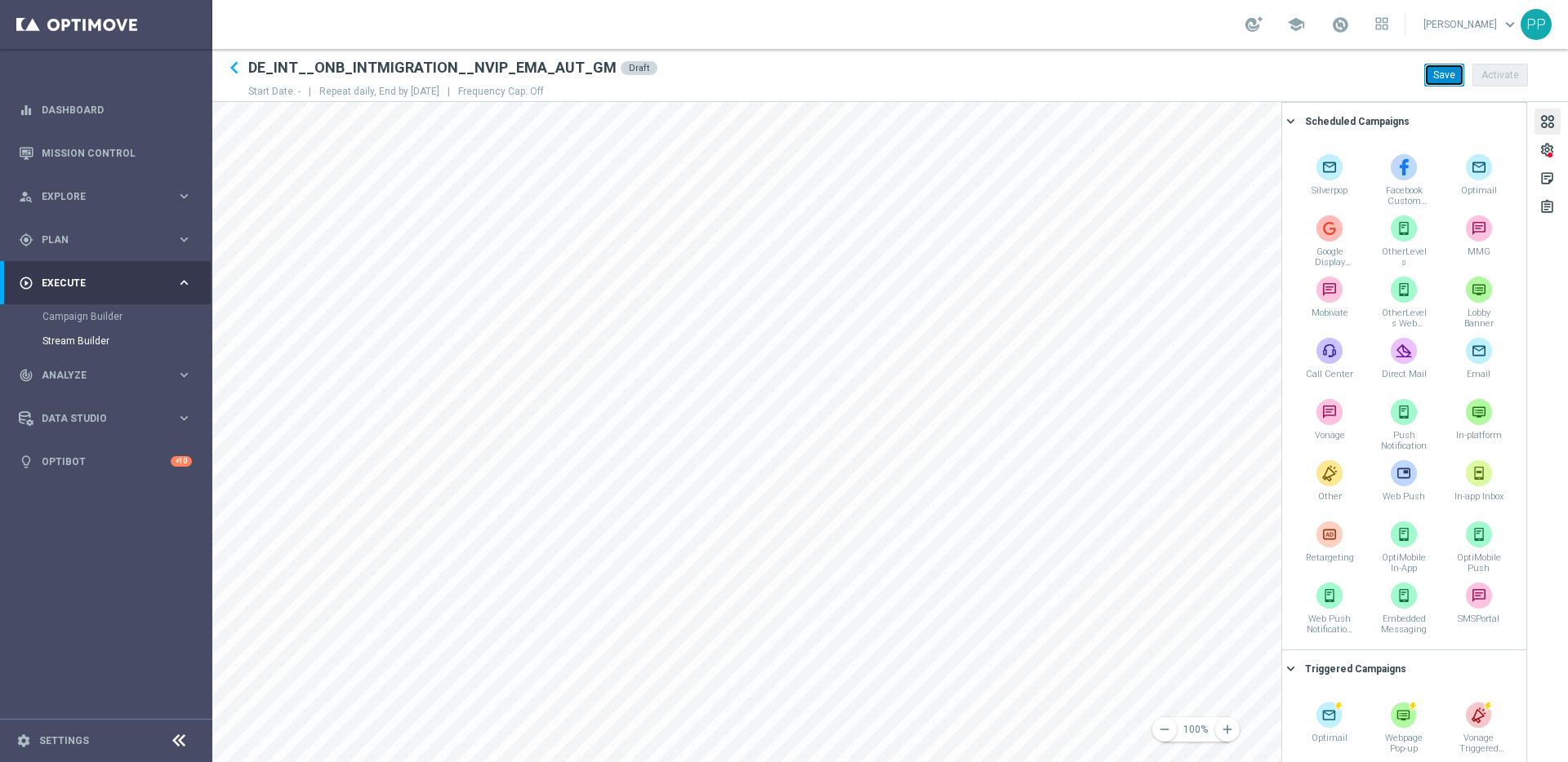
click at [1438, 75] on button "Save" at bounding box center [1444, 75] width 40 height 23
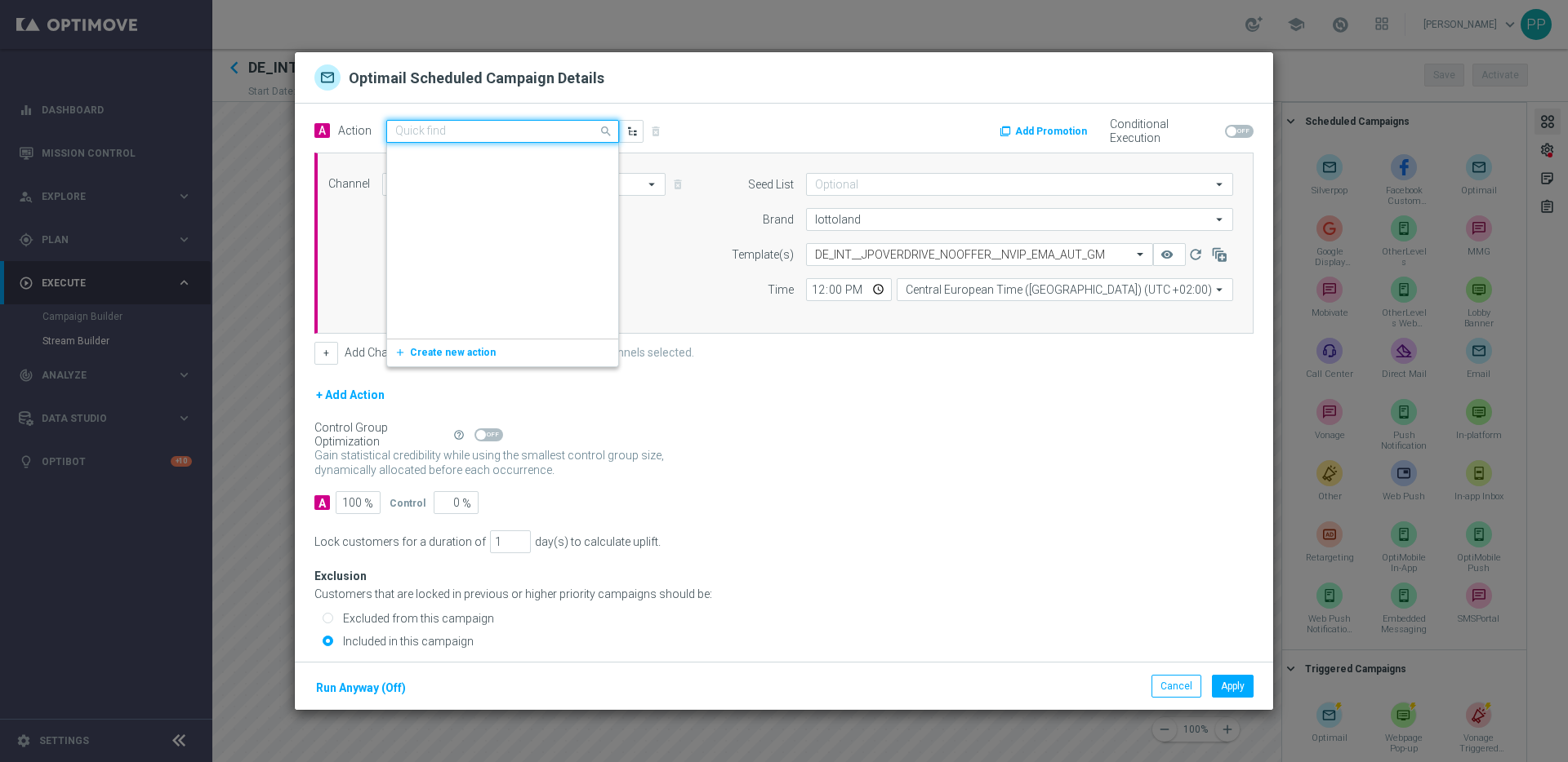
click at [545, 133] on input "text" at bounding box center [485, 132] width 182 height 14
paste input "ONB_INT_MIGRATION_JackpotOverdrive_nooffer"
type input "ONB_INT_MIGRATION_JackpotOverdrive_nooffer"
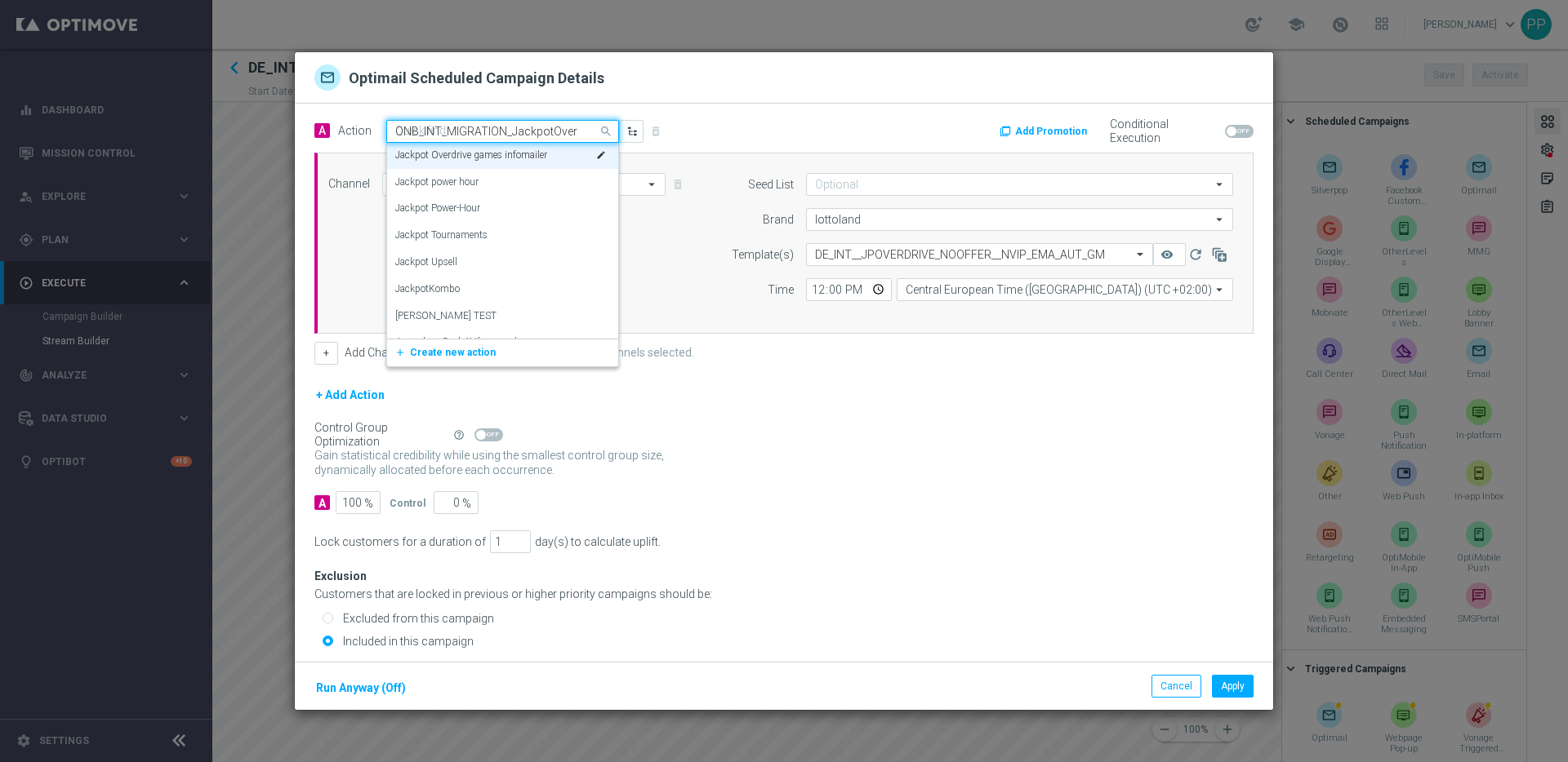
scroll to position [0, 62]
click at [465, 179] on span "Create new action" at bounding box center [453, 182] width 86 height 12
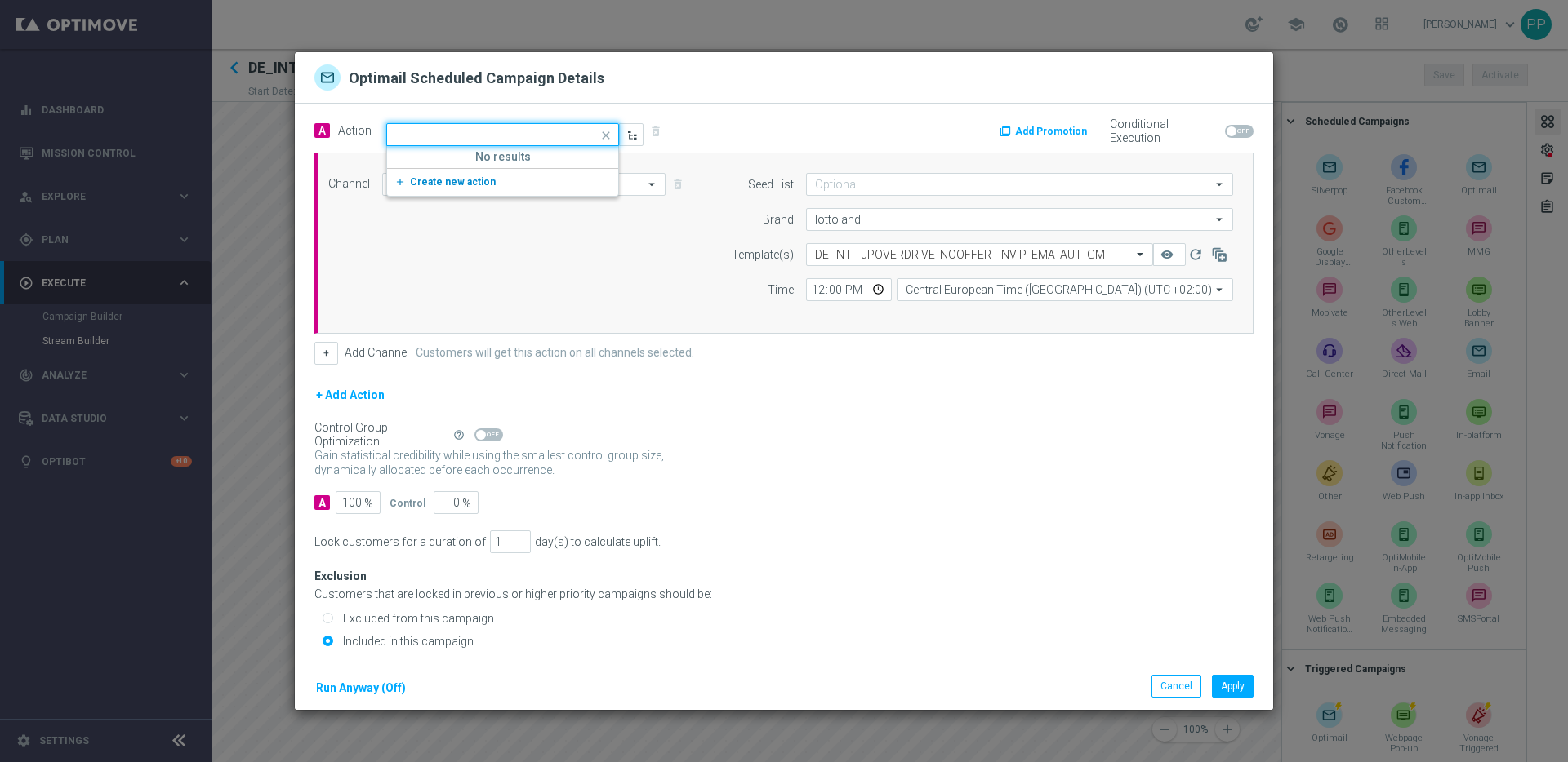
scroll to position [0, 0]
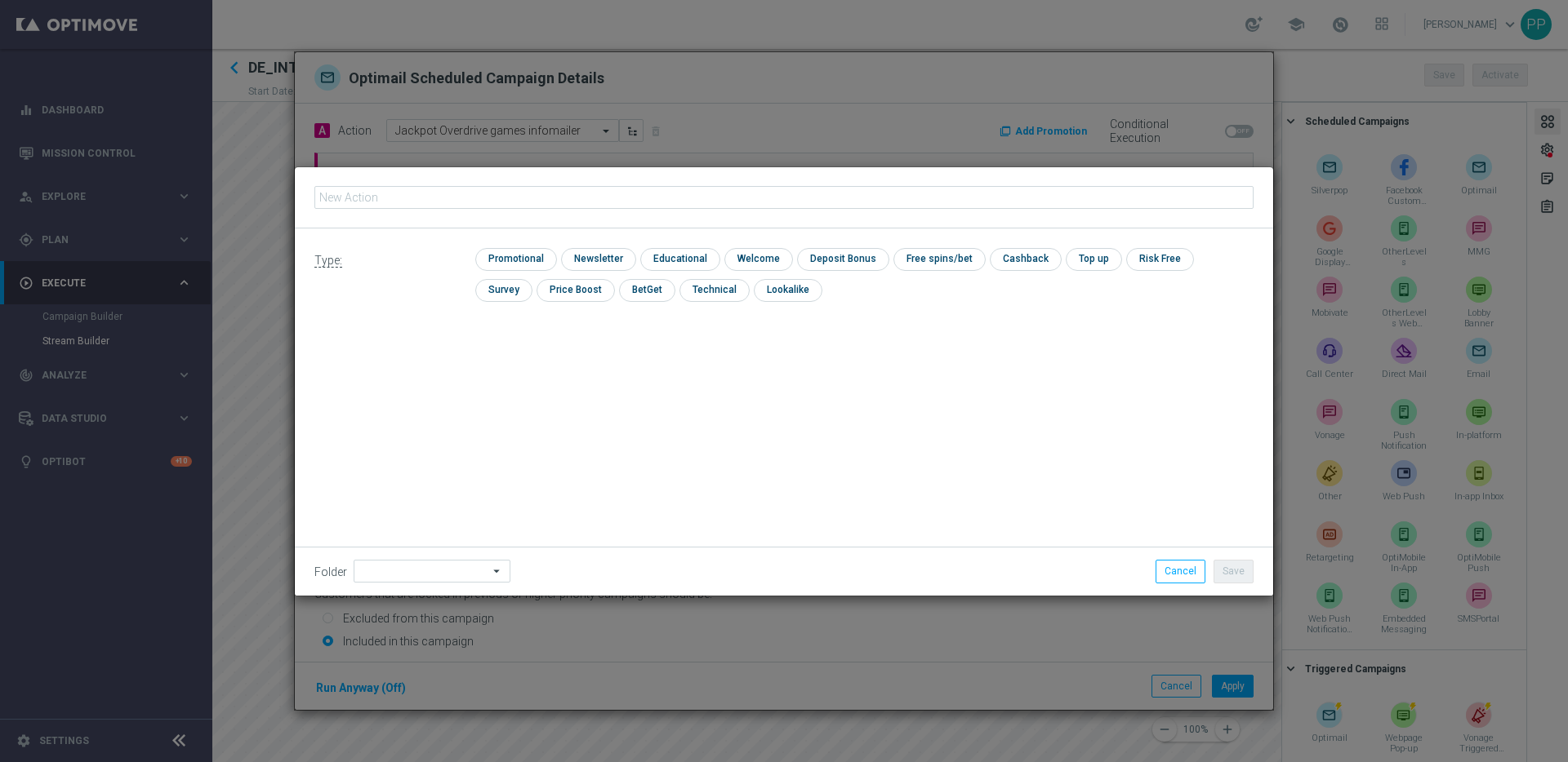
type input "ONB_INT_MIGRATION_JackpotOverdrive_nooffer"
click at [499, 259] on input "checkbox" at bounding box center [514, 259] width 78 height 22
checkbox input "true"
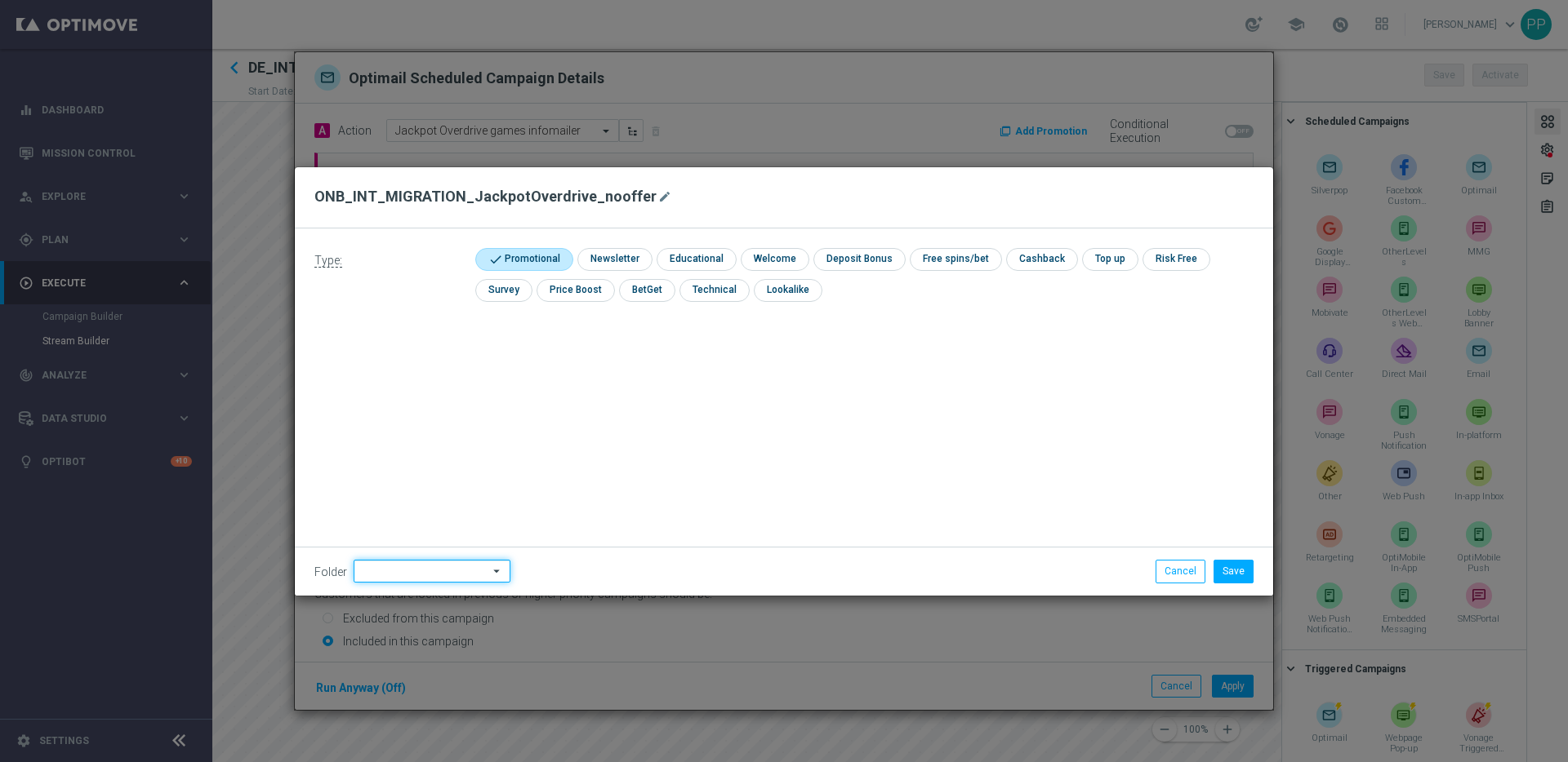
click at [398, 577] on input at bounding box center [432, 571] width 157 height 23
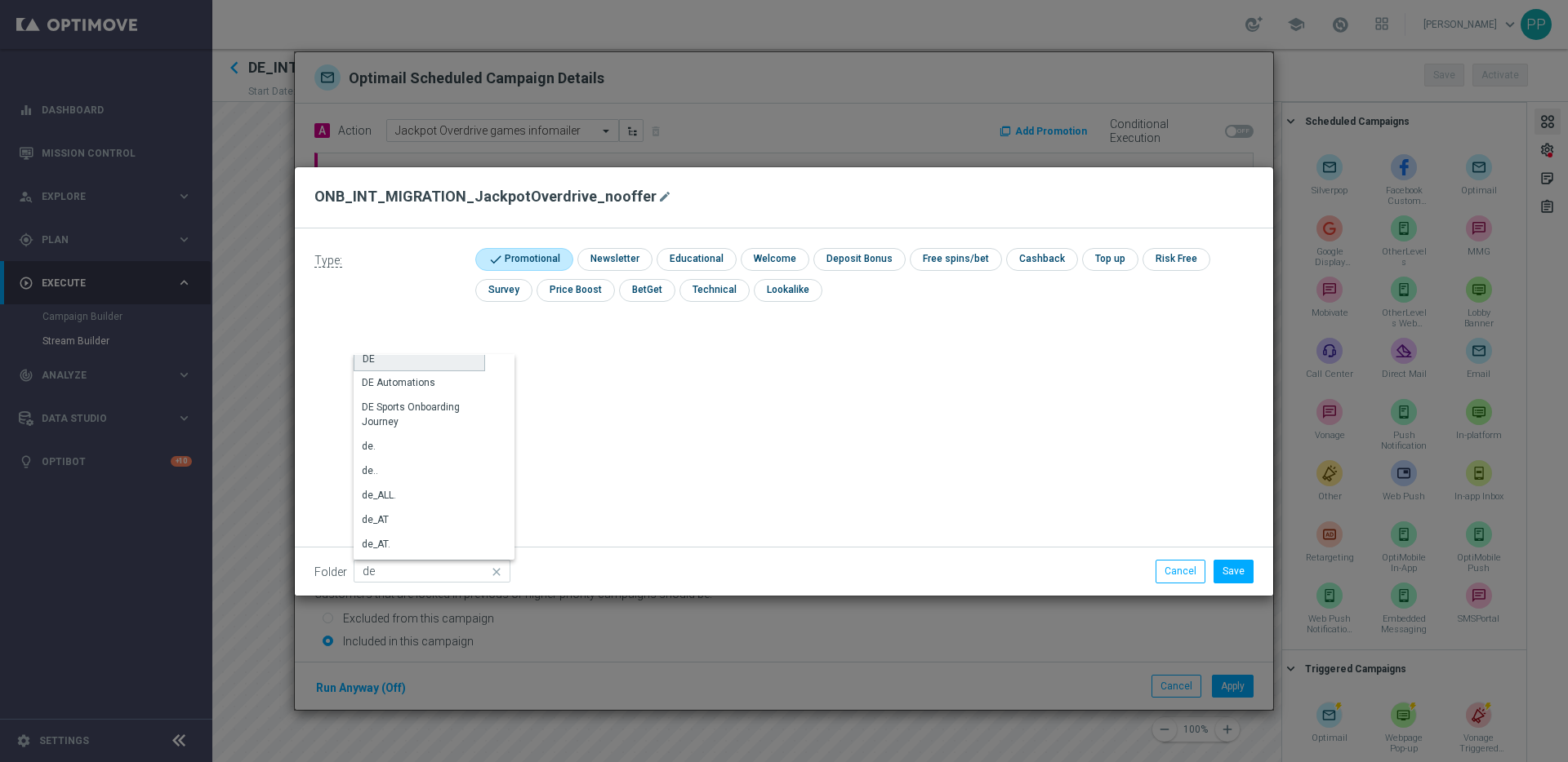
click at [367, 360] on div "DE" at bounding box center [368, 360] width 13 height 15
type input "DE"
click at [1229, 574] on button "Save" at bounding box center [1233, 571] width 40 height 23
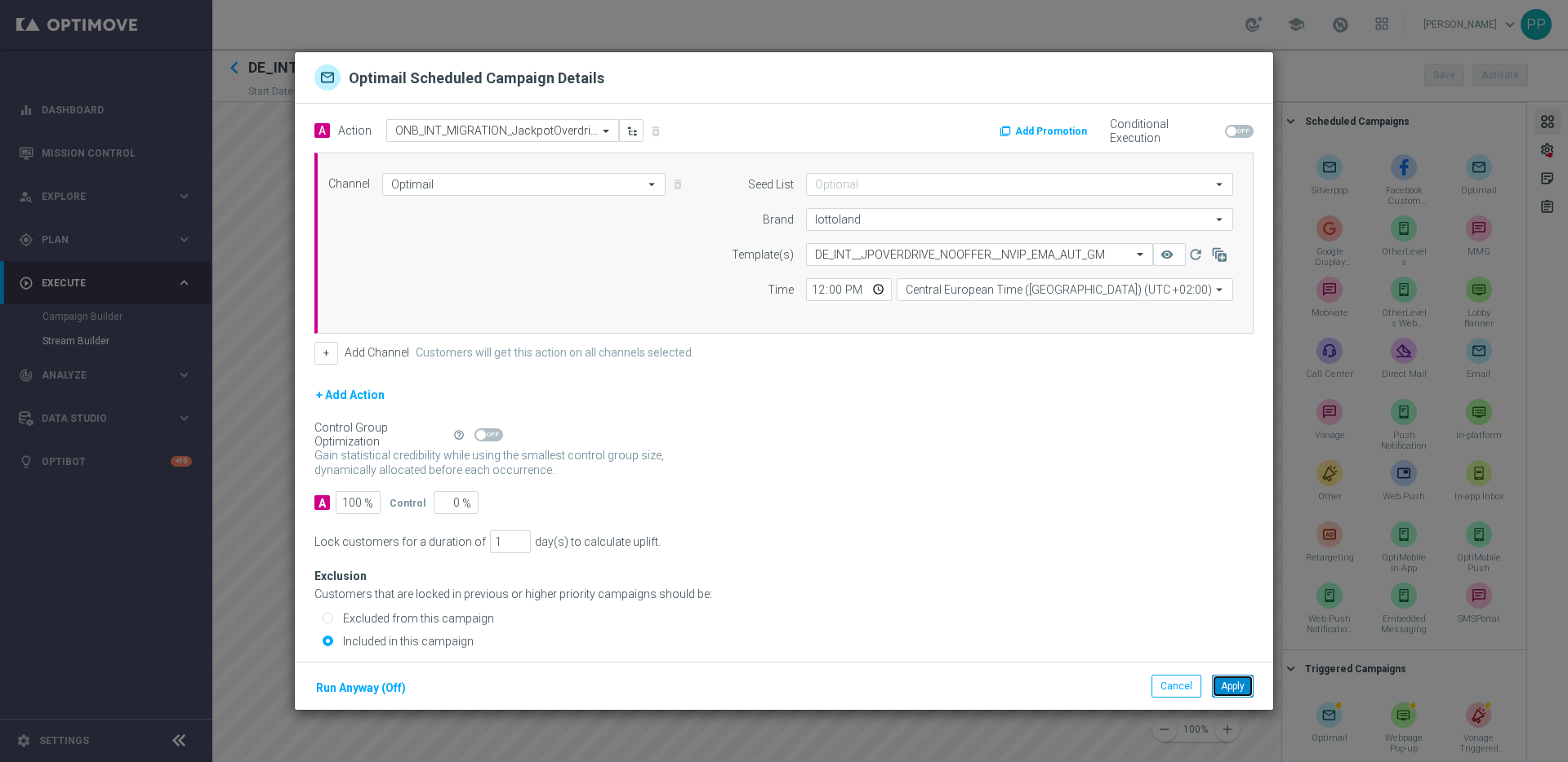
click at [1230, 692] on button "Apply" at bounding box center [1233, 686] width 42 height 23
click at [488, 137] on input "text" at bounding box center [485, 131] width 182 height 14
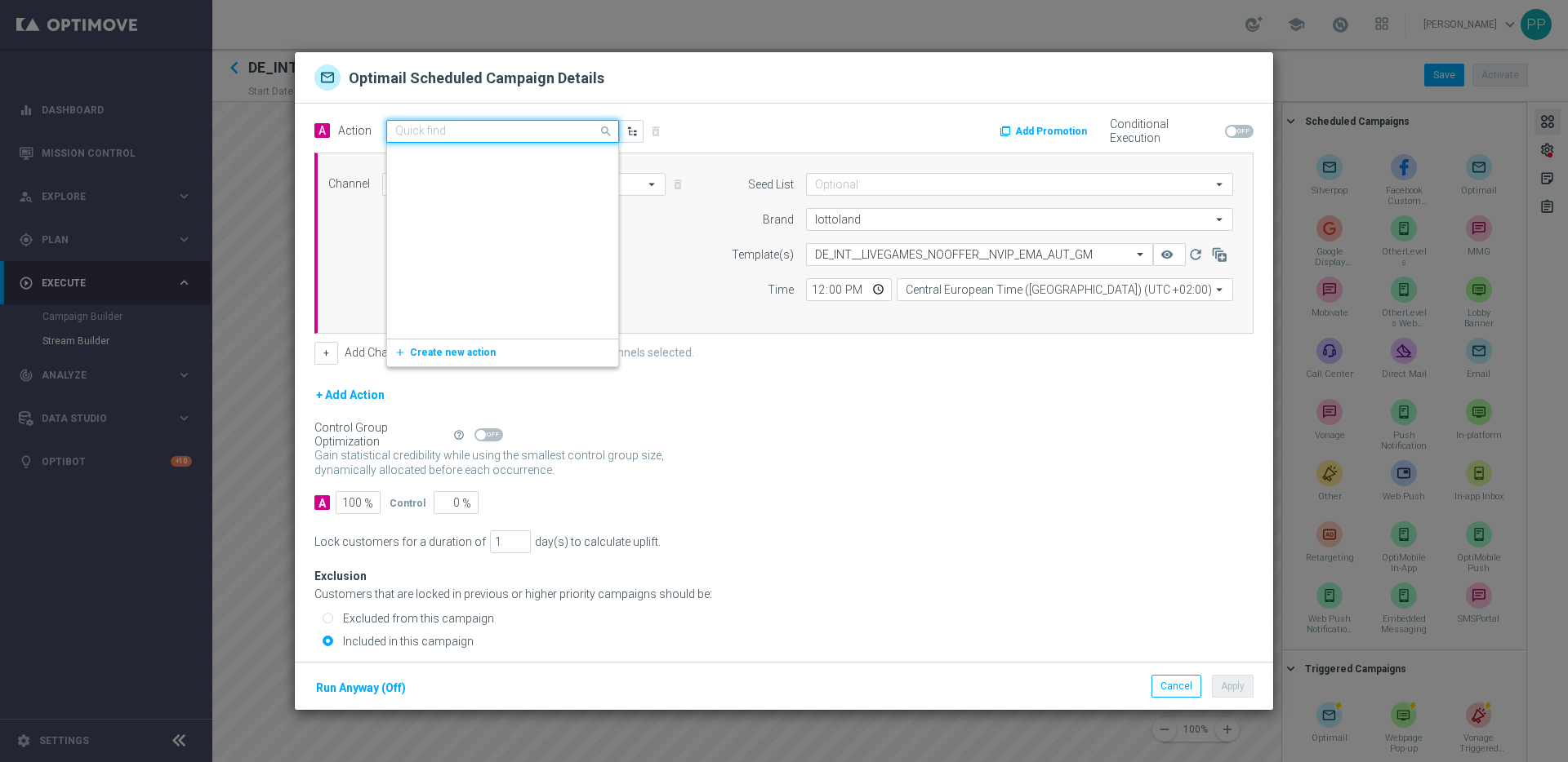
paste input "ONB_INT_MIGRATION_LiveGames_nooffer"
type input "ONB_INT_MIGRATION_LiveGames_nooffer"
click at [449, 181] on span "Create new action" at bounding box center [453, 182] width 86 height 12
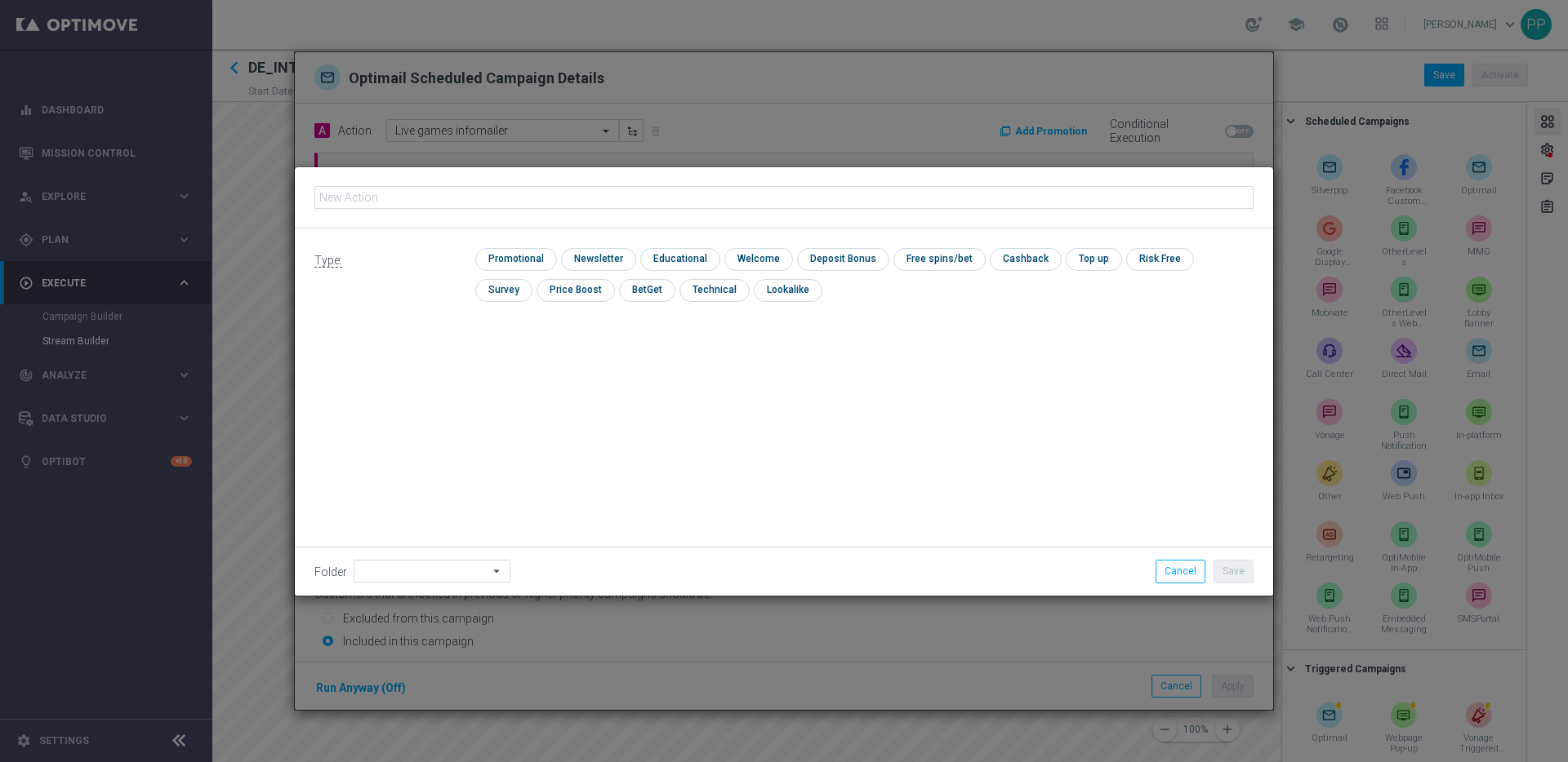
type input "ONB_INT_MIGRATION_LiveGames_nooffer"
click at [496, 260] on input "checkbox" at bounding box center [514, 259] width 78 height 22
checkbox input "true"
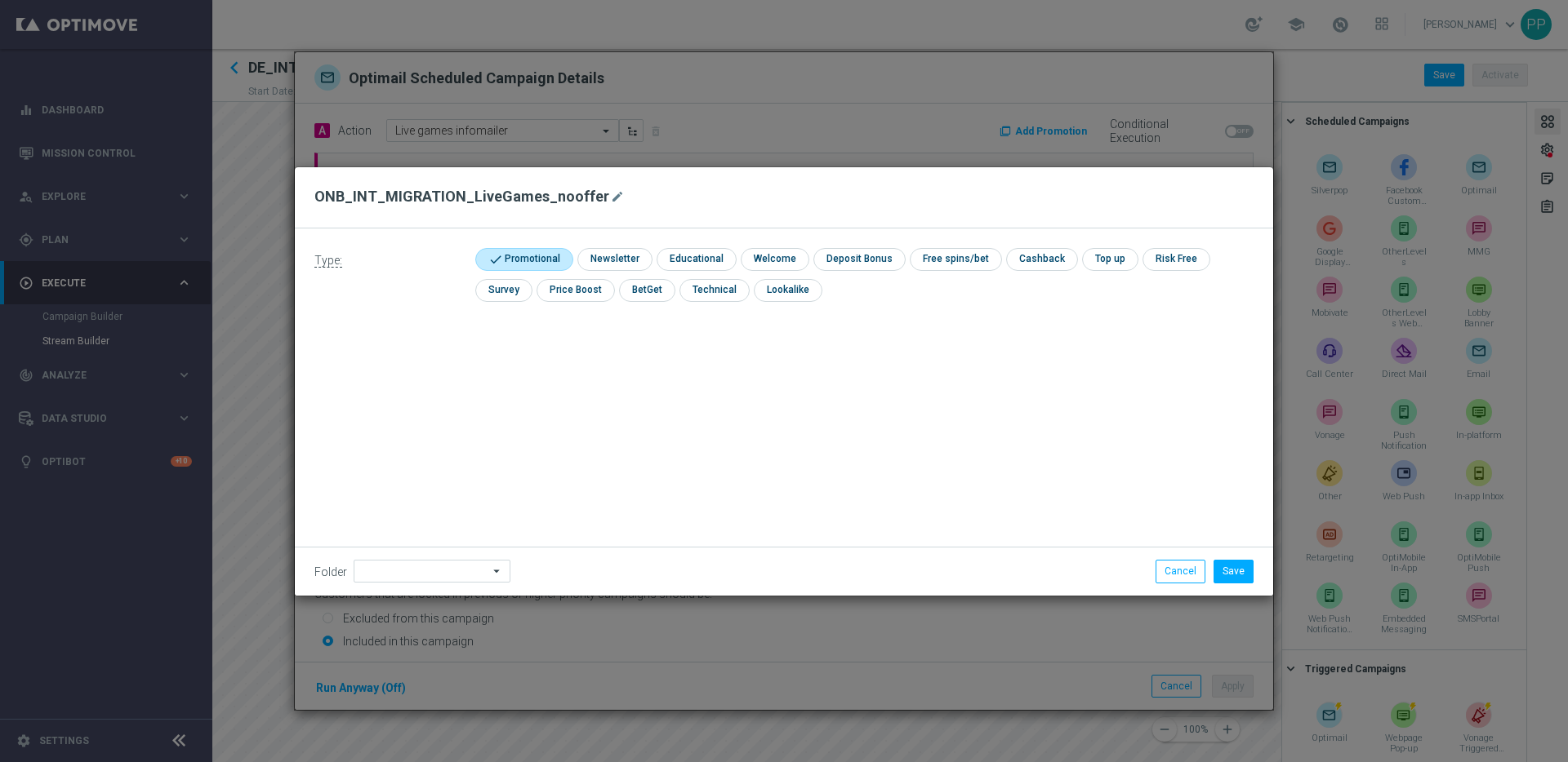
click at [414, 560] on div at bounding box center [432, 571] width 157 height 23
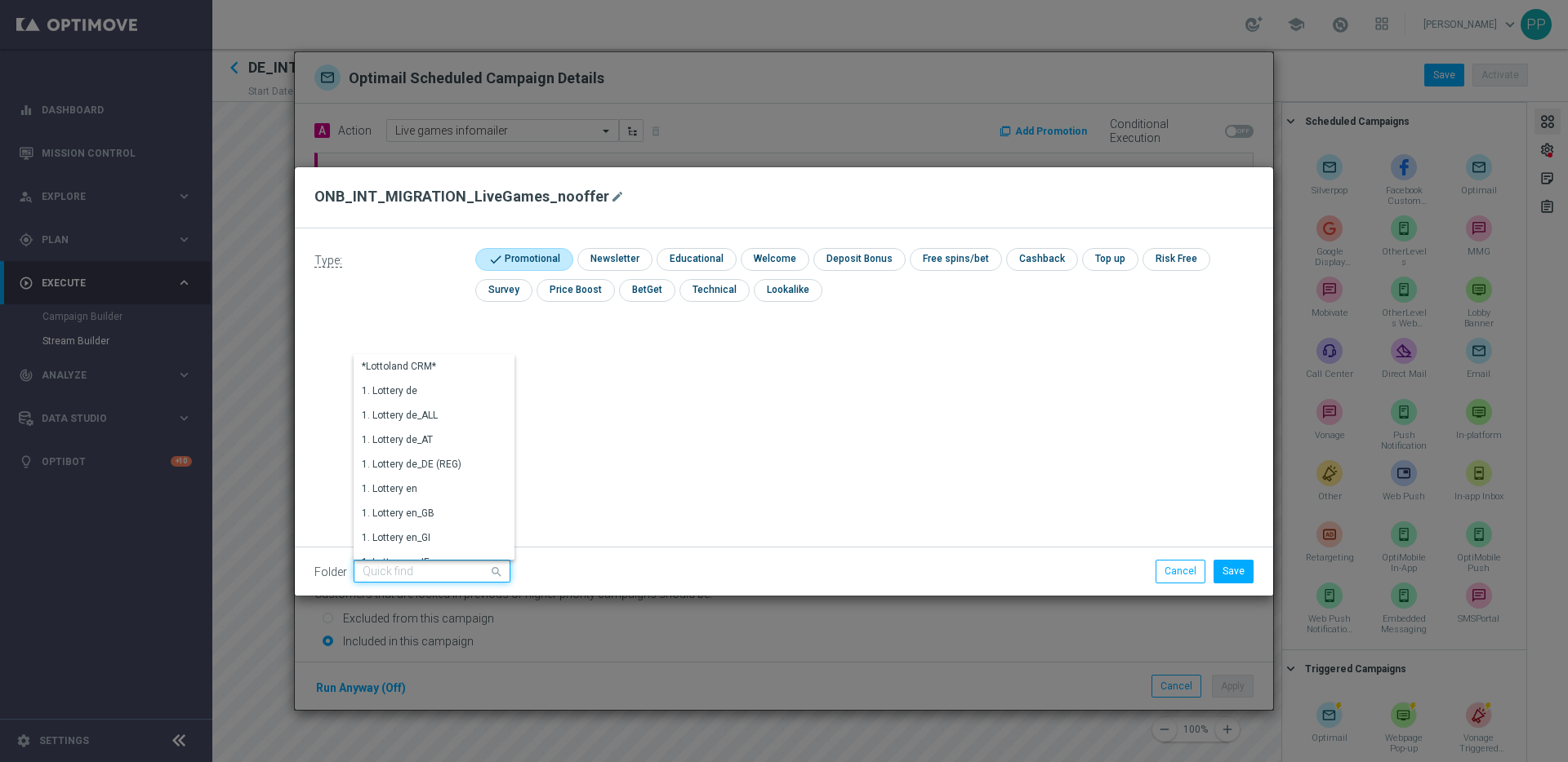
click at [412, 578] on input at bounding box center [432, 571] width 157 height 23
click at [372, 466] on div "DE" at bounding box center [419, 465] width 132 height 23
type input "DE"
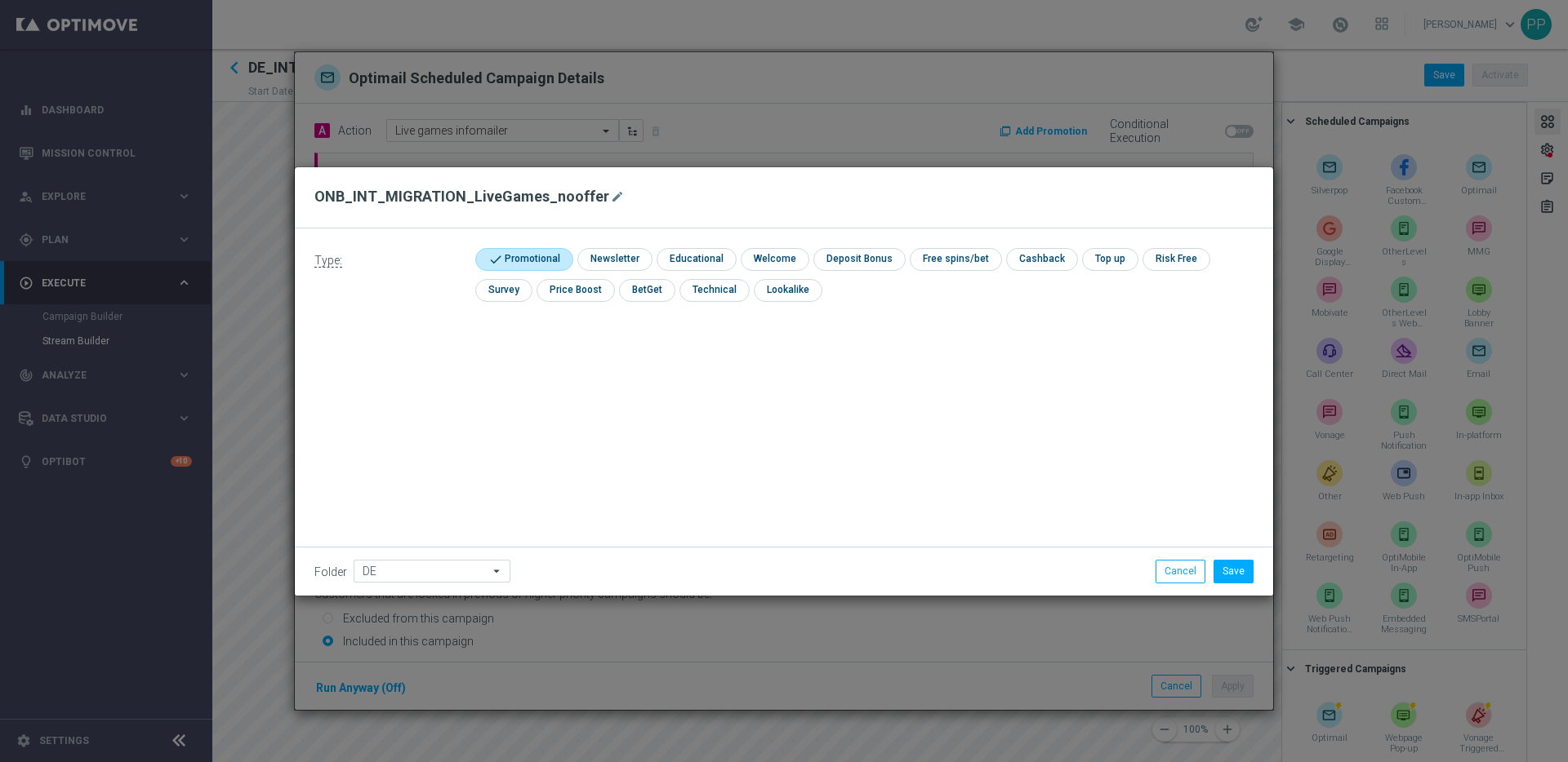
click at [1254, 574] on li "Save" at bounding box center [1233, 571] width 48 height 23
click at [1243, 571] on button "Save" at bounding box center [1233, 571] width 40 height 23
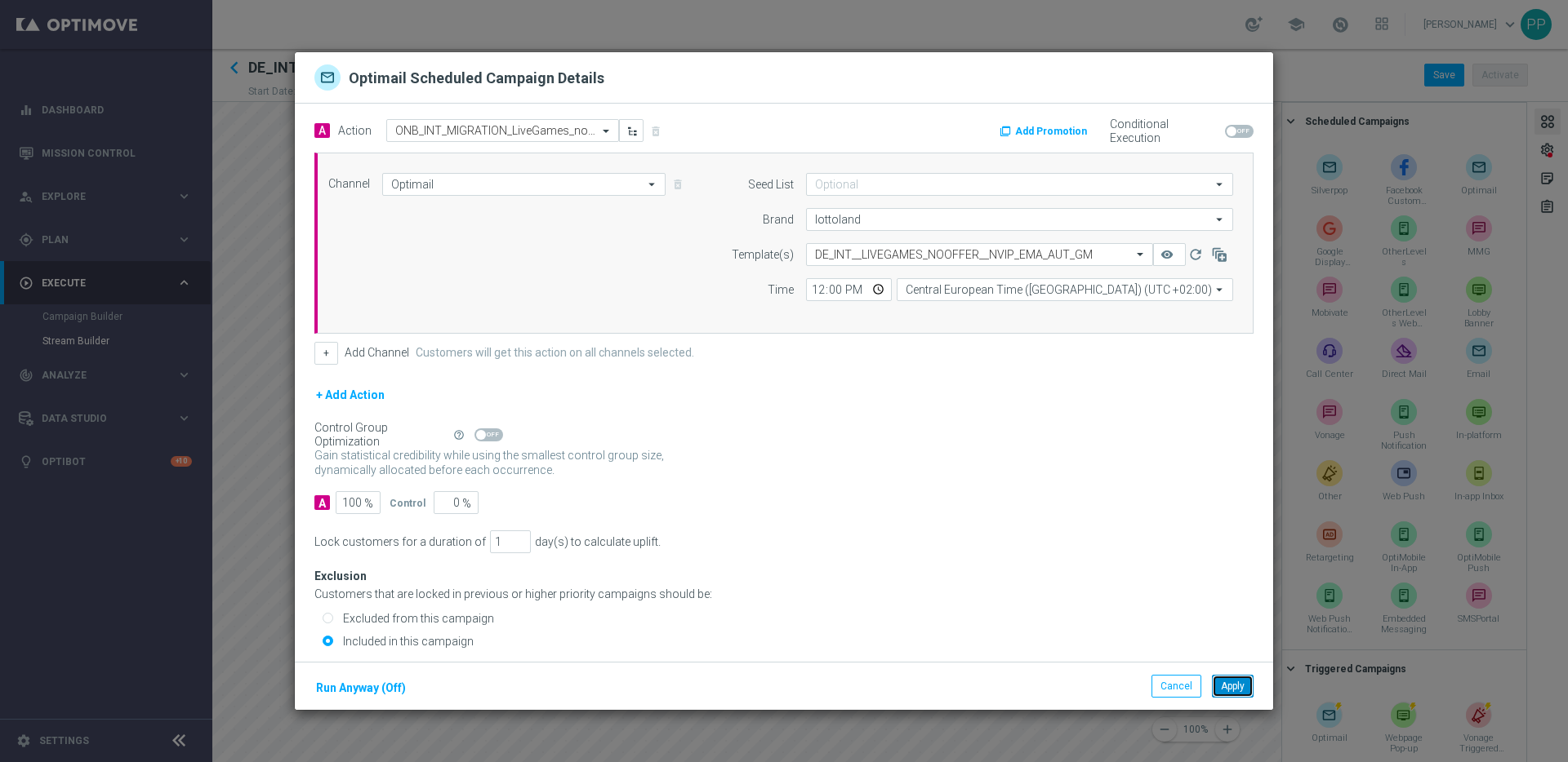
click at [1232, 686] on button "Apply" at bounding box center [1233, 686] width 42 height 23
click at [500, 142] on div "A Action Select action Novomatic games infomailer delete_forever Add Promotion …" at bounding box center [783, 132] width 963 height 25
click at [494, 133] on input "text" at bounding box center [485, 132] width 182 height 14
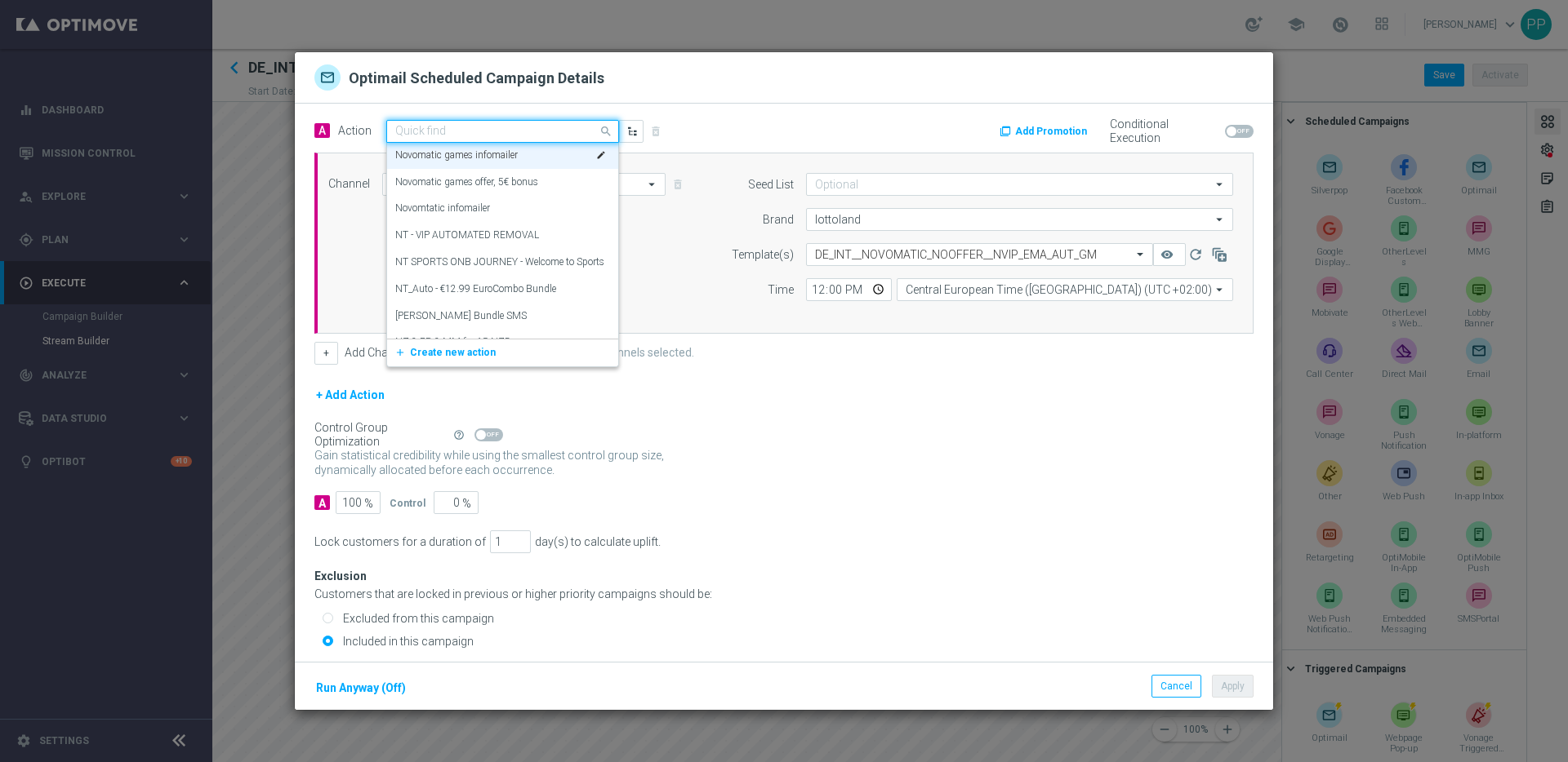
paste input "ONB_INT_MIGRATION_Novamatic_nooffer"
type input "ONB_INT_MIGRATION_Novamatic_nooffer"
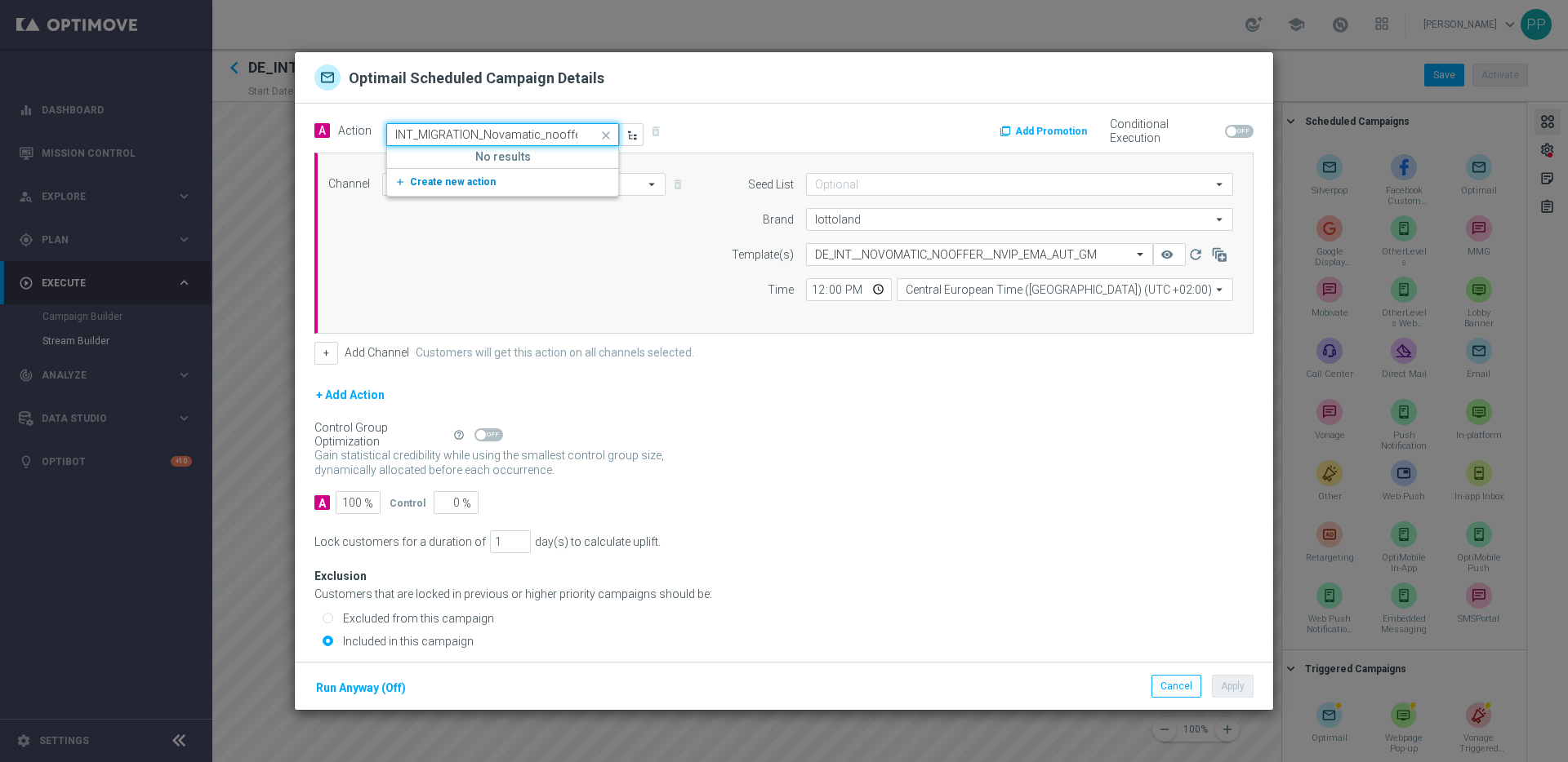
click at [463, 184] on span "Create new action" at bounding box center [453, 182] width 86 height 12
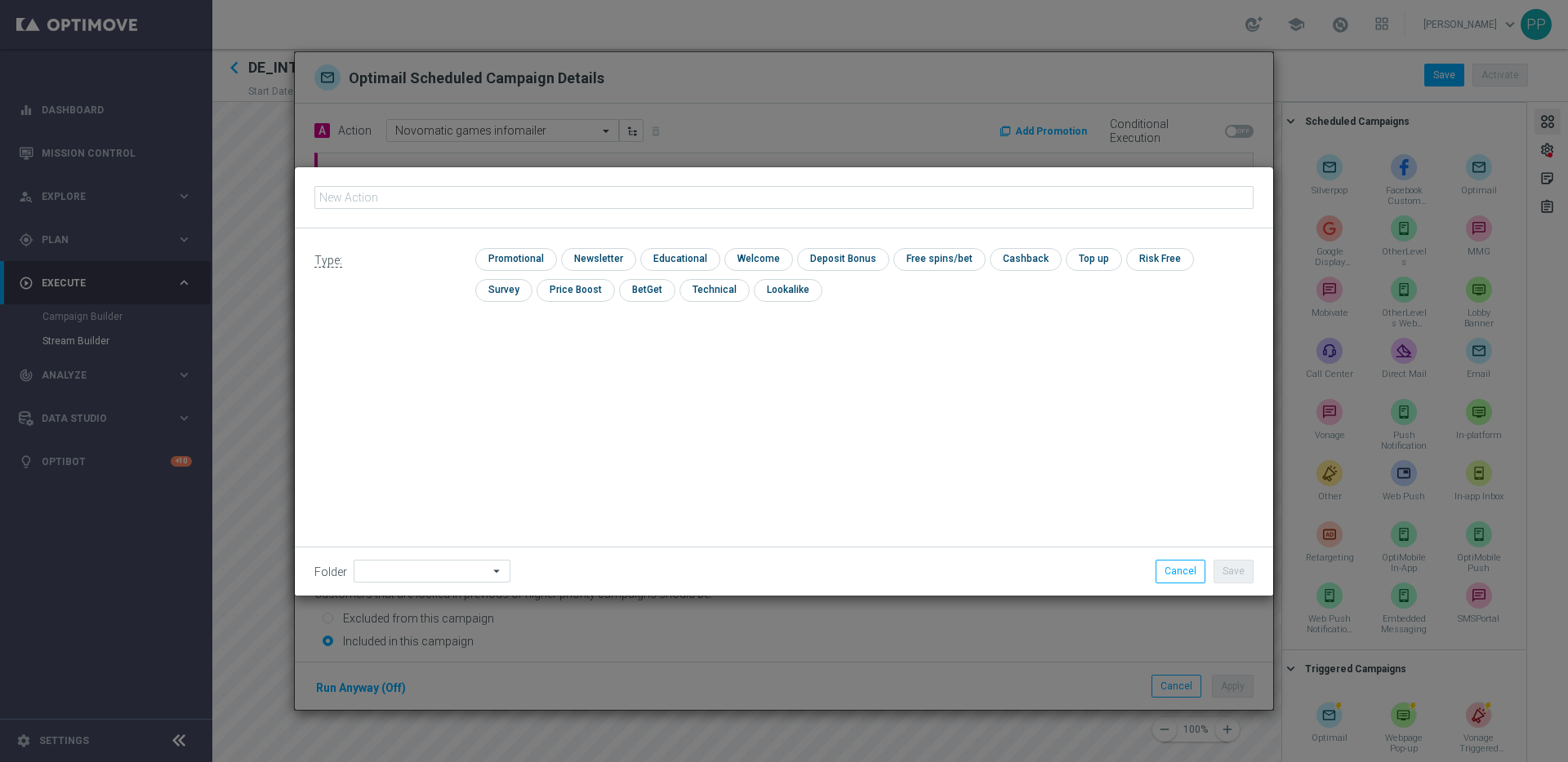
type input "ONB_INT_MIGRATION_Novamatic_nooffer"
click at [521, 261] on input "checkbox" at bounding box center [514, 259] width 78 height 22
checkbox input "true"
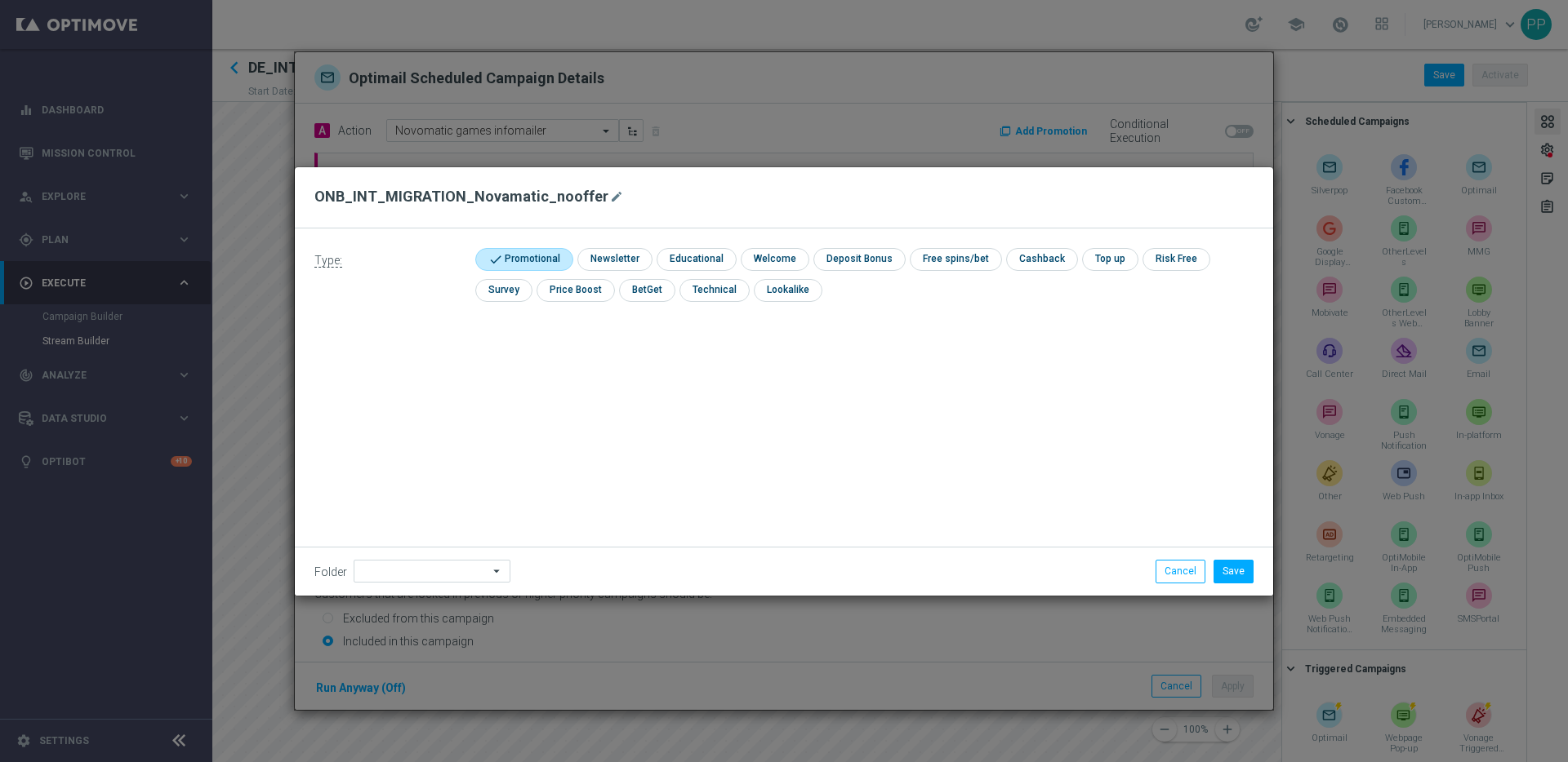
click at [414, 585] on div "Folder arrow_drop_down Show Selected 0 of 396 *Lottoland CRM*" at bounding box center [784, 570] width 978 height 48
click at [415, 578] on input at bounding box center [432, 571] width 157 height 23
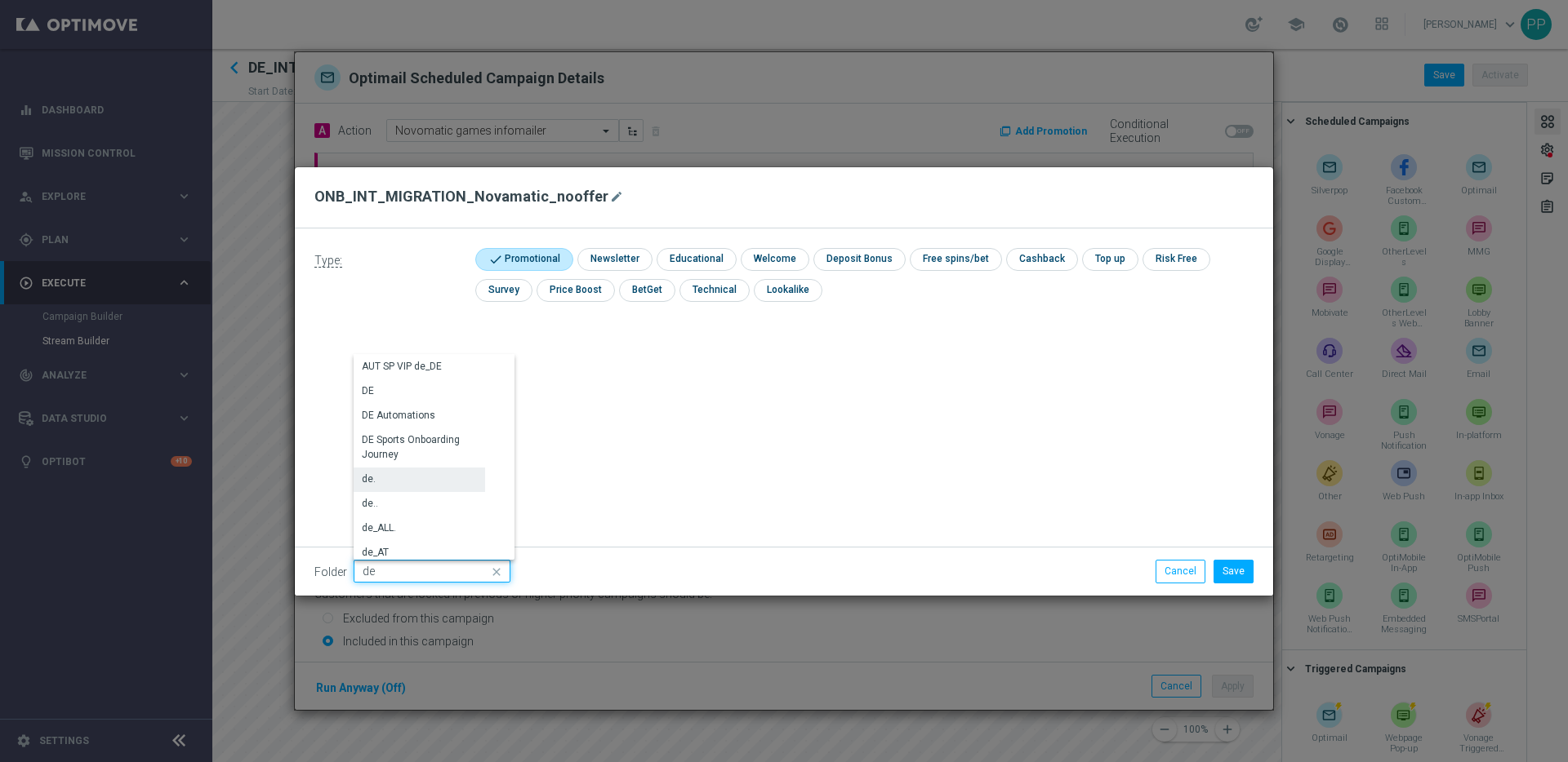
scroll to position [1692, 0]
click at [372, 391] on div "DE" at bounding box center [367, 389] width 13 height 15
type input "DE"
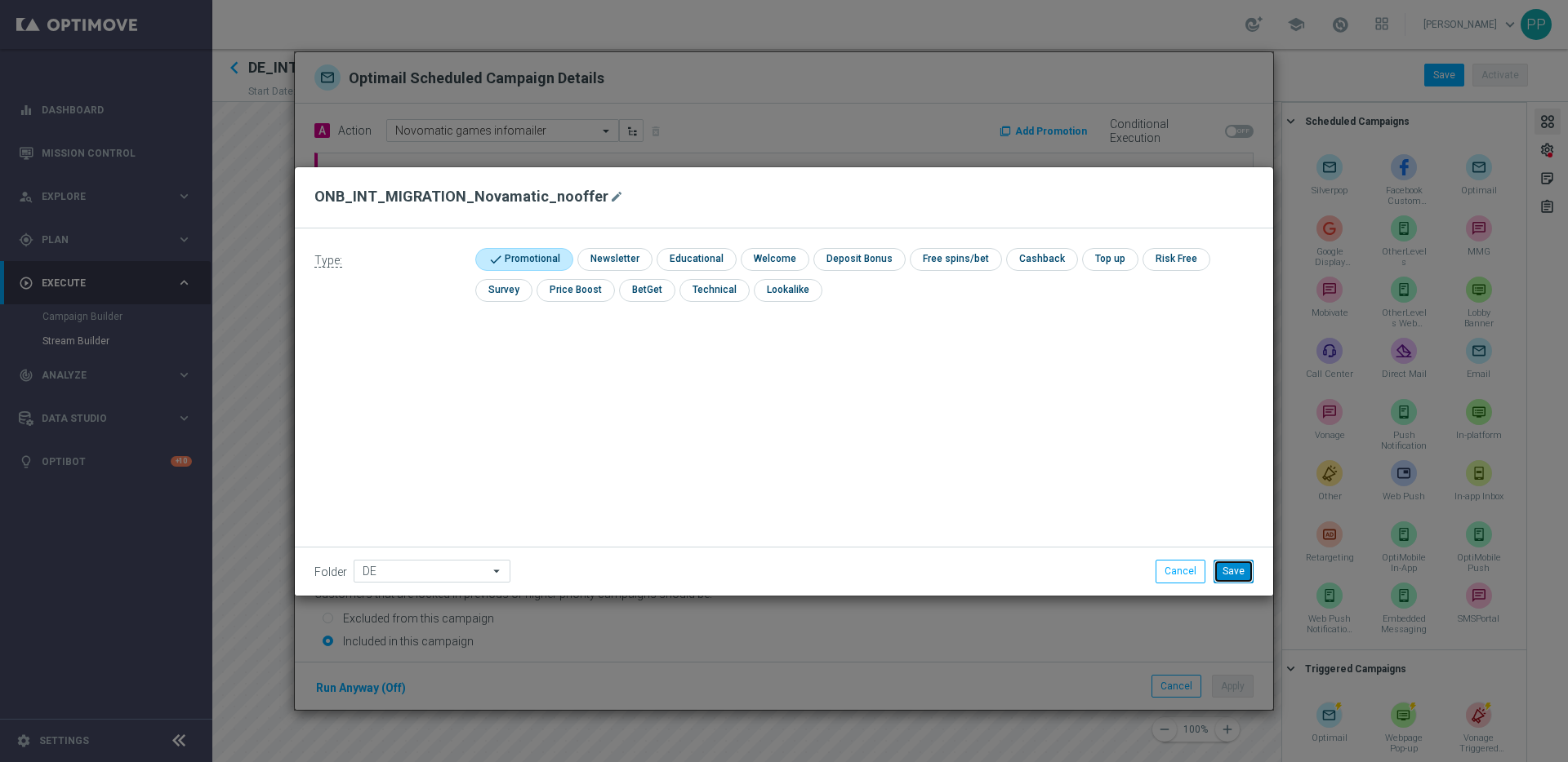
click at [1233, 565] on button "Save" at bounding box center [1233, 571] width 40 height 23
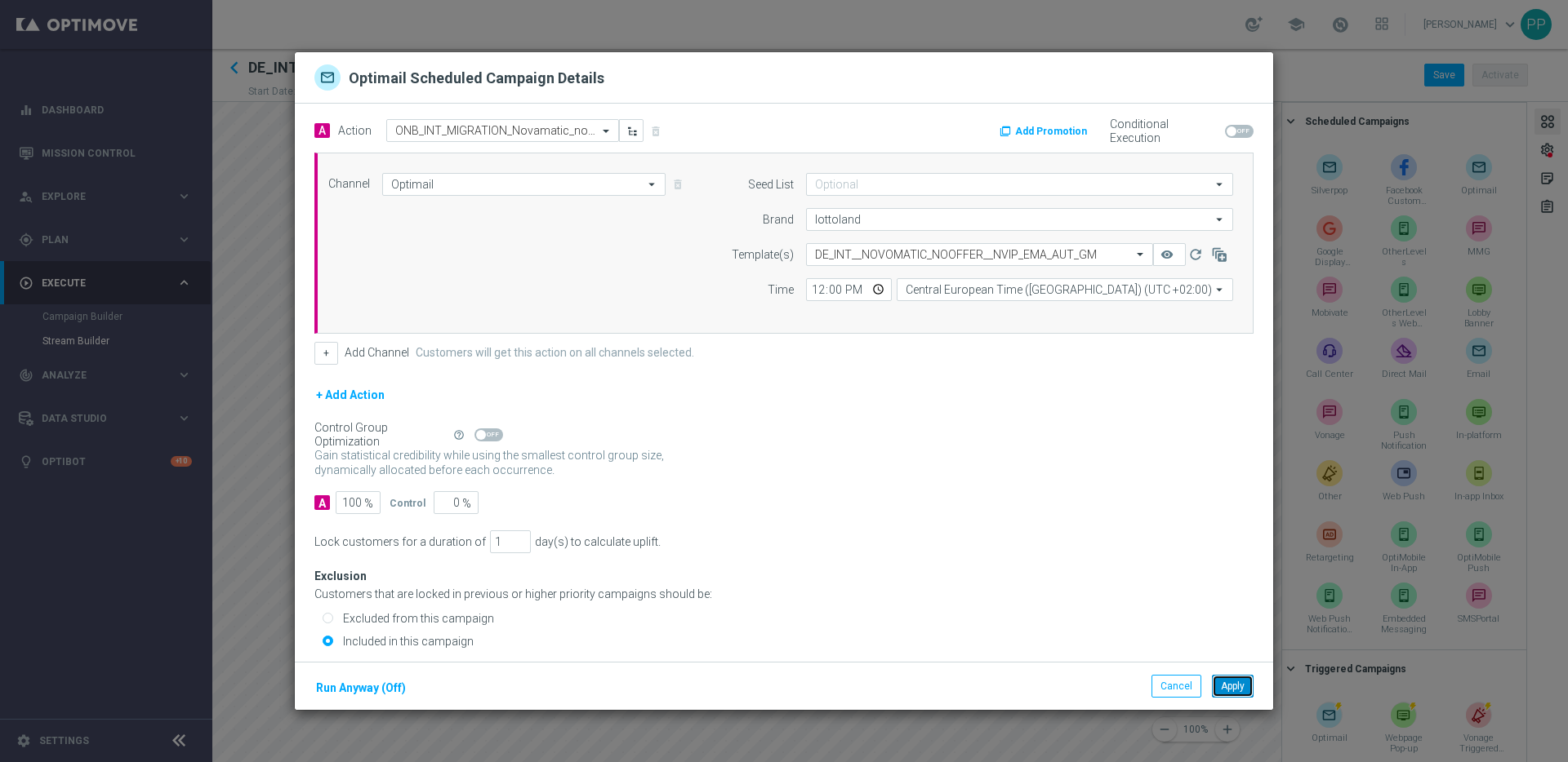
click at [1232, 684] on button "Apply" at bounding box center [1233, 686] width 42 height 23
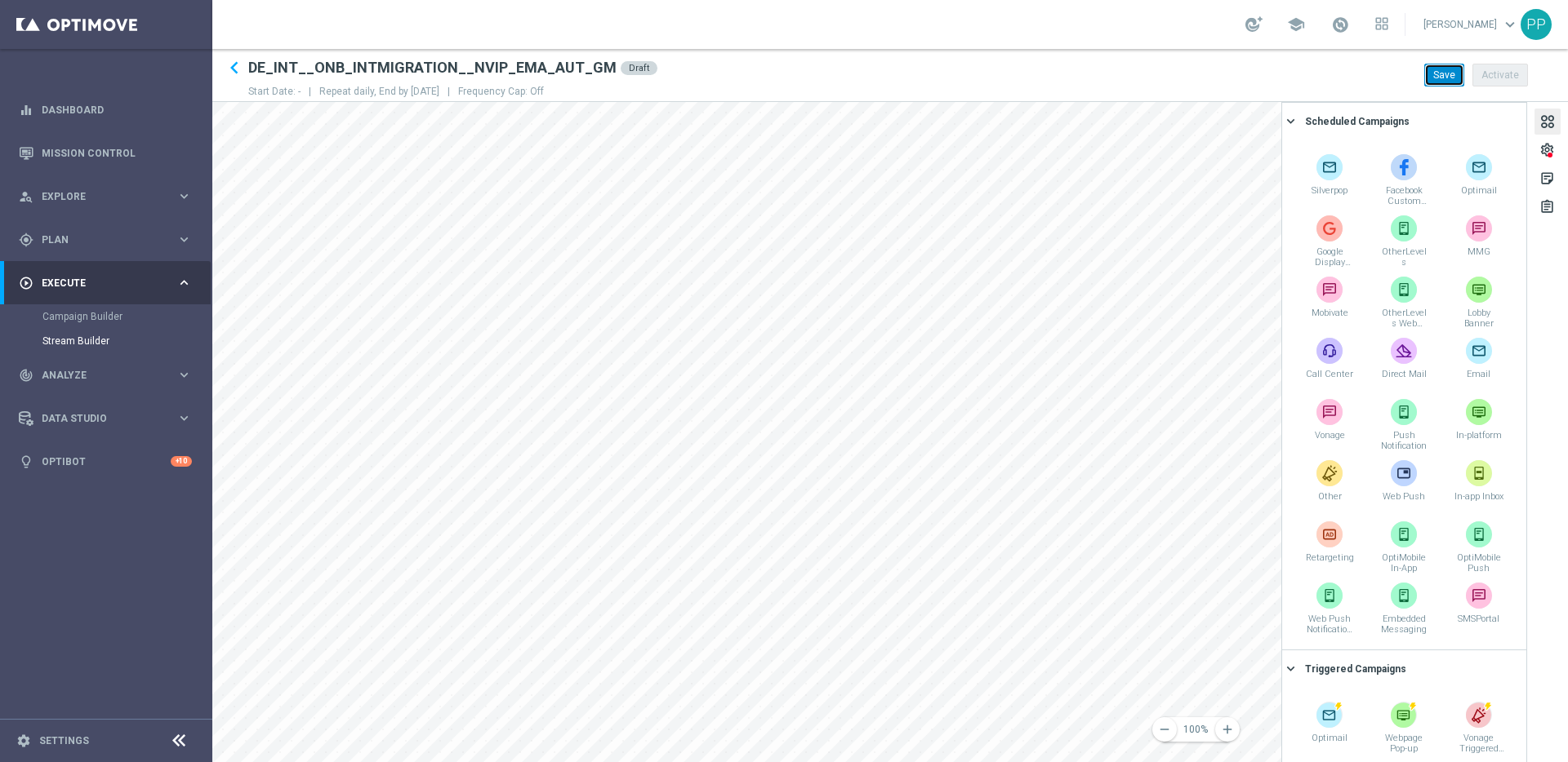
click at [1439, 70] on button "Save" at bounding box center [1444, 75] width 40 height 23
click at [1541, 146] on div "settings" at bounding box center [1546, 152] width 16 height 21
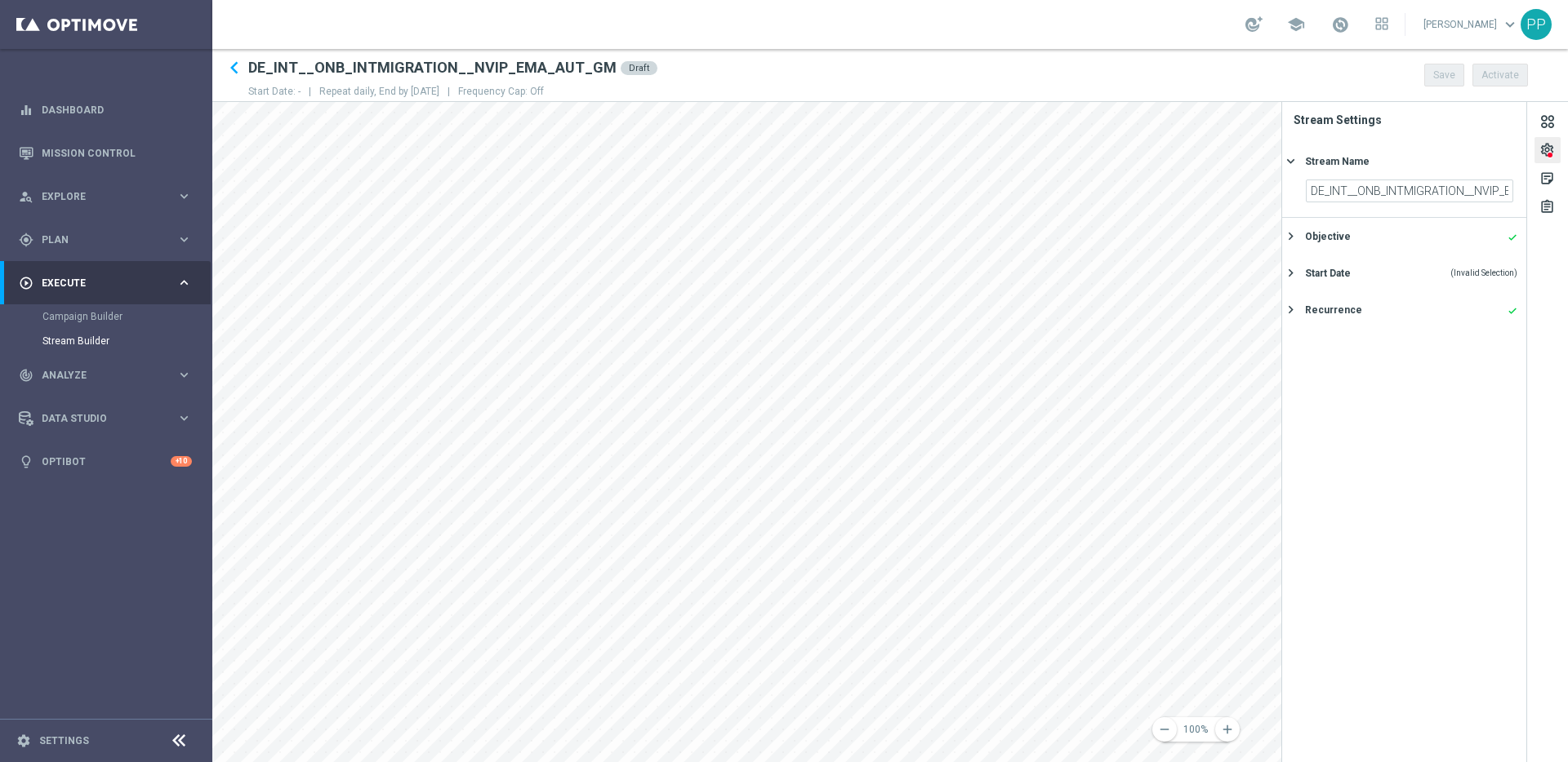
click at [1292, 233] on icon "keyboard_arrow_right" at bounding box center [1290, 236] width 16 height 16
click at [1378, 286] on input "text" at bounding box center [1375, 285] width 122 height 14
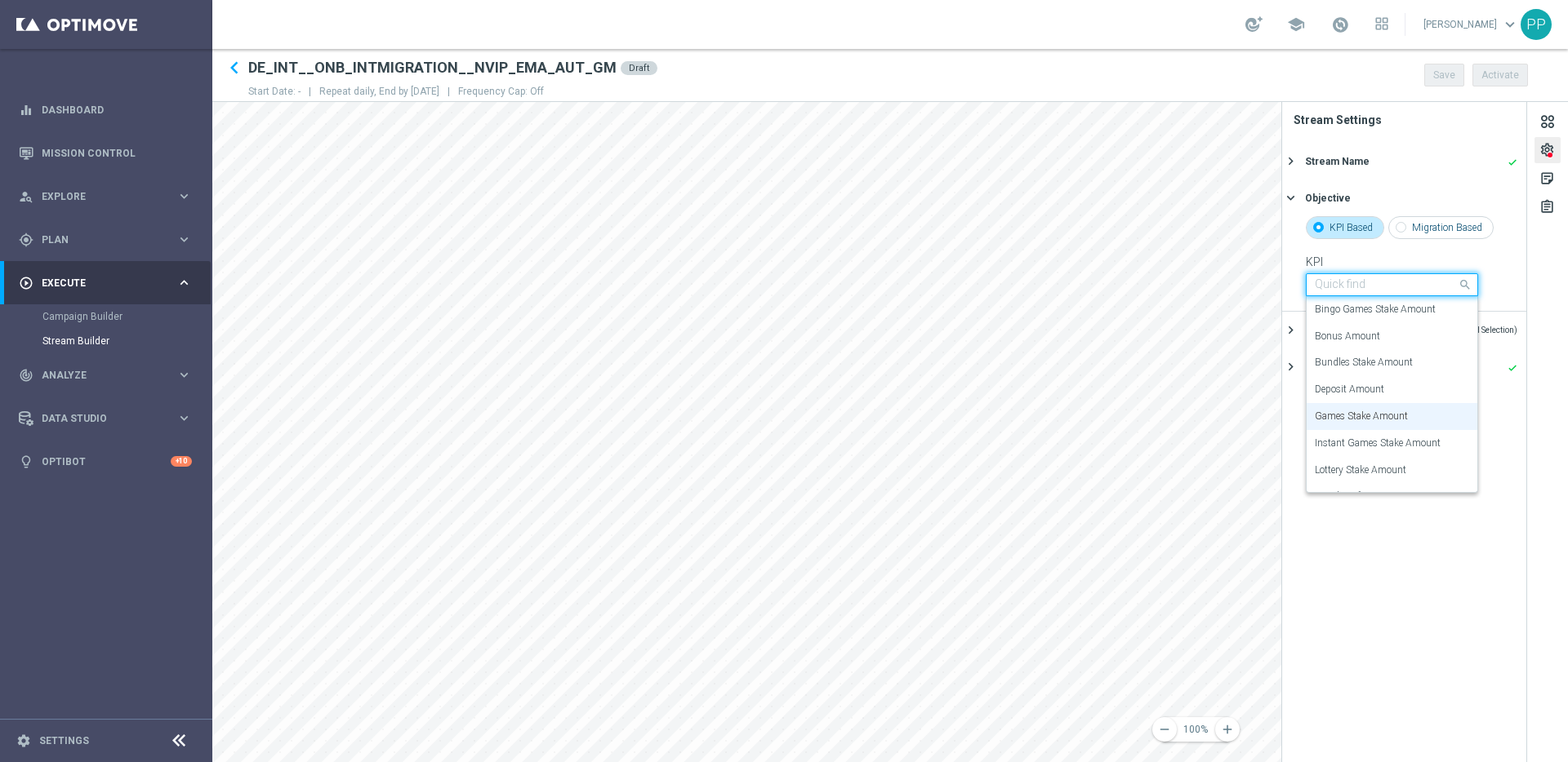
click at [1497, 280] on section "KPI Based Migration Based KPI Quick find Games Stake Amount Bingo Games Stake A…" at bounding box center [1404, 263] width 244 height 95
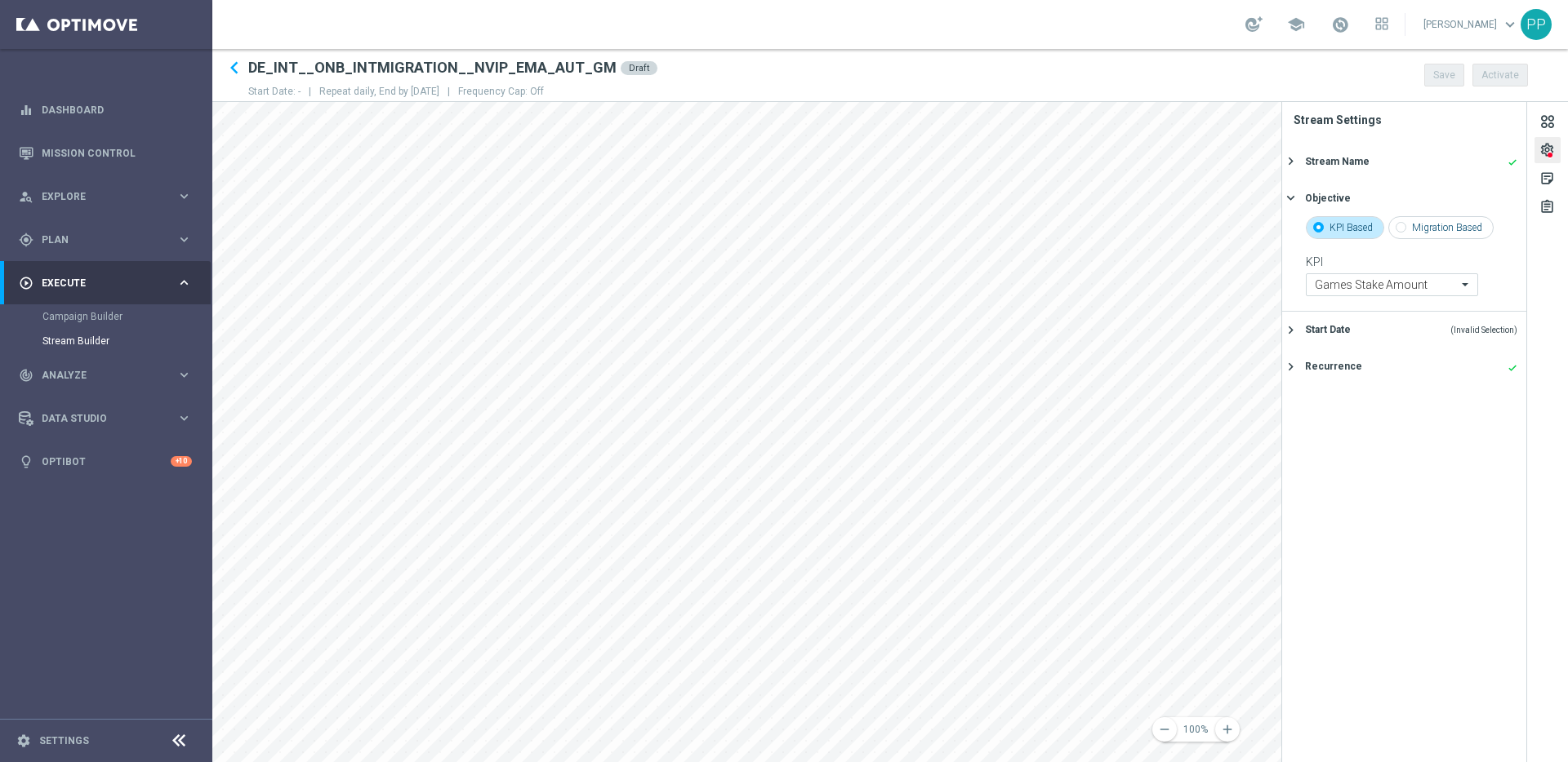
click at [1292, 329] on icon "keyboard_arrow_right" at bounding box center [1290, 330] width 16 height 16
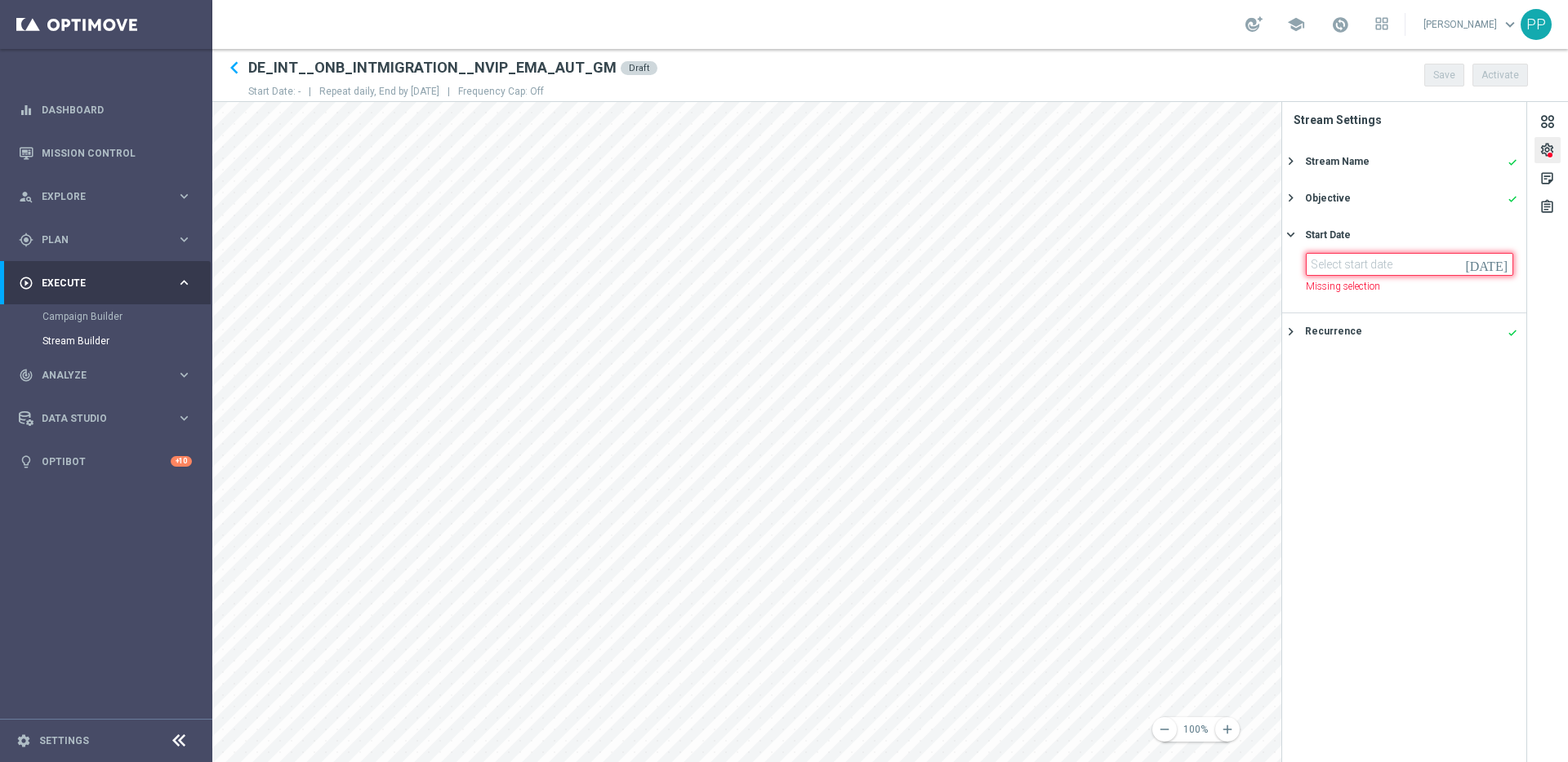
click at [1335, 267] on input at bounding box center [1409, 264] width 207 height 23
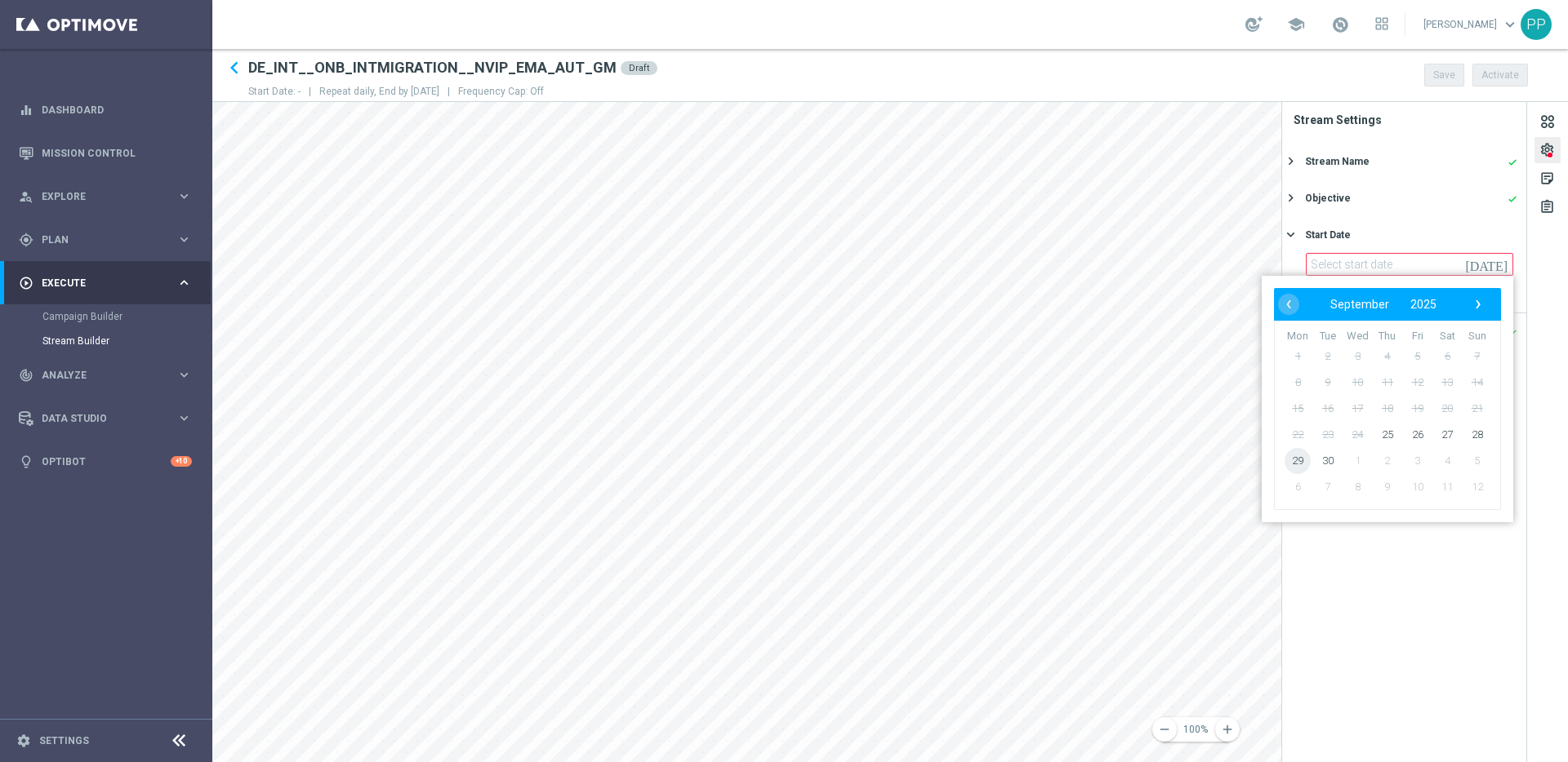
click at [1306, 463] on span "29" at bounding box center [1297, 461] width 26 height 26
type input "[DATE]"
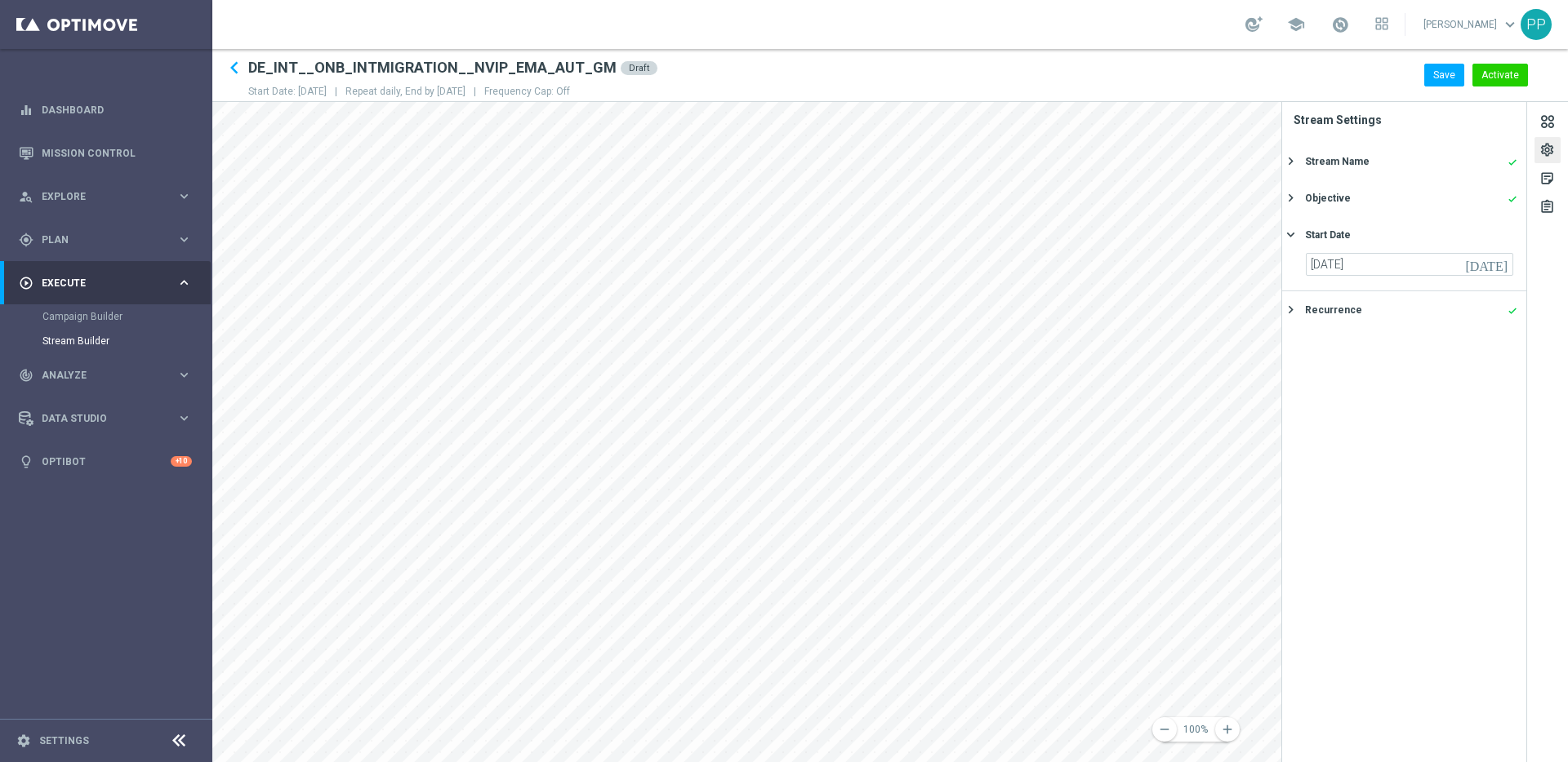
click at [1295, 308] on icon "keyboard_arrow_right" at bounding box center [1290, 309] width 16 height 16
click at [1436, 68] on button "Save" at bounding box center [1444, 75] width 40 height 23
click at [1496, 460] on icon "[DATE]" at bounding box center [1482, 457] width 48 height 18
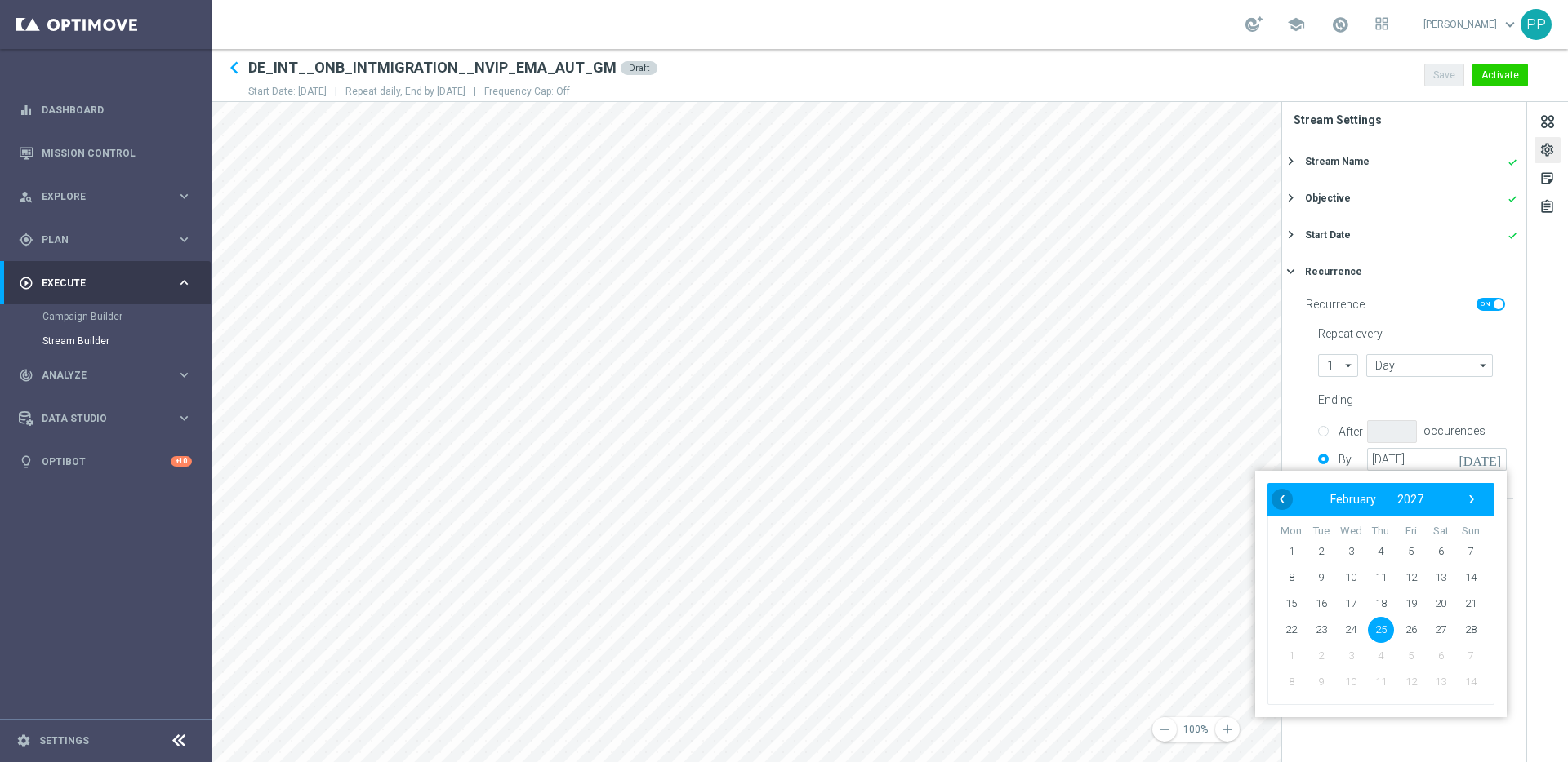
click at [1280, 502] on span "‹" at bounding box center [1281, 499] width 21 height 21
click at [1294, 677] on span "30" at bounding box center [1290, 682] width 26 height 26
type input "[DATE]"
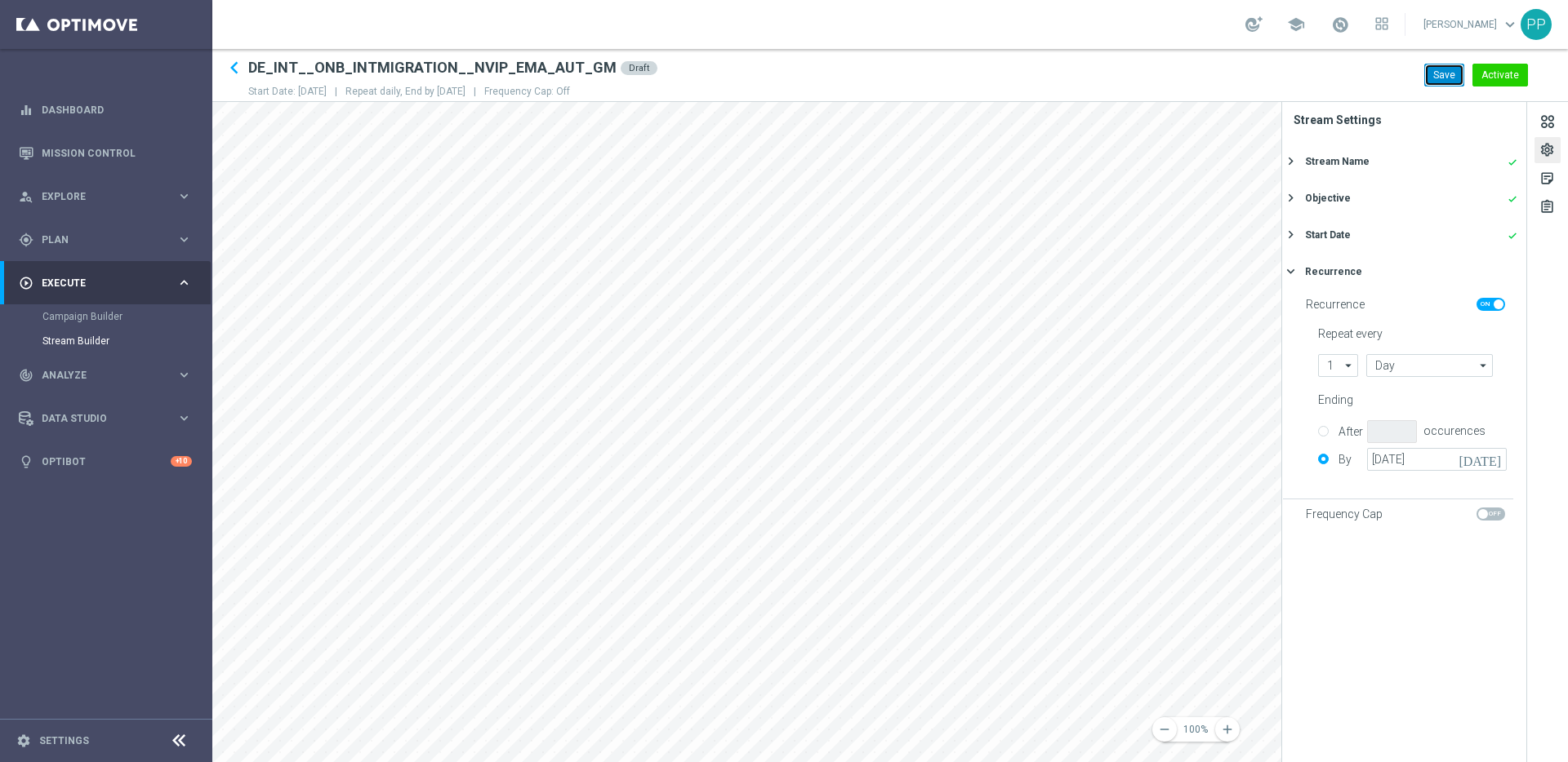
click at [1436, 75] on button "Save" at bounding box center [1444, 75] width 40 height 23
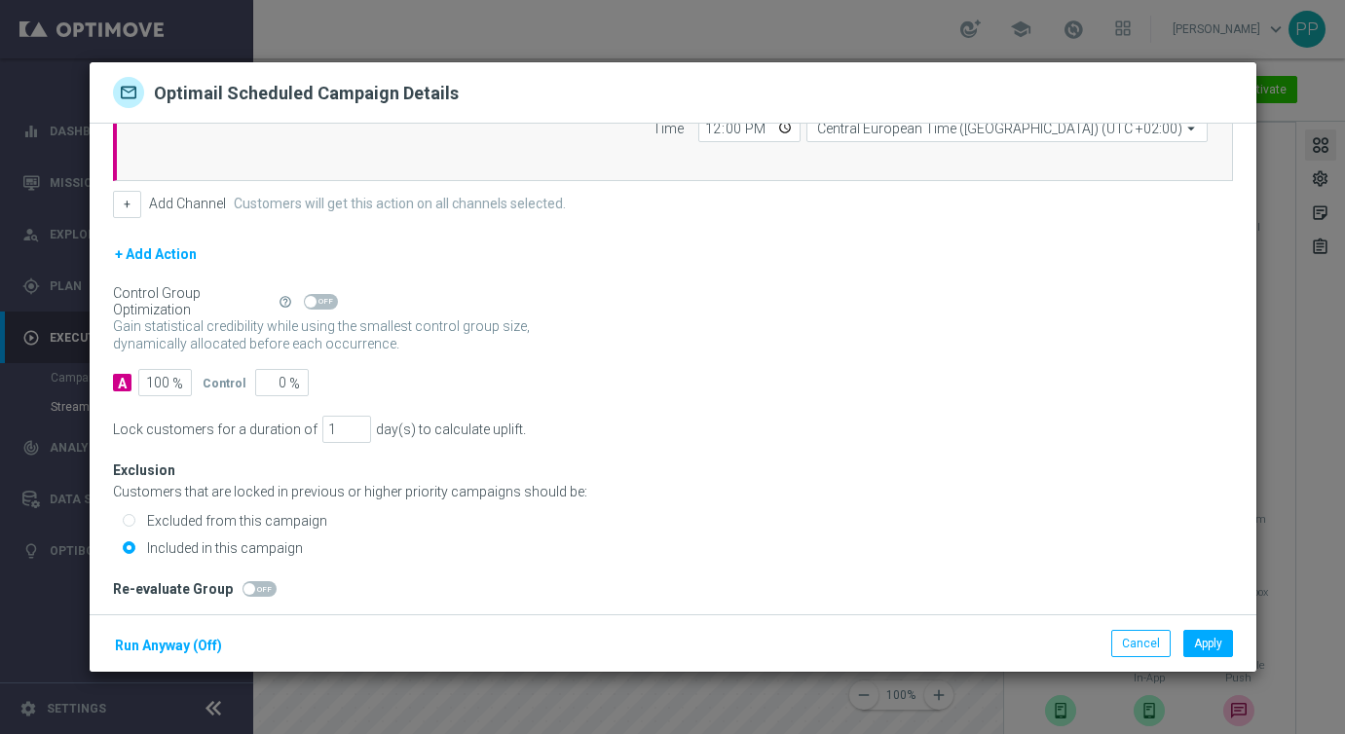
scroll to position [224, 0]
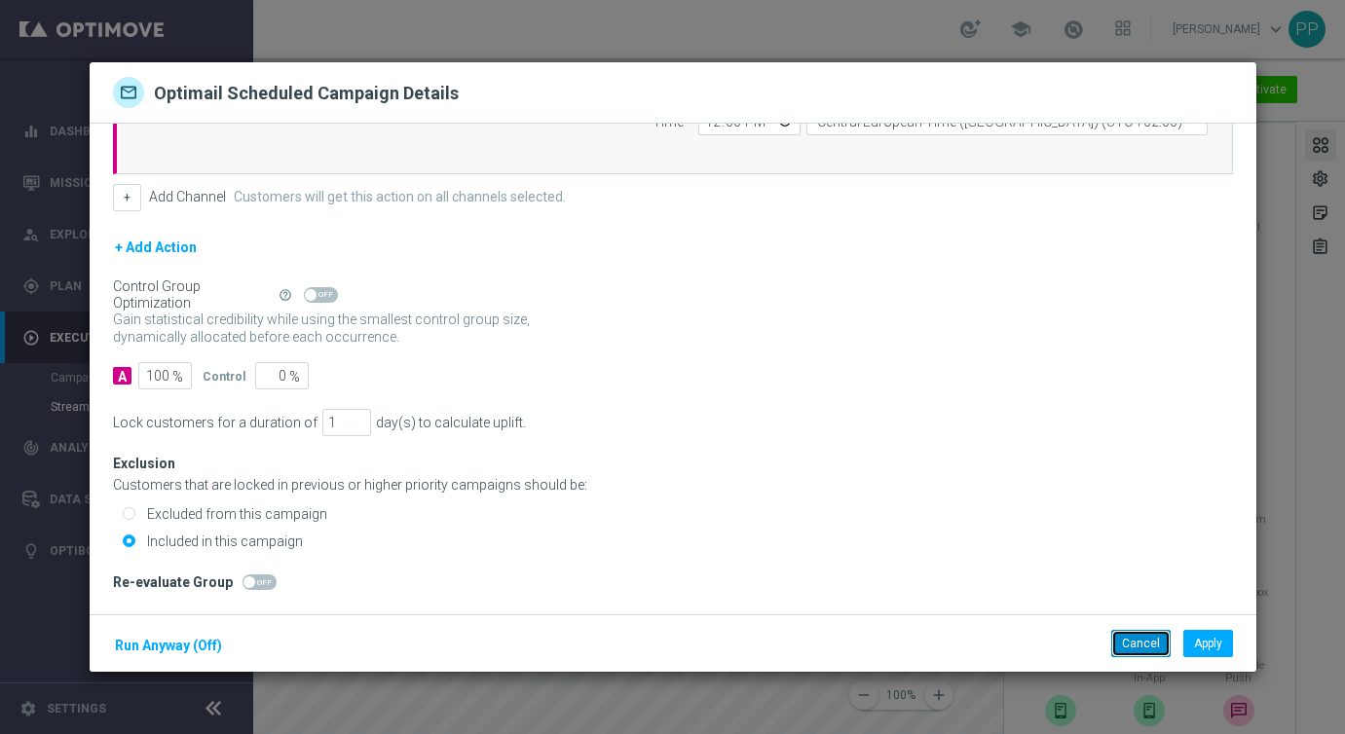
click at [1144, 635] on button "Cancel" at bounding box center [1140, 643] width 59 height 27
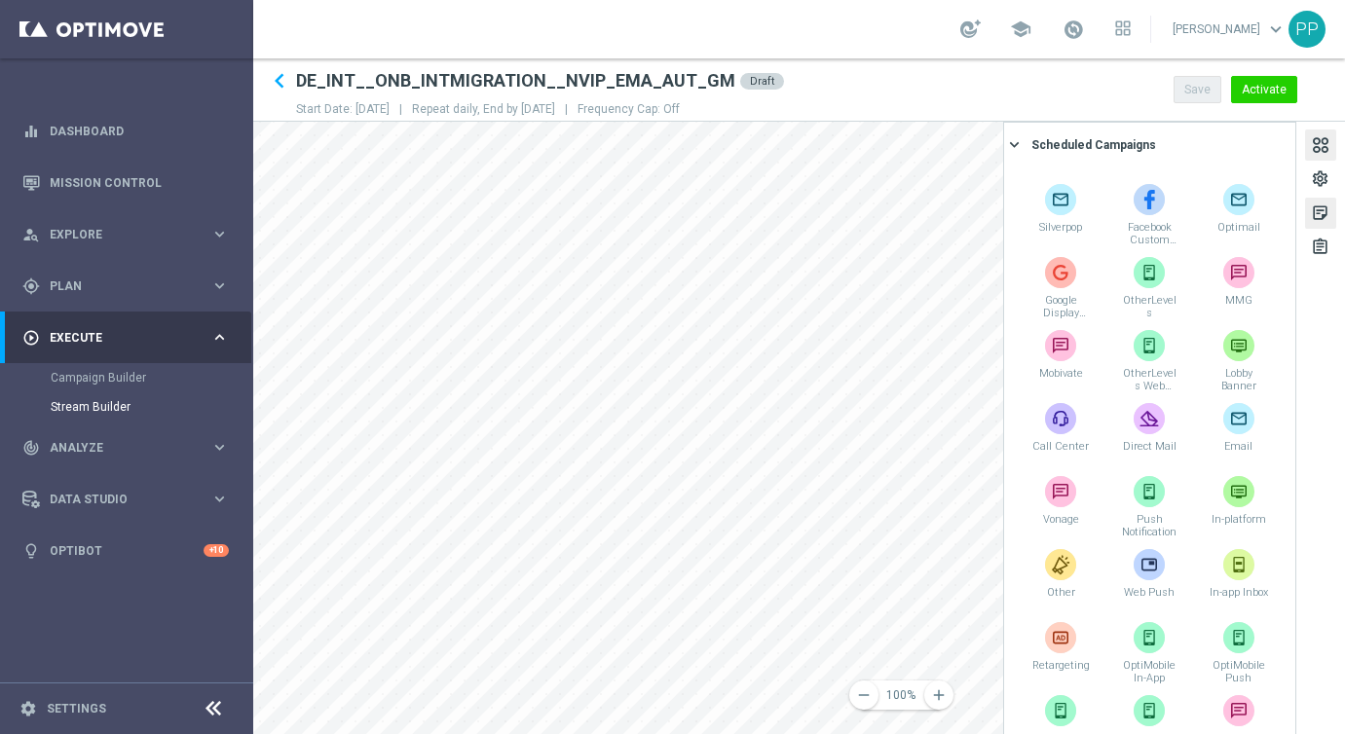
click at [1318, 222] on div "sticky_note_2" at bounding box center [1320, 216] width 19 height 25
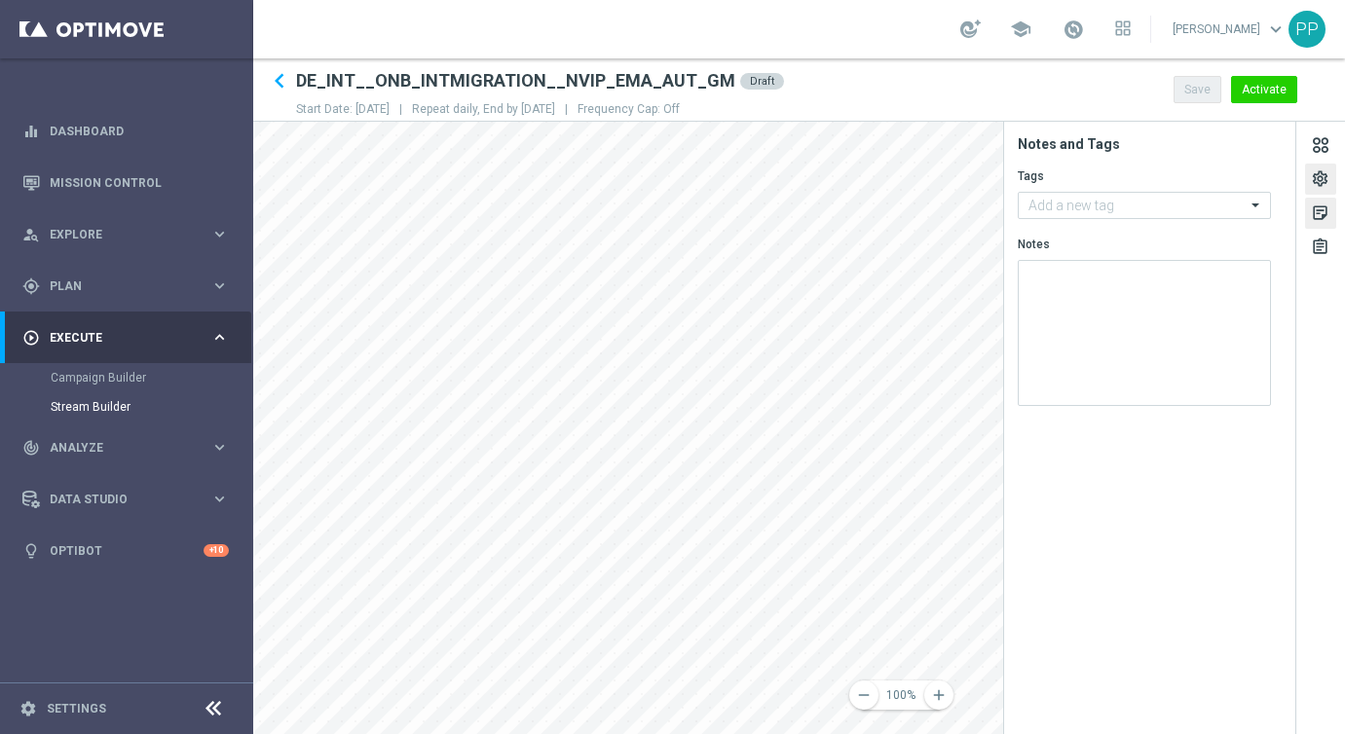
click at [1317, 172] on div "settings" at bounding box center [1320, 181] width 19 height 25
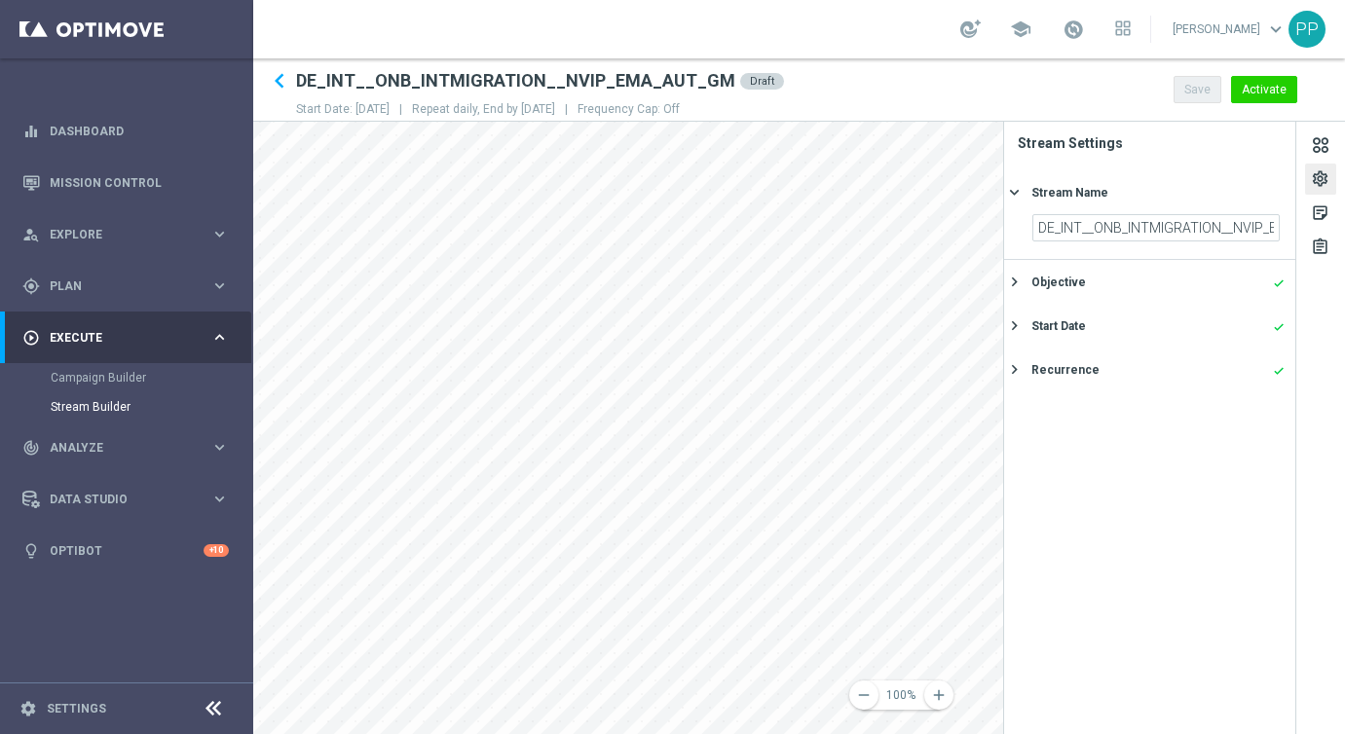
click at [1020, 280] on icon "keyboard_arrow_right" at bounding box center [1014, 282] width 19 height 19
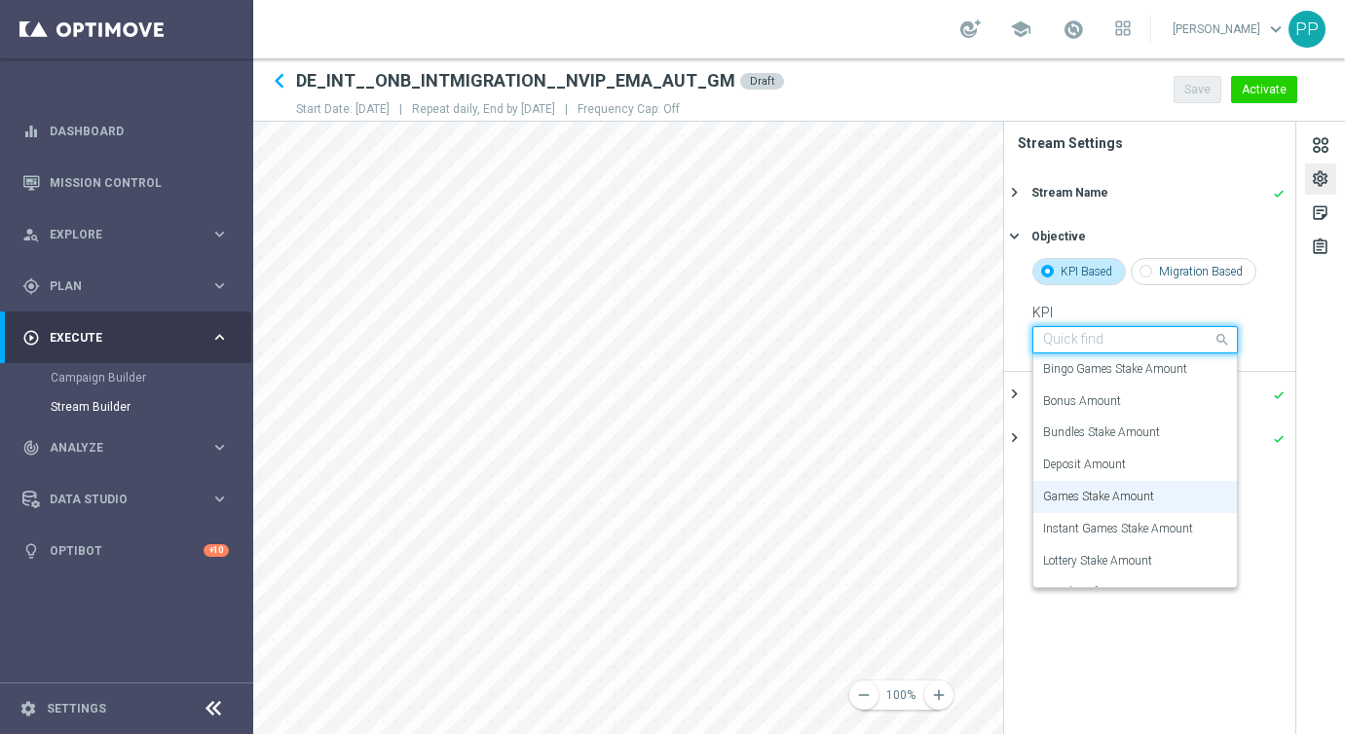
click at [1092, 347] on input "text" at bounding box center [1115, 340] width 145 height 17
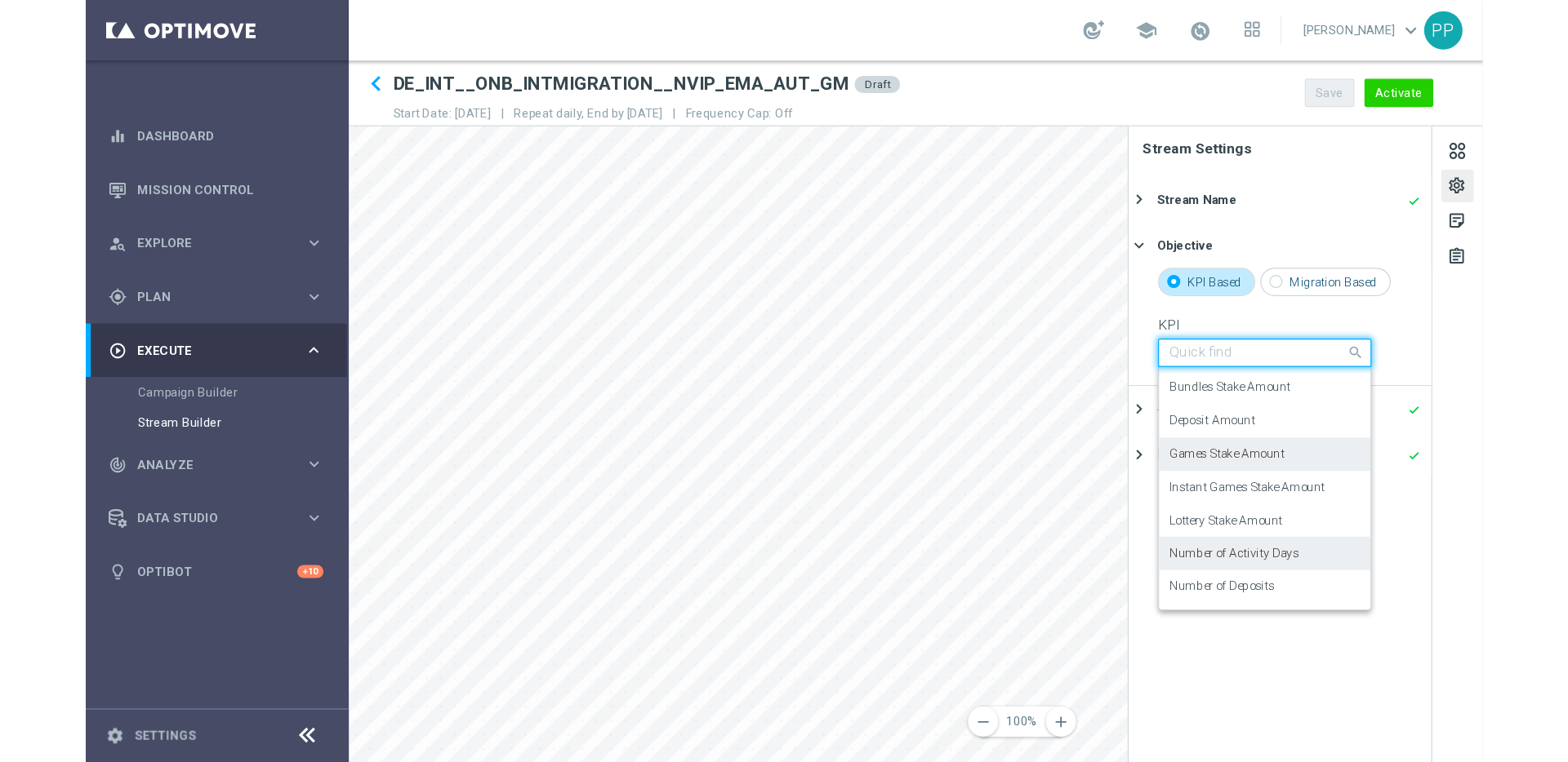
scroll to position [30, 0]
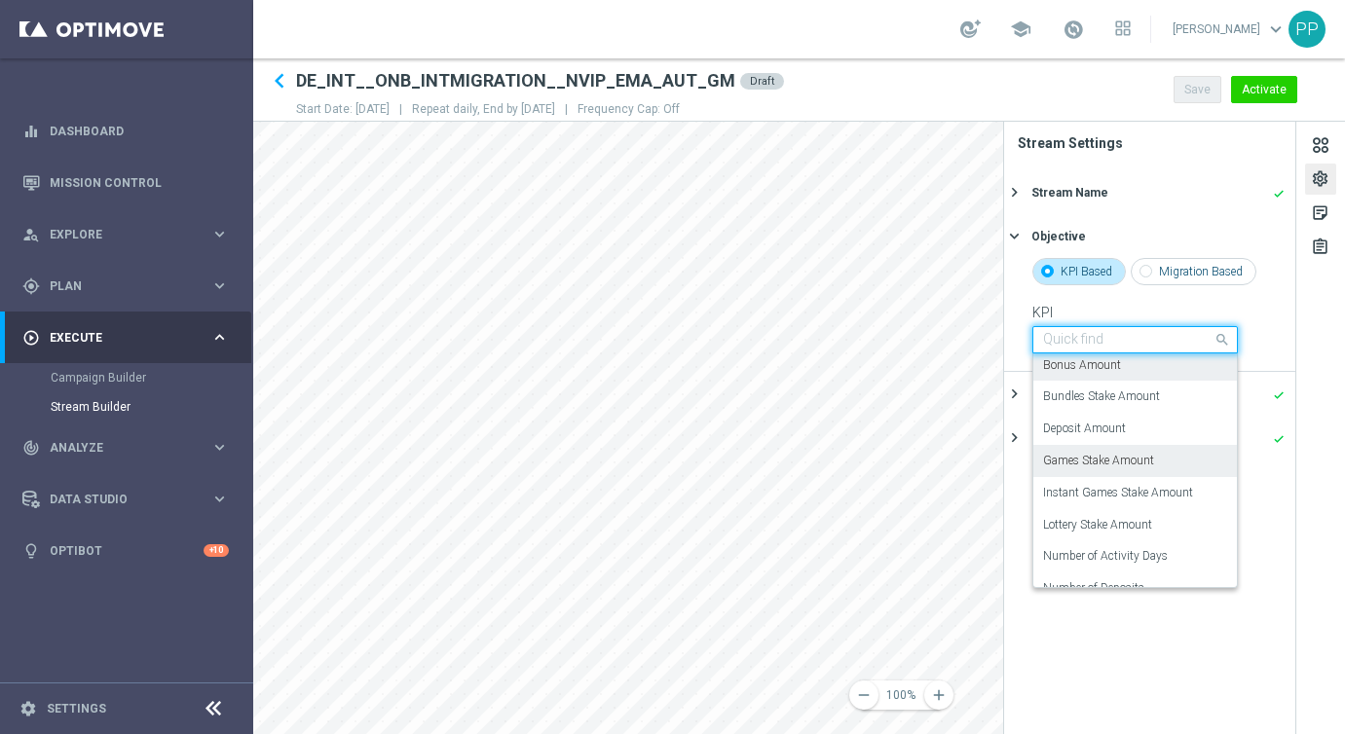
click at [1175, 312] on div "KPI Quick find Games Stake Amount Bingo Games Stake Amount Bonus Amount Bundles…" at bounding box center [1134, 329] width 205 height 49
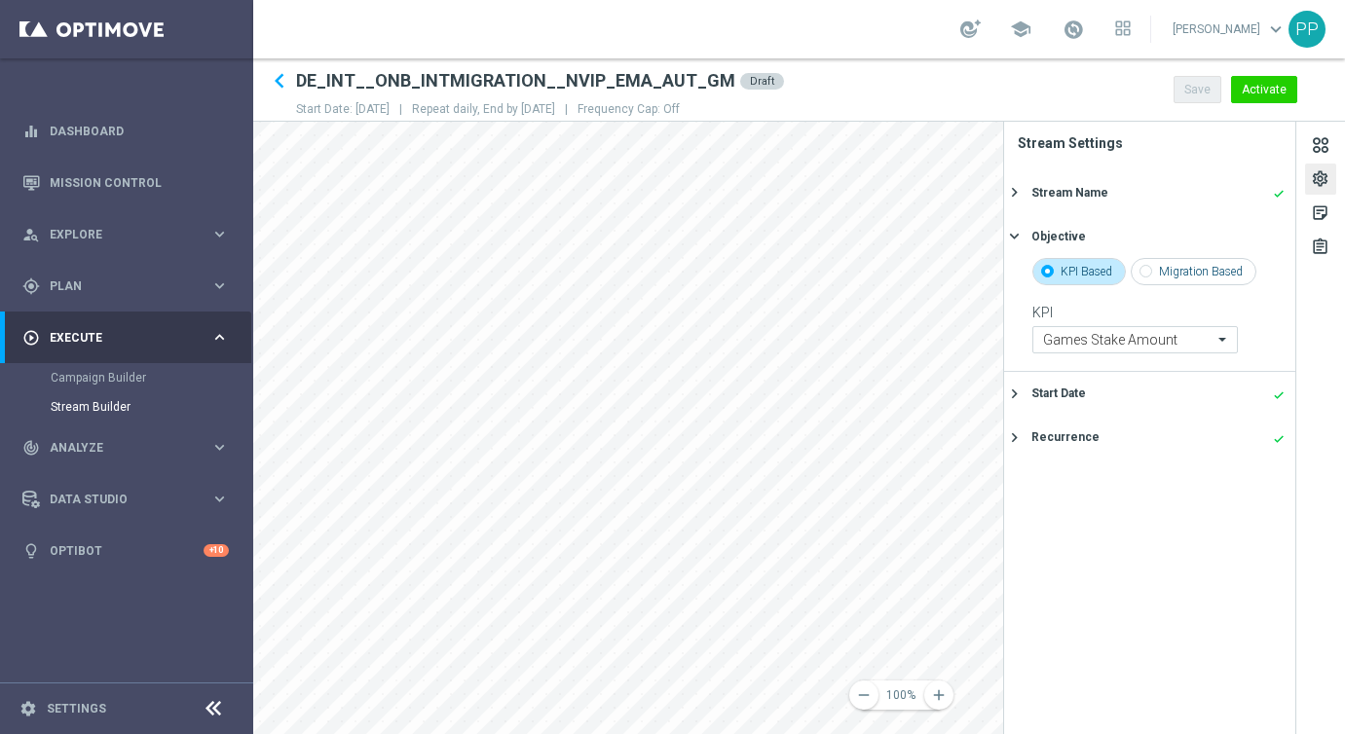
click at [1020, 395] on icon "keyboard_arrow_right" at bounding box center [1014, 394] width 19 height 19
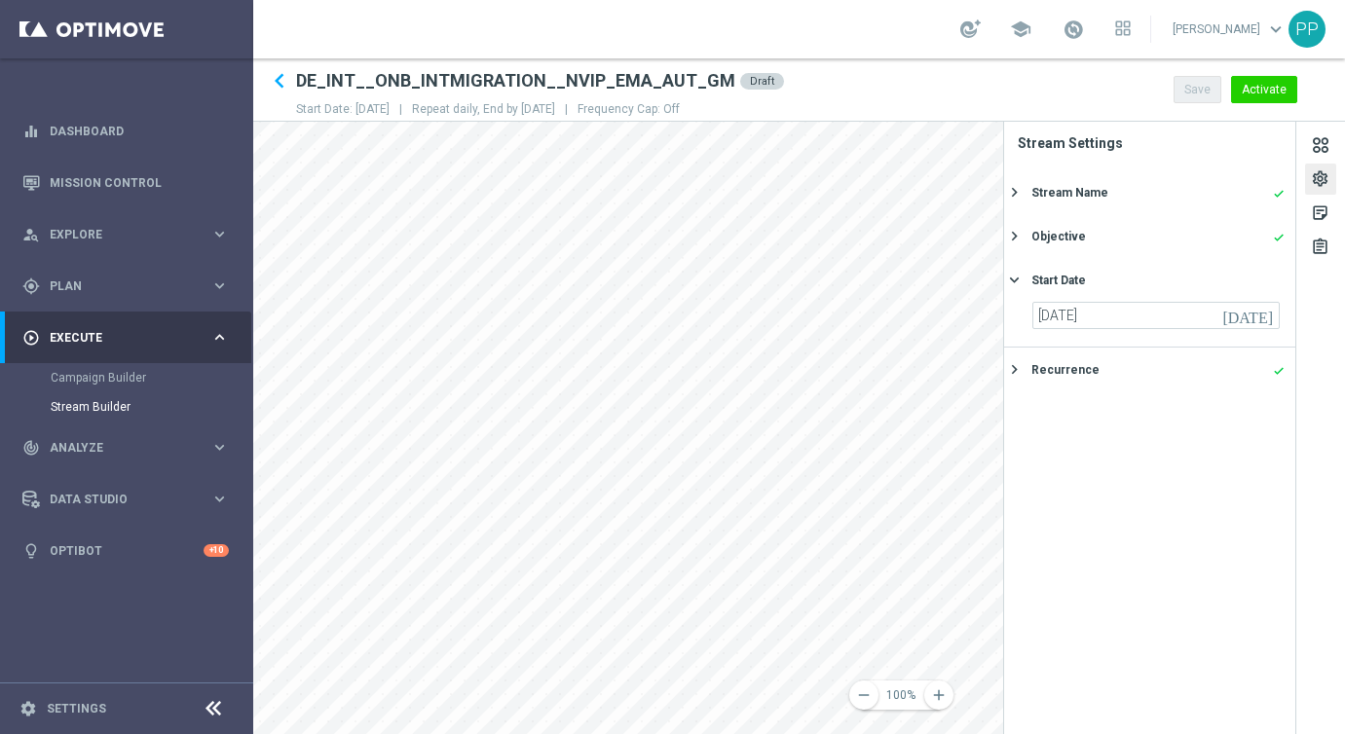
click at [1263, 315] on icon "[DATE]" at bounding box center [1250, 312] width 57 height 21
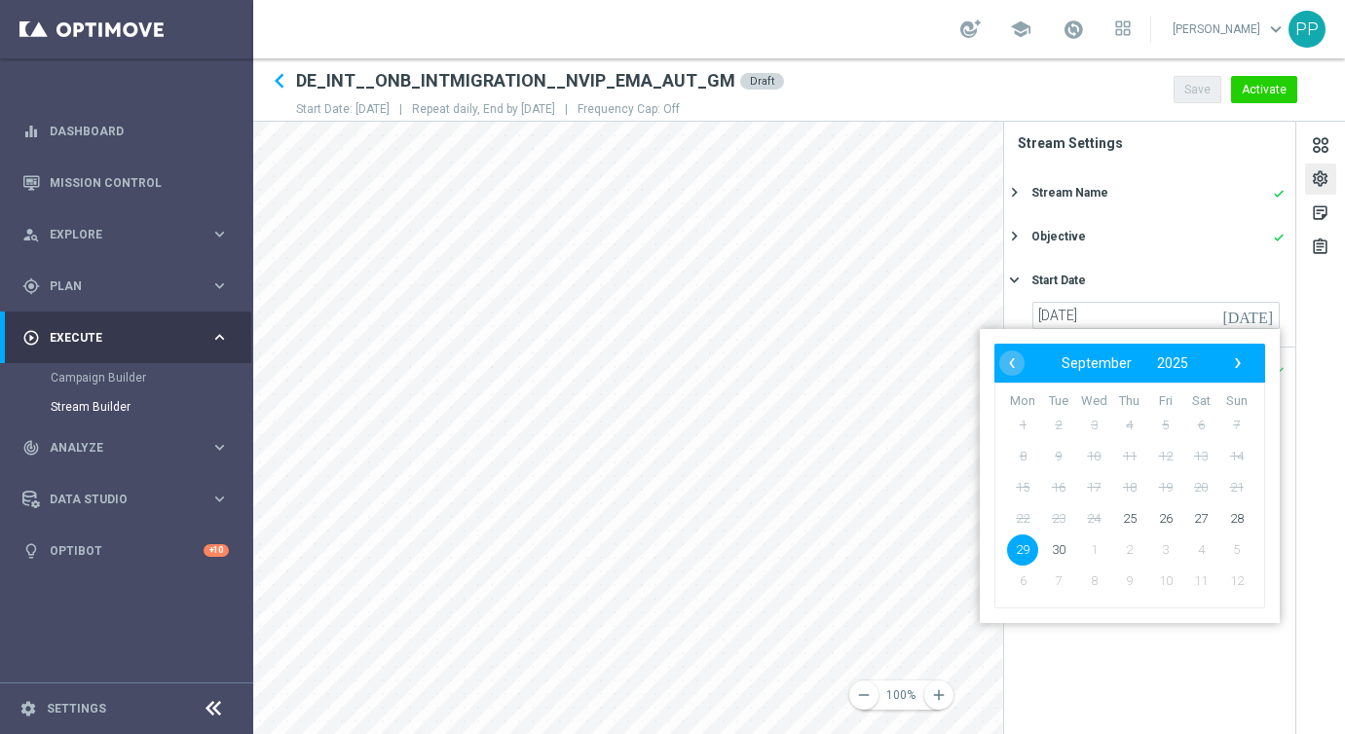
click at [1309, 328] on div "settings sticky_note_2 assignment" at bounding box center [1320, 428] width 49 height 612
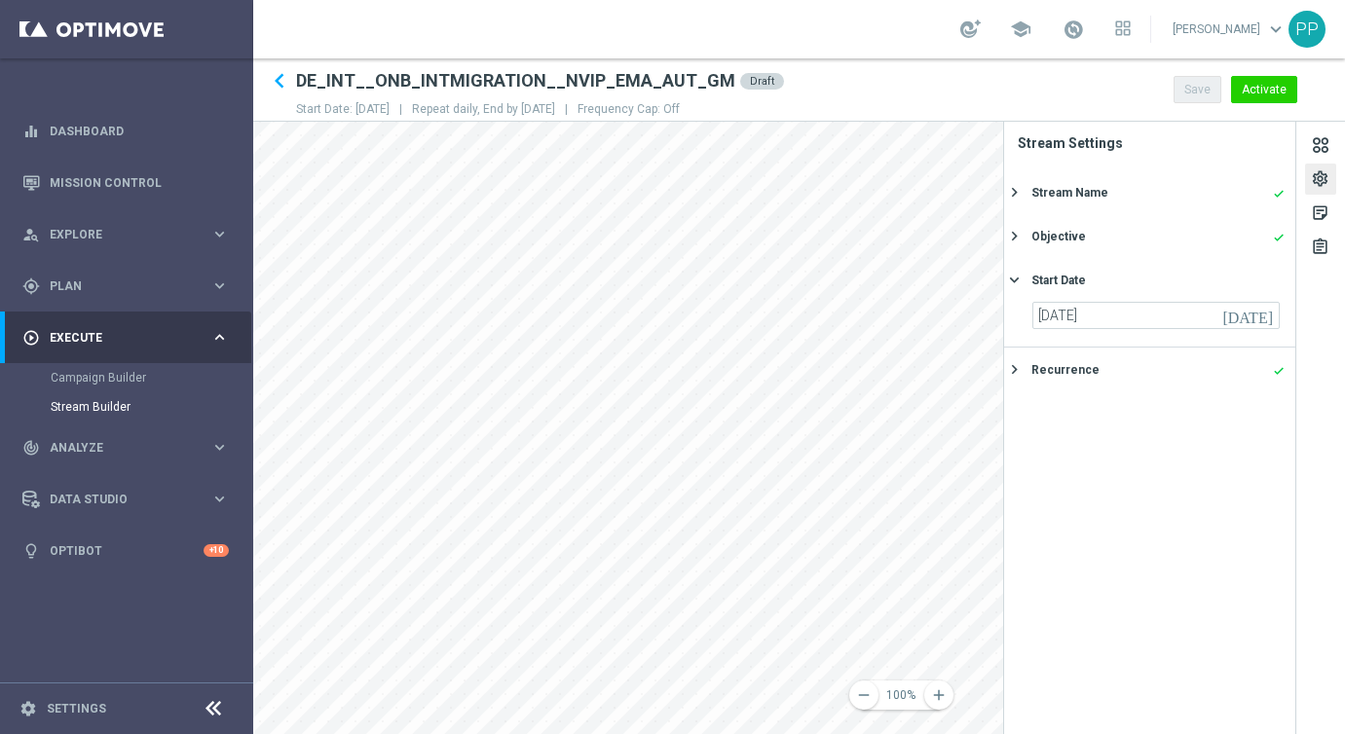
click at [1030, 374] on button "Recurrence done keyboard_arrow_right" at bounding box center [1147, 369] width 277 height 24
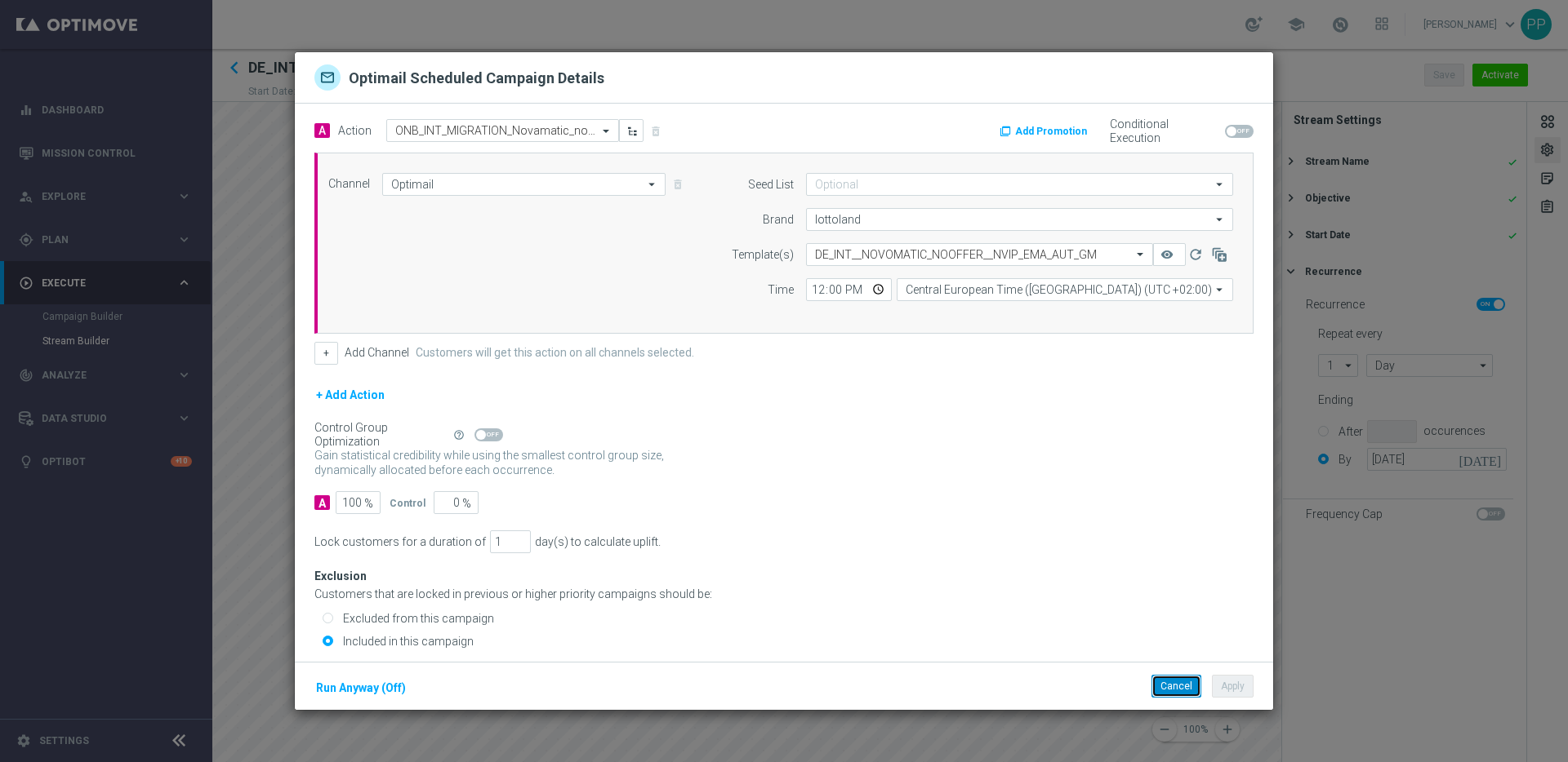
click at [1172, 680] on button "Cancel" at bounding box center [1176, 686] width 49 height 23
click at [1170, 686] on button "Cancel" at bounding box center [1176, 686] width 49 height 23
click at [1169, 686] on button "Cancel" at bounding box center [1176, 686] width 49 height 23
click at [1192, 679] on button "Cancel" at bounding box center [1176, 686] width 49 height 23
click at [1162, 682] on button "Cancel" at bounding box center [1176, 686] width 49 height 23
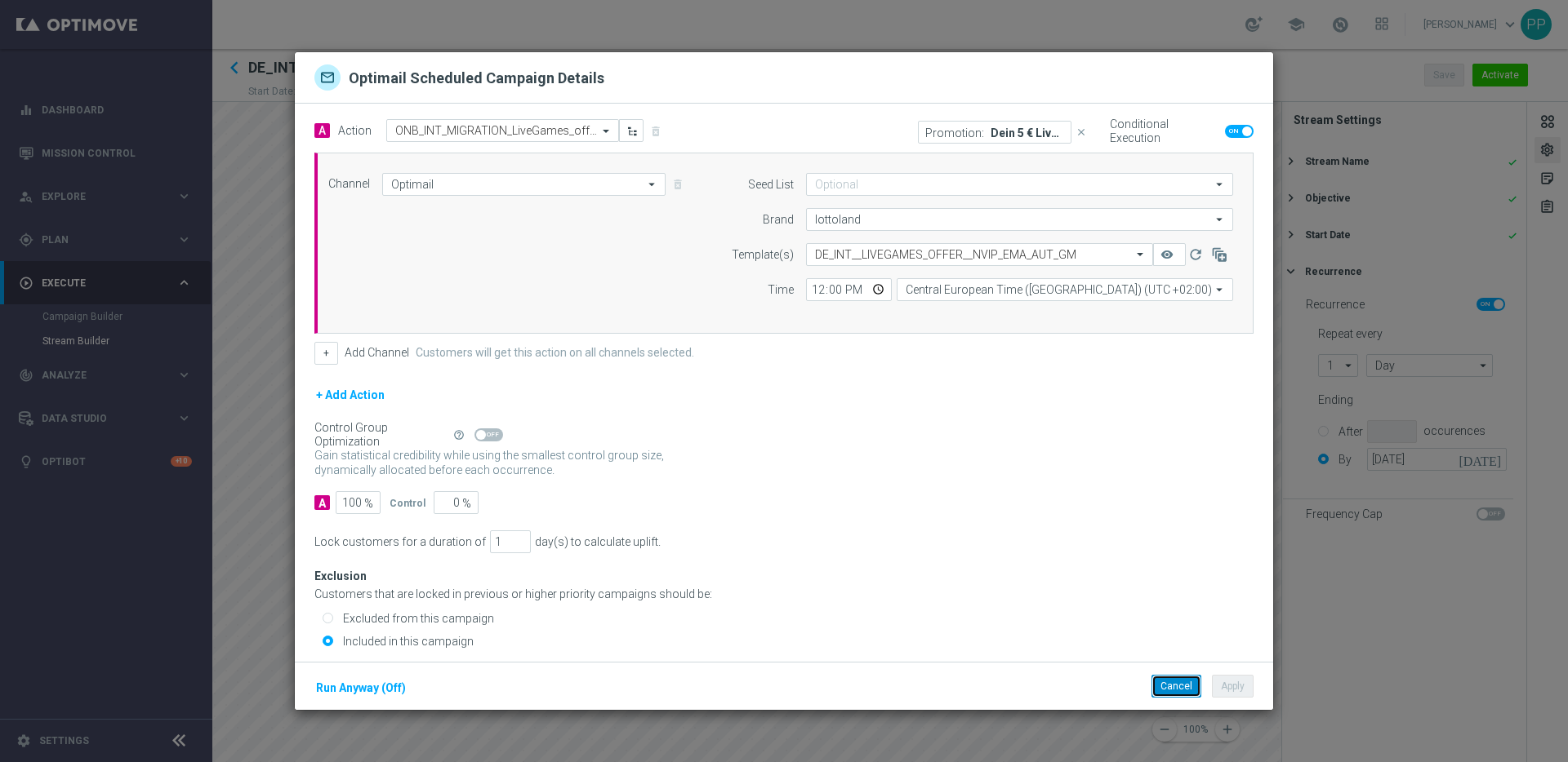
click at [1160, 682] on button "Cancel" at bounding box center [1176, 686] width 49 height 23
click at [1164, 690] on button "Cancel" at bounding box center [1176, 686] width 49 height 23
click at [1166, 683] on button "Cancel" at bounding box center [1176, 686] width 49 height 23
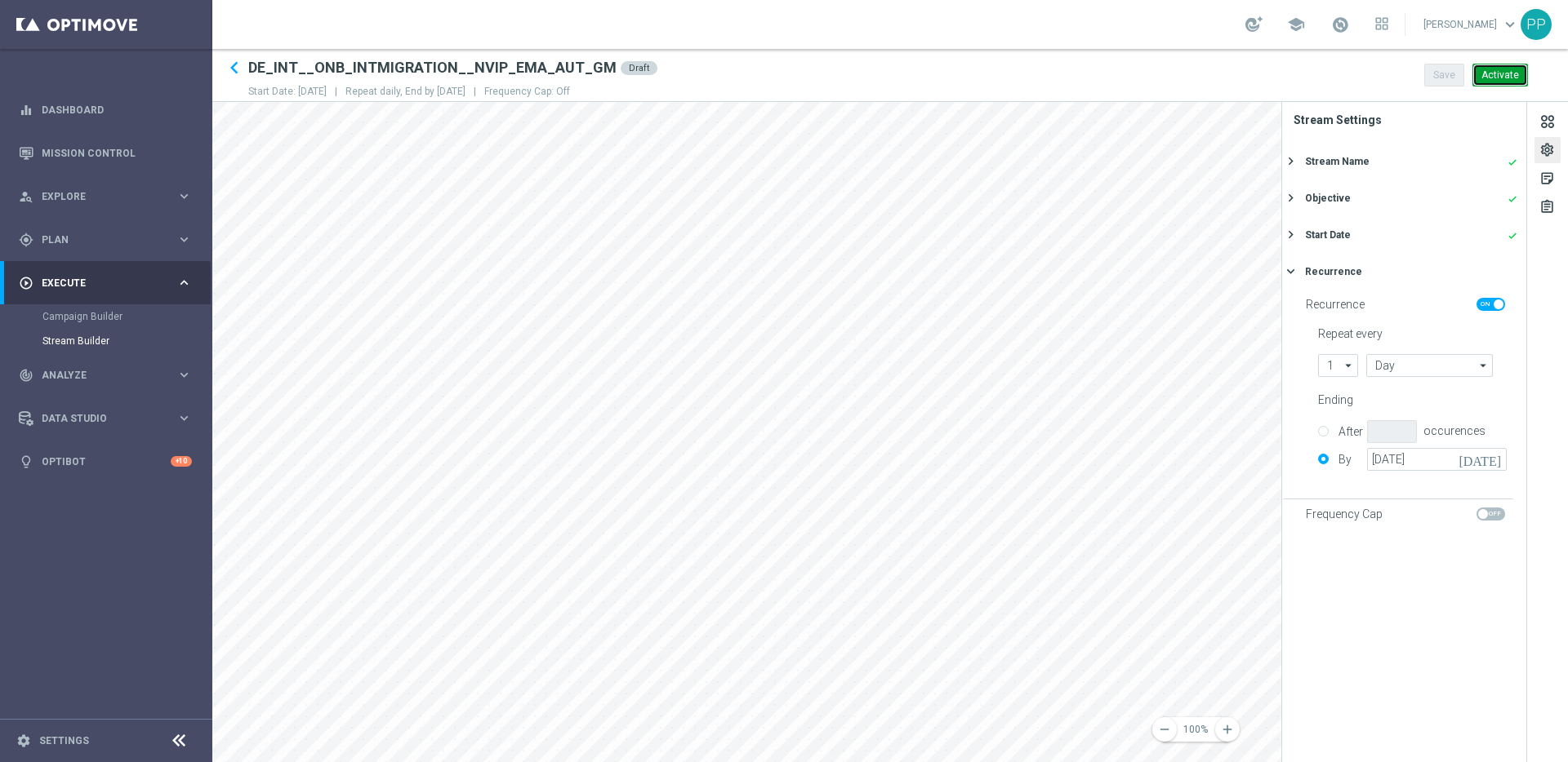
click at [1490, 76] on button "Activate" at bounding box center [1500, 75] width 55 height 23
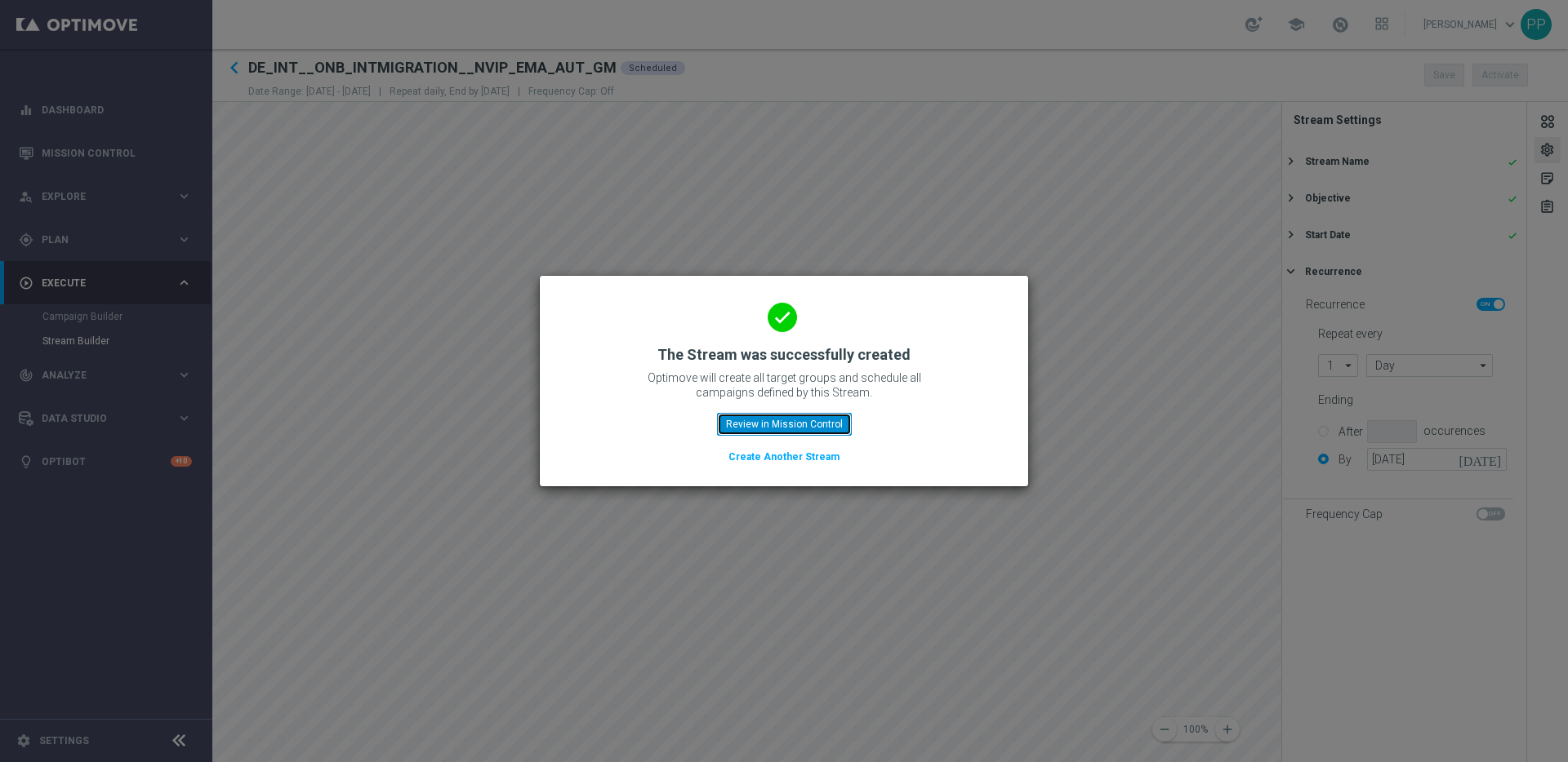
click at [735, 428] on button "Review in Mission Control" at bounding box center [784, 424] width 135 height 23
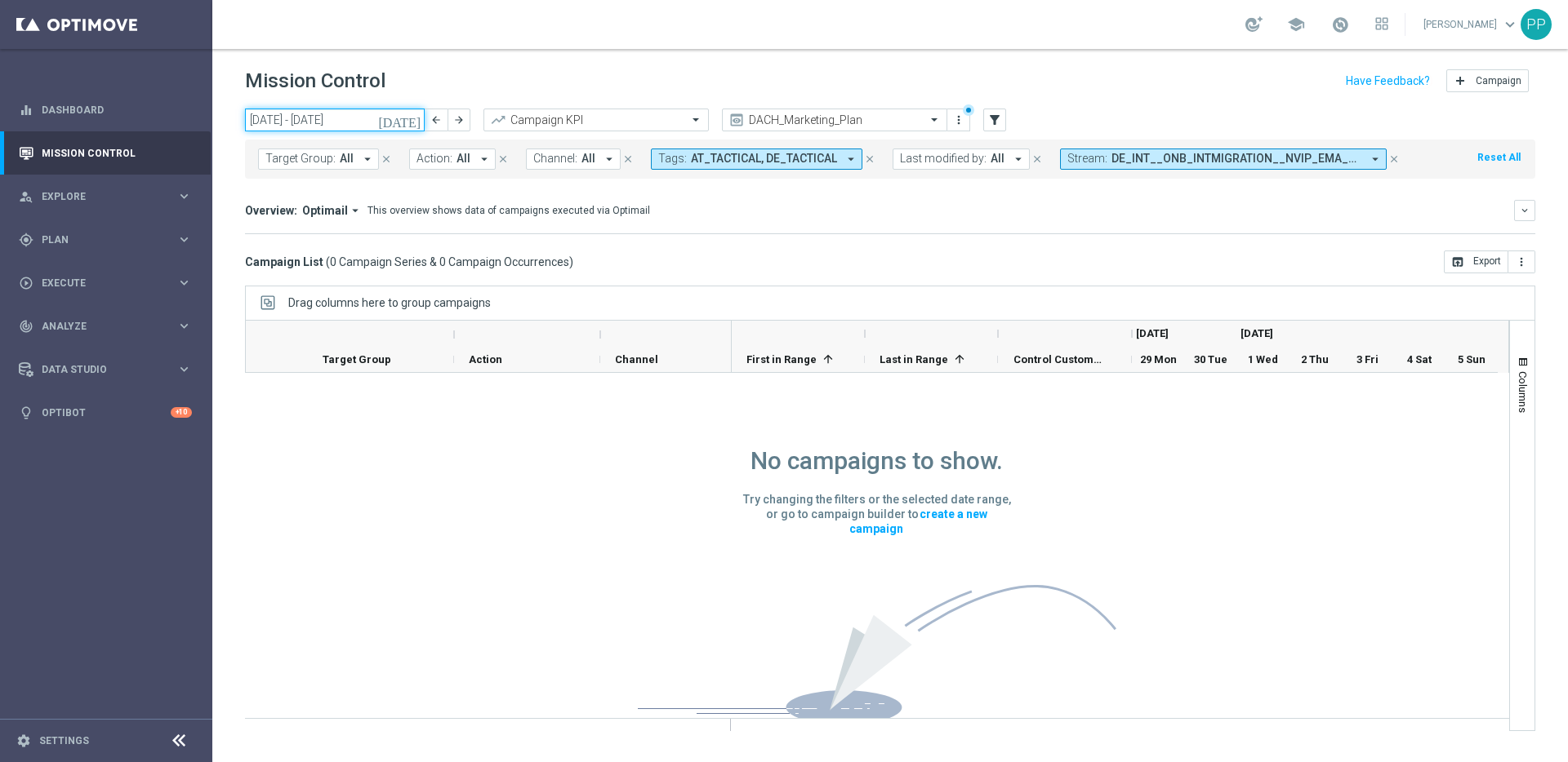
click at [345, 118] on input "29 Sep 2025 - 05 Oct 2025" at bounding box center [335, 120] width 179 height 23
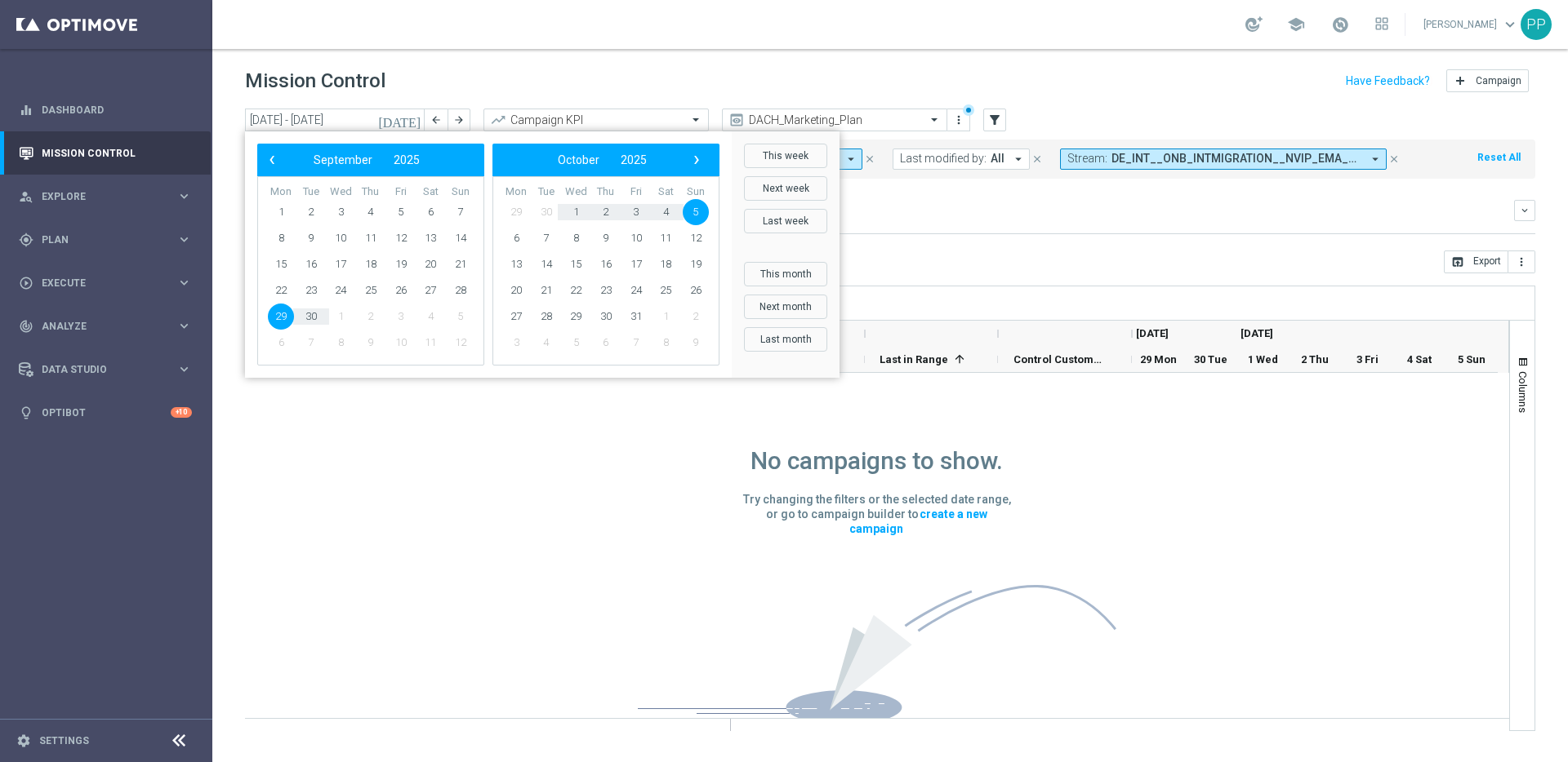
click at [274, 319] on span "29" at bounding box center [280, 316] width 26 height 26
click at [286, 319] on span "29" at bounding box center [280, 316] width 26 height 26
type input "29 Sep 2025 - 29 Sep 2025"
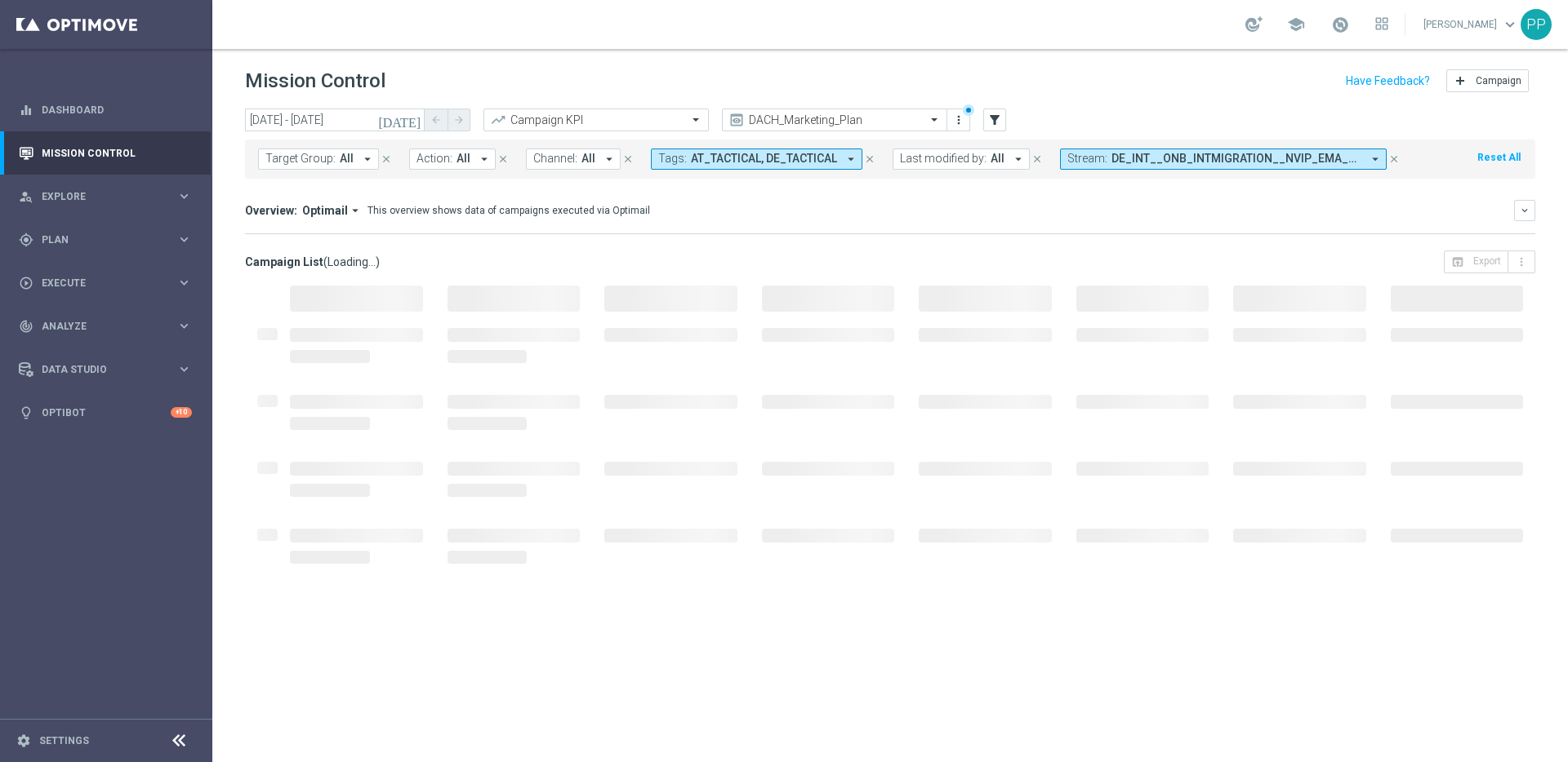
click at [866, 161] on icon "close" at bounding box center [870, 159] width 12 height 12
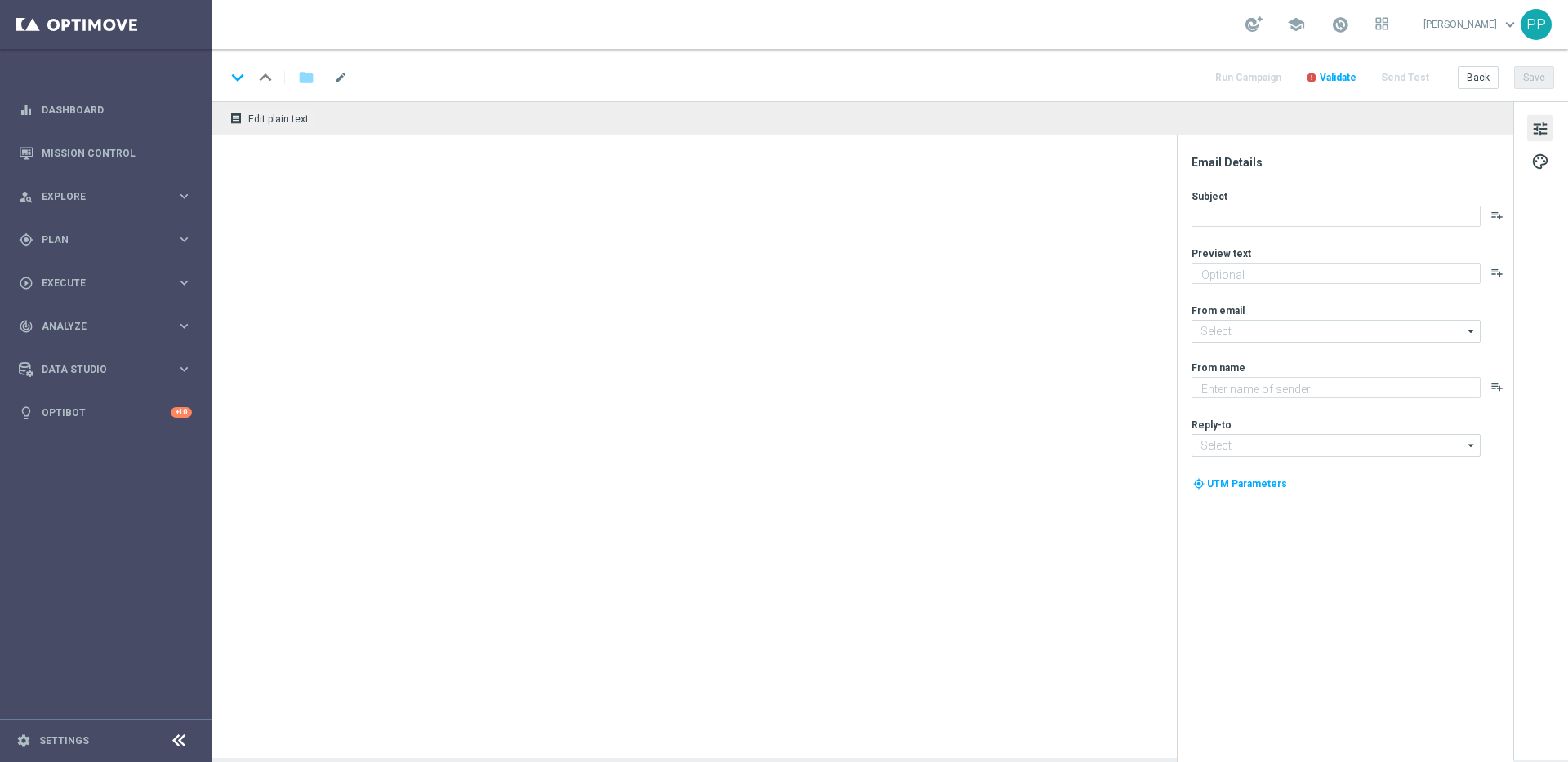
type textarea "10 % Gewinnsteigerung auf deine Fußball-Wette."
type input "[EMAIL_ADDRESS][DOMAIN_NAME]"
type textarea "Lottoland"
type input "[EMAIL_ADDRESS][DOMAIN_NAME]"
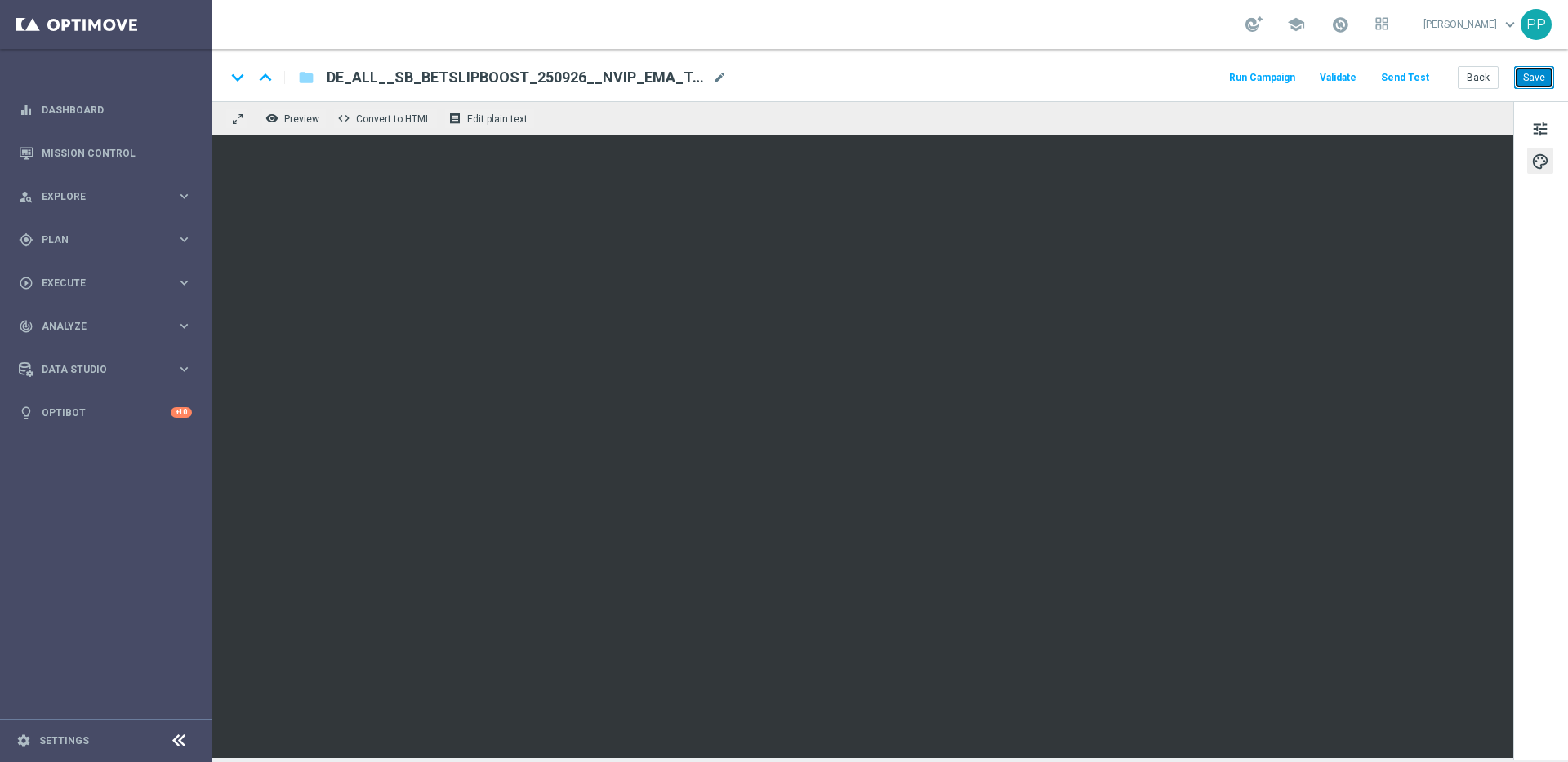
click at [1534, 83] on button "Save" at bounding box center [1534, 77] width 40 height 23
click at [1537, 122] on span "tune" at bounding box center [1539, 128] width 18 height 21
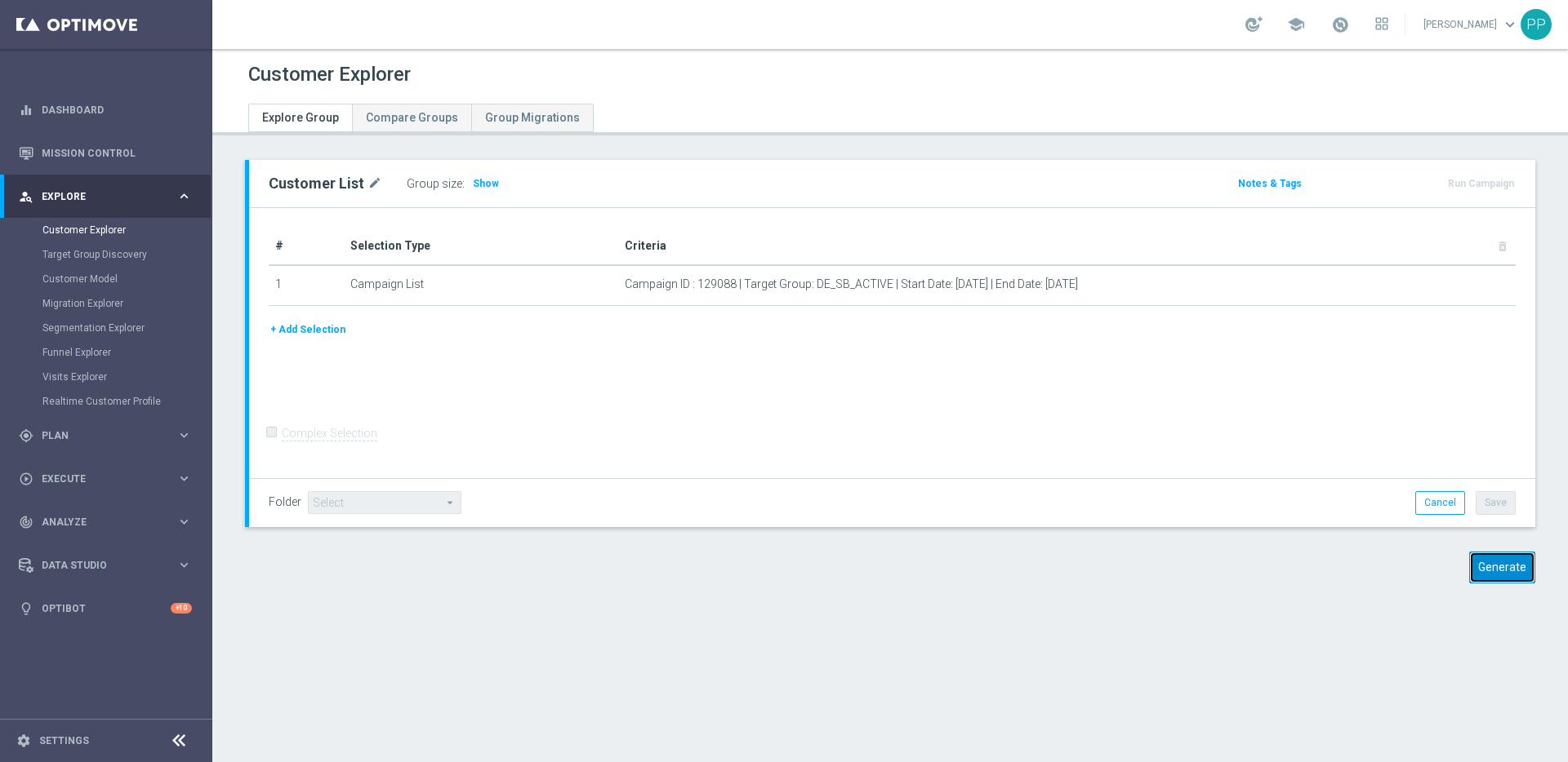
click at [1502, 571] on button "Generate" at bounding box center [1502, 568] width 66 height 32
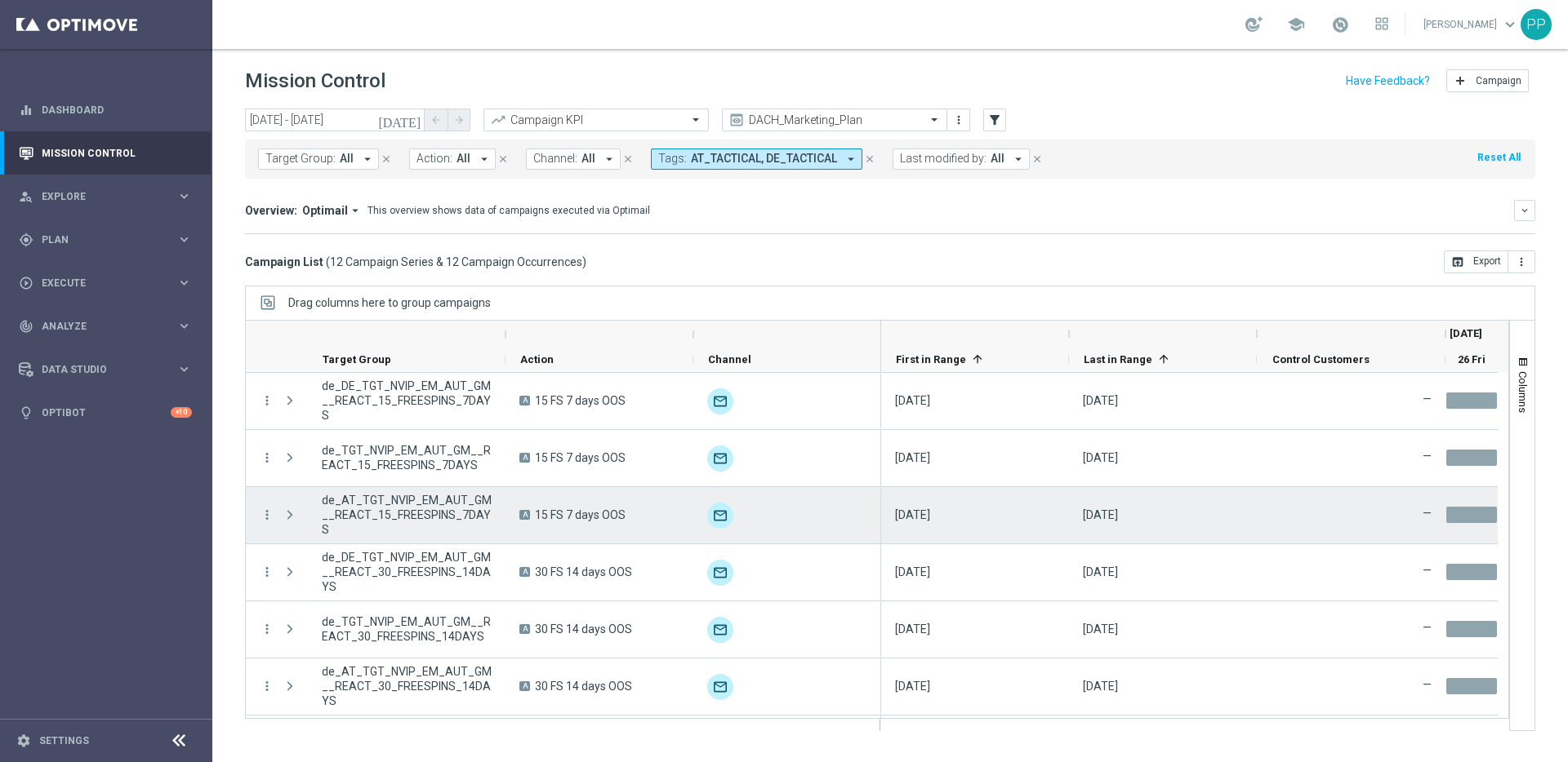
scroll to position [340, 0]
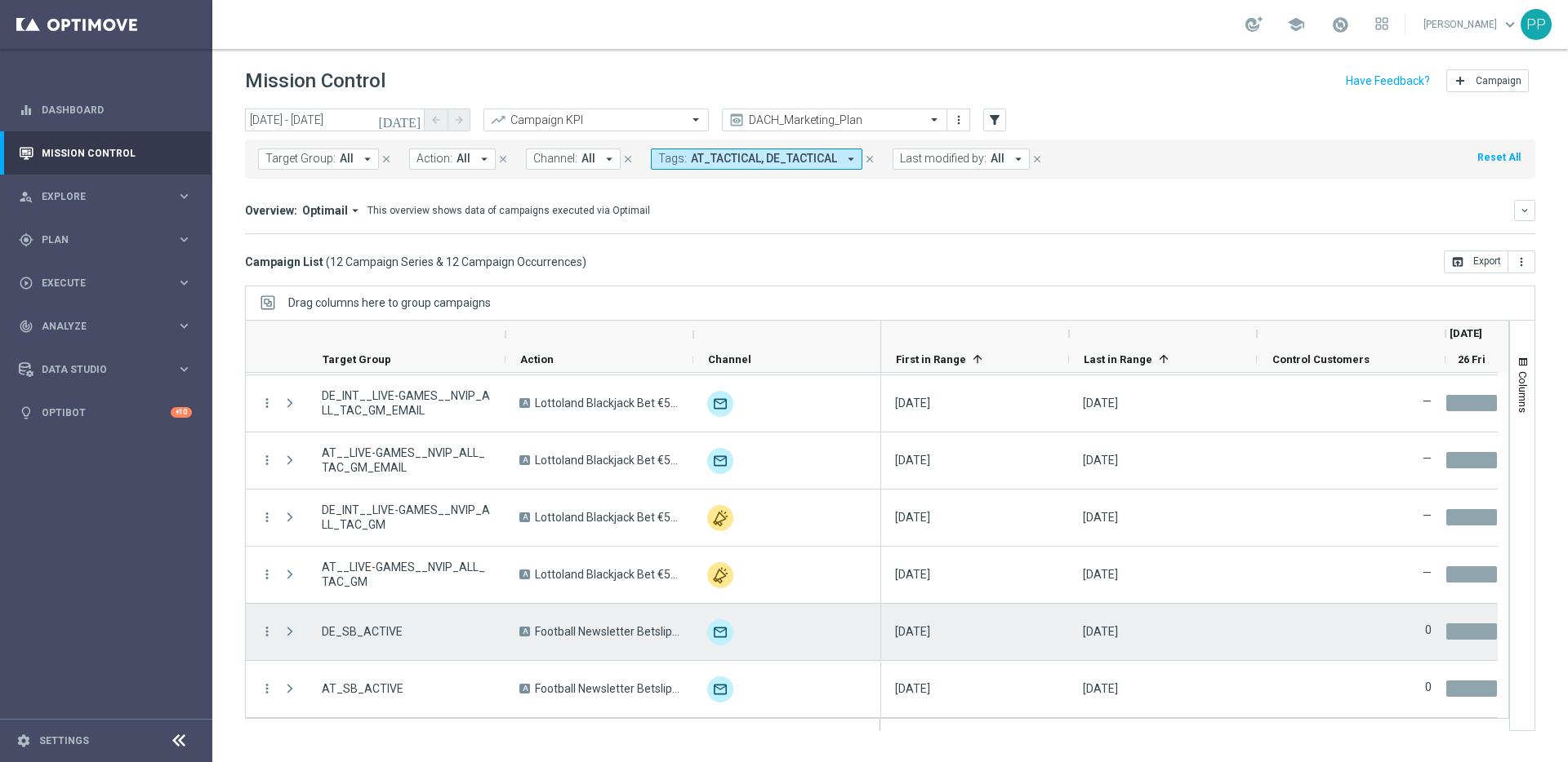
click at [287, 634] on span at bounding box center [290, 632] width 15 height 13
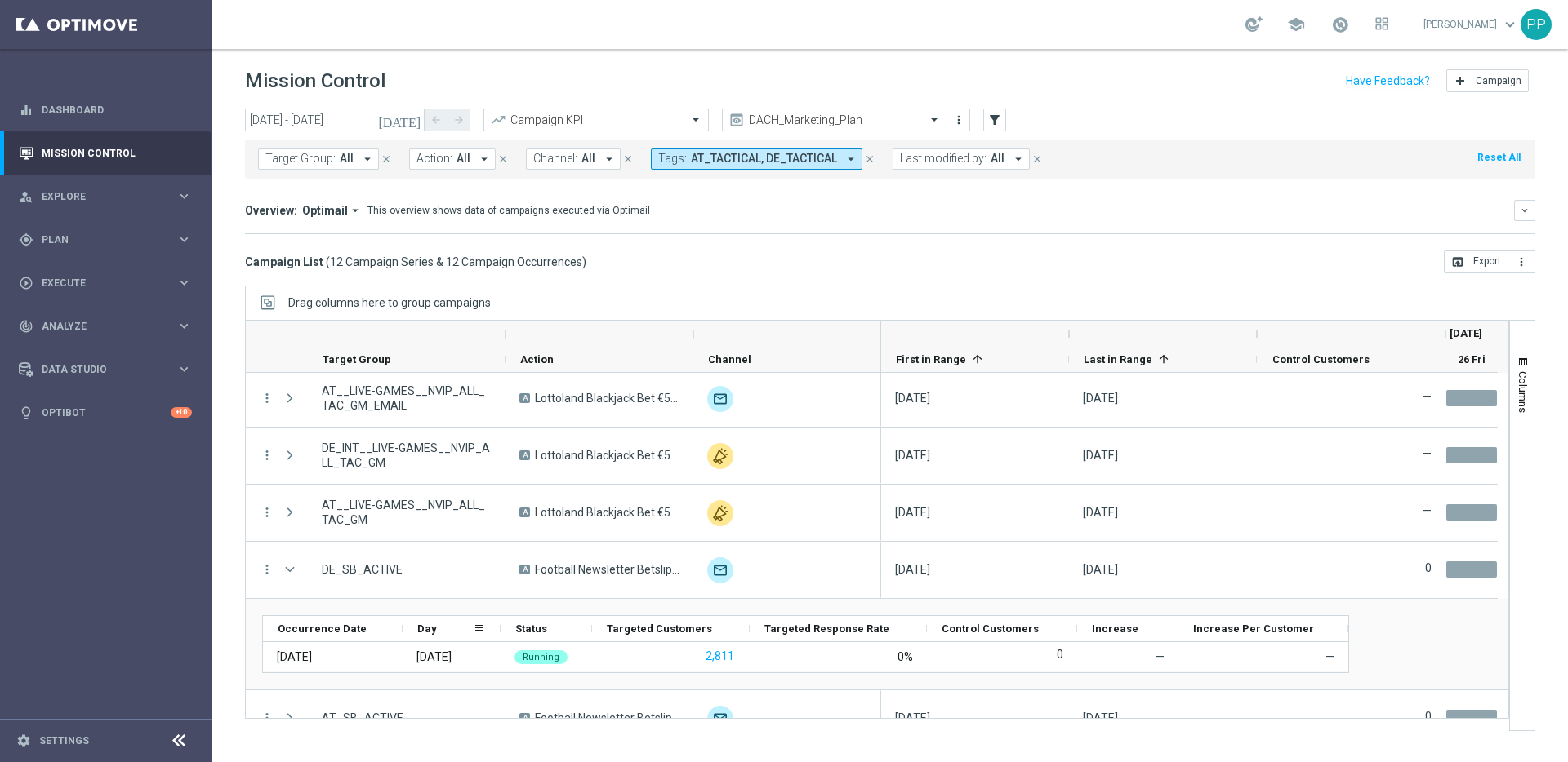
scroll to position [405, 0]
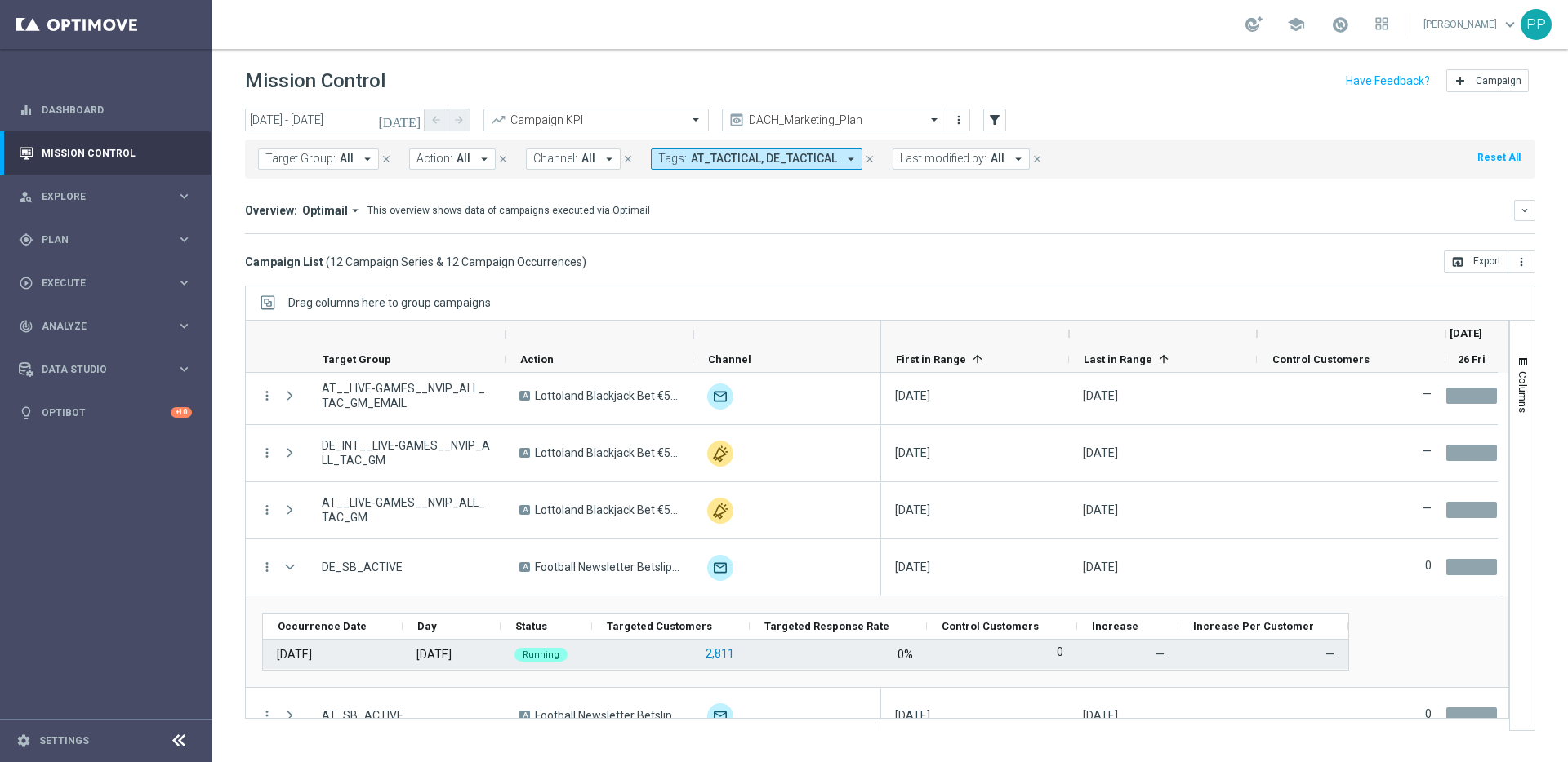
click at [706, 657] on button "2,811" at bounding box center [719, 654] width 32 height 20
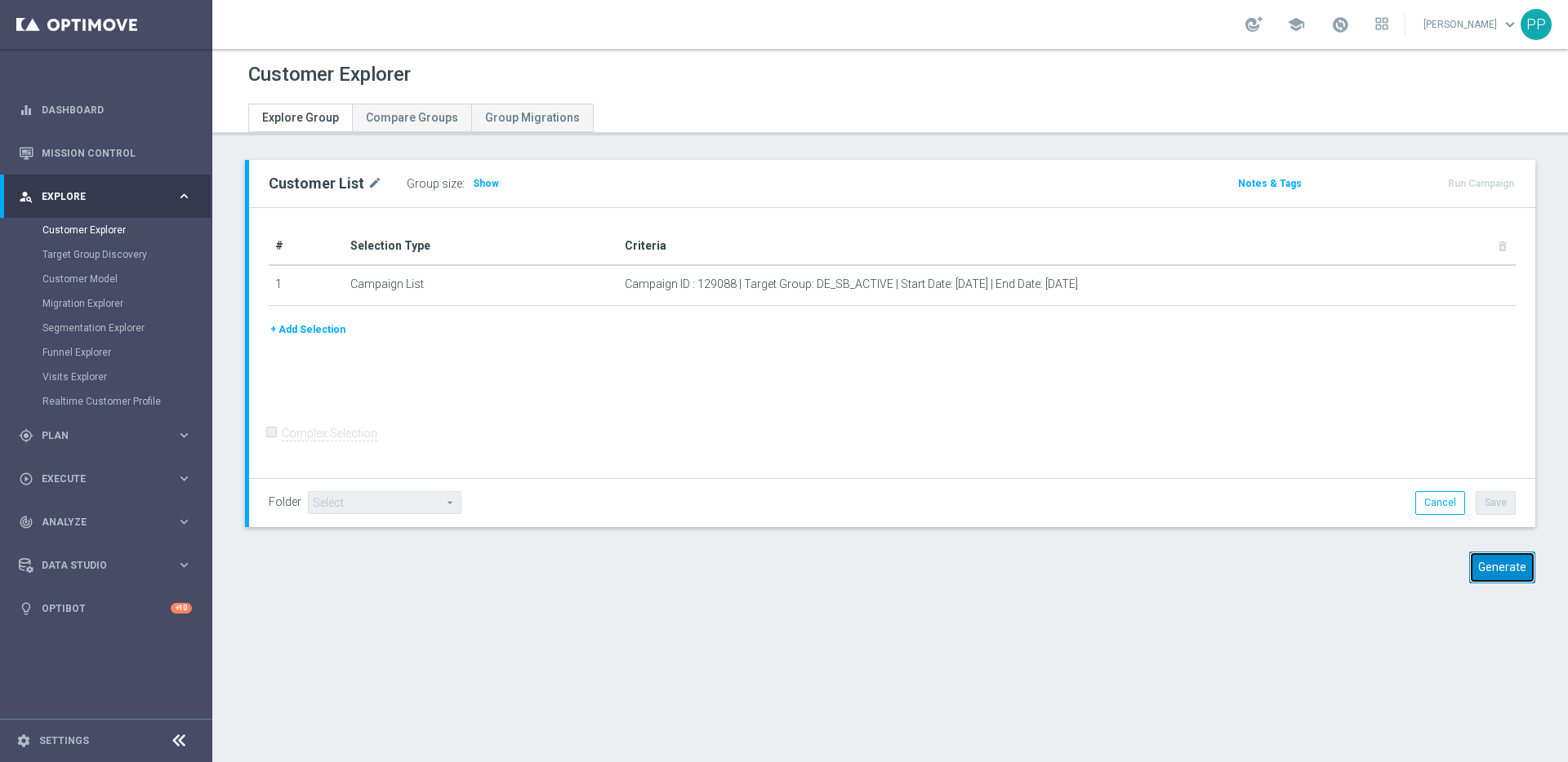
click at [1490, 568] on button "Generate" at bounding box center [1502, 568] width 66 height 32
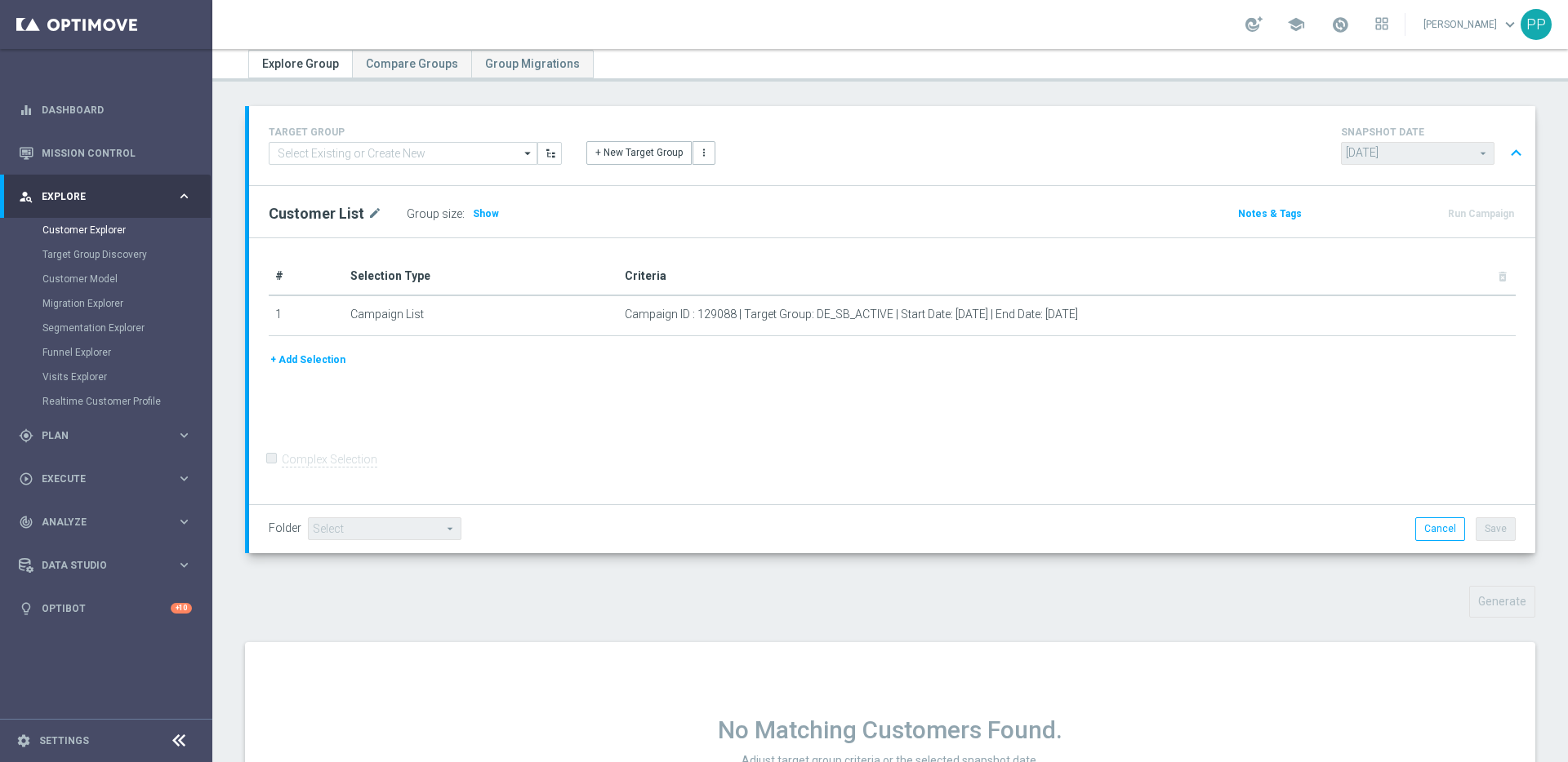
scroll to position [170, 0]
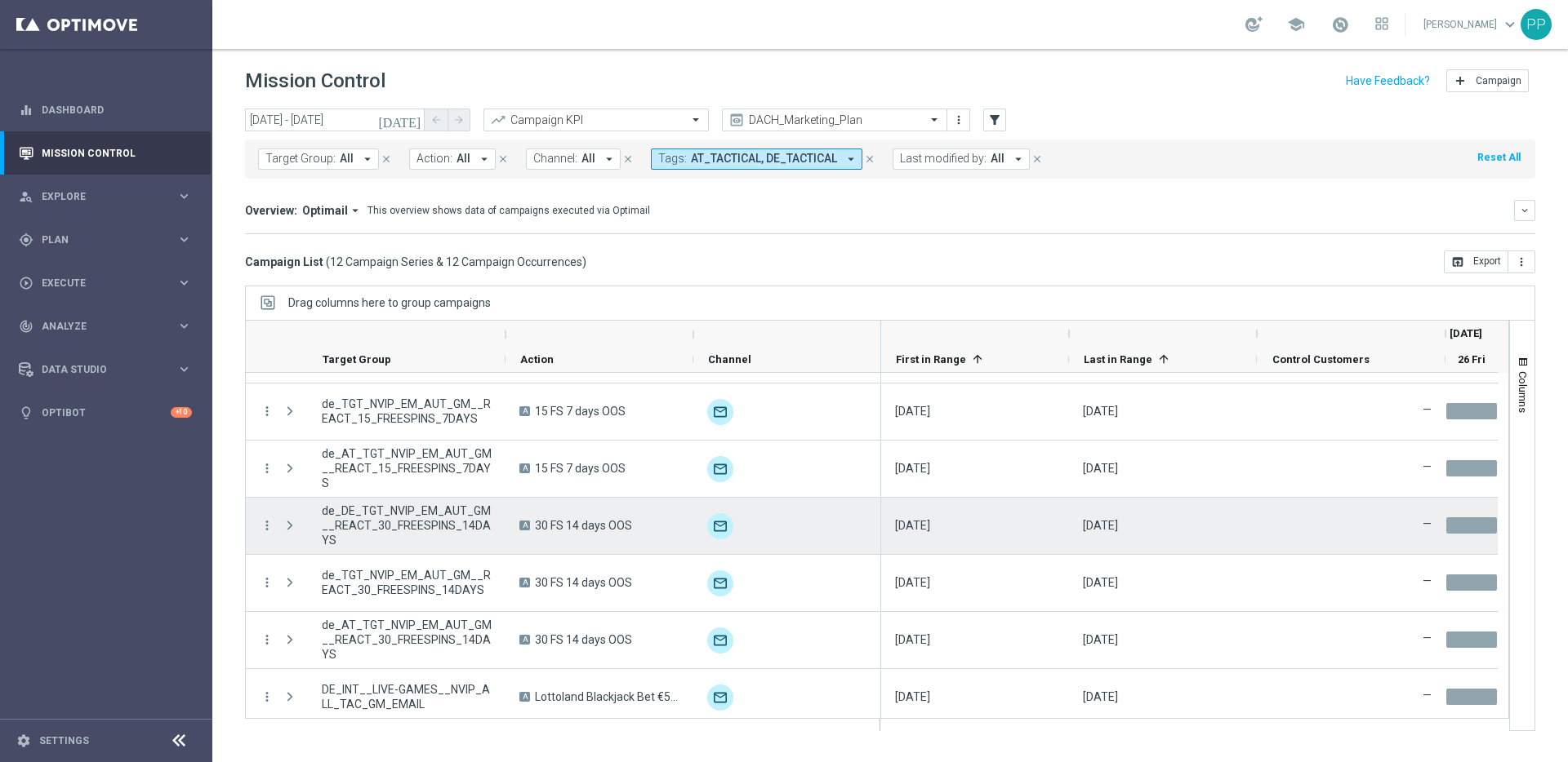
scroll to position [340, 0]
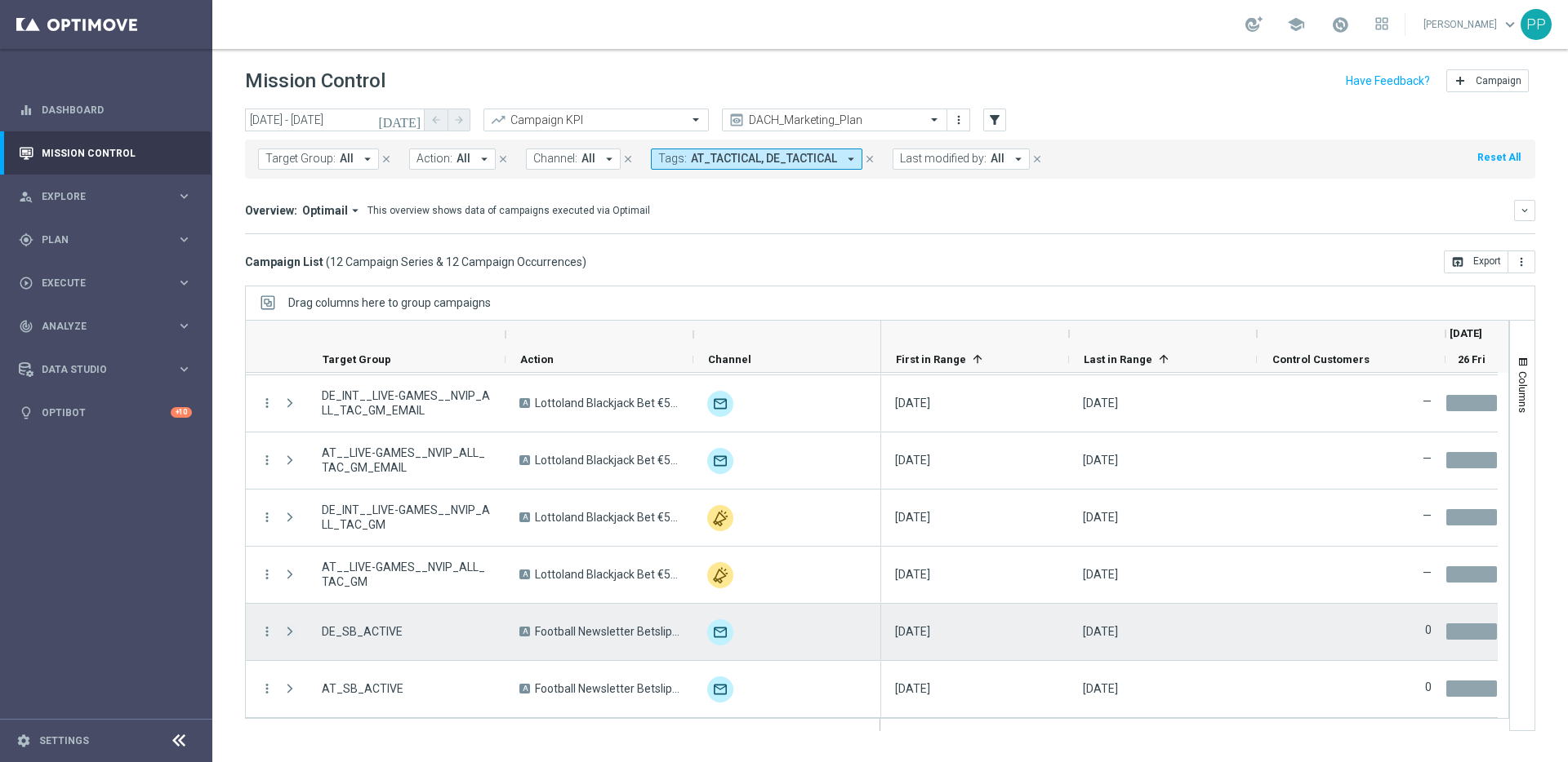
click at [292, 635] on span "Press SPACE to select this row." at bounding box center [290, 632] width 15 height 13
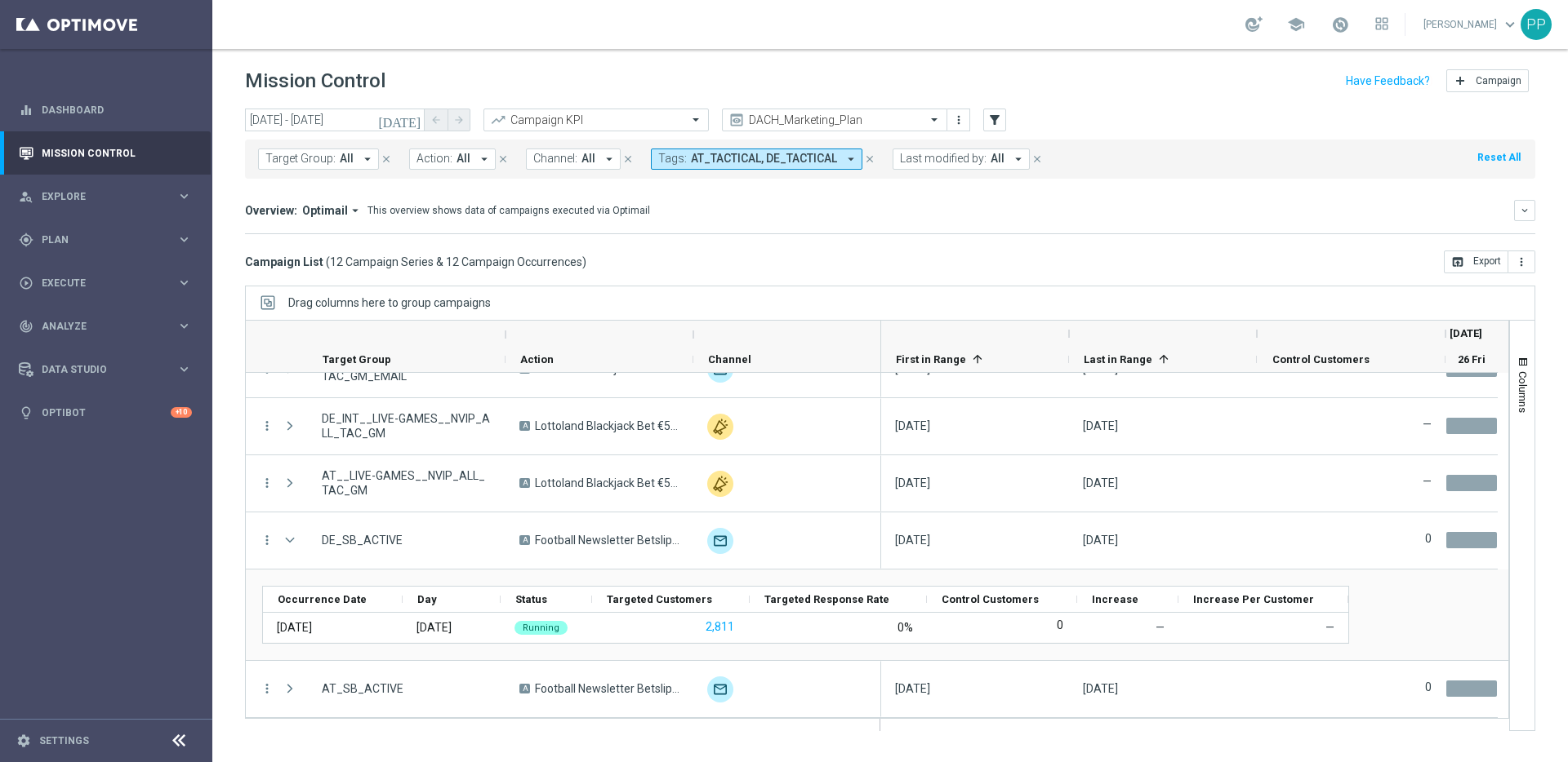
scroll to position [432, 0]
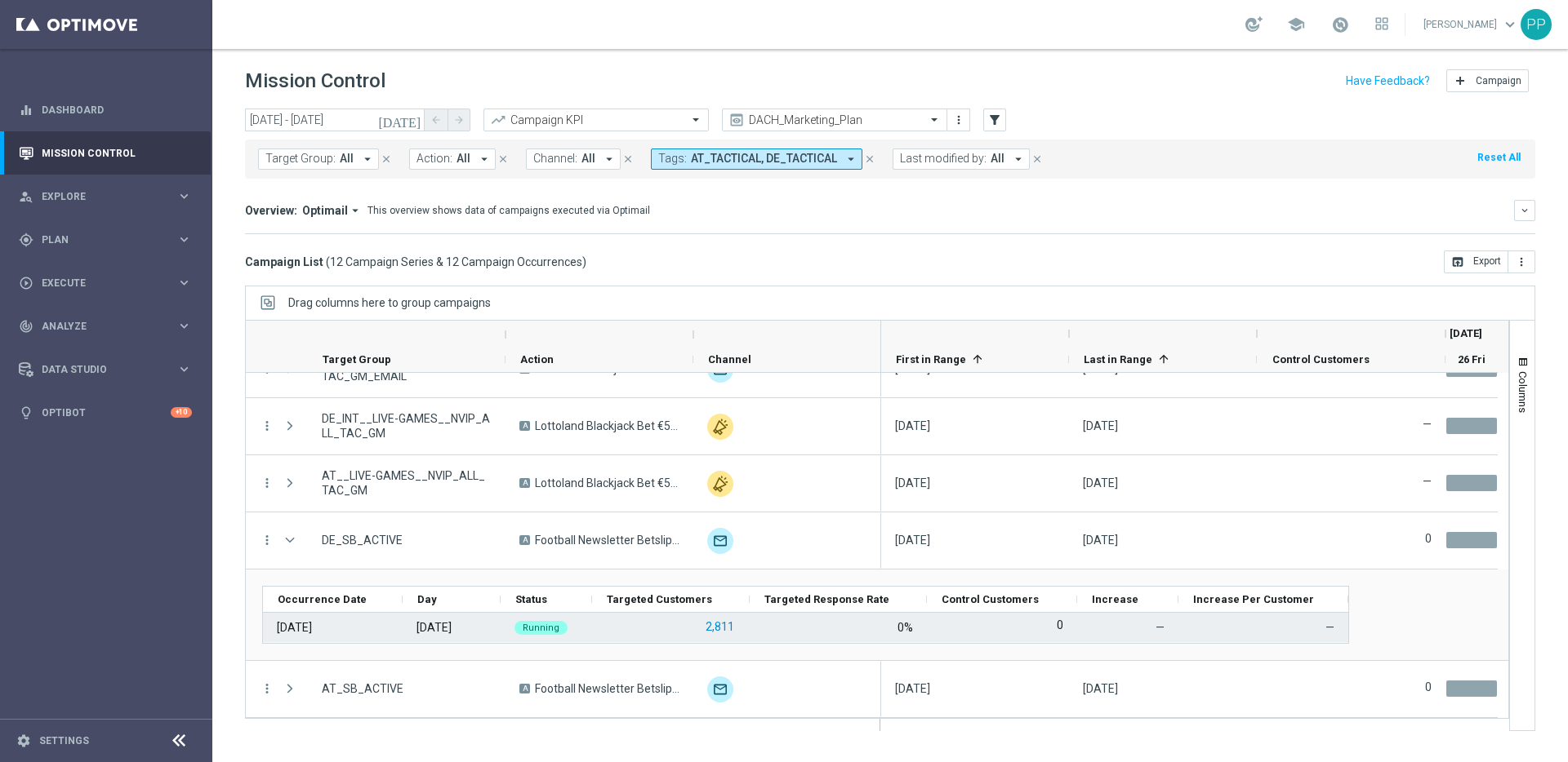
click at [714, 626] on button "2,811" at bounding box center [719, 627] width 32 height 20
click at [709, 630] on button "2,811" at bounding box center [719, 627] width 32 height 20
click at [714, 635] on button "2,811" at bounding box center [719, 627] width 32 height 20
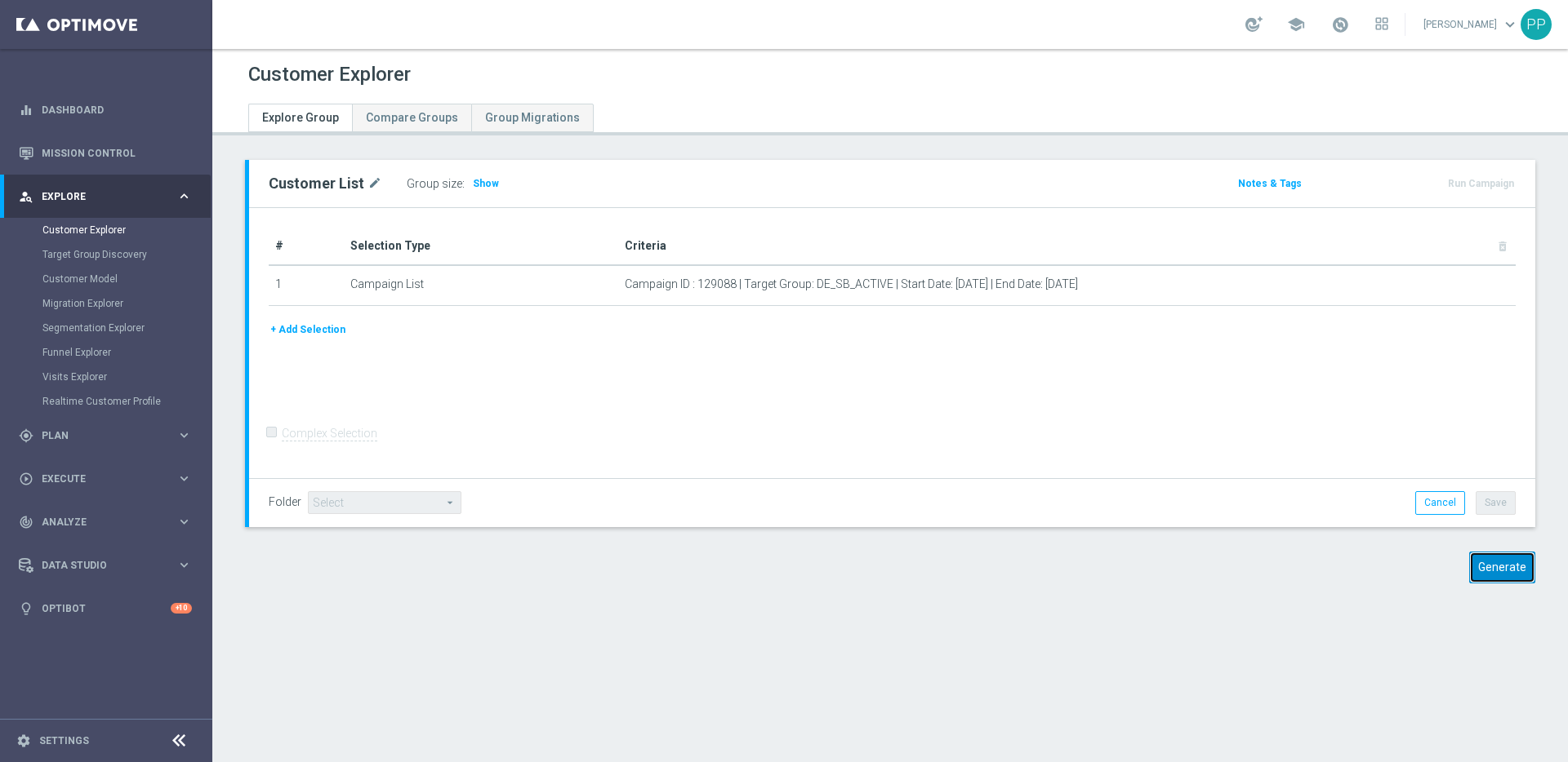
click at [1472, 574] on button "Generate" at bounding box center [1502, 568] width 66 height 32
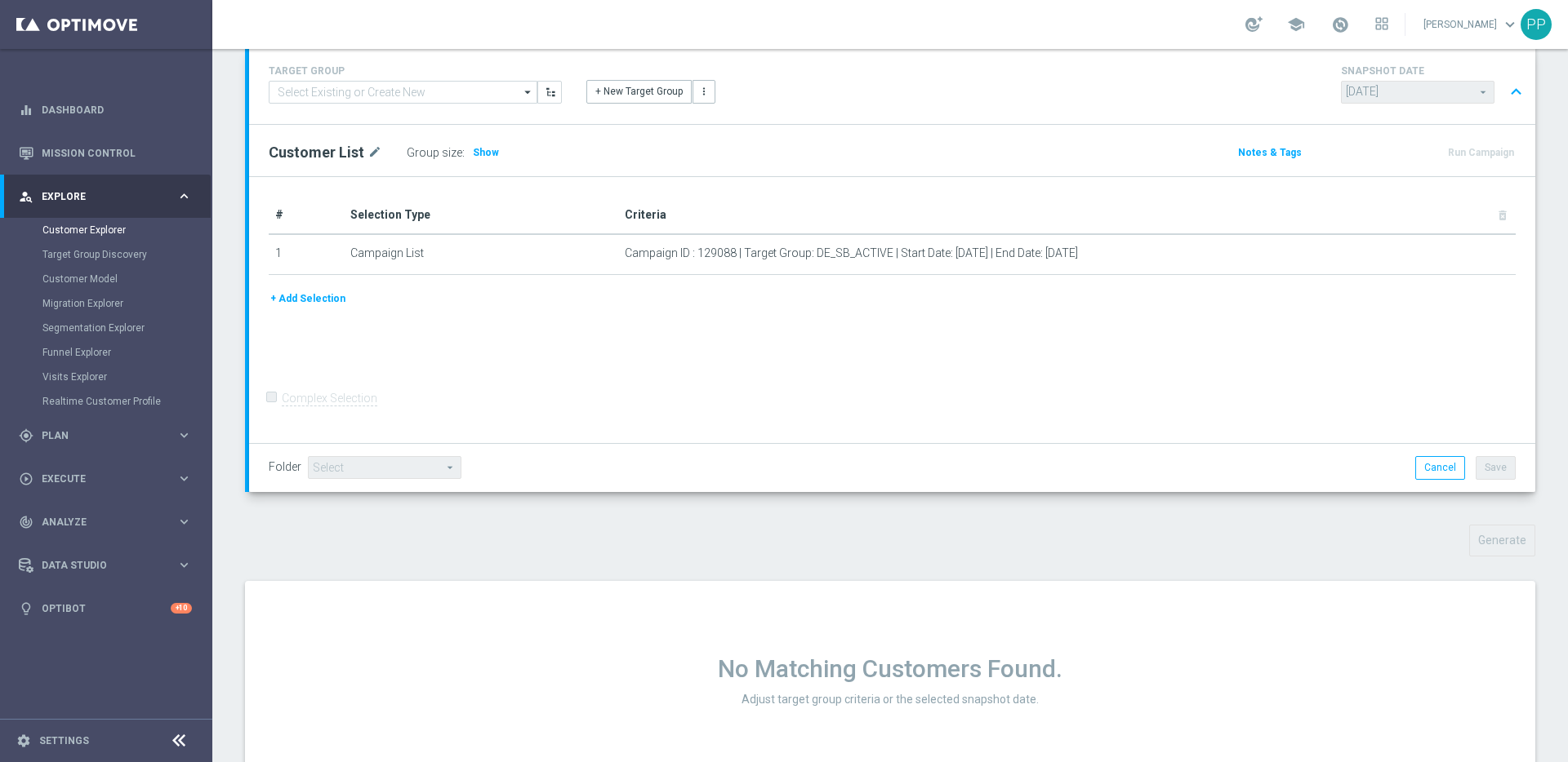
scroll to position [170, 0]
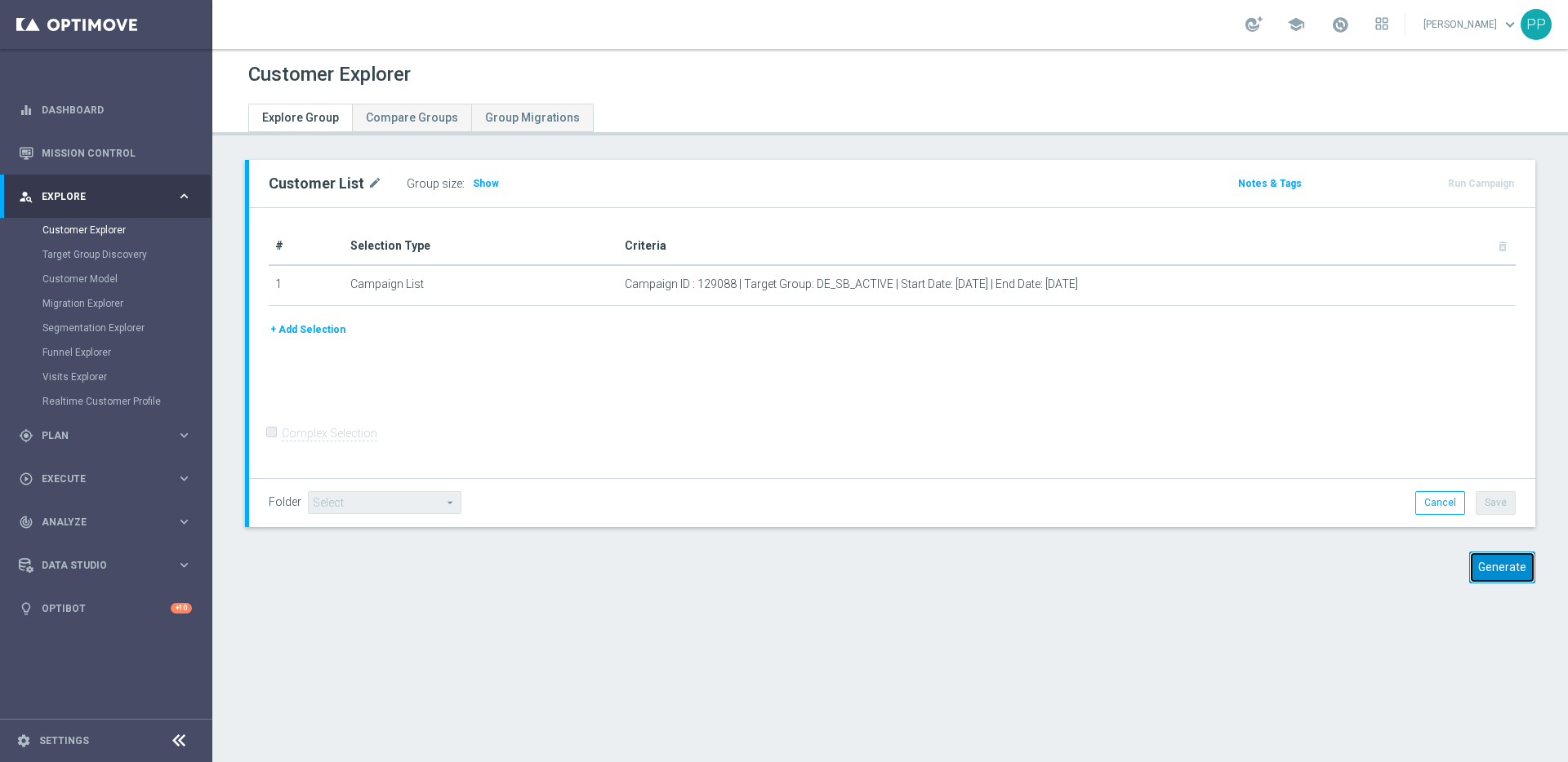
click at [1503, 562] on button "Generate" at bounding box center [1502, 568] width 66 height 32
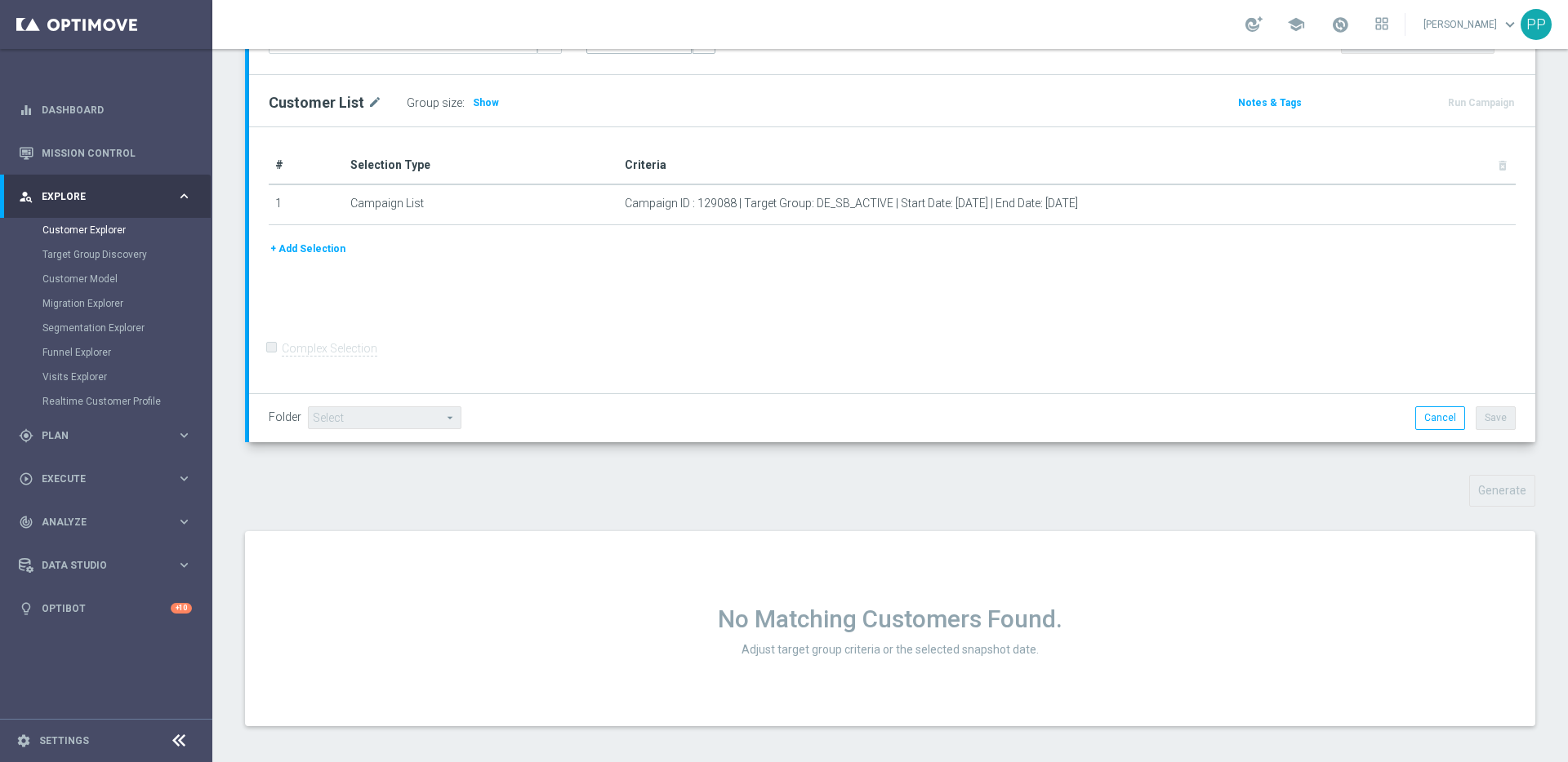
scroll to position [170, 0]
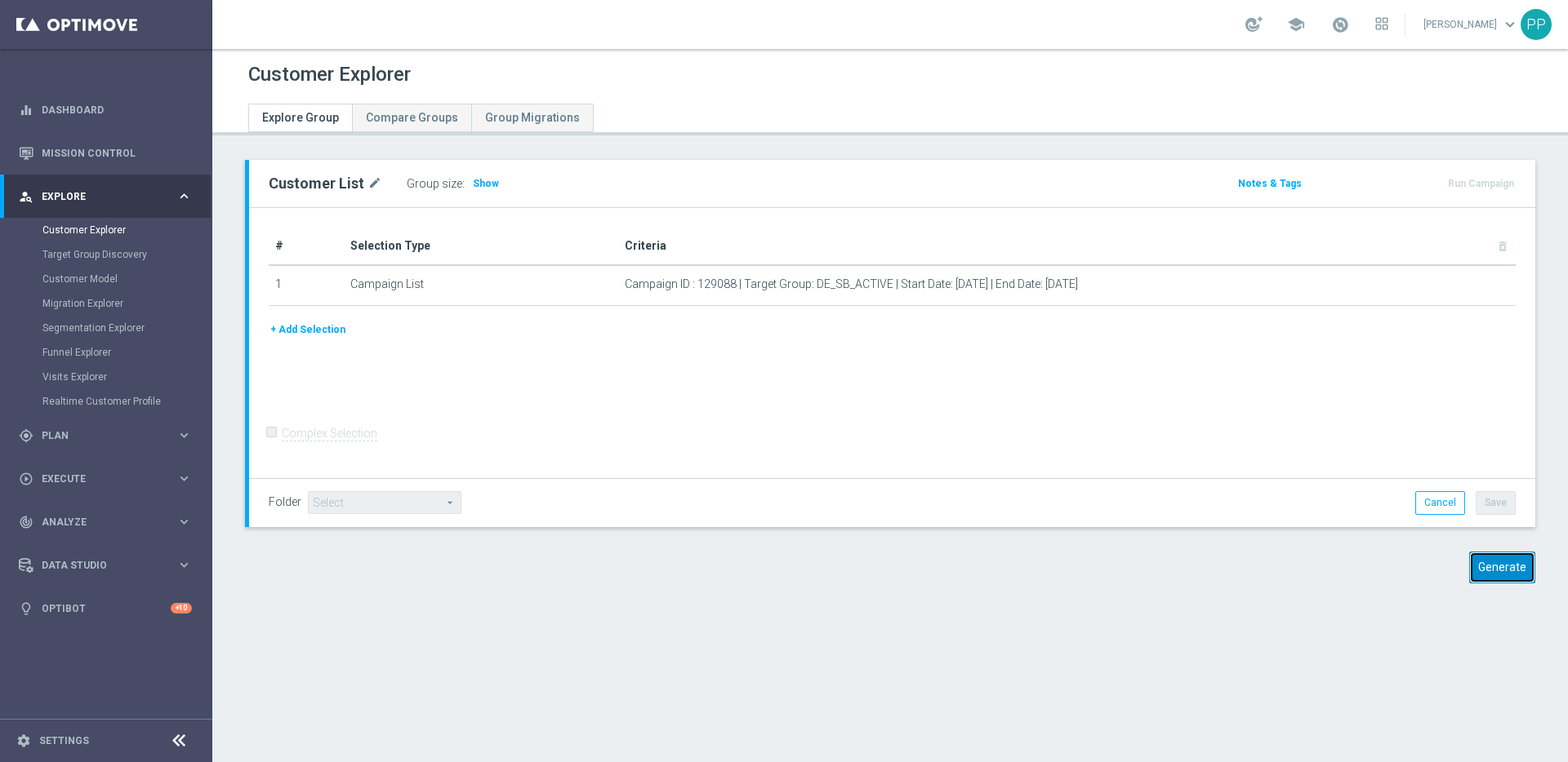
click at [1479, 555] on button "Generate" at bounding box center [1502, 568] width 66 height 32
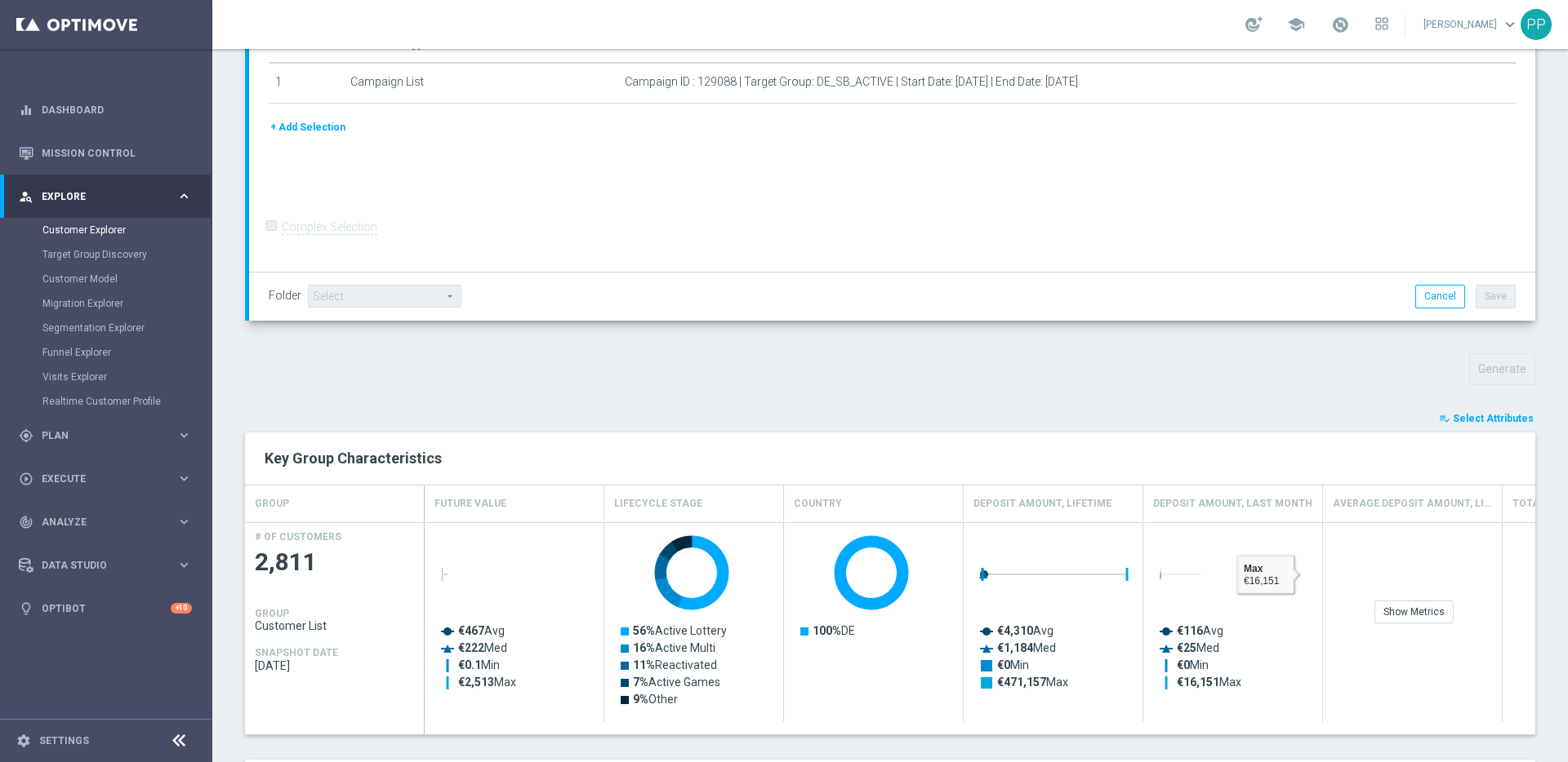
scroll to position [291, 0]
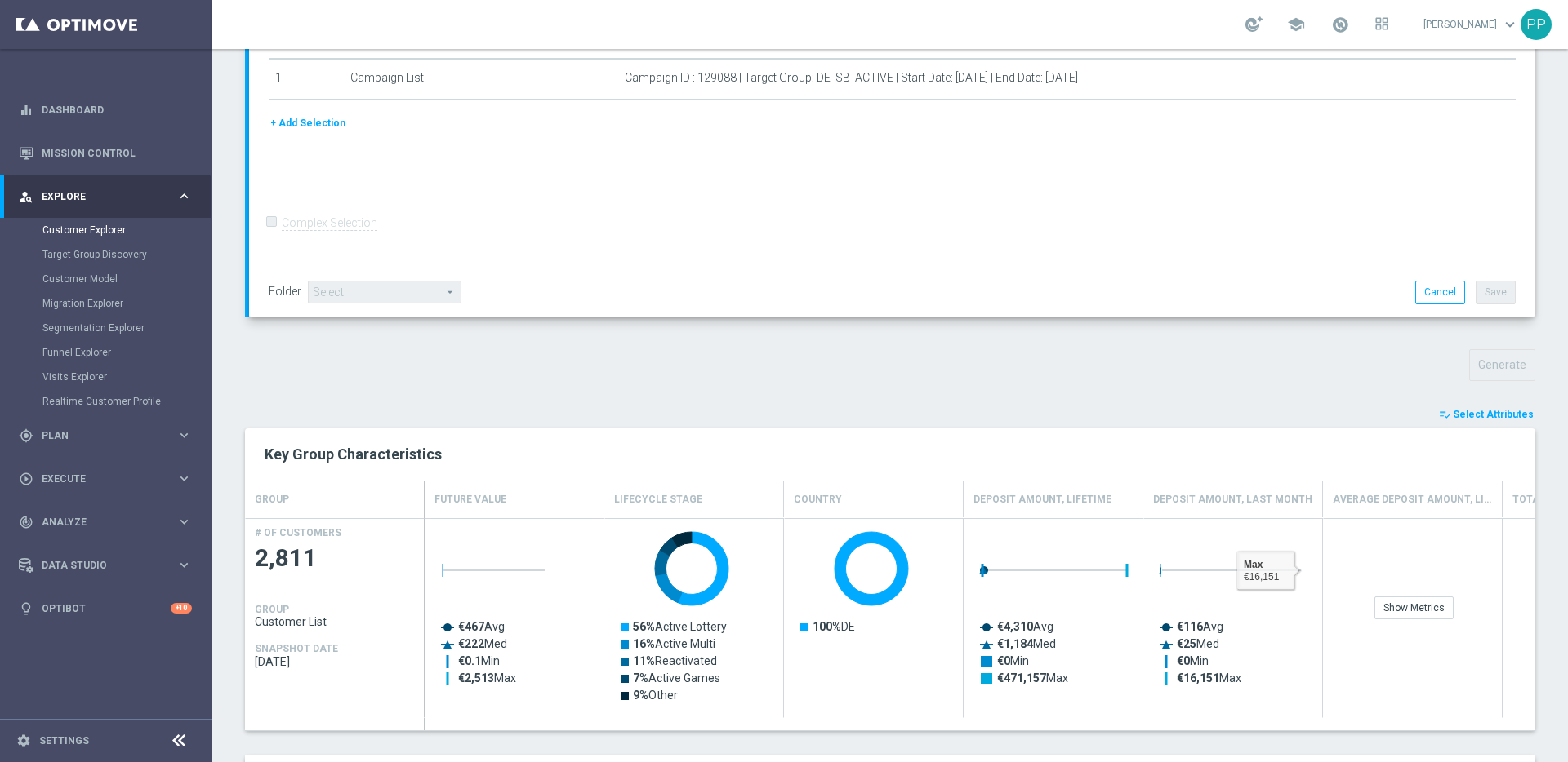
click at [1452, 409] on span "Select Attributes" at bounding box center [1493, 415] width 80 height 12
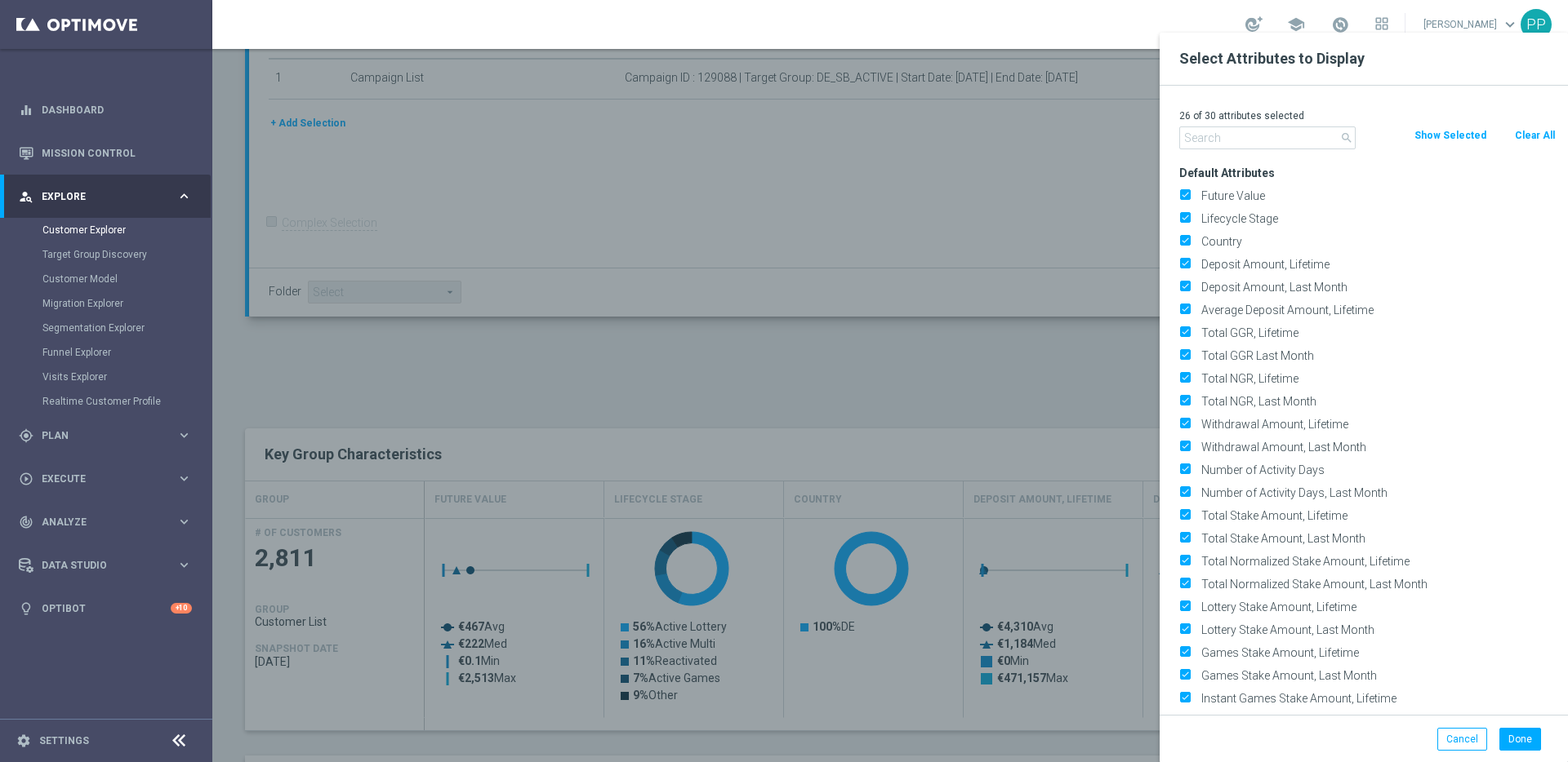
click at [1539, 128] on button "Clear All" at bounding box center [1534, 135] width 44 height 18
checkbox input "false"
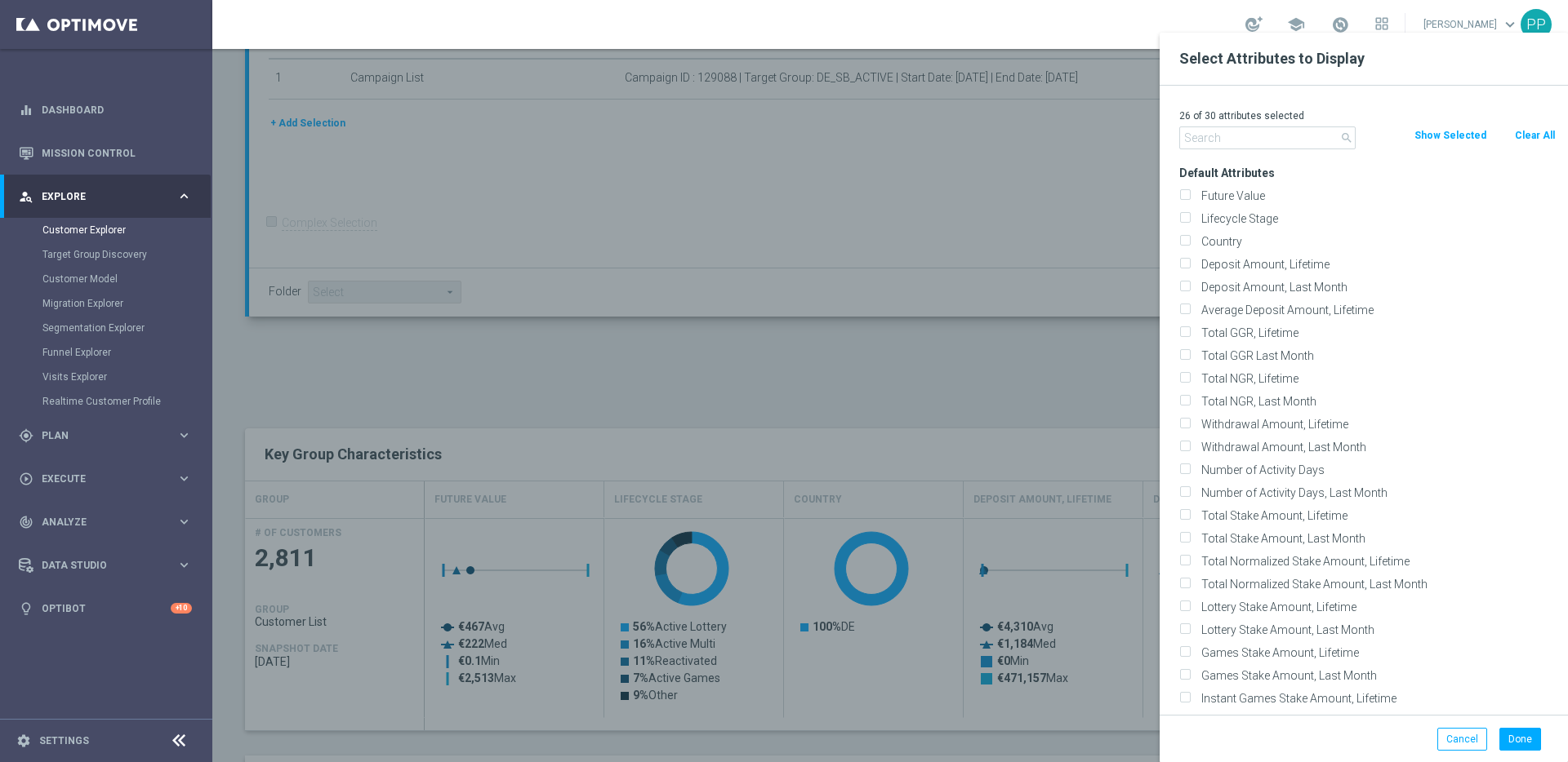
checkbox input "false"
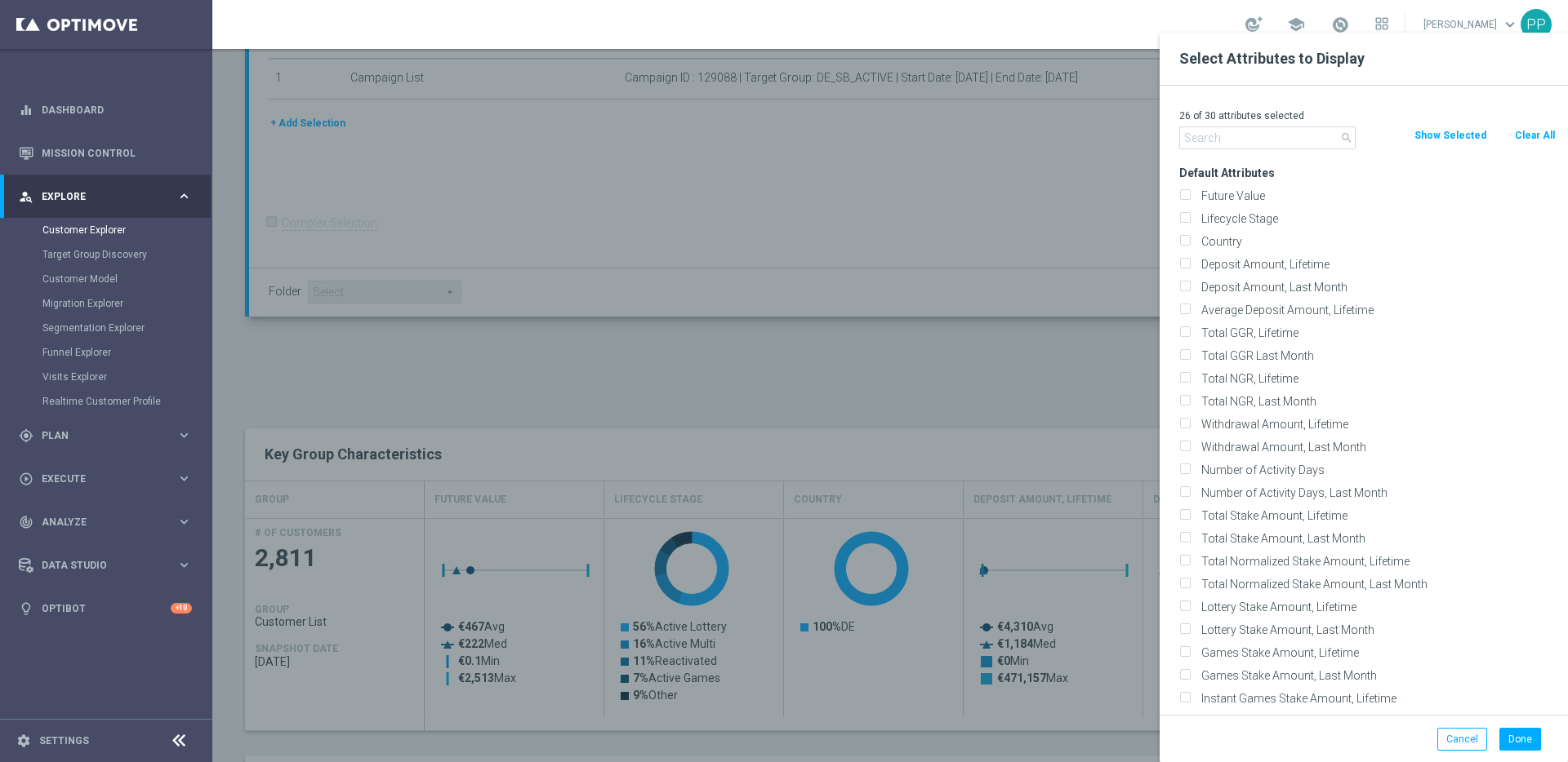
checkbox input "false"
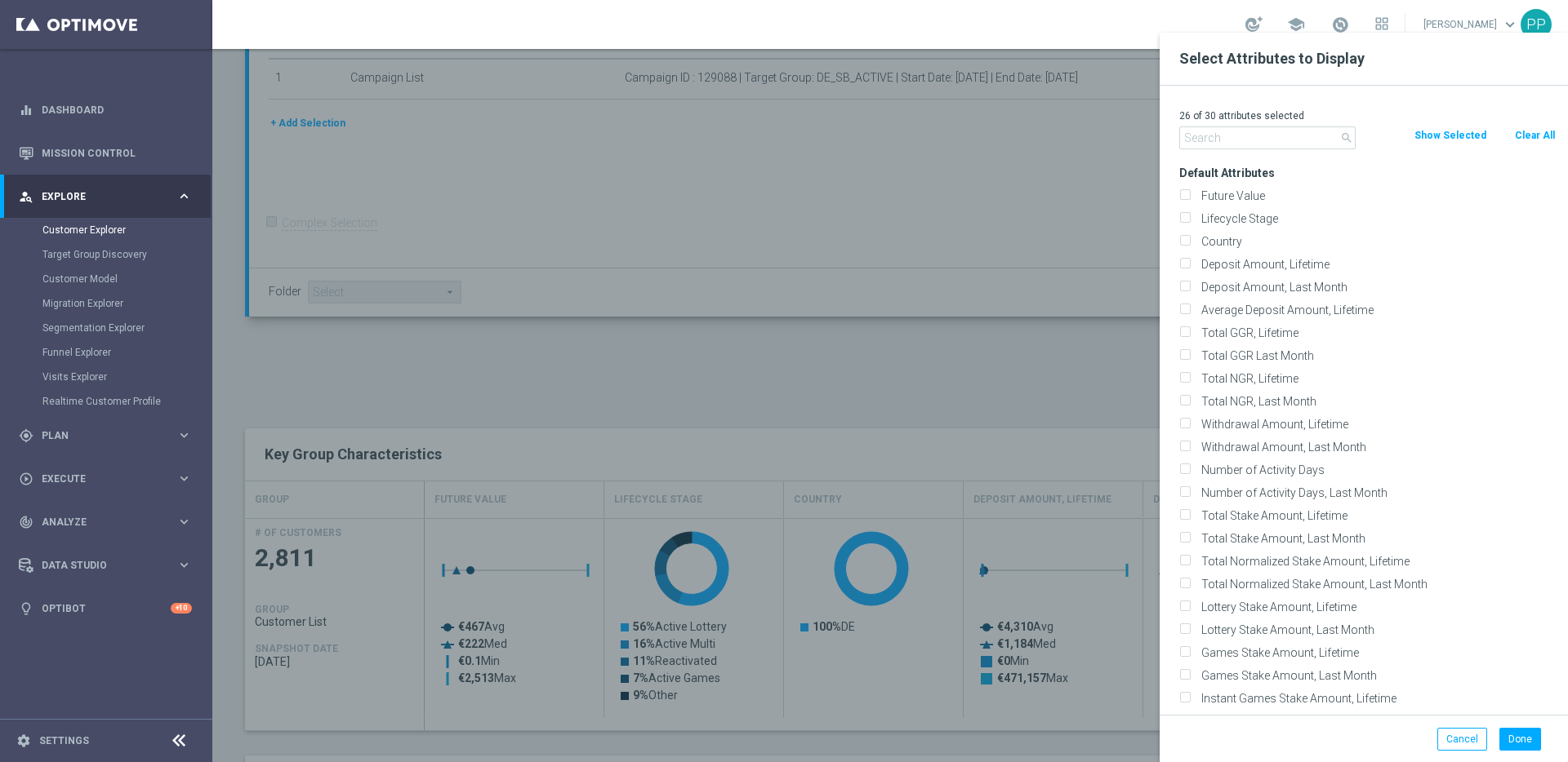
checkbox input "false"
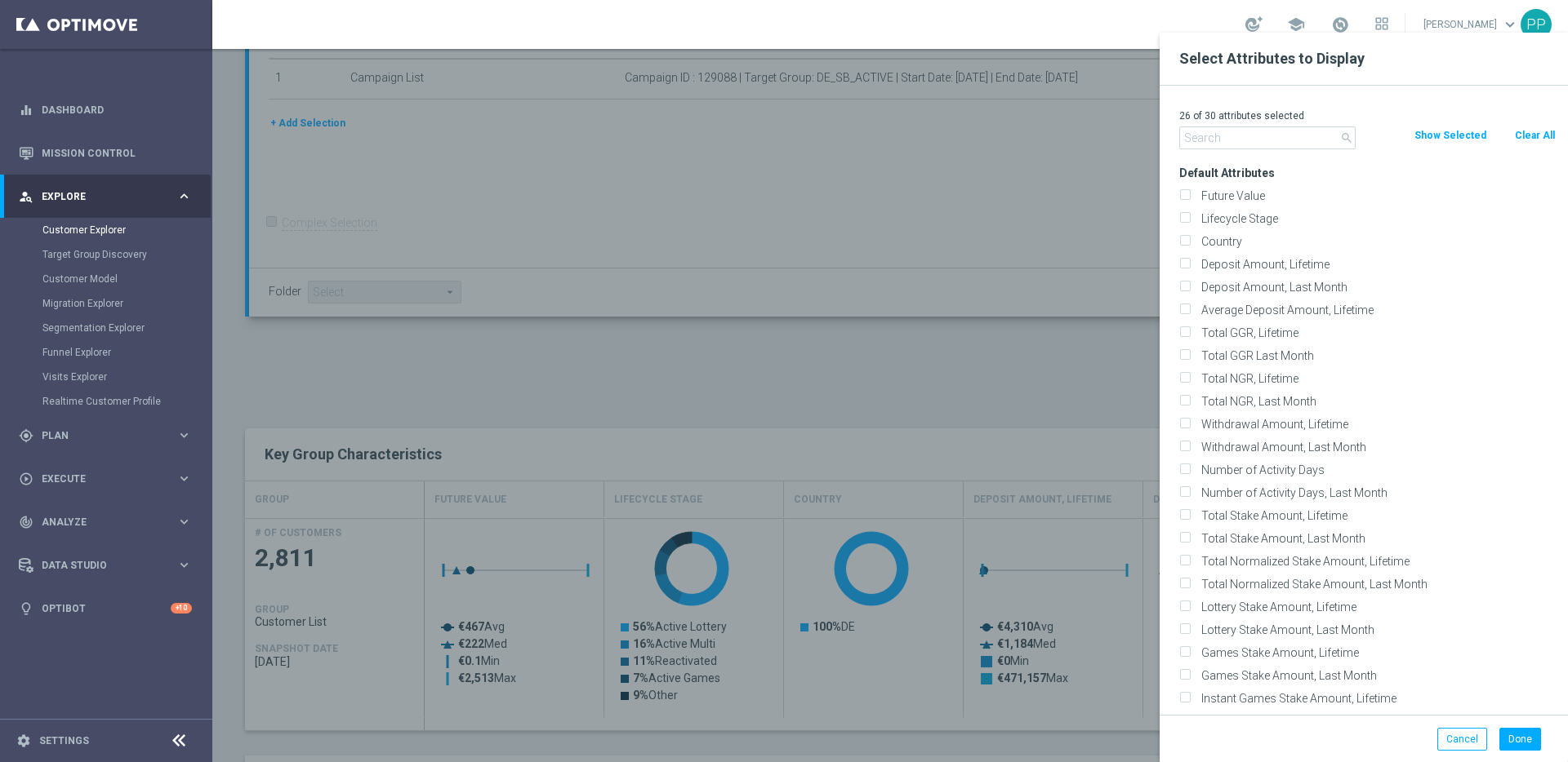
checkbox input "false"
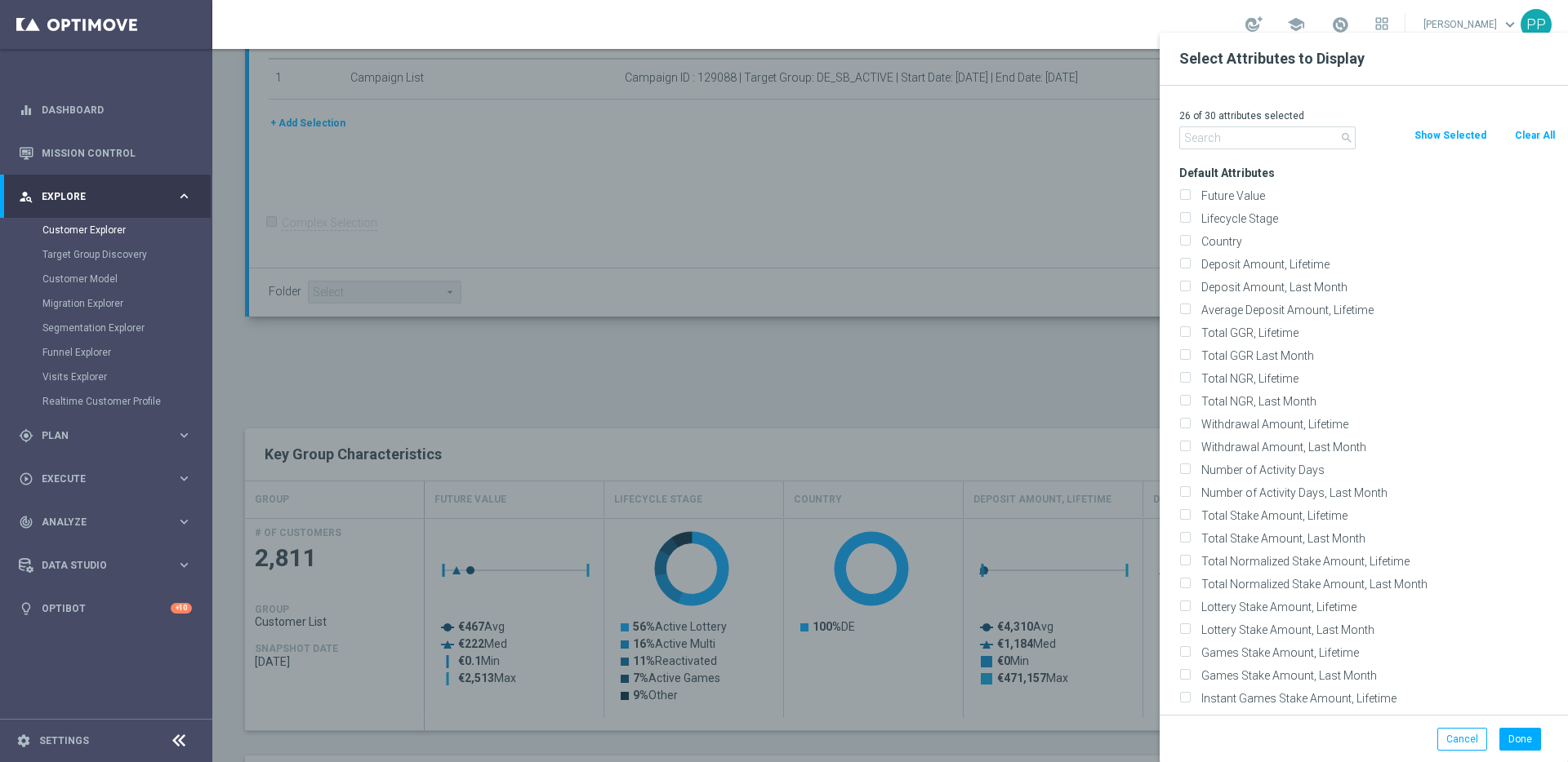
checkbox input "false"
click at [1181, 218] on input "Lifecycle Stage" at bounding box center [1184, 220] width 11 height 11
checkbox input "true"
click at [1509, 733] on button "Done" at bounding box center [1520, 739] width 42 height 23
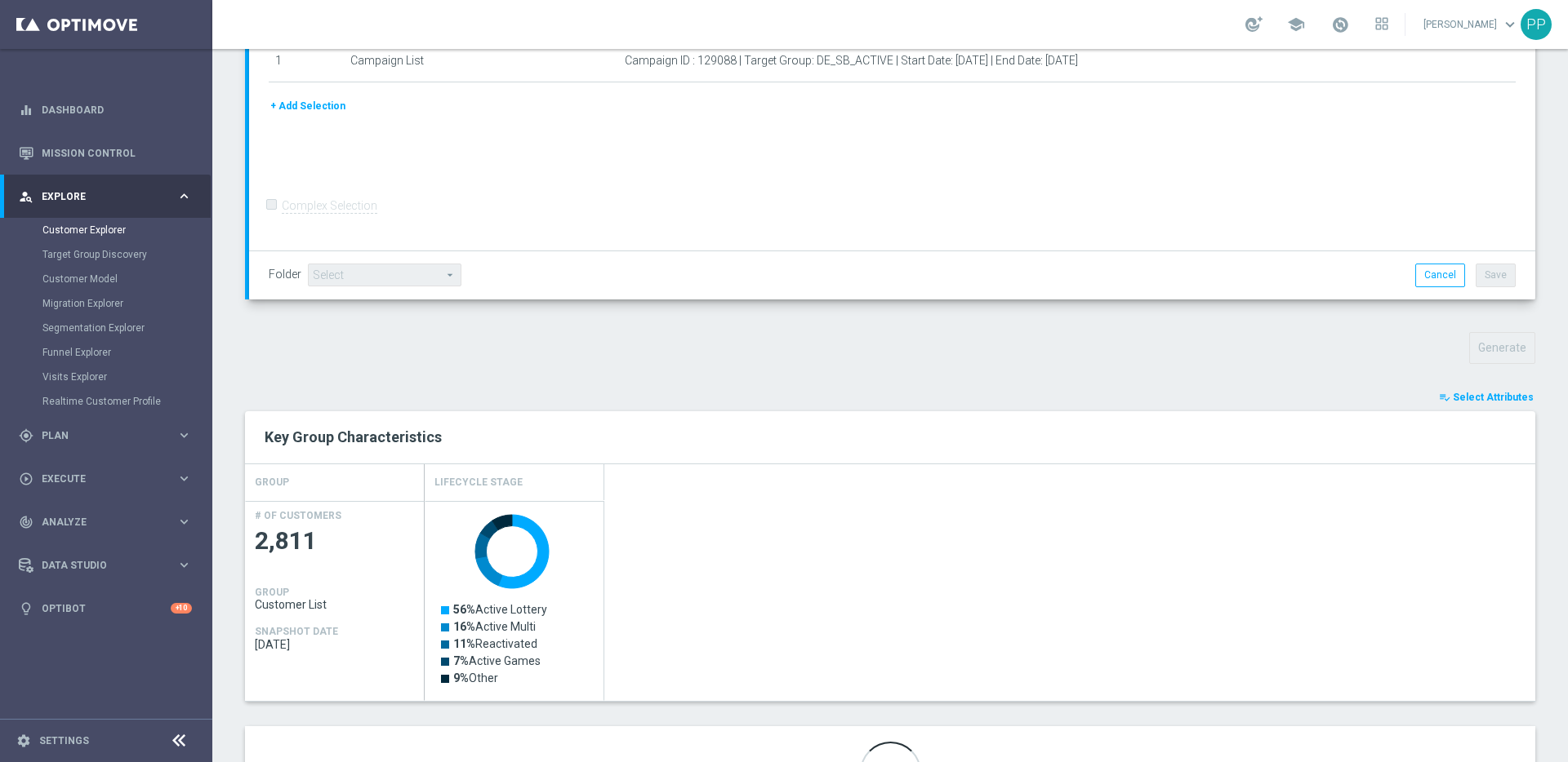
scroll to position [405, 0]
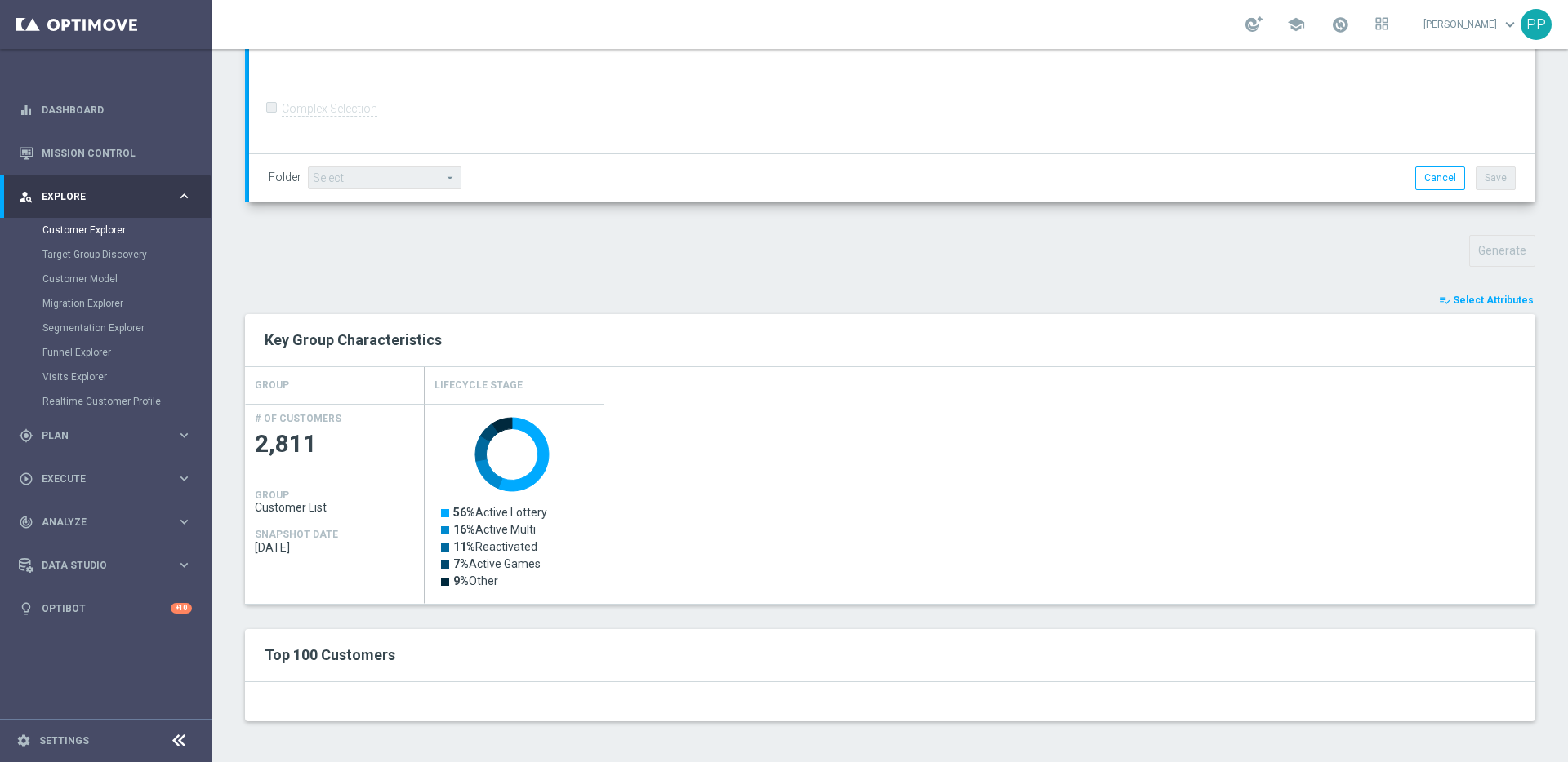
click at [1467, 300] on span "Select Attributes" at bounding box center [1493, 301] width 80 height 12
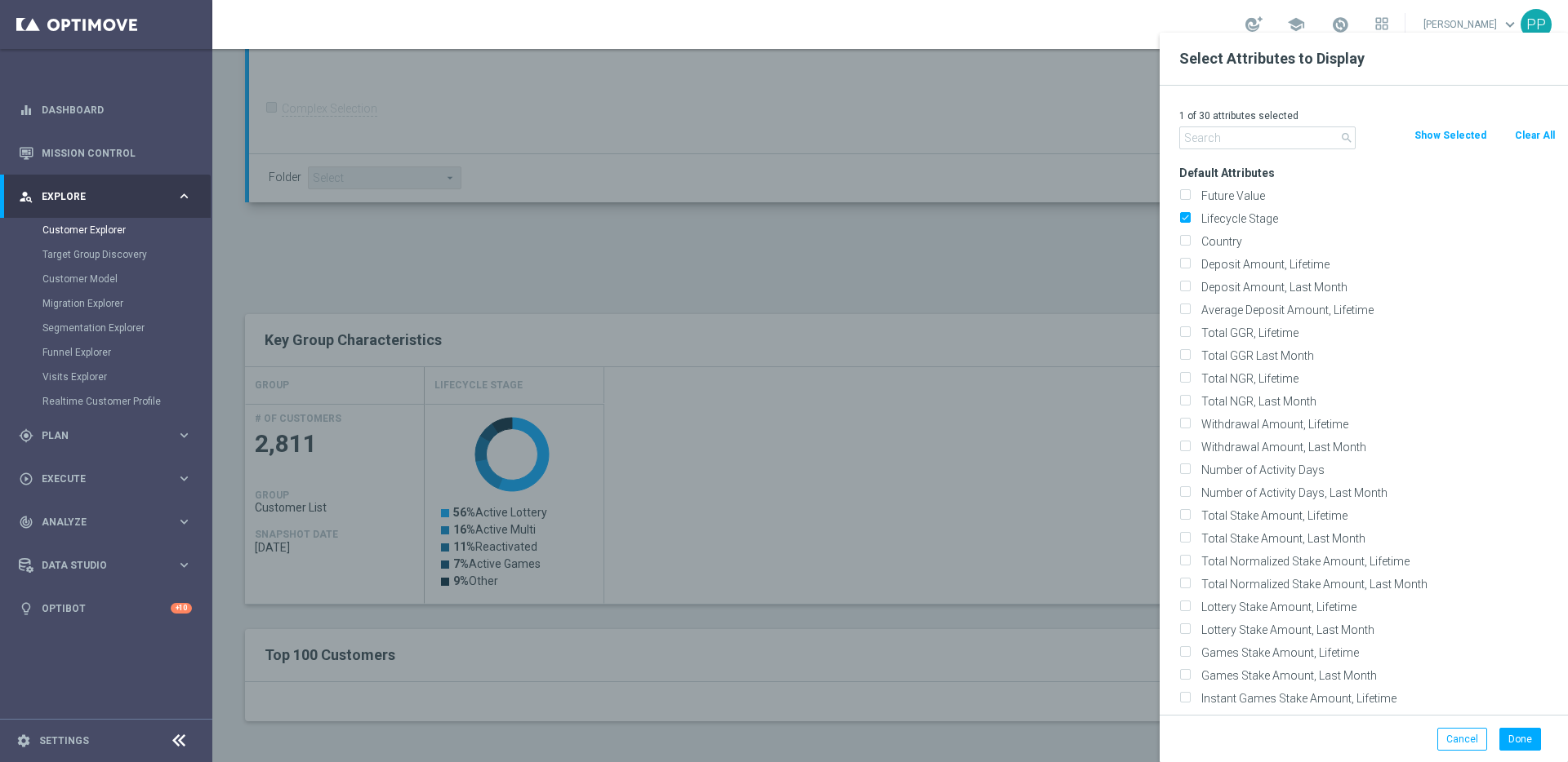
click at [1525, 139] on button "Clear All" at bounding box center [1534, 135] width 44 height 18
checkbox input "false"
click at [1184, 200] on input "Future Value" at bounding box center [1184, 198] width 11 height 11
checkbox input "true"
click at [1531, 744] on button "Done" at bounding box center [1520, 739] width 42 height 23
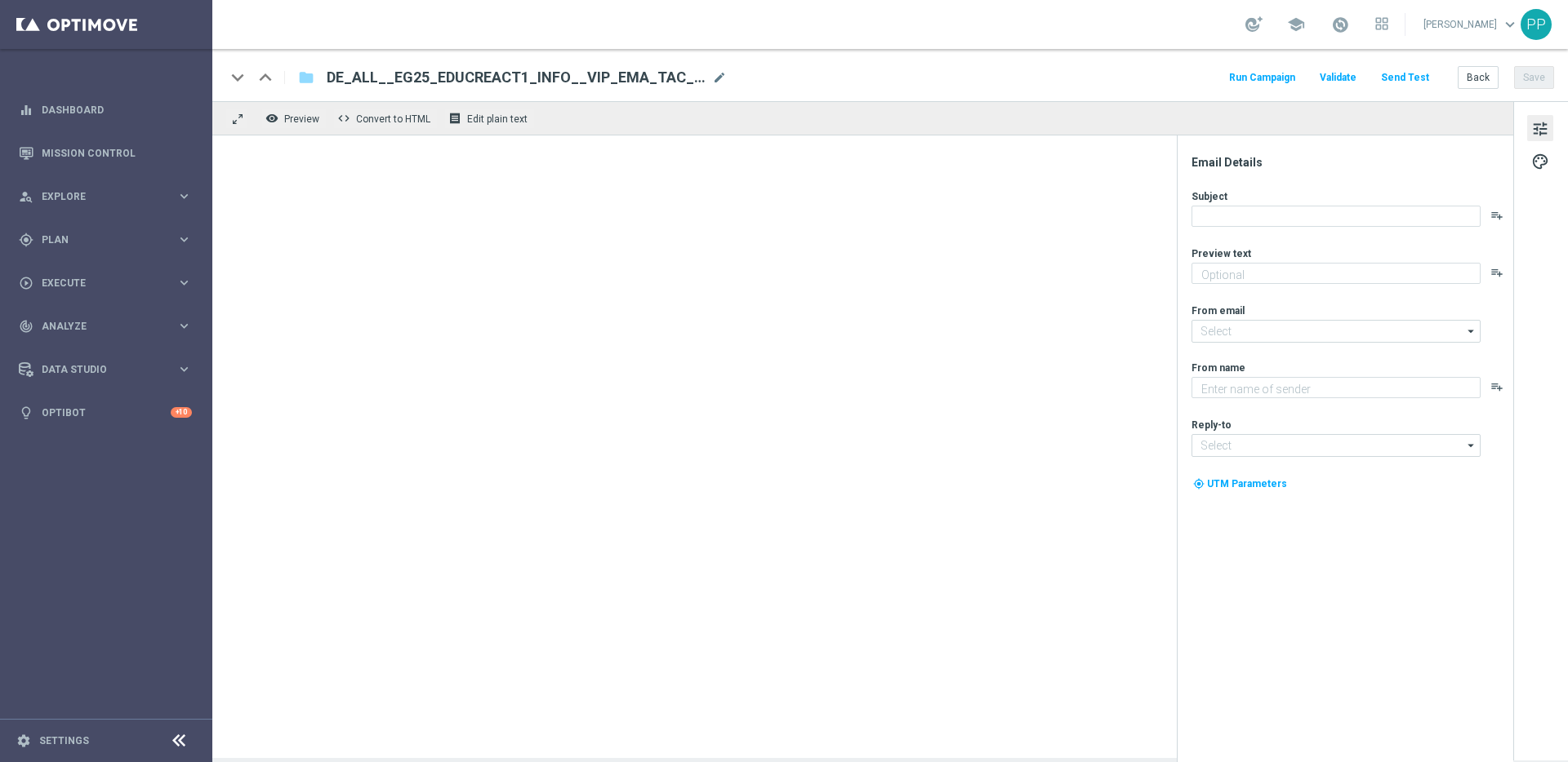
type textarea "Alle Infos zur El Gordo Weihnachtslotterie für dich."
type input "[EMAIL_ADDRESS][DOMAIN_NAME]"
type textarea "Millionaires' Club"
type input "[EMAIL_ADDRESS][DOMAIN_NAME]"
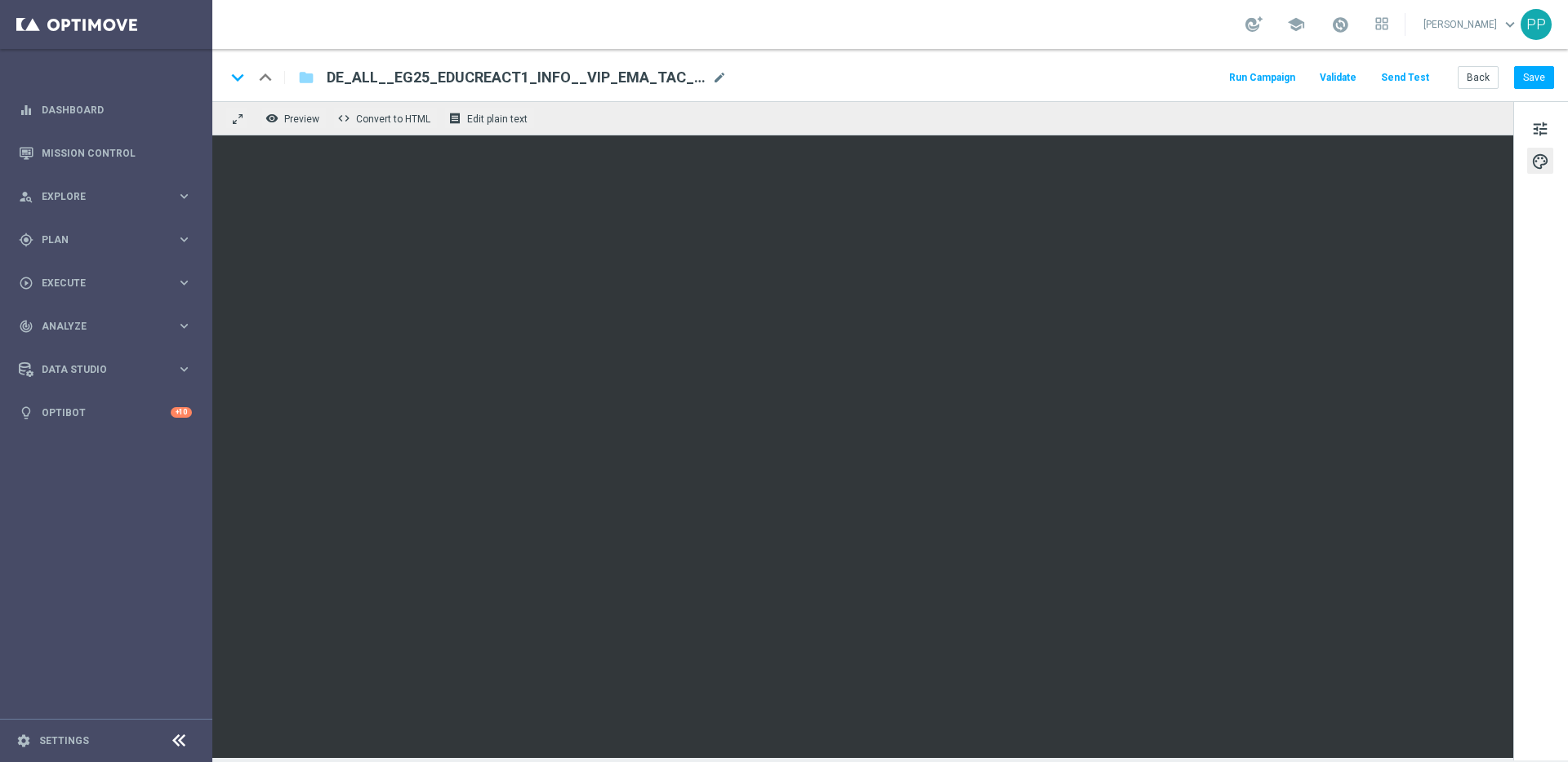
click at [1399, 77] on button "Send Test" at bounding box center [1404, 78] width 53 height 22
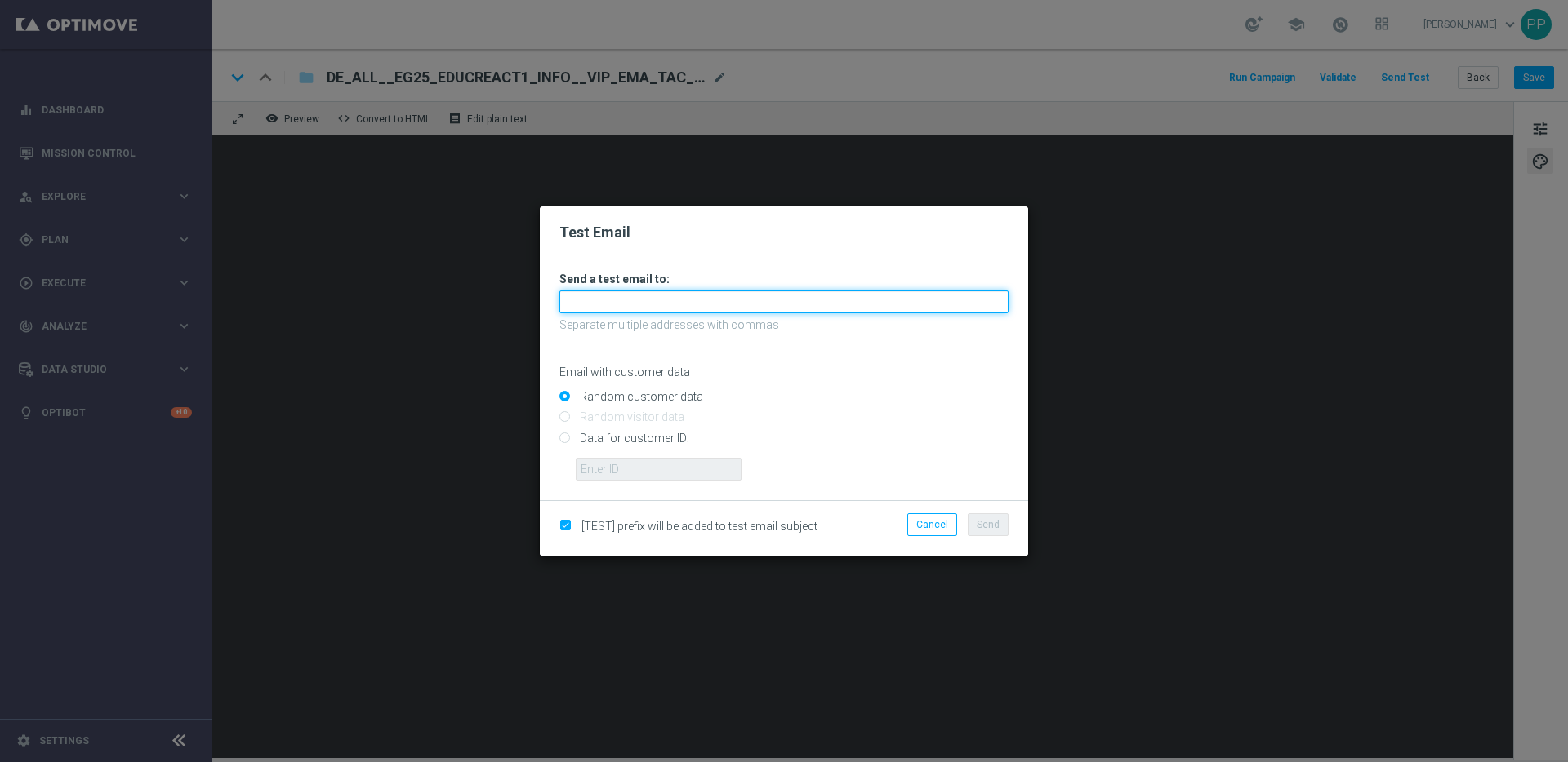
click at [589, 307] on input "text" at bounding box center [784, 302] width 449 height 23
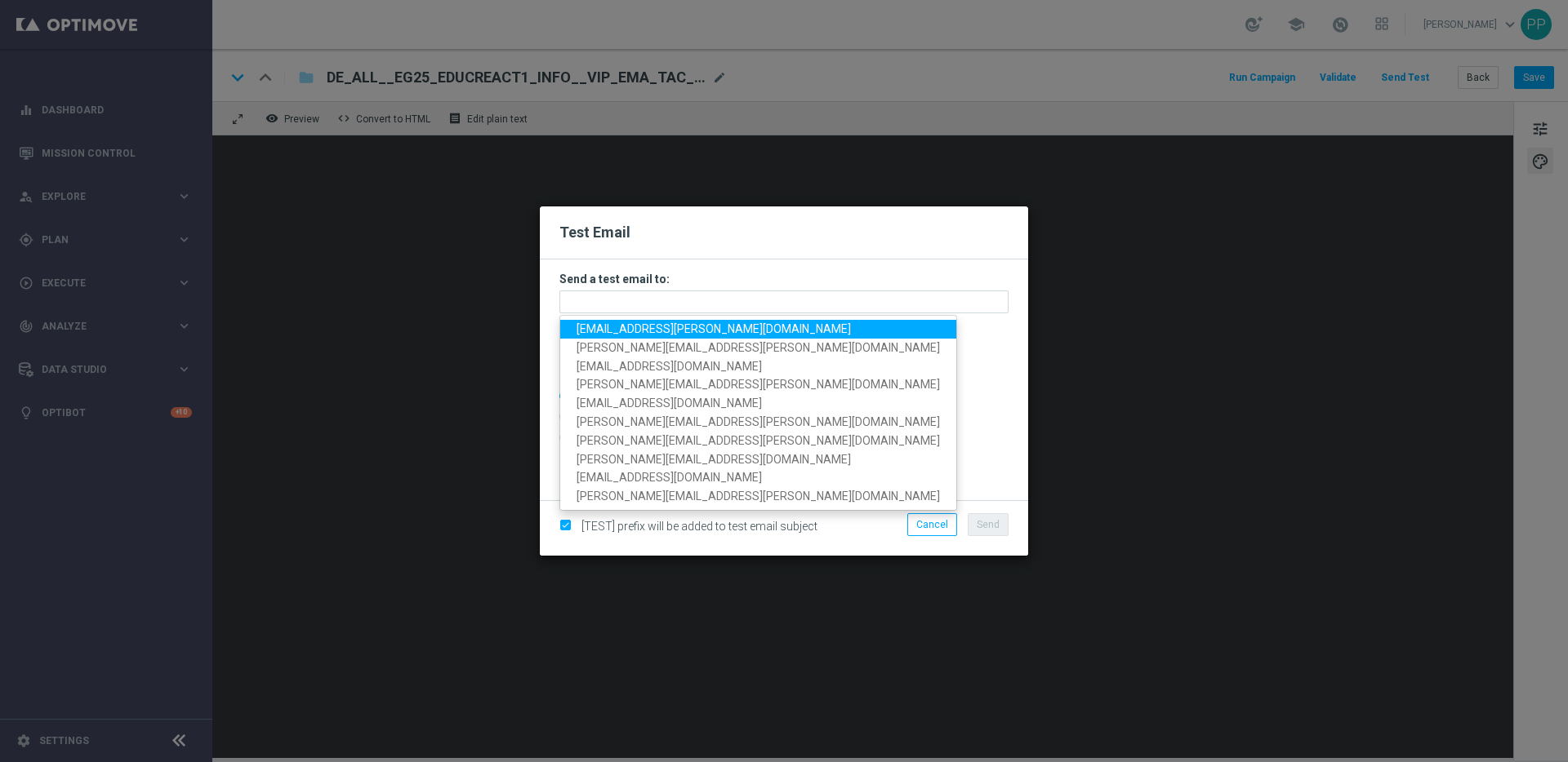
click at [604, 337] on link "[EMAIL_ADDRESS][PERSON_NAME][DOMAIN_NAME]" at bounding box center [758, 329] width 396 height 18
type input "[EMAIL_ADDRESS][PERSON_NAME][DOMAIN_NAME]"
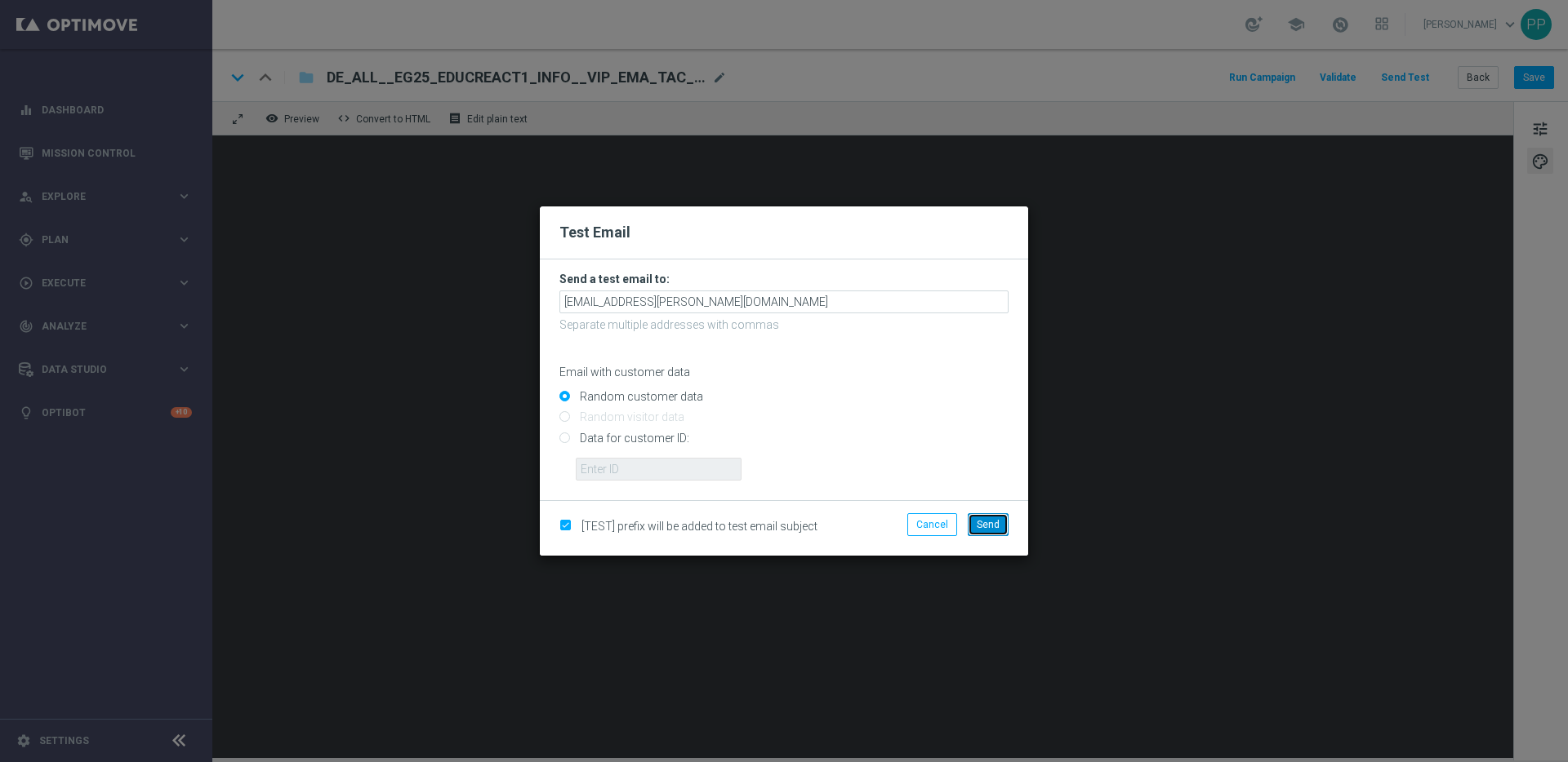
click at [994, 530] on span "Send" at bounding box center [988, 525] width 23 height 12
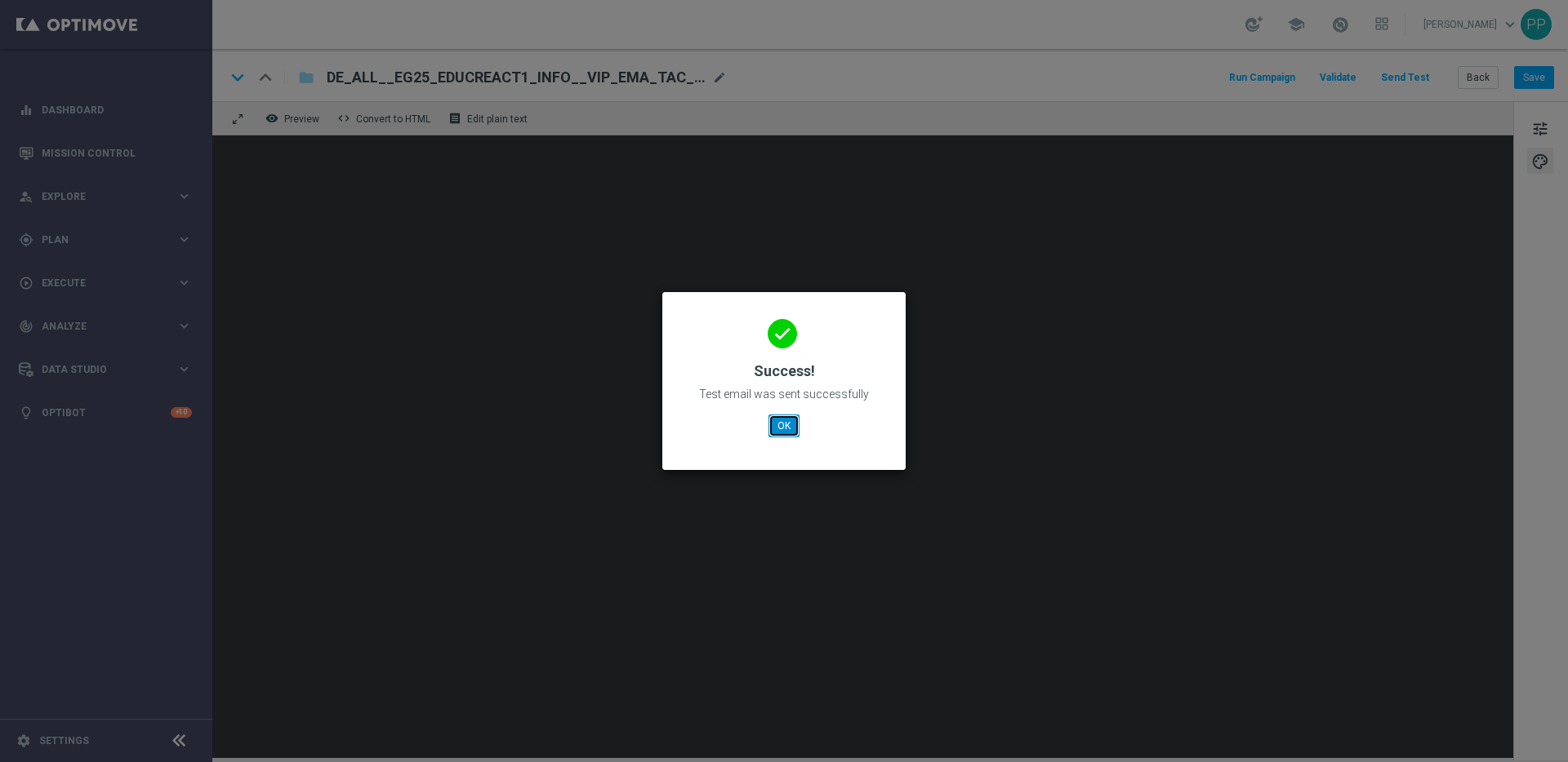
click at [789, 419] on button "OK" at bounding box center [783, 426] width 31 height 23
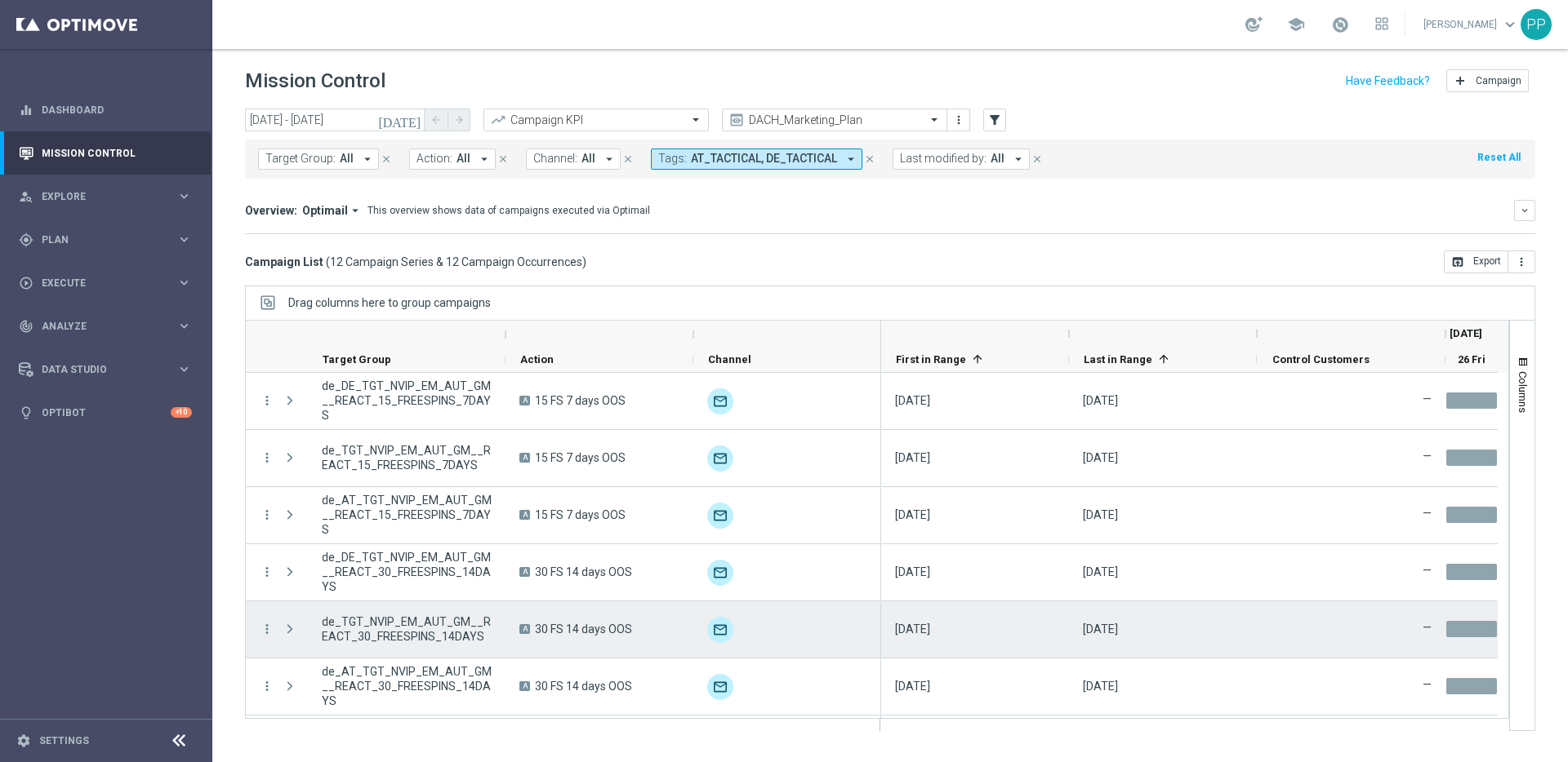
scroll to position [340, 0]
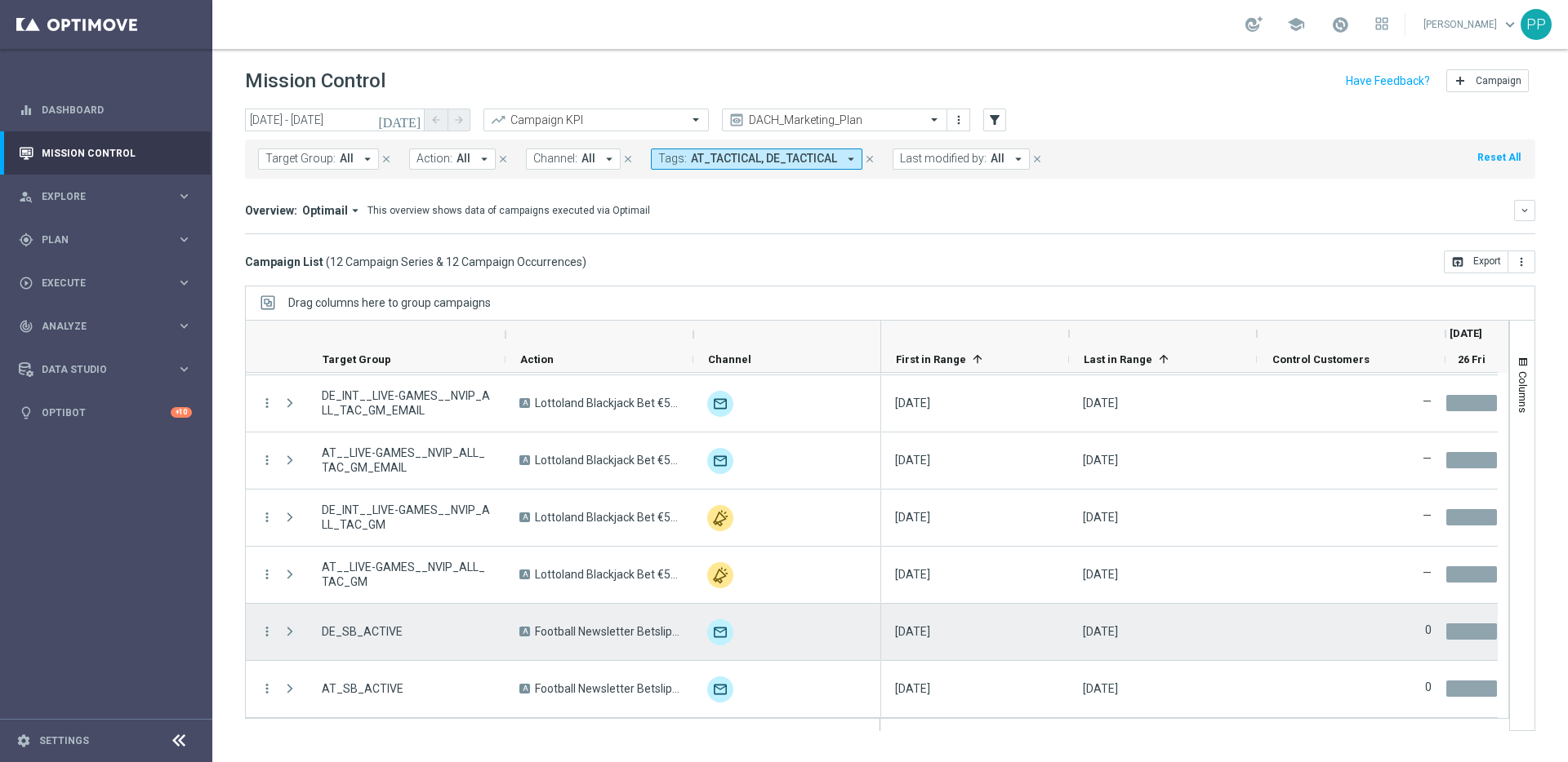
click at [283, 632] on span at bounding box center [290, 632] width 15 height 13
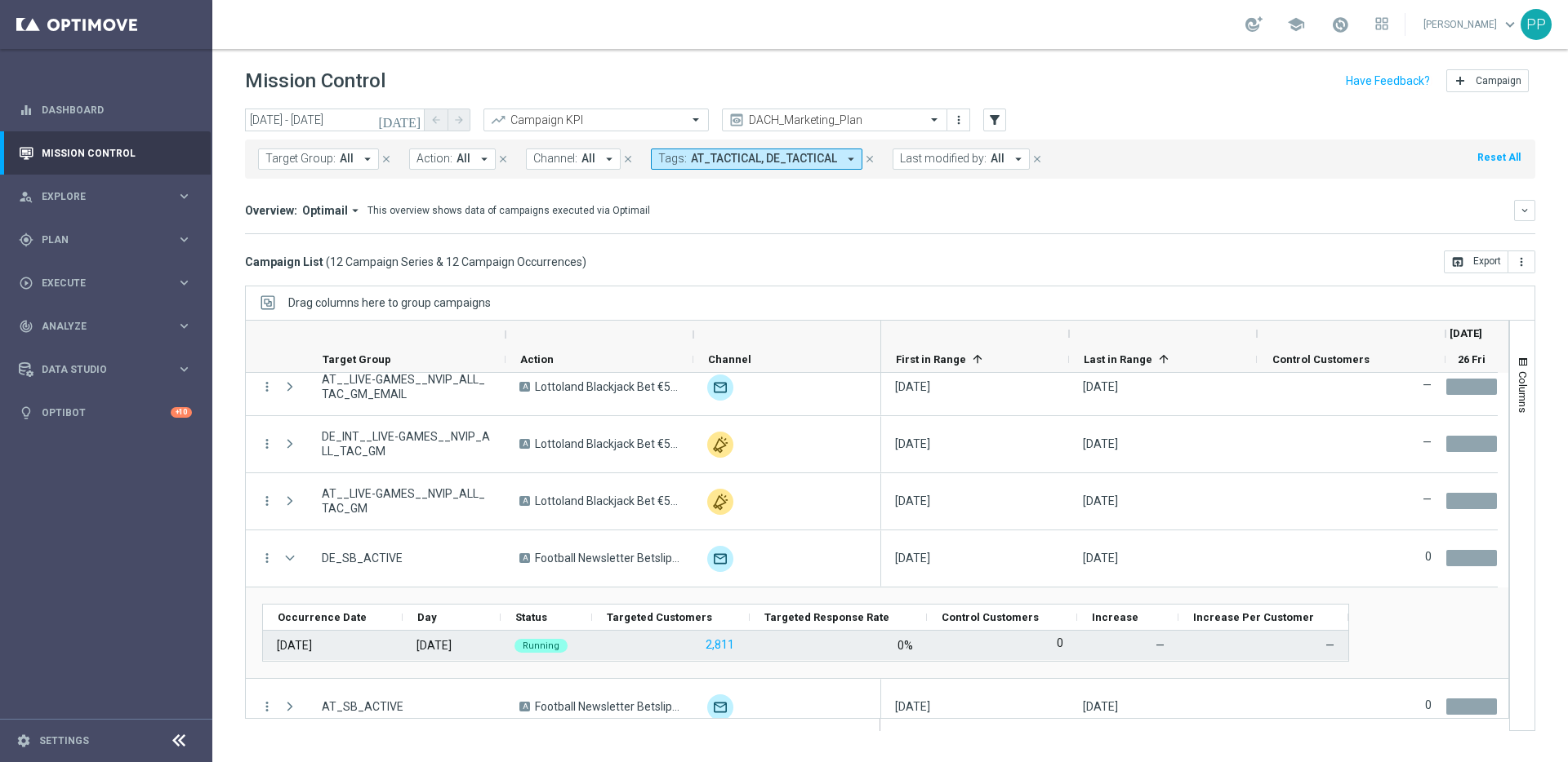
scroll to position [432, 0]
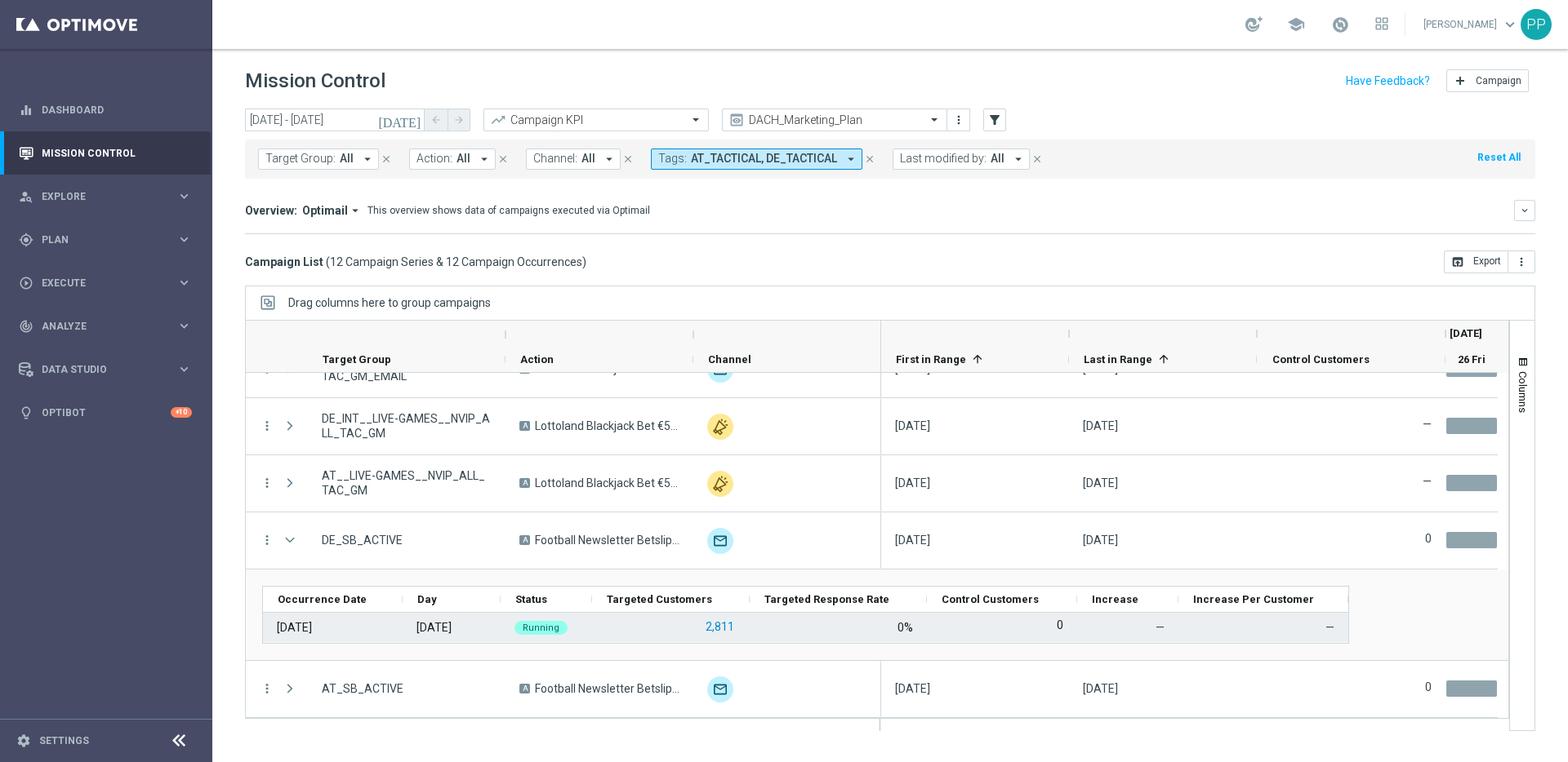
click at [714, 628] on button "2,811" at bounding box center [719, 627] width 32 height 20
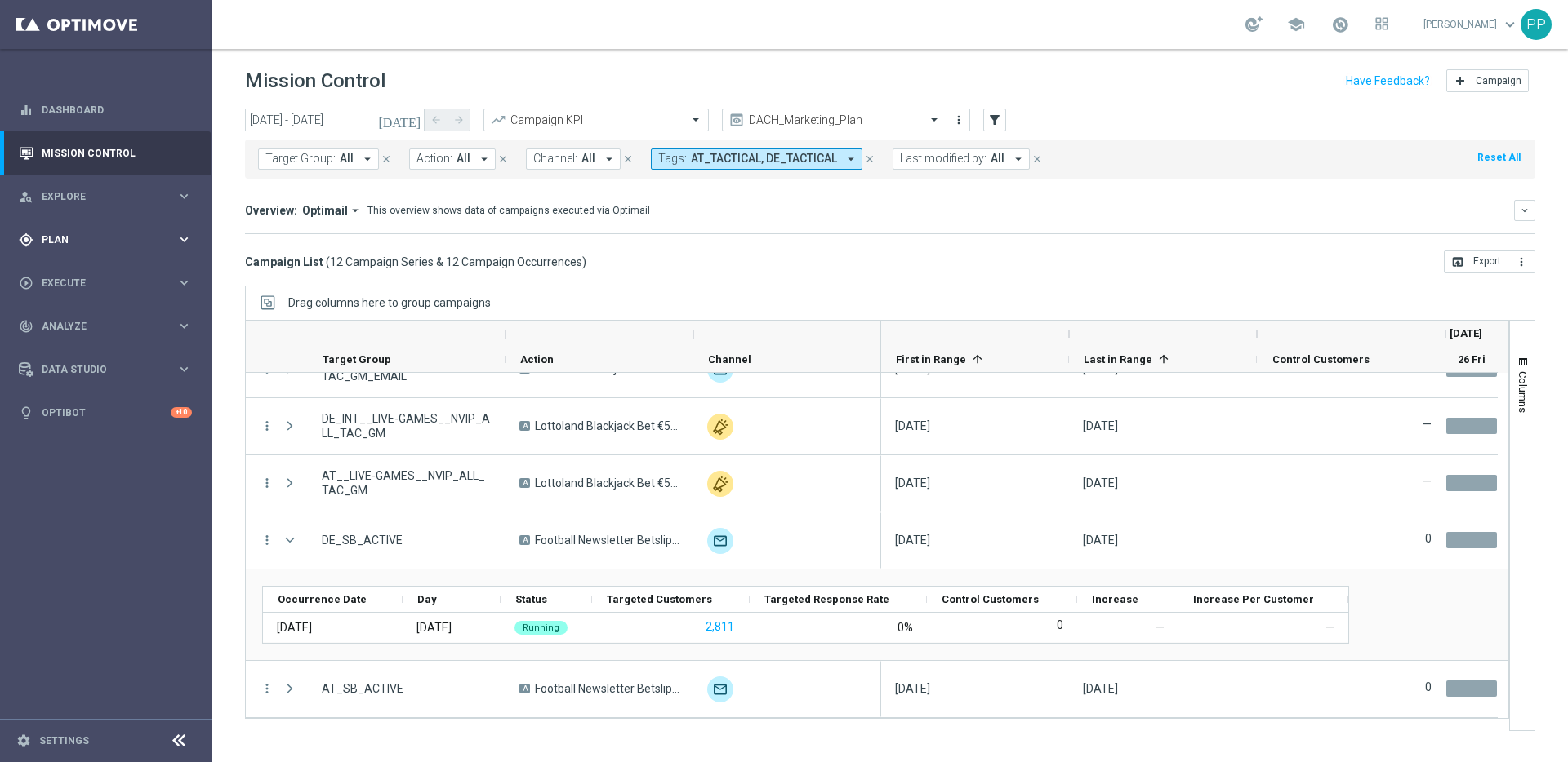
click at [58, 242] on span "Plan" at bounding box center [109, 240] width 135 height 10
click at [55, 280] on div "Target Groups" at bounding box center [127, 273] width 169 height 24
click at [53, 277] on link "Target Groups" at bounding box center [106, 273] width 127 height 13
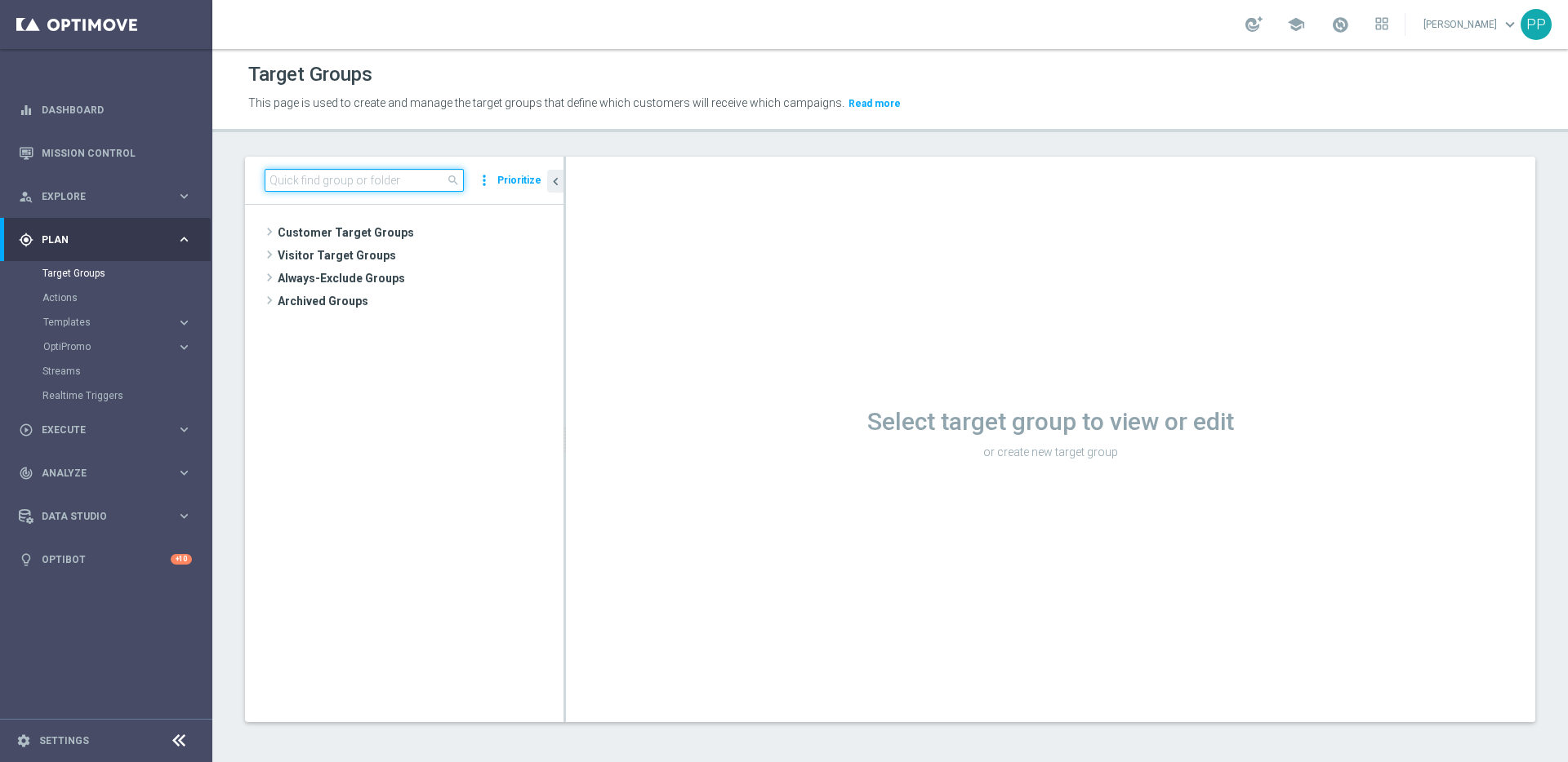
click at [295, 181] on input at bounding box center [364, 180] width 200 height 23
paste input "DE_SB_ACTIVE"
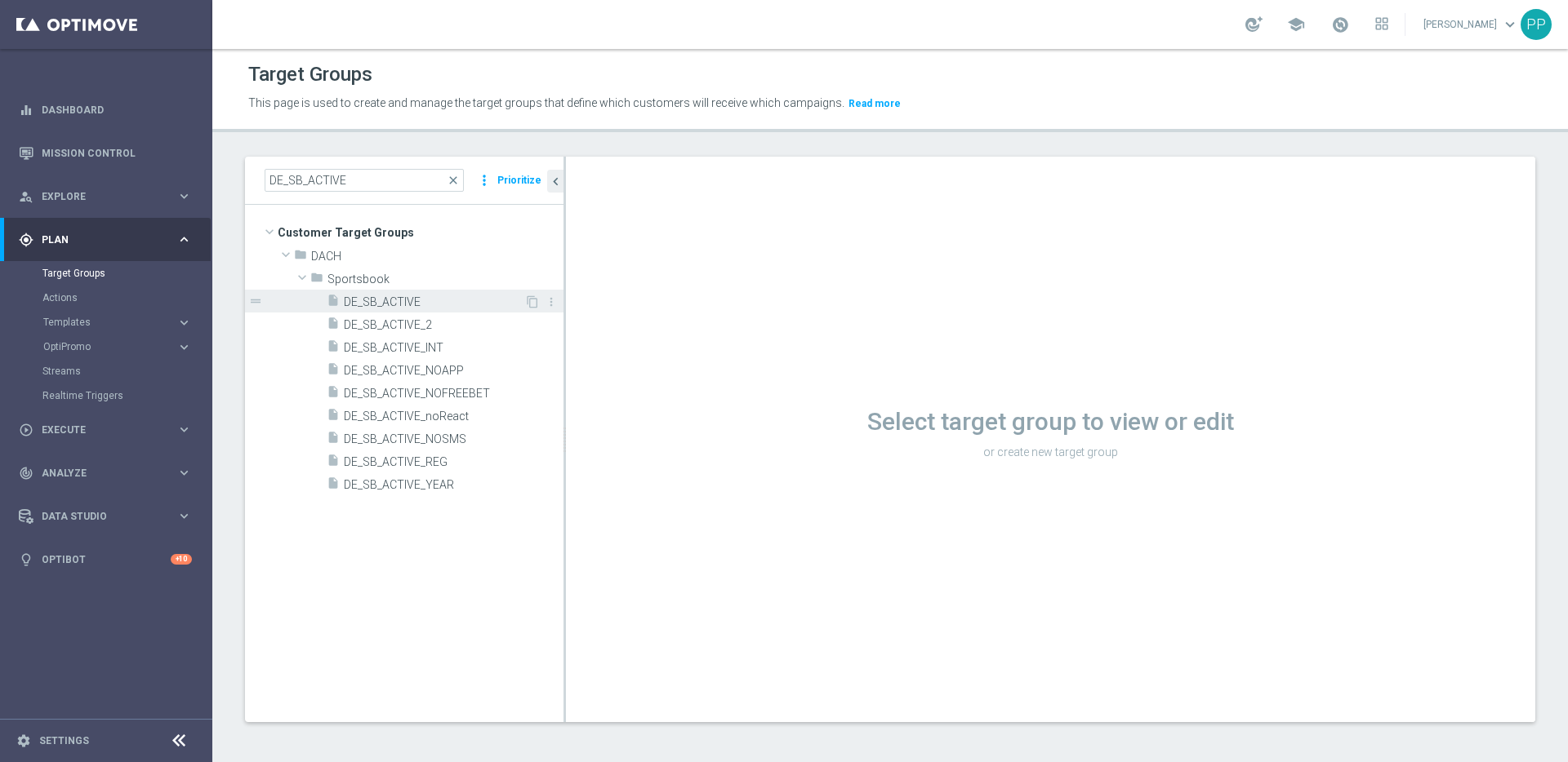
click at [346, 298] on span "DE_SB_ACTIVE" at bounding box center [434, 302] width 180 height 14
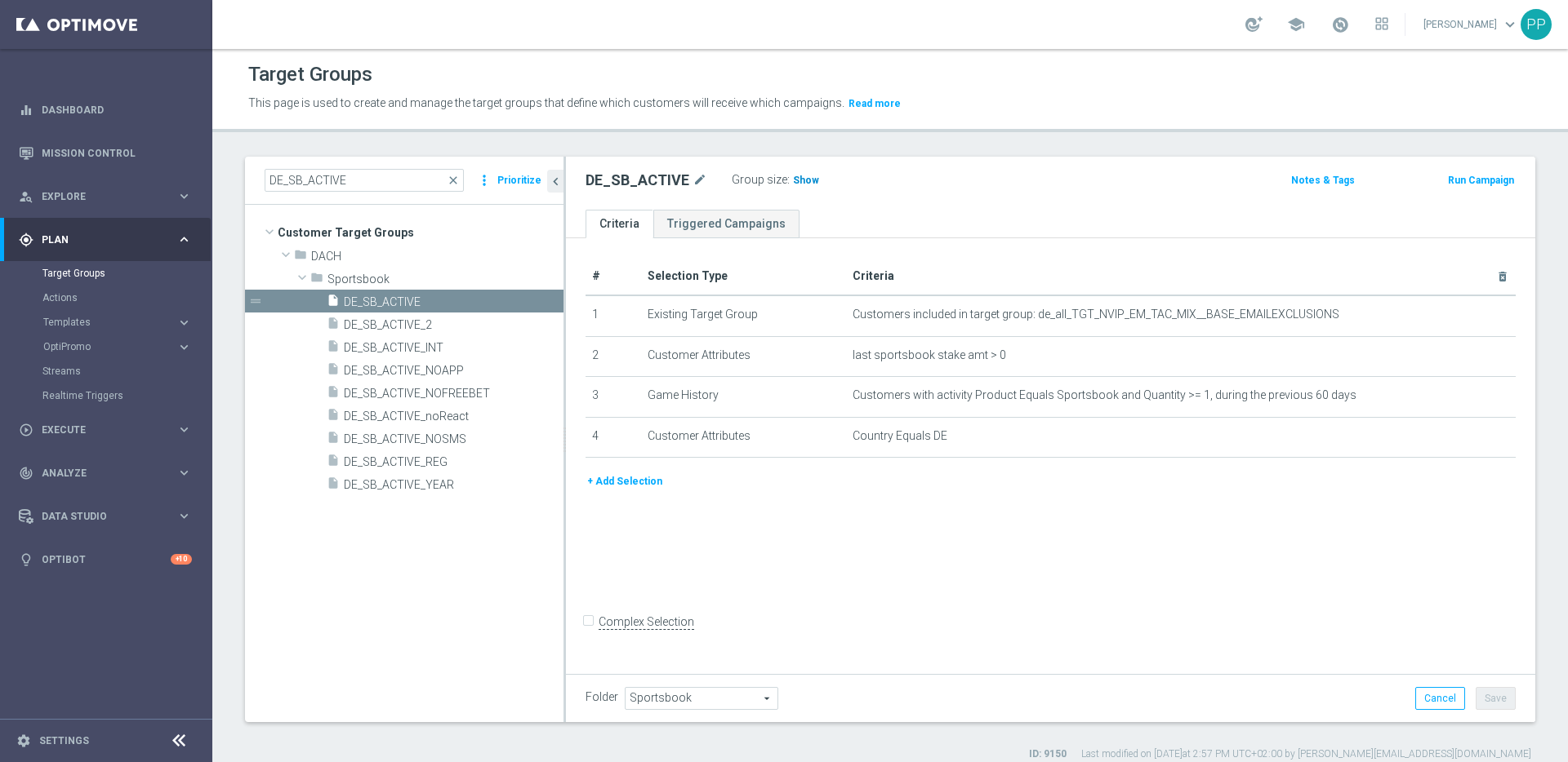
click at [796, 182] on span "Show" at bounding box center [805, 180] width 26 height 12
click at [798, 184] on span "2,815" at bounding box center [807, 182] width 29 height 16
drag, startPoint x: 285, startPoint y: 182, endPoint x: 264, endPoint y: 174, distance: 22.5
click at [264, 174] on input "DE_SB_ACTIVE" at bounding box center [364, 180] width 200 height 23
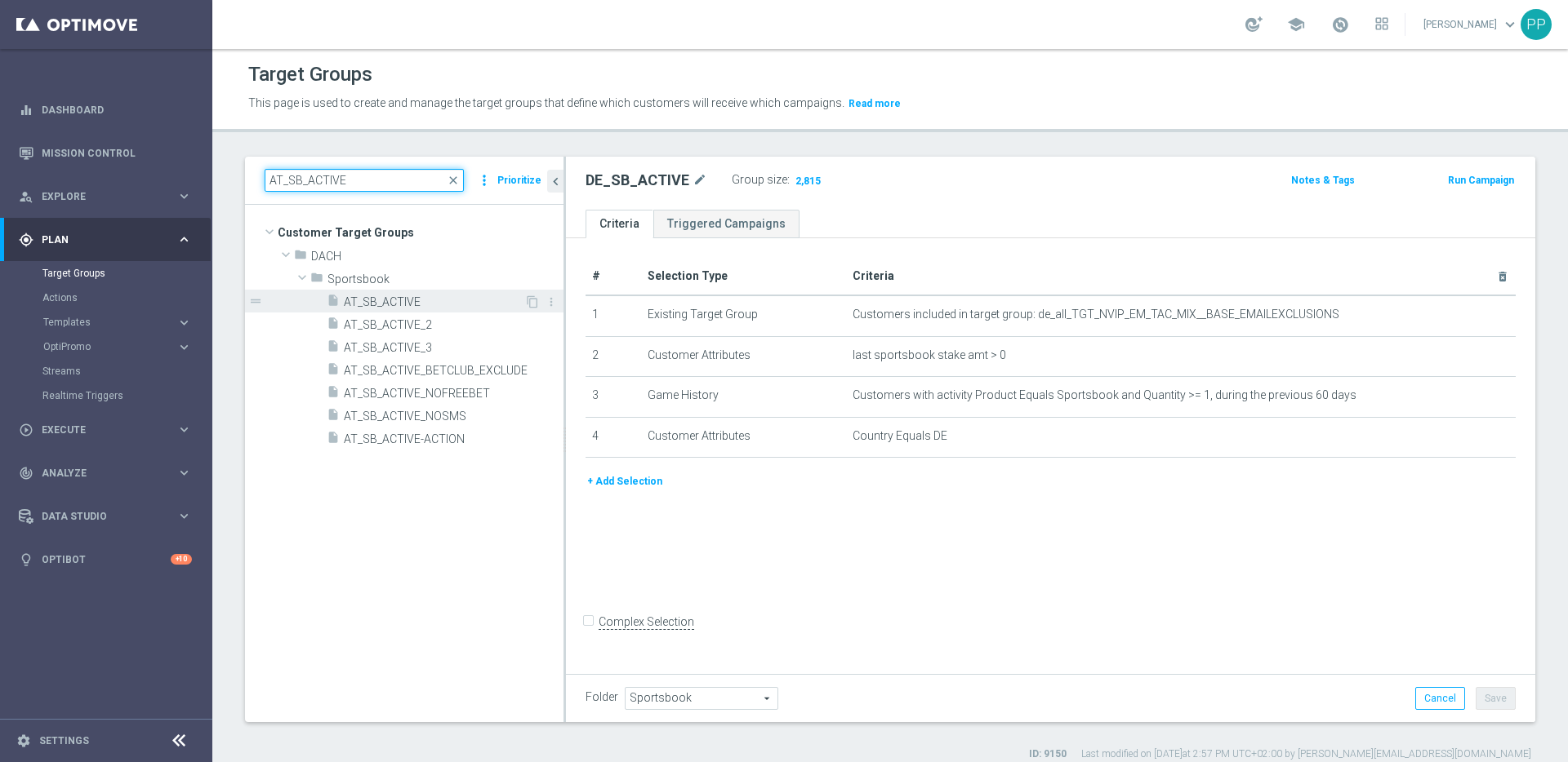
type input "AT_SB_ACTIVE"
click at [371, 302] on span "AT_SB_ACTIVE" at bounding box center [434, 302] width 180 height 14
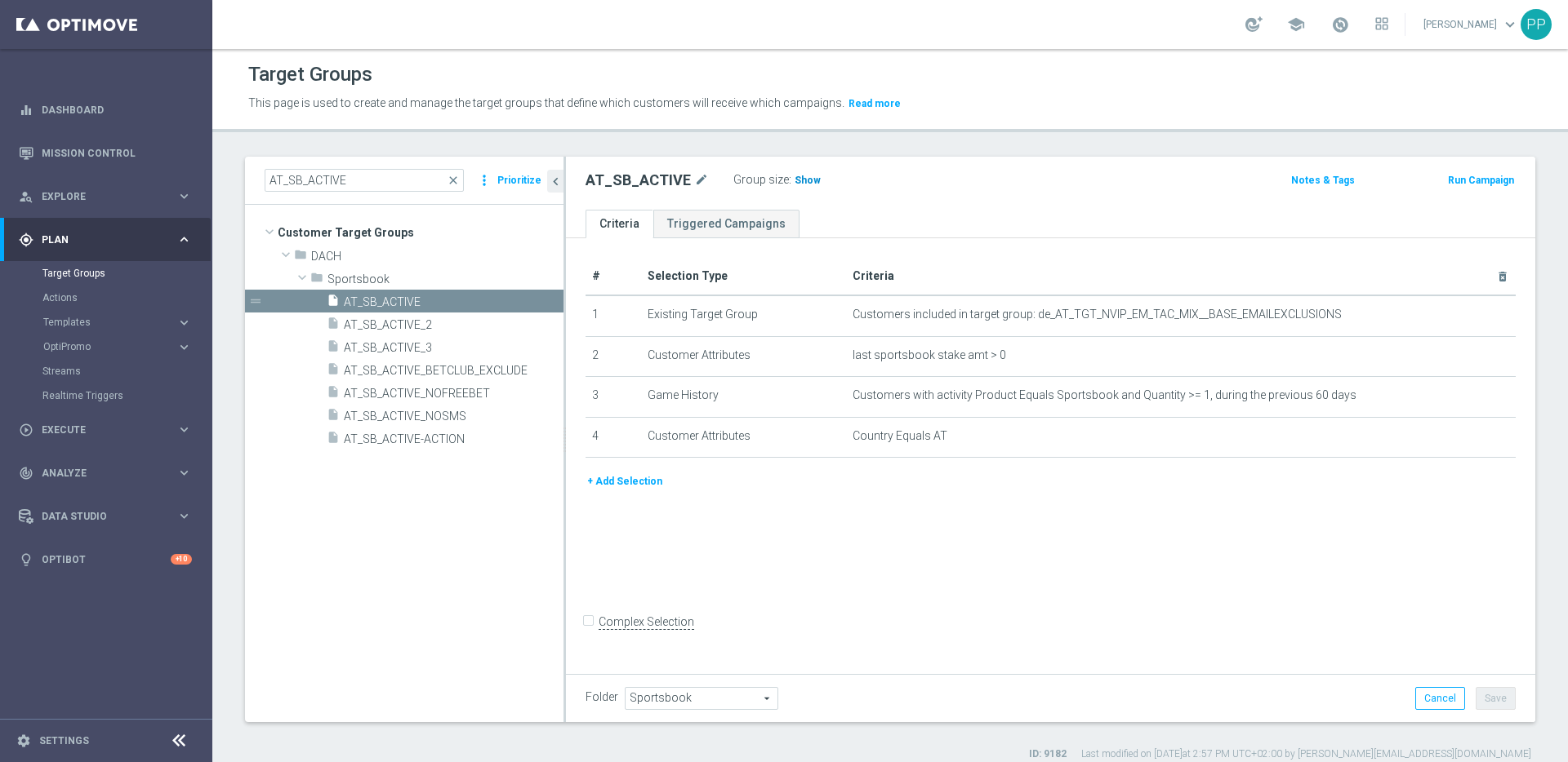
click at [794, 177] on span "Show" at bounding box center [807, 180] width 26 height 12
click at [795, 179] on span "731" at bounding box center [805, 182] width 20 height 16
click at [797, 179] on span "731" at bounding box center [805, 182] width 20 height 16
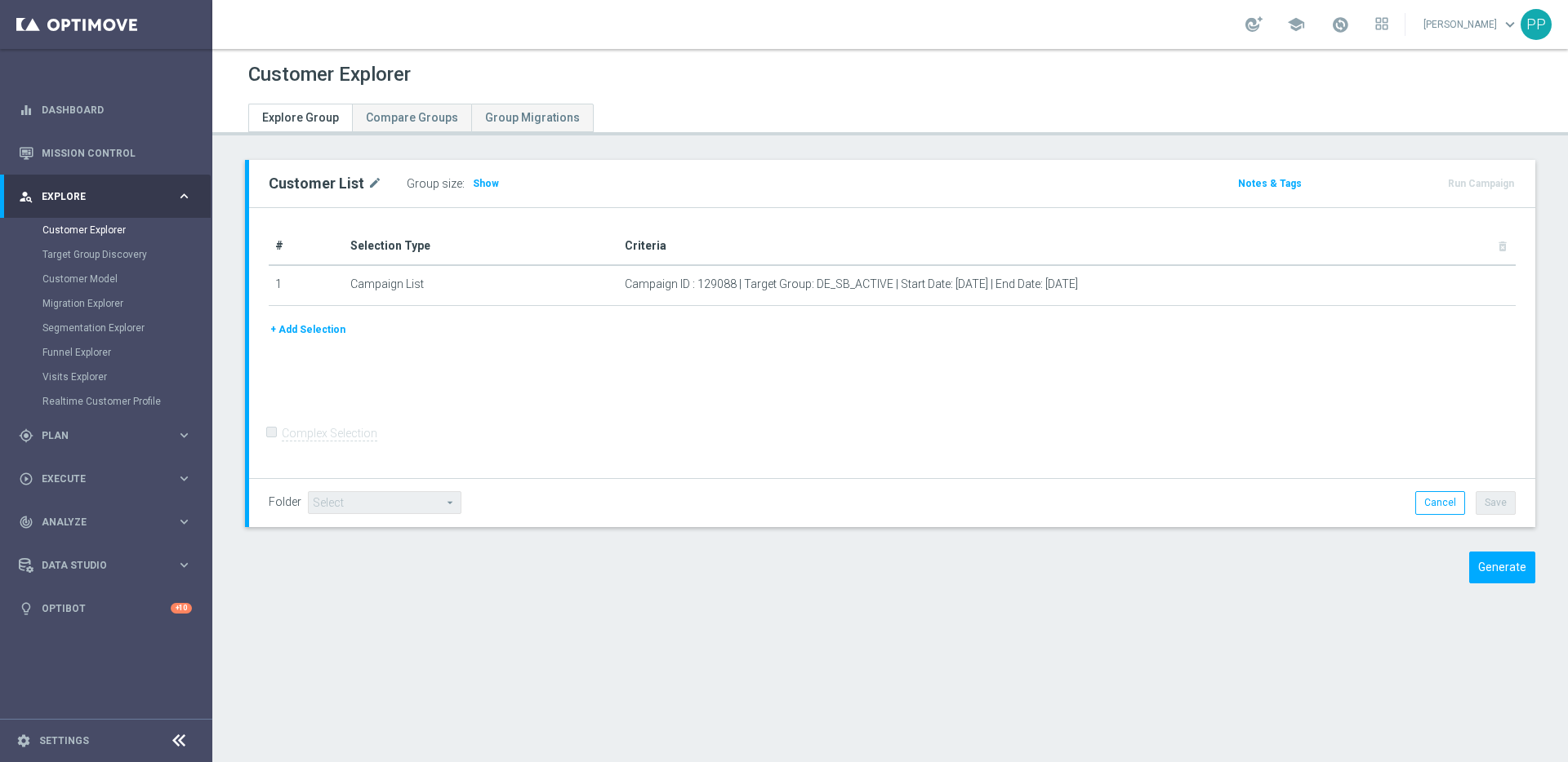
click at [1526, 557] on div "Generate" at bounding box center [1384, 568] width 329 height 32
click at [1504, 560] on button "Generate" at bounding box center [1502, 568] width 66 height 32
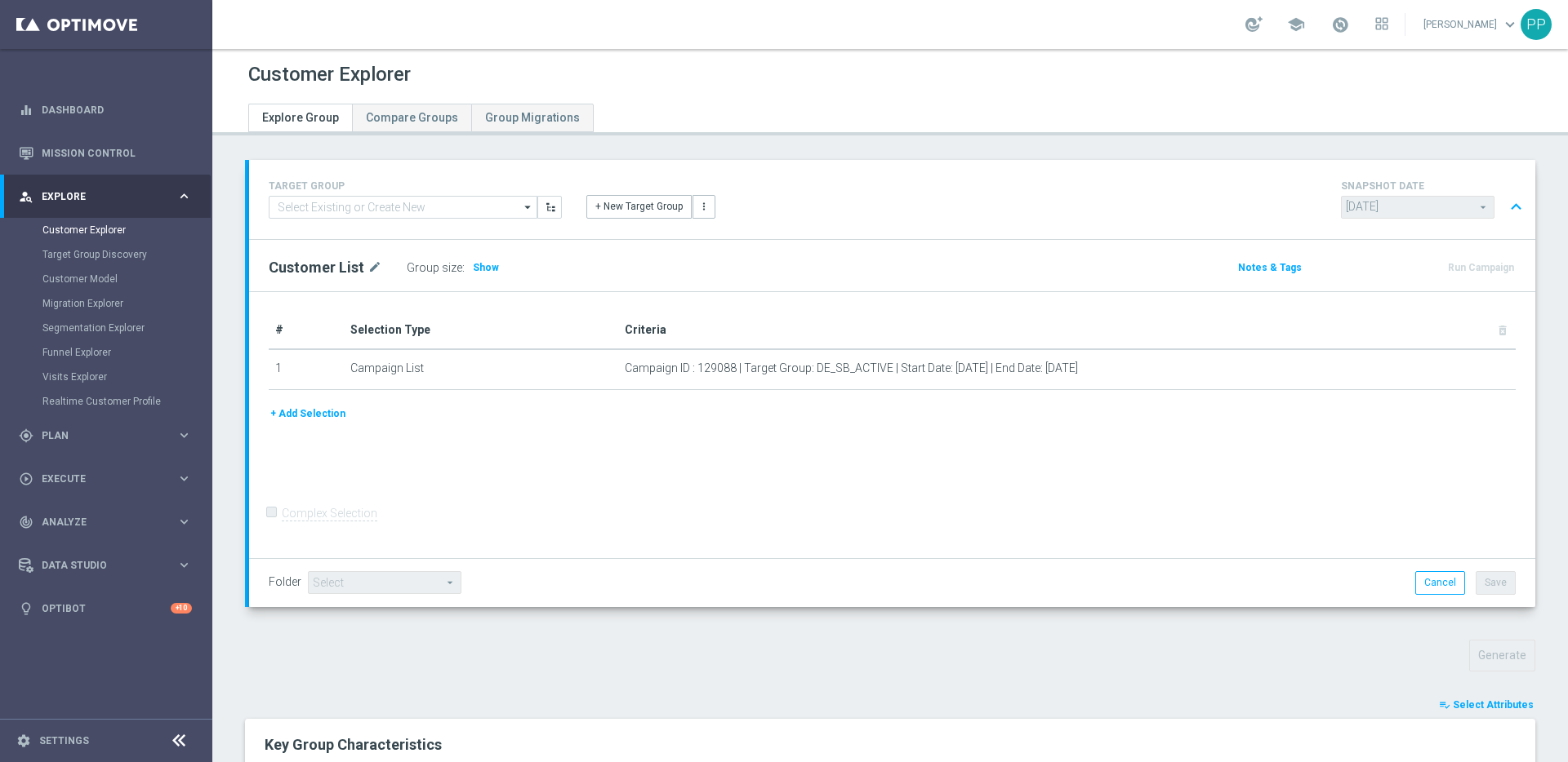
scroll to position [293, 0]
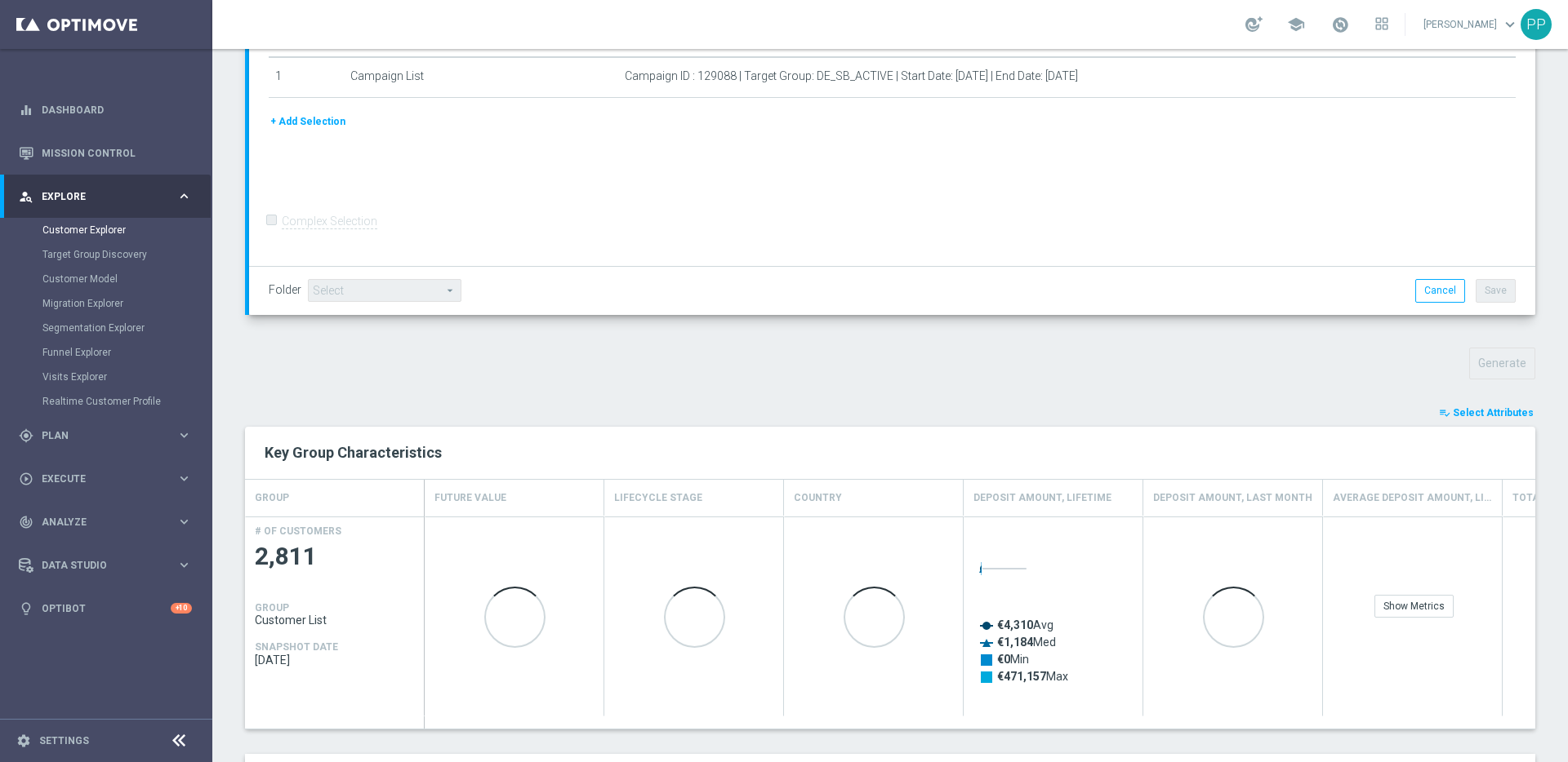
click at [1475, 417] on span "Select Attributes" at bounding box center [1493, 413] width 80 height 12
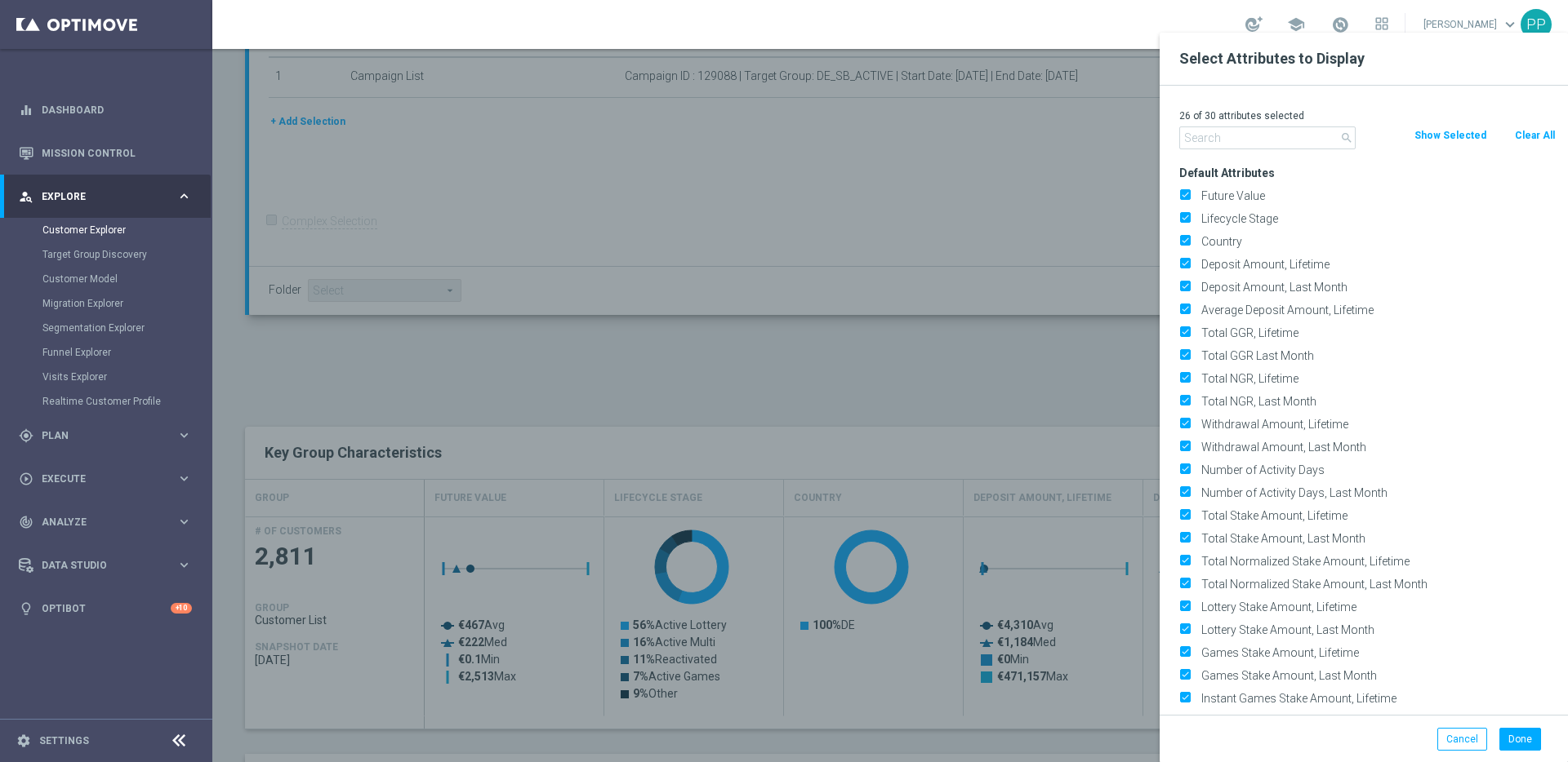
click at [1525, 130] on button "Clear All" at bounding box center [1534, 135] width 44 height 18
checkbox input "false"
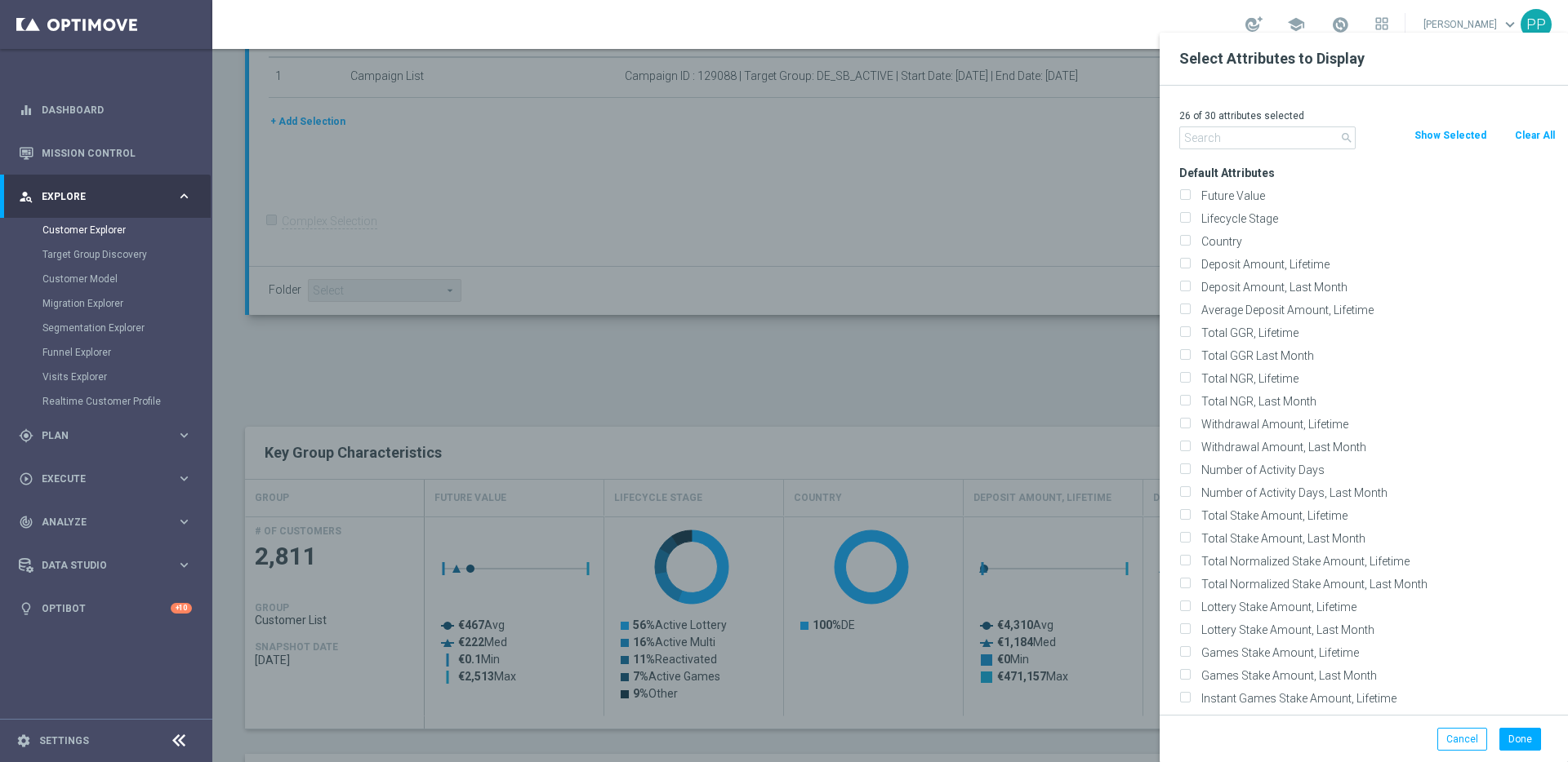
checkbox input "false"
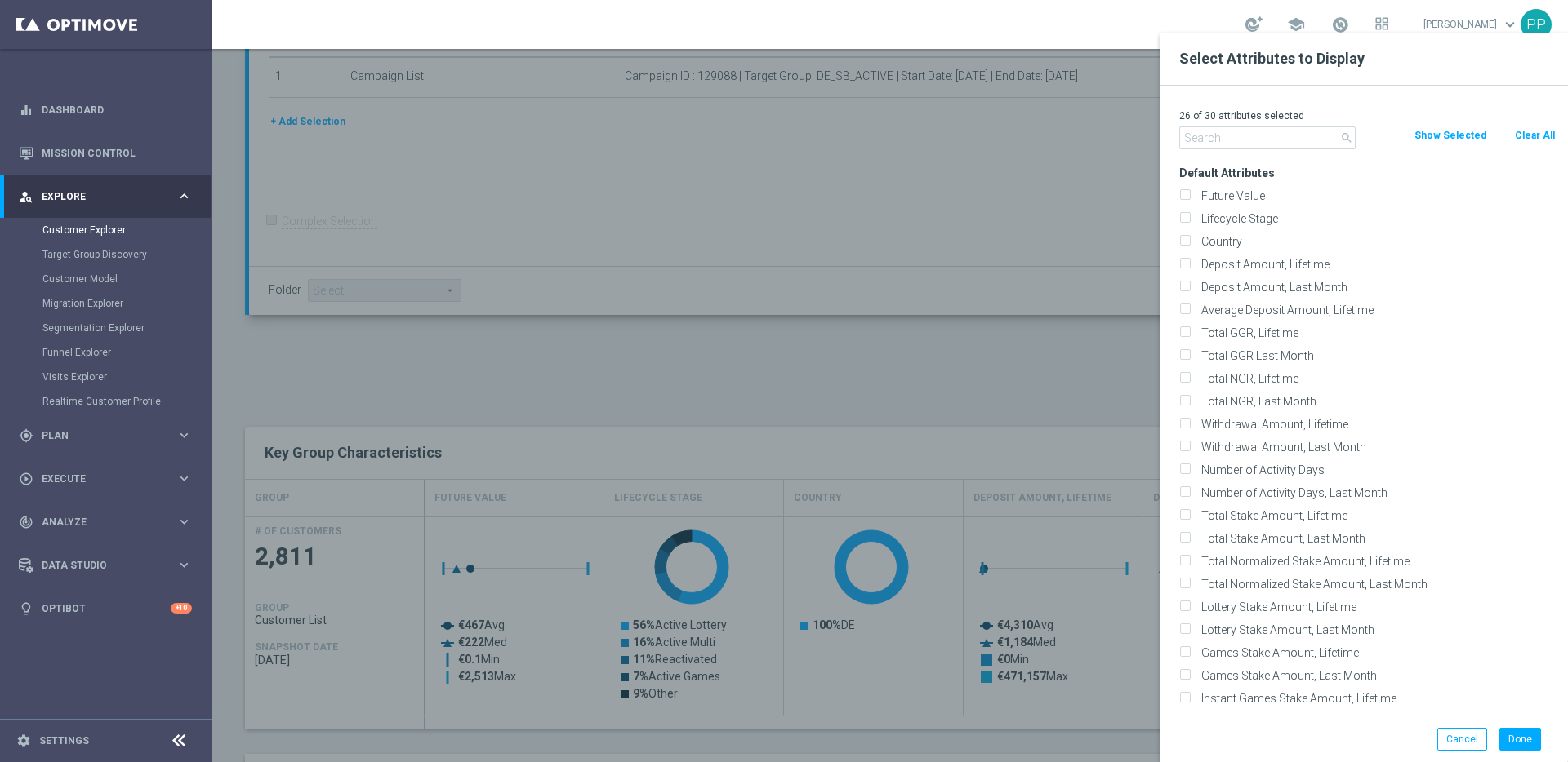
checkbox input "false"
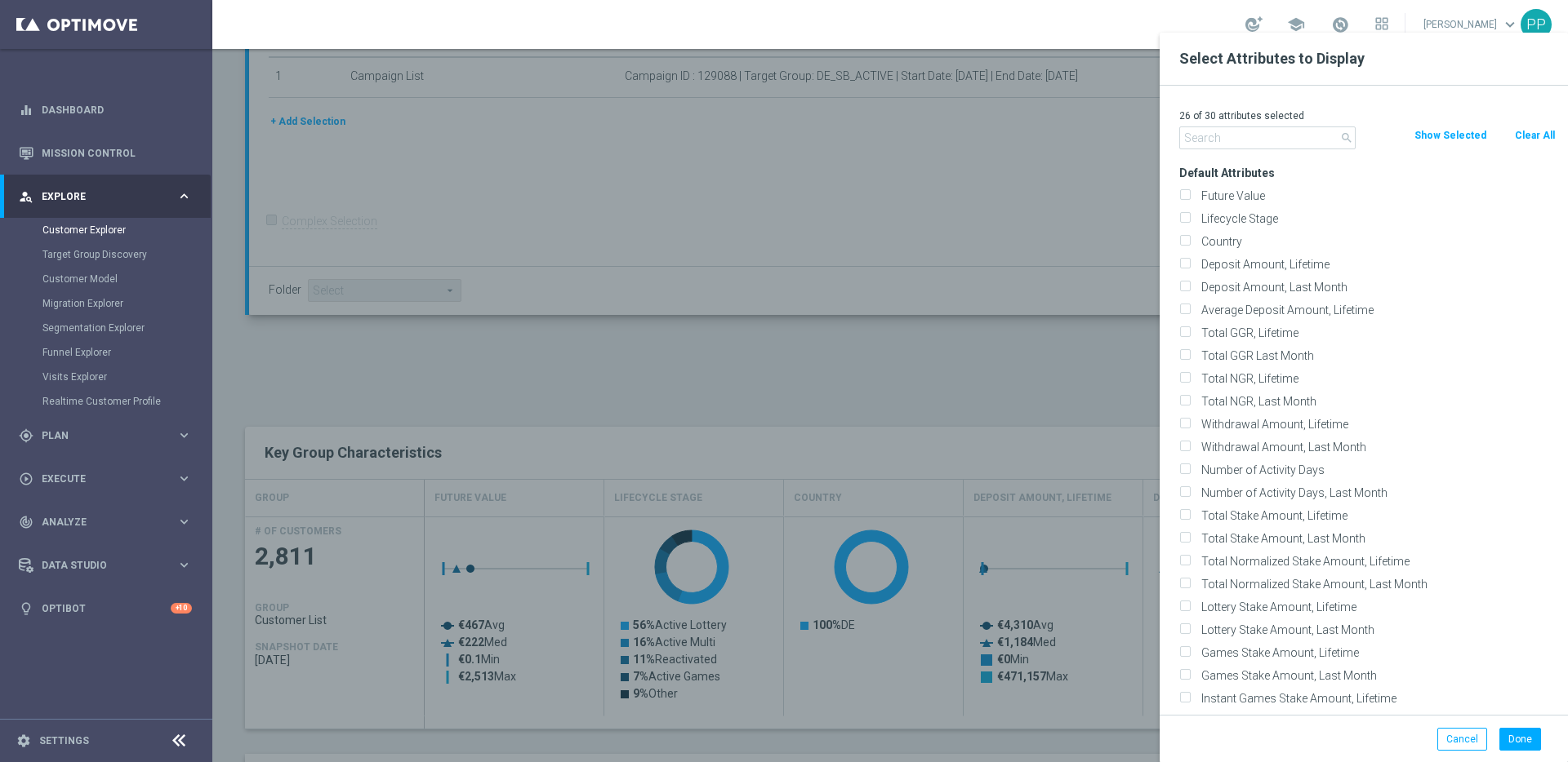
checkbox input "false"
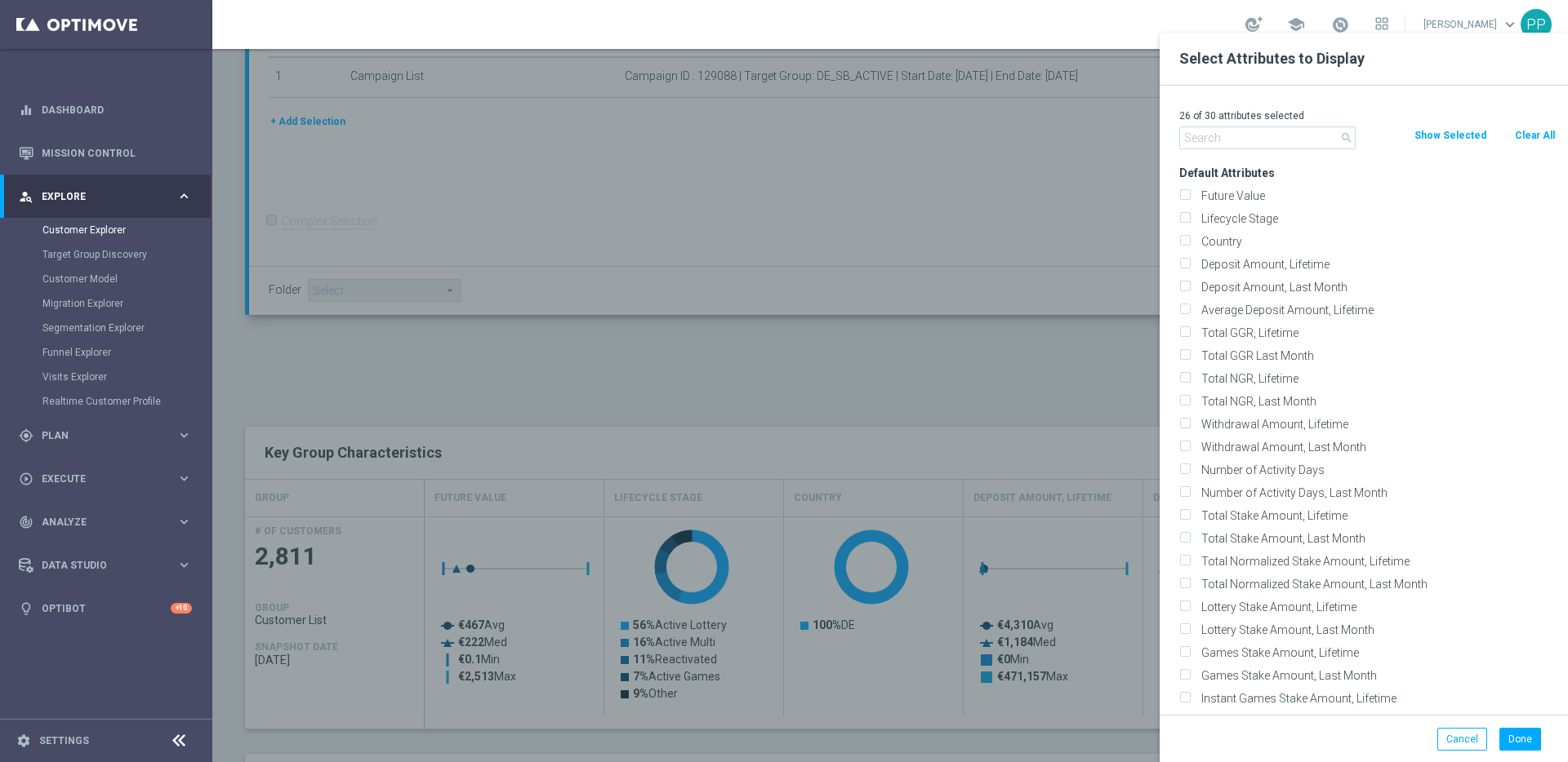
checkbox input "false"
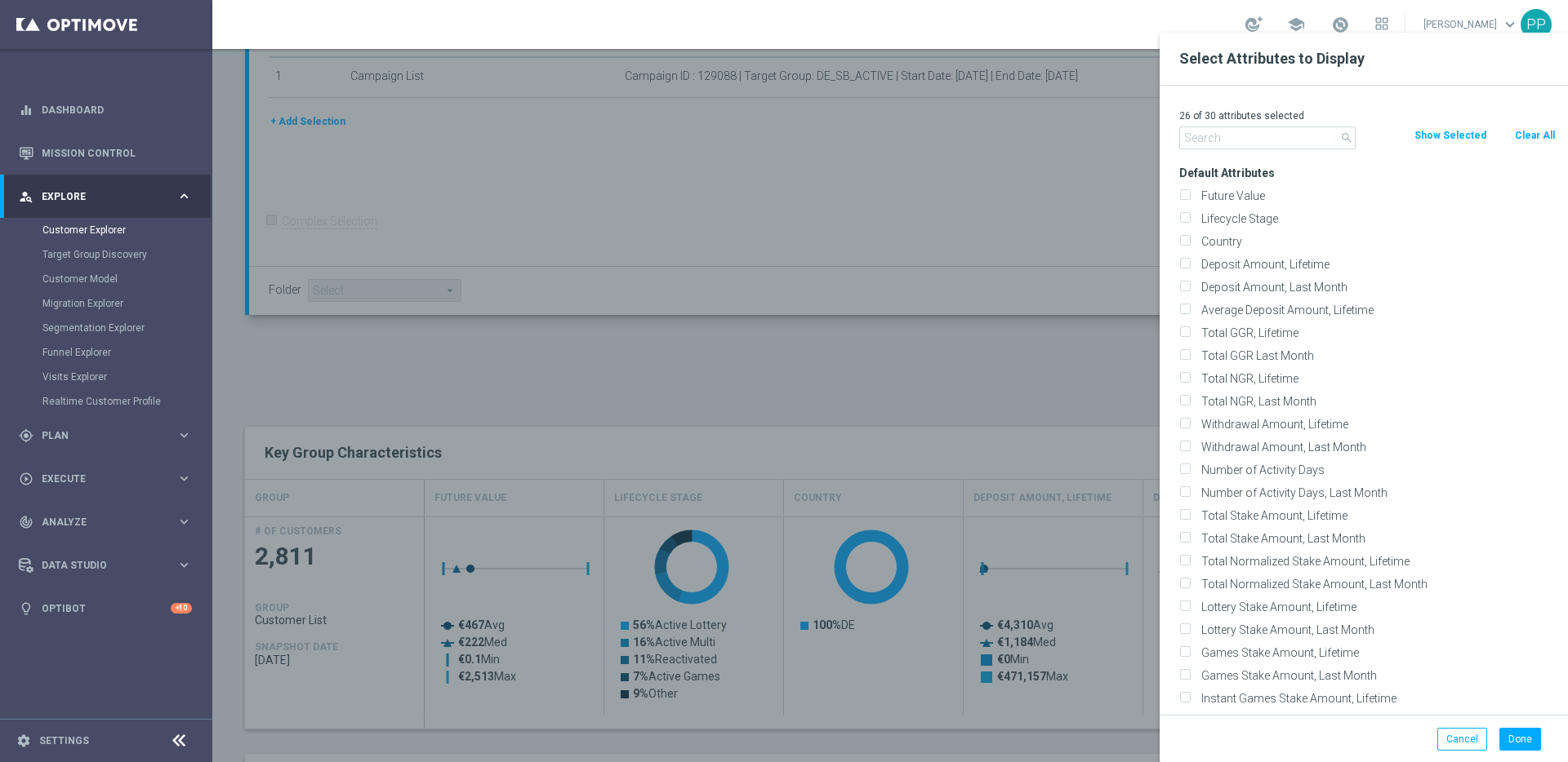
checkbox input "false"
click at [1206, 211] on label "Lifecycle Stage" at bounding box center [1374, 219] width 360 height 15
click at [1190, 215] on input "Lifecycle Stage" at bounding box center [1184, 220] width 11 height 11
checkbox input "true"
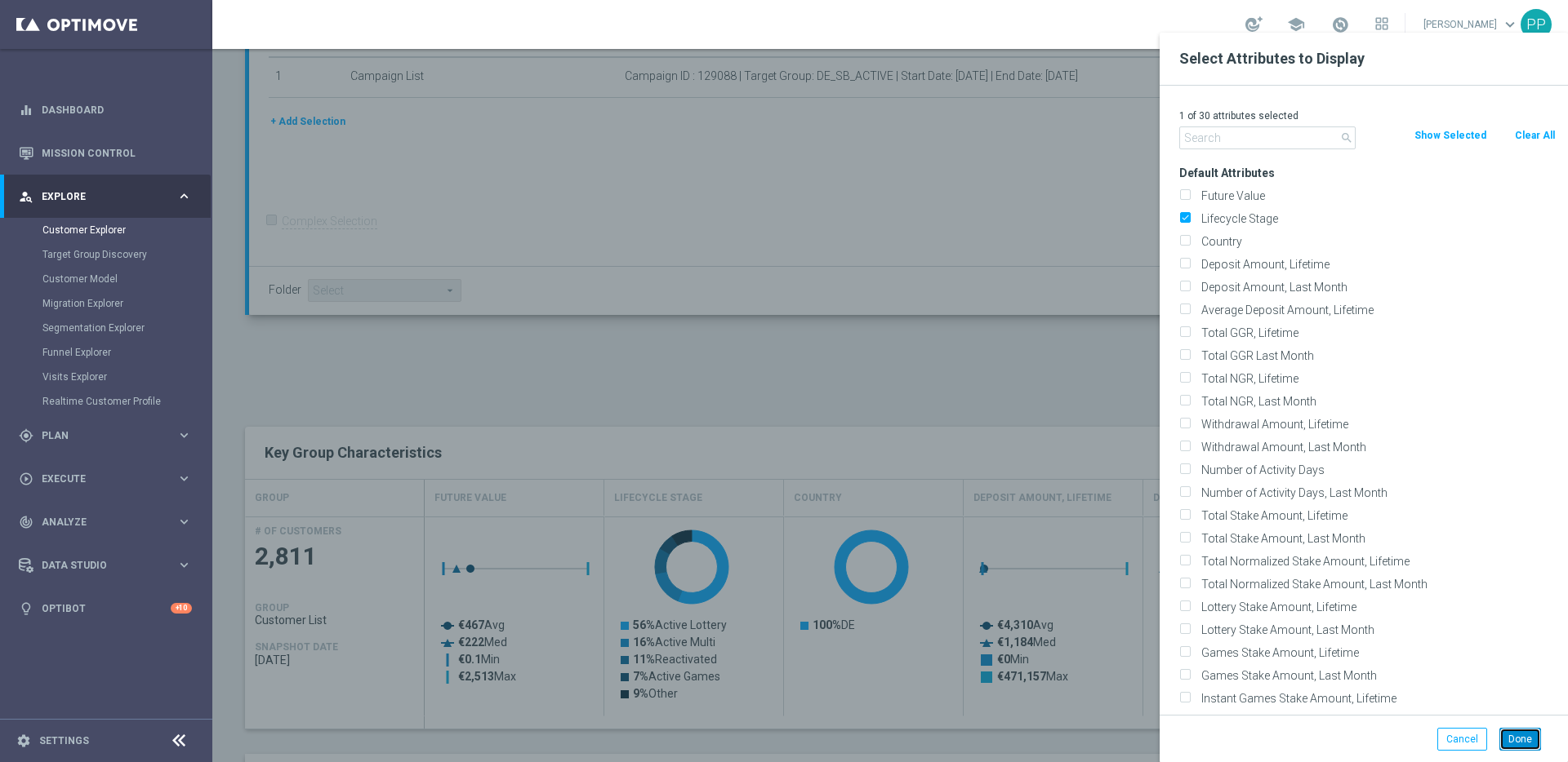
click at [1519, 749] on button "Done" at bounding box center [1520, 739] width 42 height 23
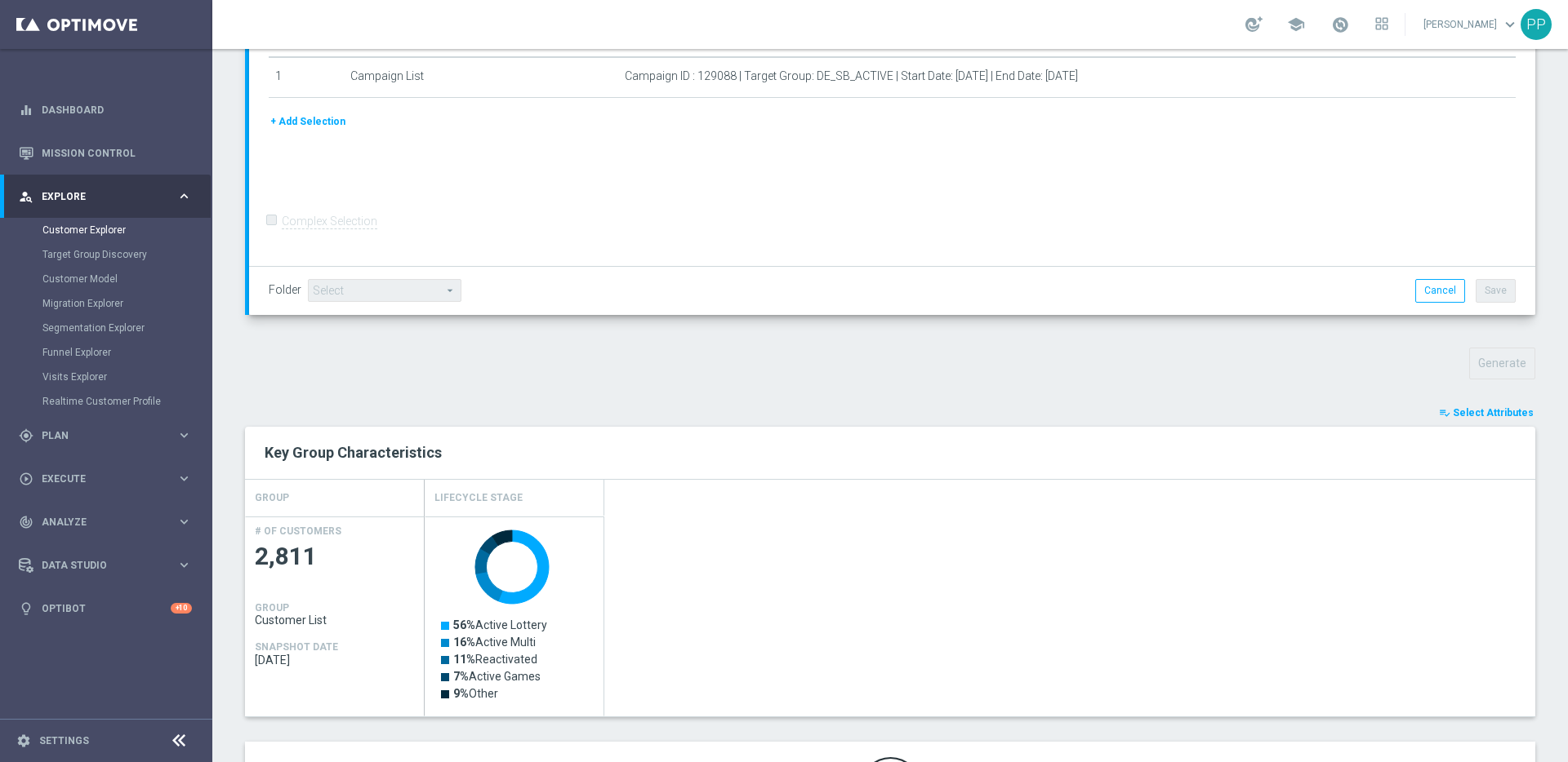
scroll to position [405, 0]
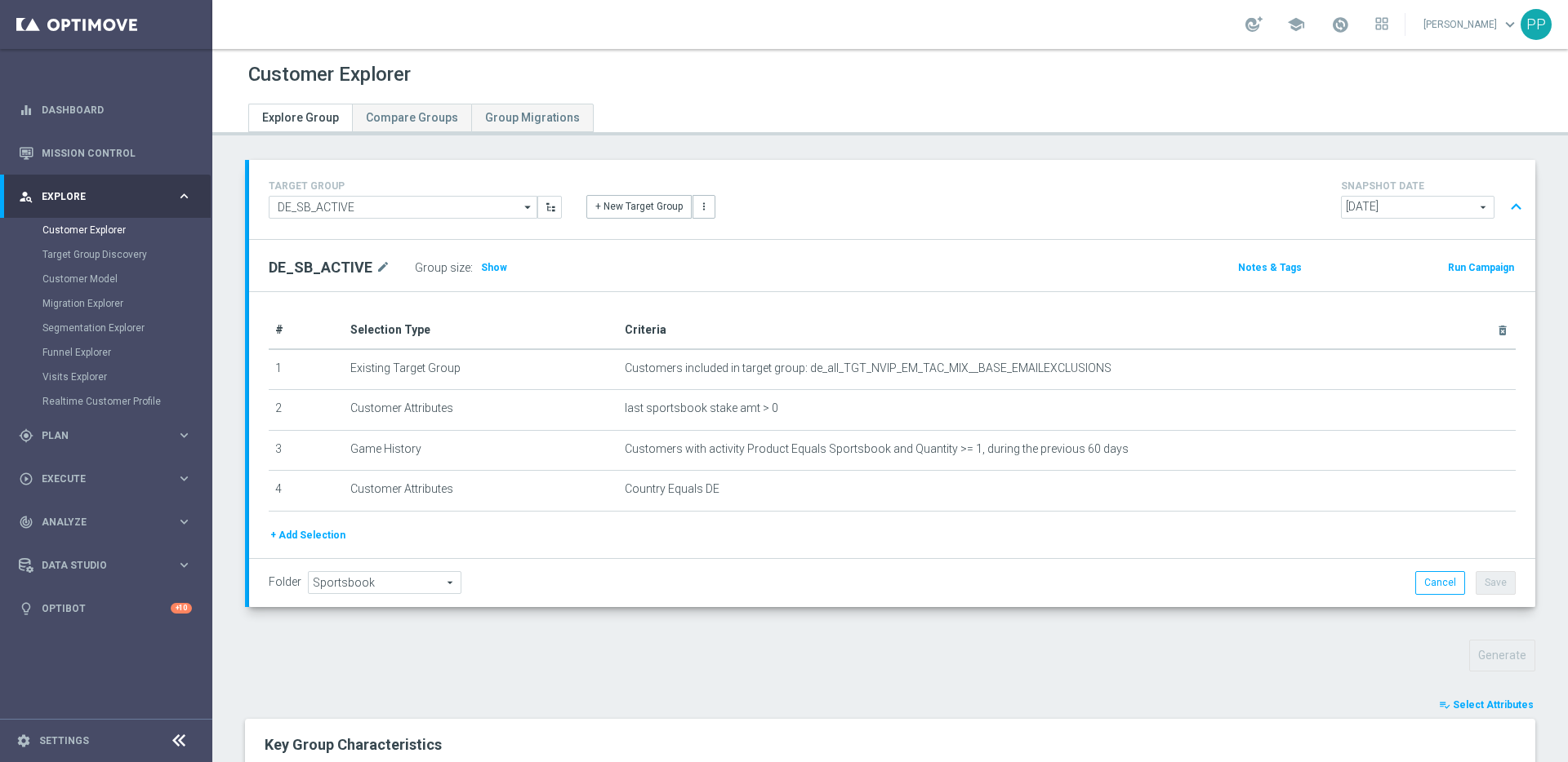
click at [1264, 643] on div "Generate" at bounding box center [1384, 656] width 329 height 32
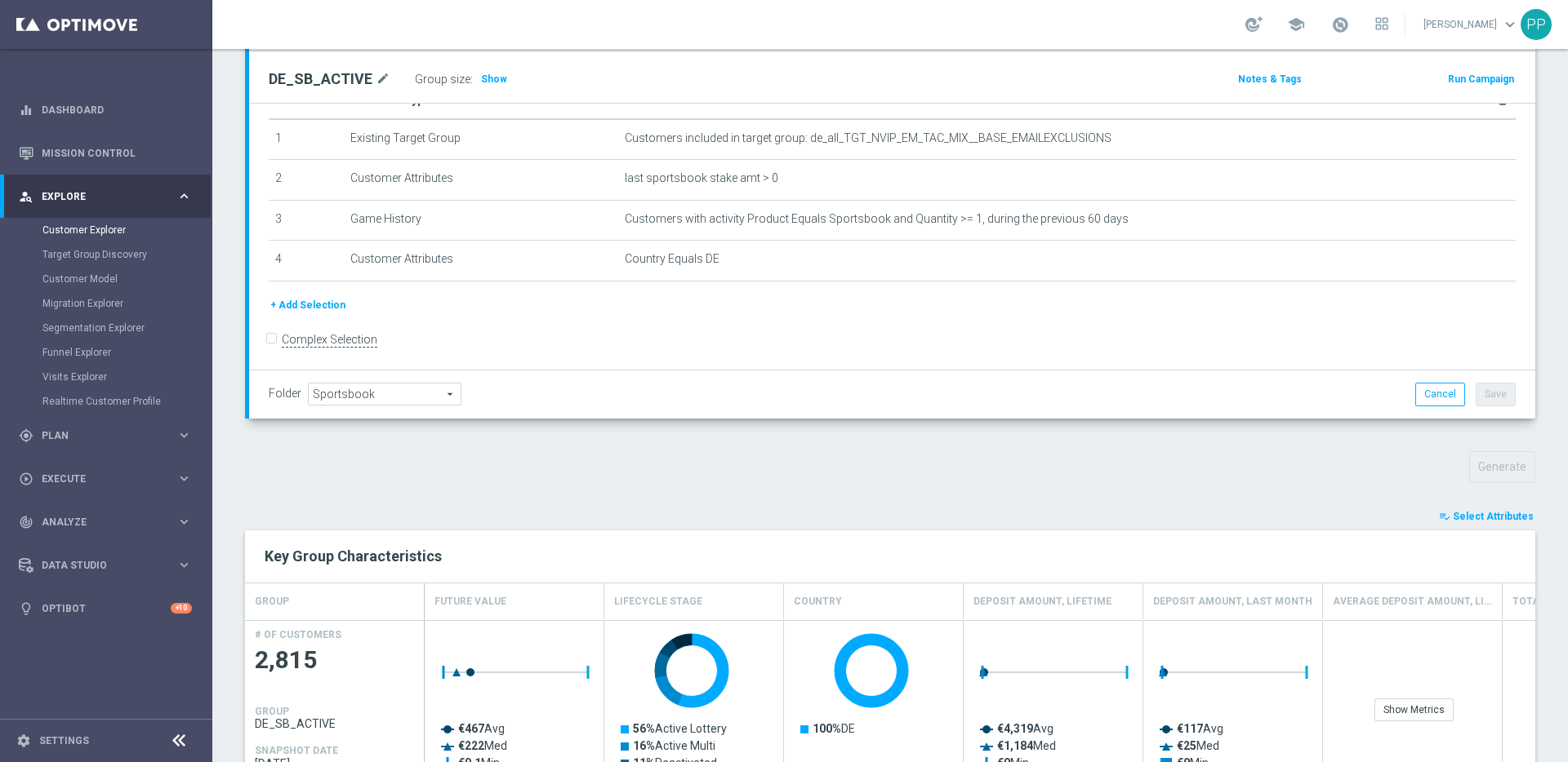
scroll to position [232, 0]
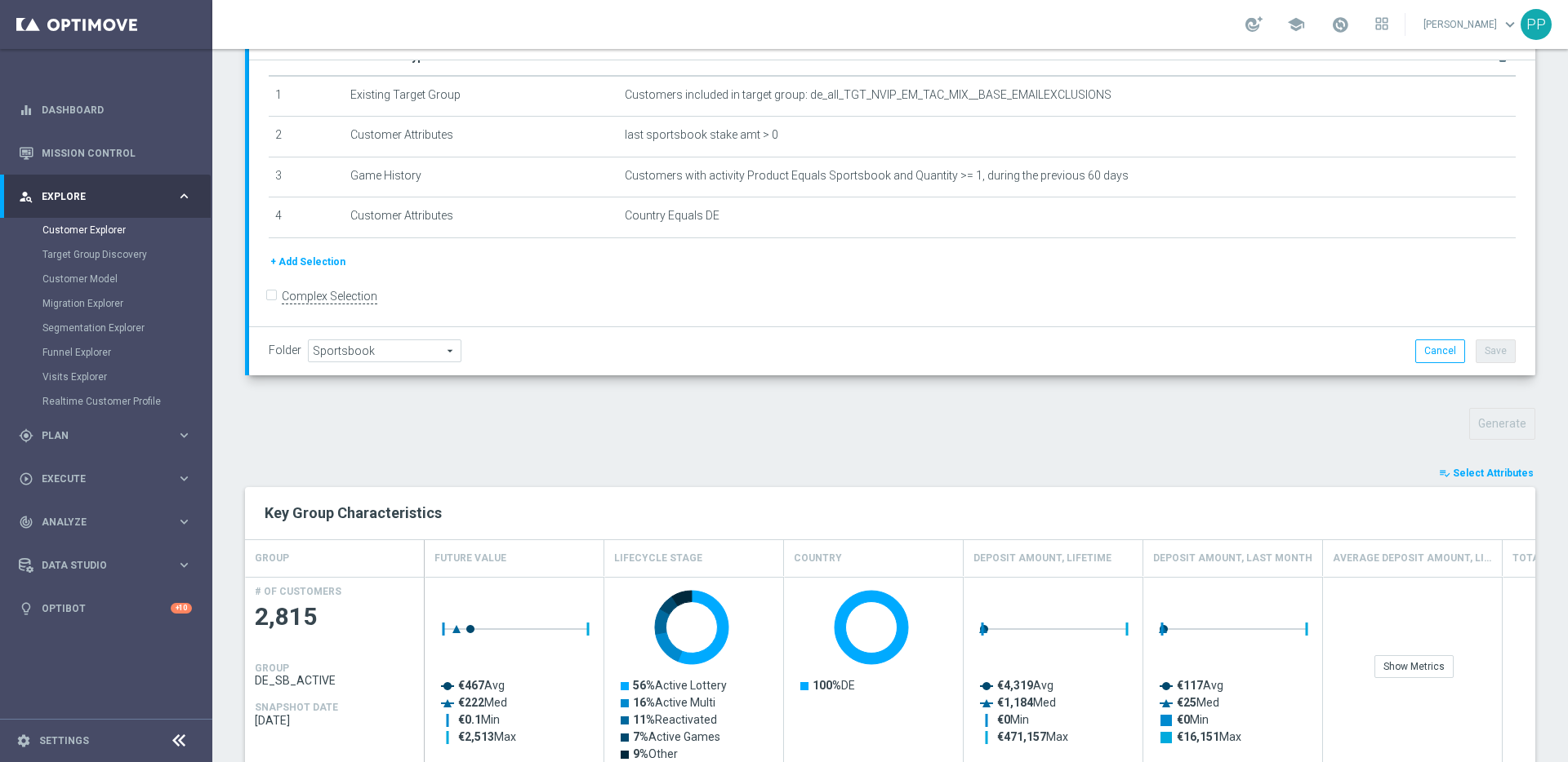
click at [1455, 474] on span "Select Attributes" at bounding box center [1493, 474] width 80 height 12
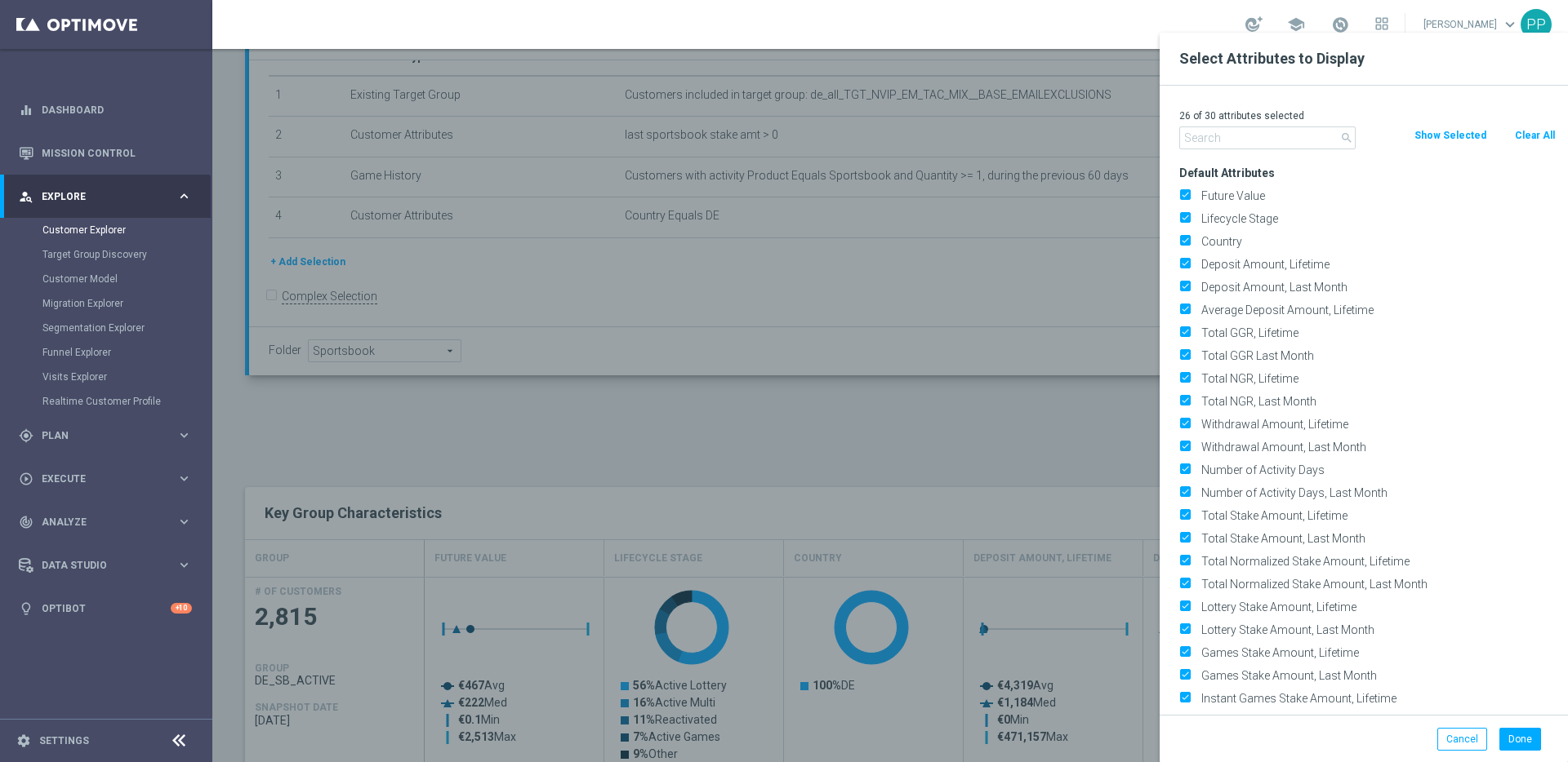
click at [1536, 137] on button "Clear All" at bounding box center [1534, 135] width 44 height 18
checkbox input "false"
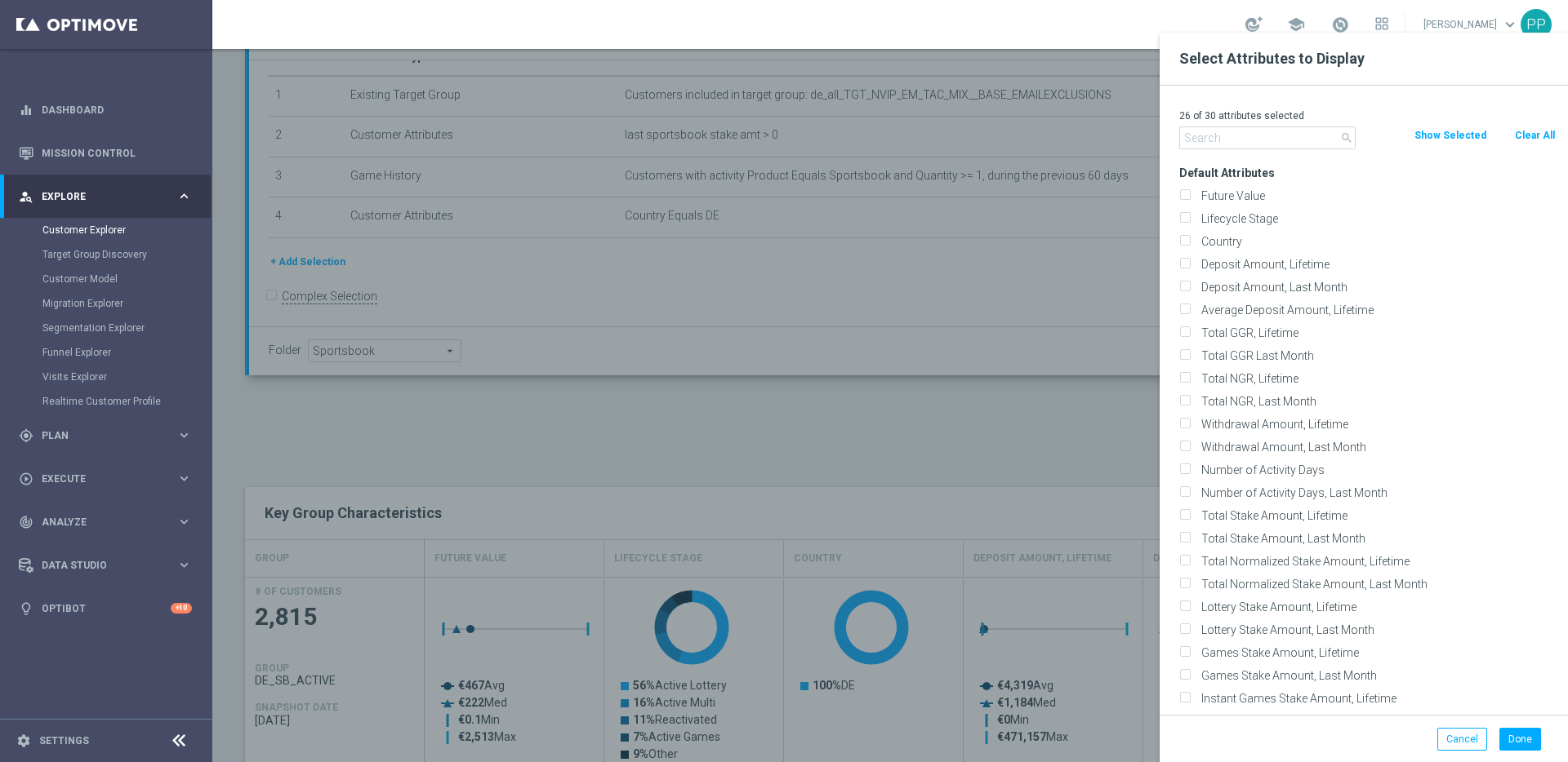
checkbox input "false"
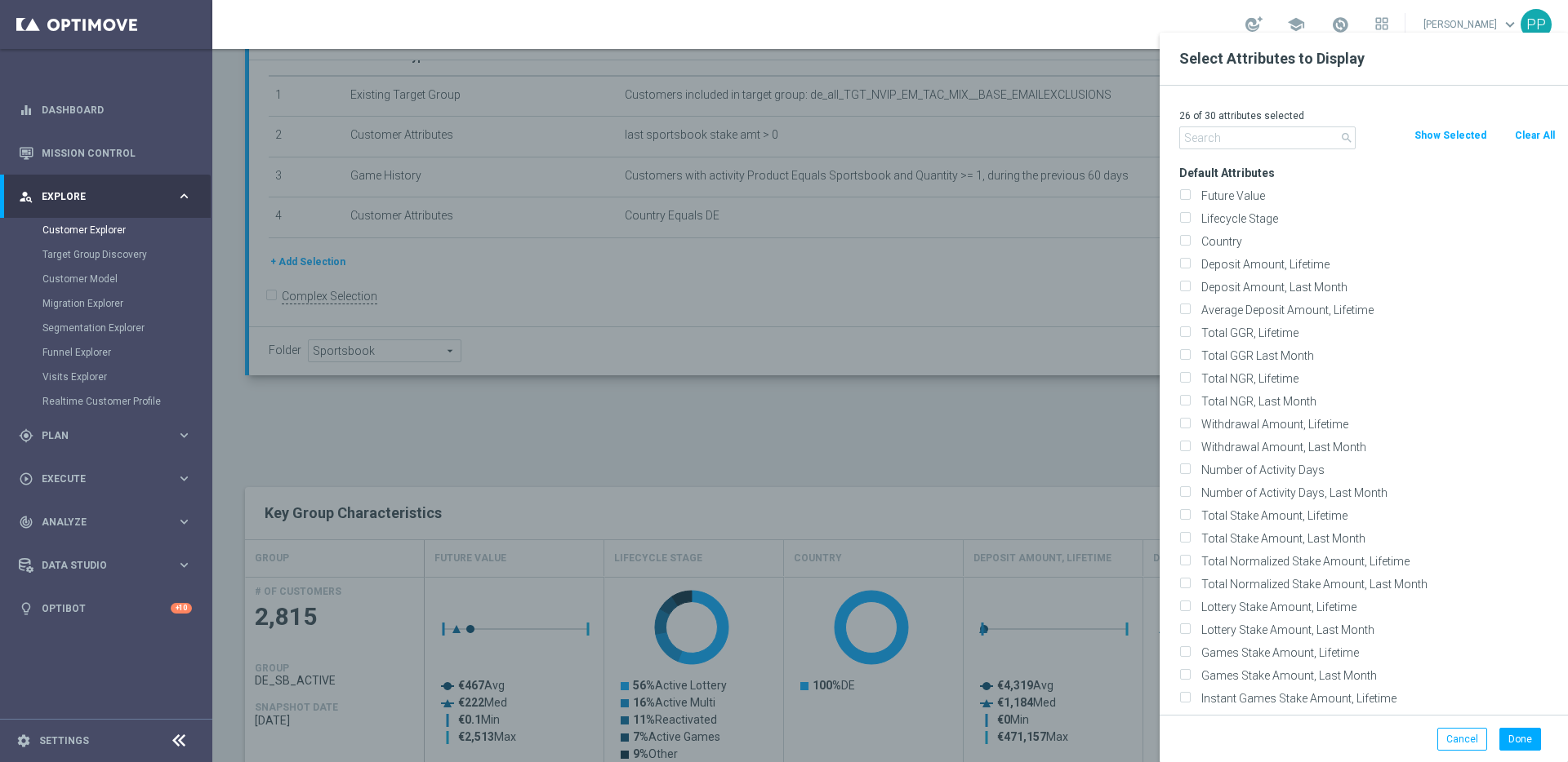
checkbox input "false"
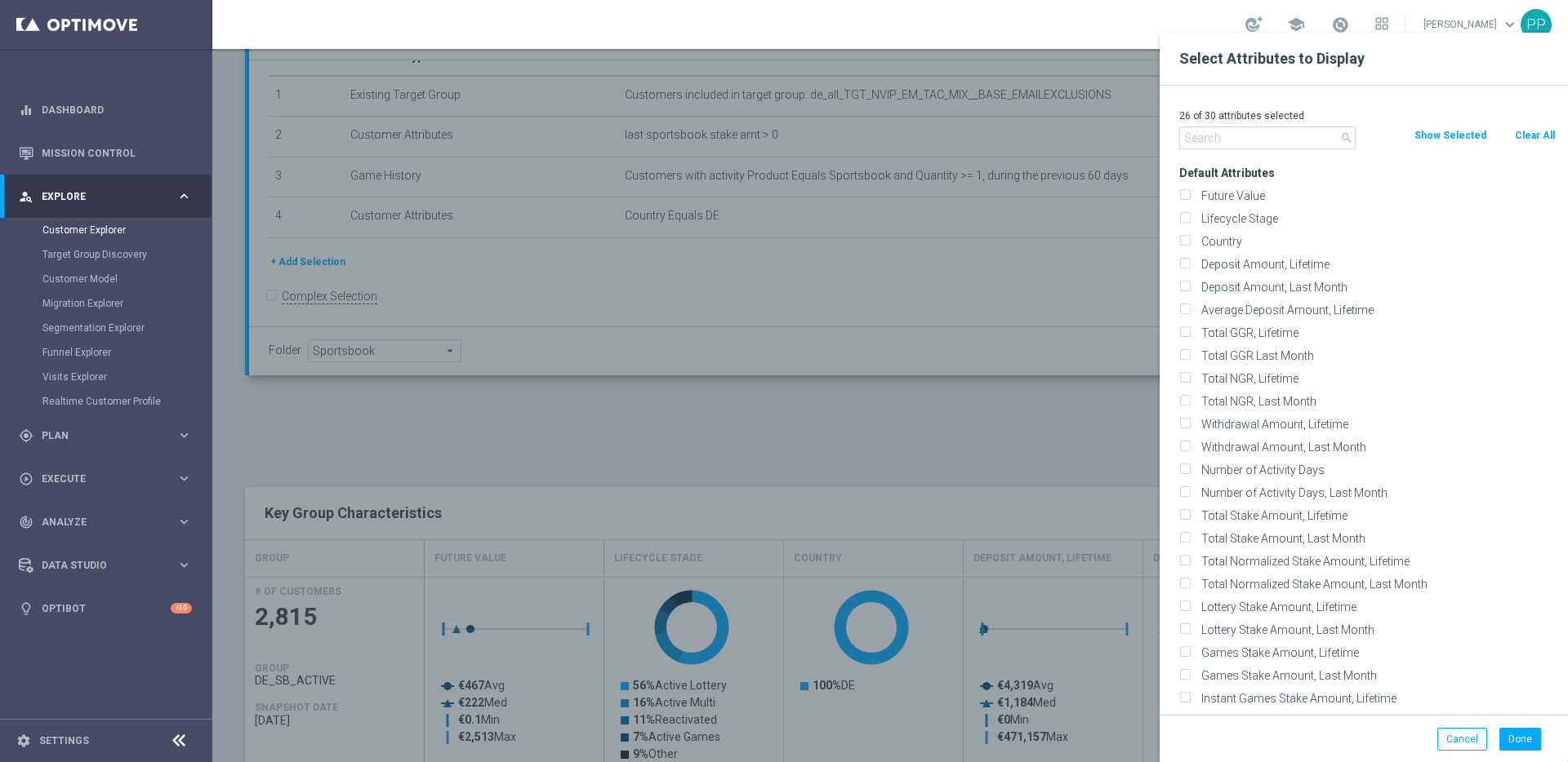
checkbox input "false"
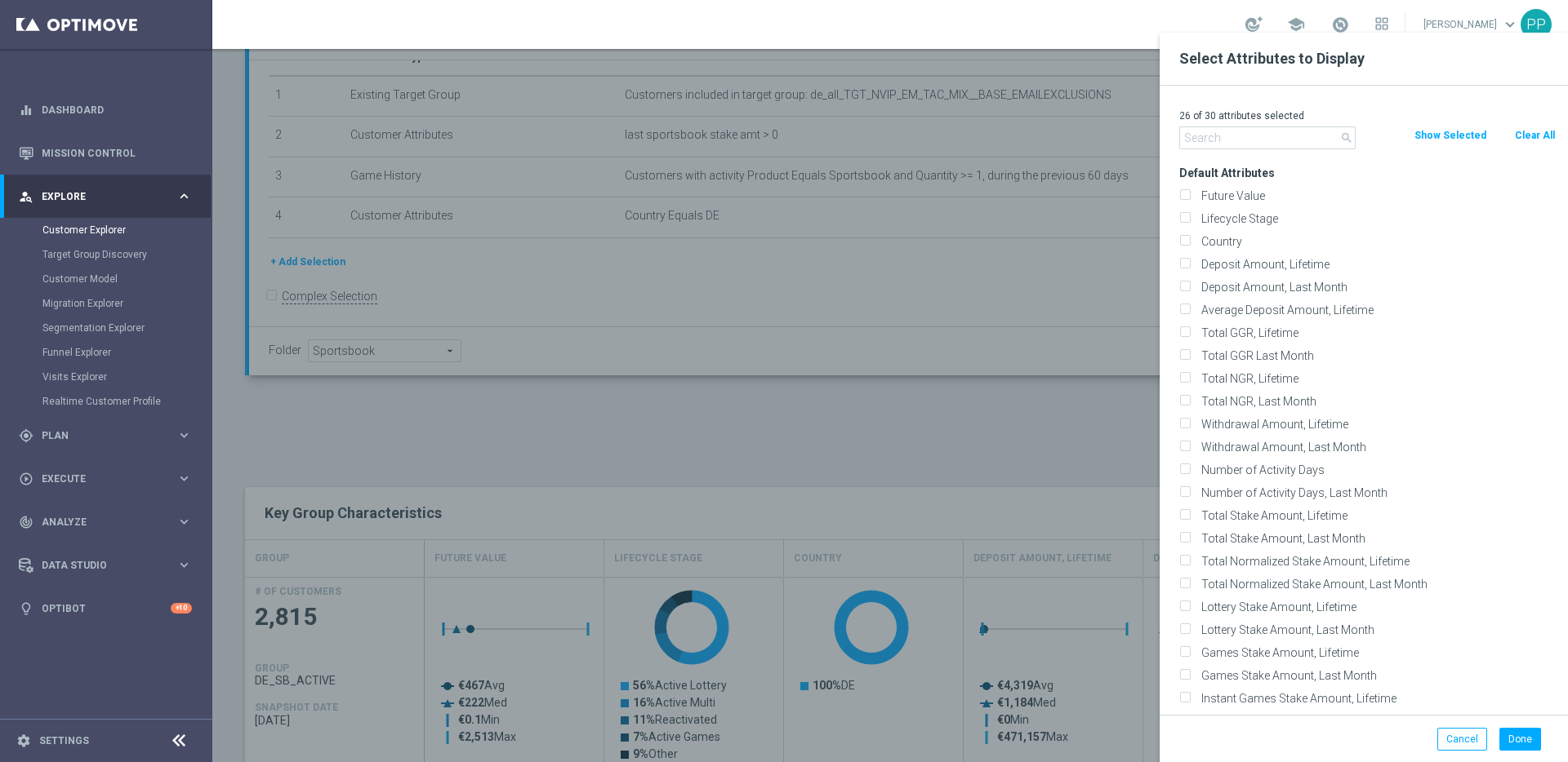
checkbox input "false"
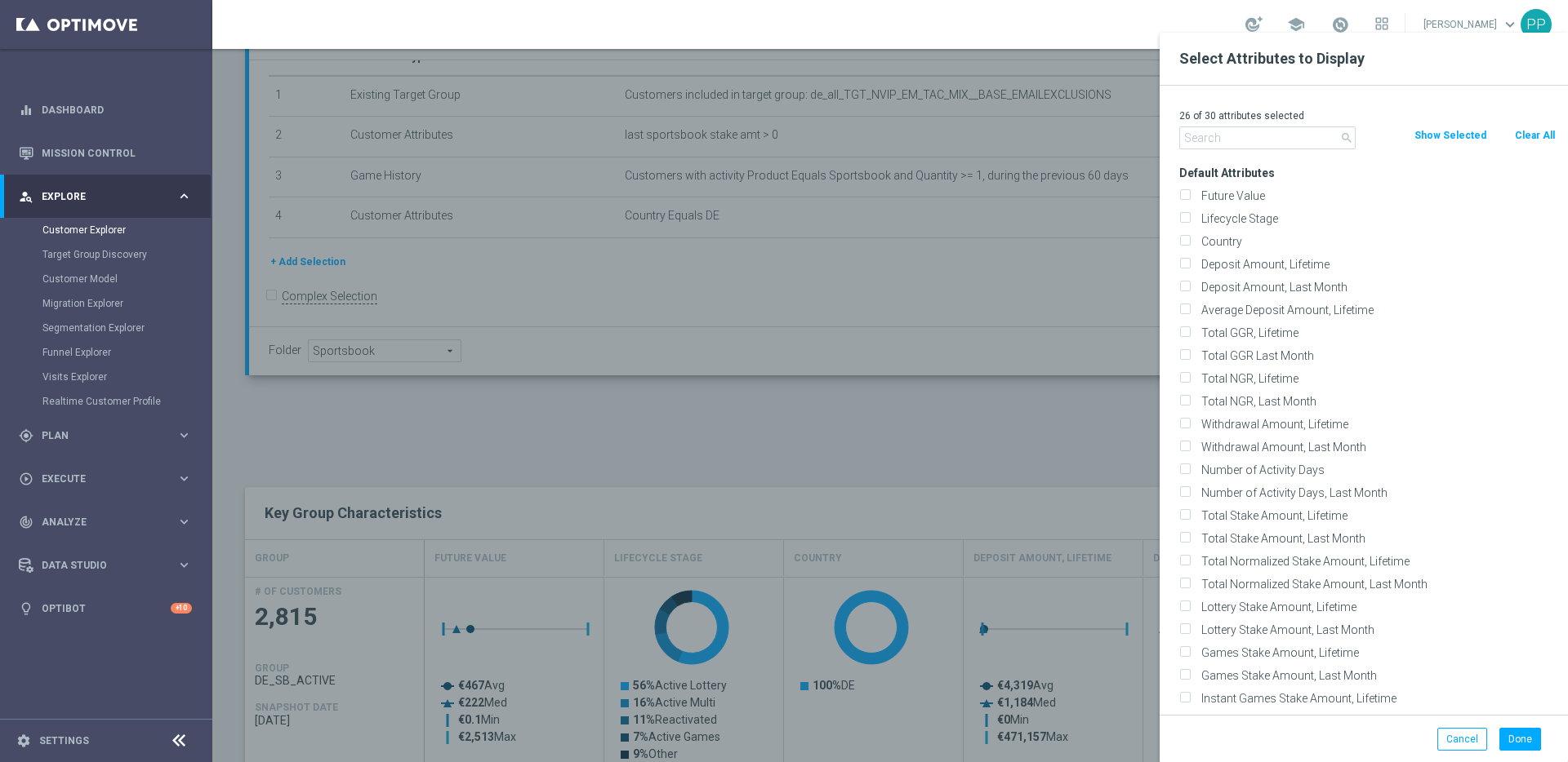
checkbox input "false"
click at [1187, 195] on input "Future Value" at bounding box center [1184, 198] width 11 height 11
checkbox input "true"
click at [1525, 736] on button "Done" at bounding box center [1520, 739] width 42 height 23
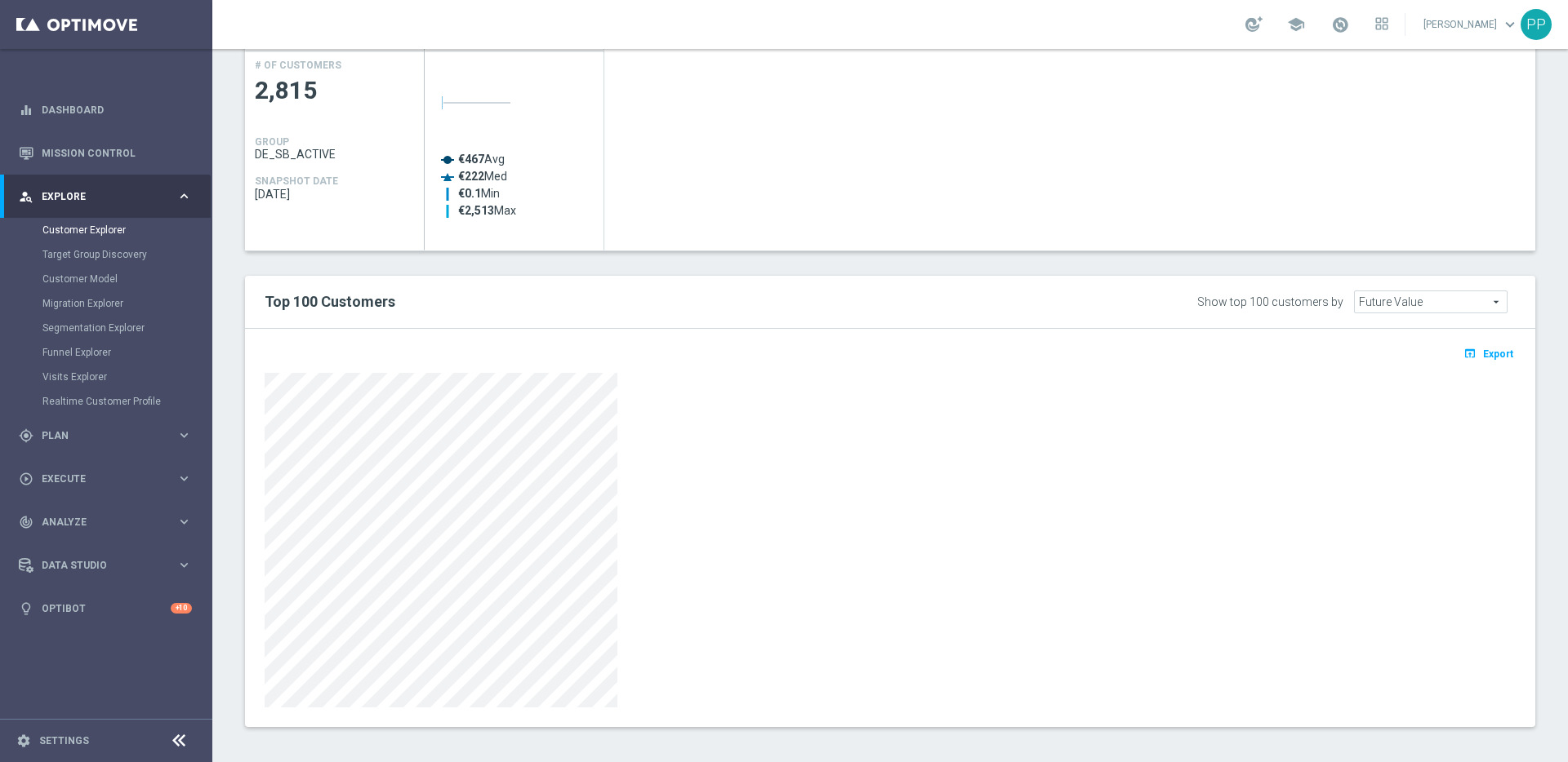
scroll to position [764, 0]
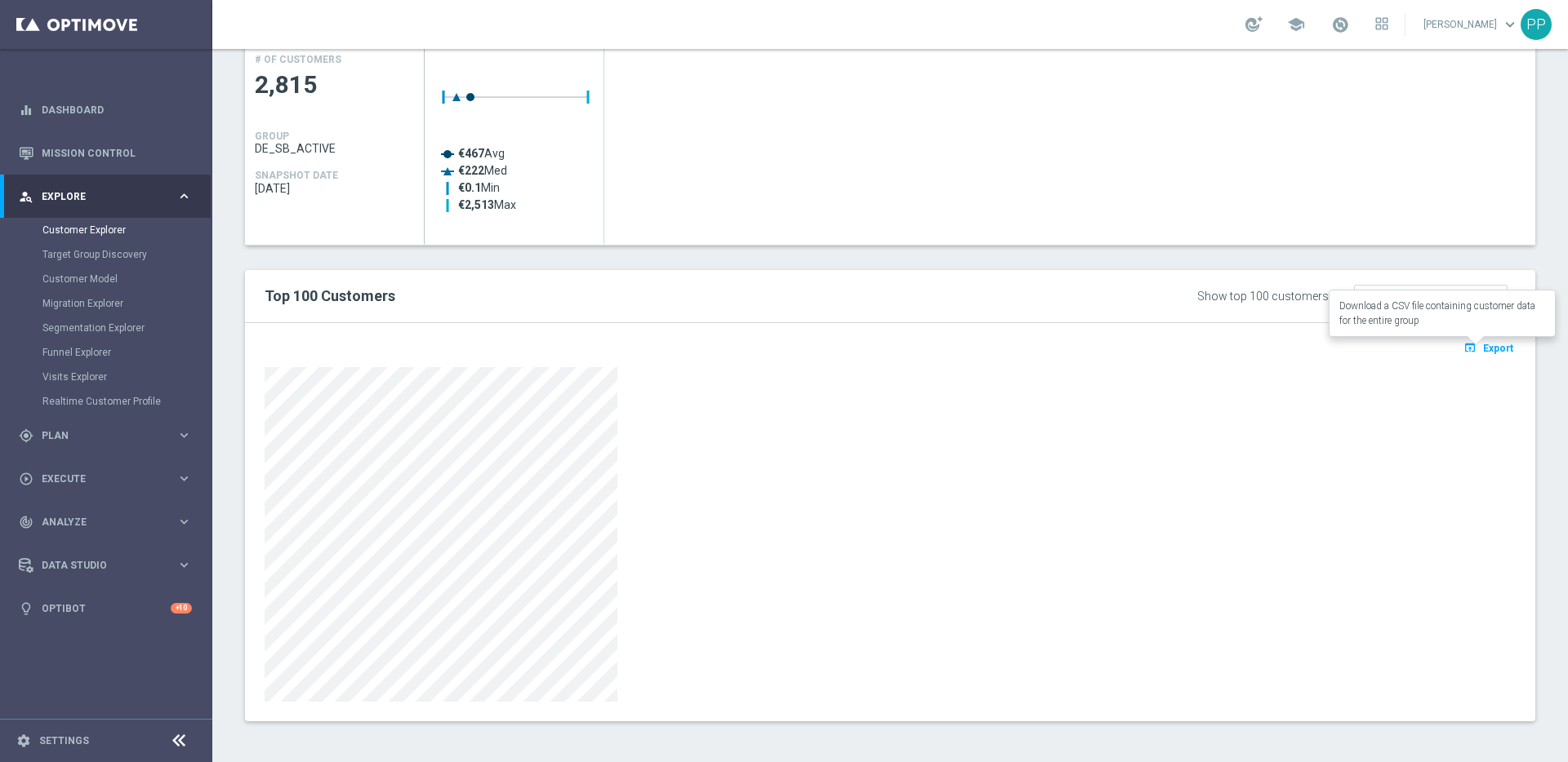
click at [1485, 344] on span "Export" at bounding box center [1498, 349] width 30 height 12
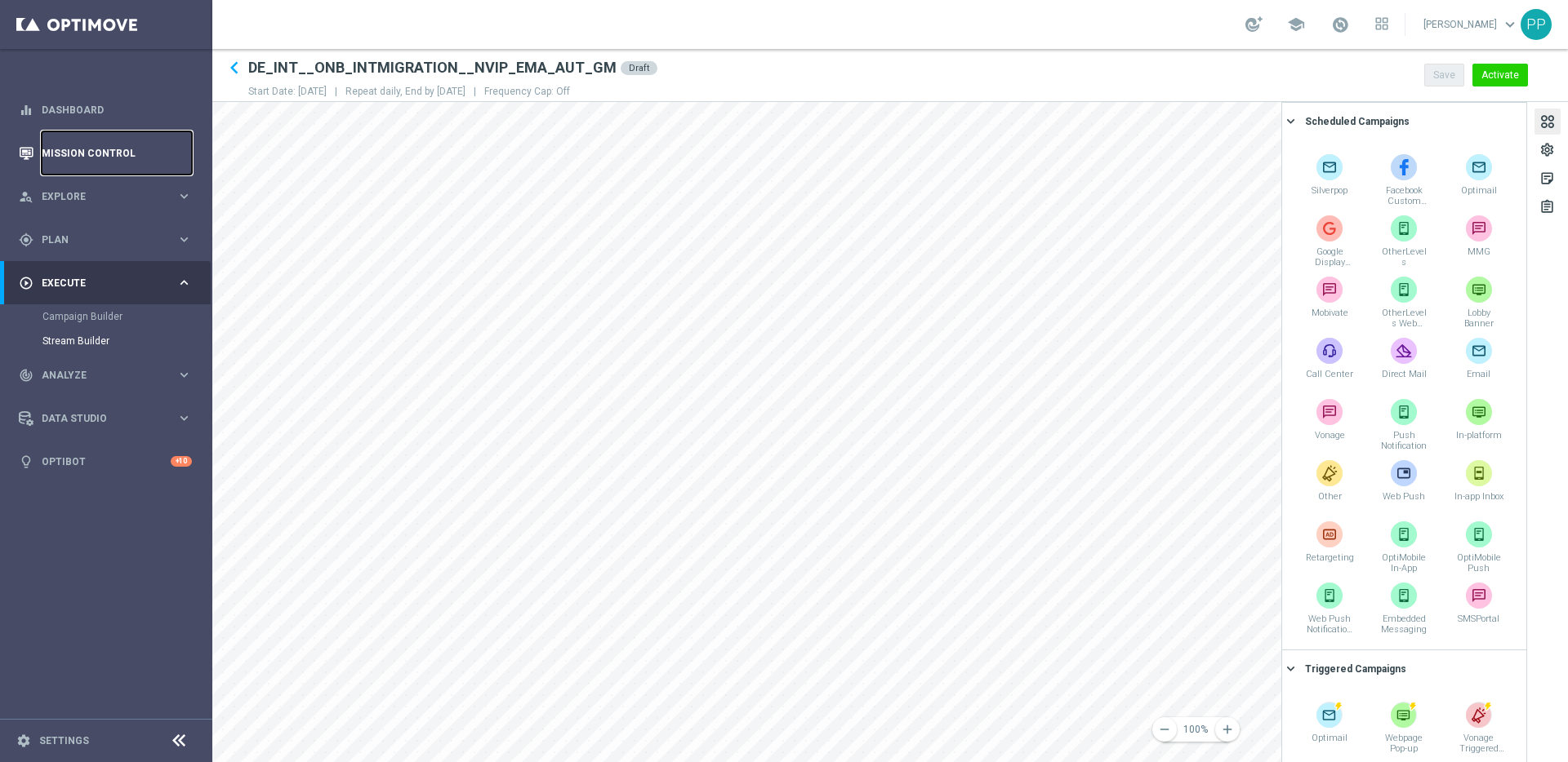
click at [70, 148] on link "Mission Control" at bounding box center [117, 153] width 150 height 44
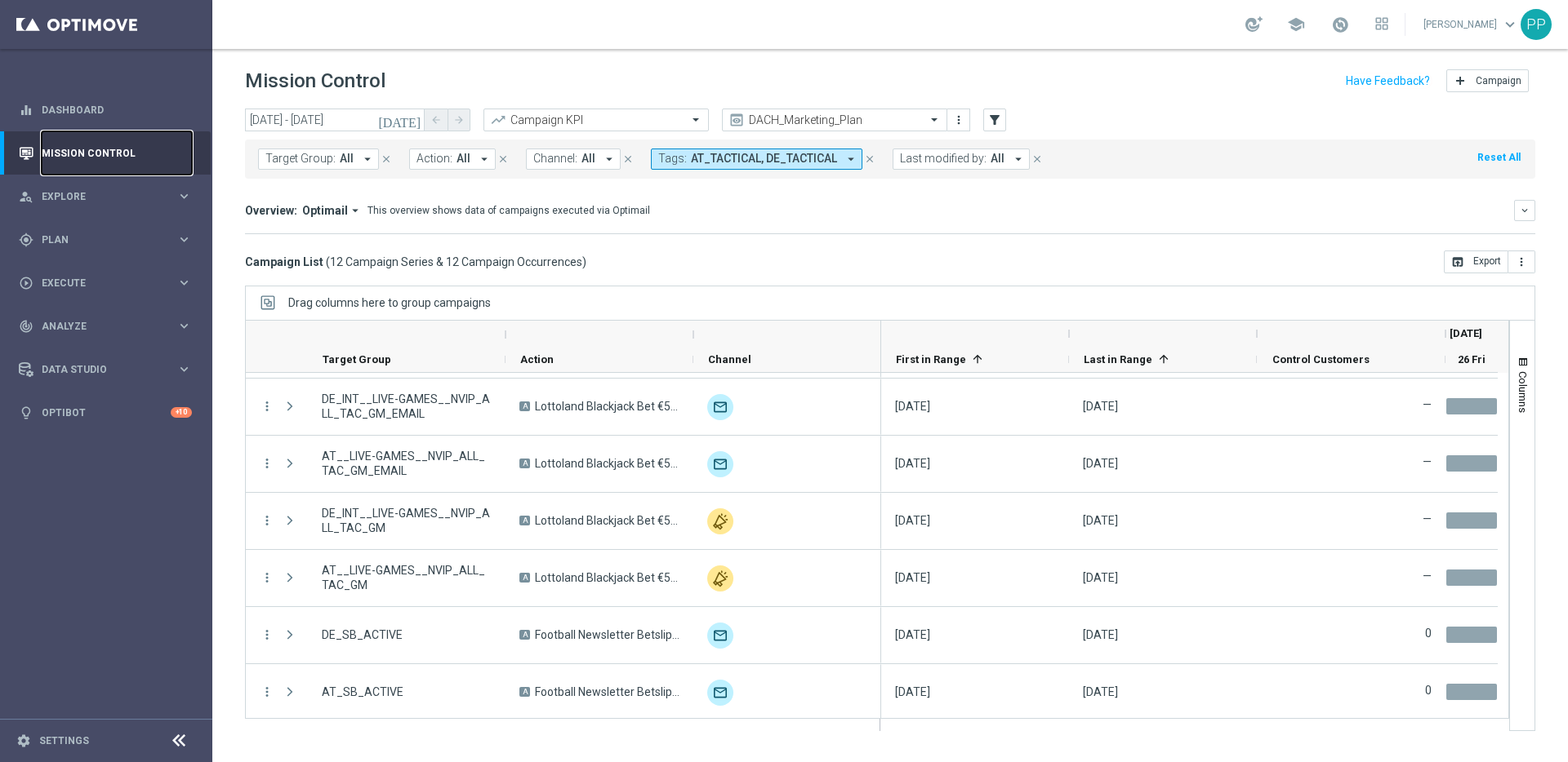
scroll to position [340, 0]
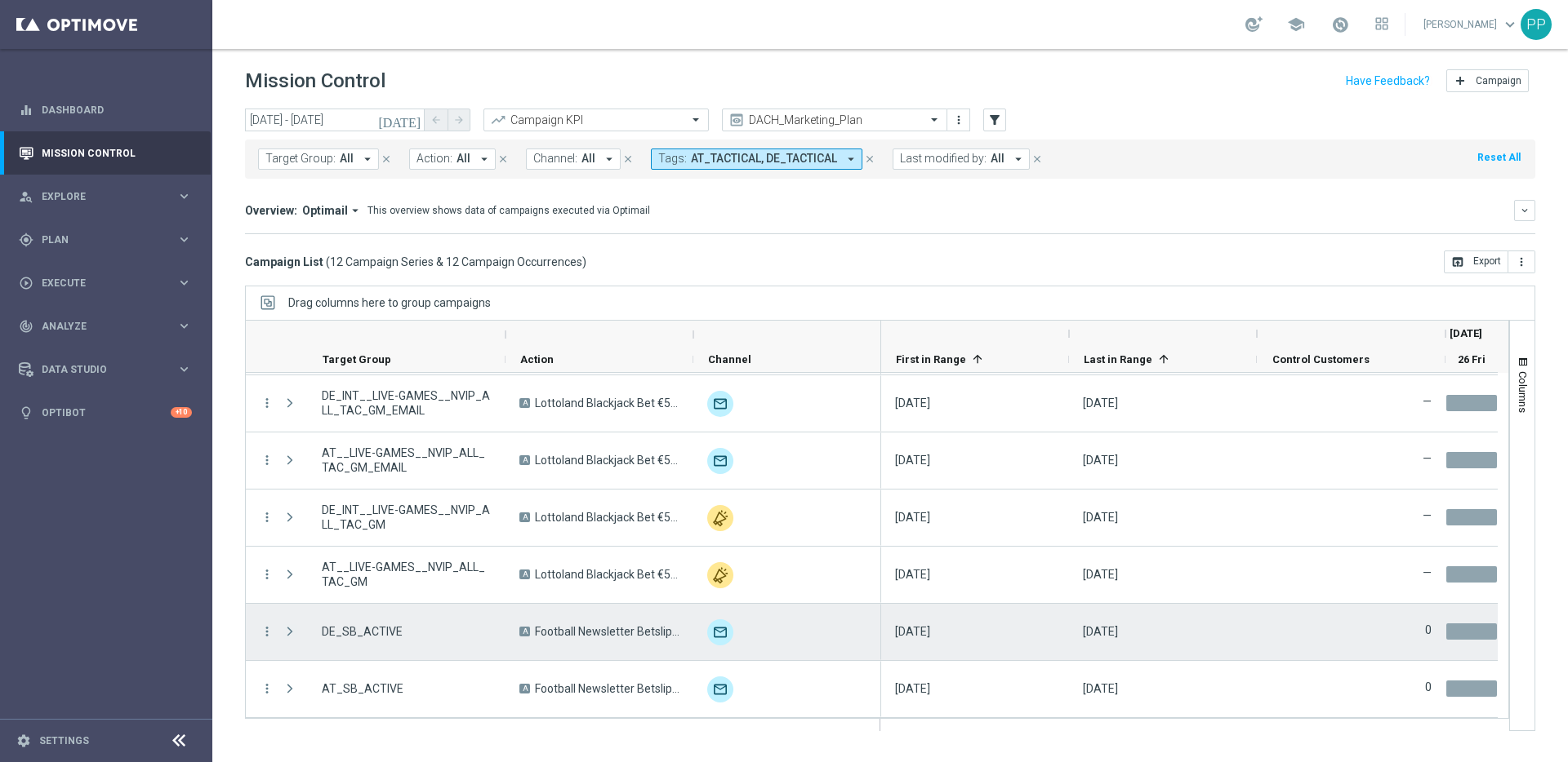
click at [288, 630] on span "Press SPACE to select this row." at bounding box center [290, 632] width 15 height 13
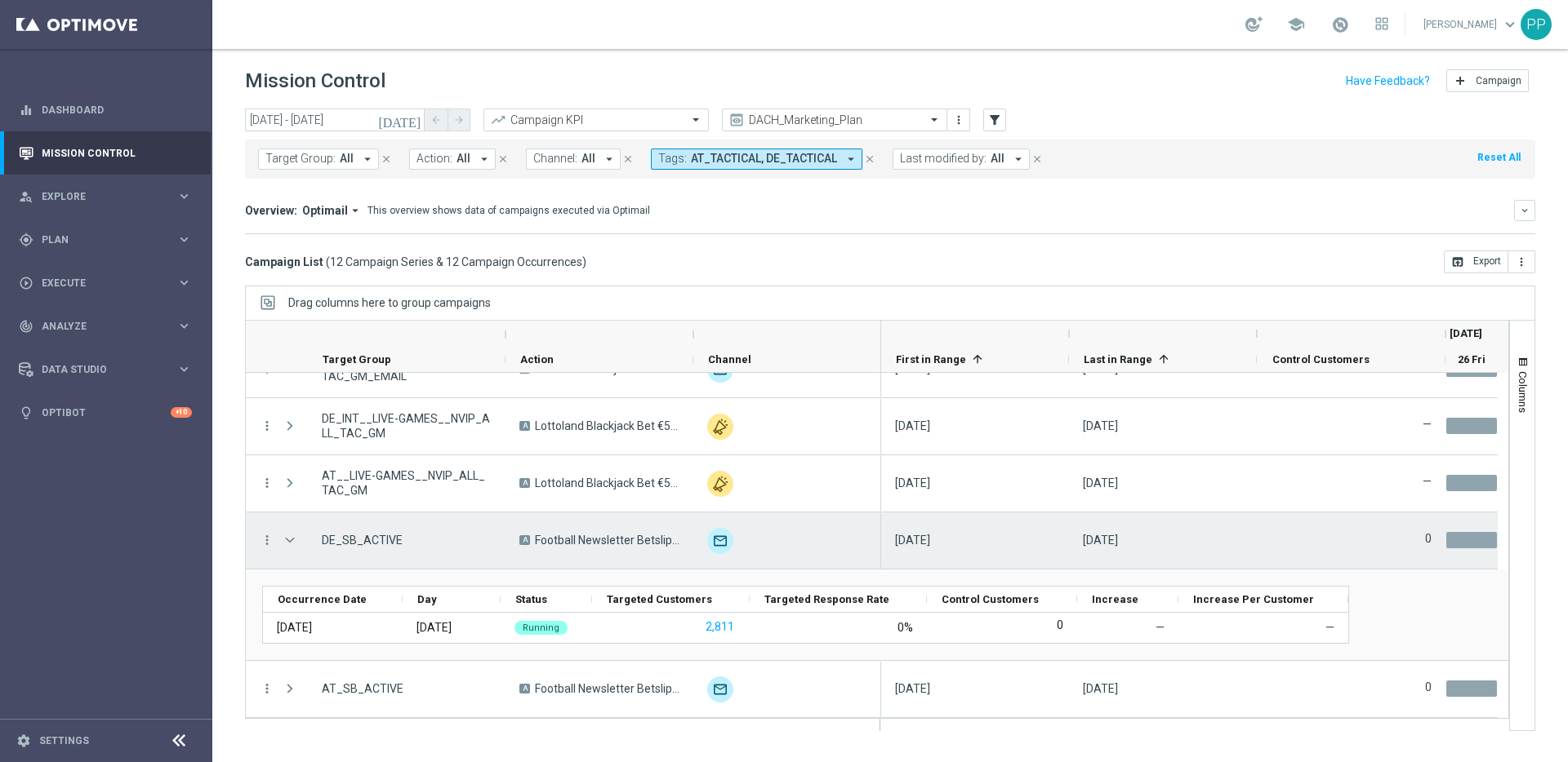
scroll to position [432, 0]
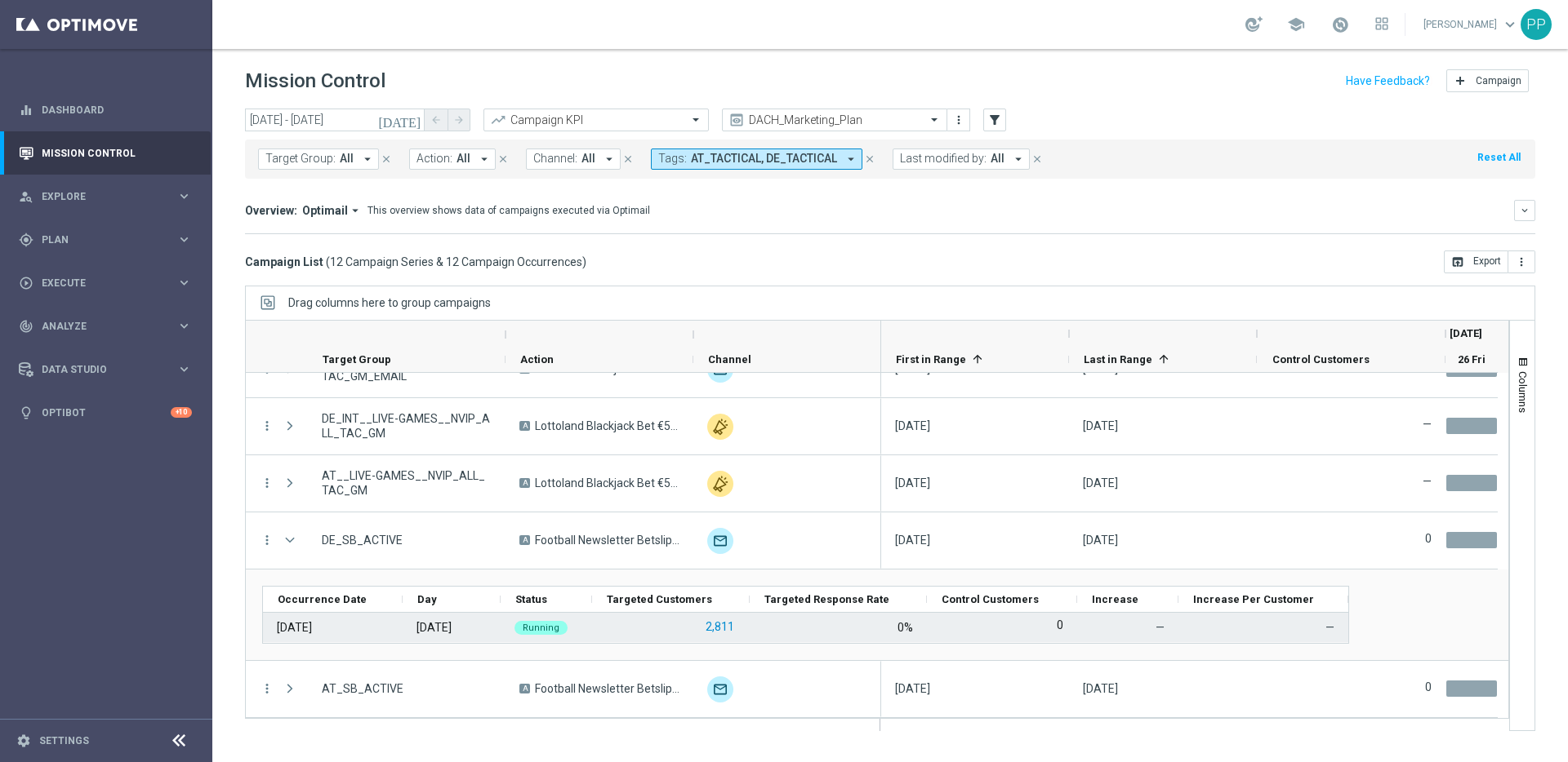
click at [723, 630] on button "2,811" at bounding box center [719, 627] width 32 height 20
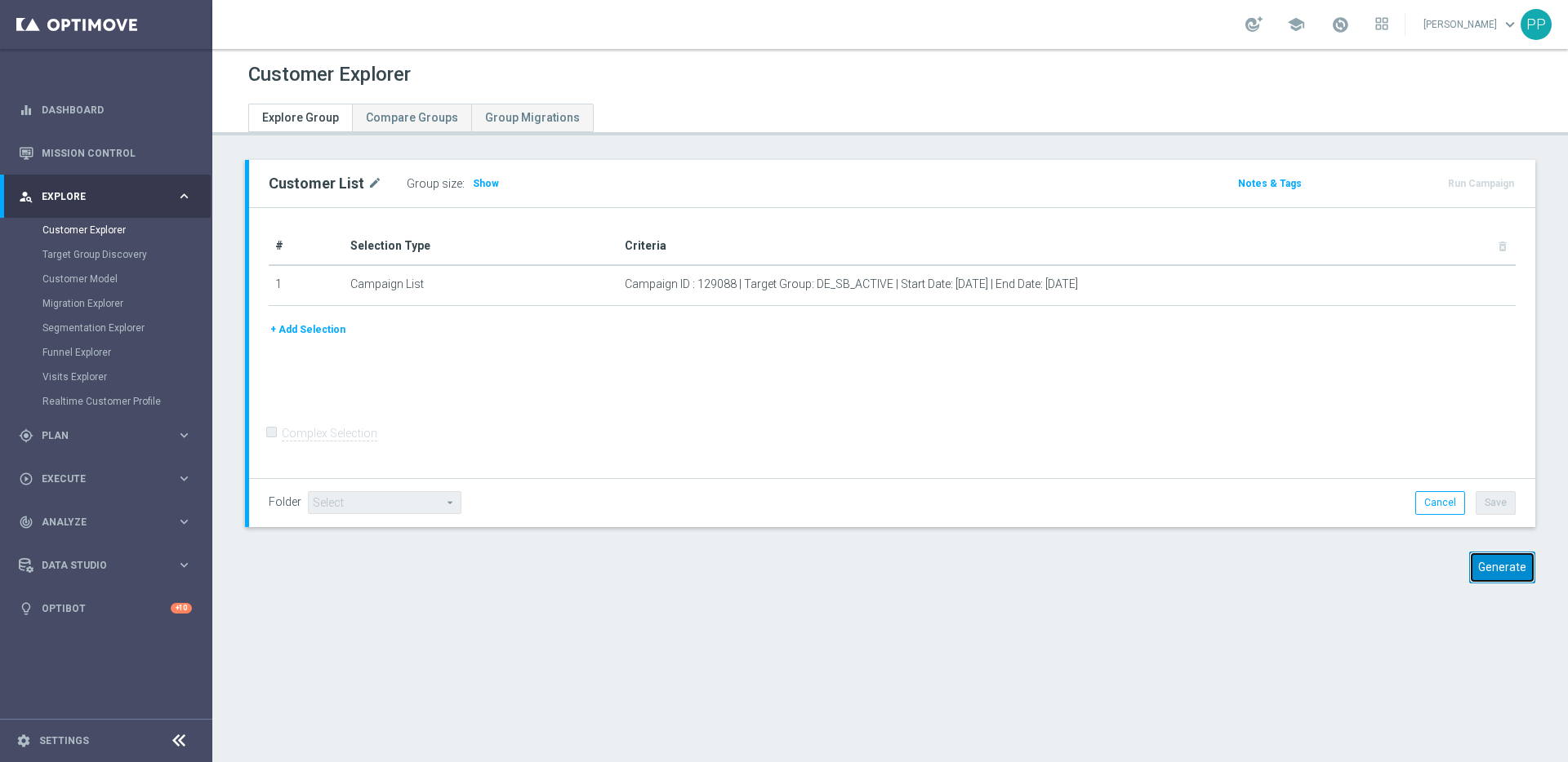
click at [1508, 571] on button "Generate" at bounding box center [1502, 568] width 66 height 32
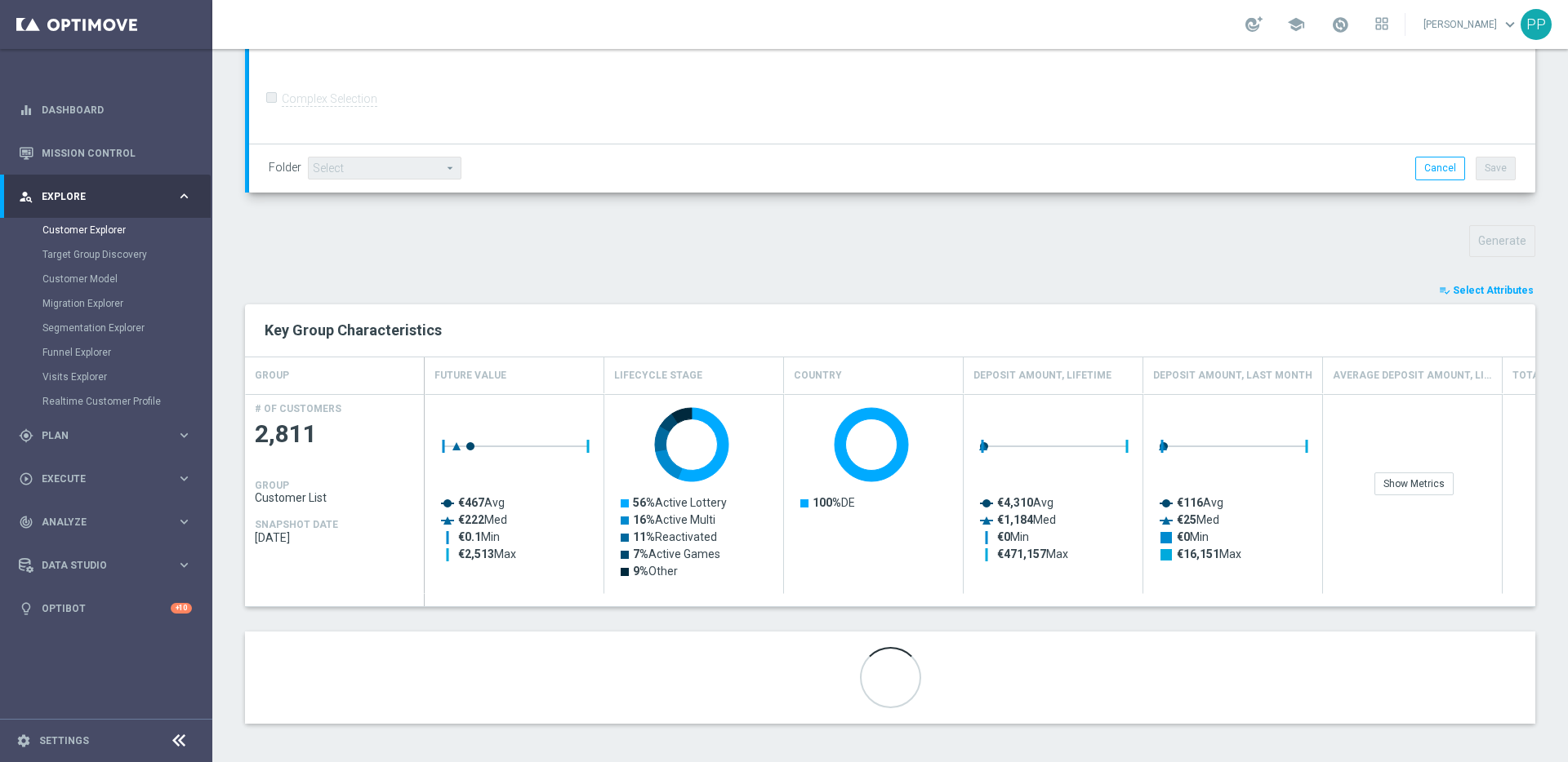
scroll to position [417, 0]
click at [1479, 285] on span "Select Attributes" at bounding box center [1493, 288] width 80 height 12
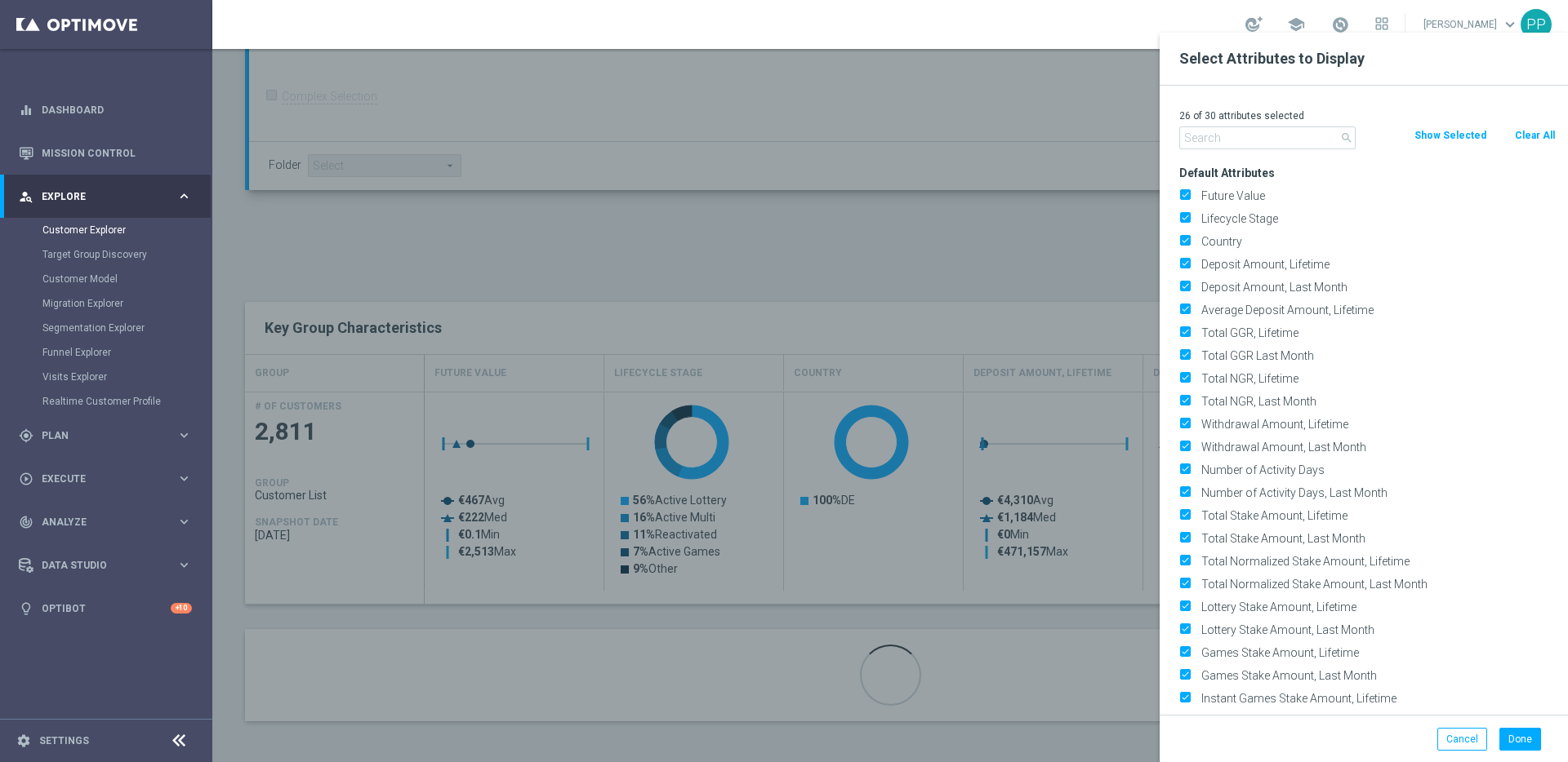
click at [1531, 132] on button "Clear All" at bounding box center [1534, 135] width 44 height 18
checkbox input "false"
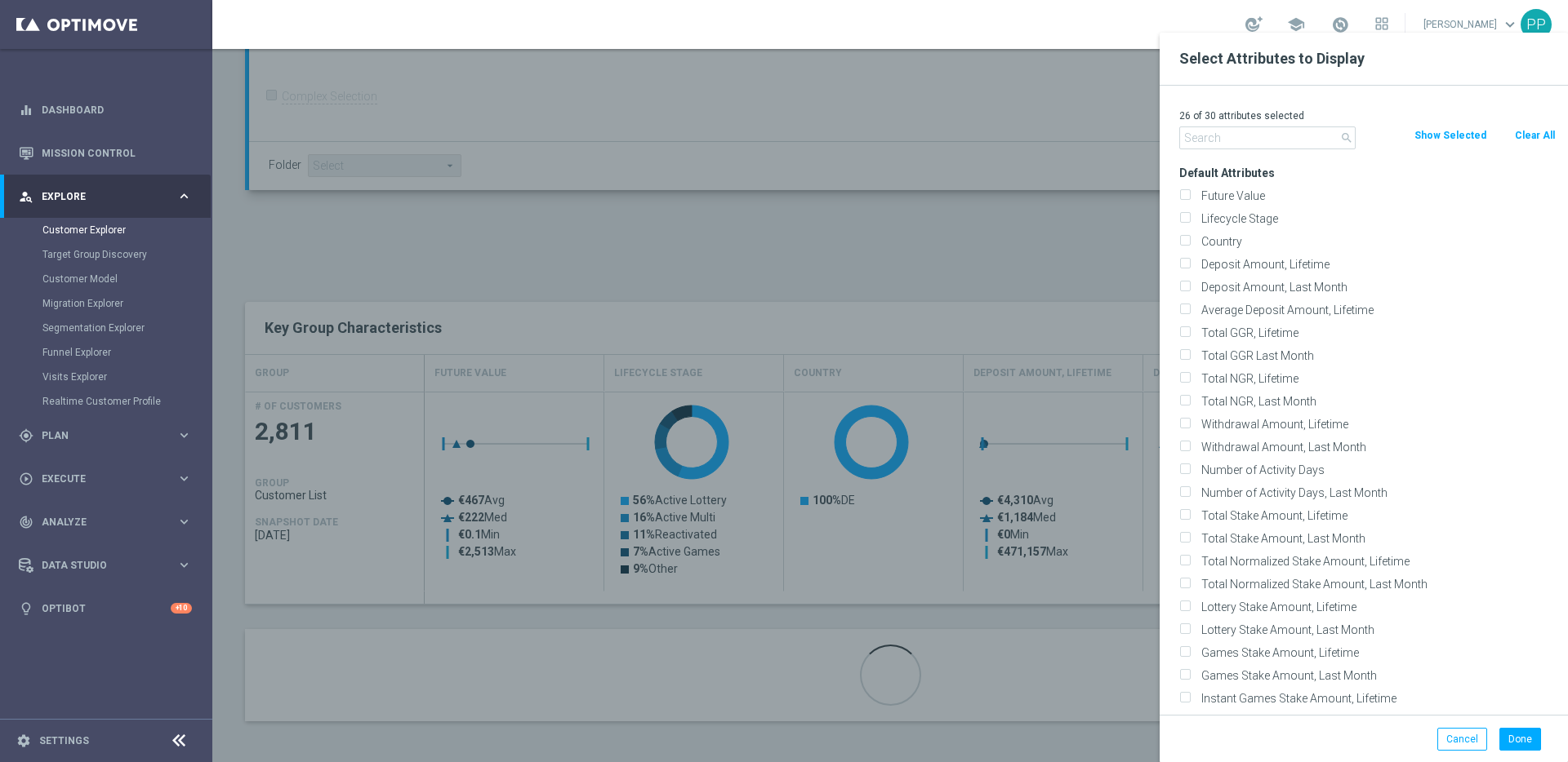
checkbox input "false"
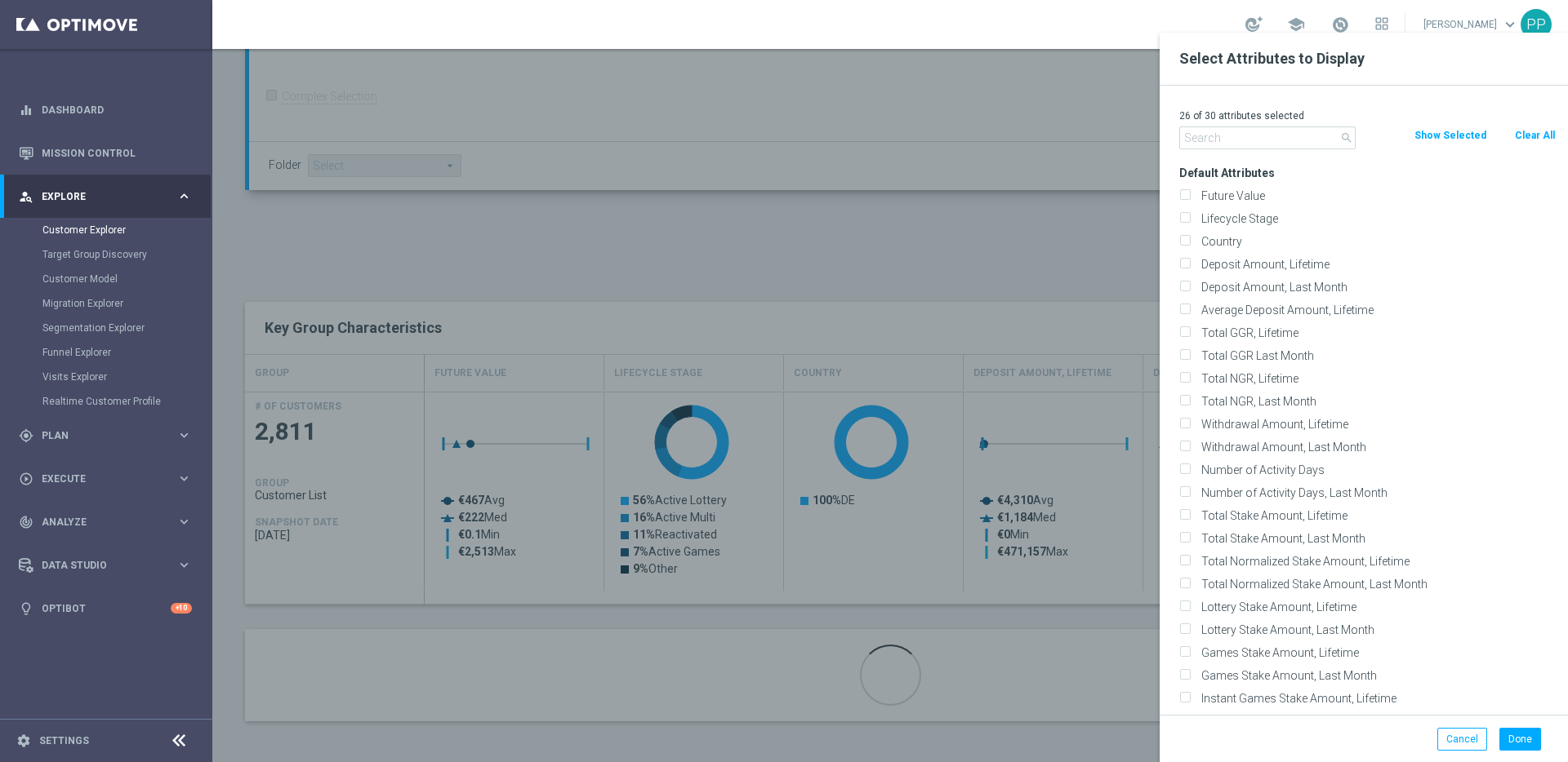
checkbox input "false"
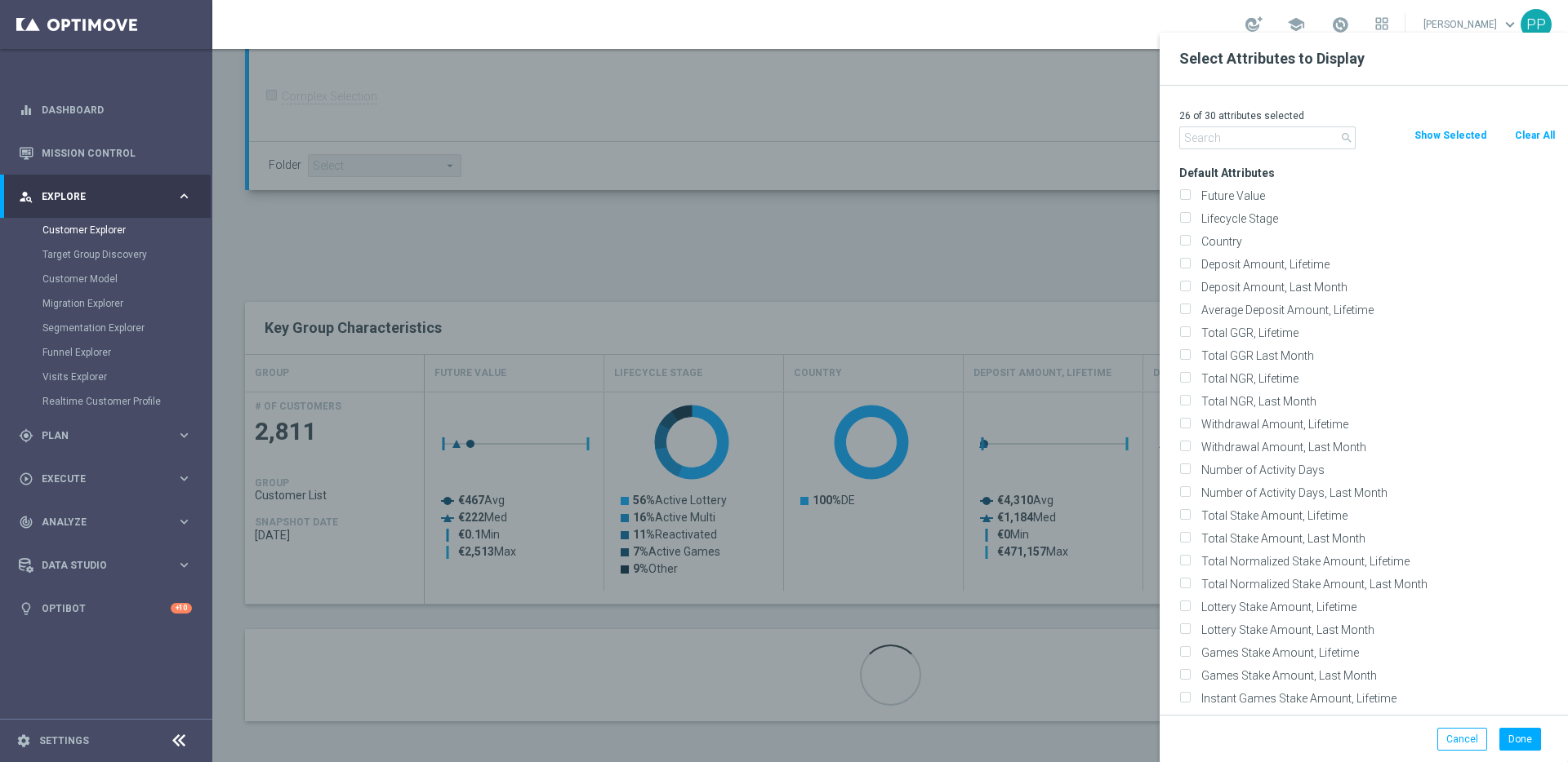
checkbox input "false"
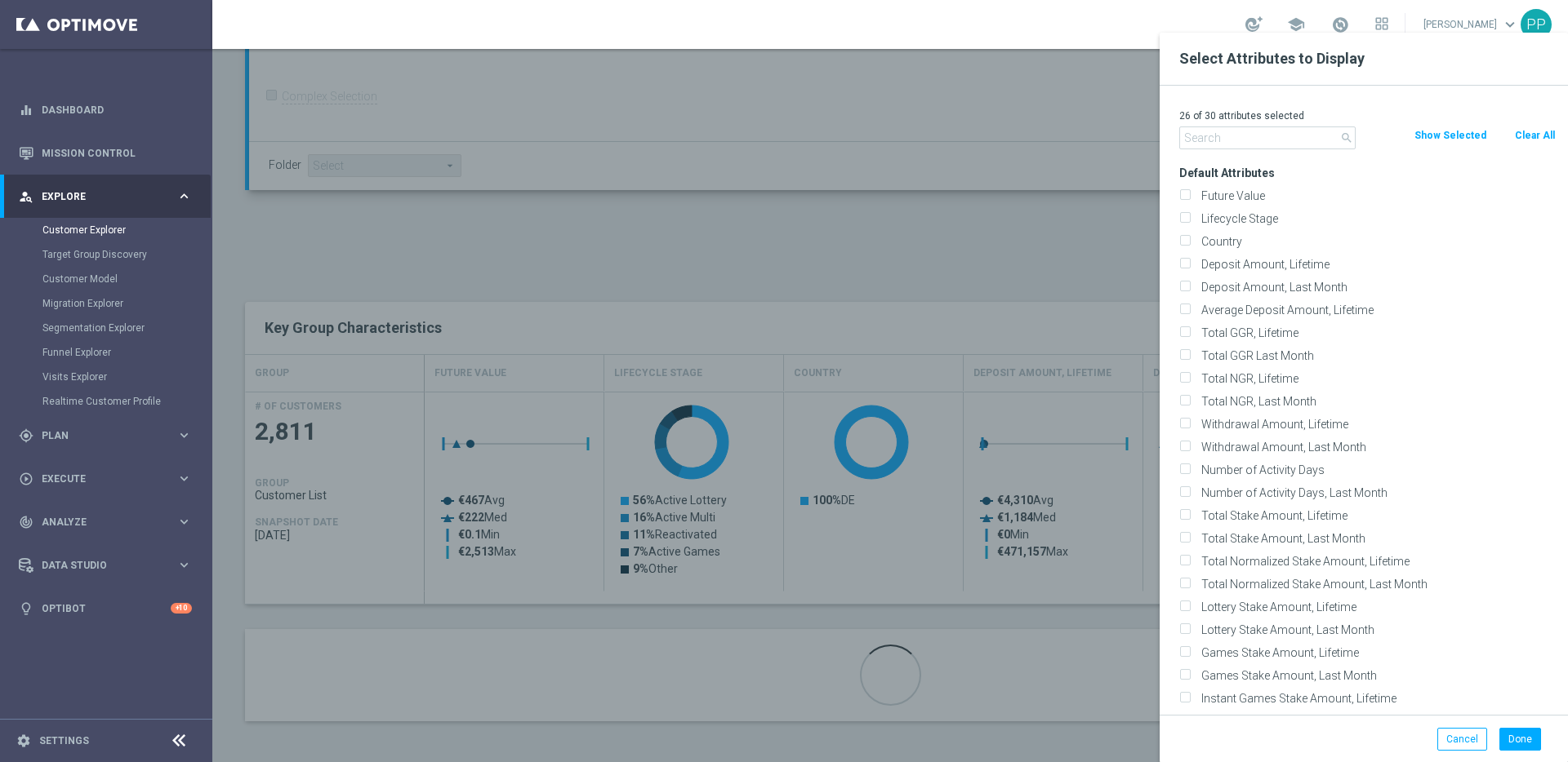
checkbox input "false"
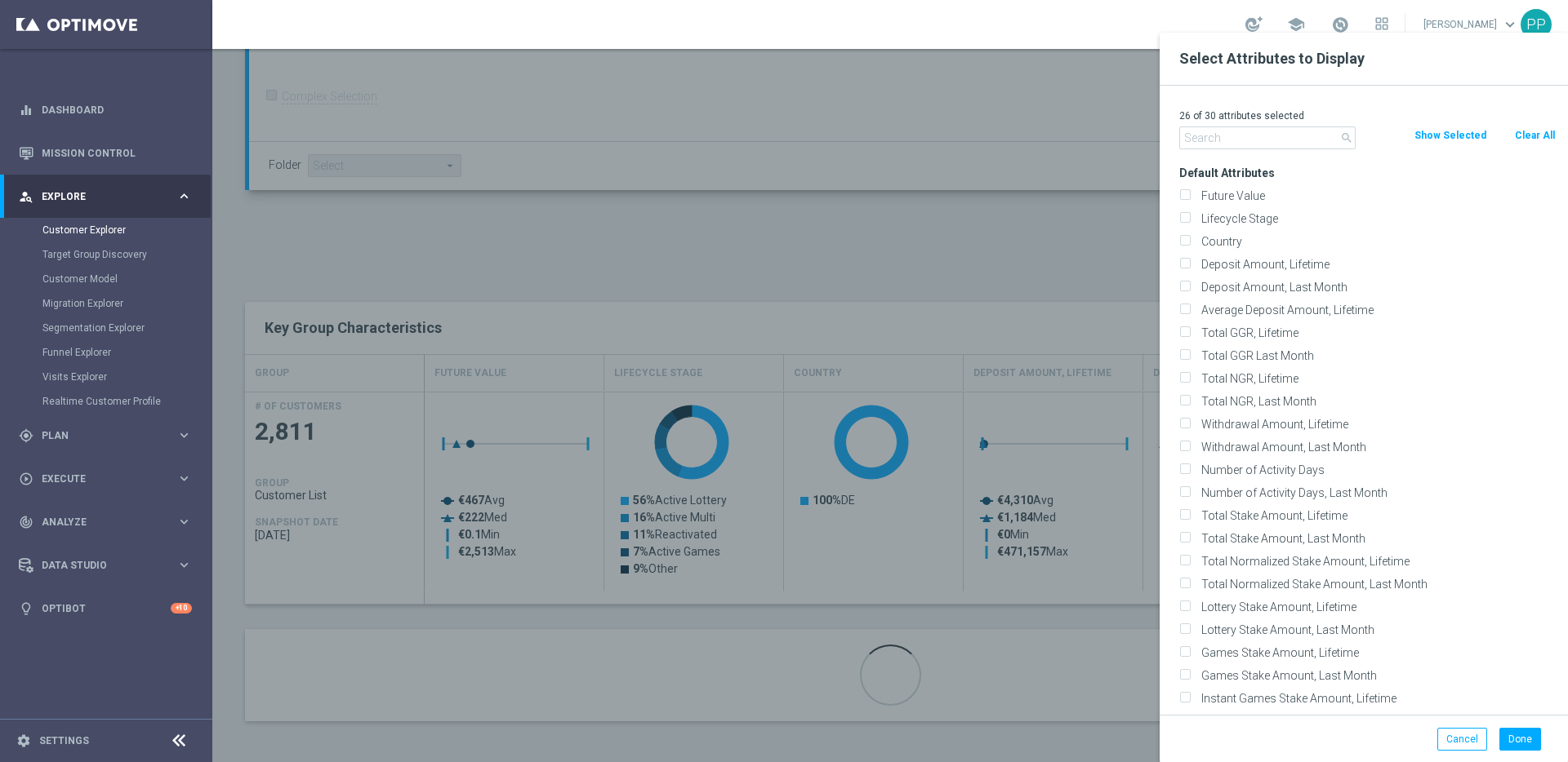
checkbox input "false"
click at [1186, 331] on input "Total GGR, Lifetime" at bounding box center [1184, 334] width 11 height 11
checkbox input "true"
click at [1508, 742] on button "Done" at bounding box center [1520, 739] width 42 height 23
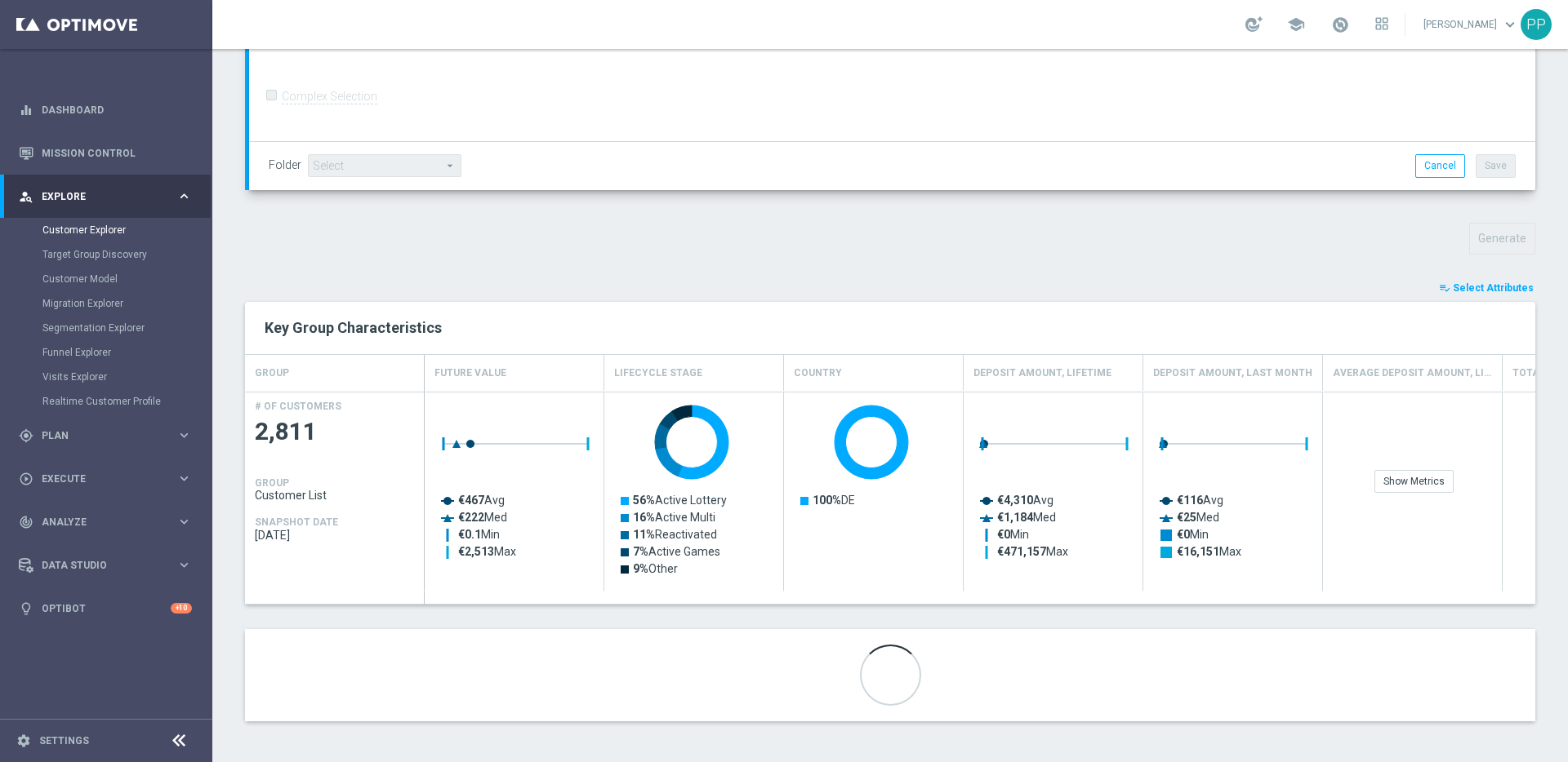
scroll to position [405, 0]
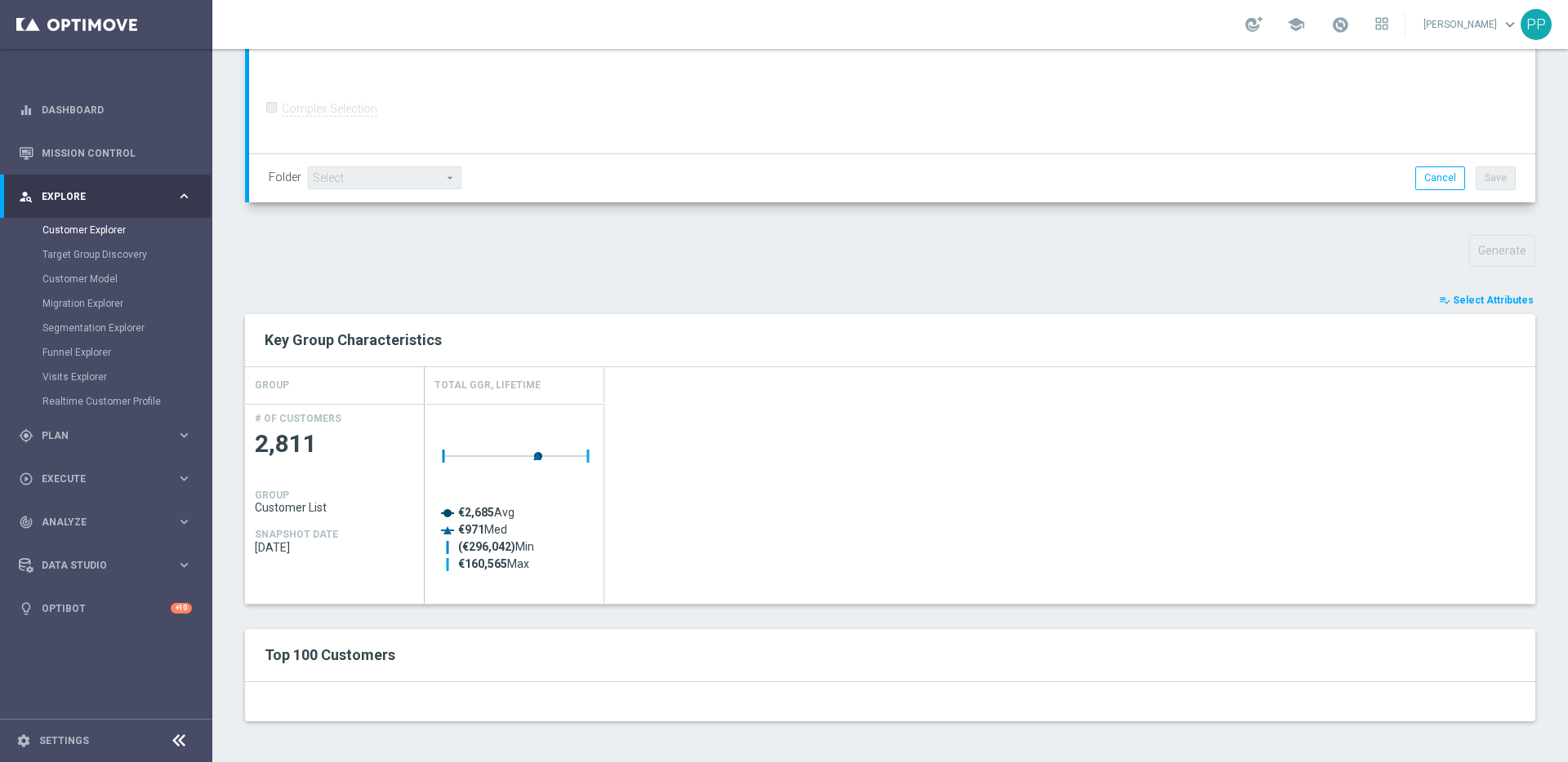
click at [1472, 302] on span "Select Attributes" at bounding box center [1493, 301] width 80 height 12
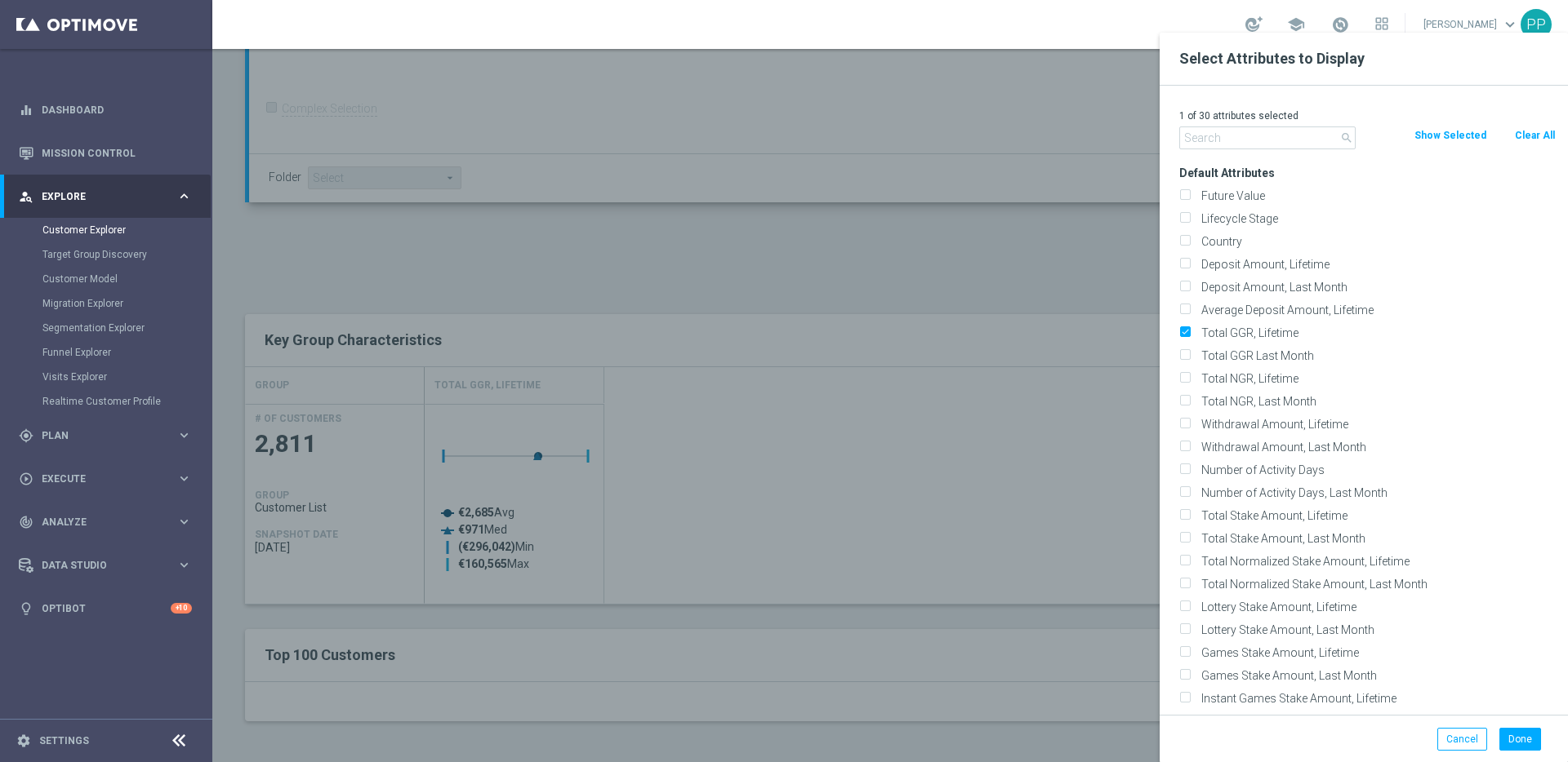
click at [1547, 140] on button "Clear All" at bounding box center [1534, 135] width 44 height 18
checkbox input "false"
click at [1182, 197] on input "Future Value" at bounding box center [1184, 198] width 11 height 11
checkbox input "true"
click at [1508, 739] on button "Done" at bounding box center [1520, 739] width 42 height 23
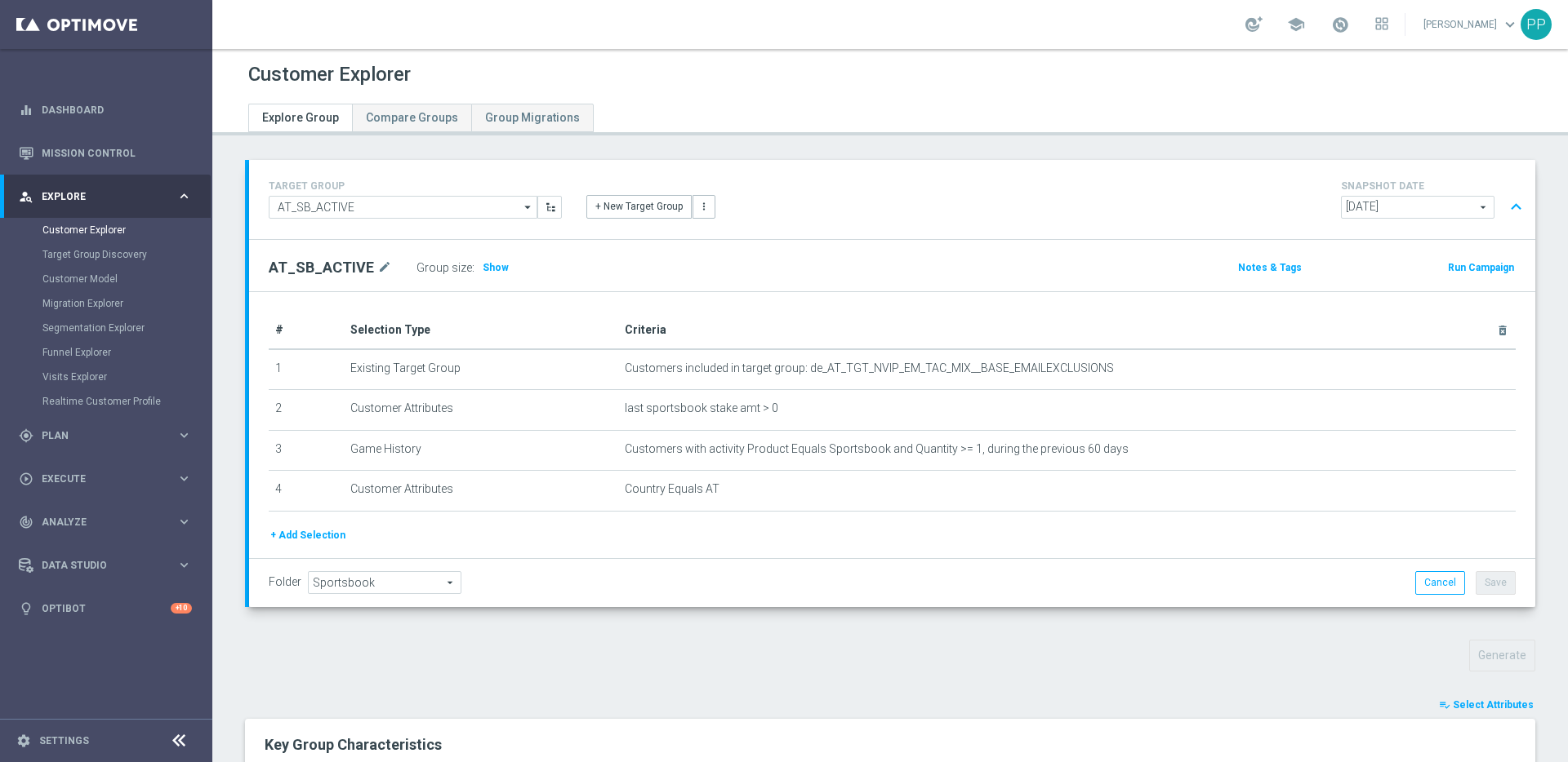
click at [1472, 705] on span "Select Attributes" at bounding box center [1493, 705] width 80 height 12
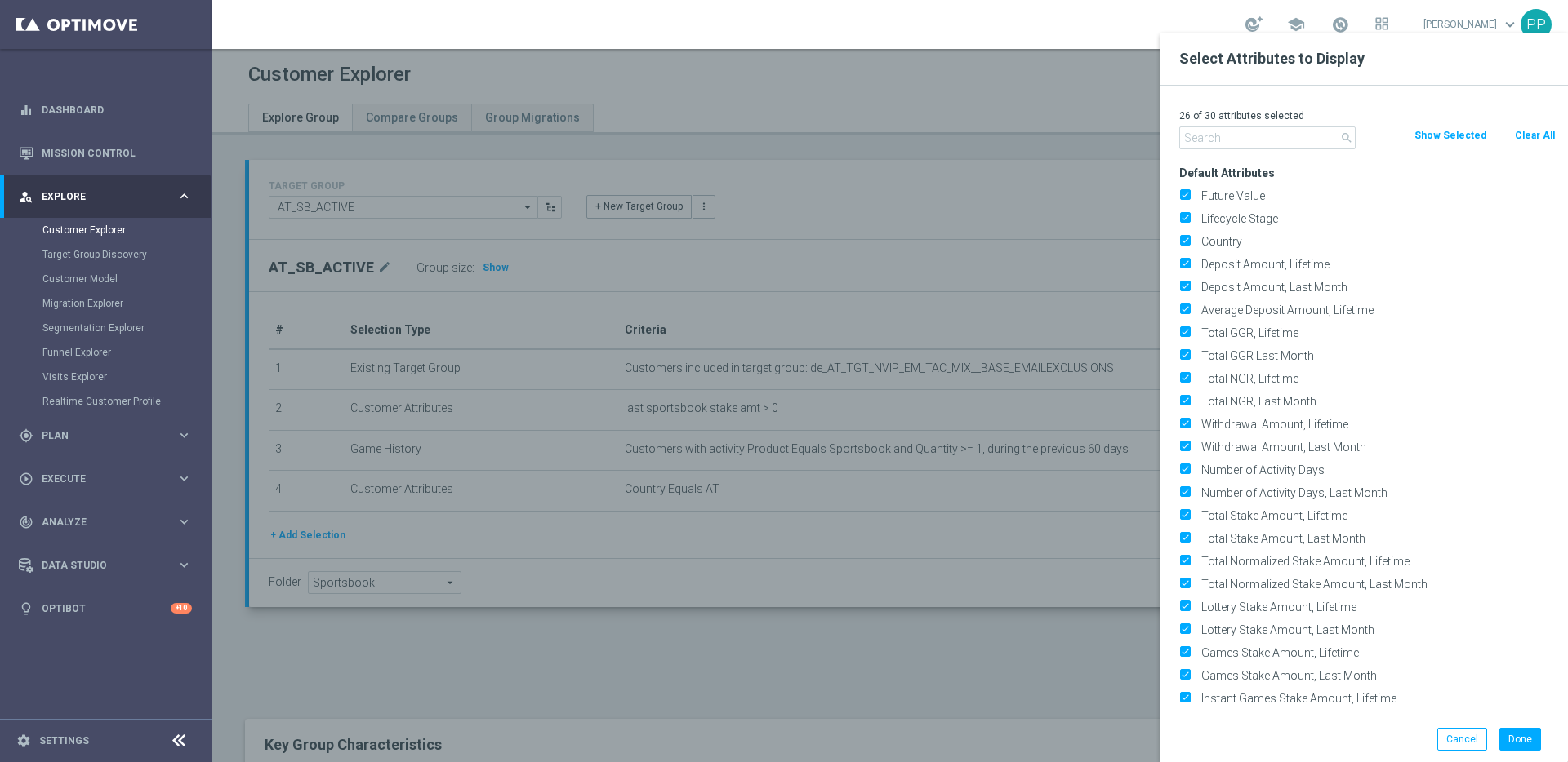
click at [1534, 134] on button "Clear All" at bounding box center [1534, 135] width 44 height 18
checkbox input "false"
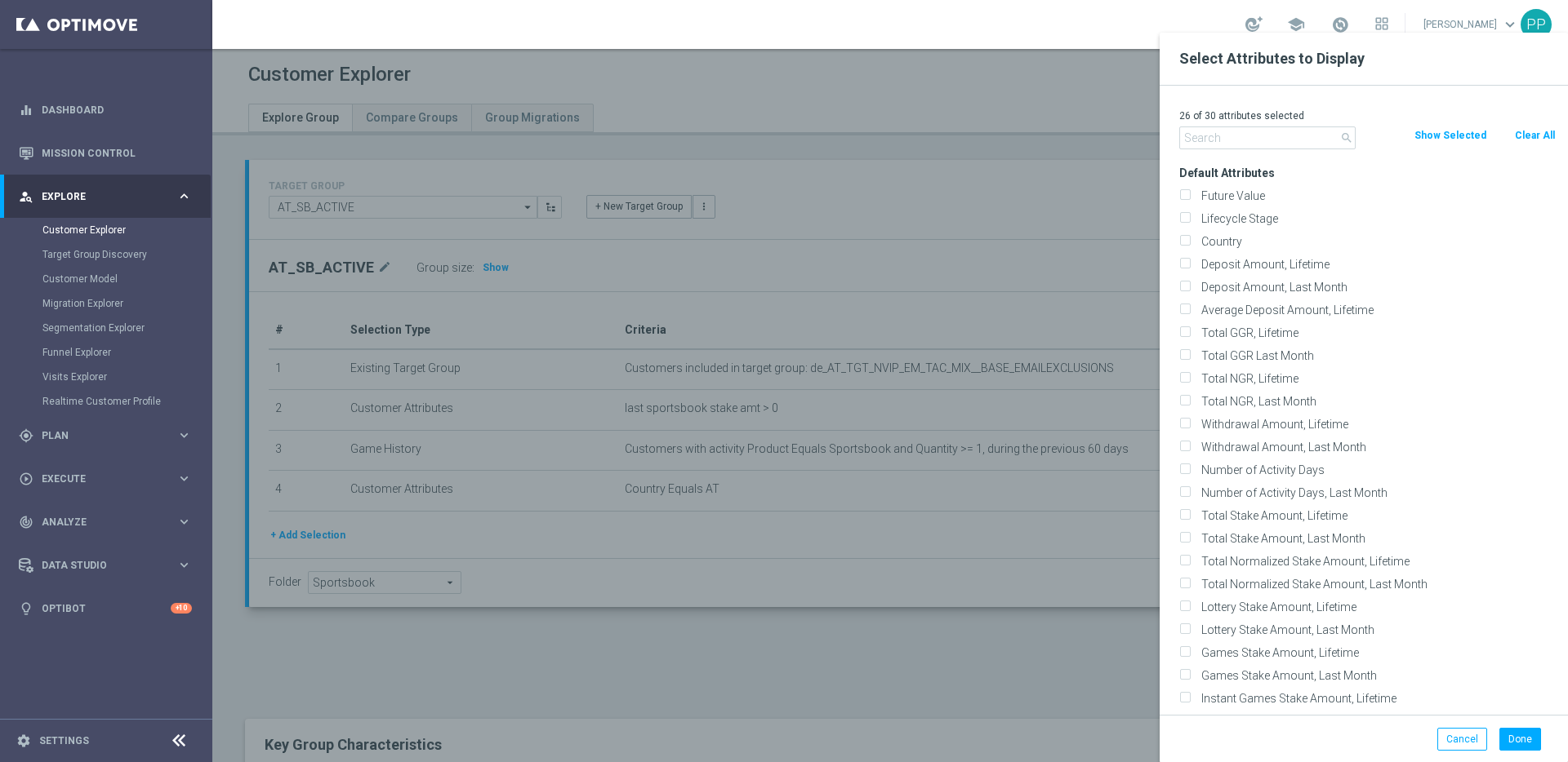
checkbox input "false"
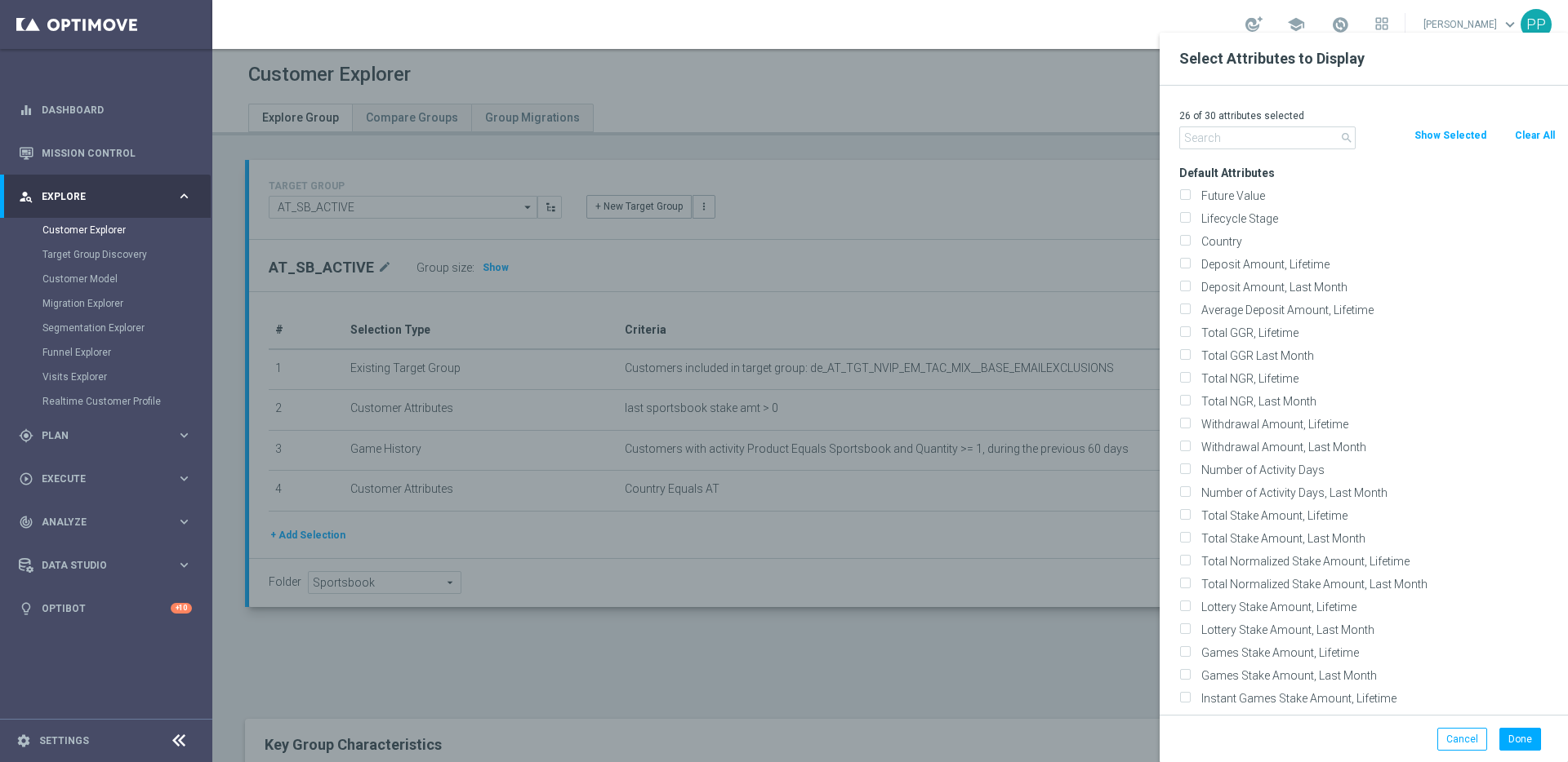
checkbox input "false"
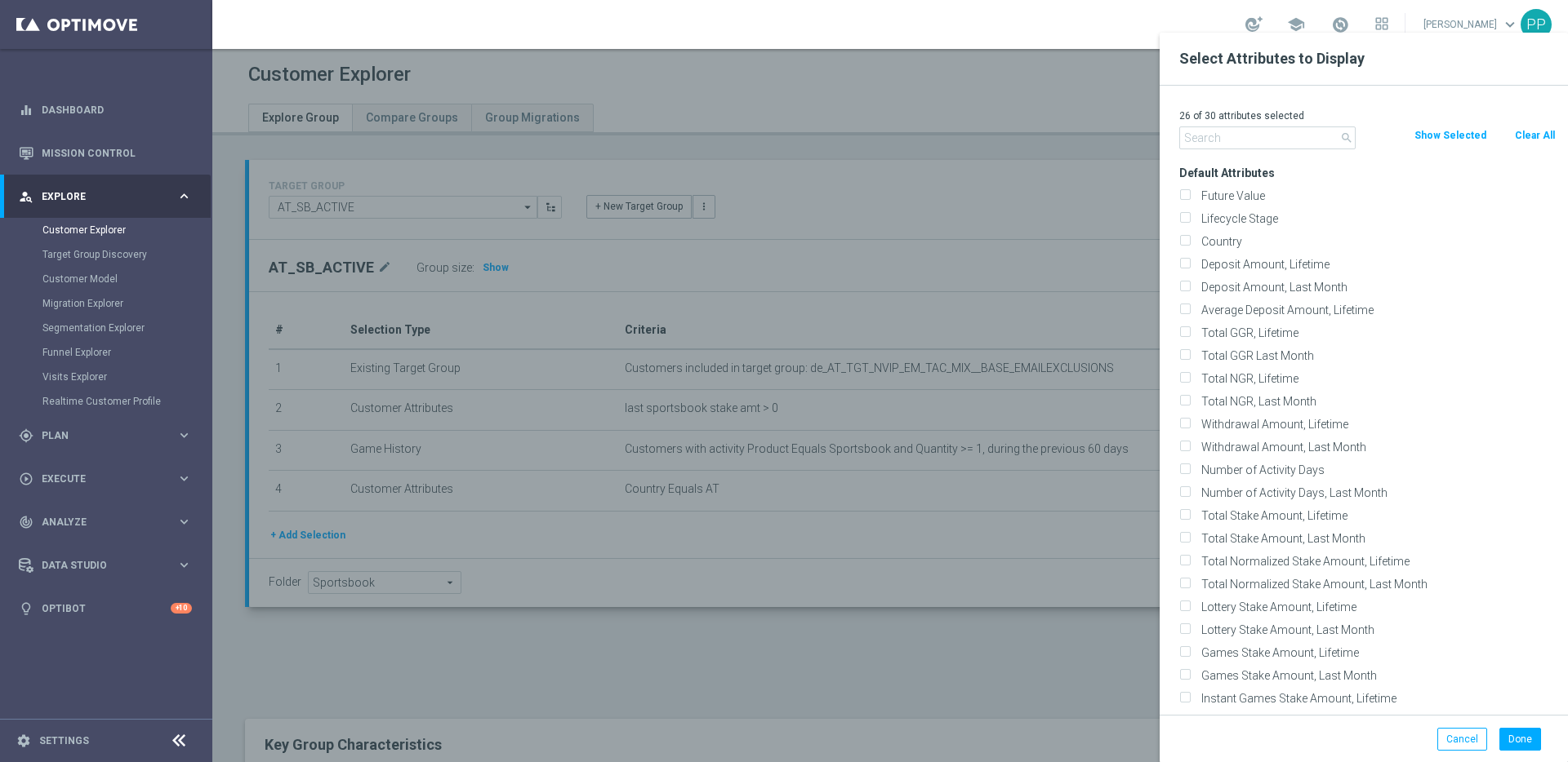
checkbox input "false"
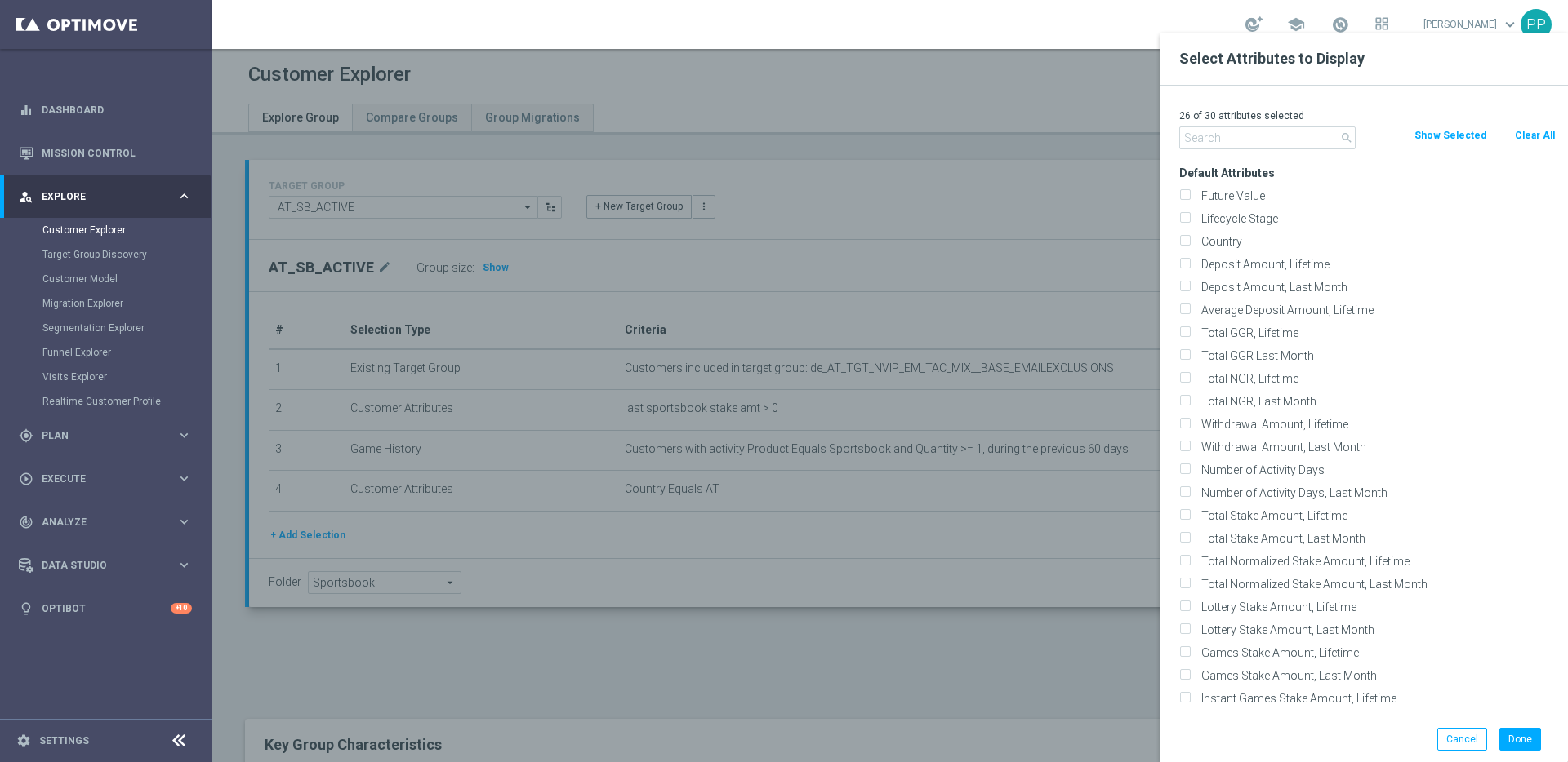
checkbox input "false"
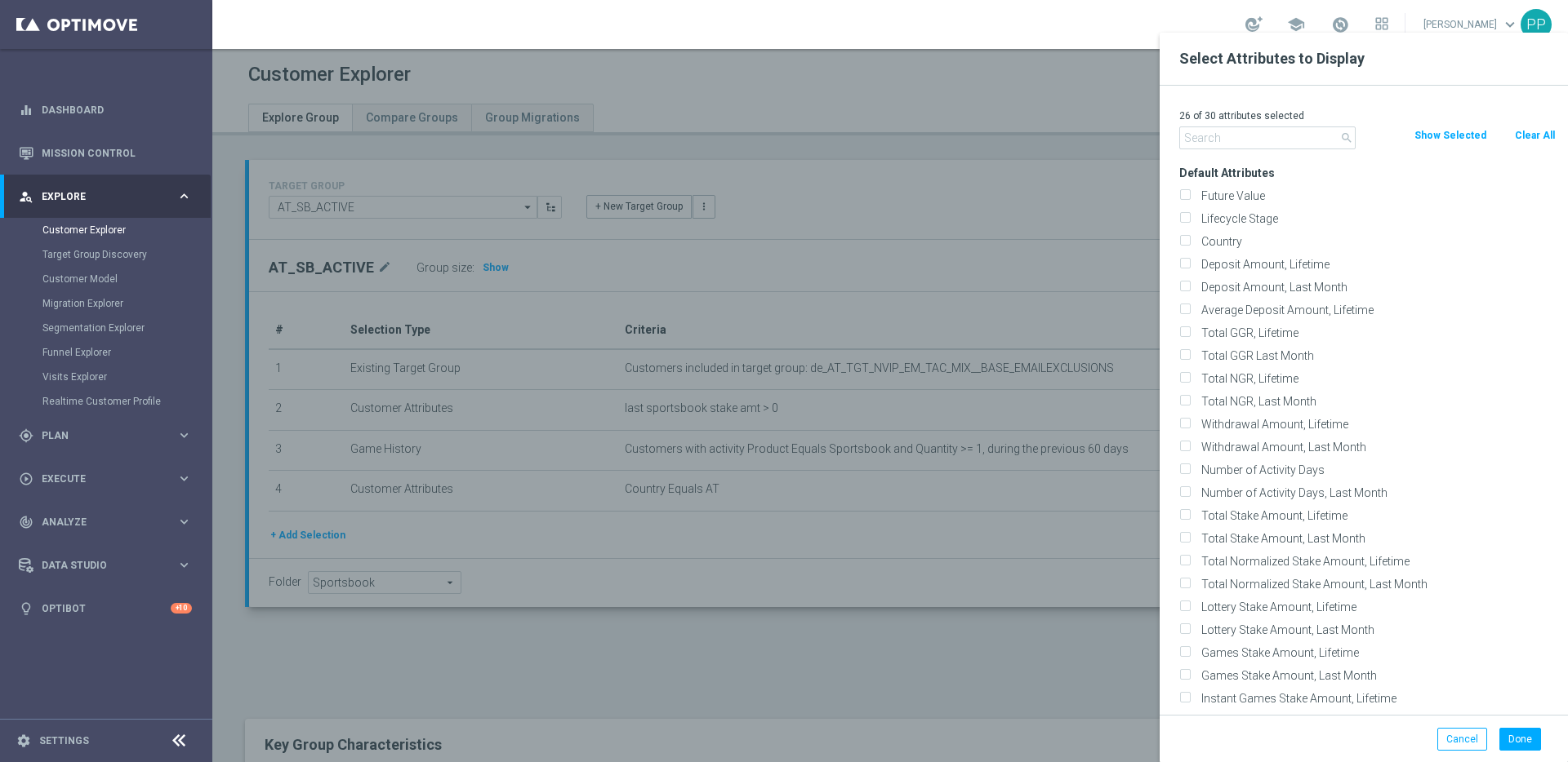
checkbox input "false"
click at [1244, 195] on label "Future Value" at bounding box center [1374, 196] width 360 height 15
click at [1190, 195] on input "Future Value" at bounding box center [1184, 198] width 11 height 11
checkbox input "true"
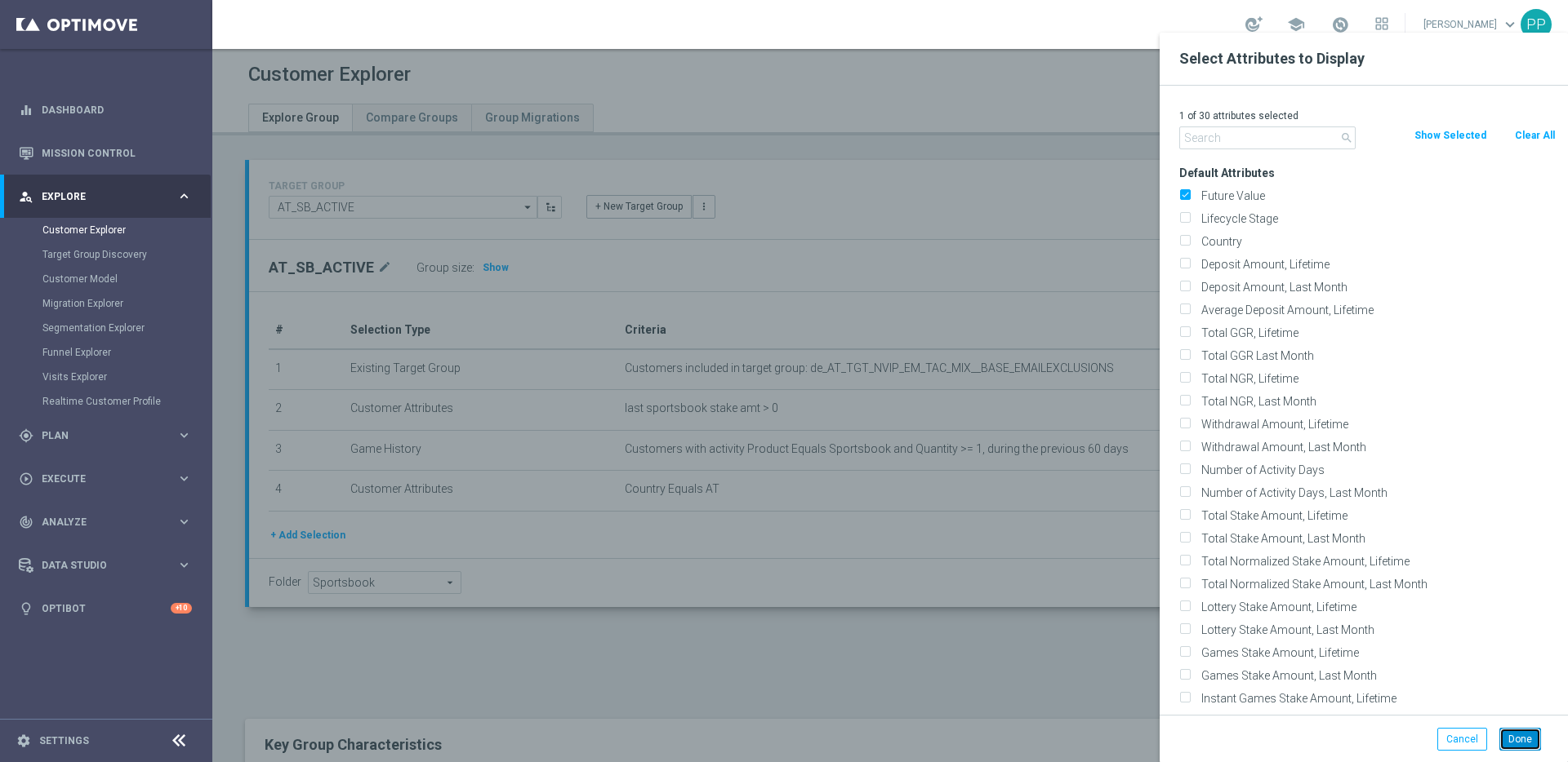
click at [1529, 738] on button "Done" at bounding box center [1520, 739] width 42 height 23
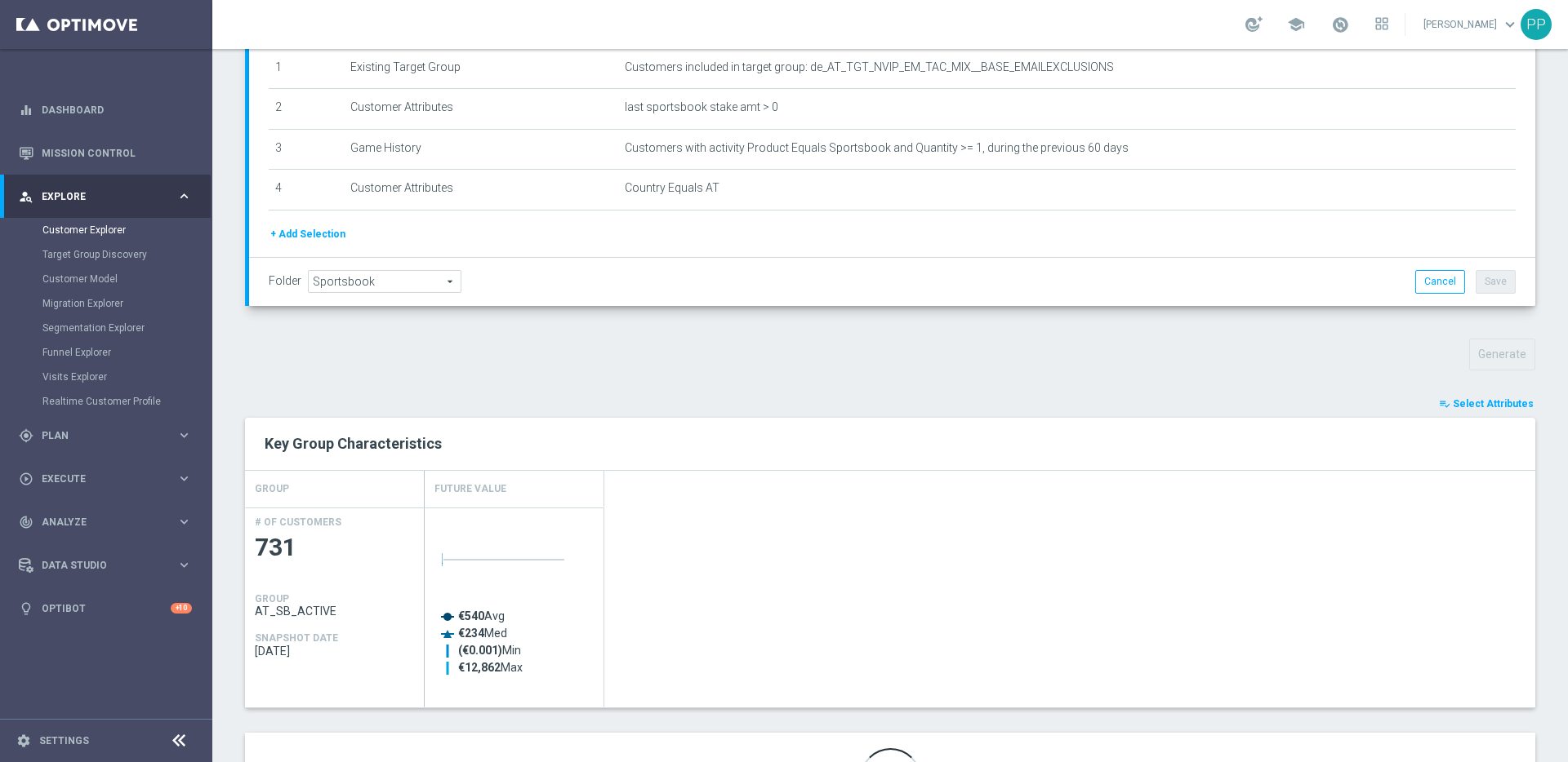
scroll to position [405, 0]
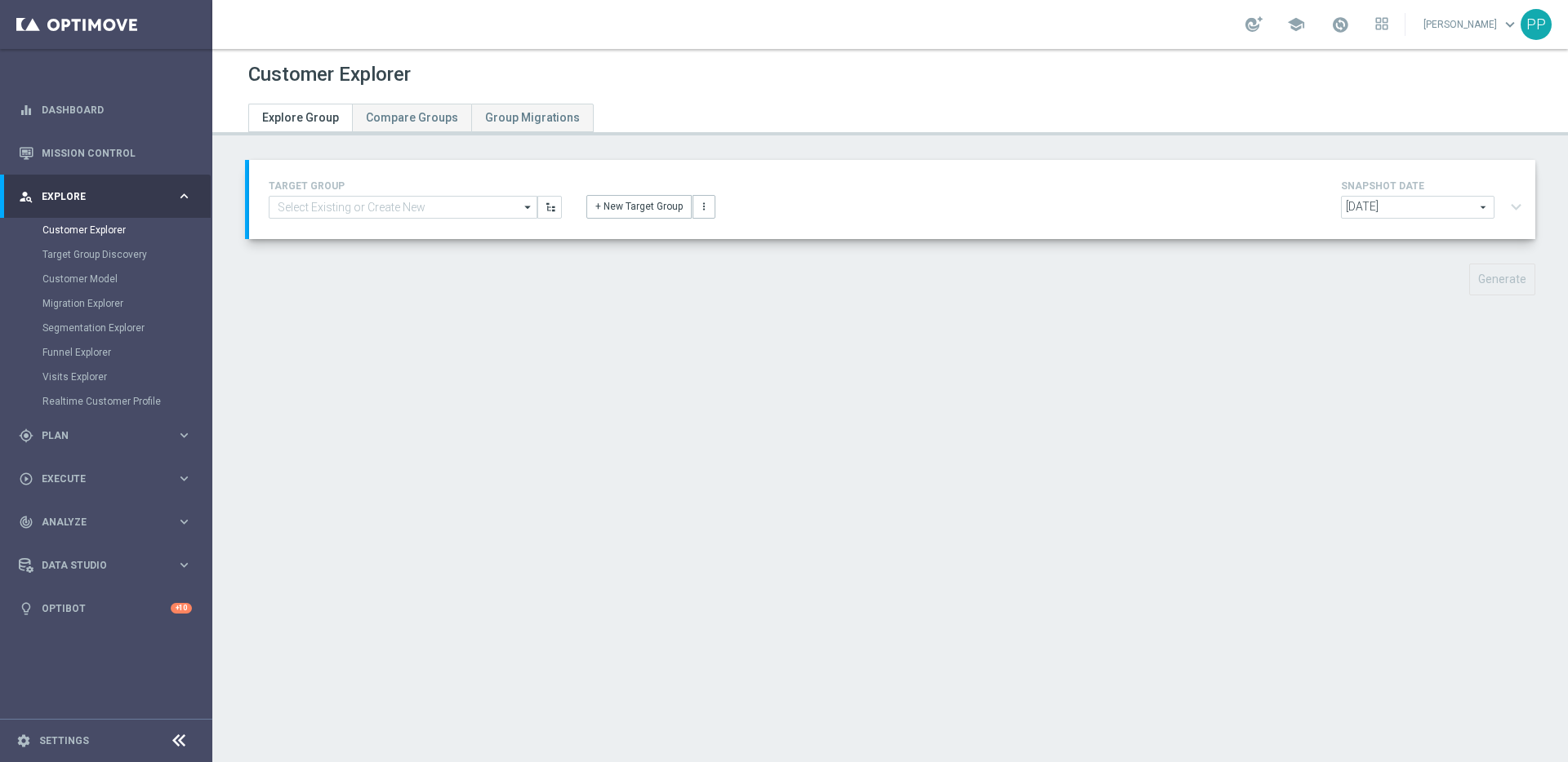
type input "AT_SB_ACTIVE"
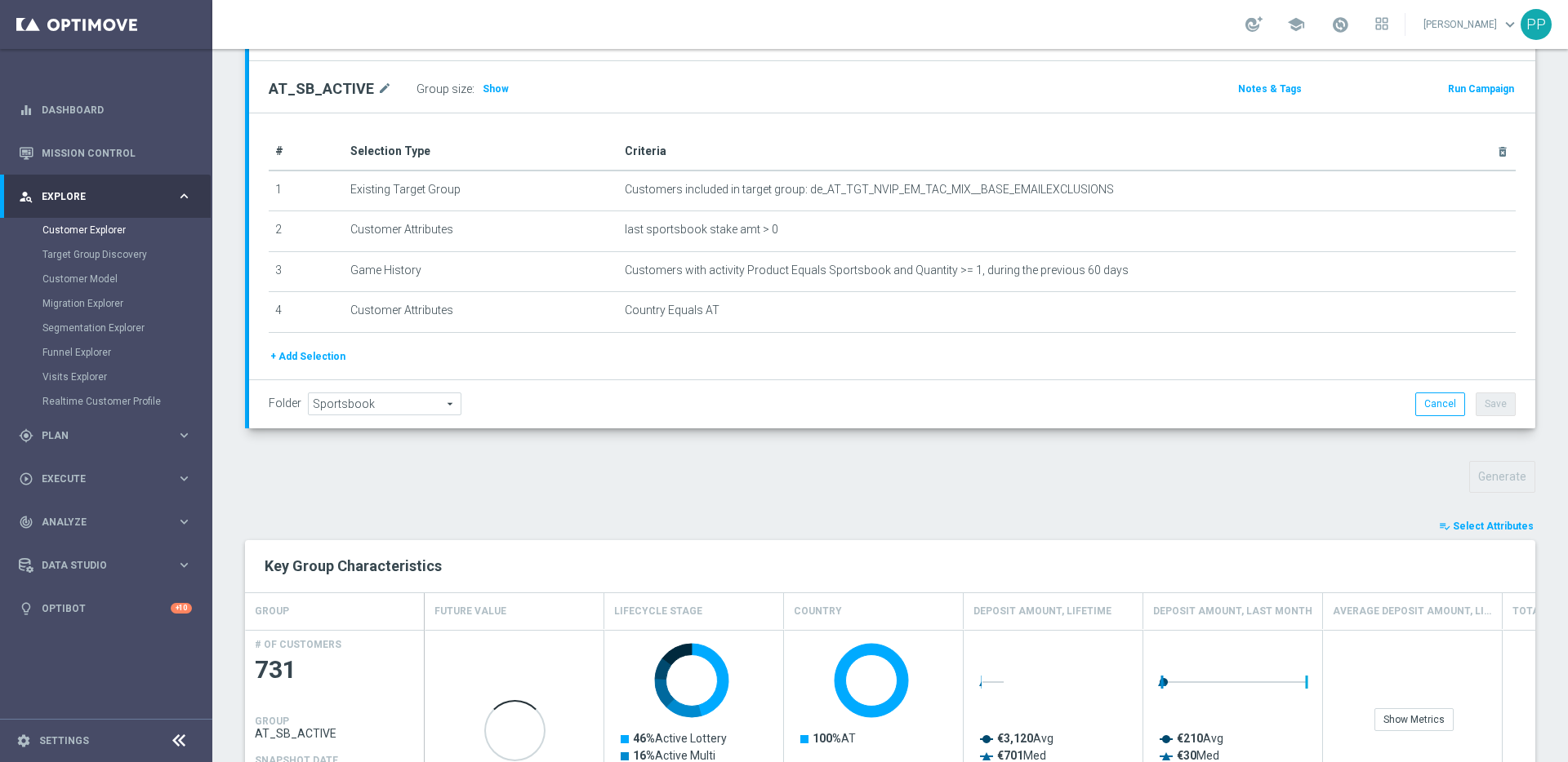
scroll to position [417, 0]
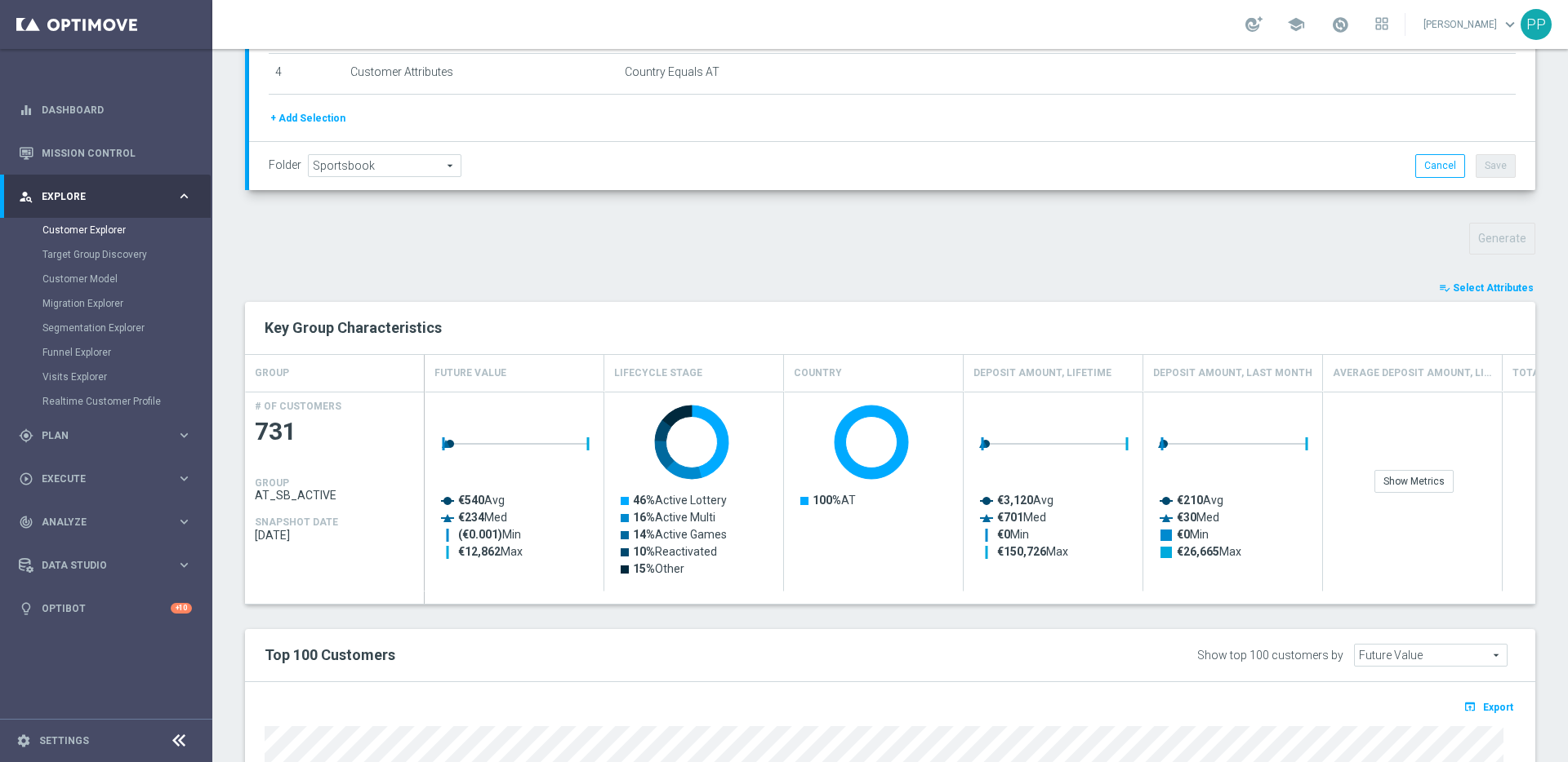
click at [1475, 293] on span "Select Attributes" at bounding box center [1493, 288] width 80 height 12
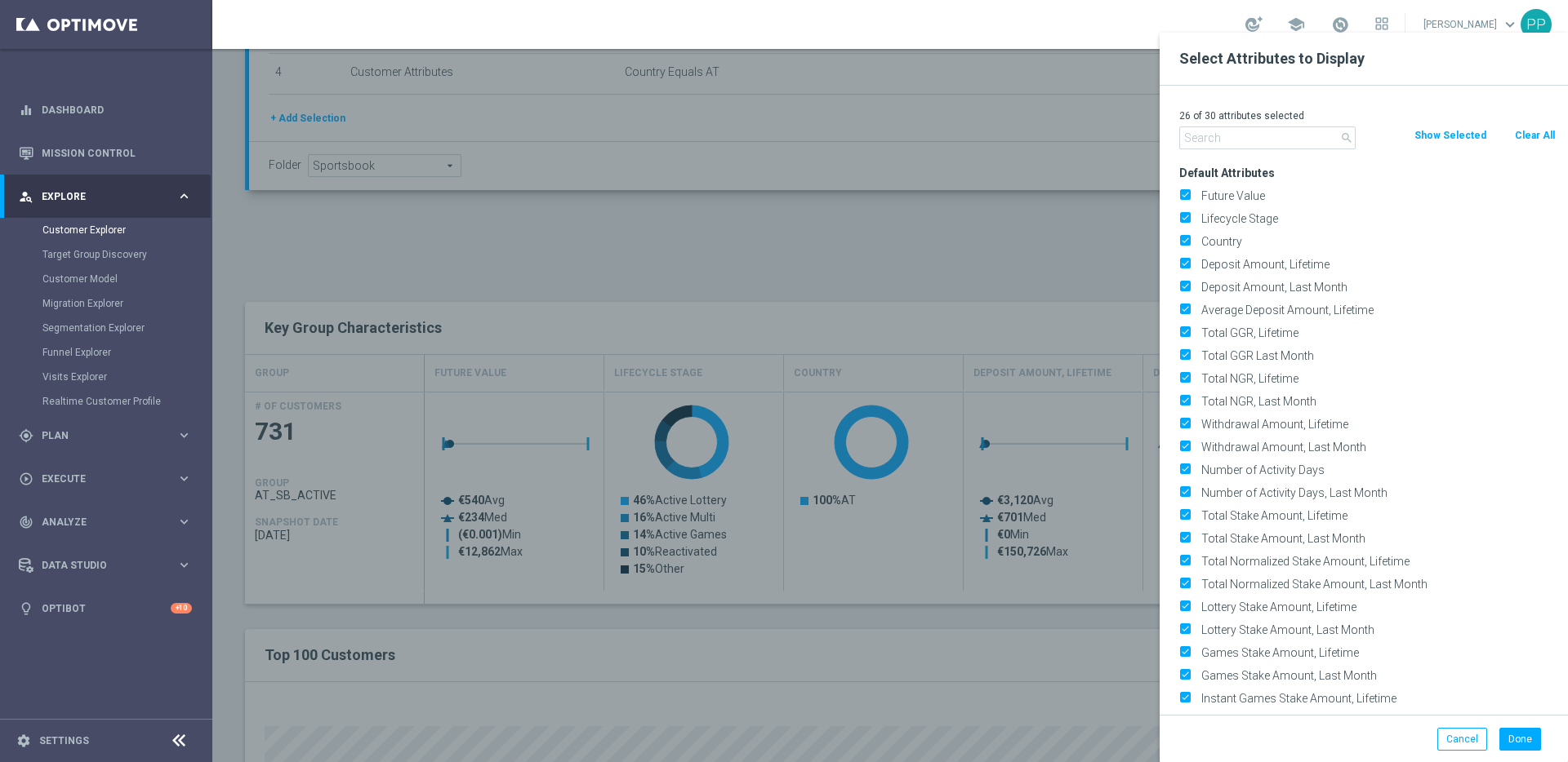
click at [1534, 139] on button "Clear All" at bounding box center [1534, 135] width 44 height 18
checkbox input "false"
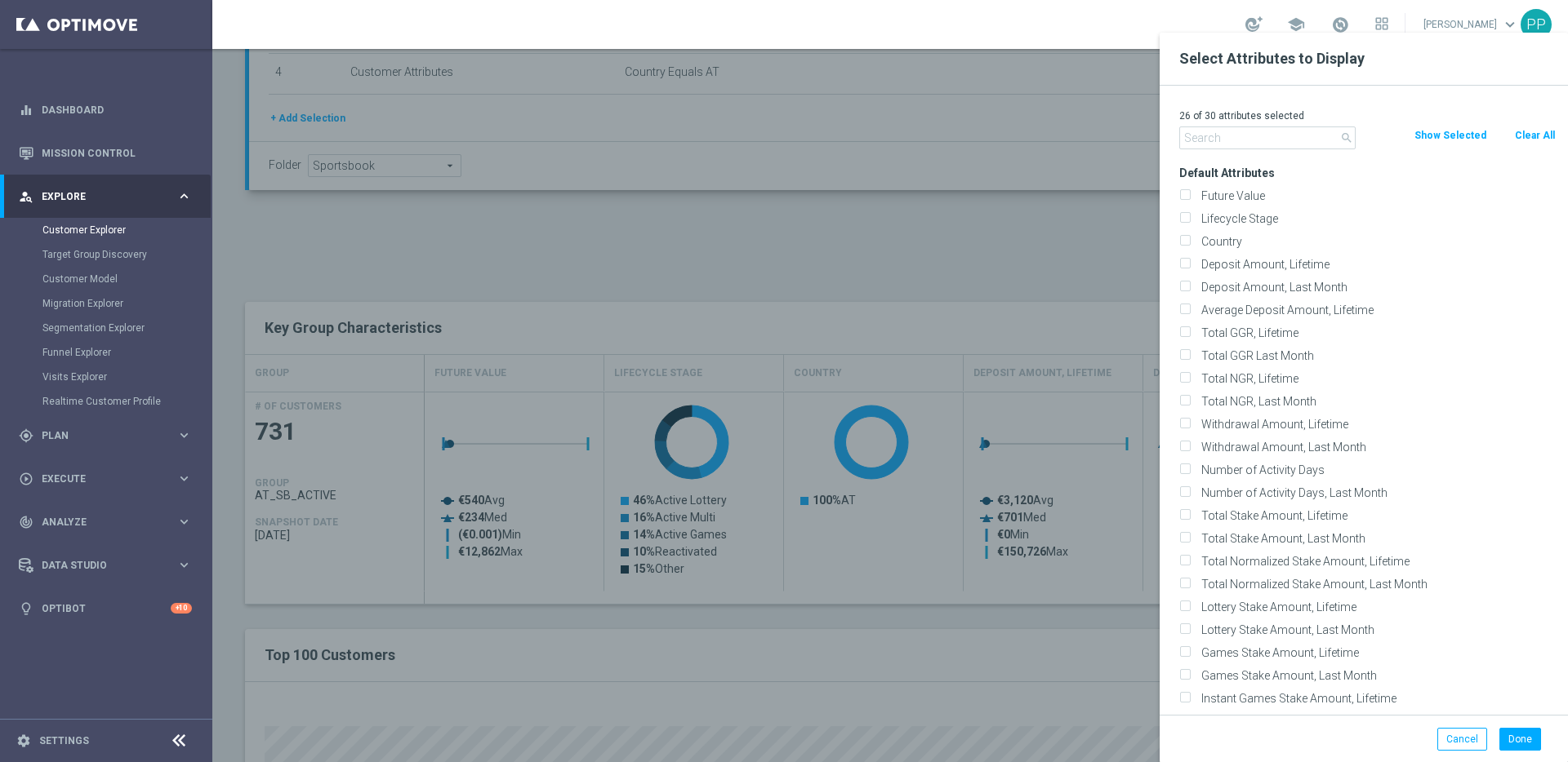
checkbox input "false"
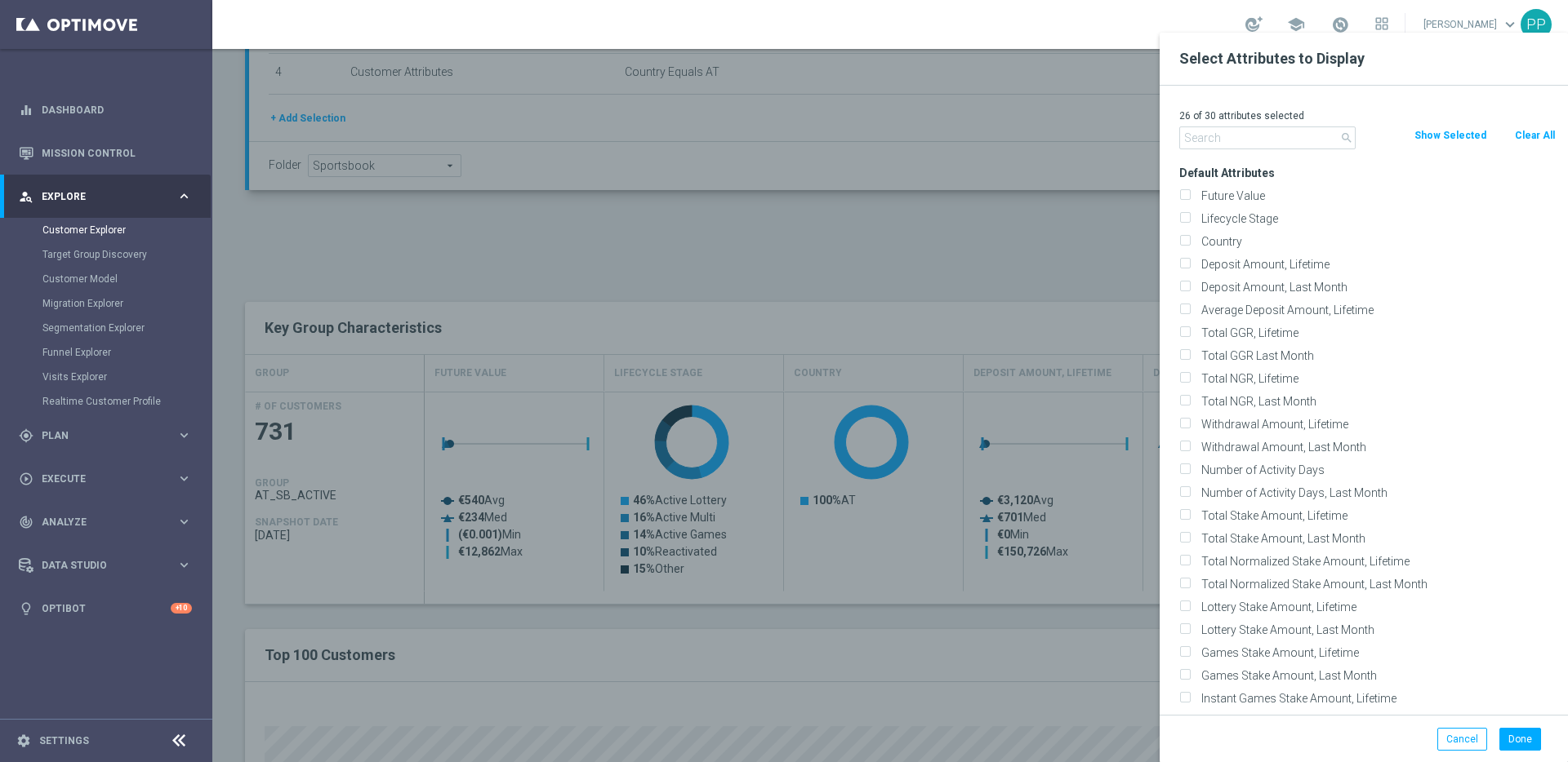
checkbox input "false"
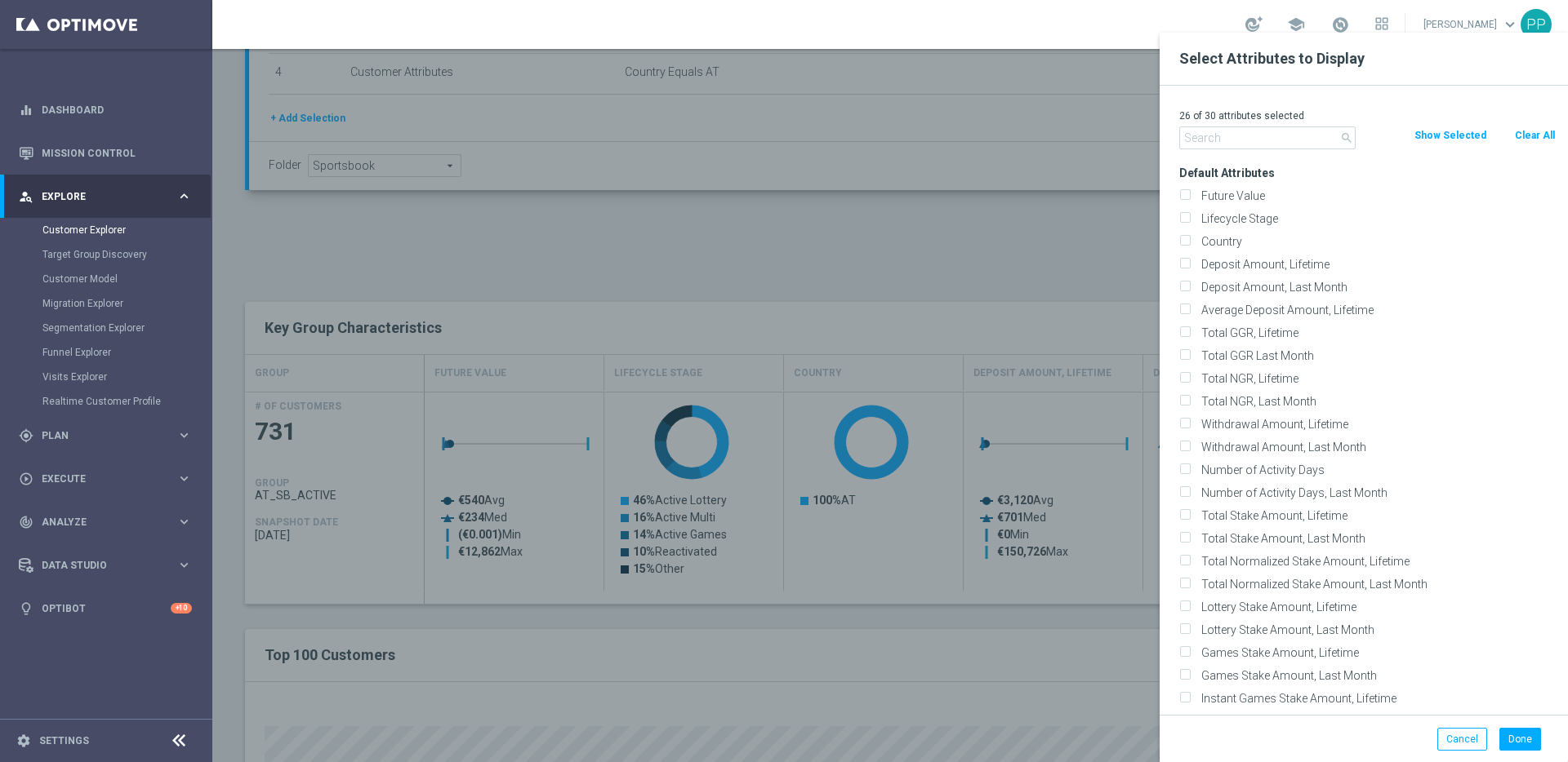
checkbox input "false"
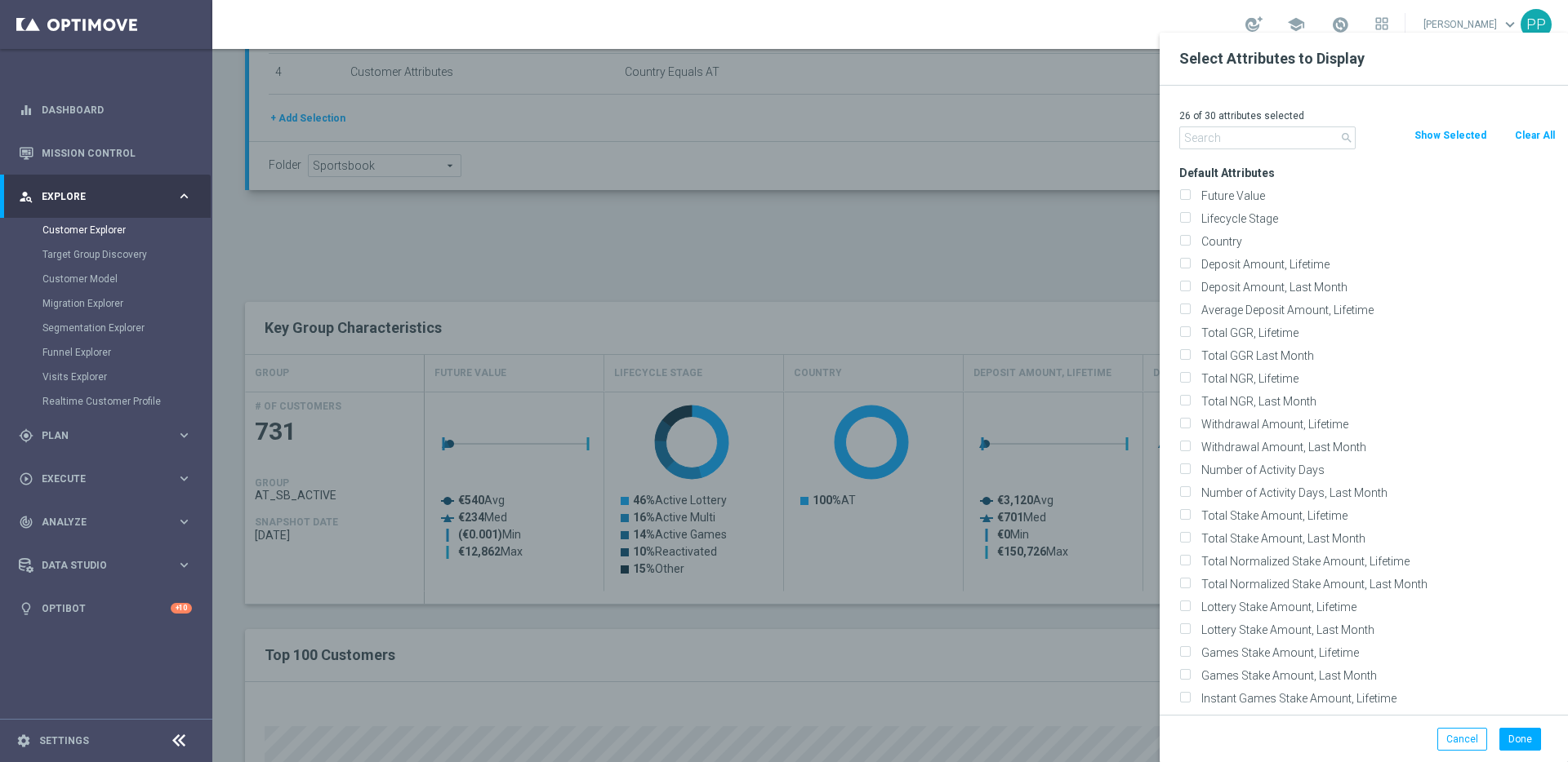
checkbox input "false"
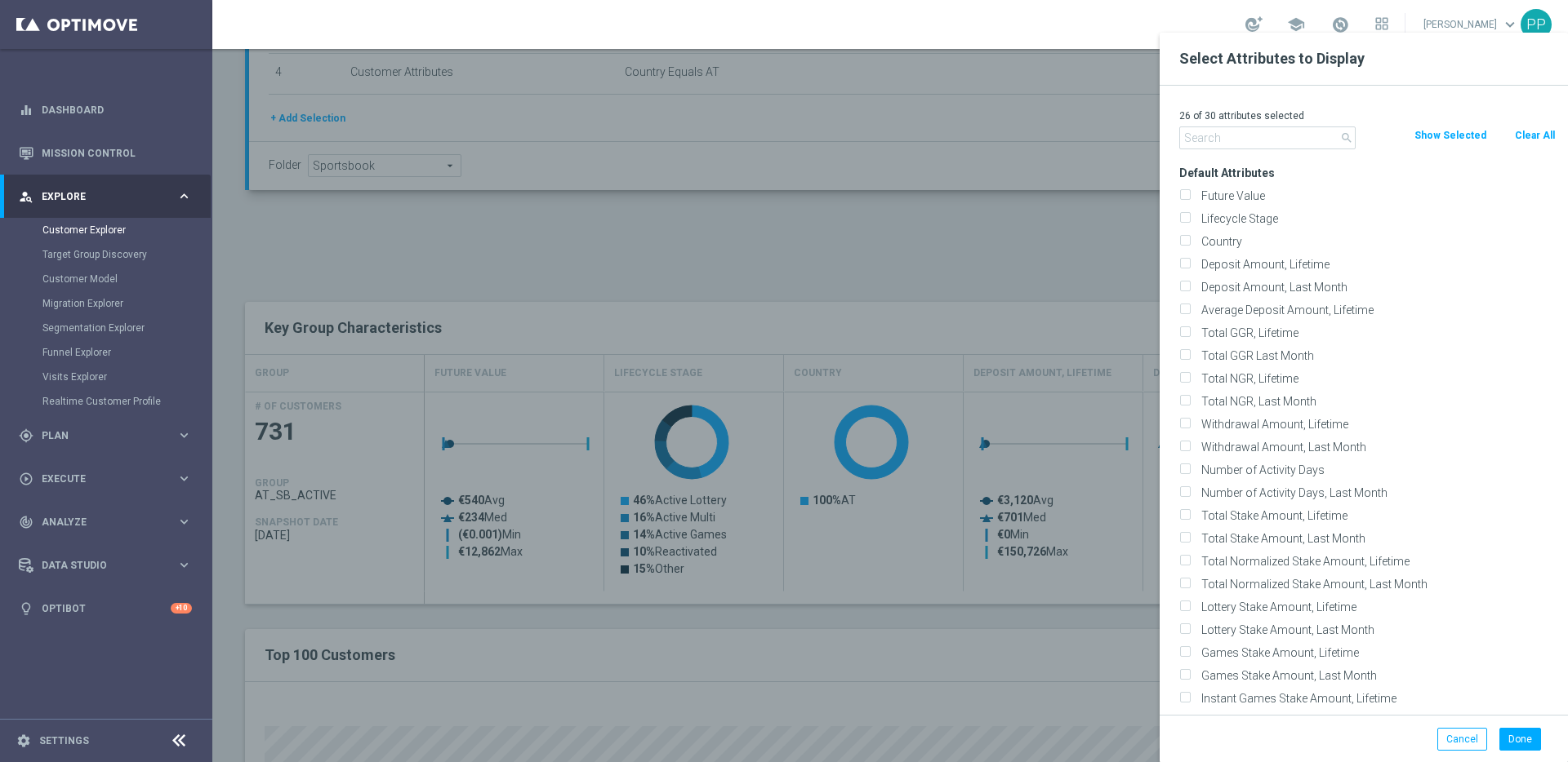
checkbox input "false"
click at [1229, 196] on label "Future Value" at bounding box center [1374, 196] width 360 height 15
click at [1190, 196] on input "Future Value" at bounding box center [1184, 198] width 11 height 11
checkbox input "true"
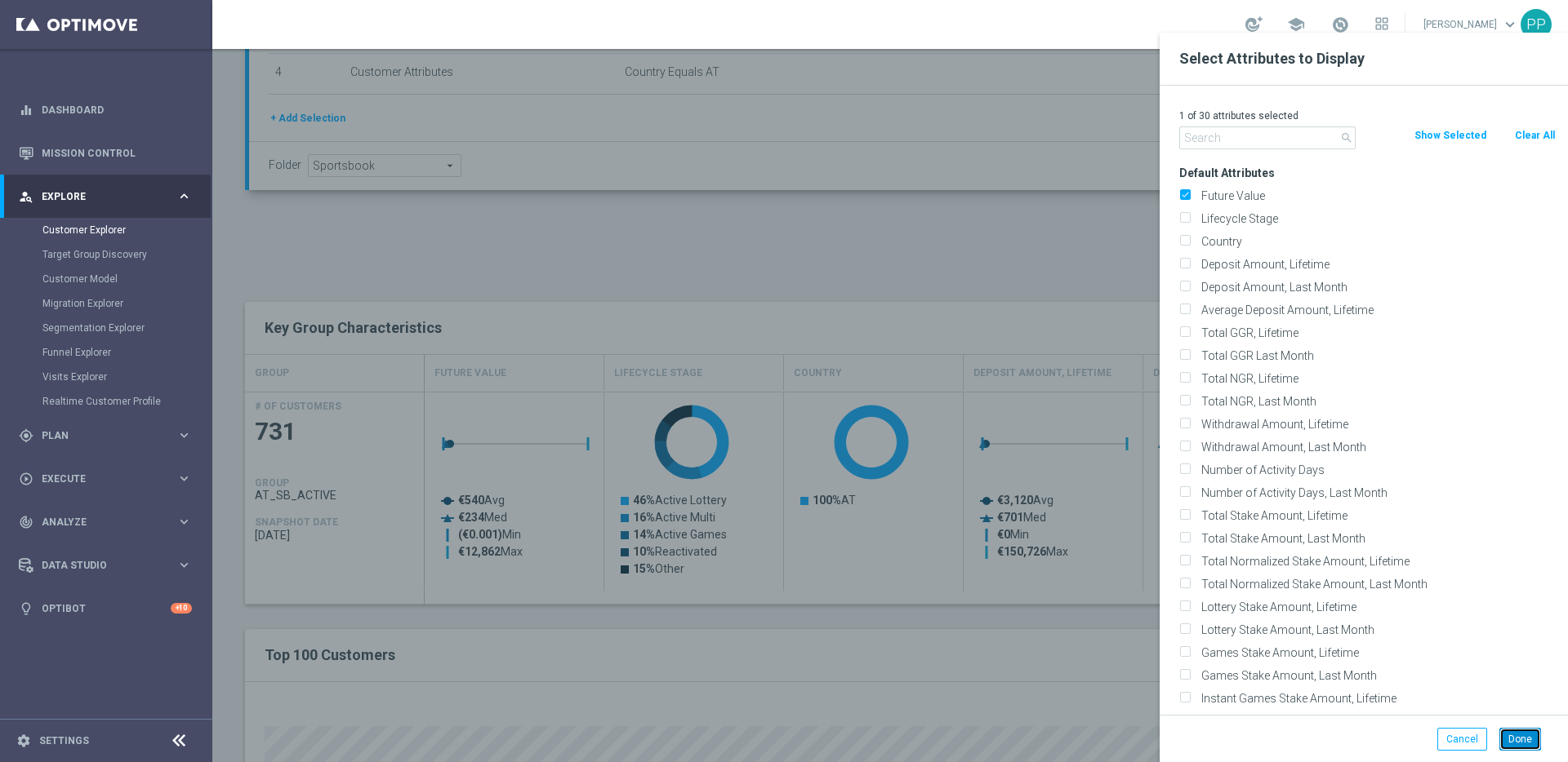
click at [1524, 735] on button "Done" at bounding box center [1520, 739] width 42 height 23
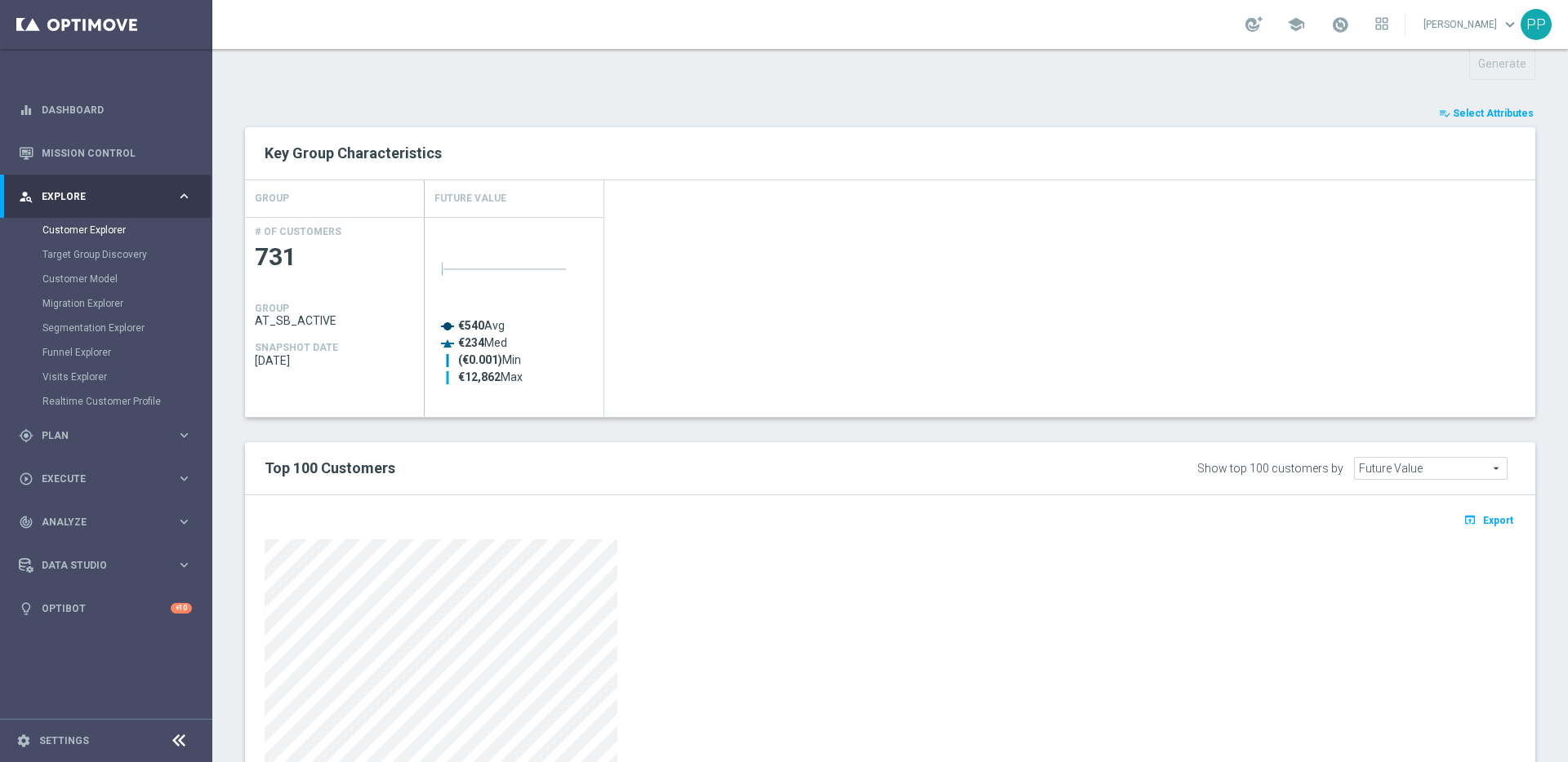
scroll to position [764, 0]
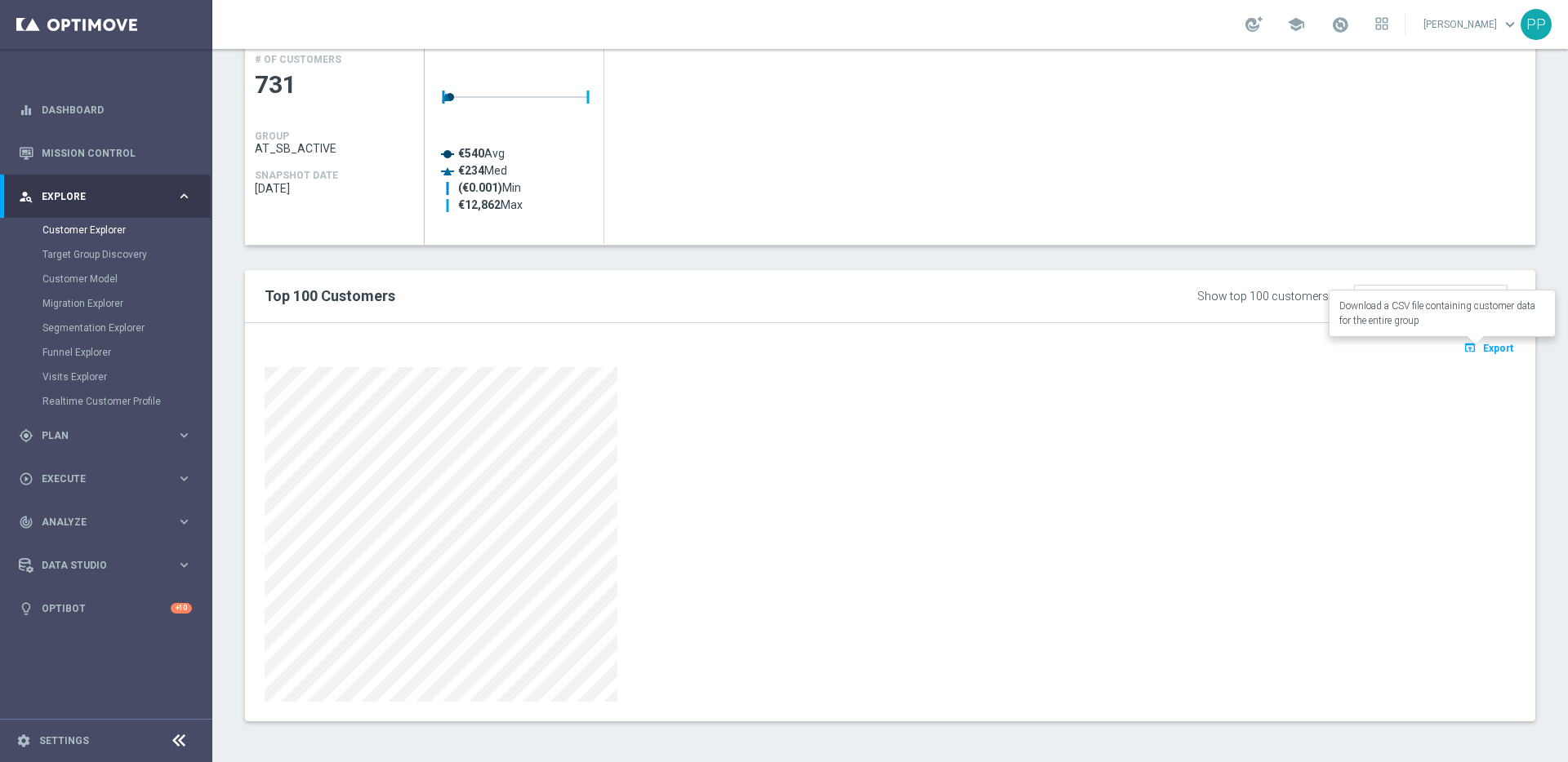
click at [1483, 349] on span "Export" at bounding box center [1498, 349] width 30 height 12
